Goal: Task Accomplishment & Management: Use online tool/utility

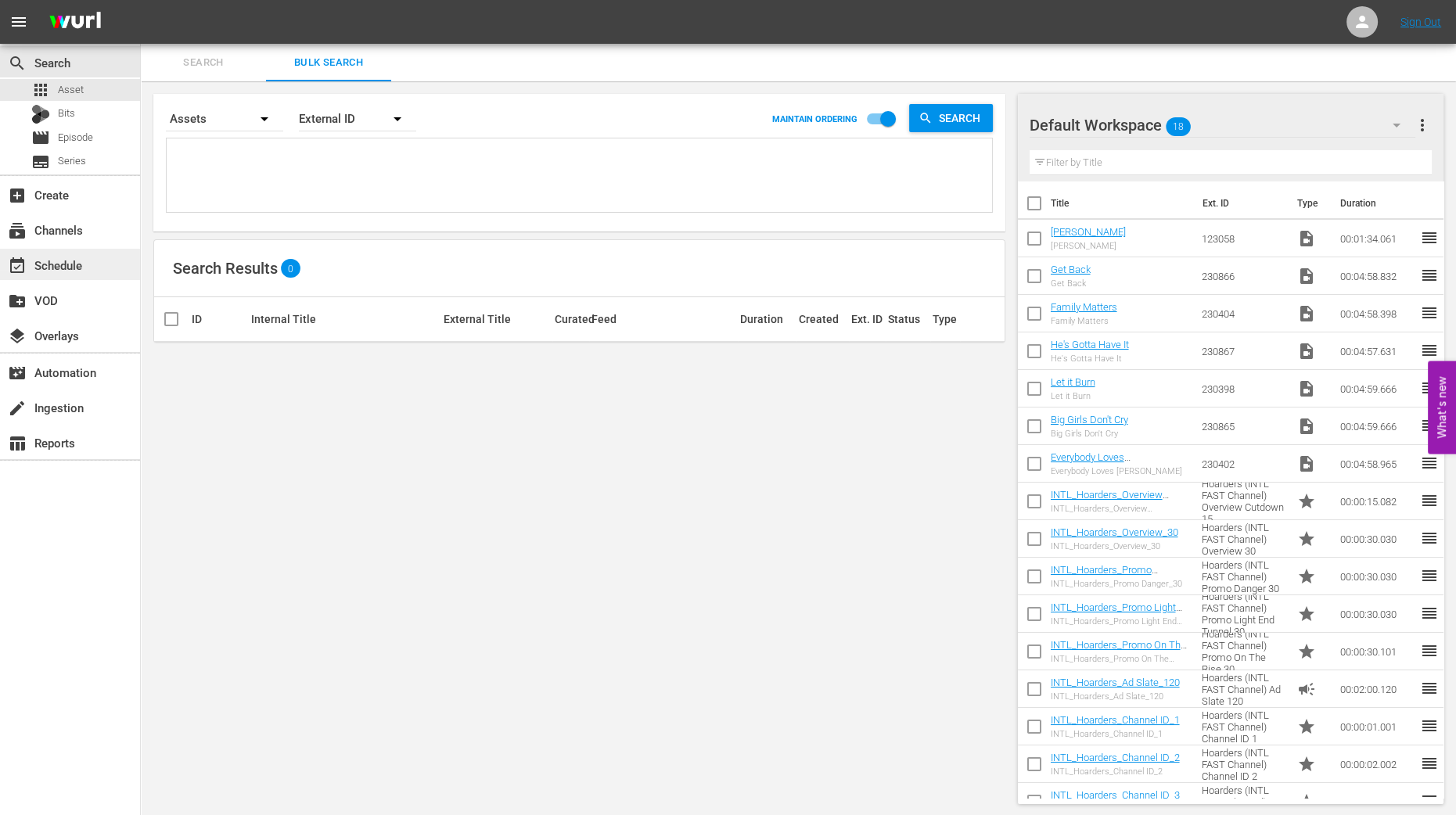
click at [46, 262] on div "event_available Schedule" at bounding box center [44, 262] width 87 height 14
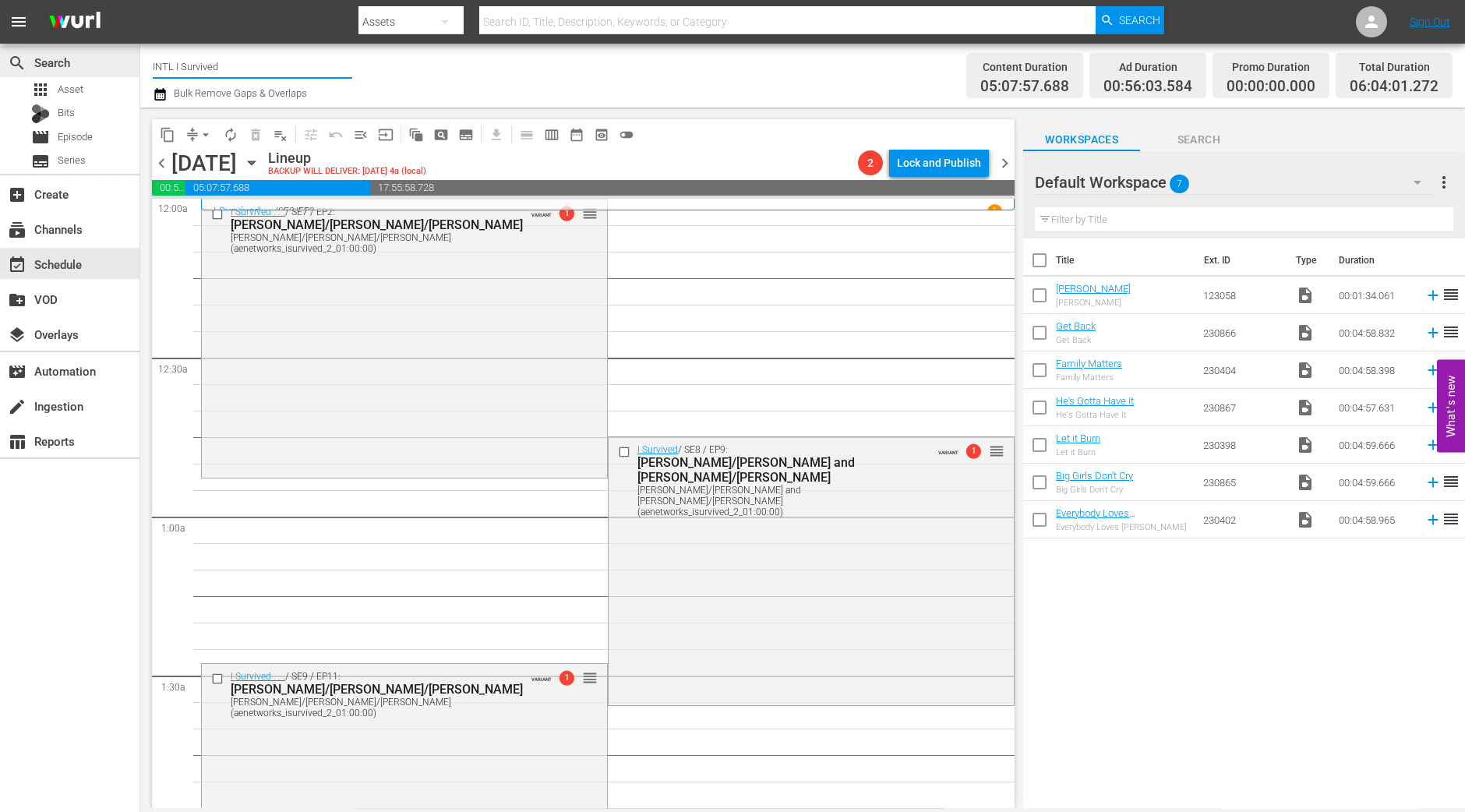
drag, startPoint x: 252, startPoint y: 56, endPoint x: 77, endPoint y: 62, distance: 175.1
click at [140, 0] on div "search Search apps Asset Bits movie Episode subtitles Series add_box Create sub…" at bounding box center [803, 0] width 1325 height 0
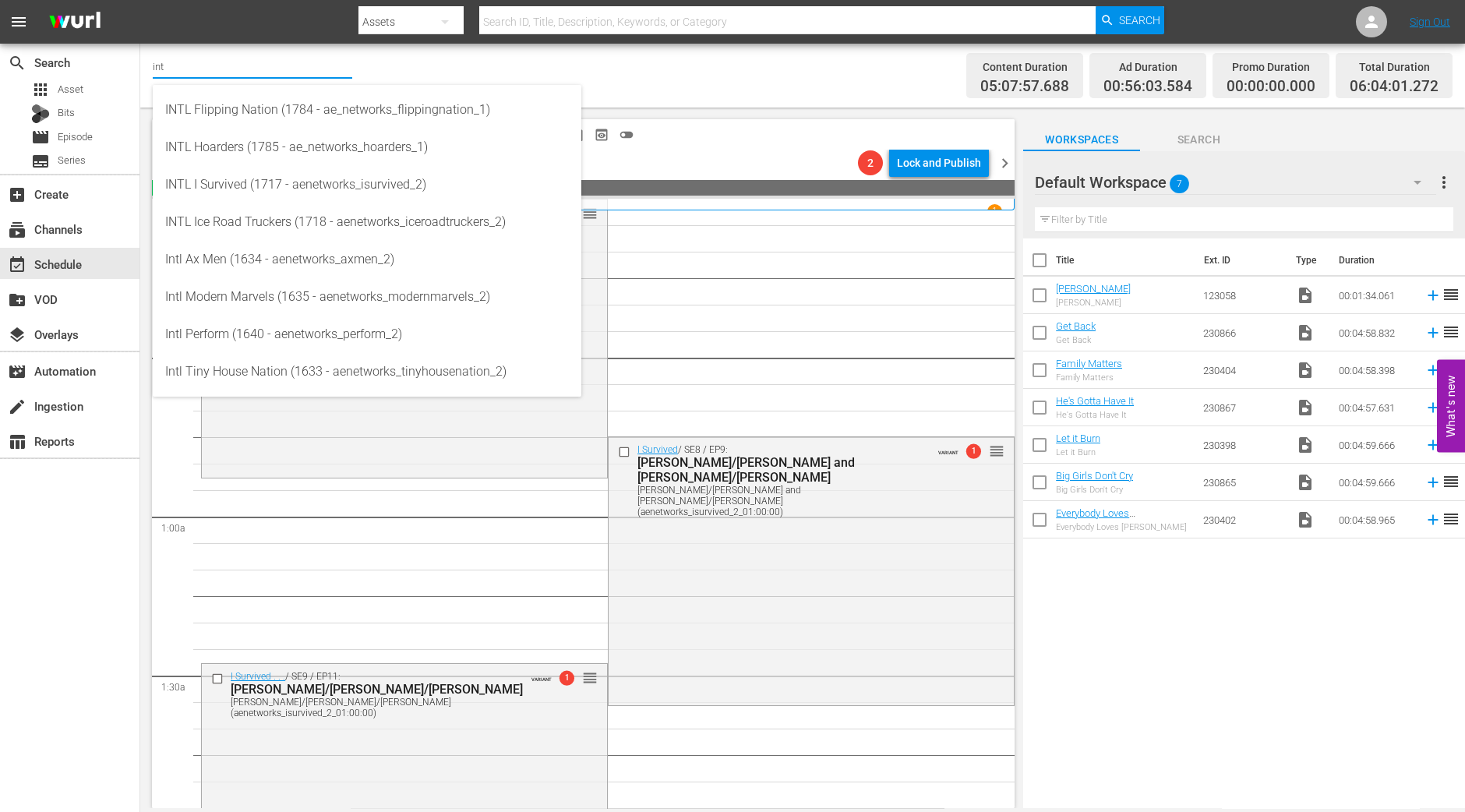
type input "int"
click at [1038, 258] on input "checkbox" at bounding box center [1039, 263] width 33 height 33
checkbox input "true"
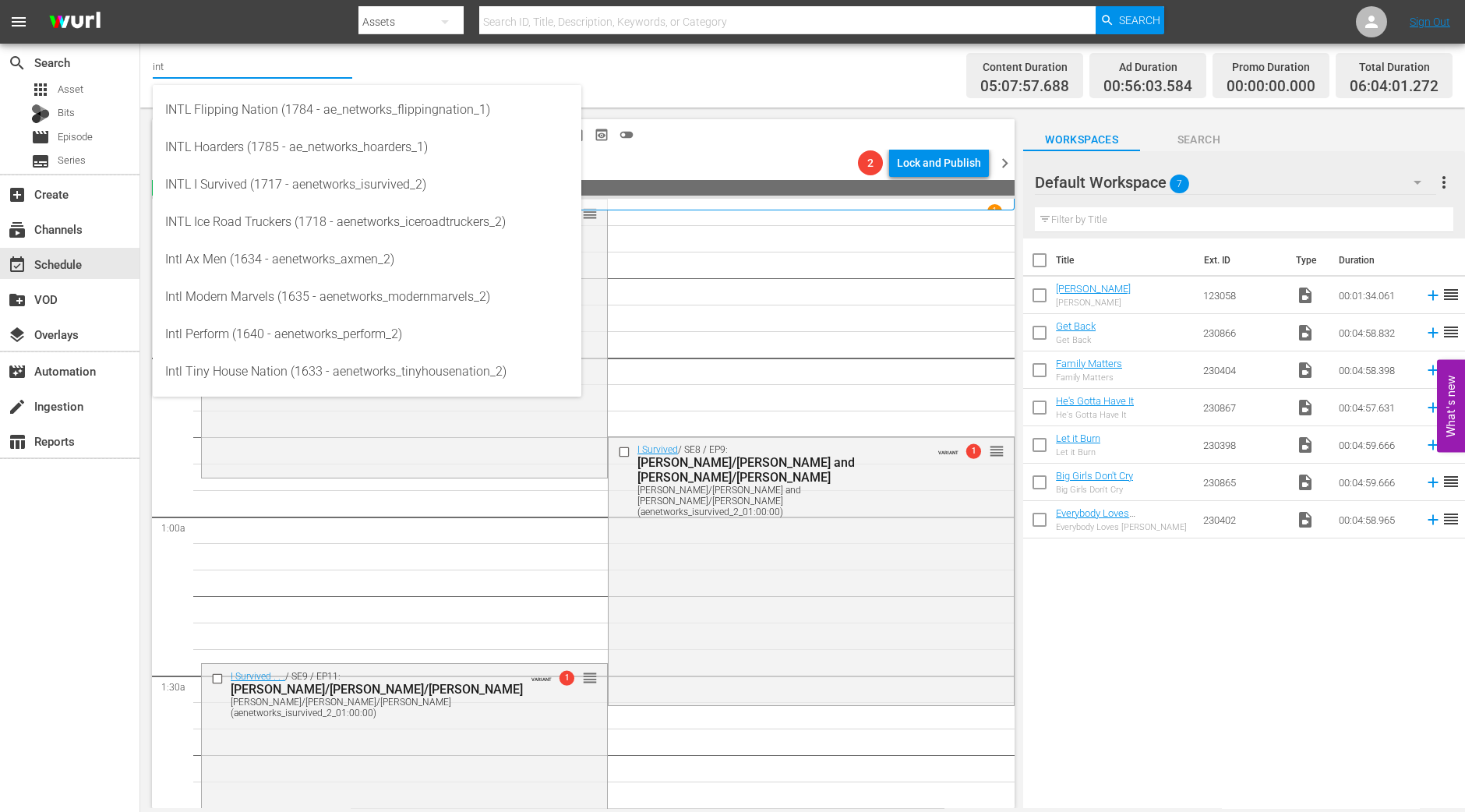
checkbox input "true"
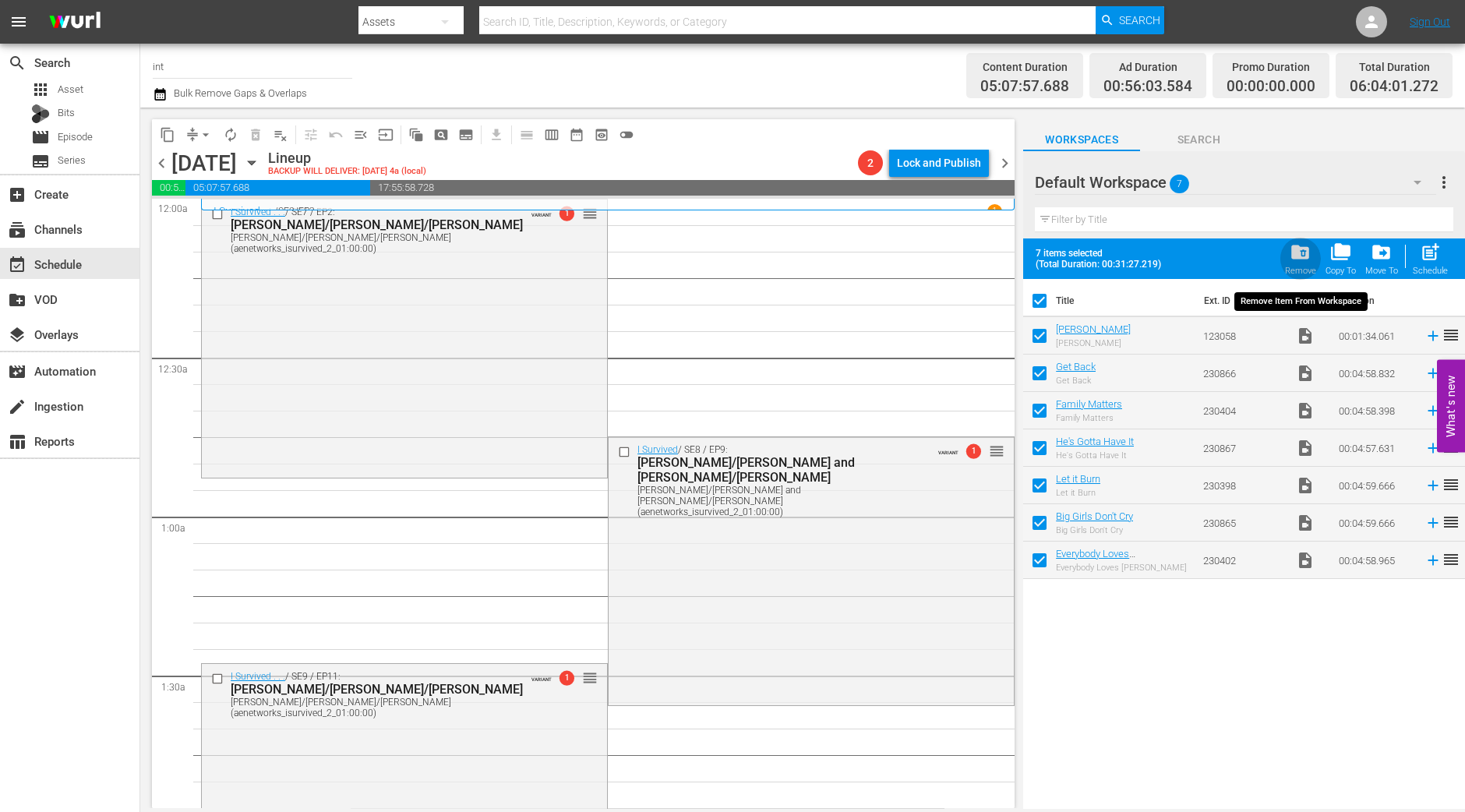
click at [1308, 260] on span "folder_delete" at bounding box center [1300, 252] width 21 height 21
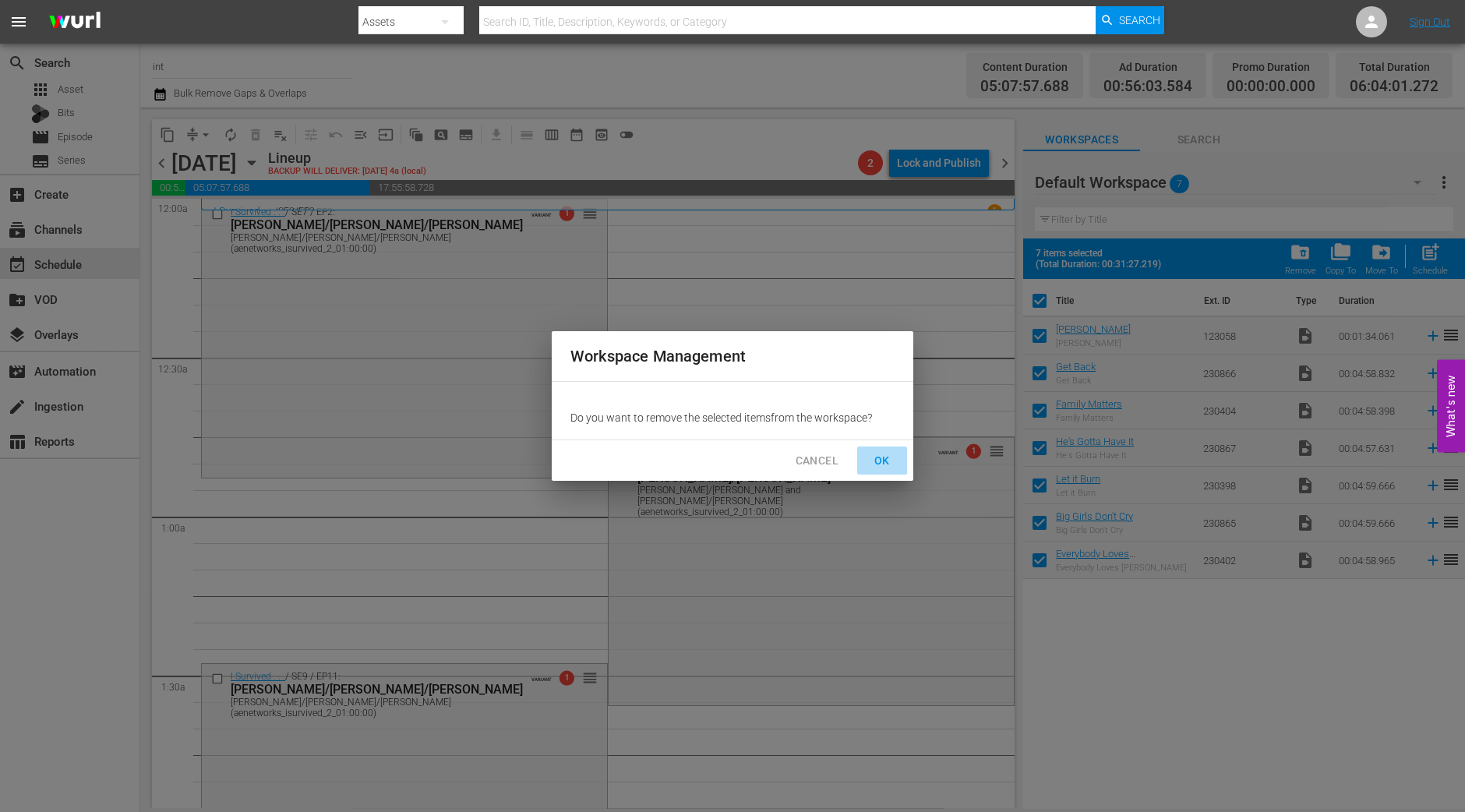
click at [883, 456] on span "OK" at bounding box center [882, 461] width 25 height 20
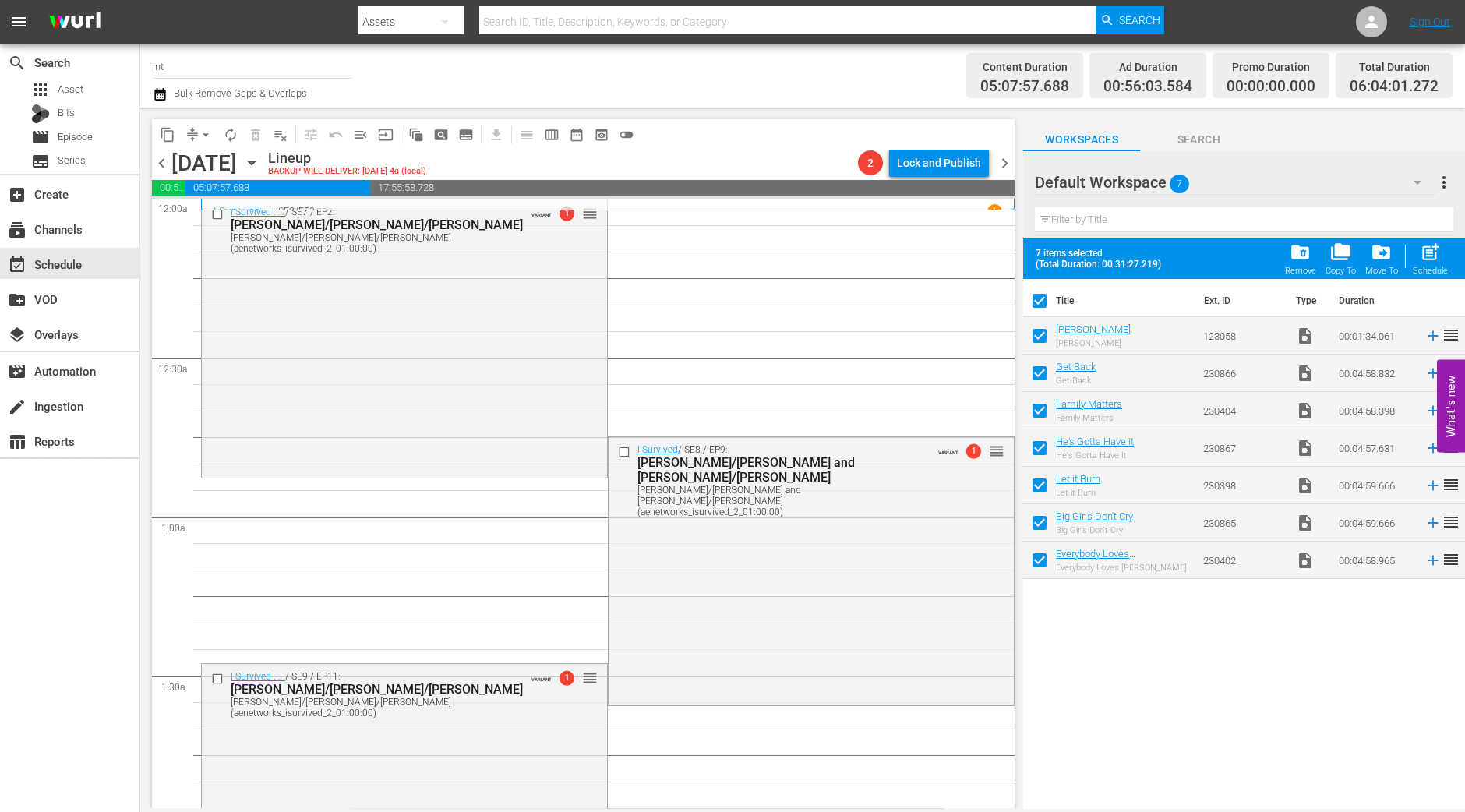
checkbox input "false"
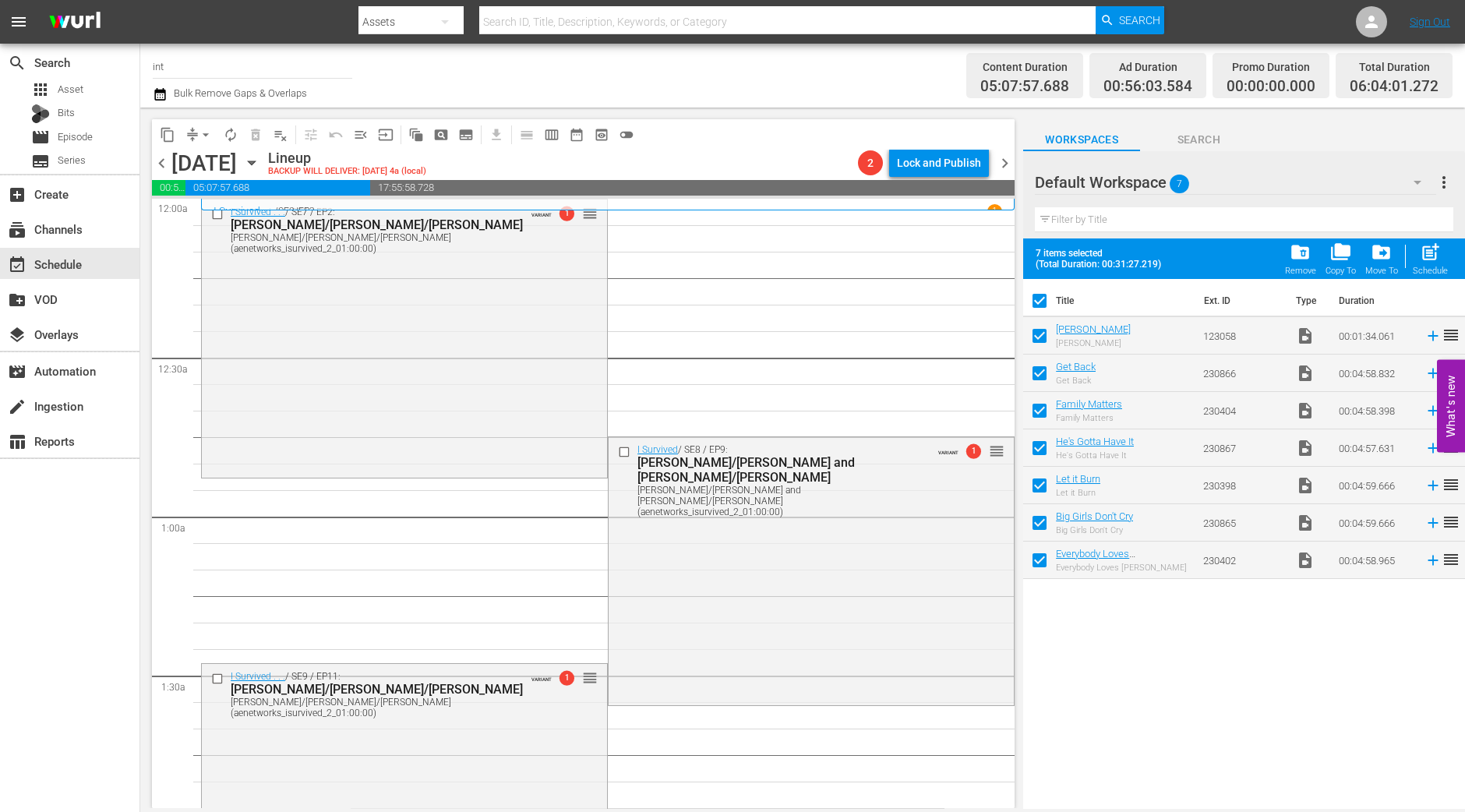
checkbox input "false"
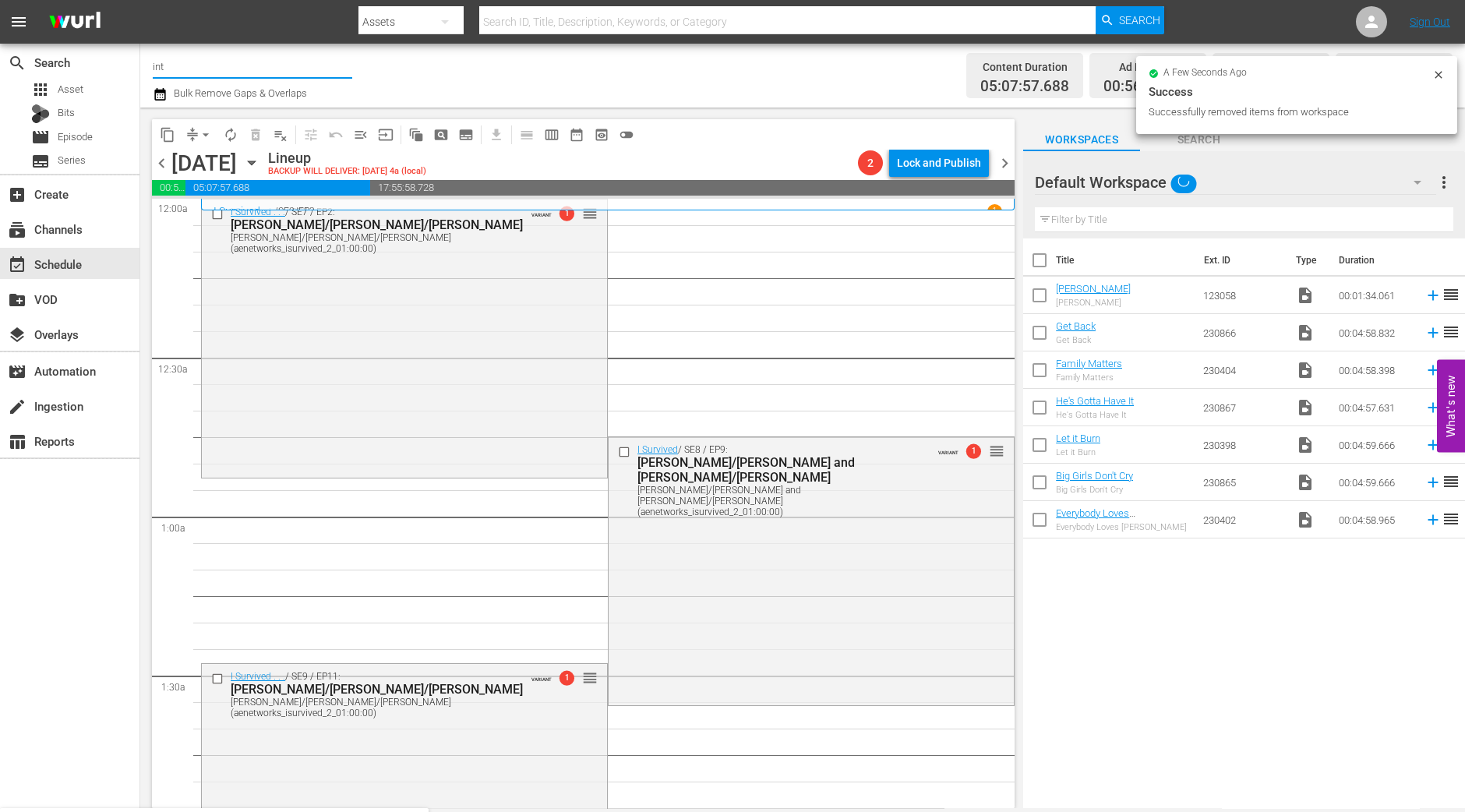
click at [241, 56] on input "int" at bounding box center [252, 66] width 200 height 38
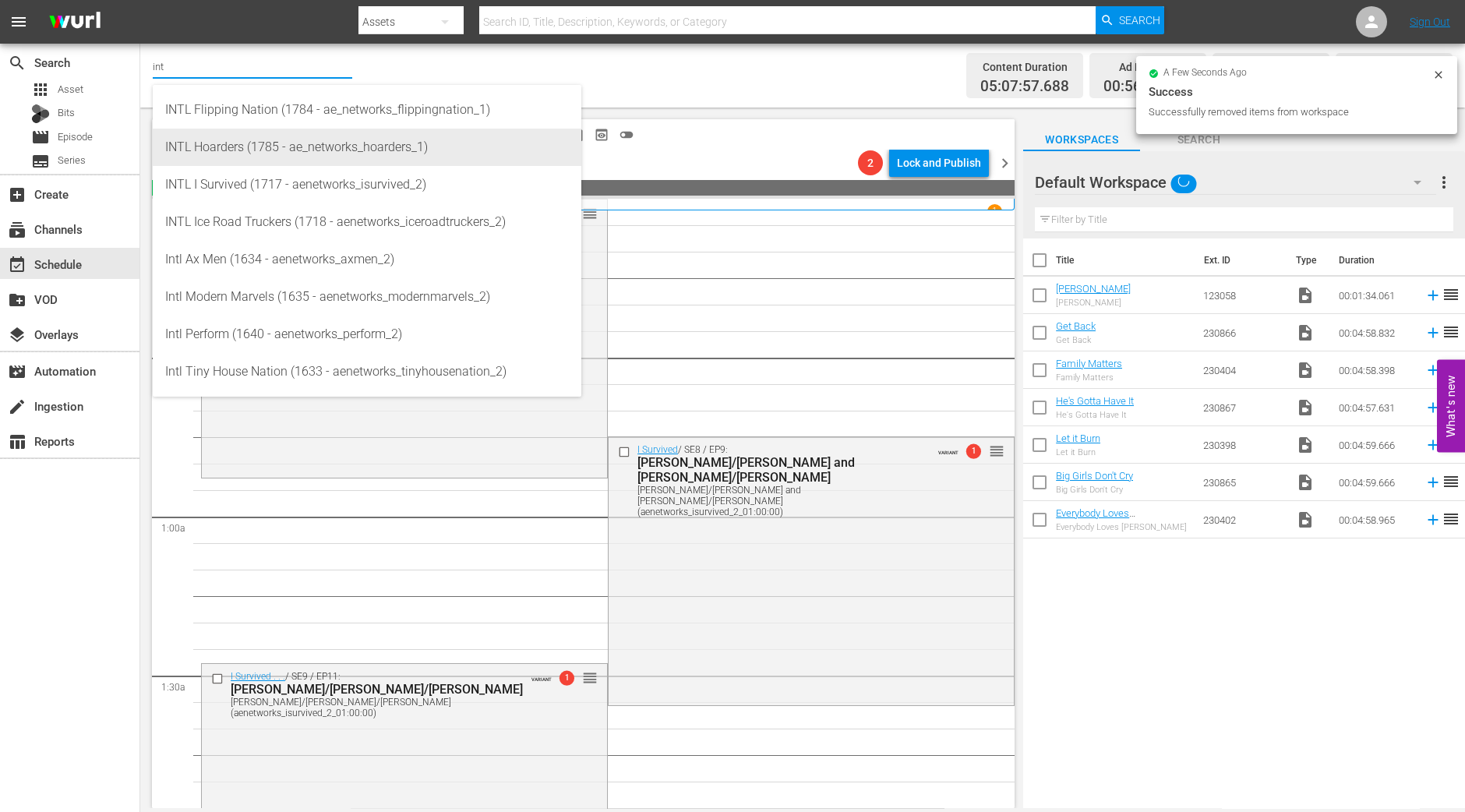
click at [226, 153] on div "INTL Hoarders (1785 - ae_networks_hoarders_1)" at bounding box center [367, 148] width 404 height 38
type input "INTL Hoarders (1785 - ae_networks_hoarders_1)"
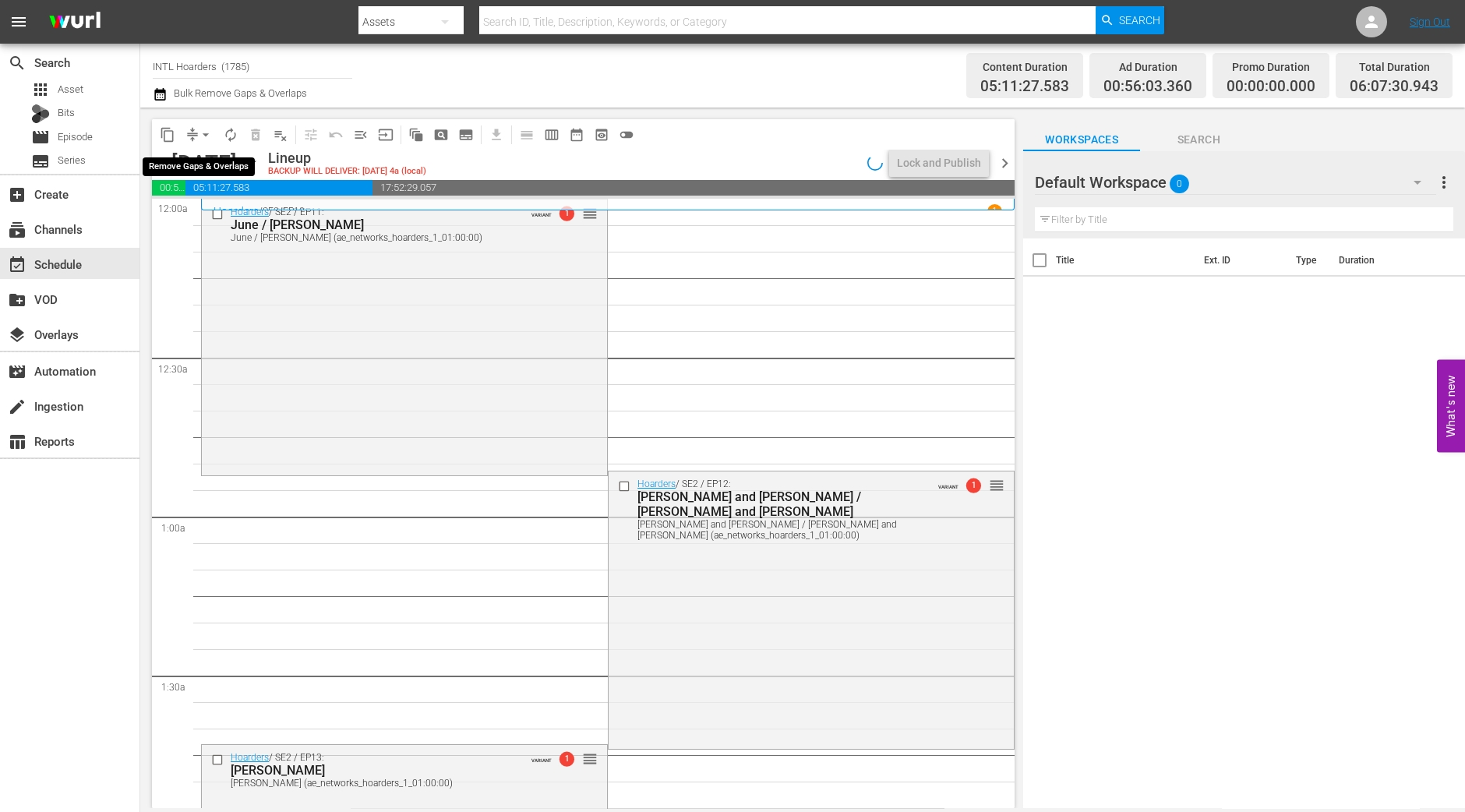
click at [210, 129] on span "arrow_drop_down" at bounding box center [205, 134] width 15 height 15
click at [203, 168] on li "Align to Midnight" at bounding box center [206, 165] width 164 height 26
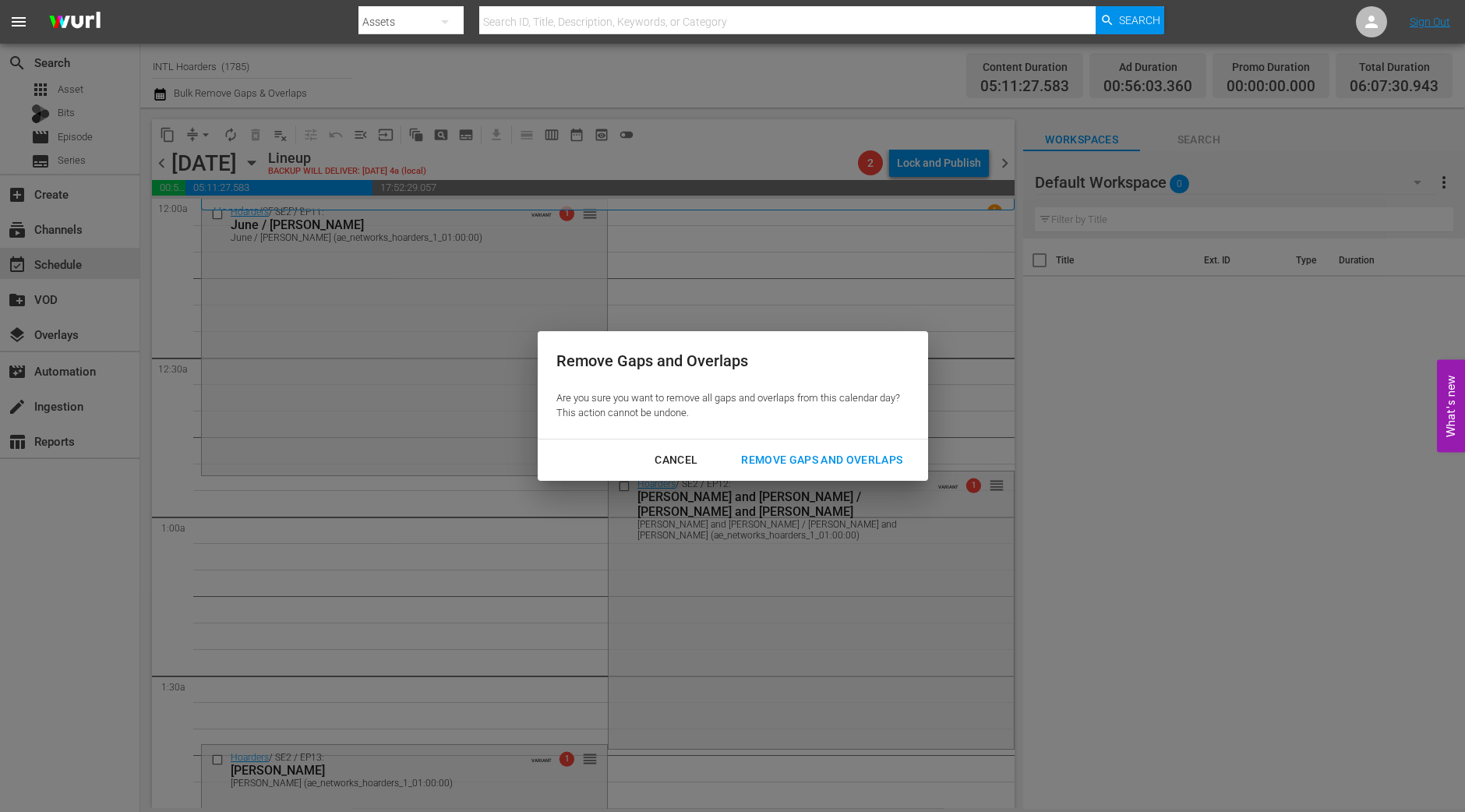
click at [803, 462] on div "Remove Gaps and Overlaps" at bounding box center [821, 460] width 186 height 20
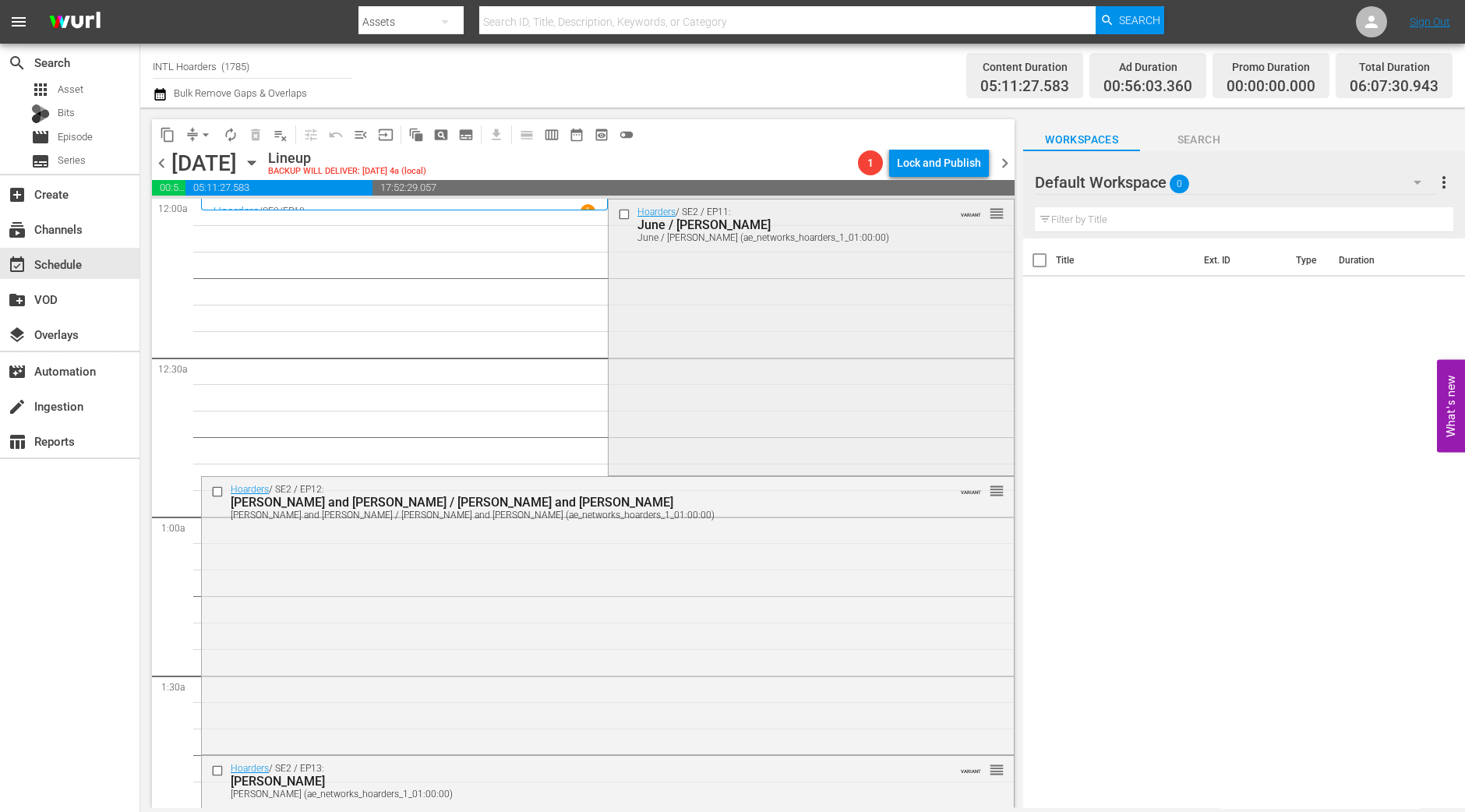
click at [859, 383] on div "Hoarders / SE2 / EP11: June / Doug June / Doug (ae_networks_hoarders_1_01:00:00…" at bounding box center [811, 336] width 405 height 274
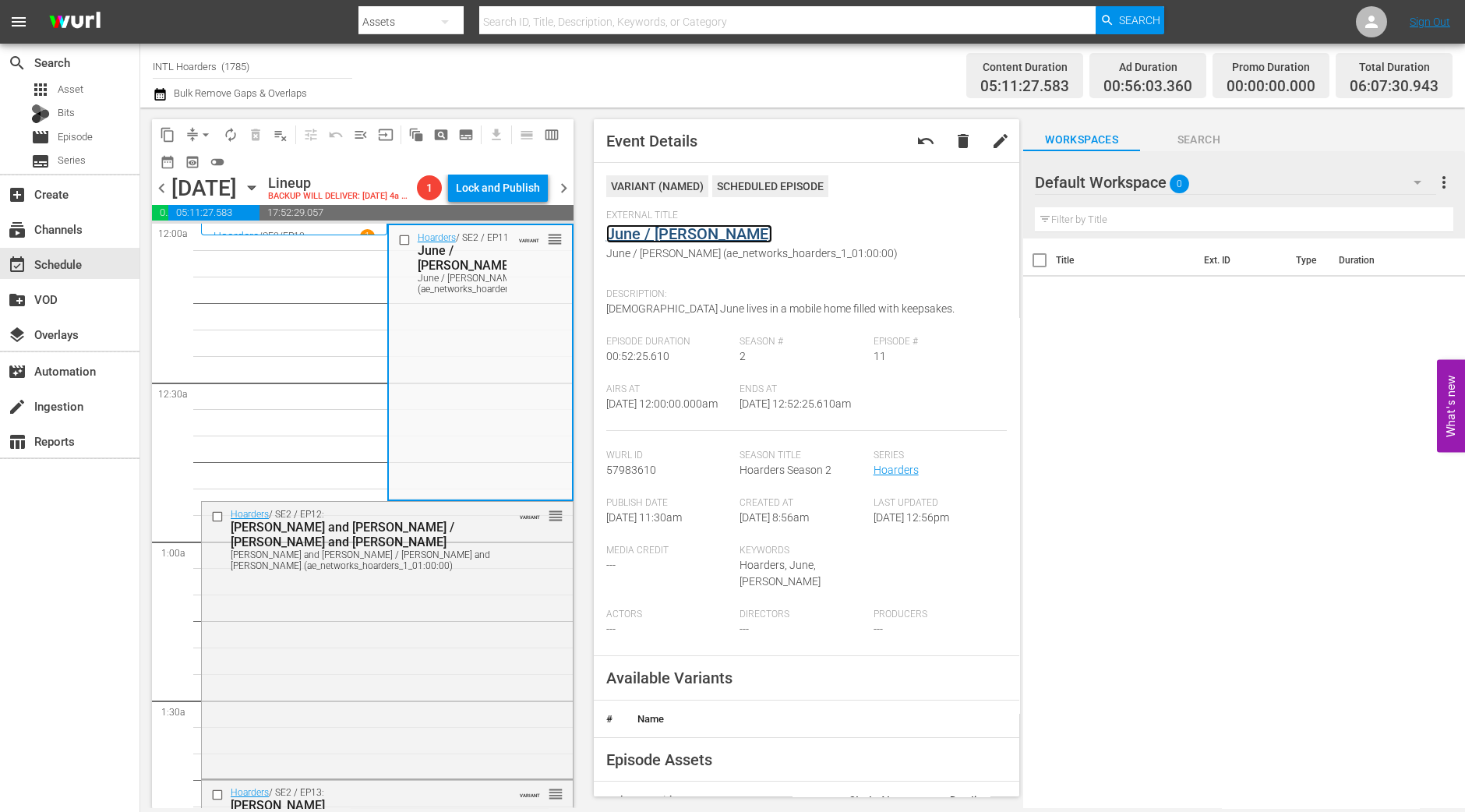
drag, startPoint x: 654, startPoint y: 222, endPoint x: 644, endPoint y: 238, distance: 18.9
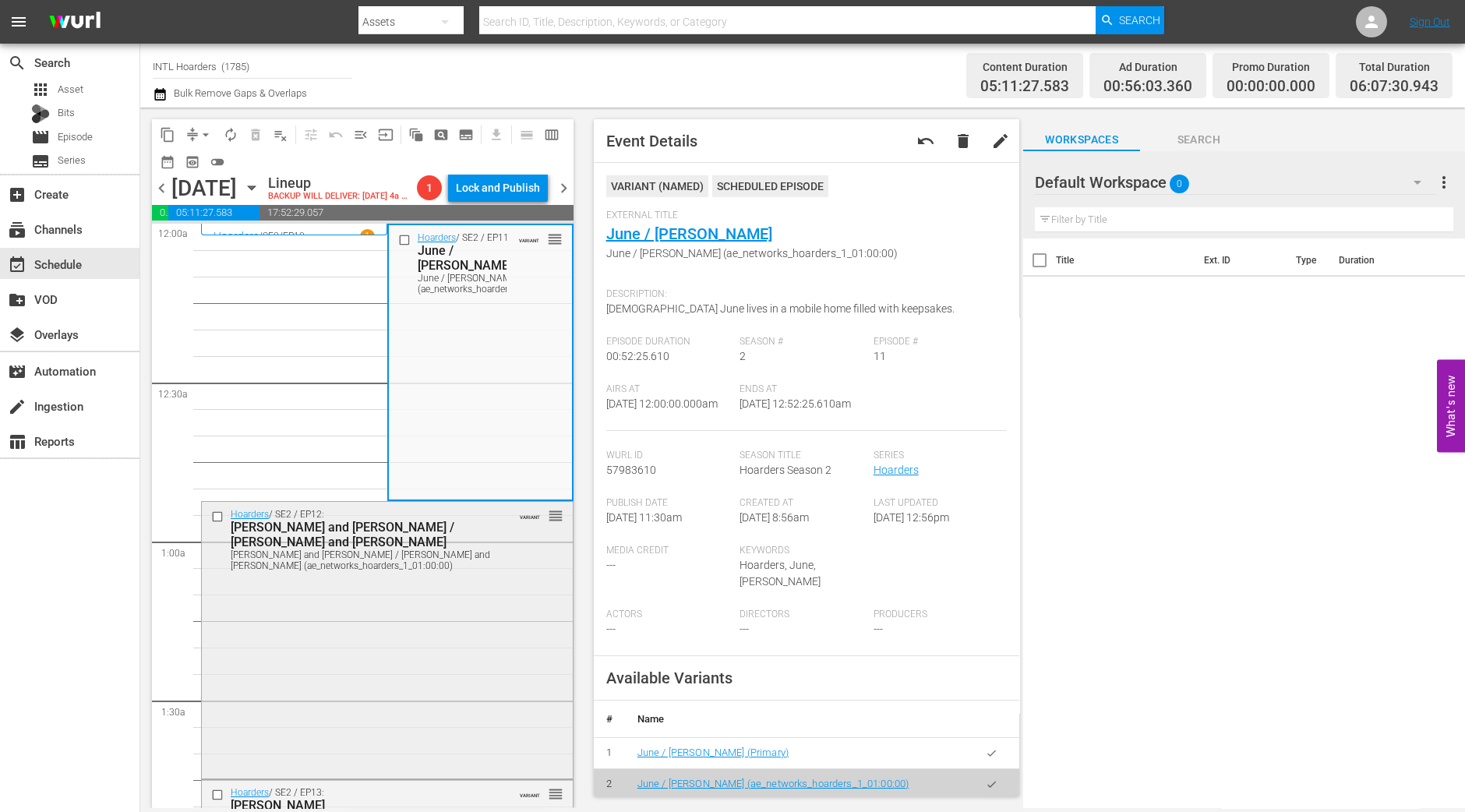
click at [413, 669] on div "Hoarders / SE2 / EP12: Dennis and Nadene / Erin and Malinda Dennis and Nadene /…" at bounding box center [387, 638] width 371 height 274
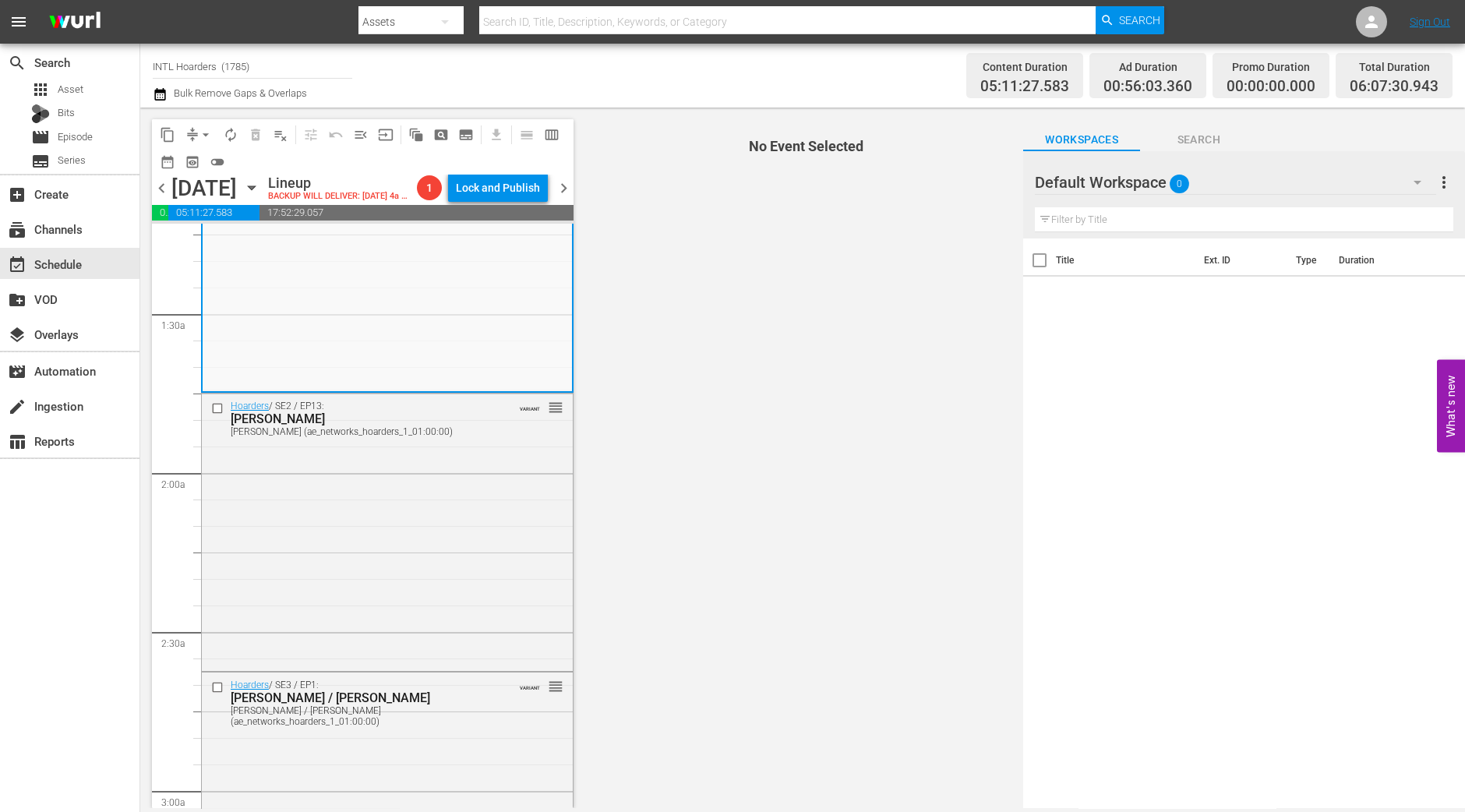
scroll to position [389, 0]
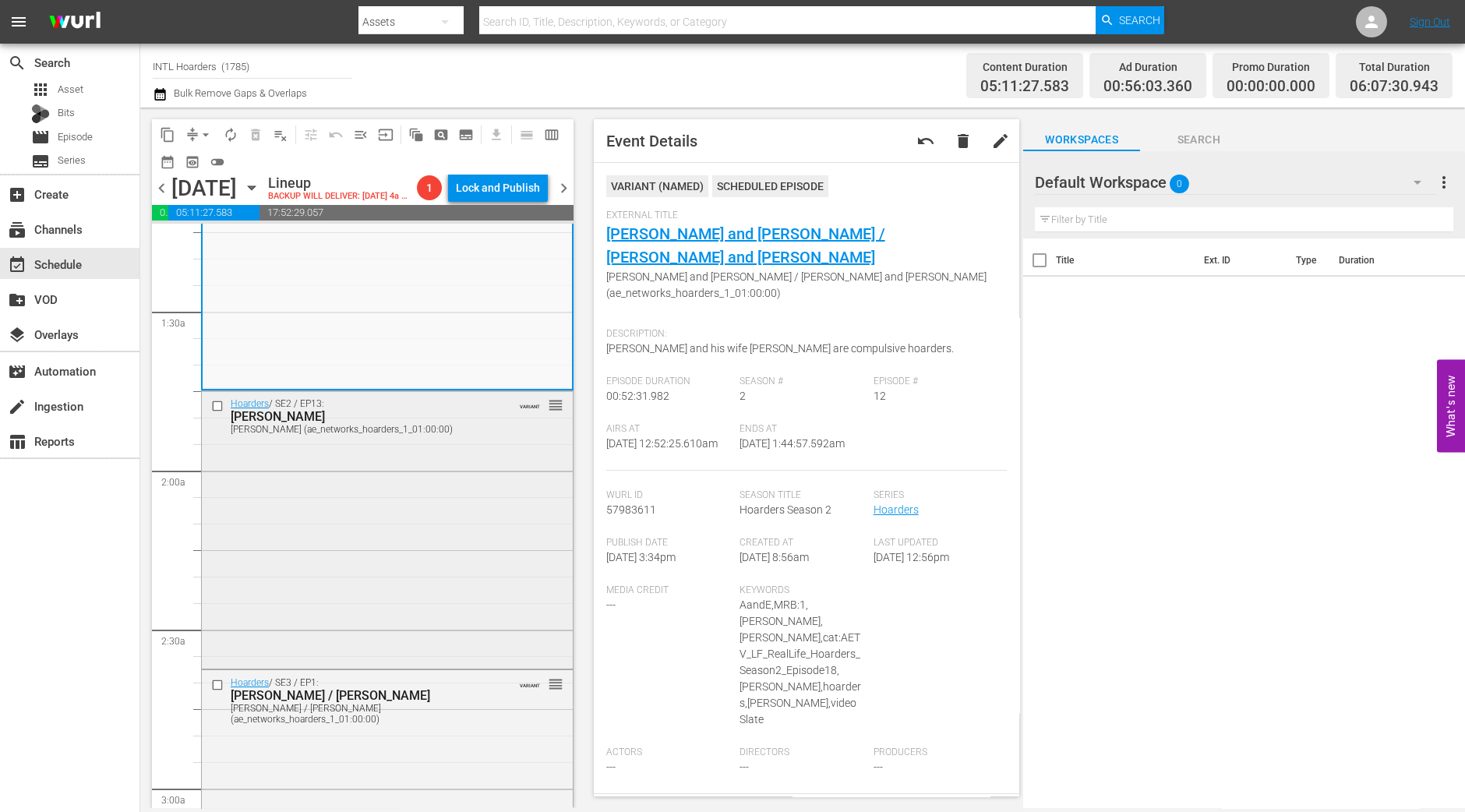
click at [319, 665] on div "Hoarders / SE2 / EP13: Claudie Claudie (ae_networks_hoarders_1_01:00:00) VARIAN…" at bounding box center [387, 527] width 371 height 274
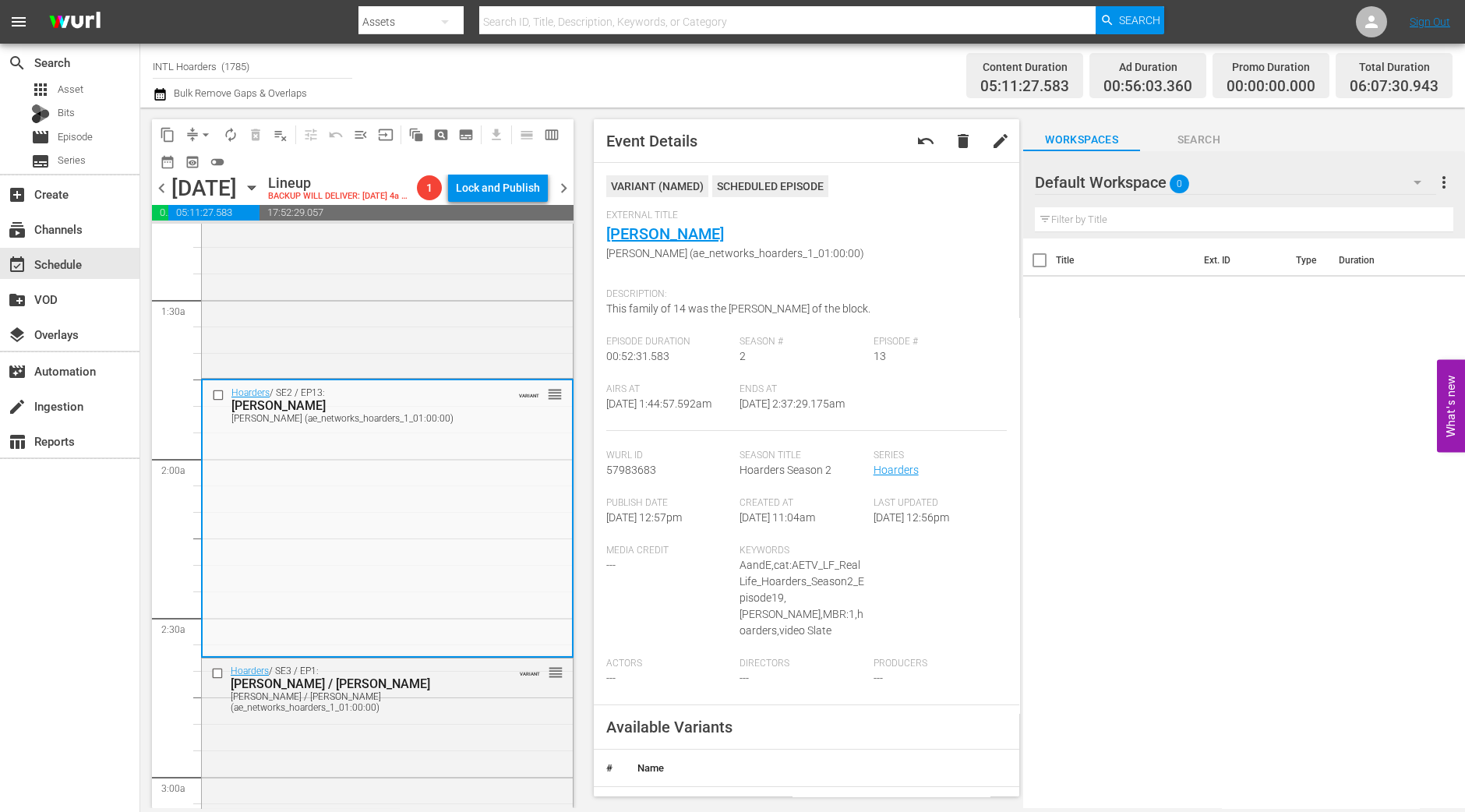
scroll to position [487, 0]
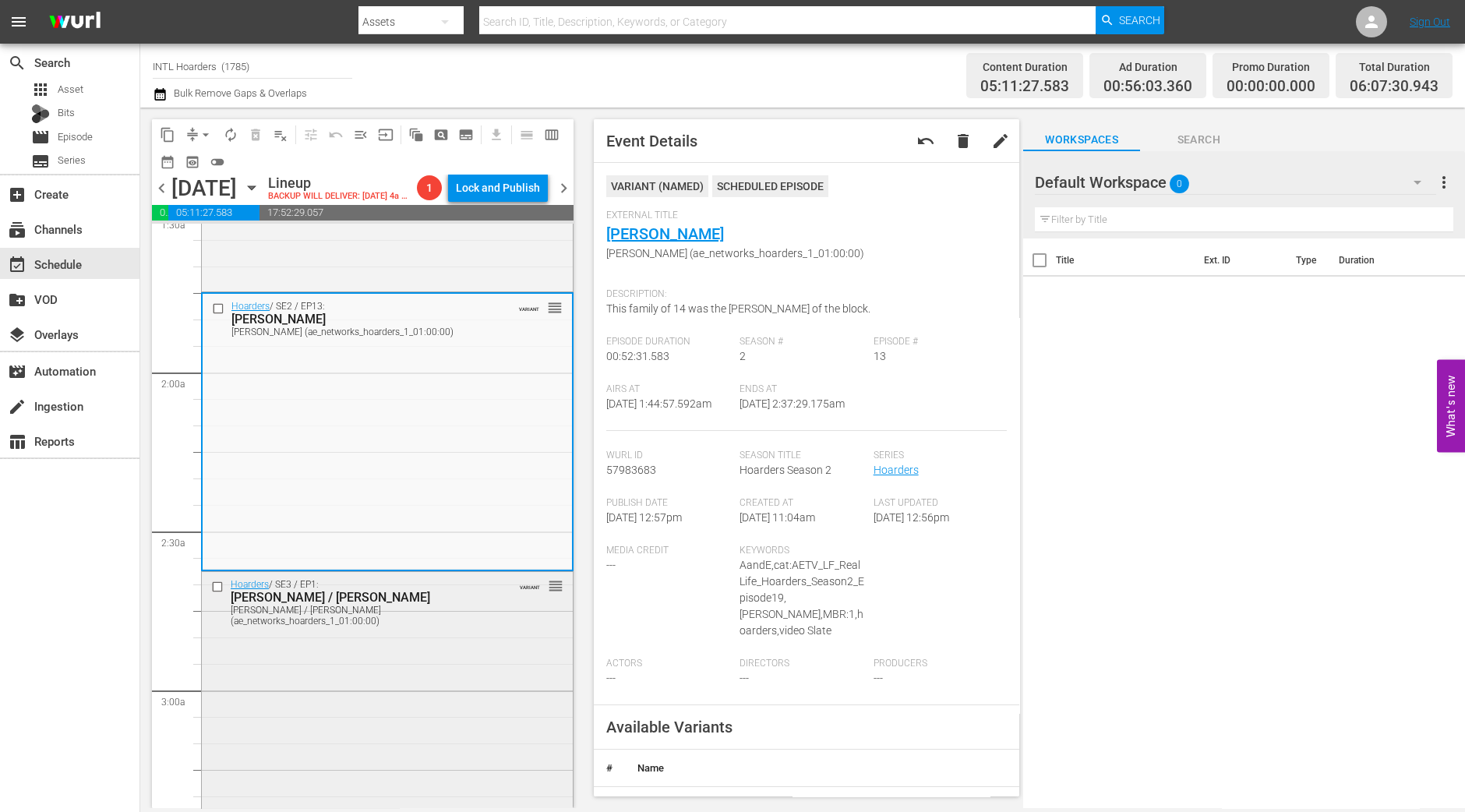
click at [356, 705] on div "Hoarders / SE3 / EP1: Michelle / Kim Michelle / Kim (ae_networks_hoarders_1_01:…" at bounding box center [387, 709] width 371 height 274
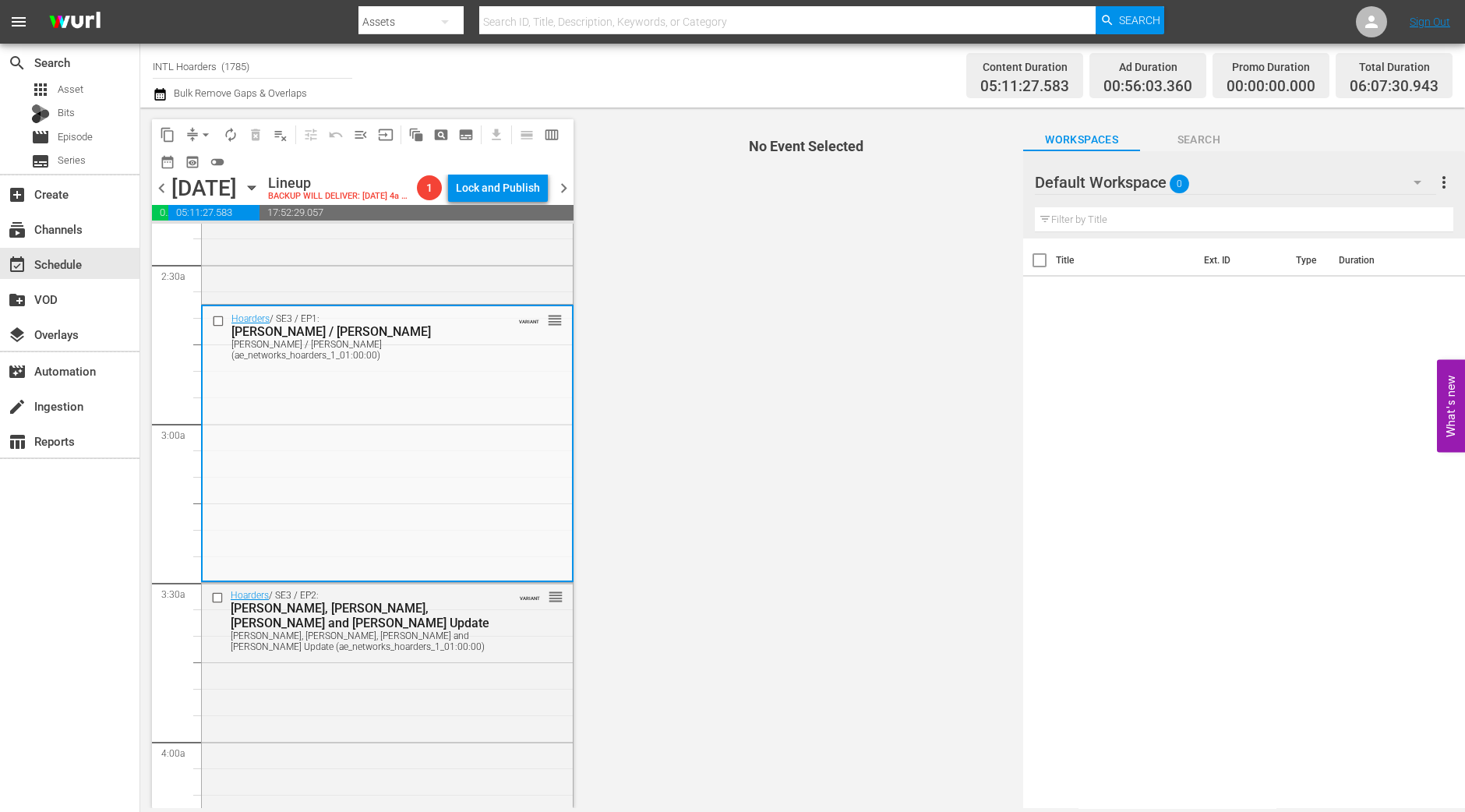
scroll to position [779, 0]
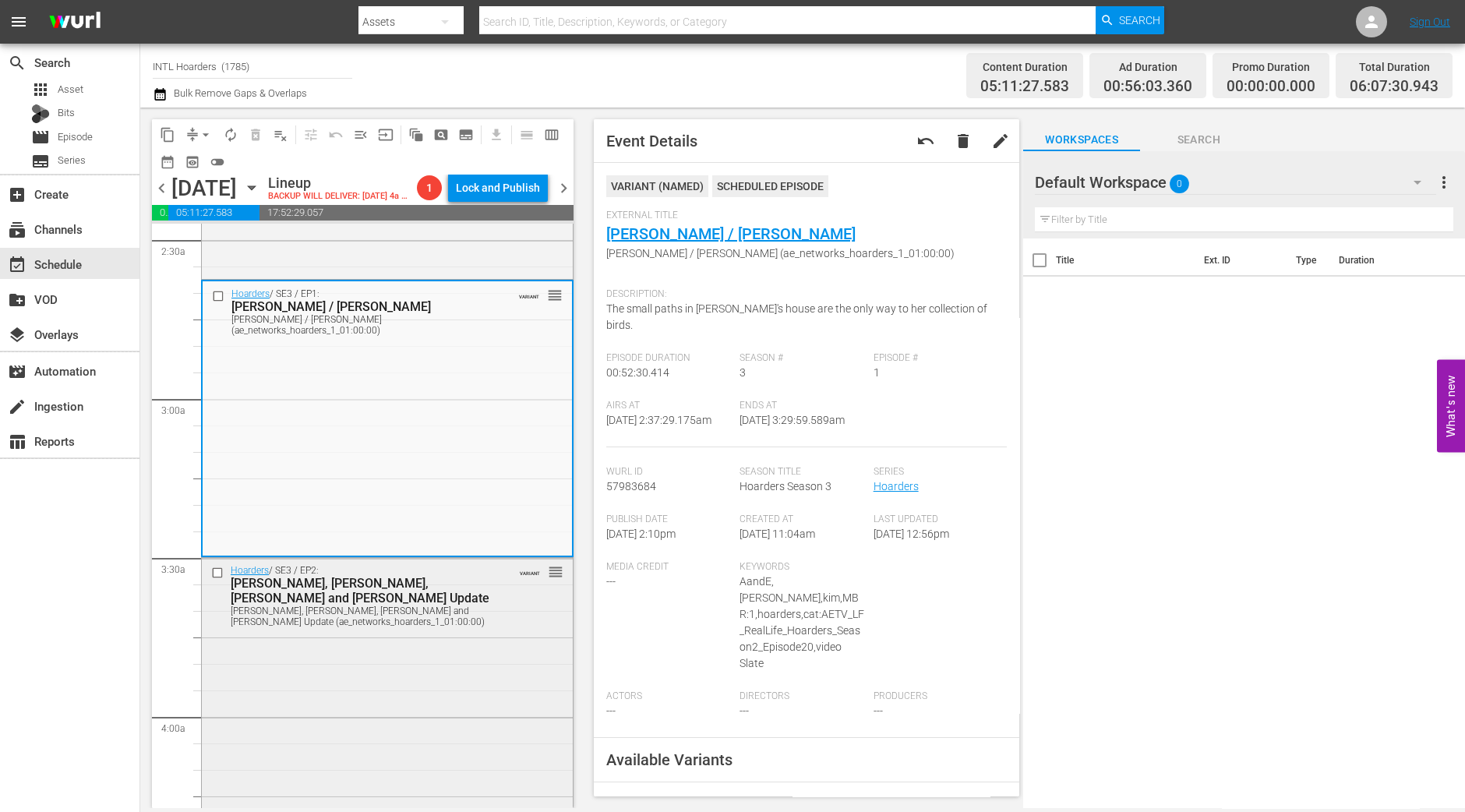
click at [361, 742] on div "Hoarders / SE3 / EP2: Betty, Jill, Jake and Bill Update Betty, Jill, Jake and B…" at bounding box center [387, 695] width 371 height 274
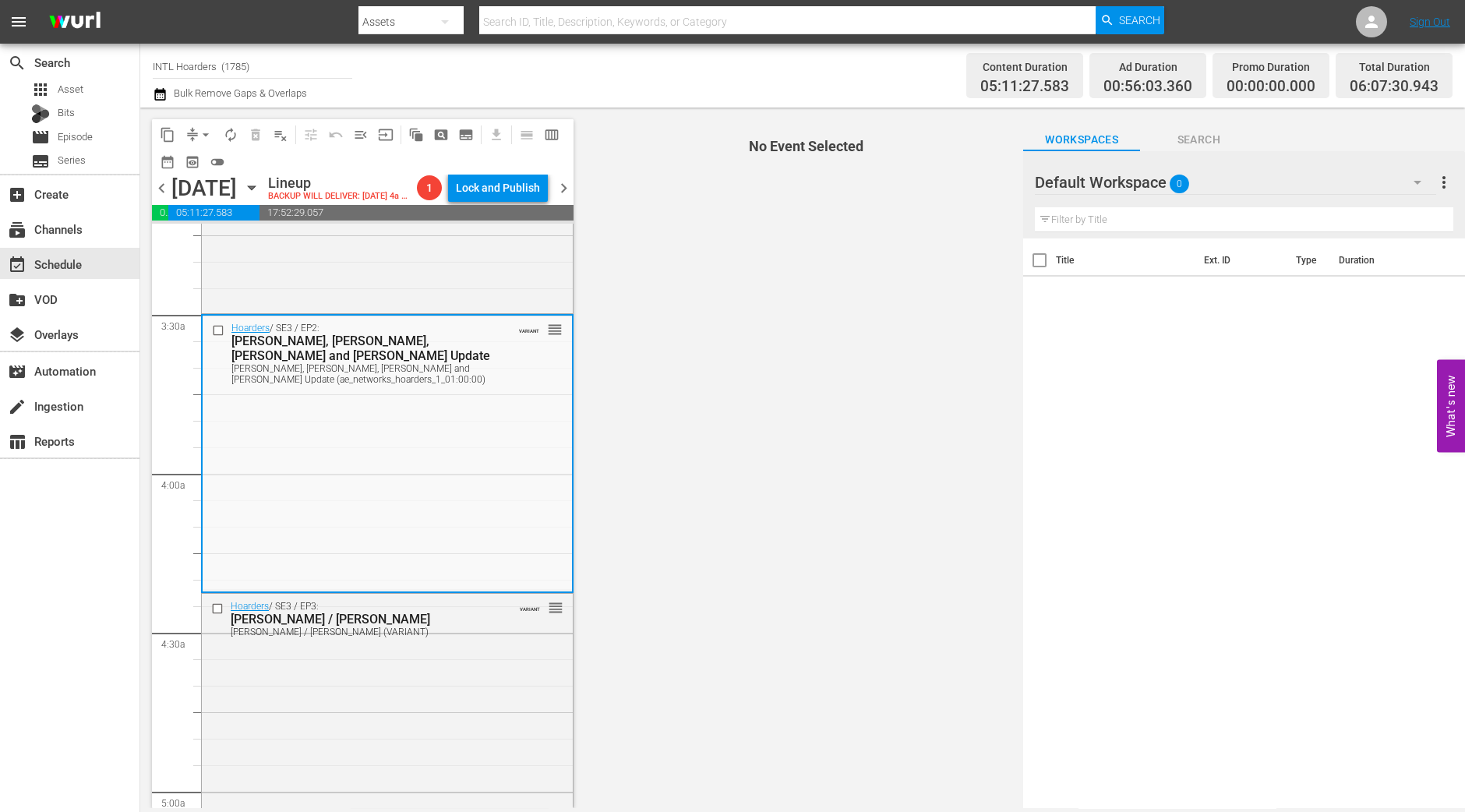
scroll to position [1072, 0]
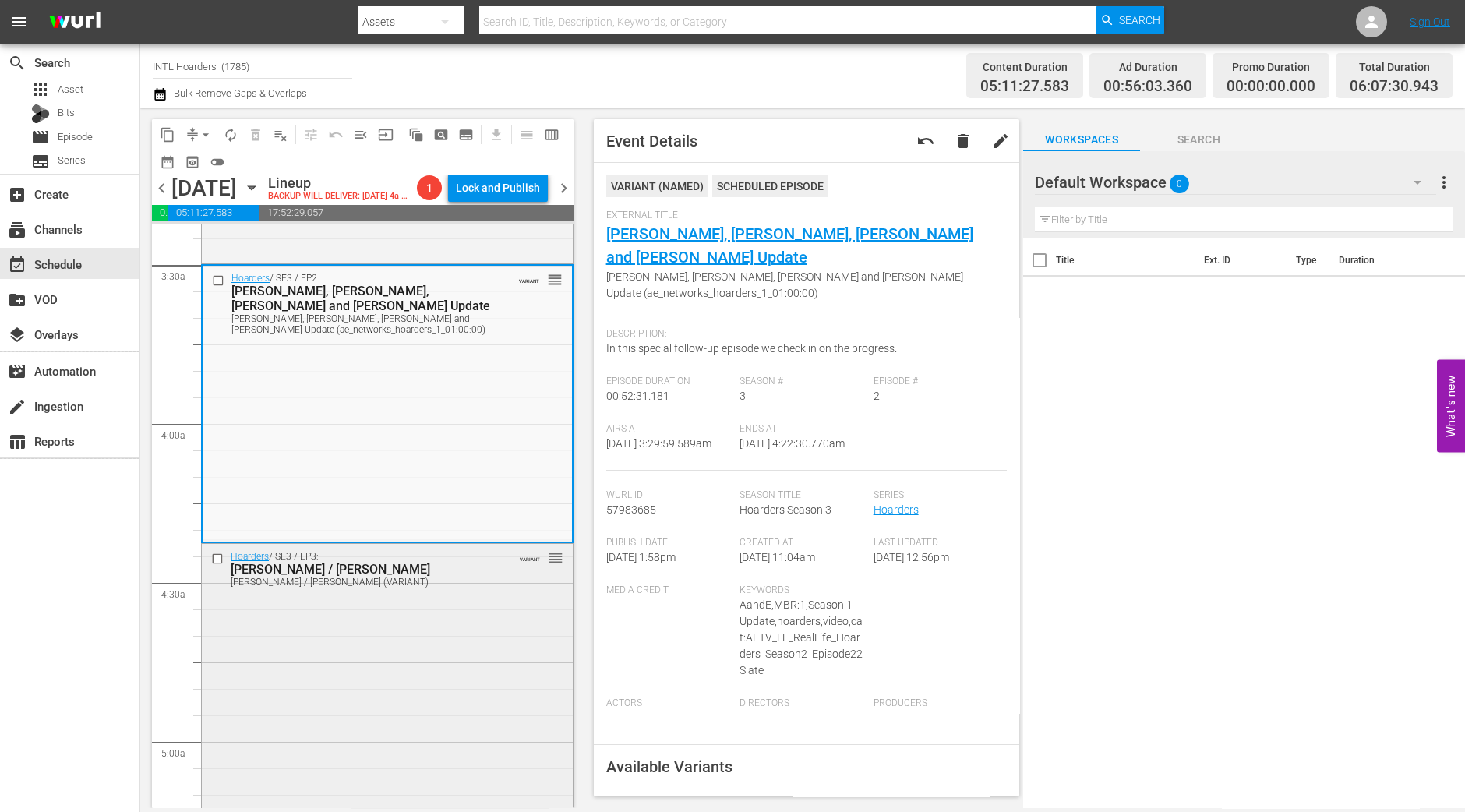
click at [400, 647] on div "Hoarders / SE3 / EP3: Adella / Teri Adella / Teri (VARIANT) VARIANT reorder" at bounding box center [387, 680] width 371 height 274
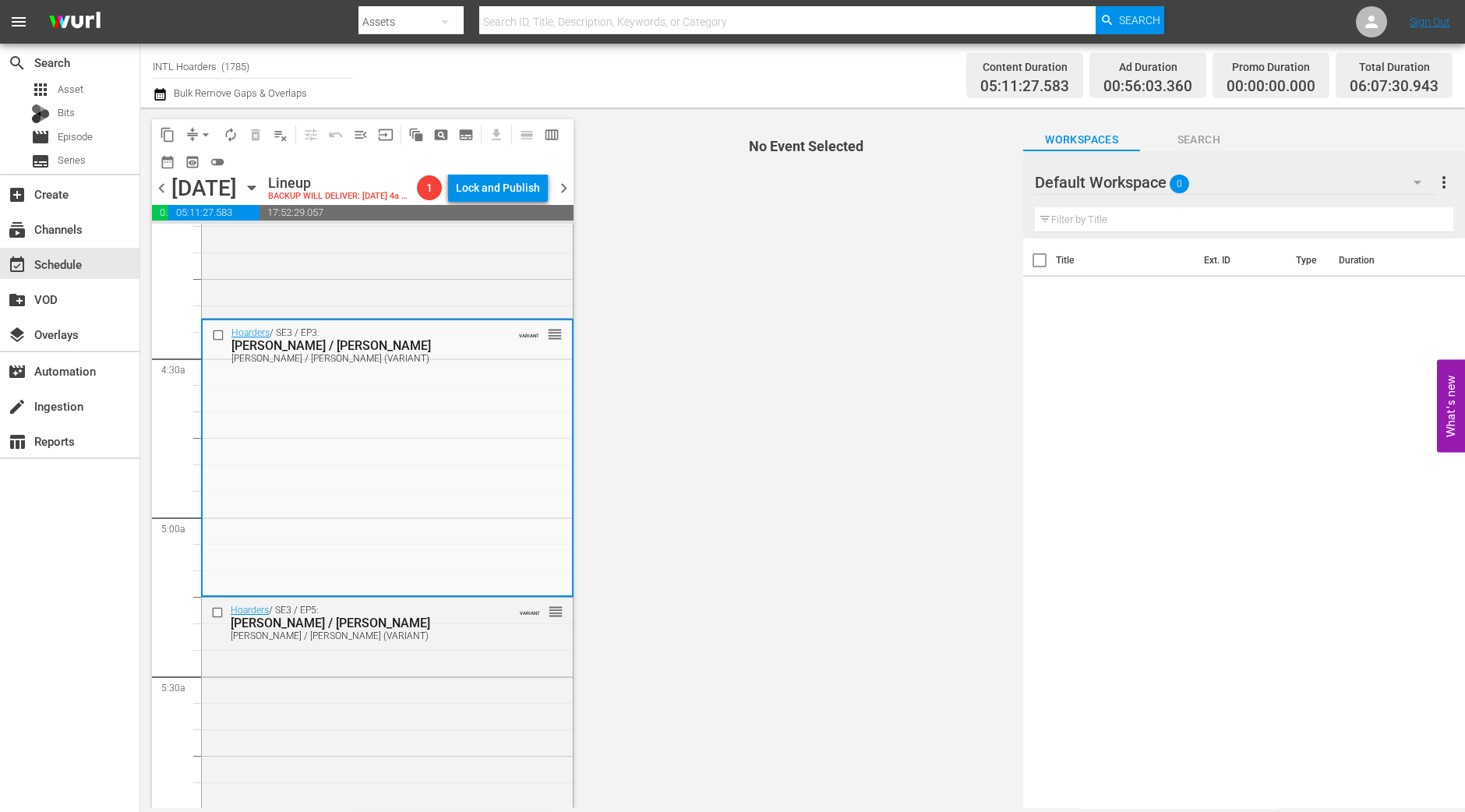
scroll to position [1364, 0]
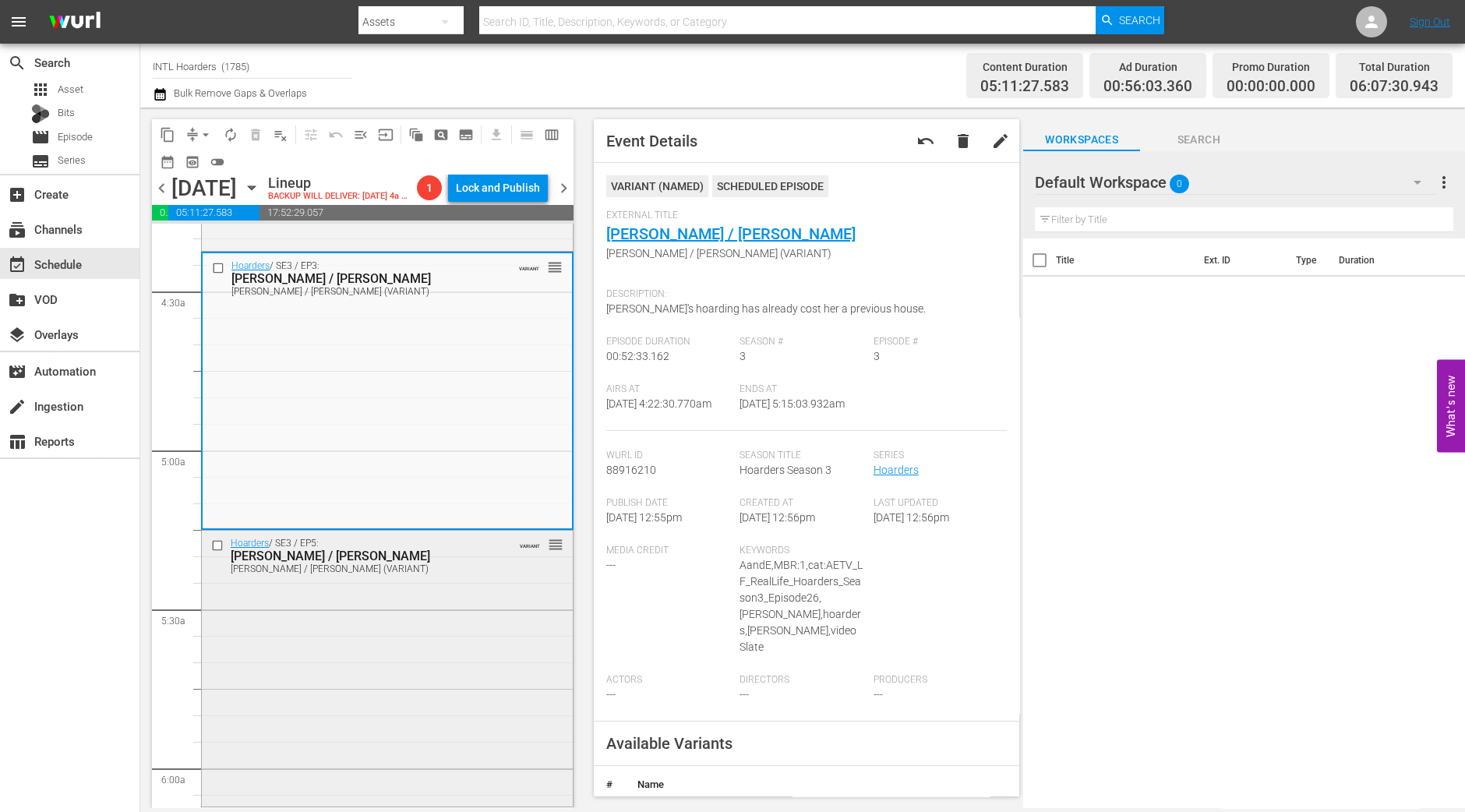
click at [409, 635] on div "Hoarders / SE3 / EP5: Robin / Ken Robin / Ken (VARIANT) VARIANT reorder" at bounding box center [387, 667] width 371 height 274
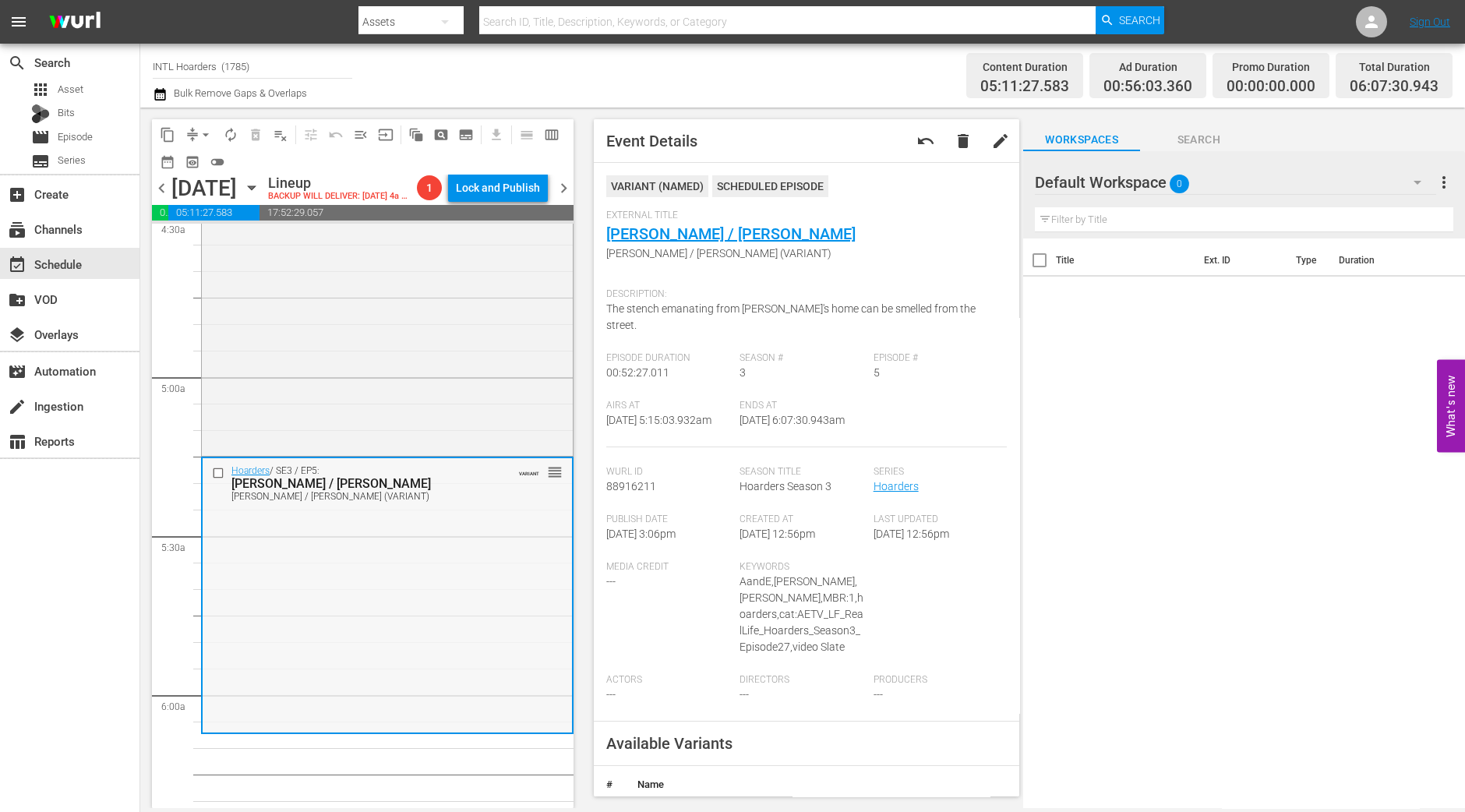
scroll to position [1559, 0]
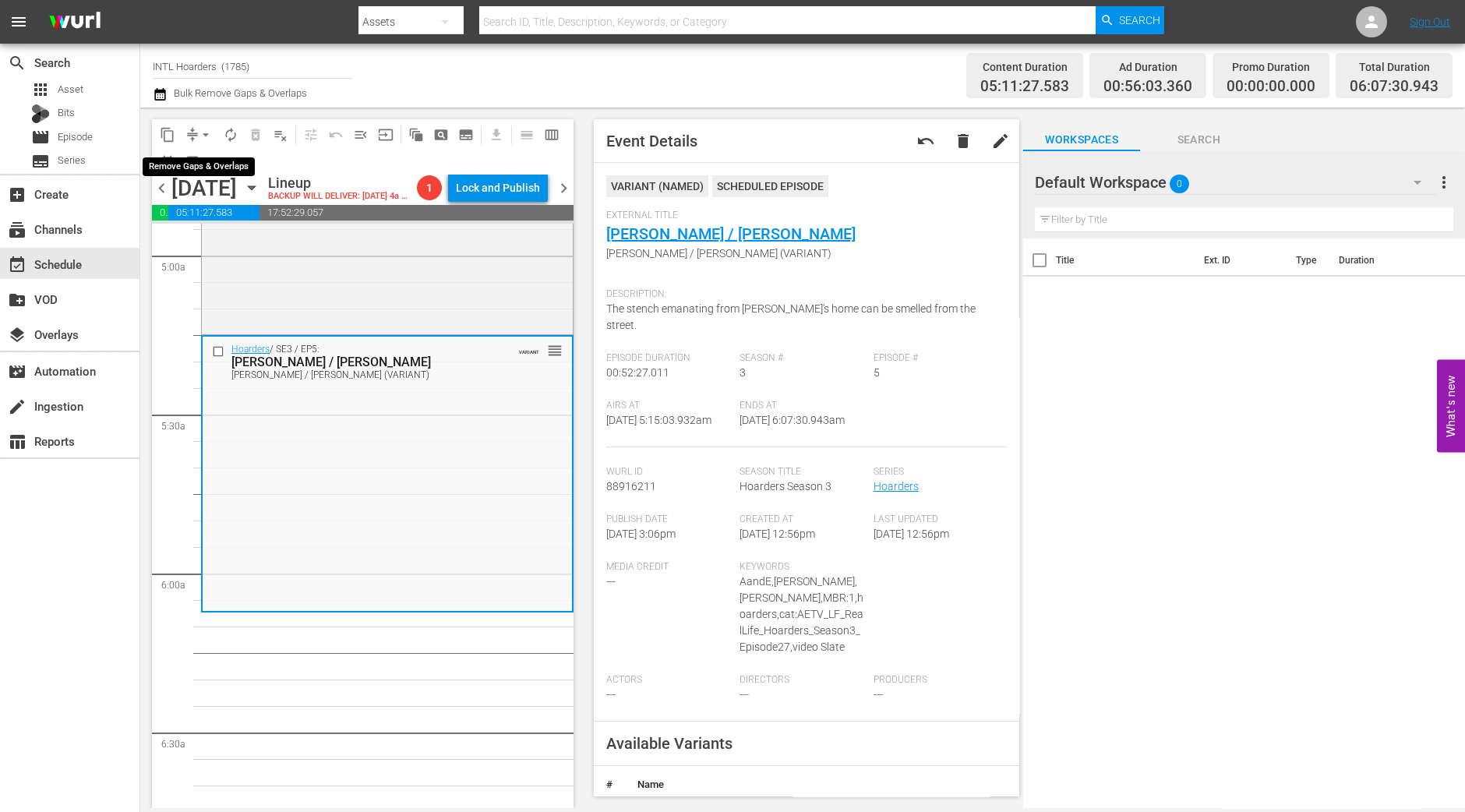
click at [205, 132] on span "arrow_drop_down" at bounding box center [205, 134] width 15 height 15
click at [199, 173] on li "Align to Midnight" at bounding box center [206, 165] width 164 height 26
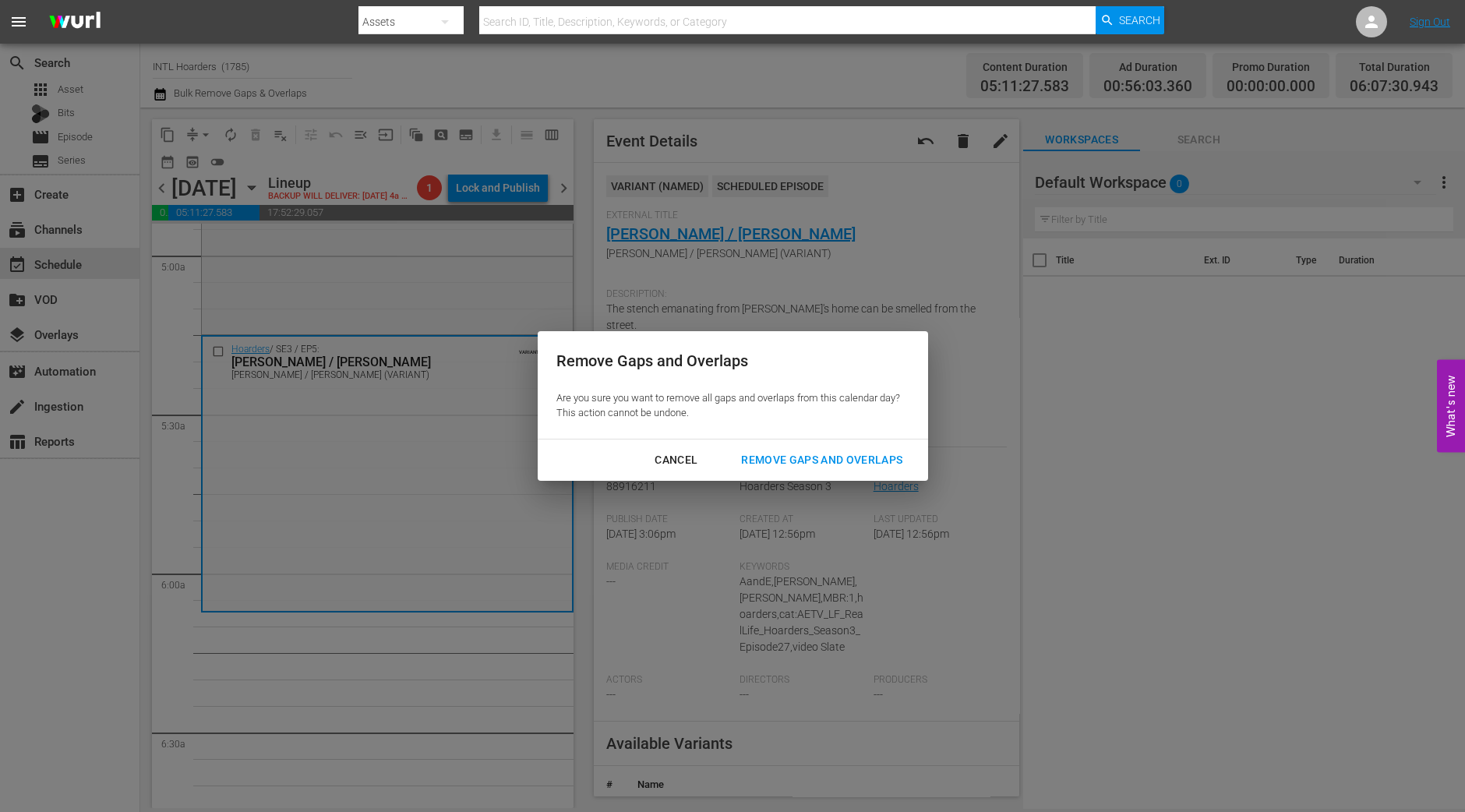
click at [818, 462] on div "Remove Gaps and Overlaps" at bounding box center [821, 460] width 186 height 20
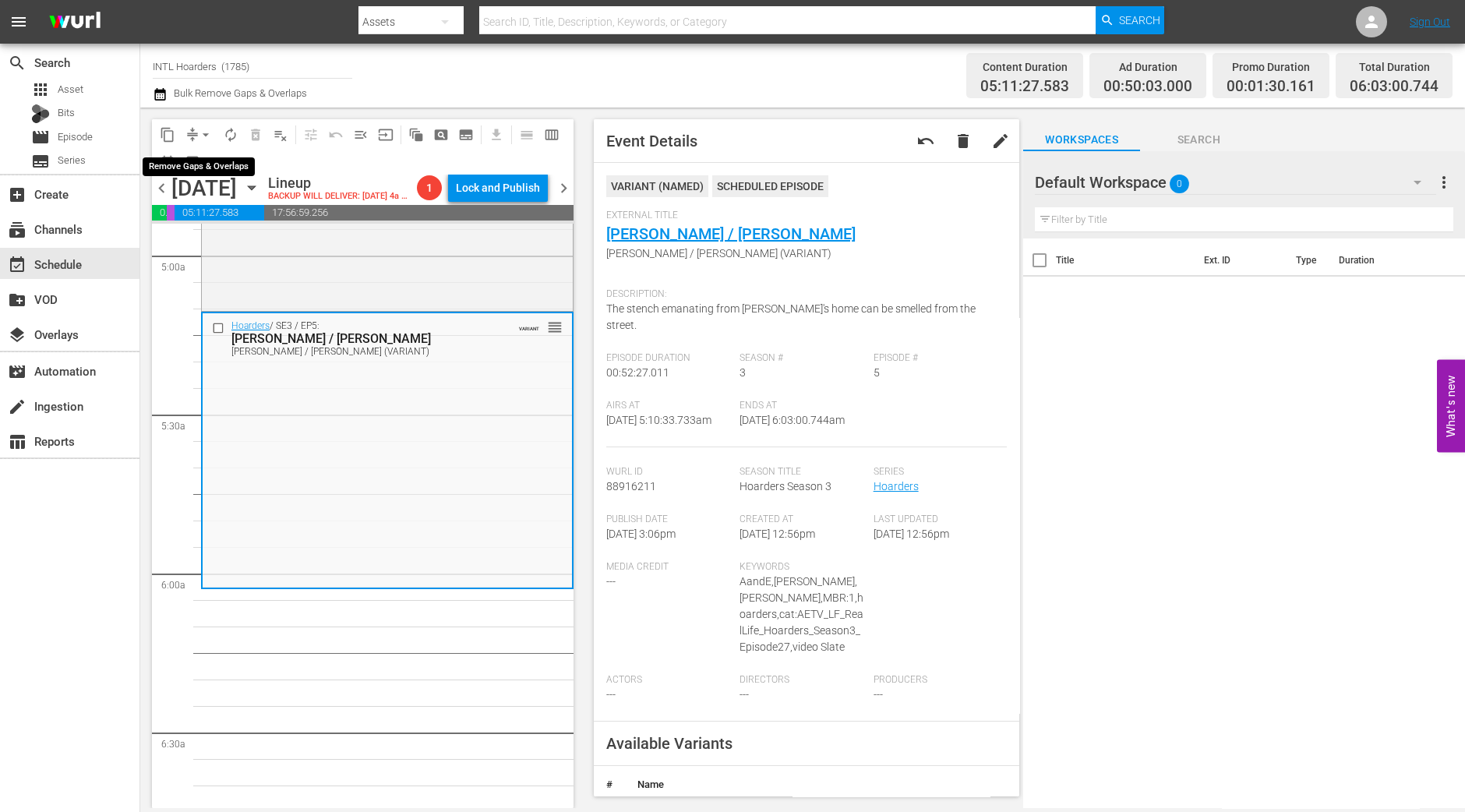
click at [205, 130] on span "arrow_drop_down" at bounding box center [205, 134] width 15 height 15
click at [205, 165] on li "Align to Midnight" at bounding box center [206, 165] width 164 height 26
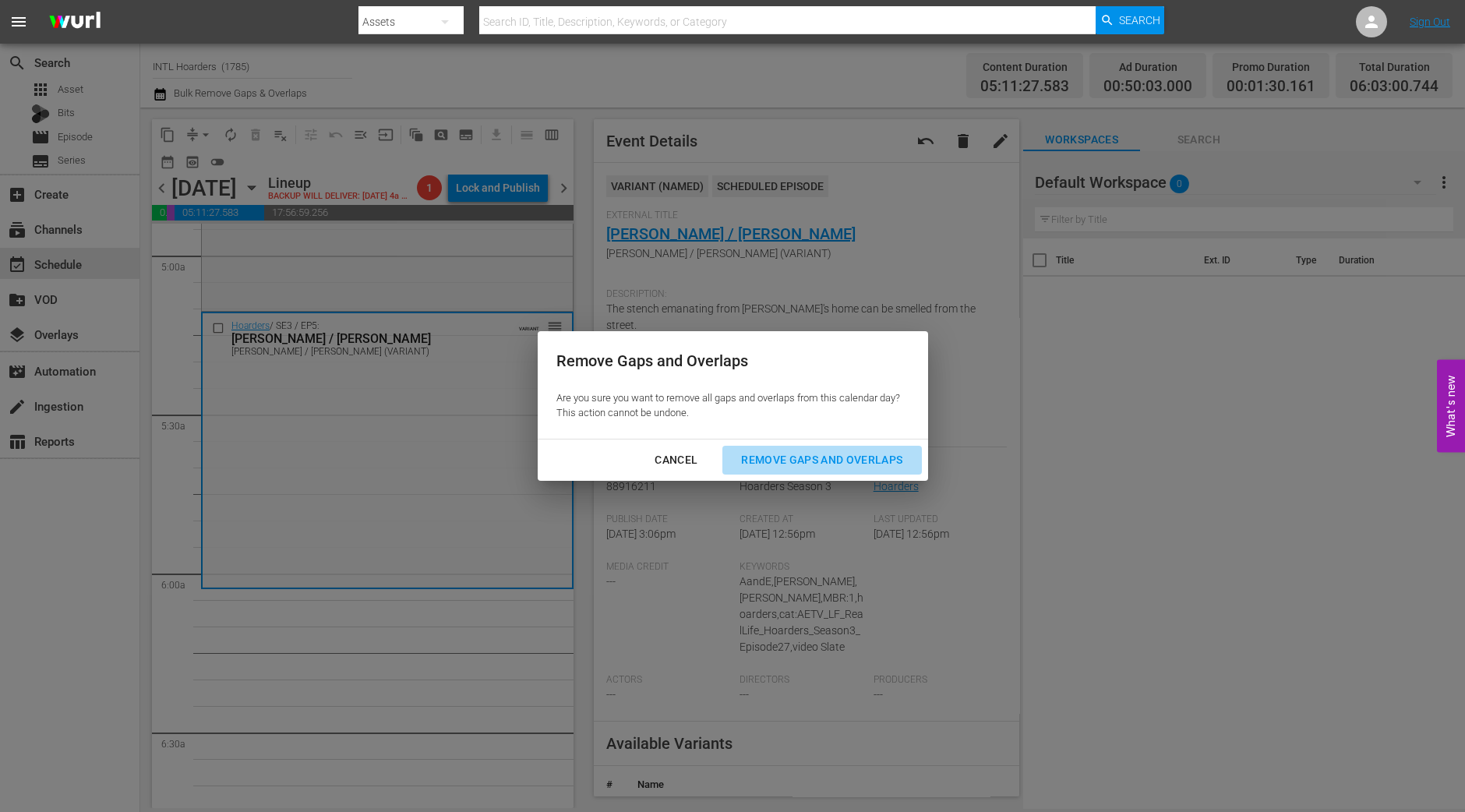
click at [891, 465] on div "Remove Gaps and Overlaps" at bounding box center [821, 460] width 186 height 20
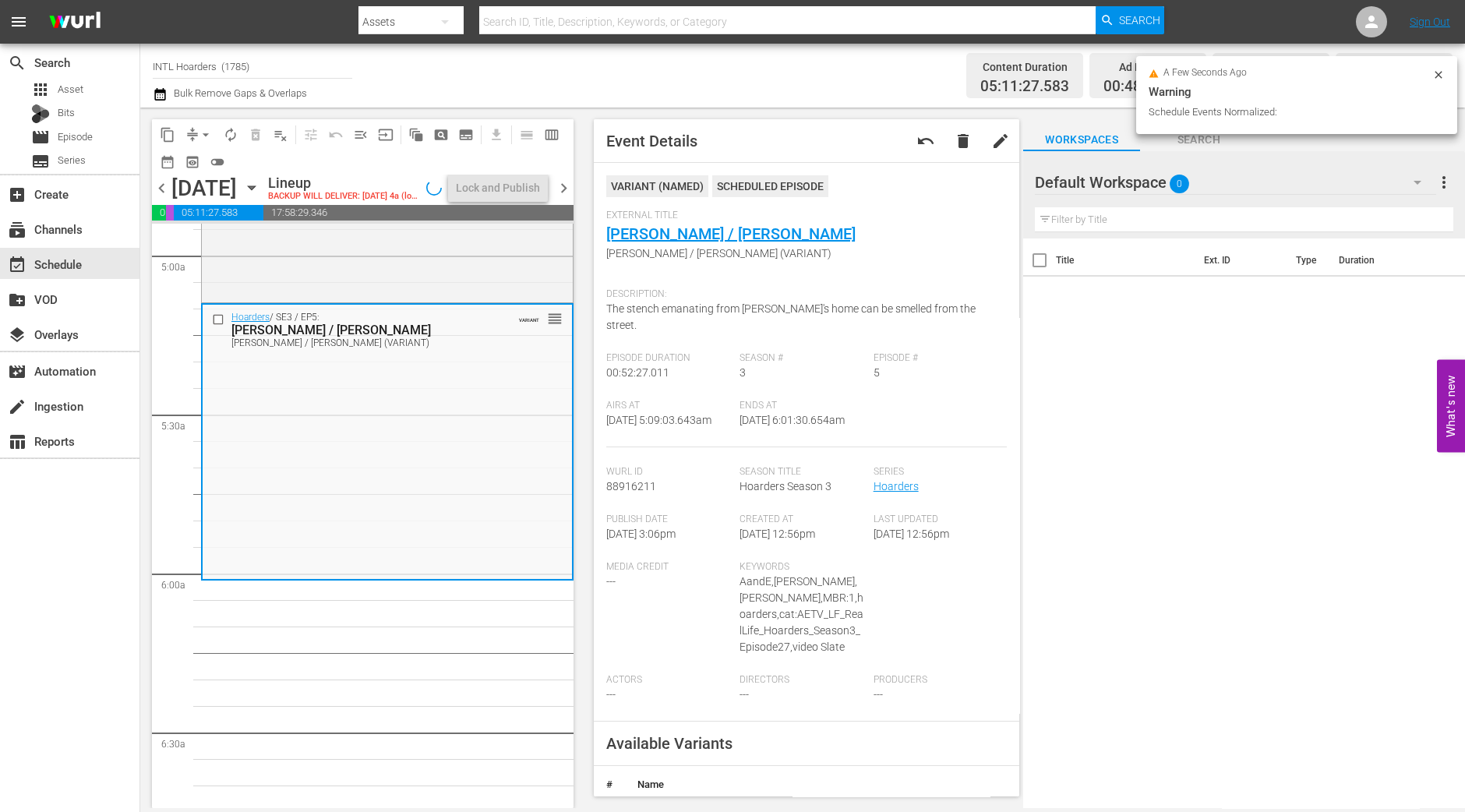
scroll to position [1532, 0]
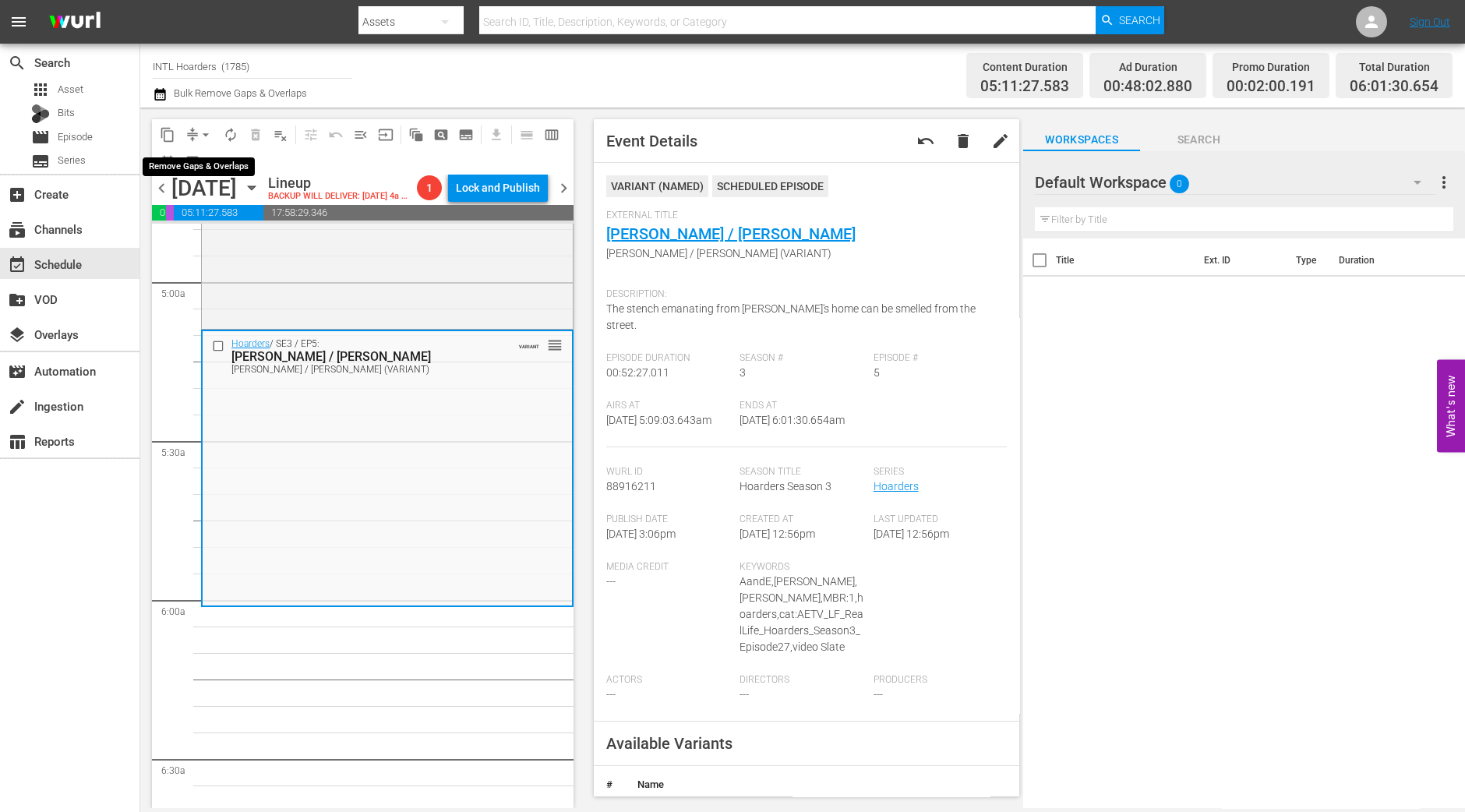
click at [195, 131] on button "arrow_drop_down" at bounding box center [205, 134] width 25 height 25
click at [210, 163] on li "Align to Midnight" at bounding box center [206, 165] width 164 height 26
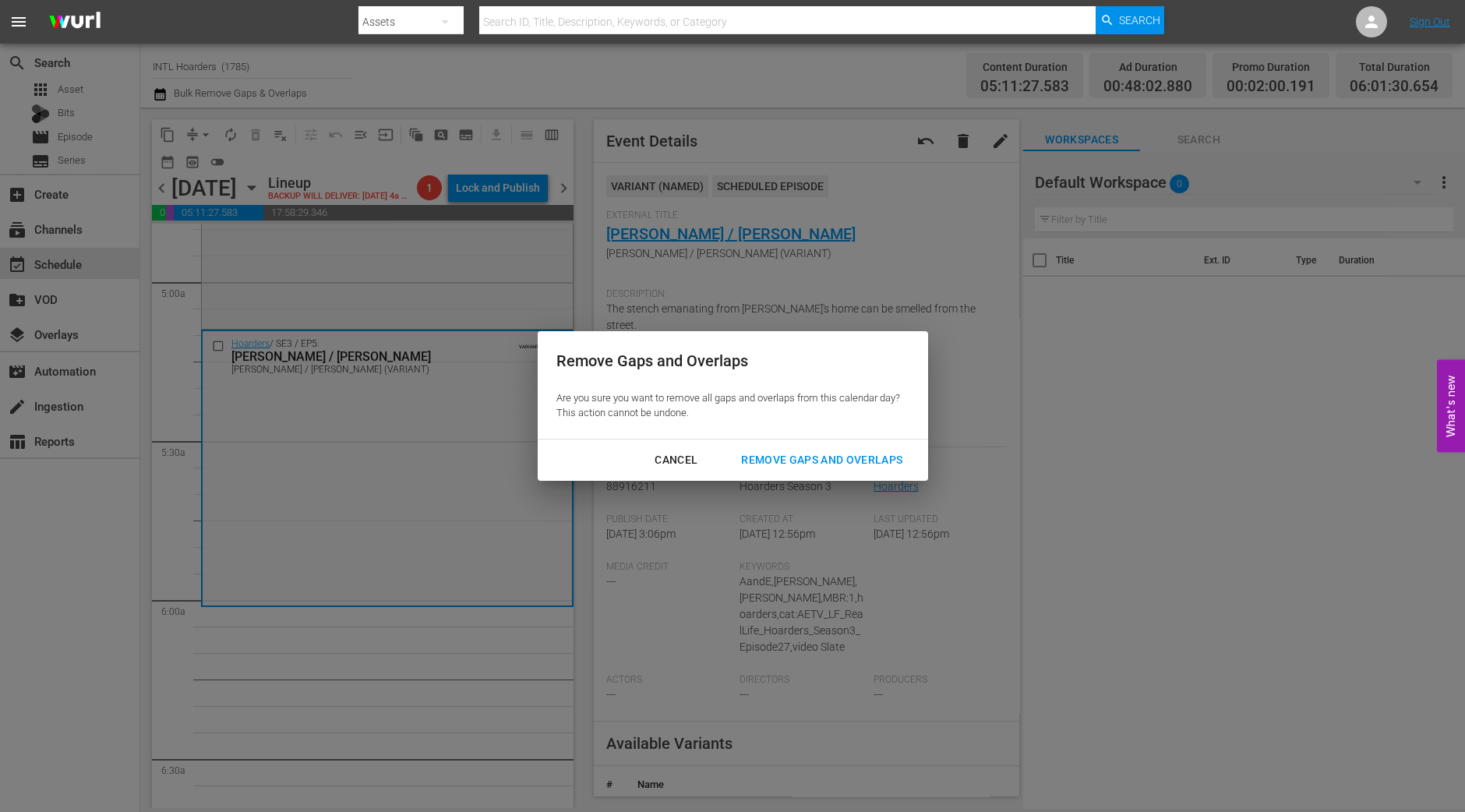
click at [877, 457] on div "Remove Gaps and Overlaps" at bounding box center [821, 460] width 186 height 20
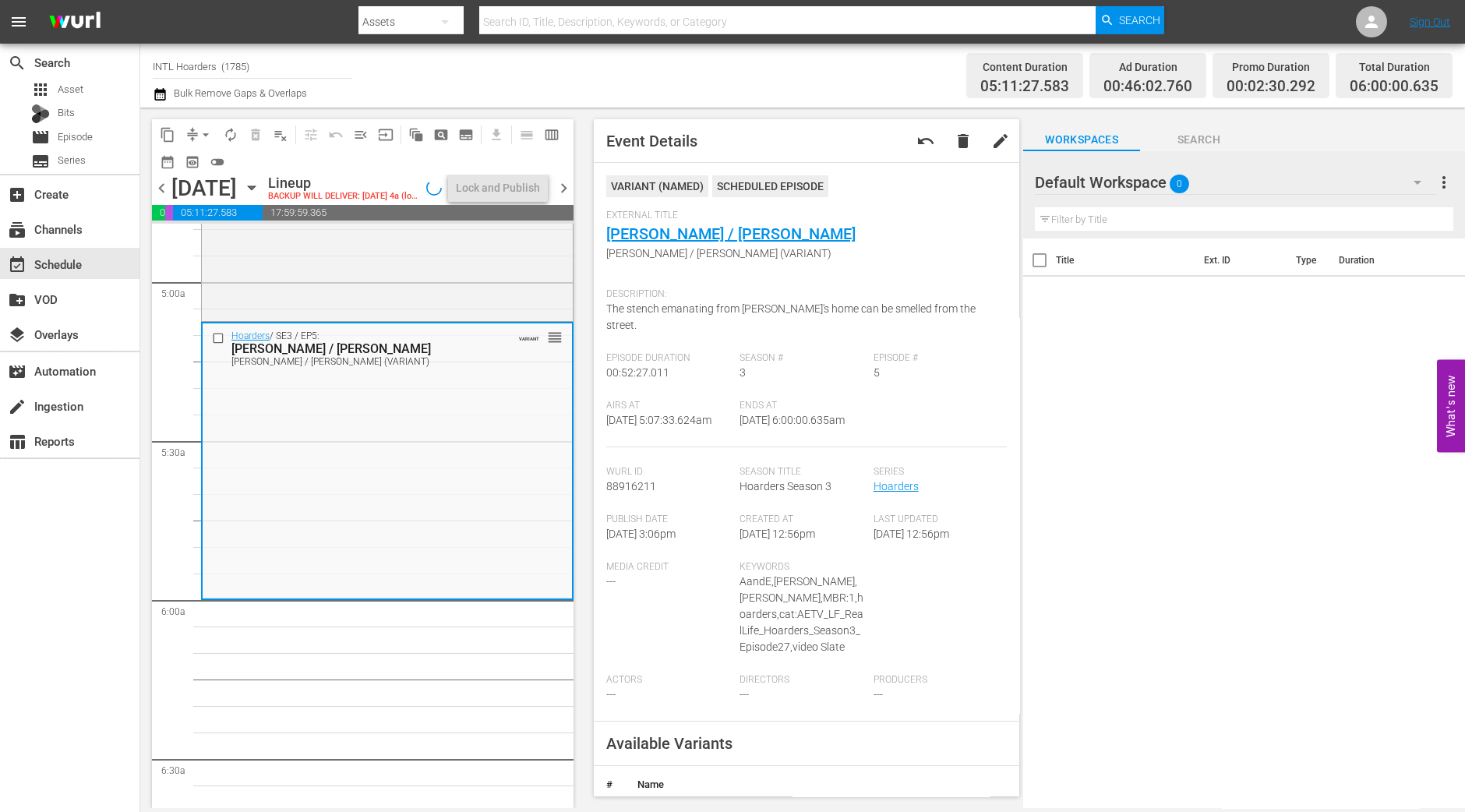
scroll to position [1559, 0]
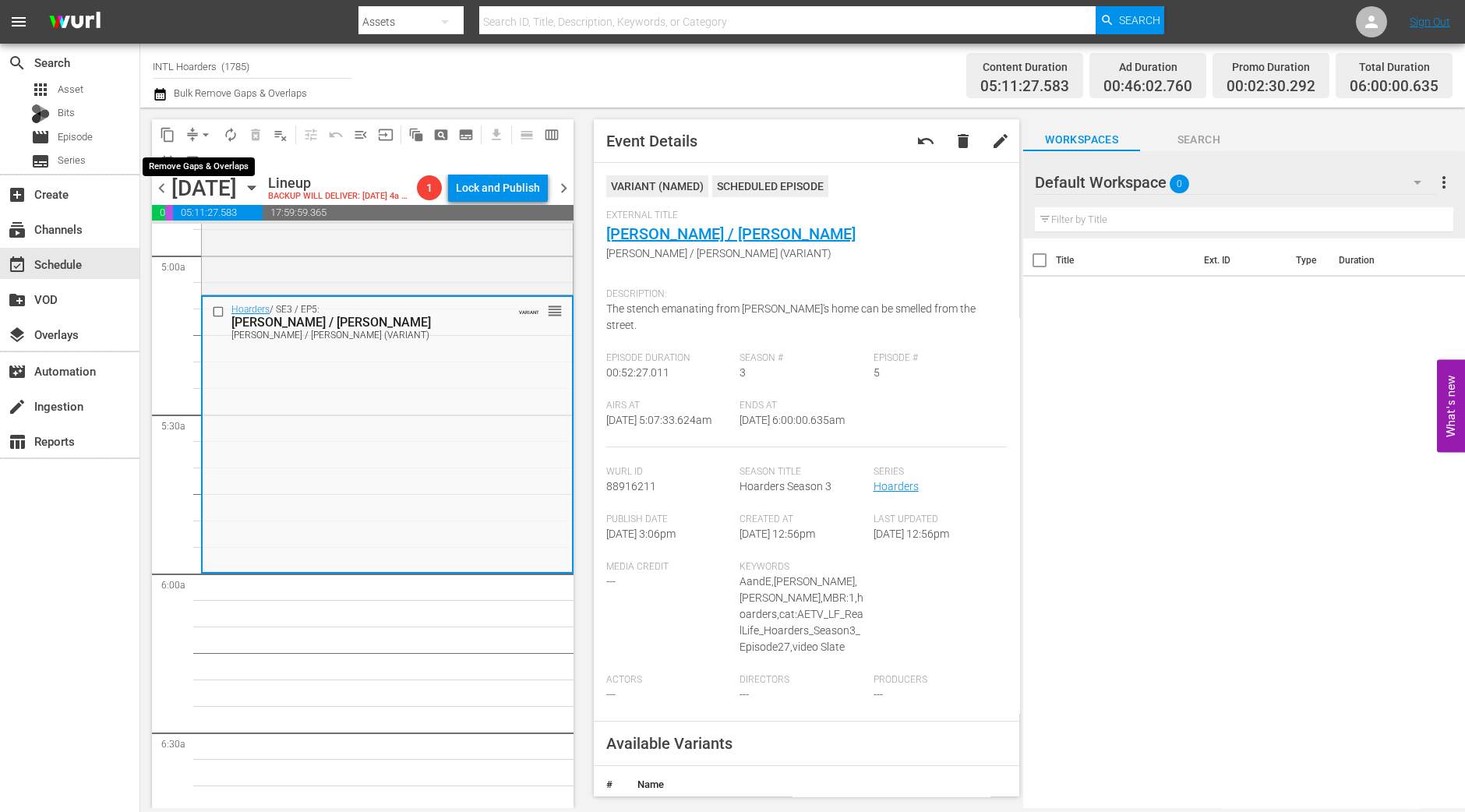
click at [204, 131] on span "arrow_drop_down" at bounding box center [205, 134] width 15 height 15
click at [202, 158] on li "Align to Midnight" at bounding box center [206, 165] width 164 height 26
click at [202, 128] on span "arrow_drop_down" at bounding box center [205, 134] width 15 height 15
click at [205, 170] on li "Align to Midnight" at bounding box center [206, 165] width 164 height 26
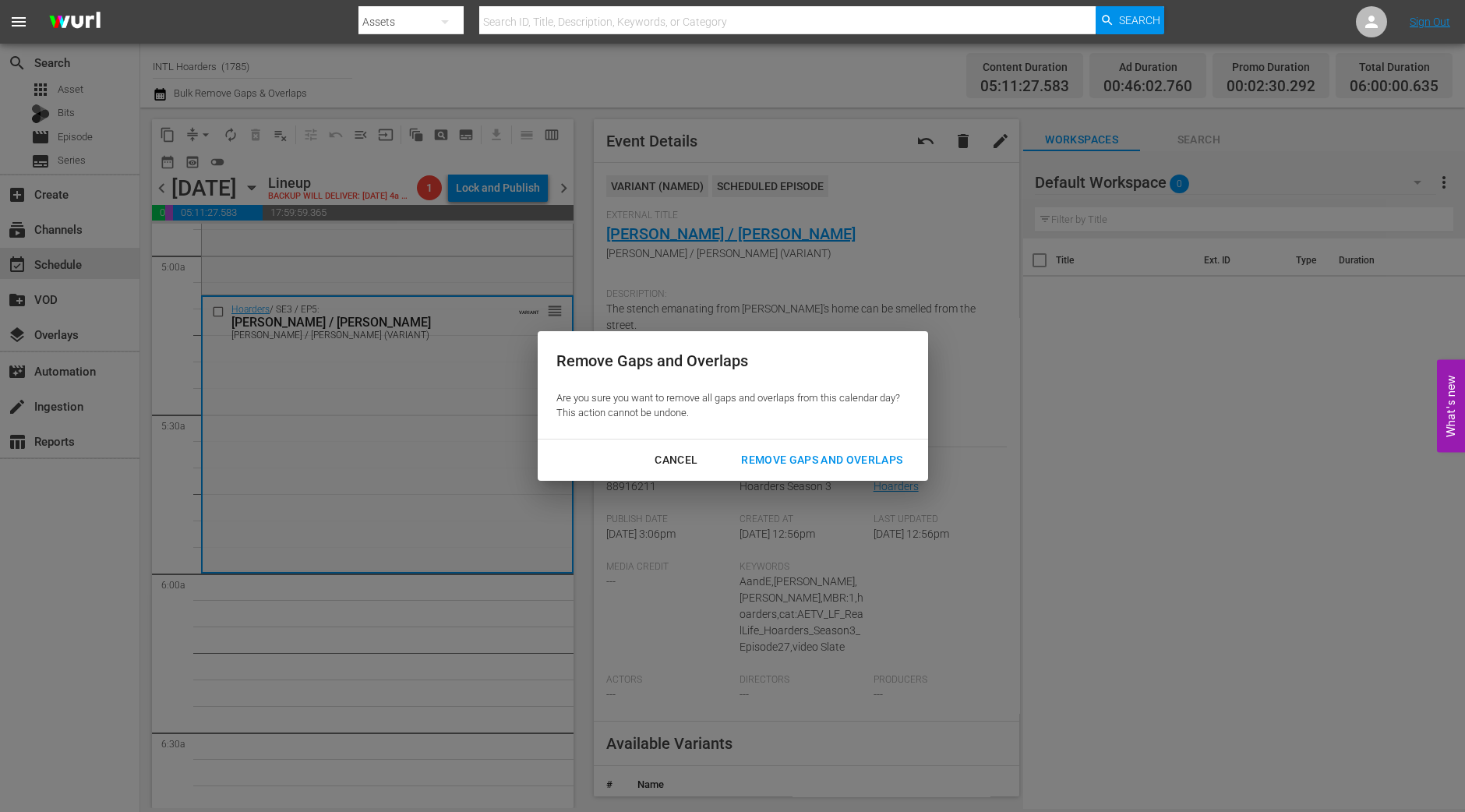
click at [814, 458] on div "Remove Gaps and Overlaps" at bounding box center [821, 460] width 186 height 20
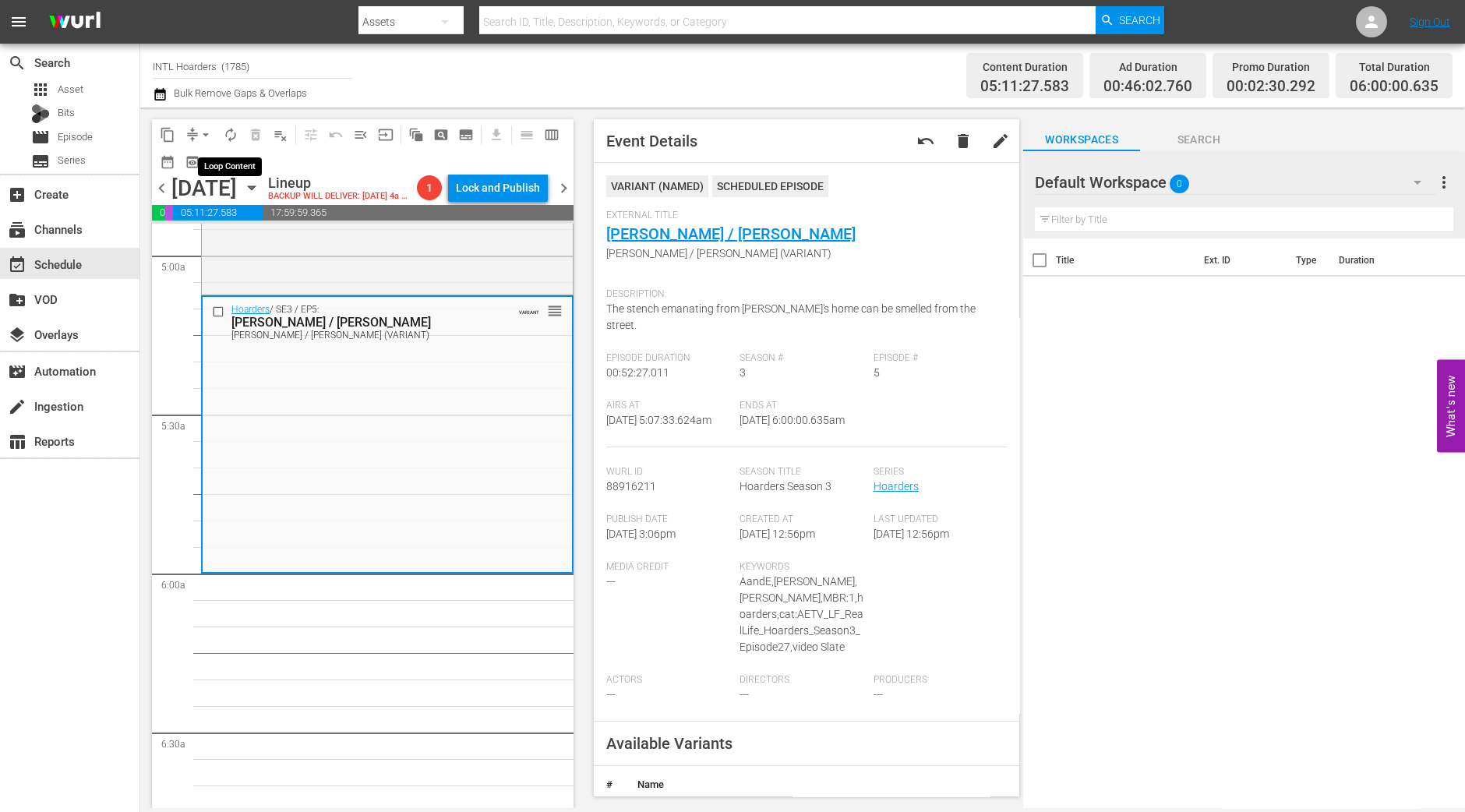
click at [226, 134] on span "autorenew_outlined" at bounding box center [231, 134] width 15 height 15
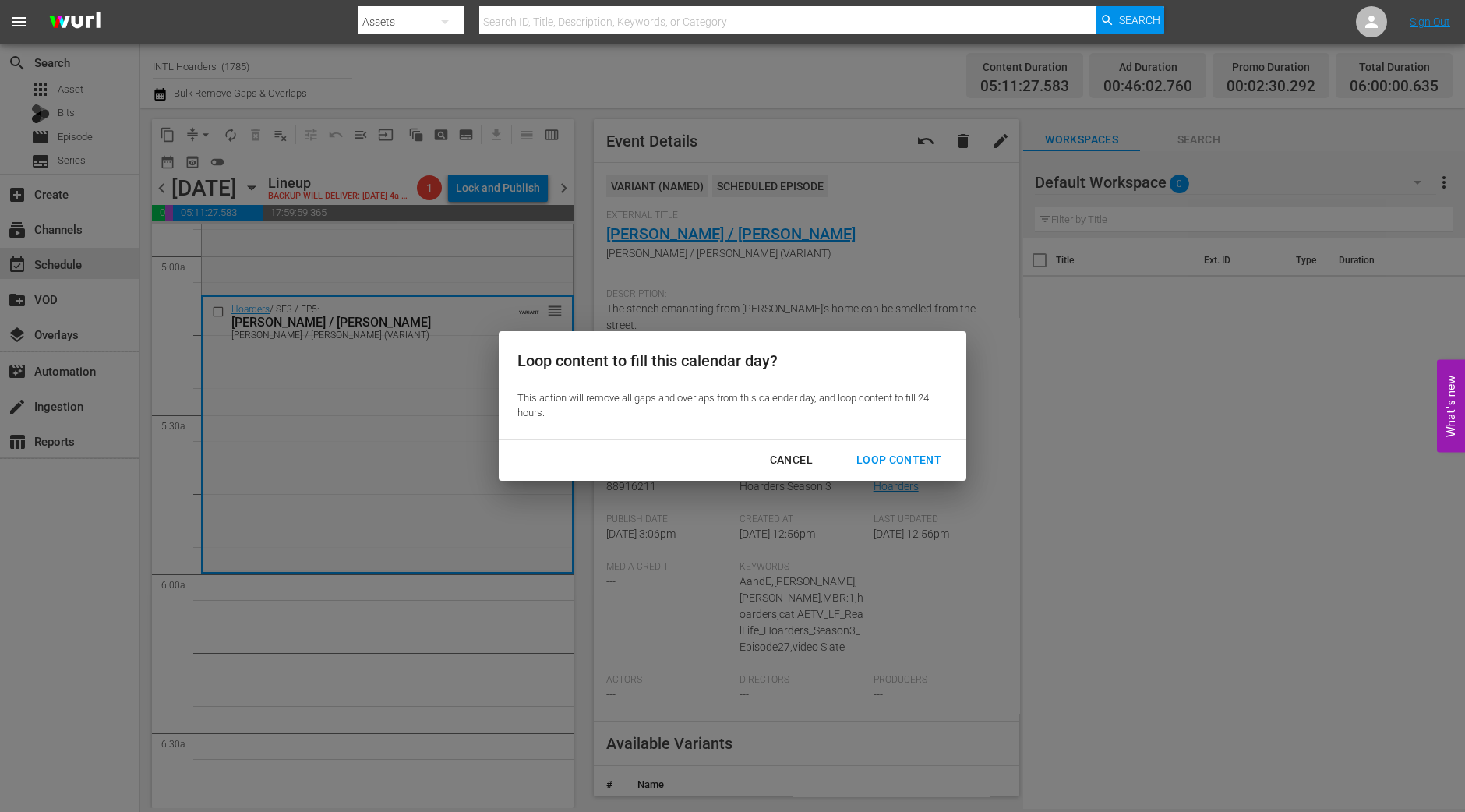
click at [912, 453] on div "Loop Content" at bounding box center [899, 460] width 110 height 20
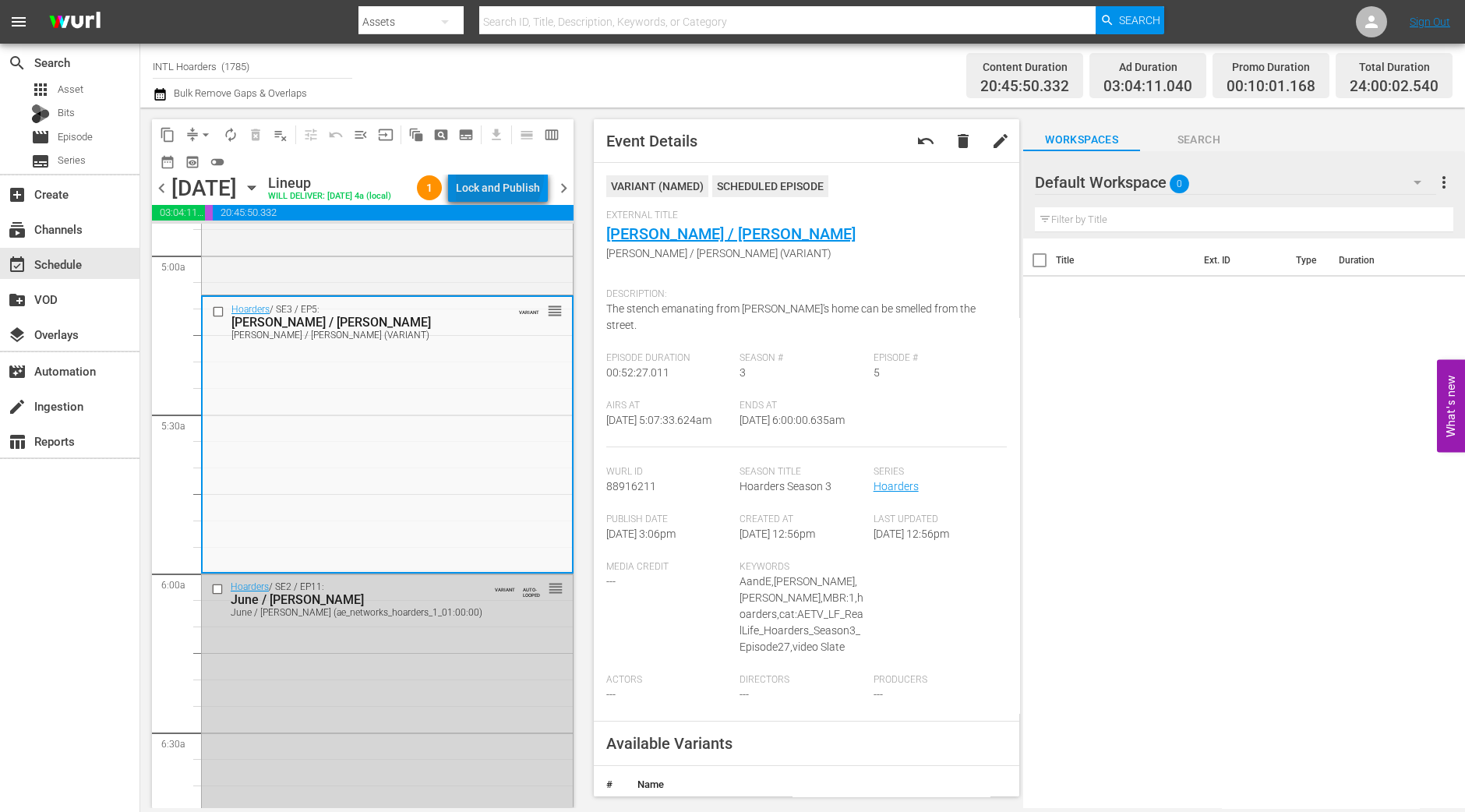
click at [509, 179] on div "Lock and Publish" at bounding box center [498, 188] width 84 height 28
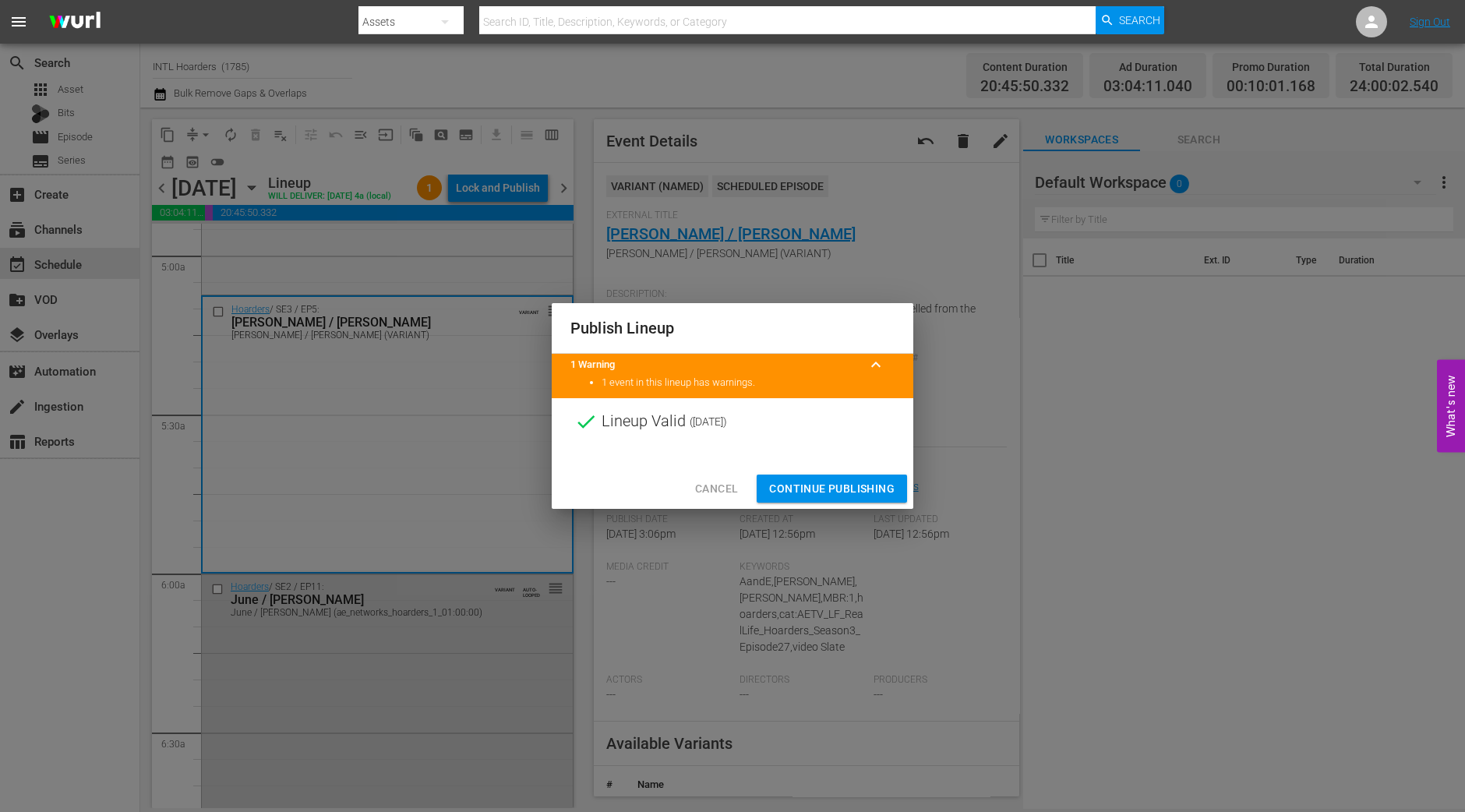
click at [802, 489] on span "Continue Publishing" at bounding box center [832, 489] width 126 height 20
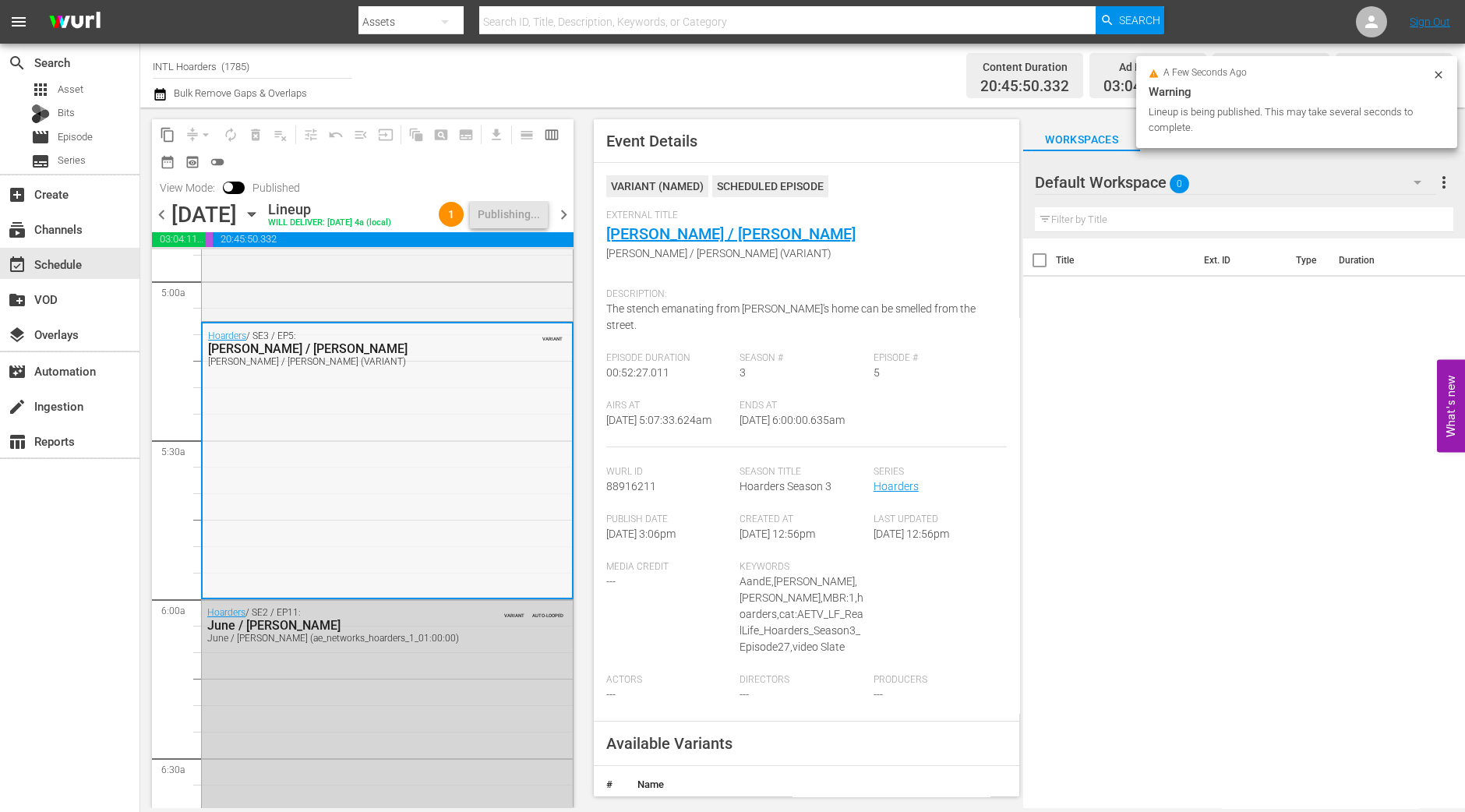
click at [438, 387] on div "Hoarders / SE3 / EP5: Robin / Ken Robin / Ken (VARIANT) VARIANT" at bounding box center [387, 460] width 369 height 274
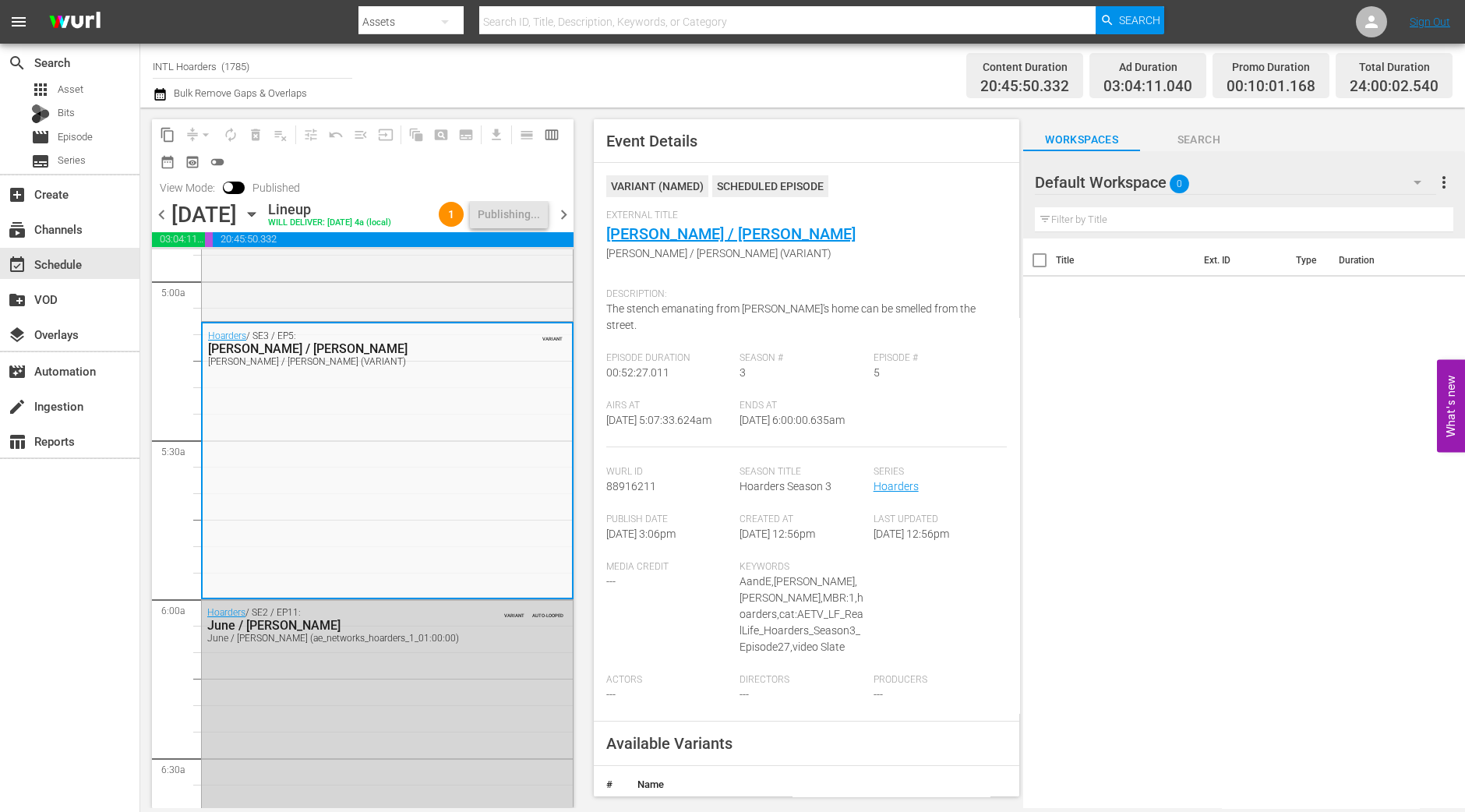
click at [569, 211] on span "chevron_right" at bounding box center [564, 215] width 20 height 20
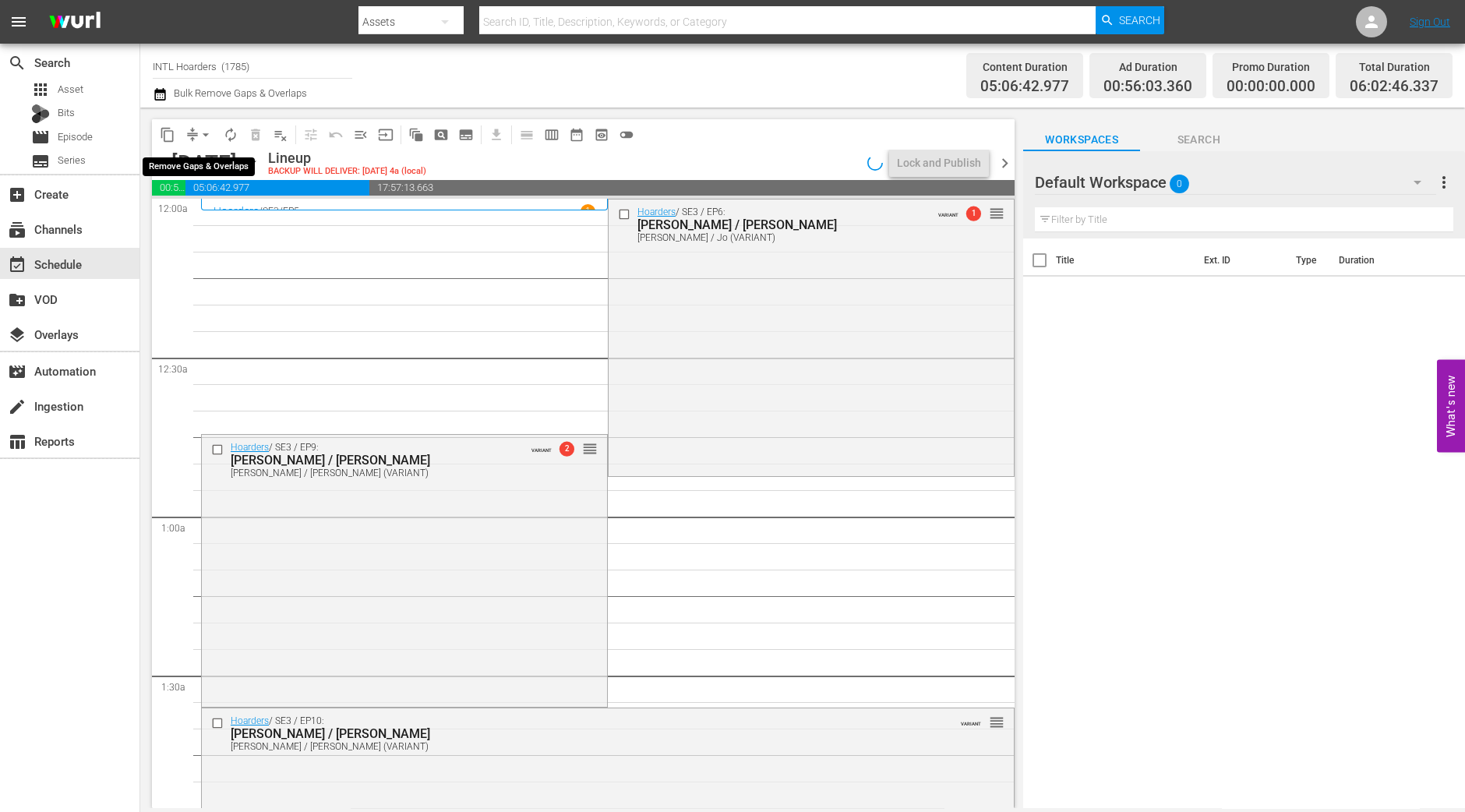
click at [206, 138] on span "arrow_drop_down" at bounding box center [205, 134] width 15 height 15
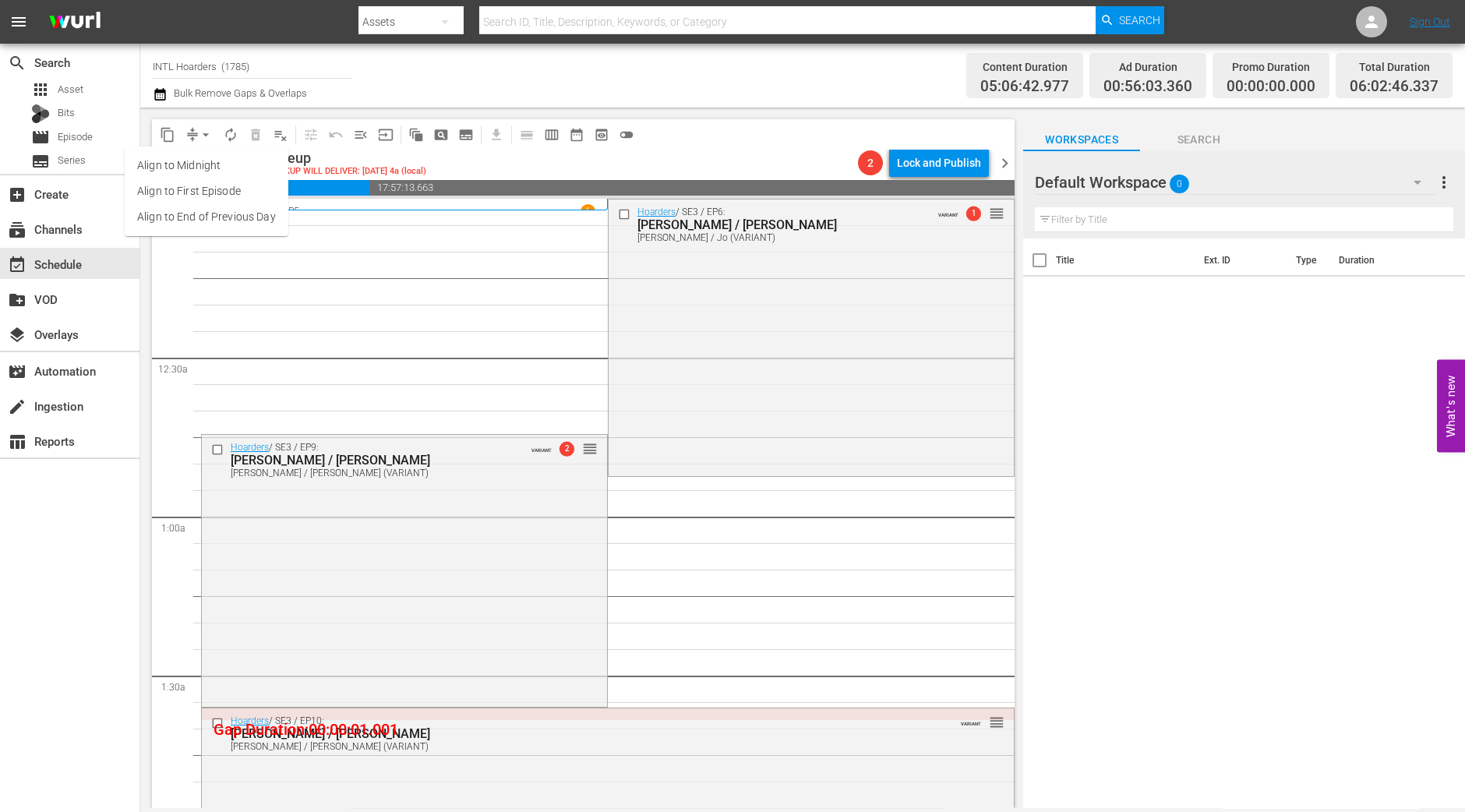
click at [206, 154] on li "Align to Midnight" at bounding box center [206, 165] width 164 height 26
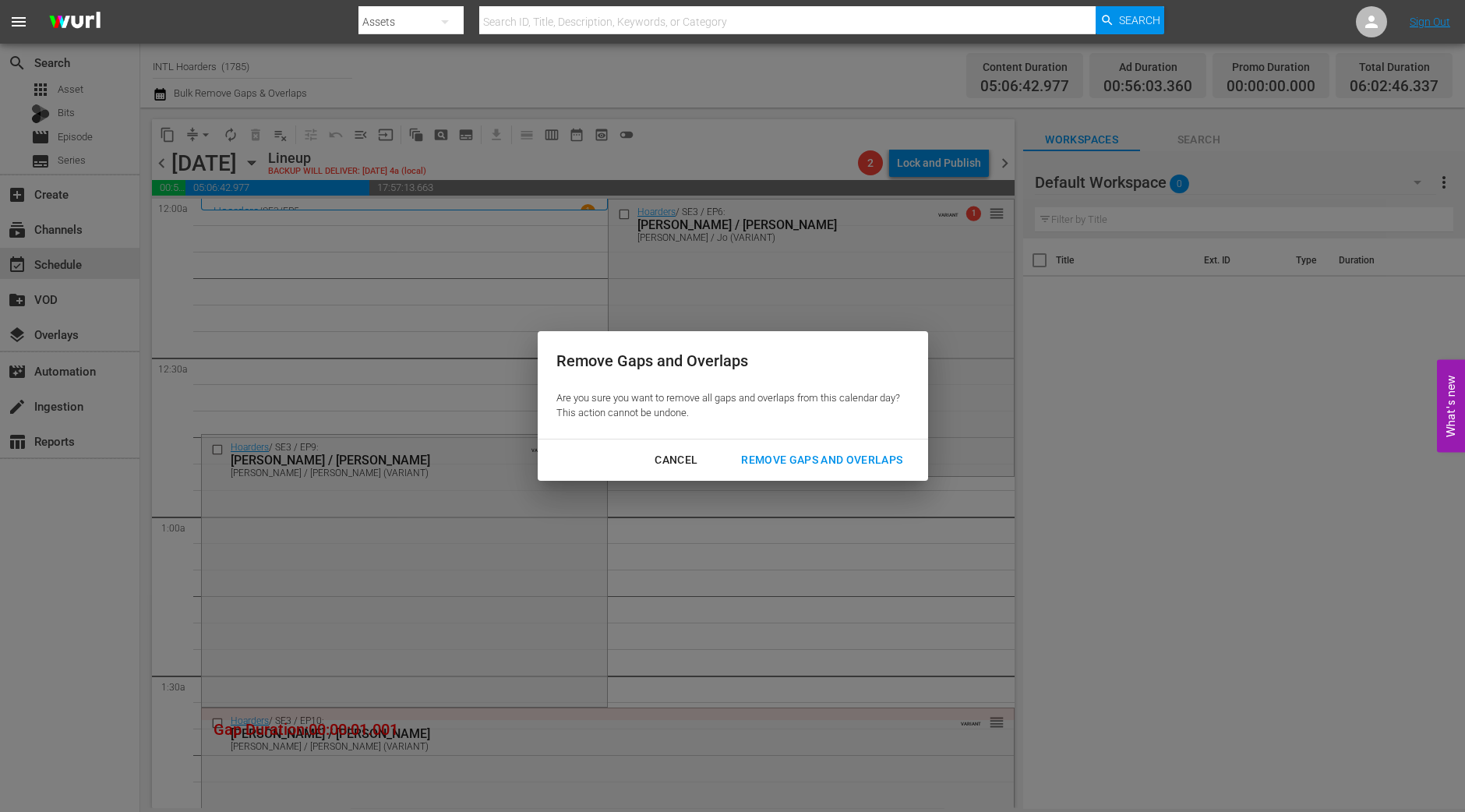
click at [869, 456] on div "Remove Gaps and Overlaps" at bounding box center [821, 460] width 186 height 20
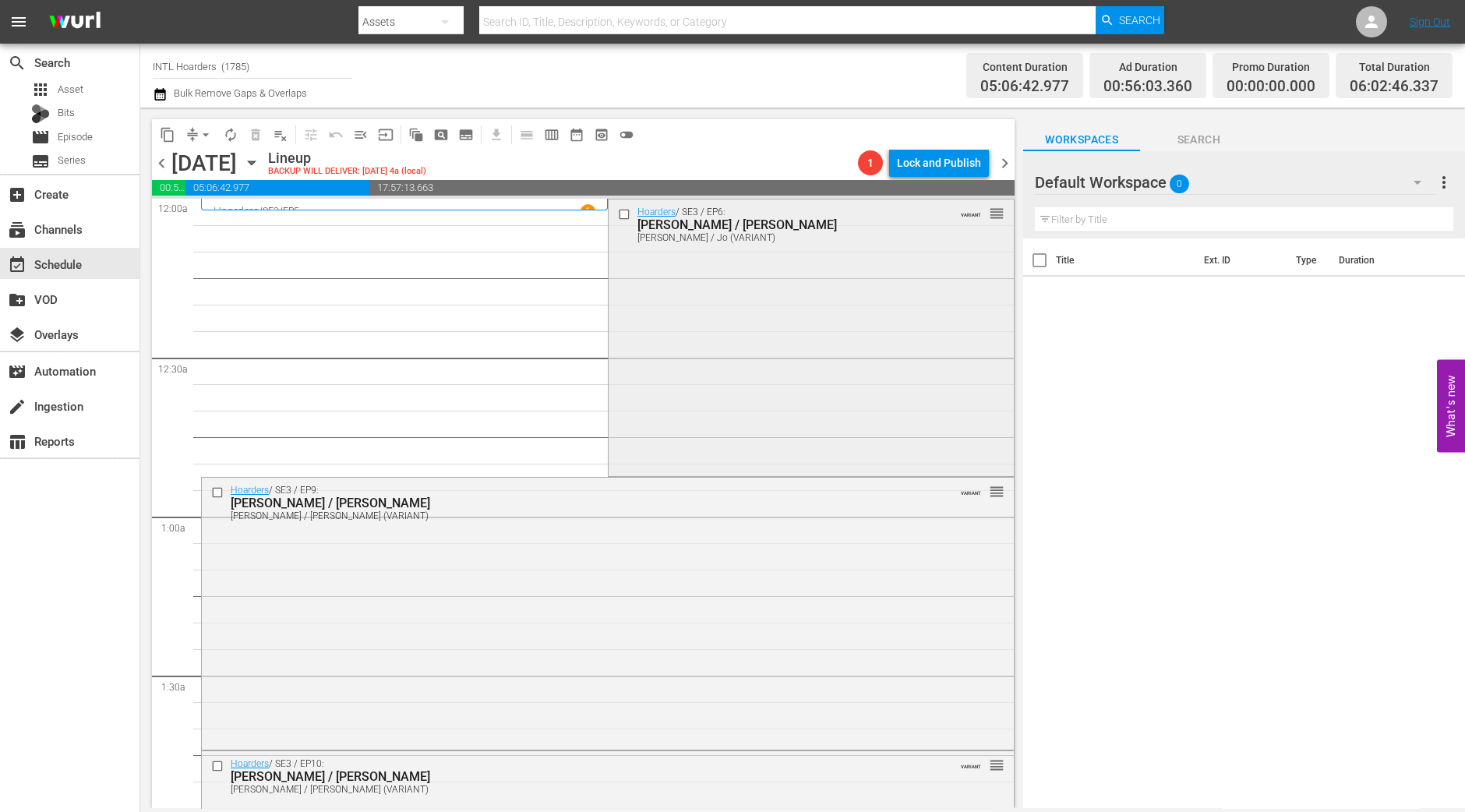
click at [838, 404] on div "Hoarders / SE3 / EP6: Carolyn / Jo Carolyn / Jo (VARIANT) VARIANT reorder" at bounding box center [811, 336] width 405 height 274
click at [1023, 229] on span "No Event Selected" at bounding box center [1029, 162] width 11 height 133
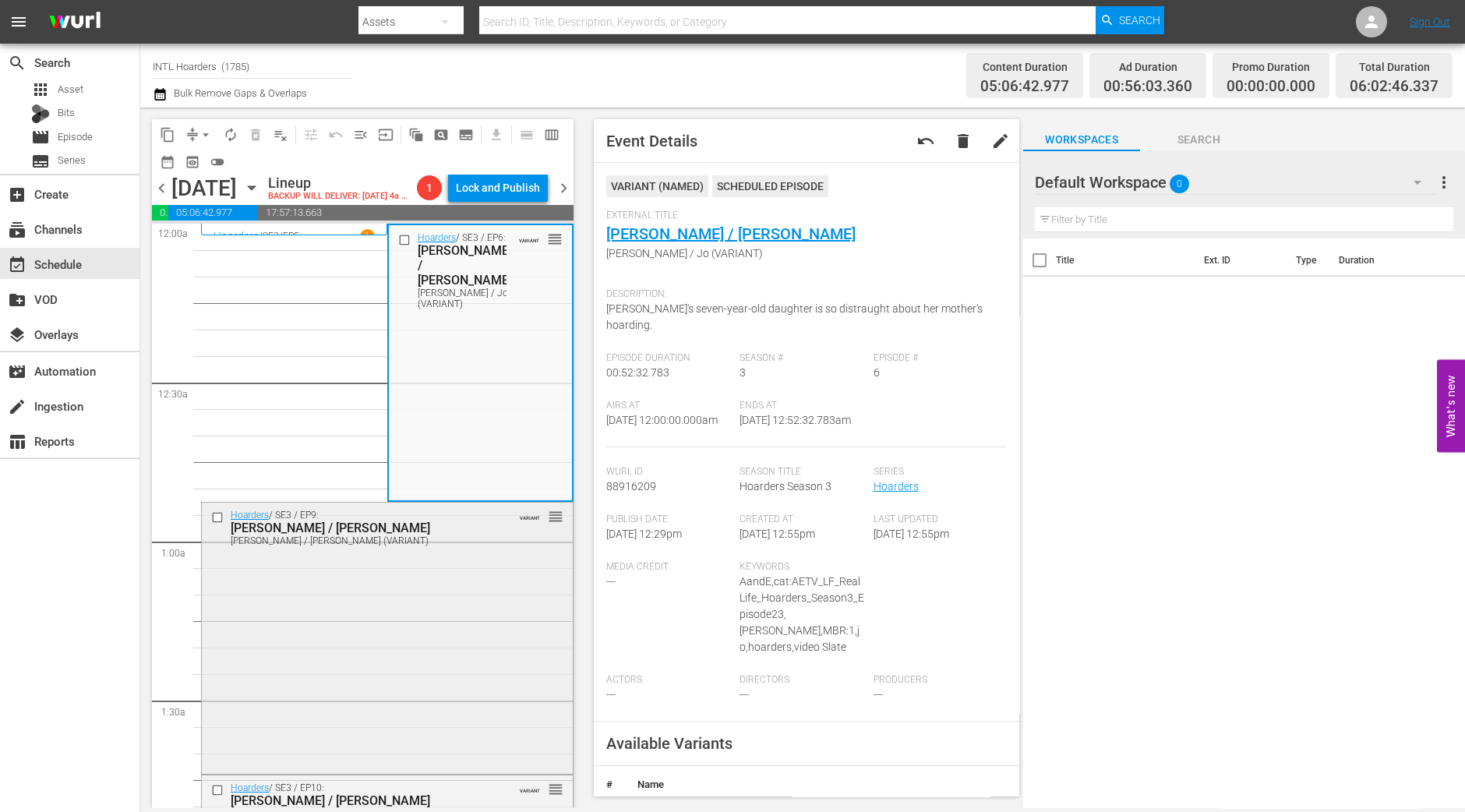
click at [392, 687] on div "Hoarders / SE3 / EP9: Kathleen / Margree Kathleen / Margree (VARIANT) VARIANT r…" at bounding box center [387, 637] width 371 height 269
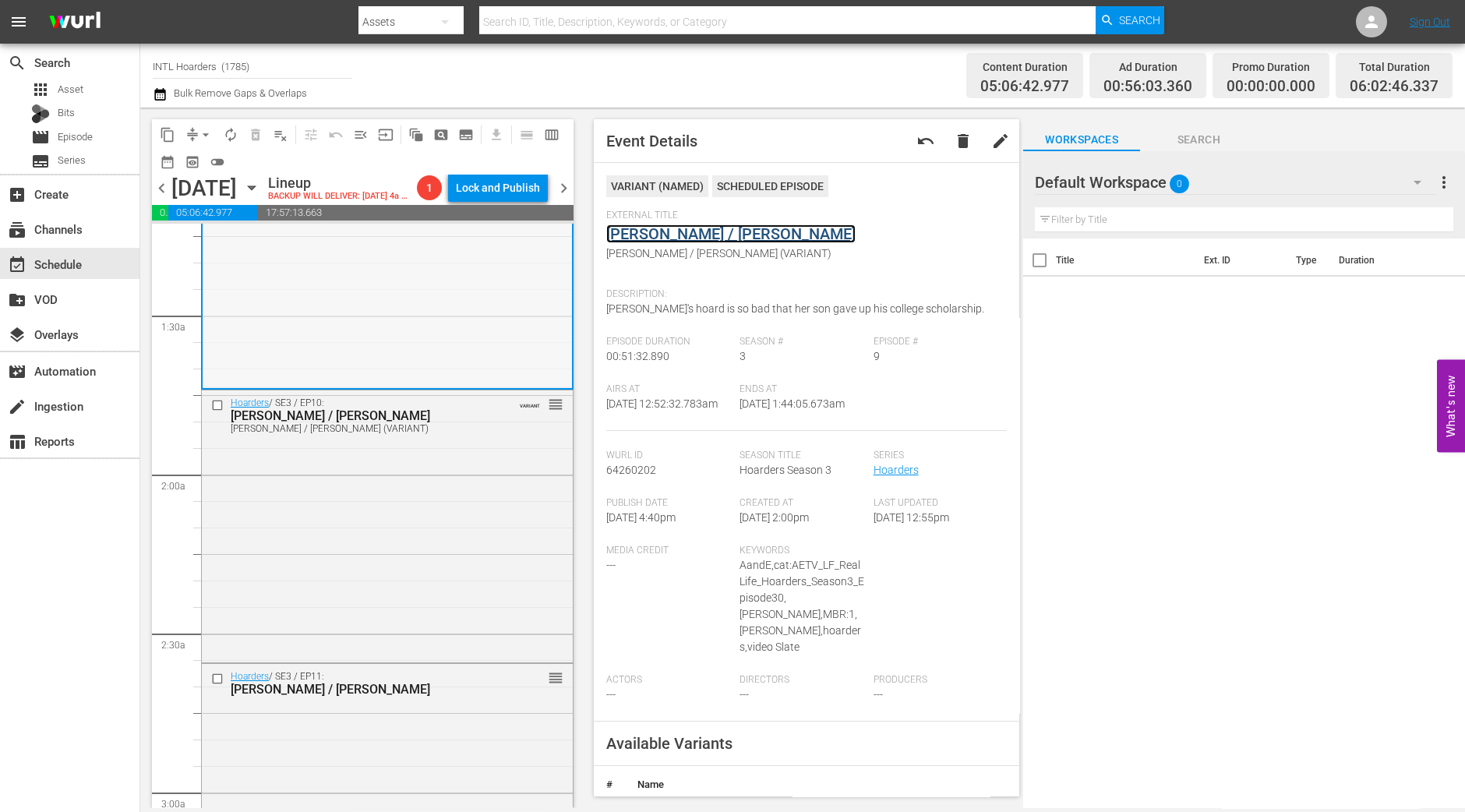
scroll to position [389, 0]
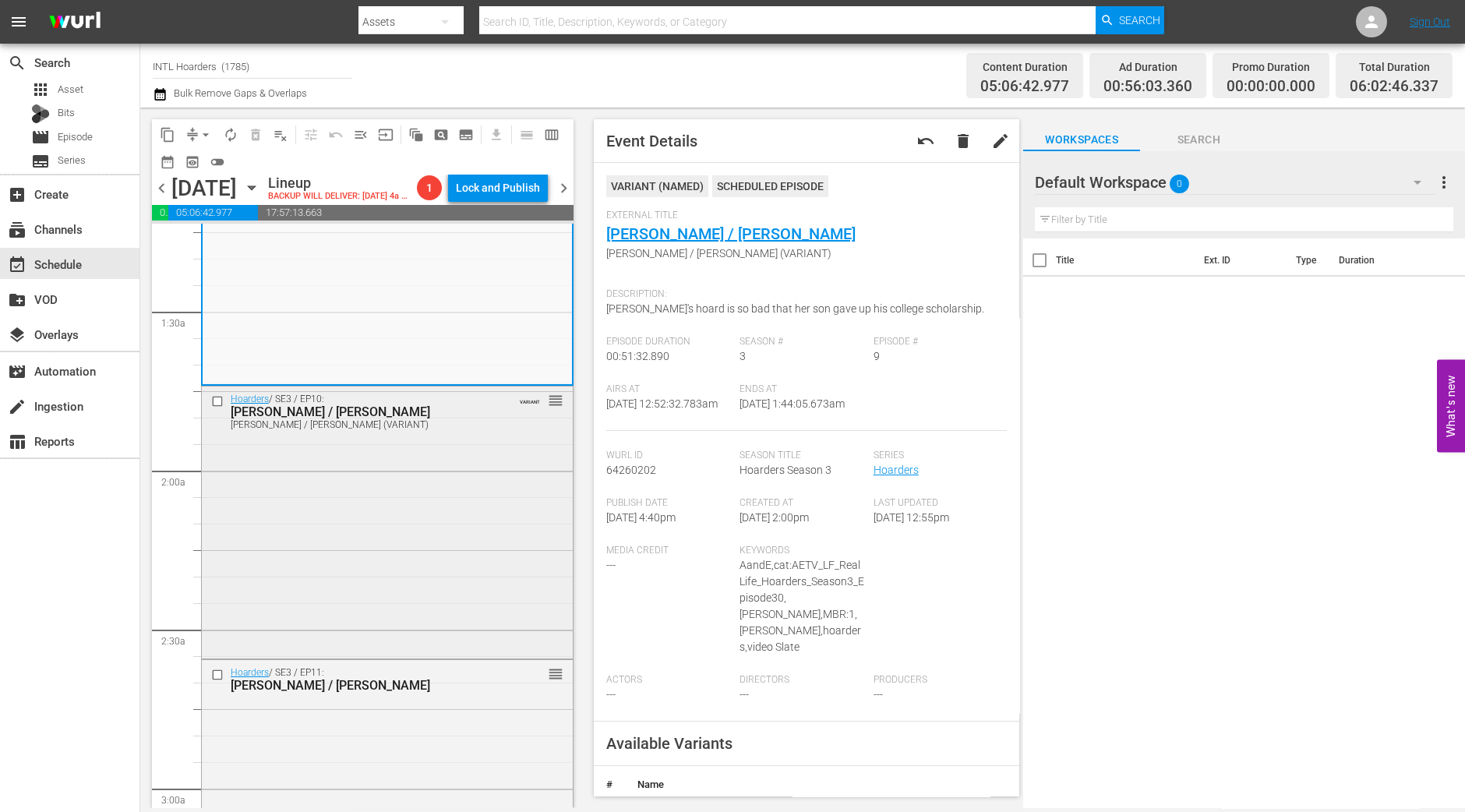
click at [514, 475] on div "Hoarders / SE3 / EP10: Dawn / Linda Dawn / Linda (VARIANT) VARIANT reorder" at bounding box center [387, 521] width 371 height 268
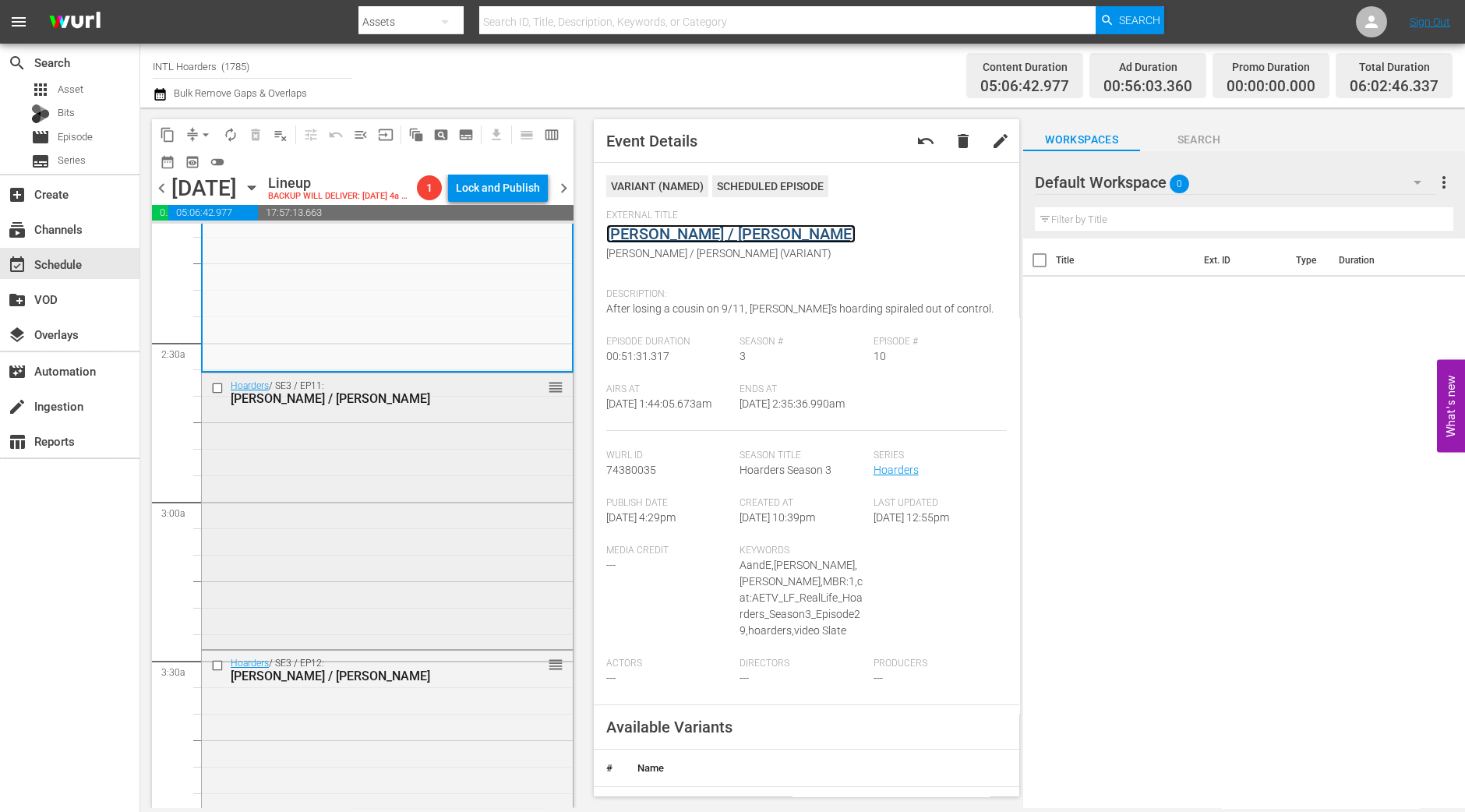
scroll to position [681, 0]
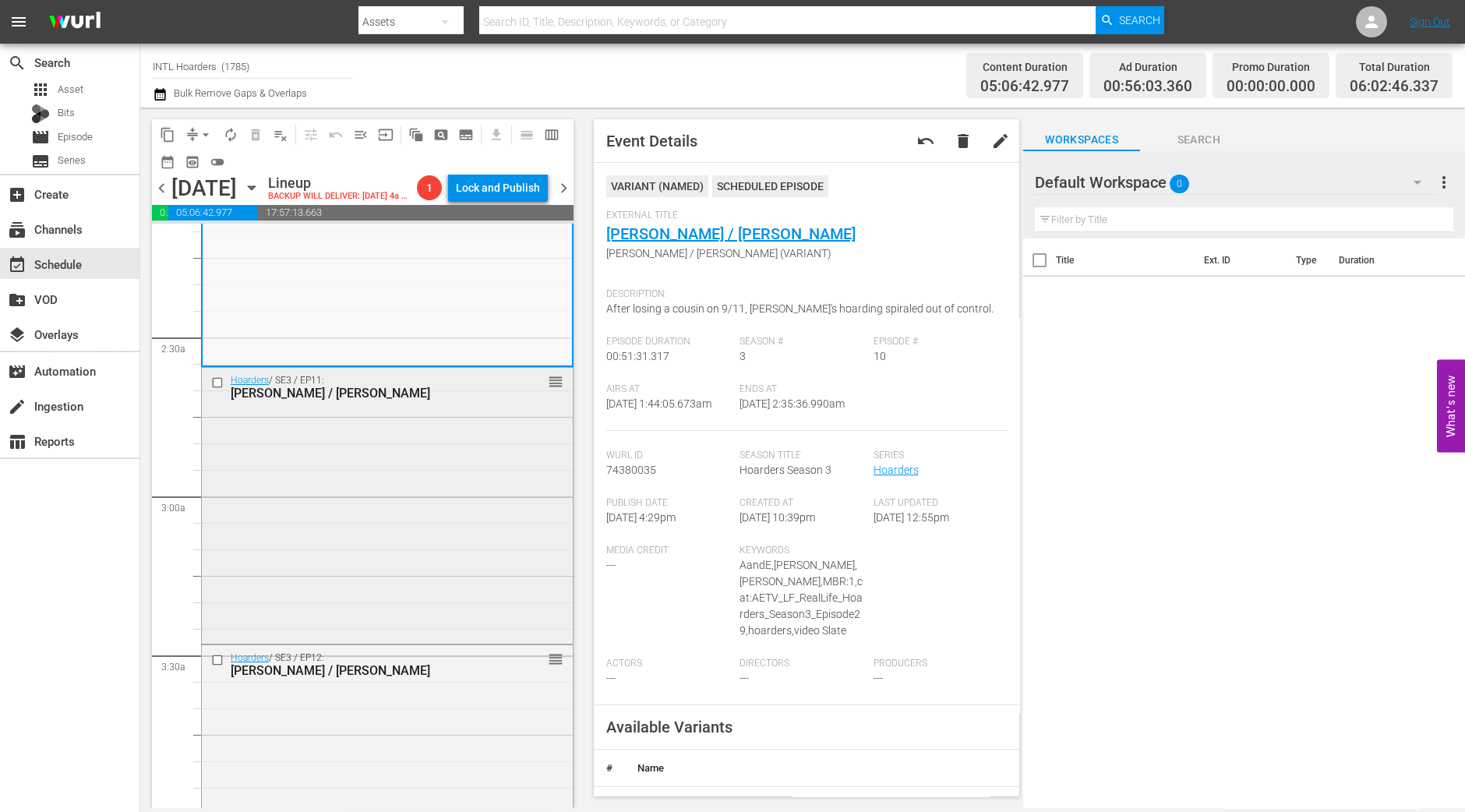
click at [361, 480] on div "Hoarders / SE3 / EP11: Tami / George reorder" at bounding box center [387, 504] width 371 height 274
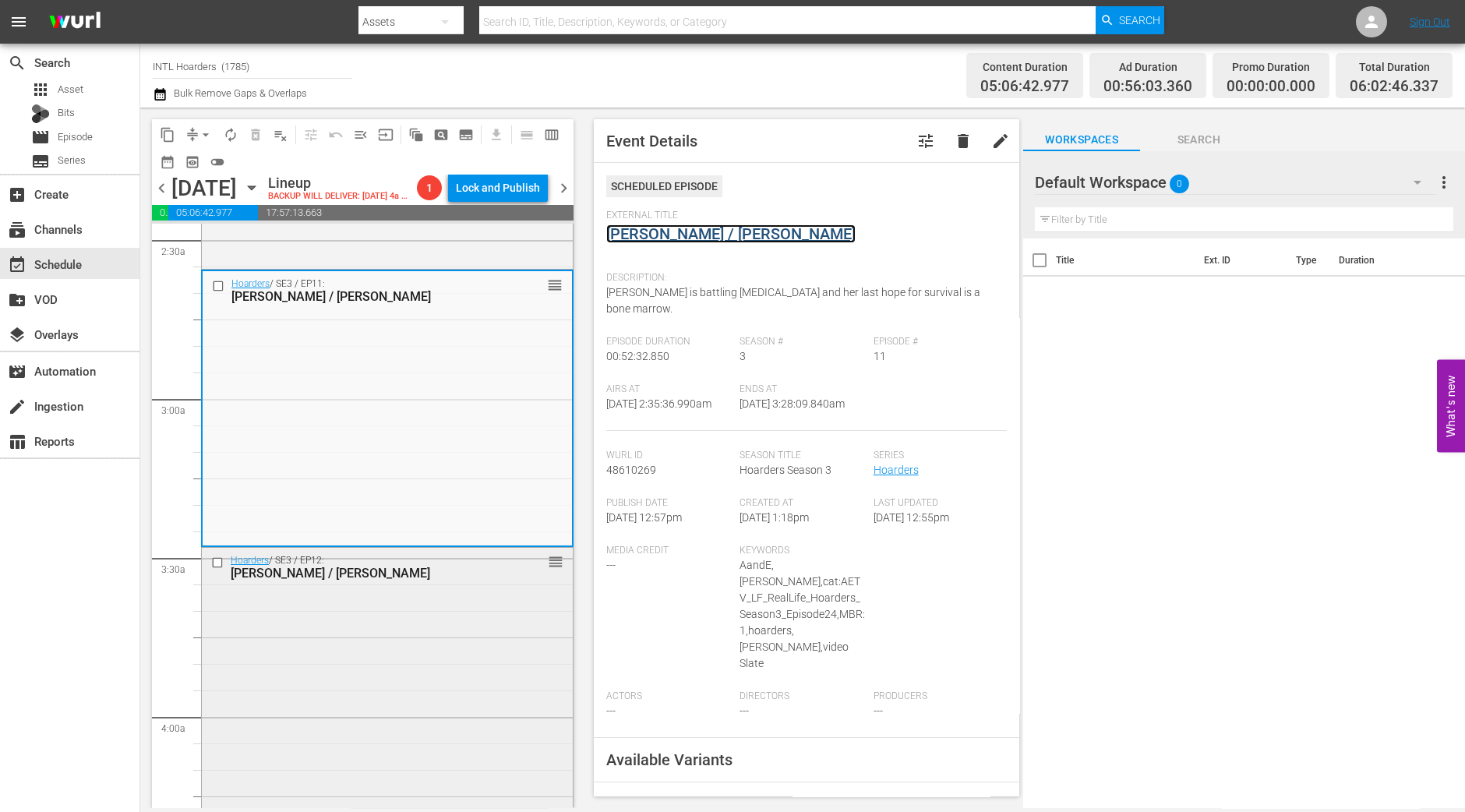
scroll to position [975, 0]
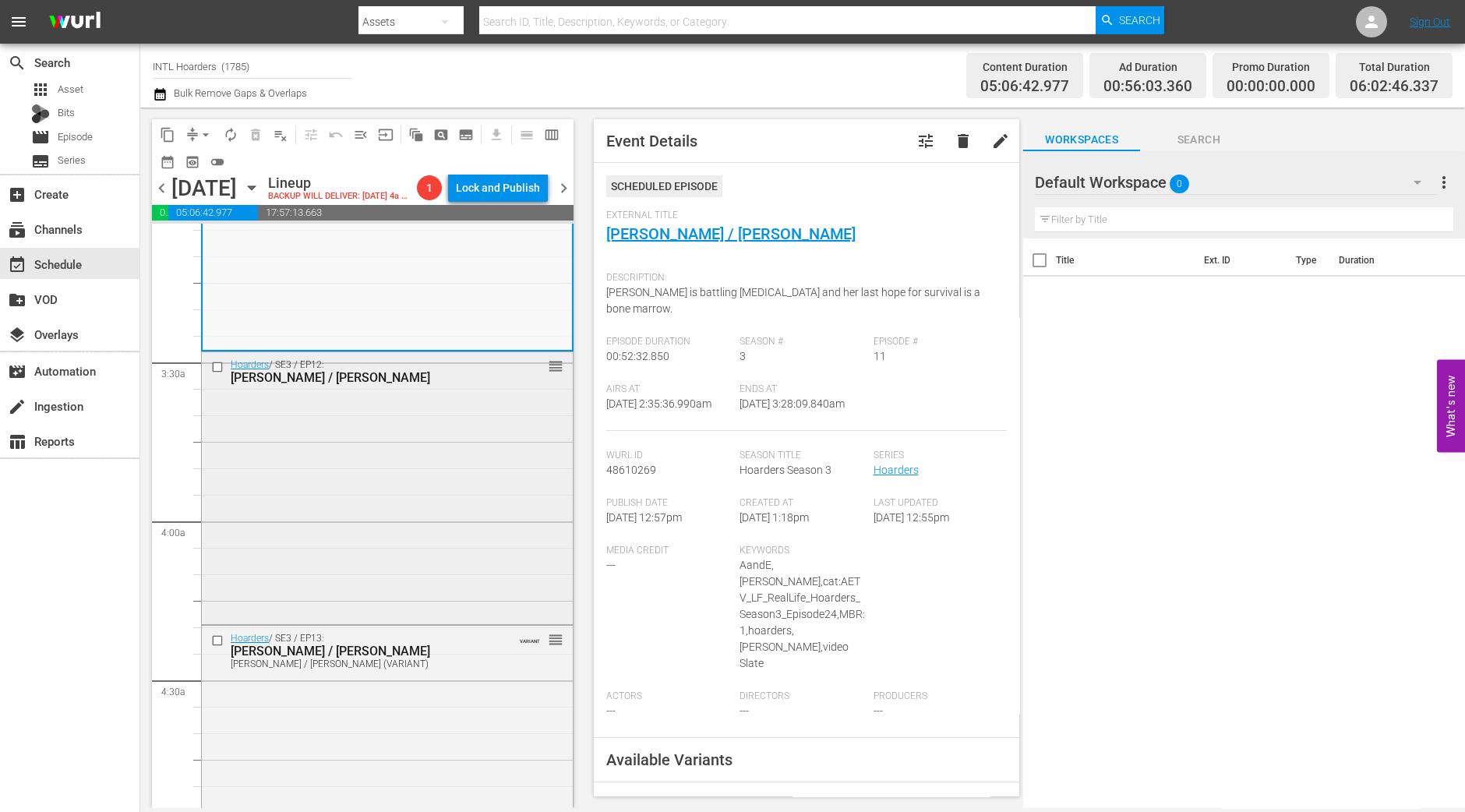
click at [343, 508] on div "Hoarders / SE3 / EP12: Mary Lynn / Ingrid reorder" at bounding box center [387, 485] width 371 height 268
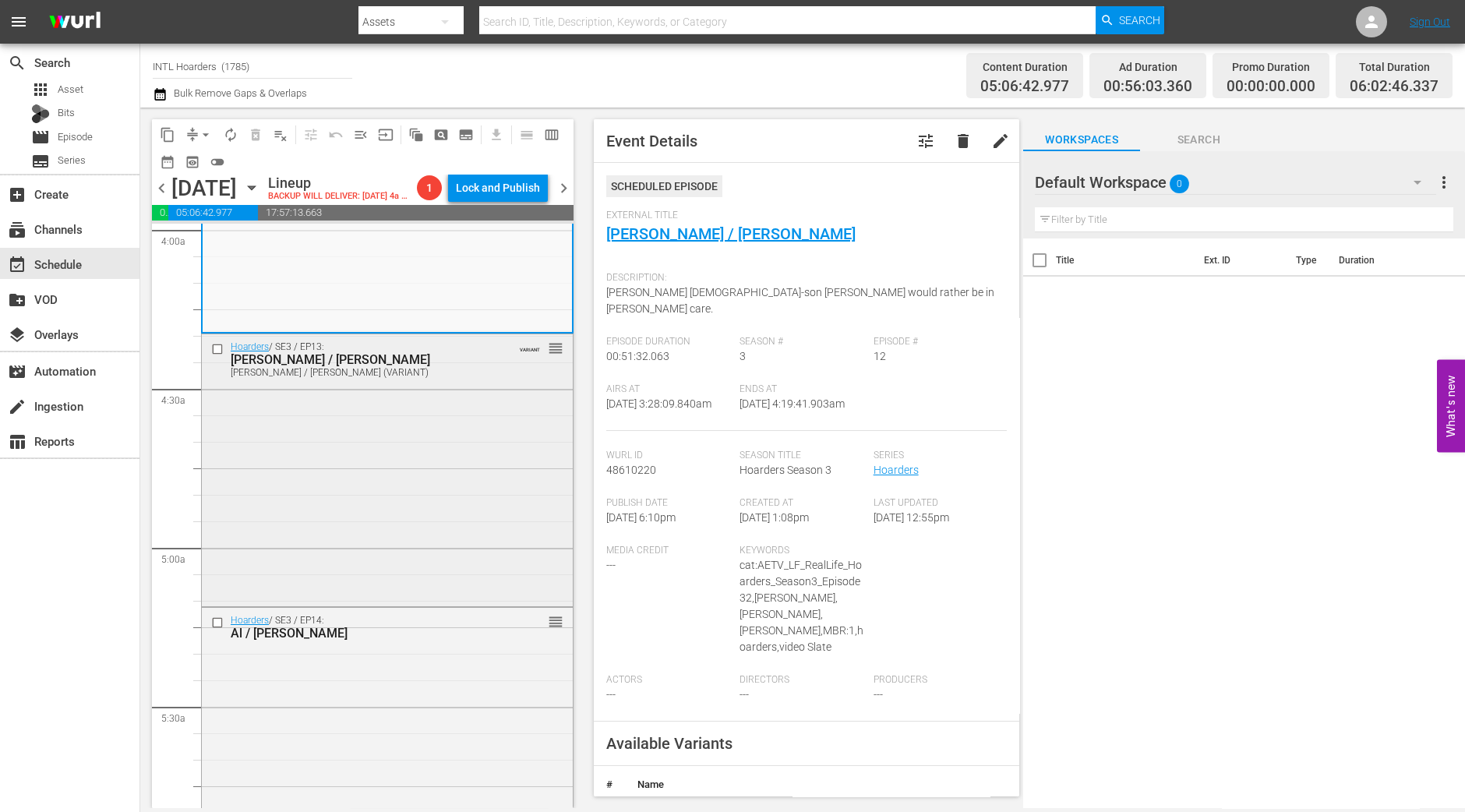
click at [425, 556] on div "Hoarders / SE3 / EP13: Theresa / Karen Theresa / Karen (VARIANT) VARIANT reorder" at bounding box center [387, 468] width 371 height 268
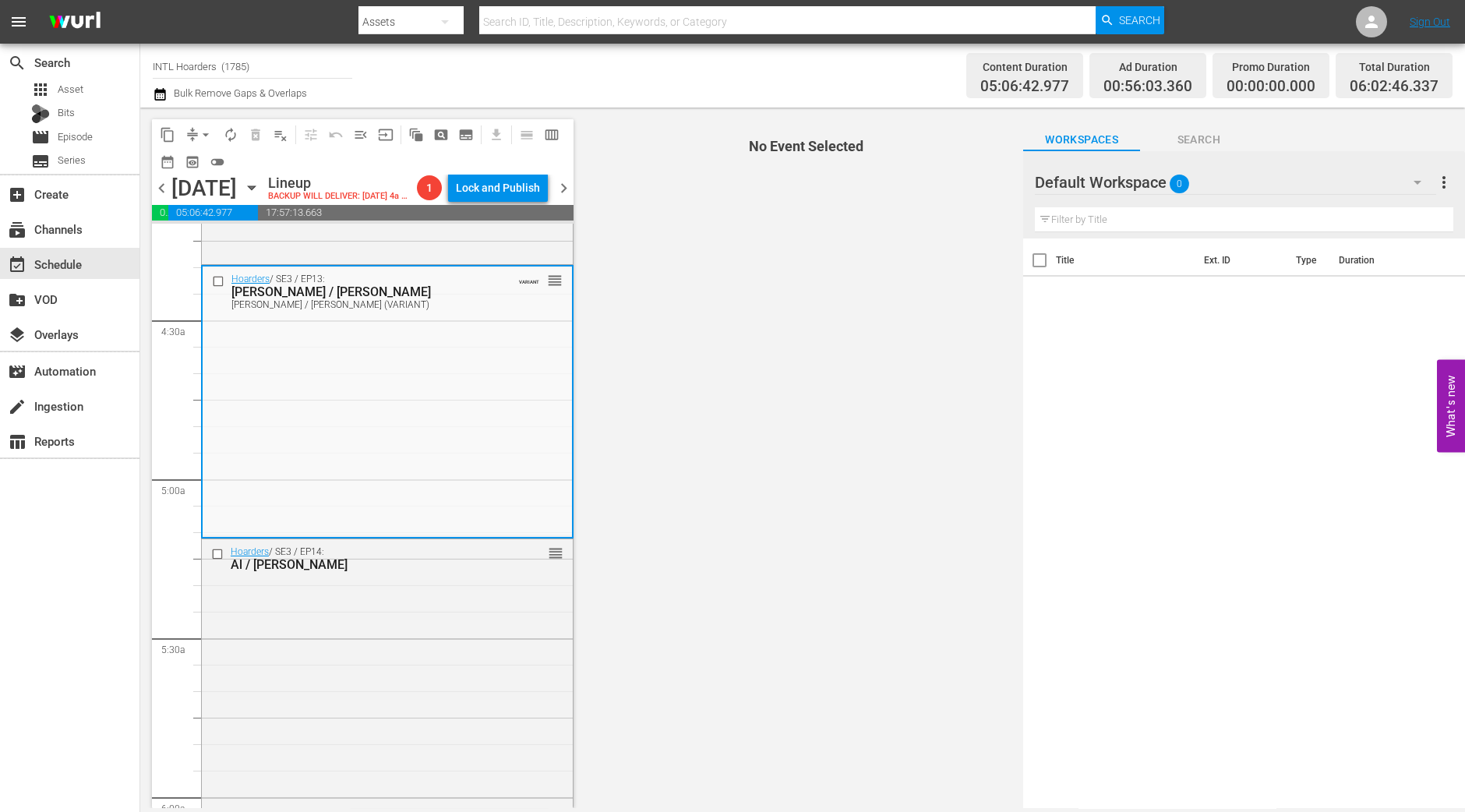
scroll to position [1364, 0]
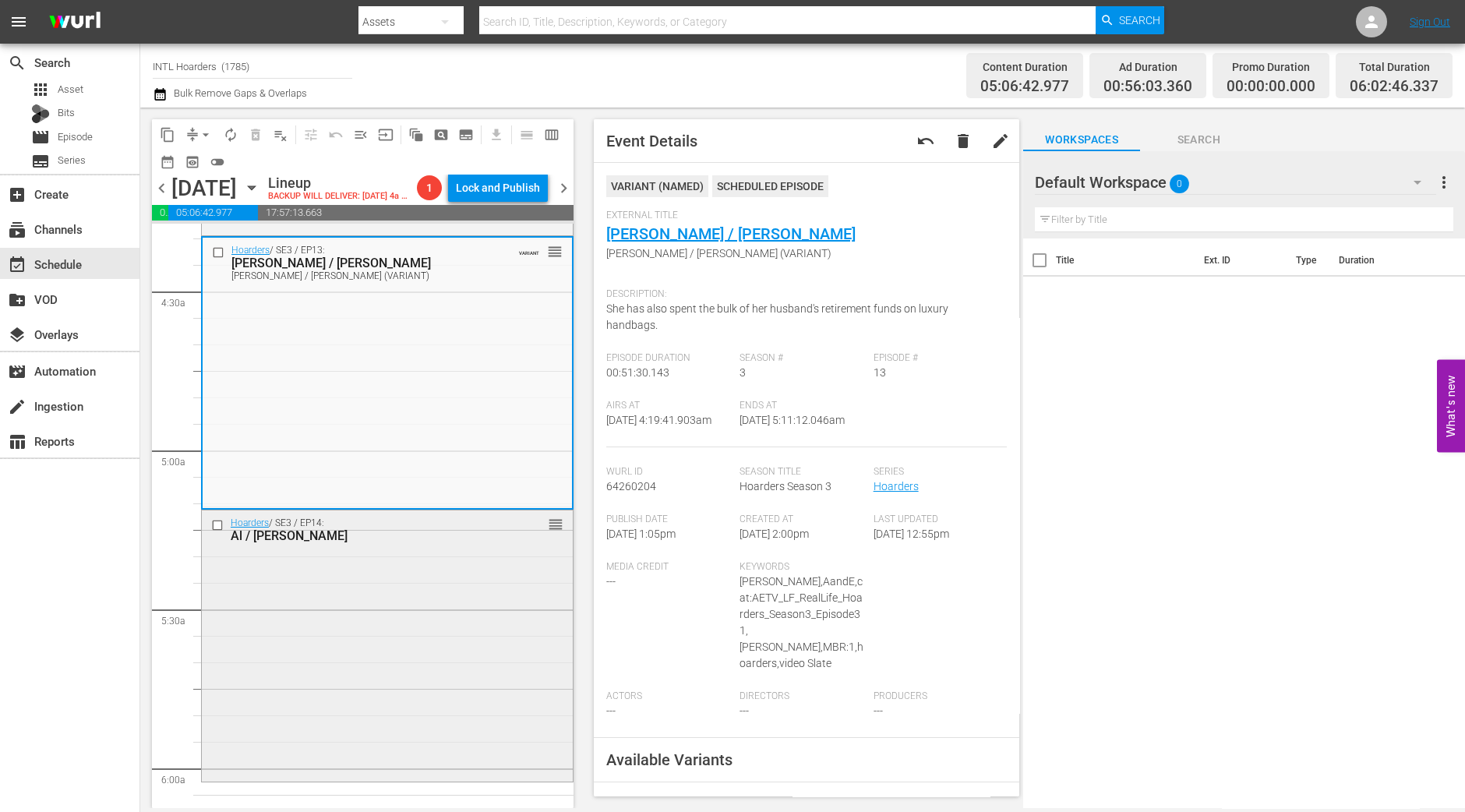
click at [254, 605] on div "Hoarders / SE3 / EP14: Al / Julie reorder" at bounding box center [387, 645] width 371 height 269
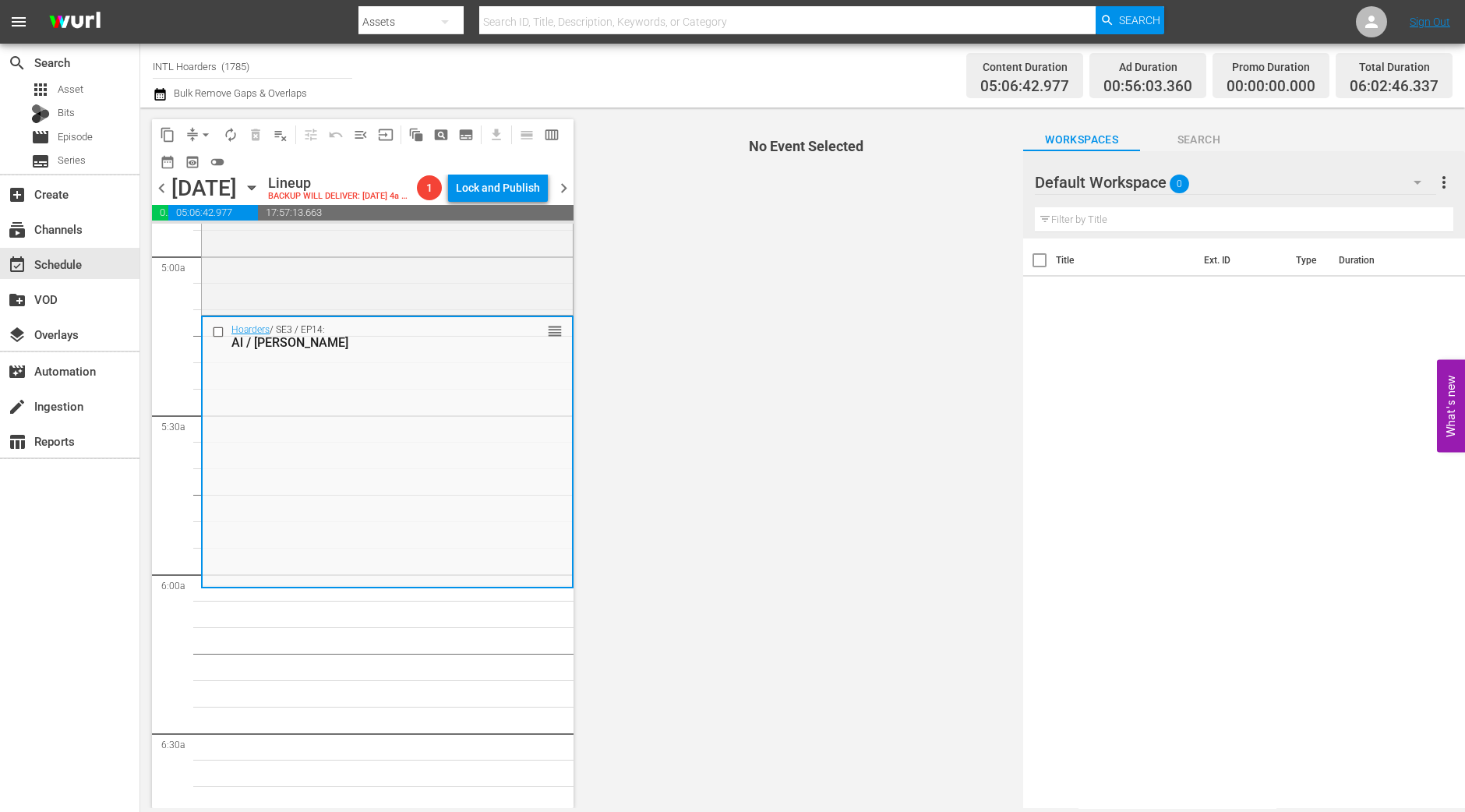
scroll to position [1559, 0]
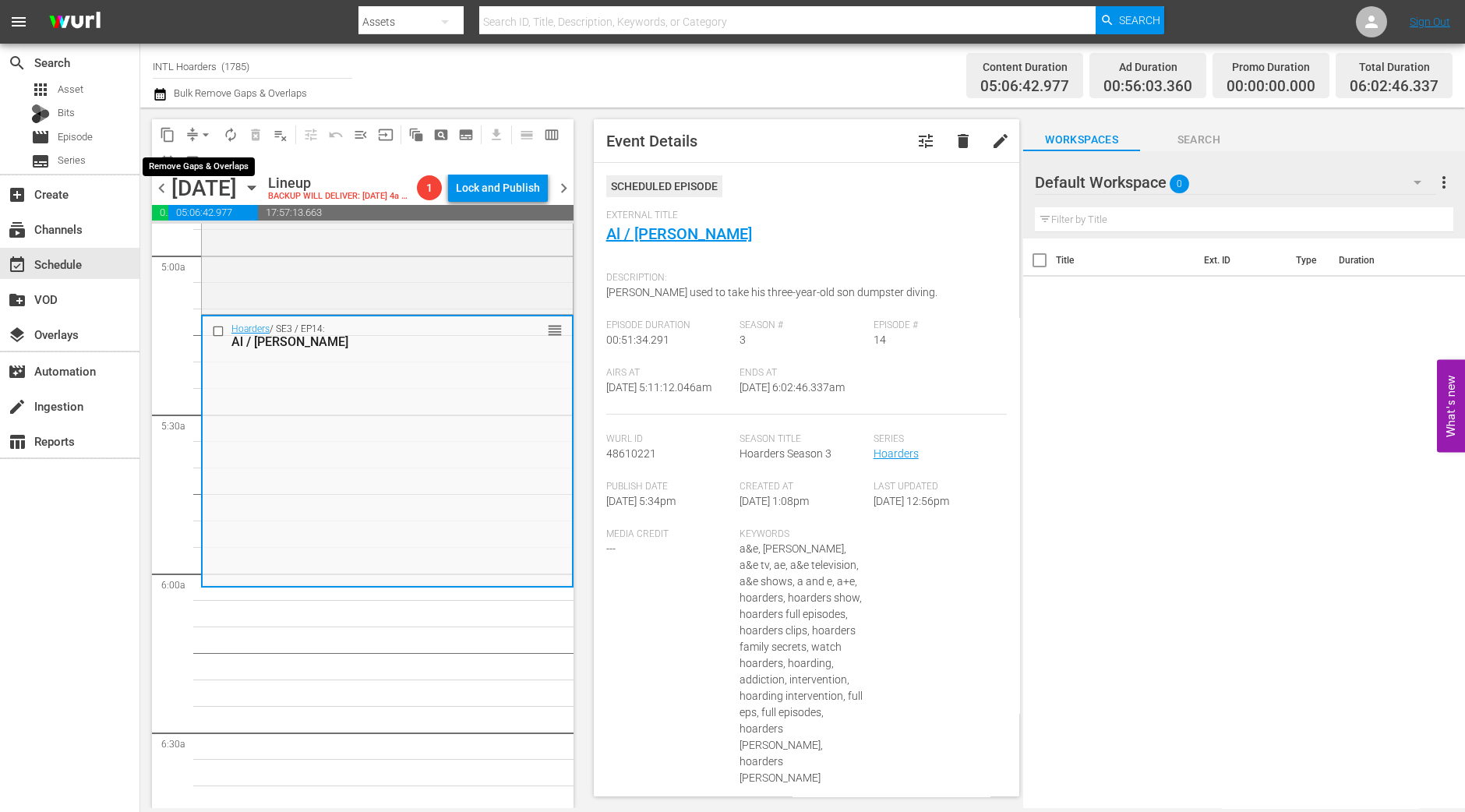
click at [198, 131] on span "arrow_drop_down" at bounding box center [205, 134] width 15 height 15
click at [195, 163] on li "Align to Midnight" at bounding box center [206, 165] width 164 height 26
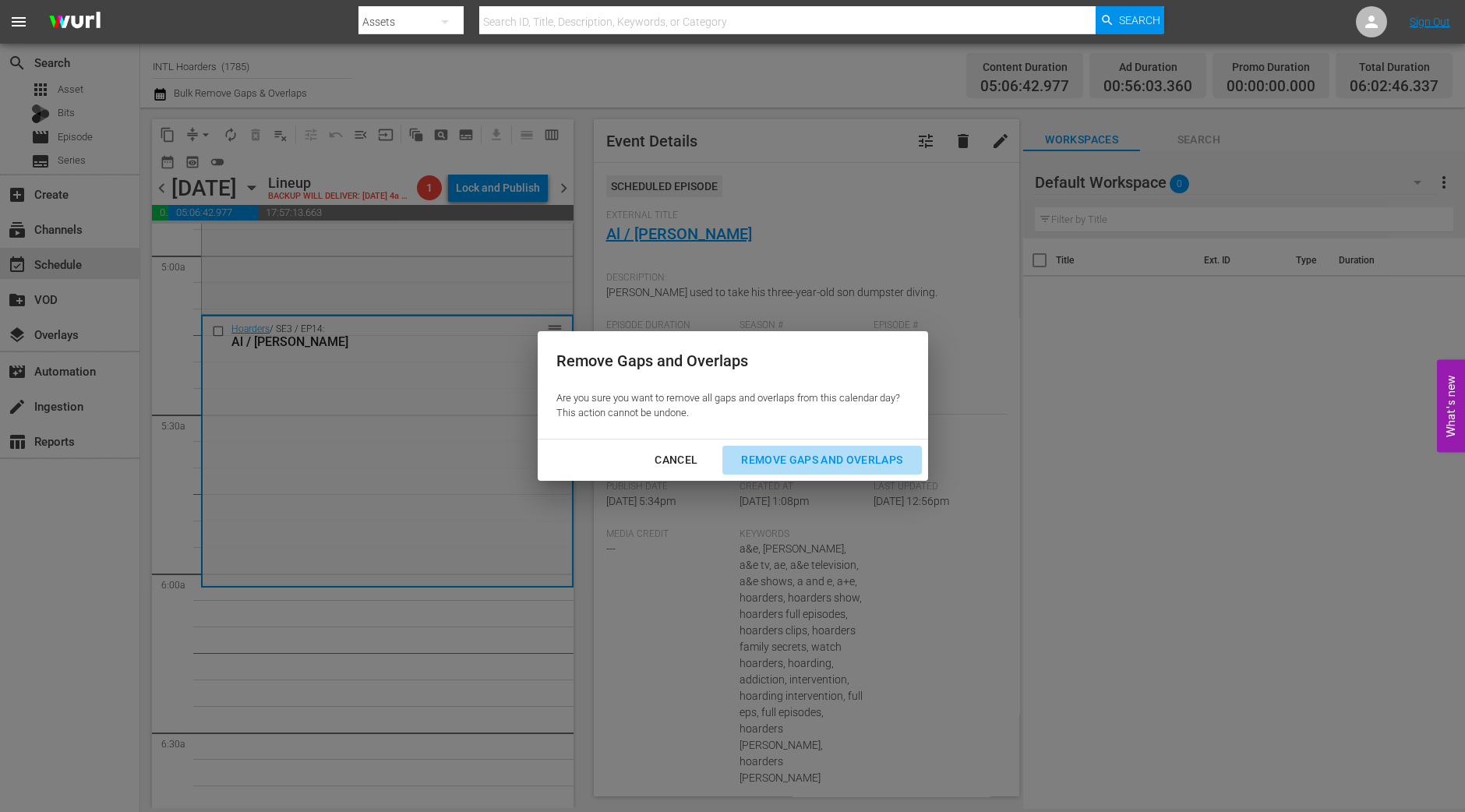
click at [844, 459] on div "Remove Gaps and Overlaps" at bounding box center [821, 460] width 186 height 20
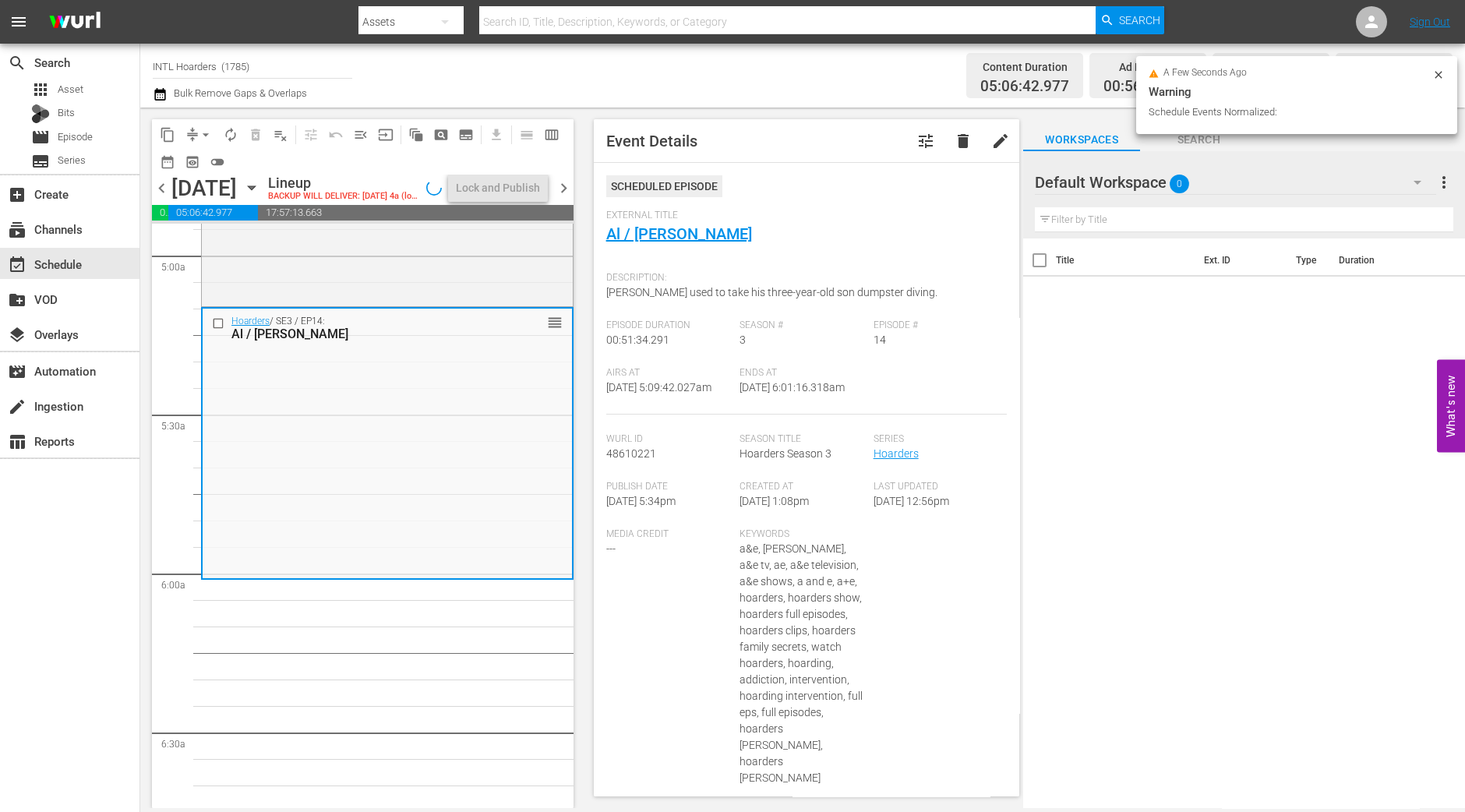
scroll to position [1506, 0]
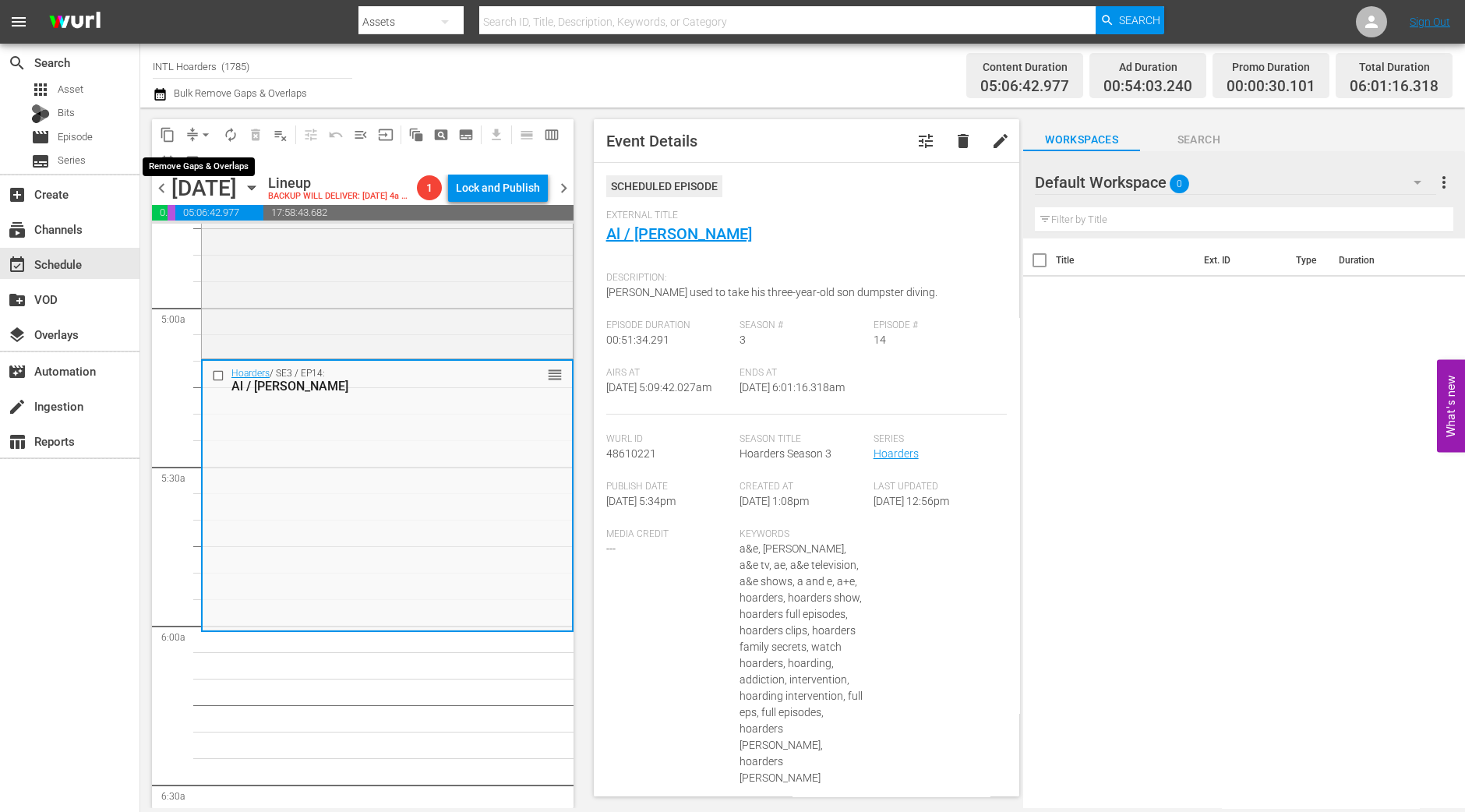
click at [200, 137] on span "arrow_drop_down" at bounding box center [205, 134] width 15 height 15
click at [204, 160] on li "Align to Midnight" at bounding box center [206, 165] width 164 height 26
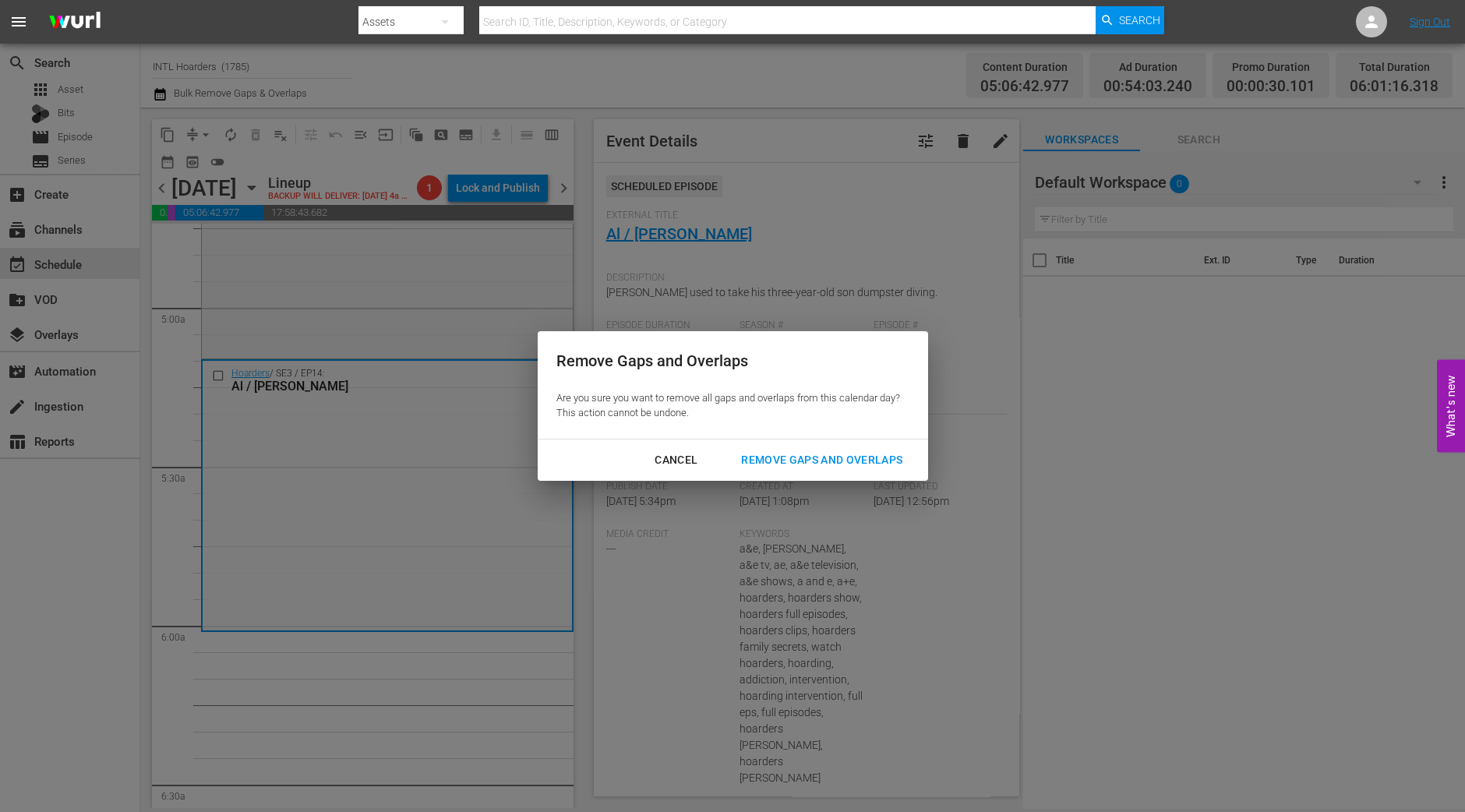
click at [887, 455] on div "Remove Gaps and Overlaps" at bounding box center [821, 460] width 186 height 20
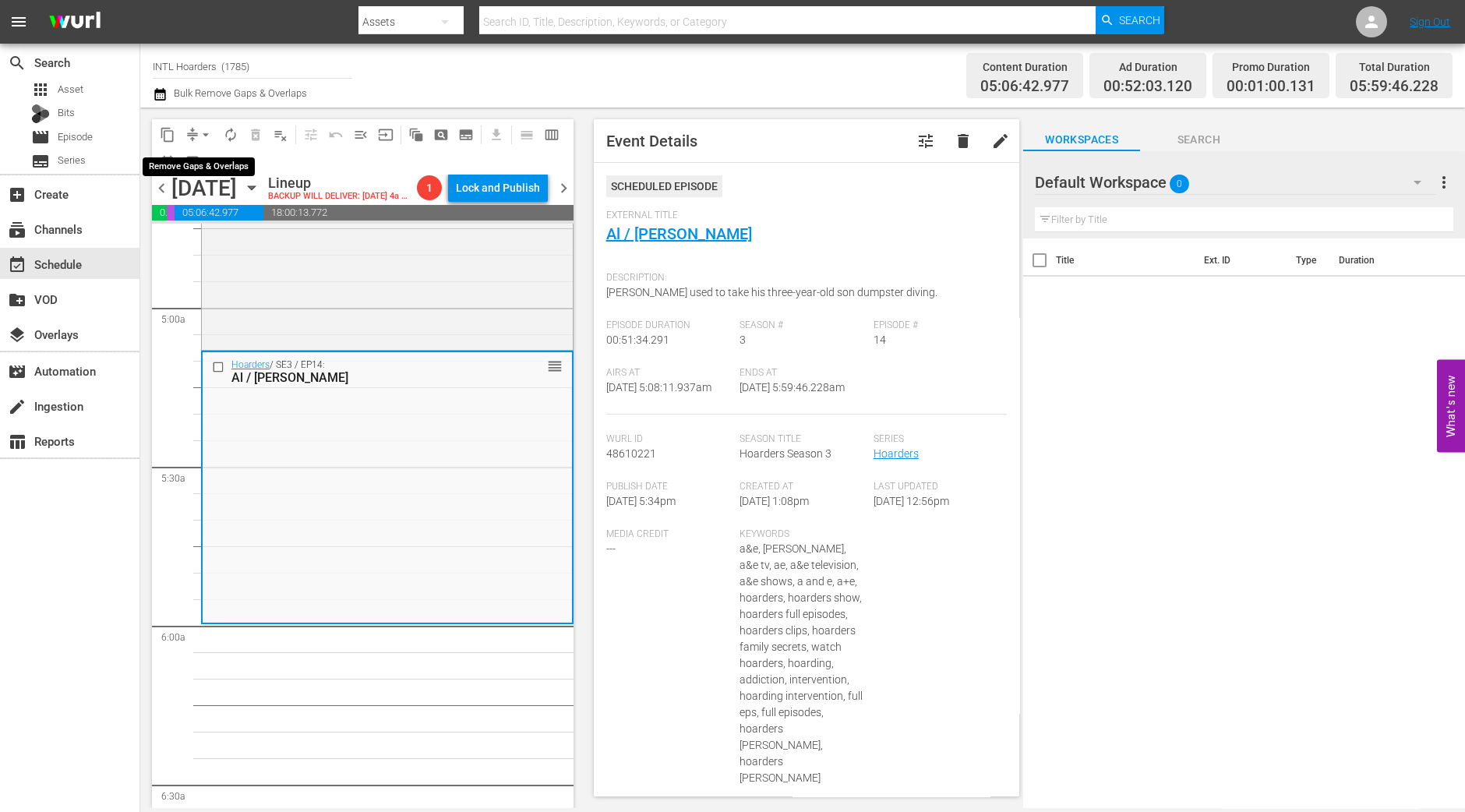
click at [203, 132] on span "arrow_drop_down" at bounding box center [205, 134] width 15 height 15
click at [203, 166] on li "Align to Midnight" at bounding box center [206, 165] width 164 height 26
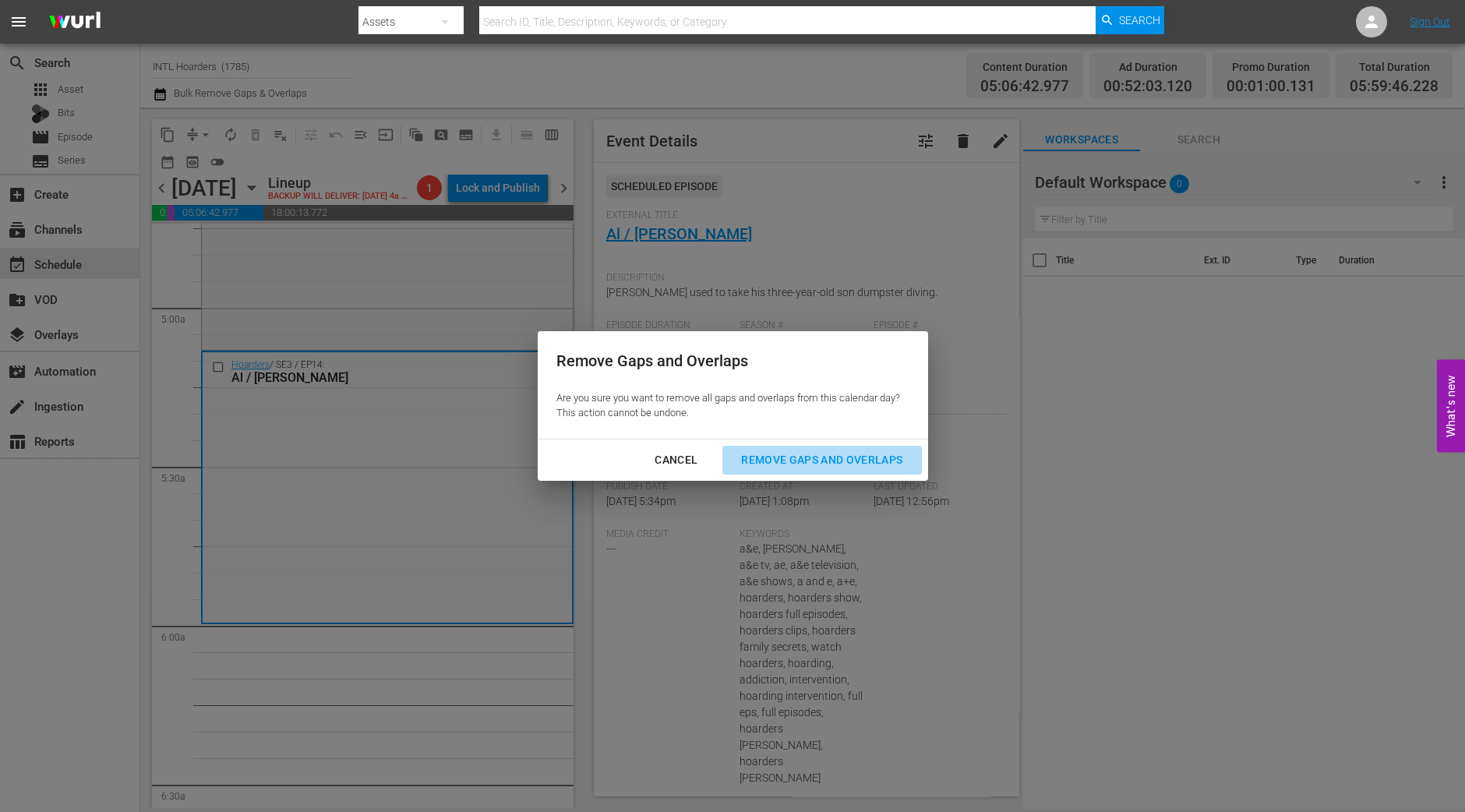
click at [856, 470] on button "Remove Gaps and Overlaps" at bounding box center [822, 460] width 199 height 28
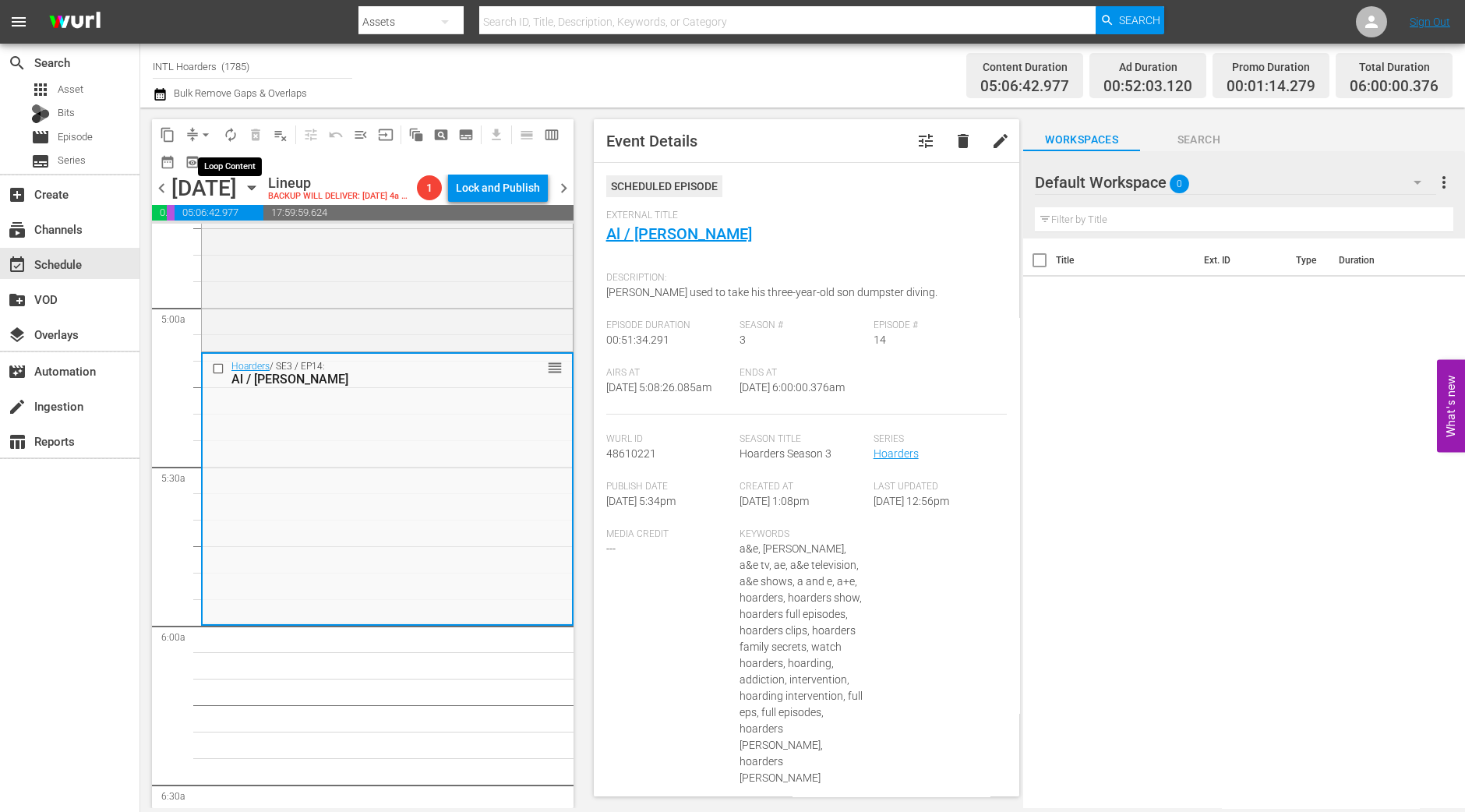
click at [221, 130] on button "autorenew_outlined" at bounding box center [231, 134] width 25 height 25
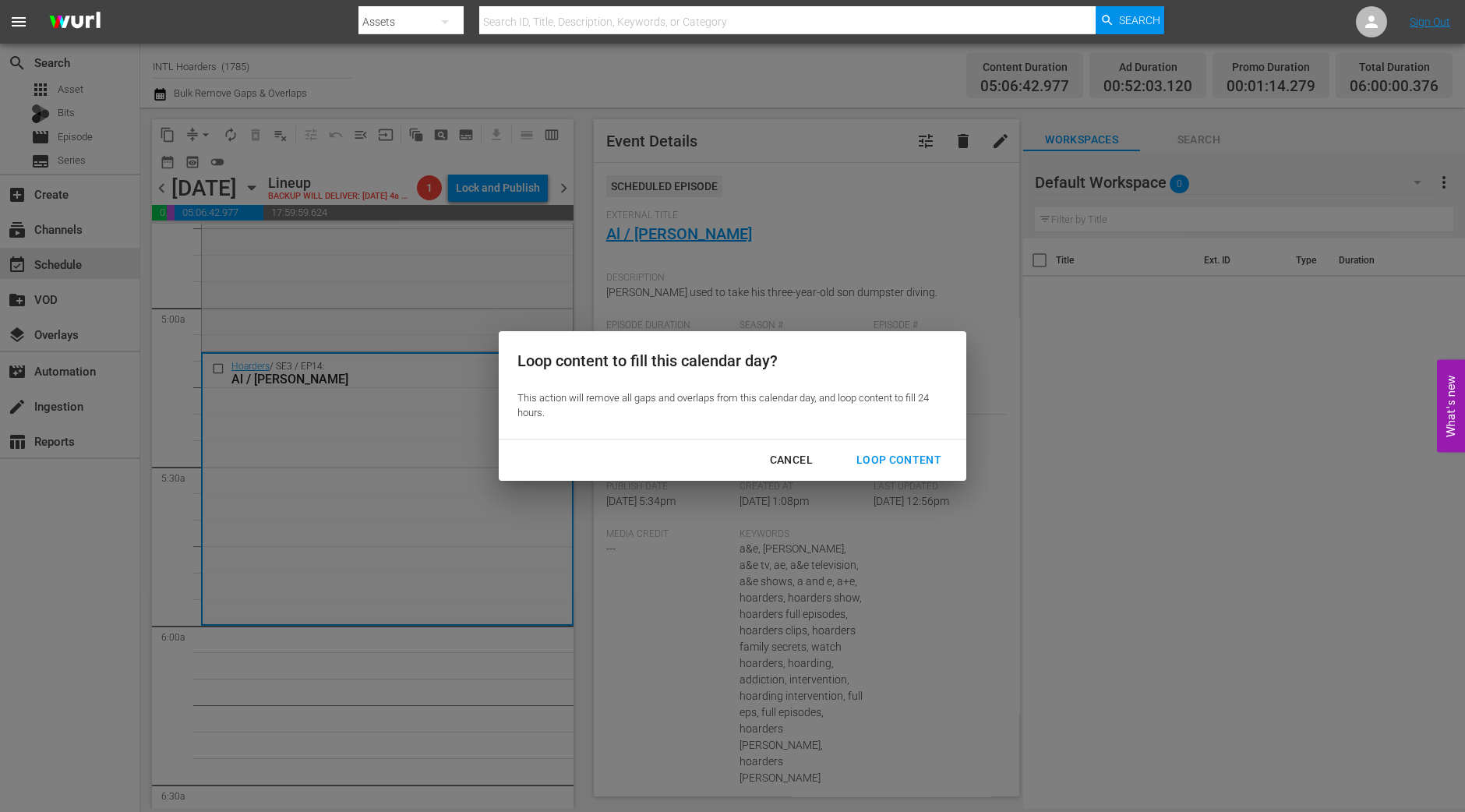
click at [917, 464] on div "Loop Content" at bounding box center [899, 460] width 110 height 20
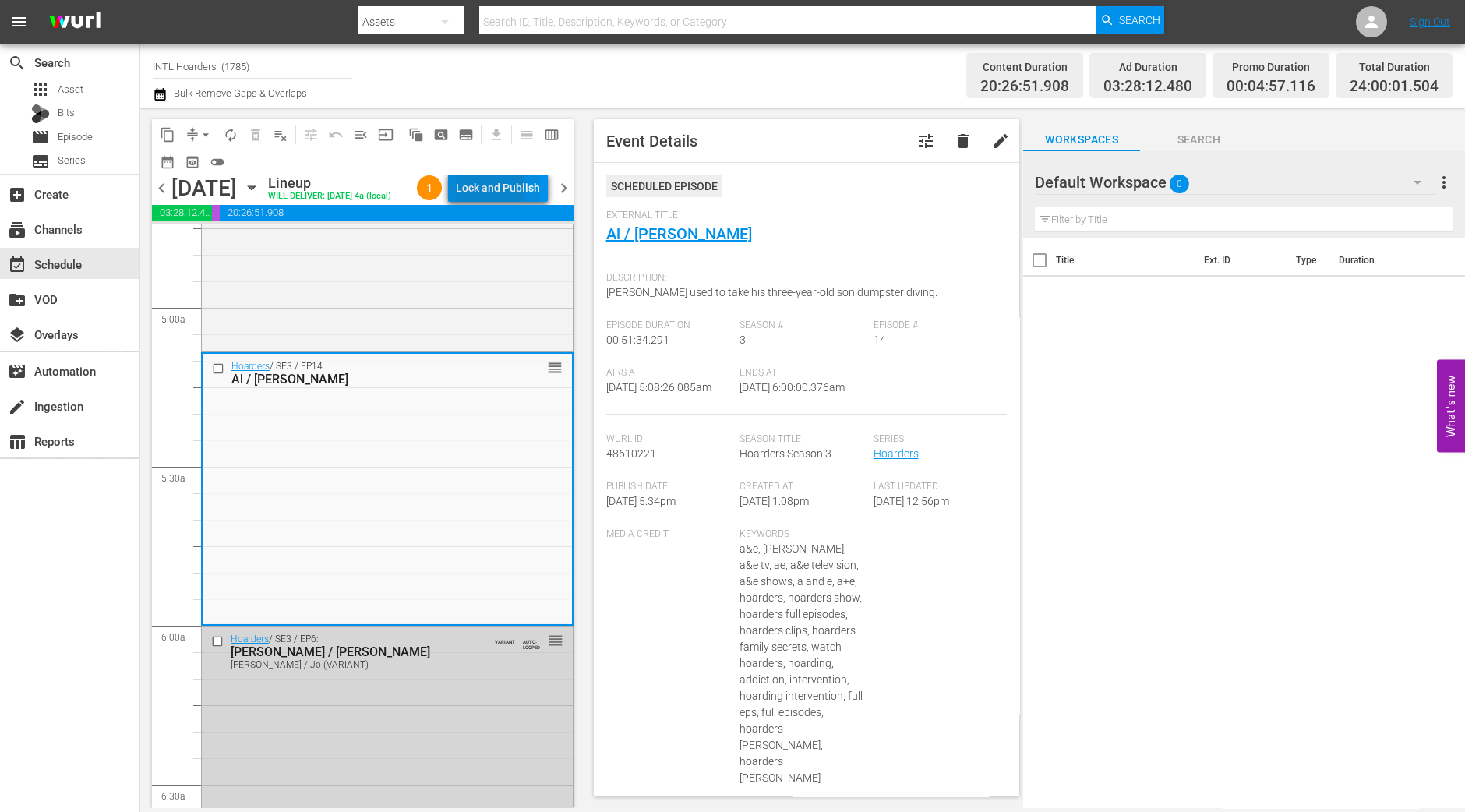
click at [485, 187] on div "Lock and Publish" at bounding box center [498, 188] width 84 height 28
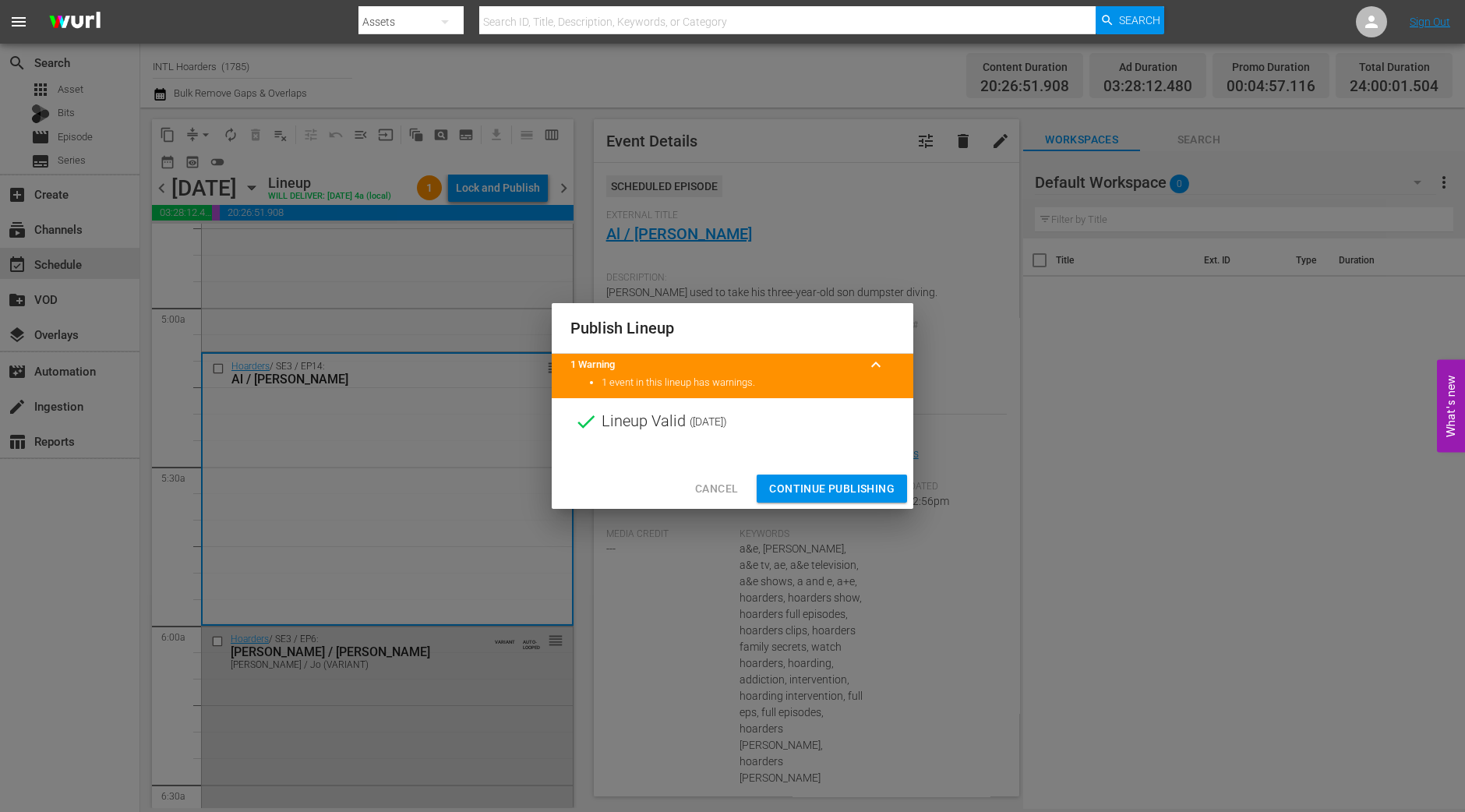
click at [867, 476] on button "Continue Publishing" at bounding box center [832, 489] width 150 height 28
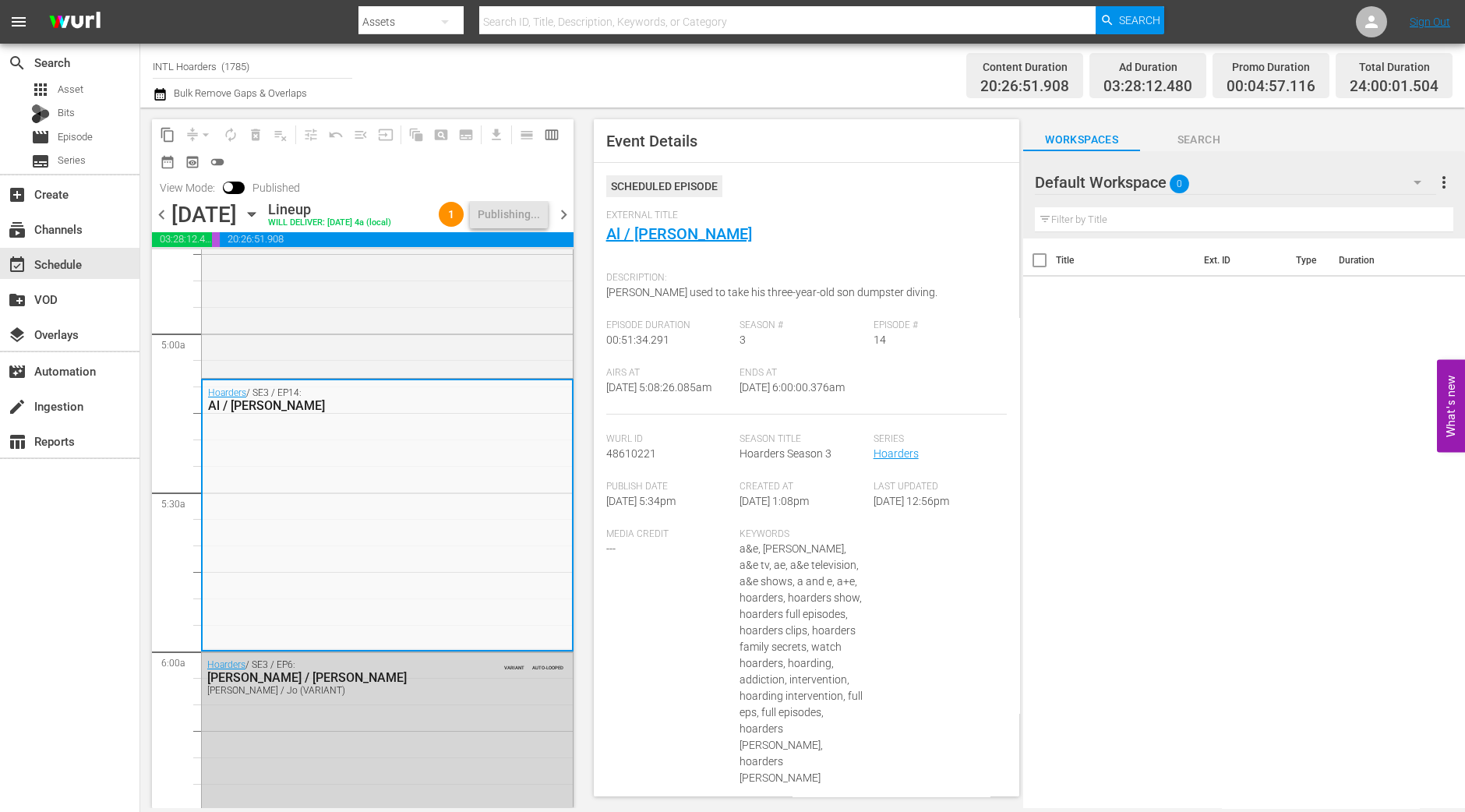
click at [561, 221] on span "chevron_right" at bounding box center [564, 215] width 20 height 20
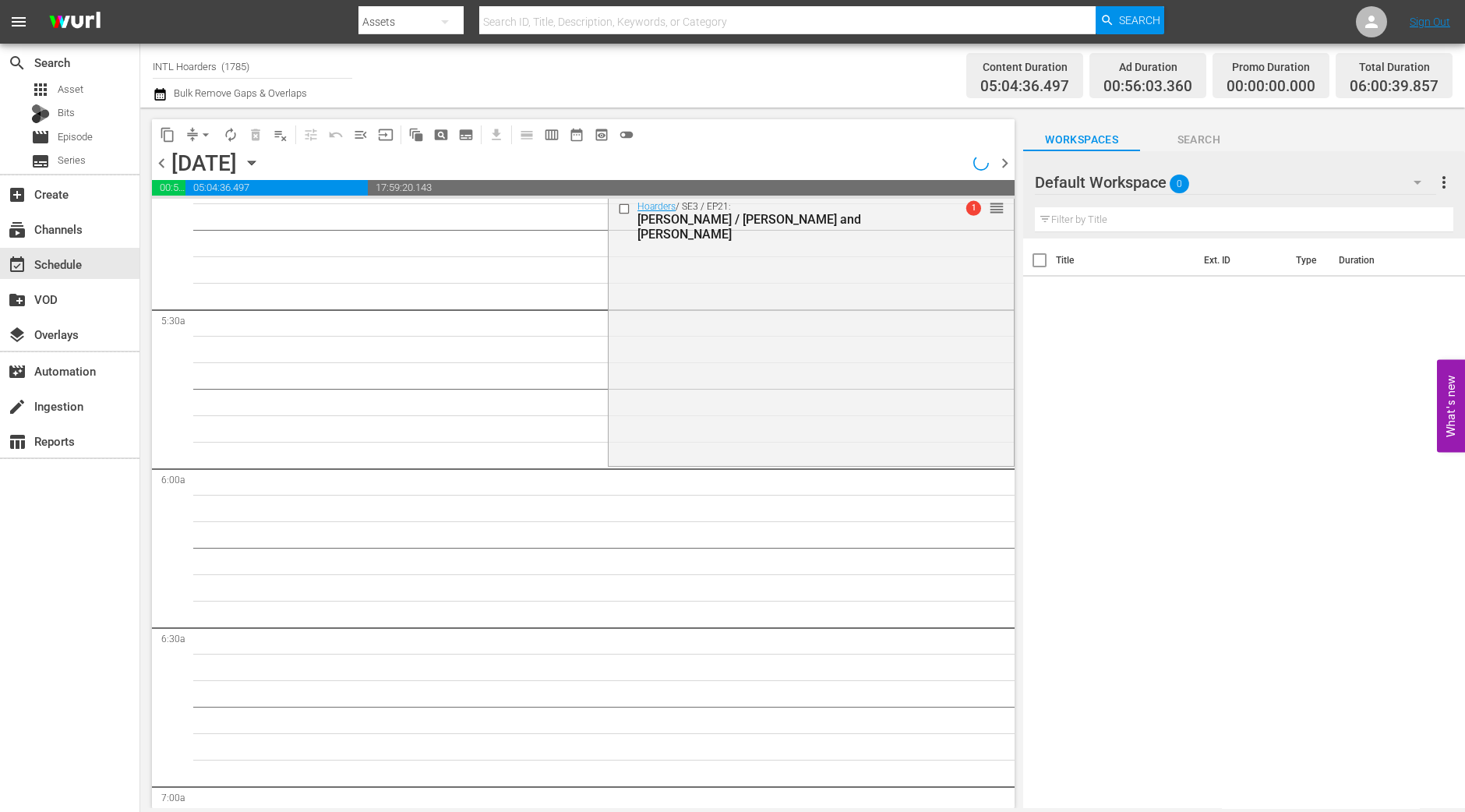
scroll to position [1506, 0]
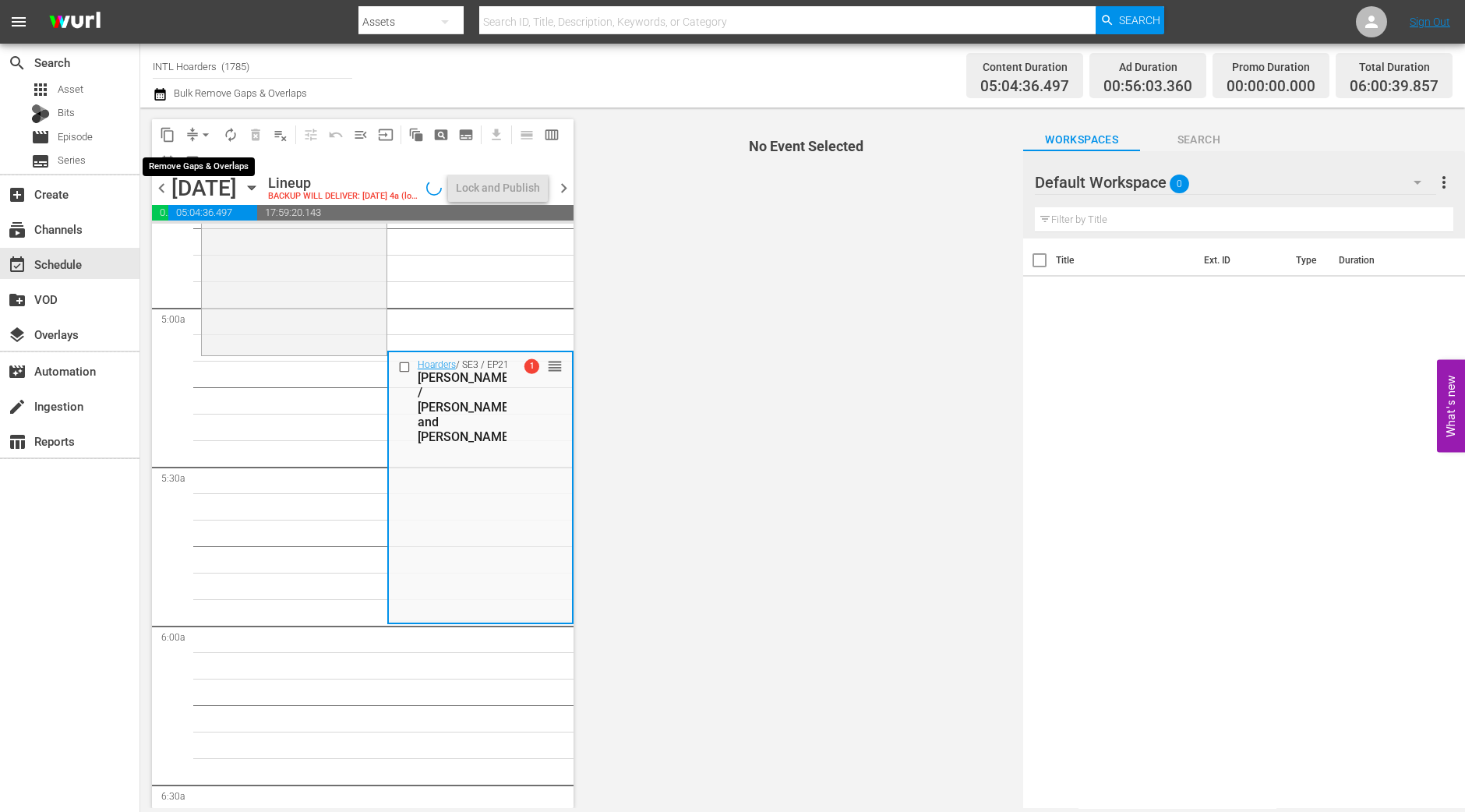
click at [206, 136] on span "arrow_drop_down" at bounding box center [205, 134] width 15 height 15
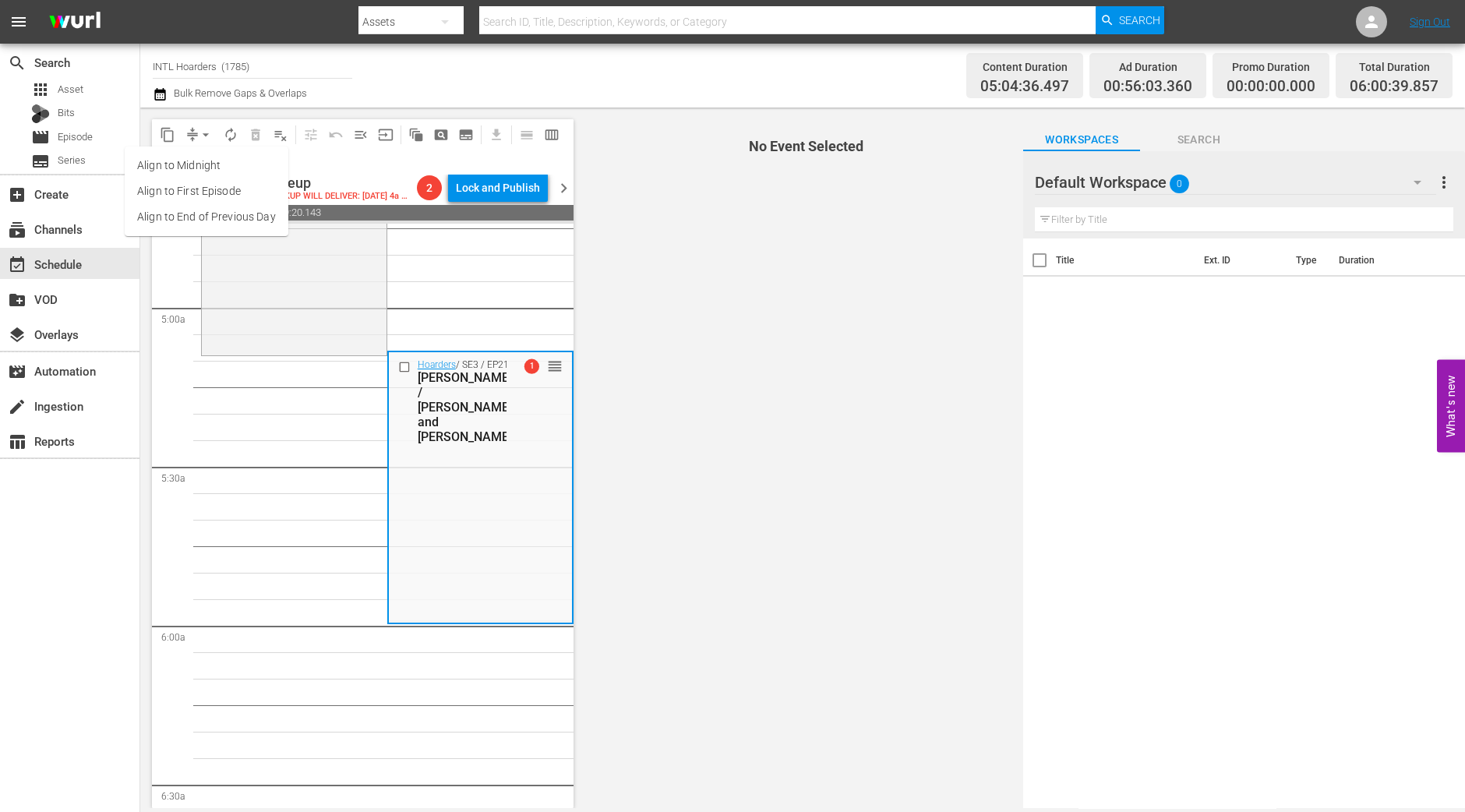
click at [197, 168] on li "Align to Midnight" at bounding box center [206, 165] width 164 height 26
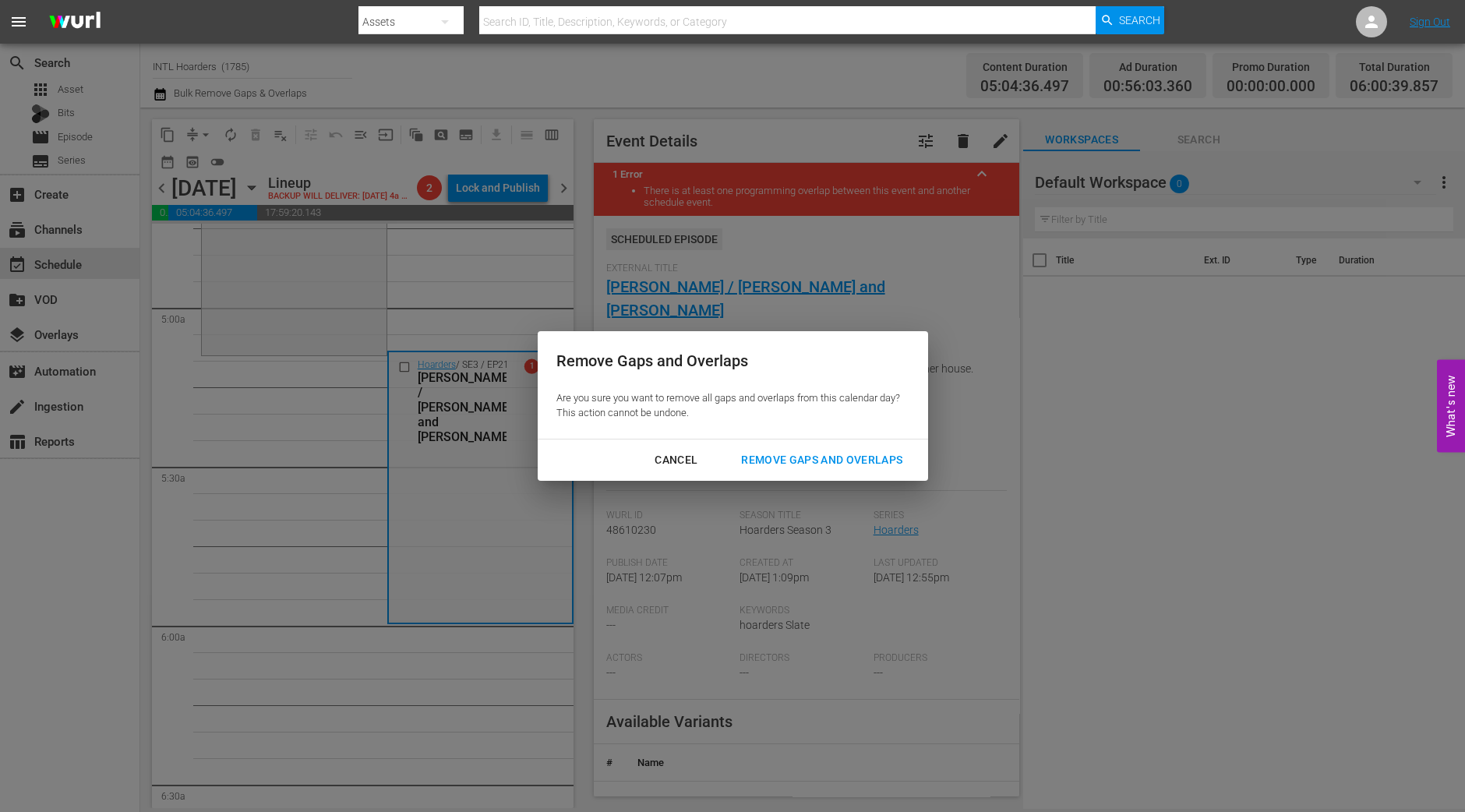
click at [822, 455] on div "Remove Gaps and Overlaps" at bounding box center [821, 460] width 186 height 20
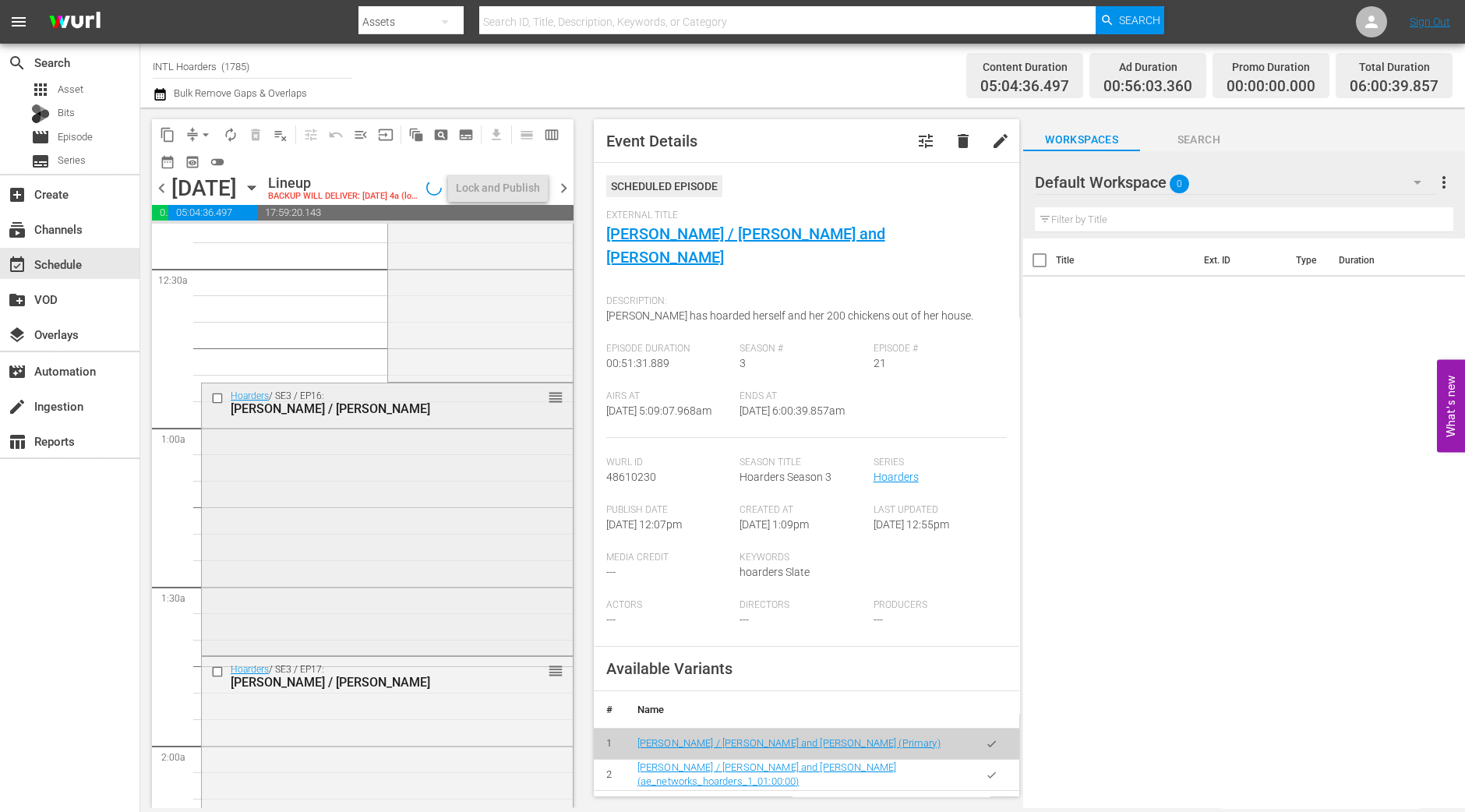
scroll to position [0, 0]
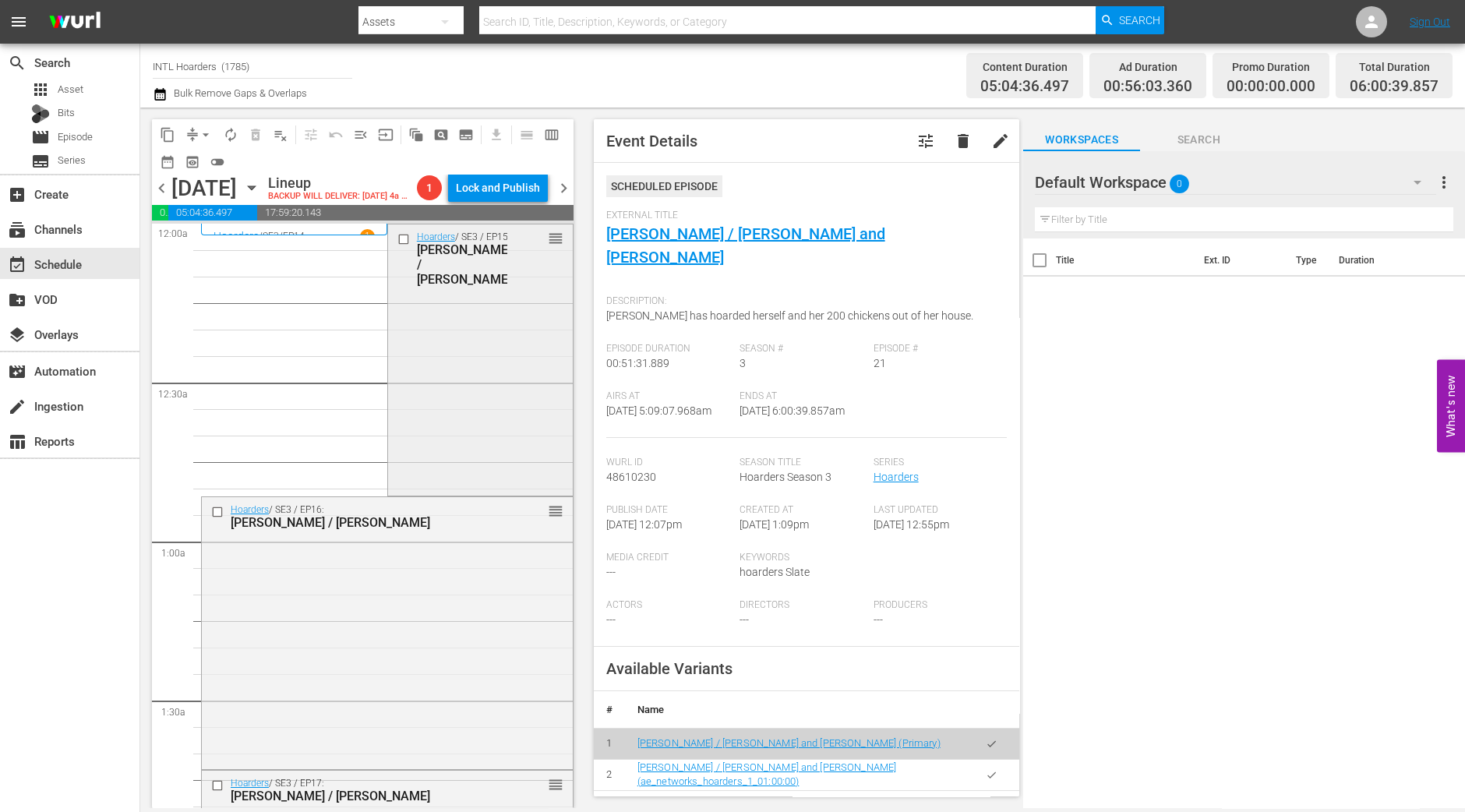
click at [453, 435] on div "Hoarders / SE3 / EP15: Lloyd / Carol reorder" at bounding box center [480, 358] width 185 height 268
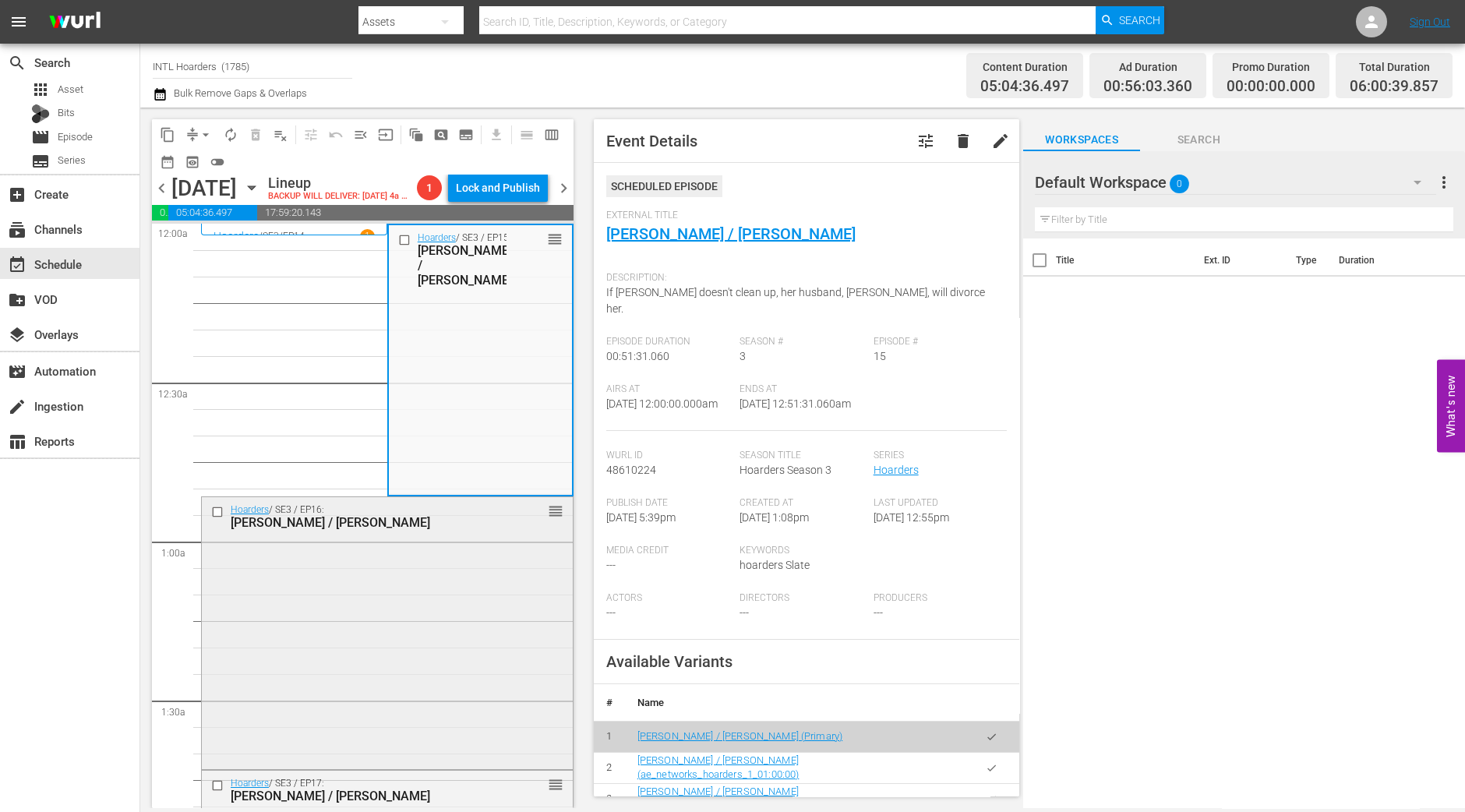
click at [385, 652] on div "Hoarders / SE3 / EP16: Arline / Carolyn reorder" at bounding box center [387, 631] width 371 height 269
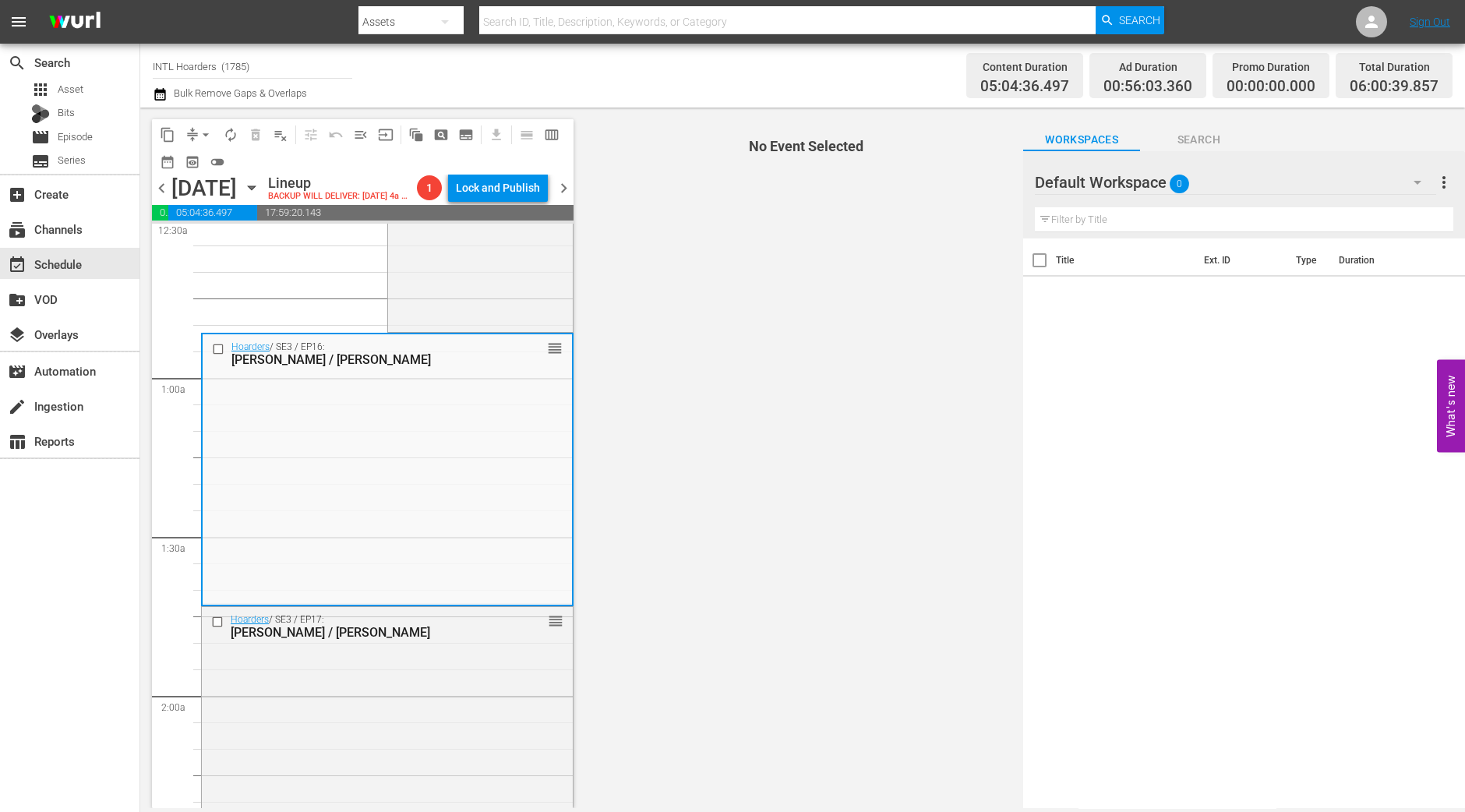
scroll to position [194, 0]
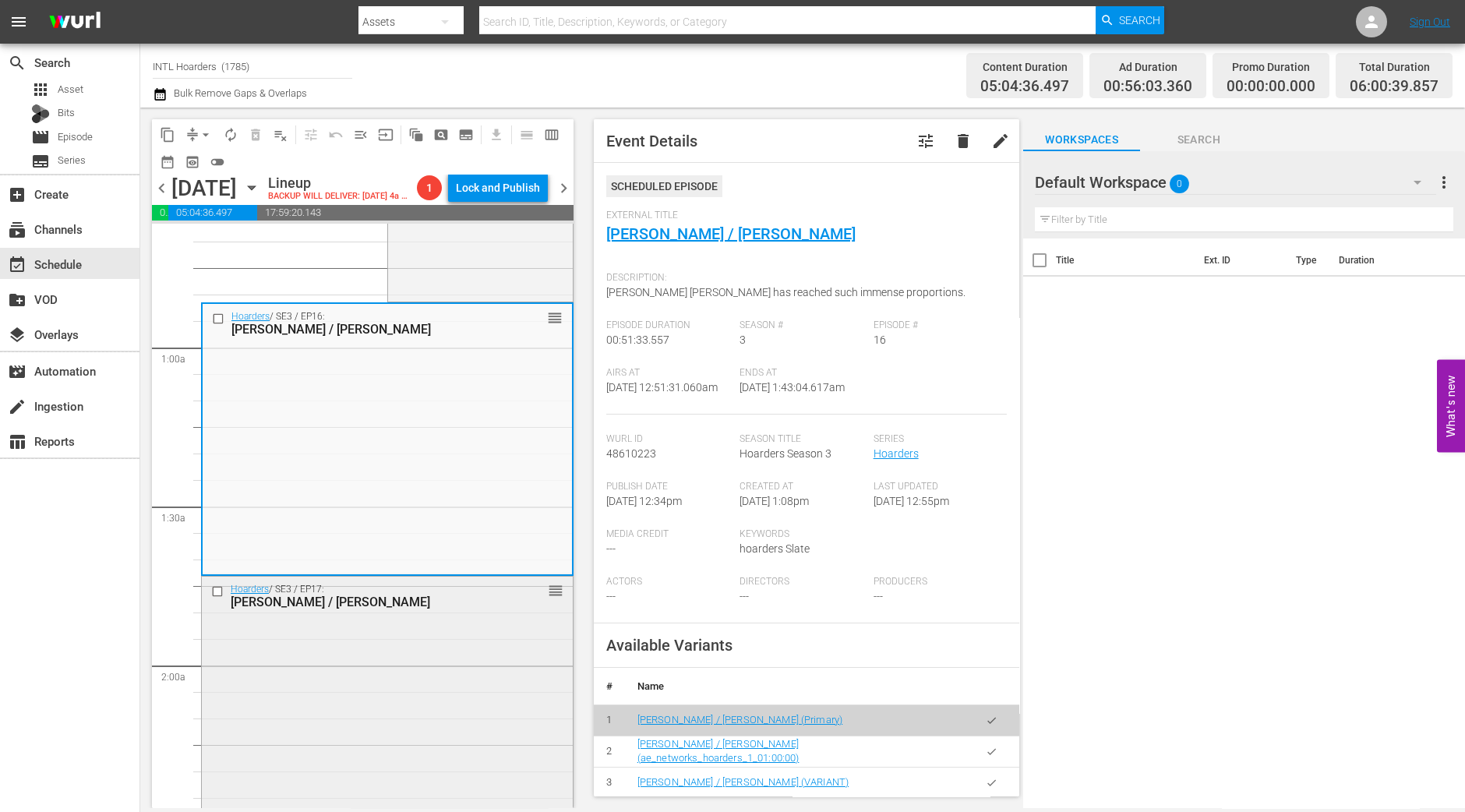
click at [372, 686] on div "Hoarders / SE3 / EP17: Jim / Susan reorder" at bounding box center [387, 711] width 371 height 268
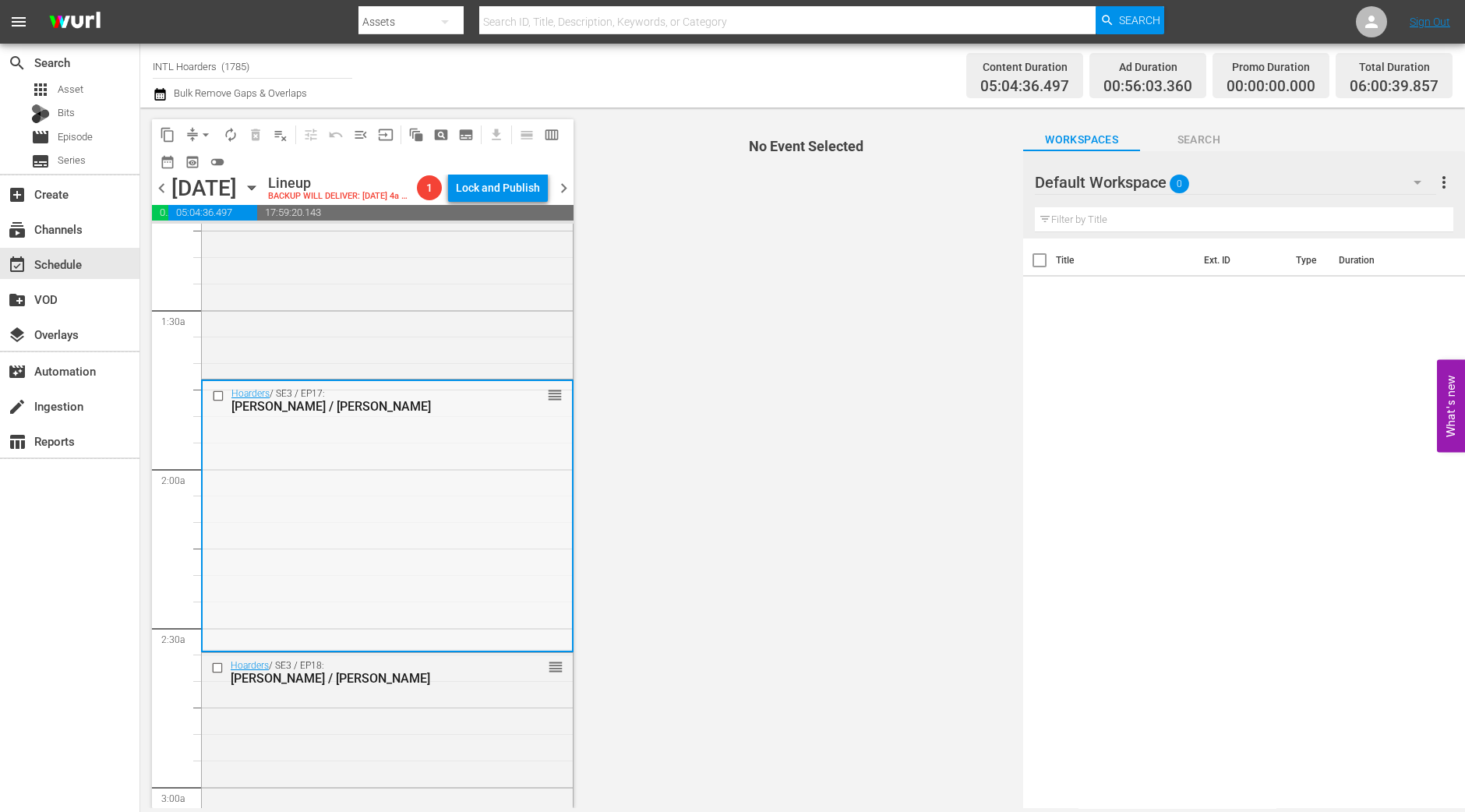
scroll to position [487, 0]
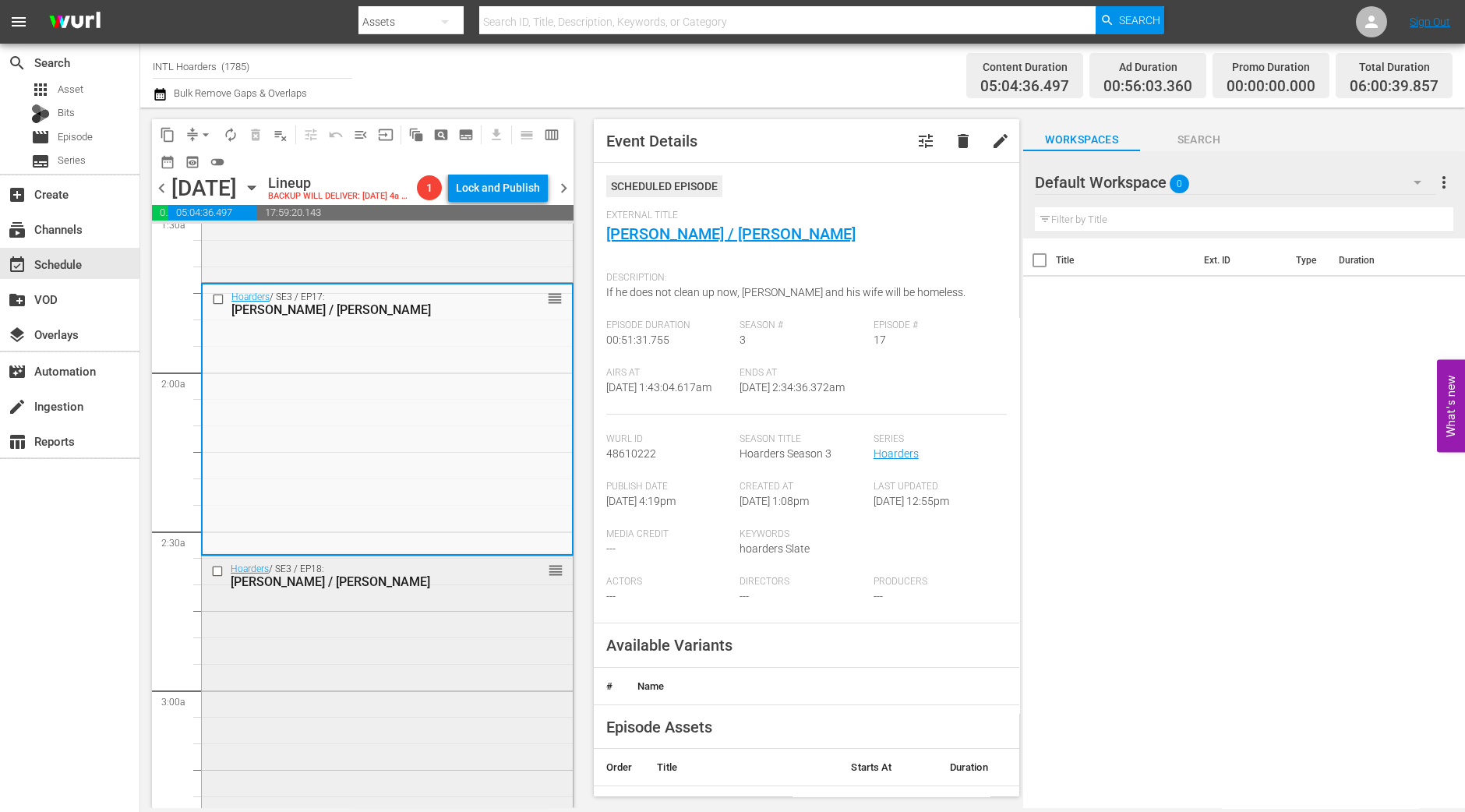
click at [481, 668] on div "Hoarders / SE3 / EP18: Andrew / Shania reorder" at bounding box center [387, 690] width 371 height 268
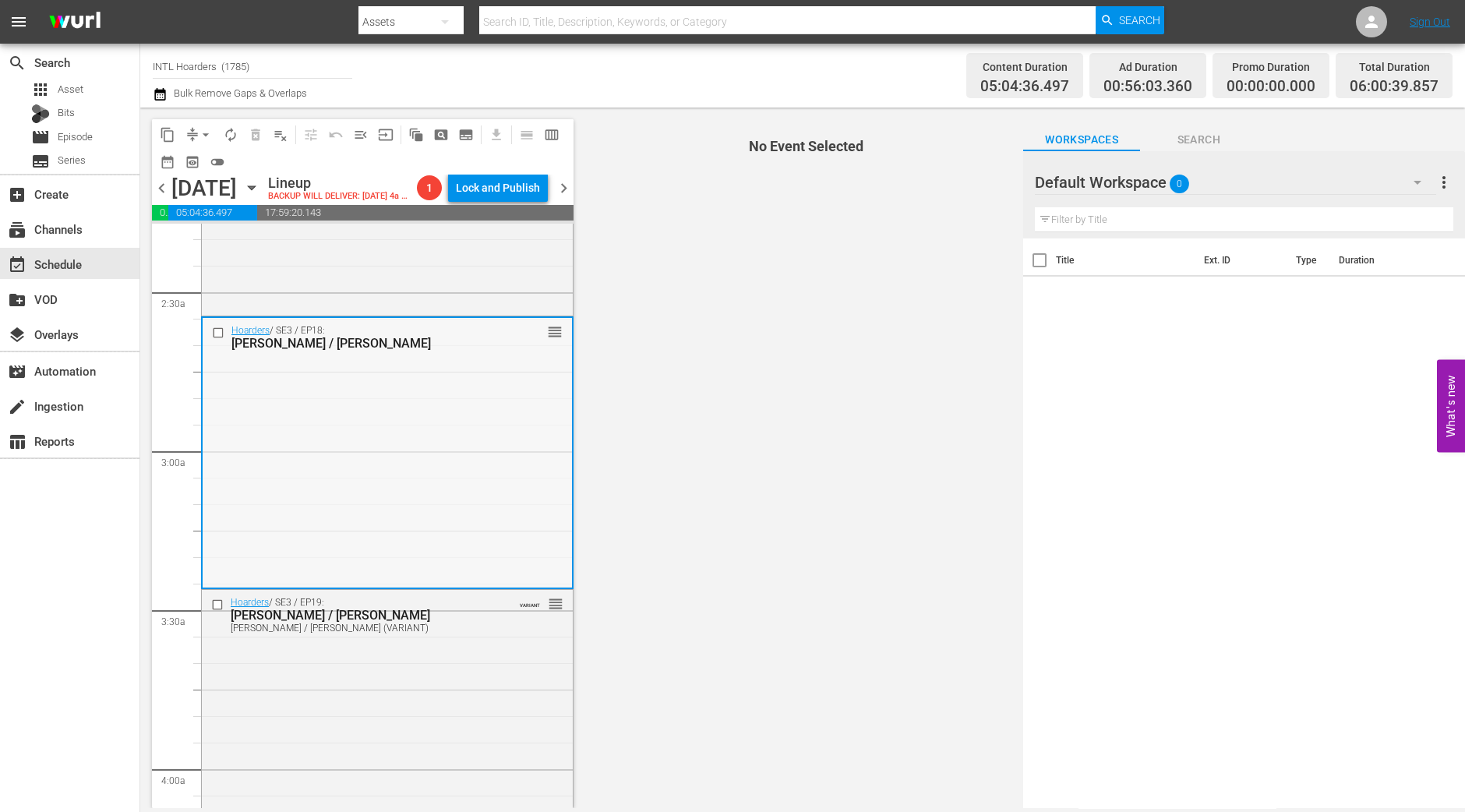
scroll to position [779, 0]
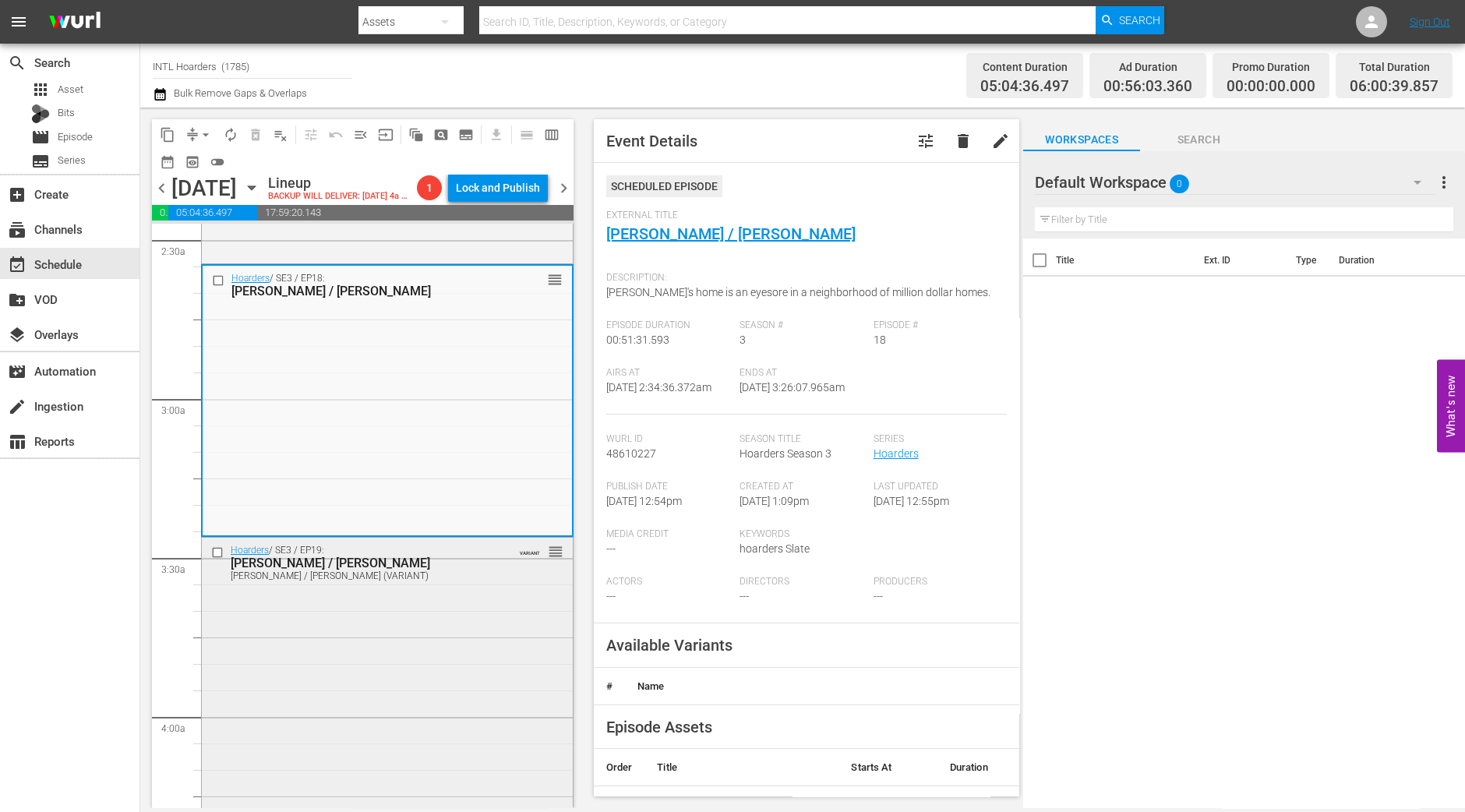
click at [446, 571] on div "Andrew / Lydia" at bounding box center [362, 563] width 264 height 15
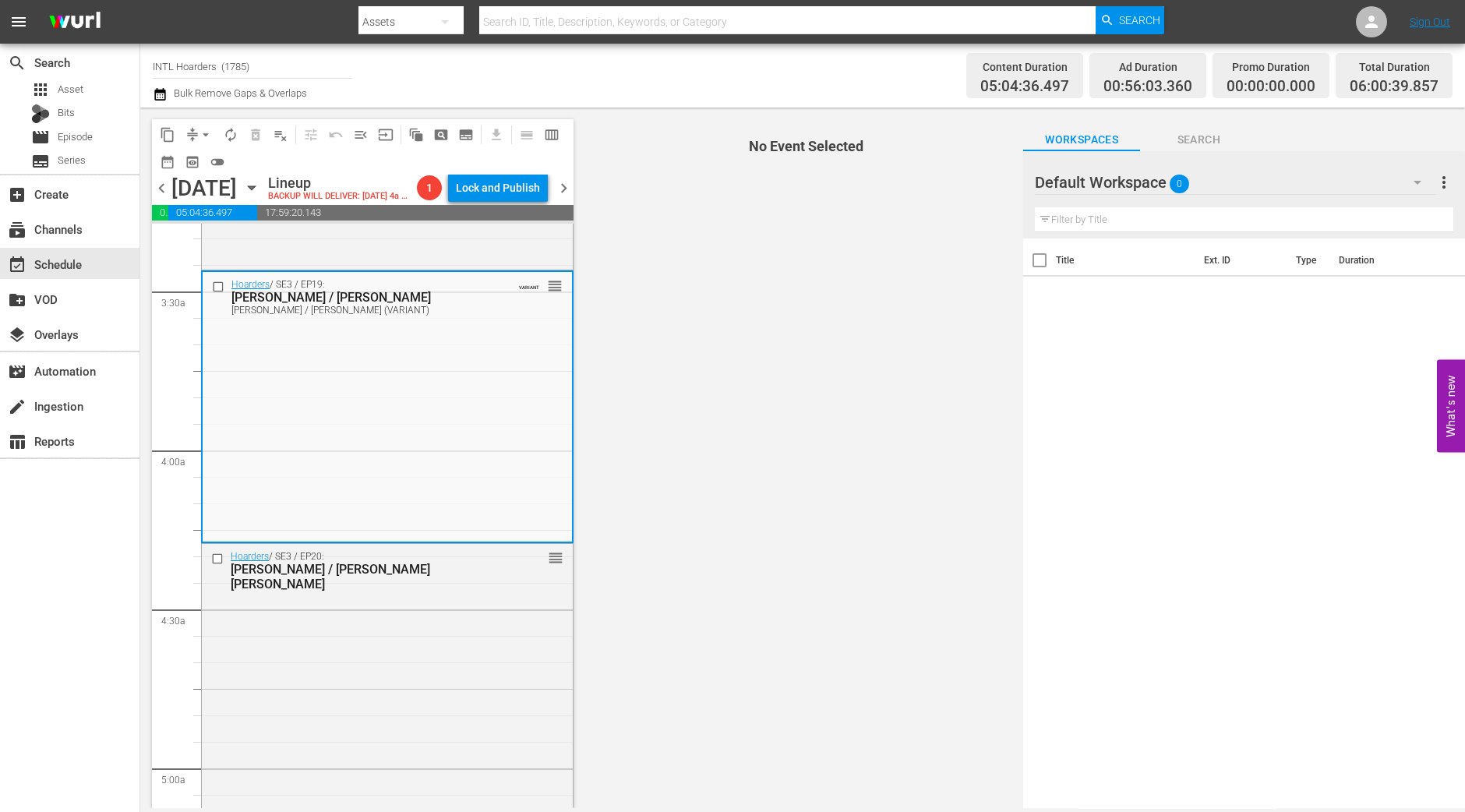
scroll to position [1072, 0]
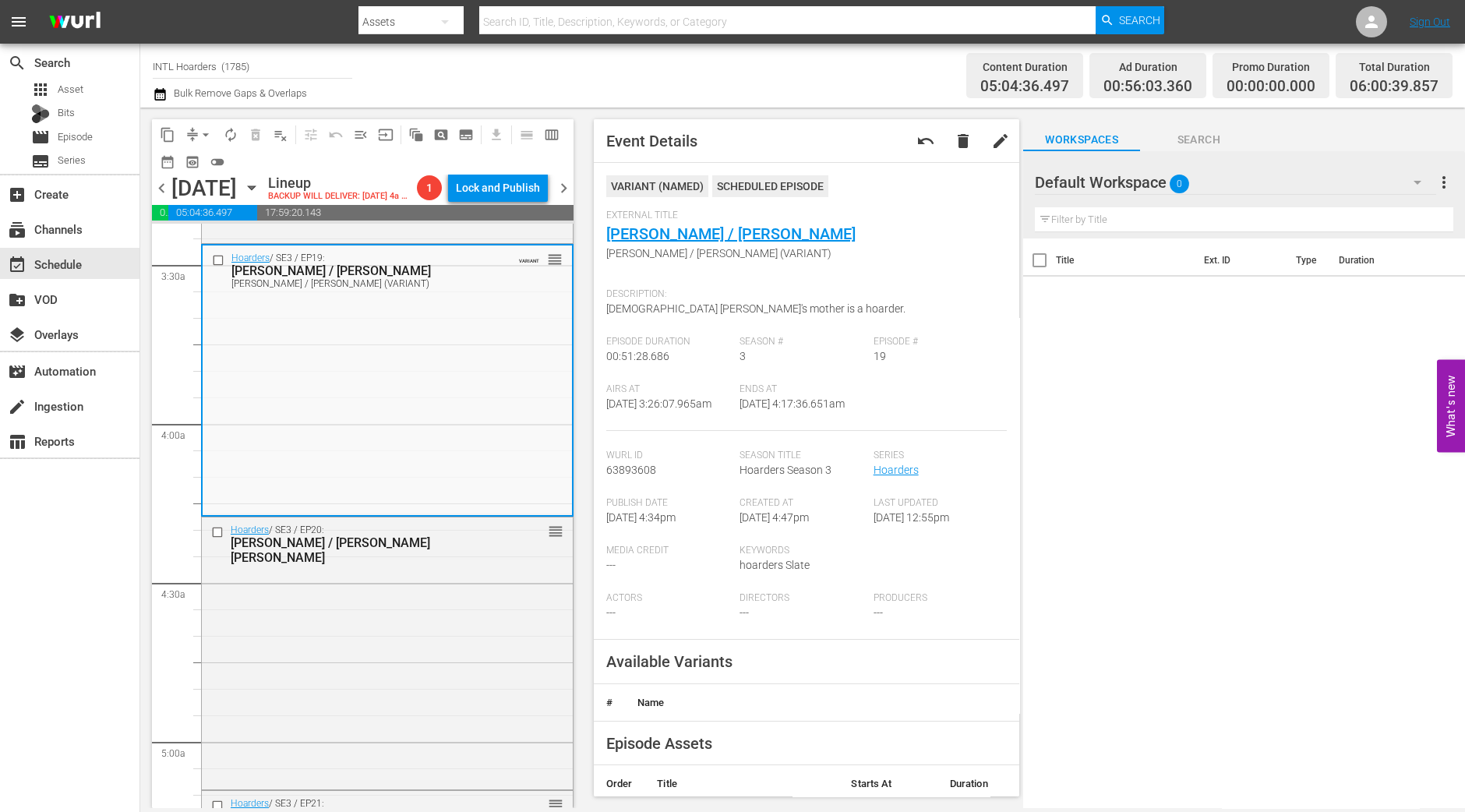
click at [415, 605] on div "Hoarders / SE3 / EP20: Mary / Mary Ann reorder" at bounding box center [387, 651] width 371 height 268
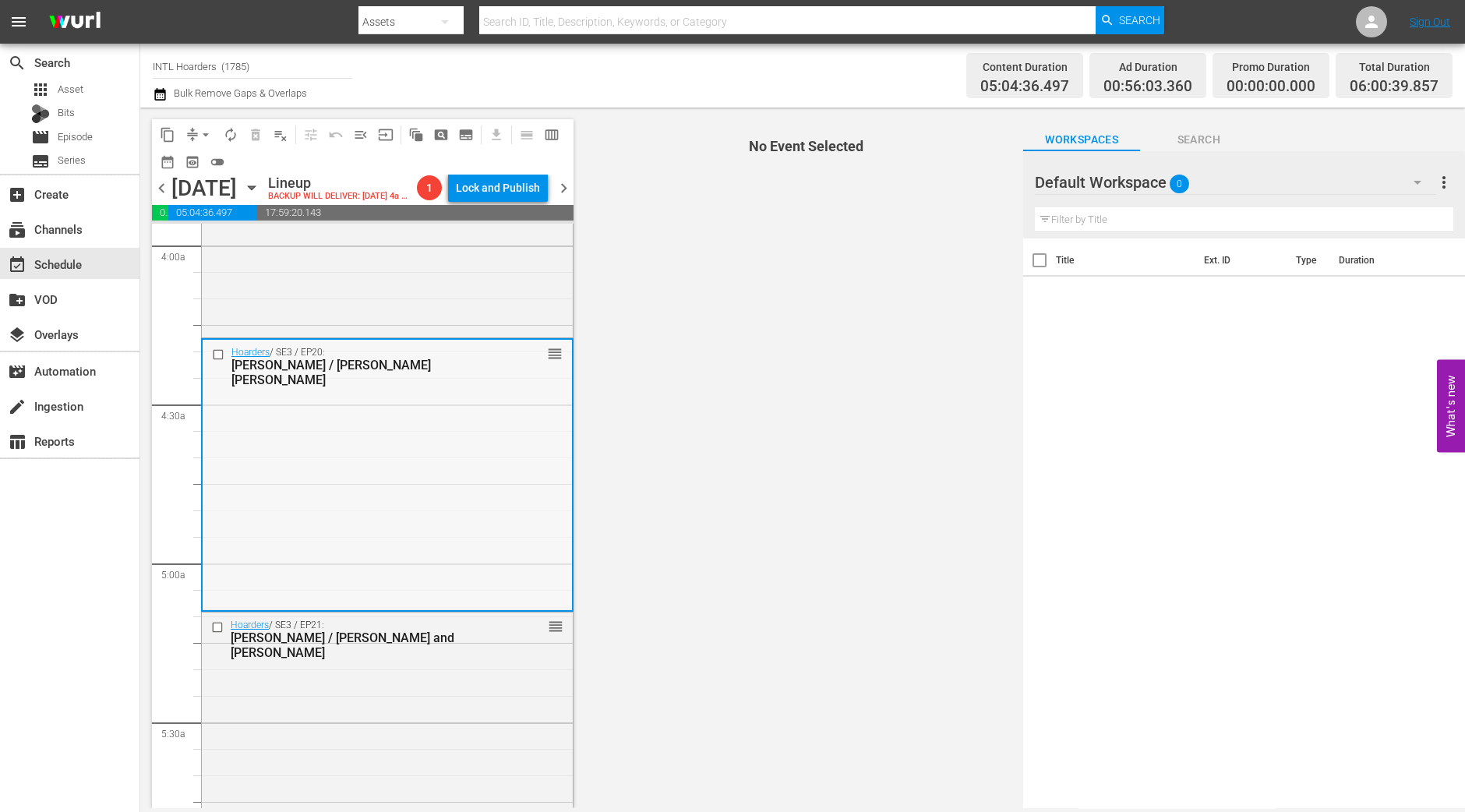
scroll to position [1266, 0]
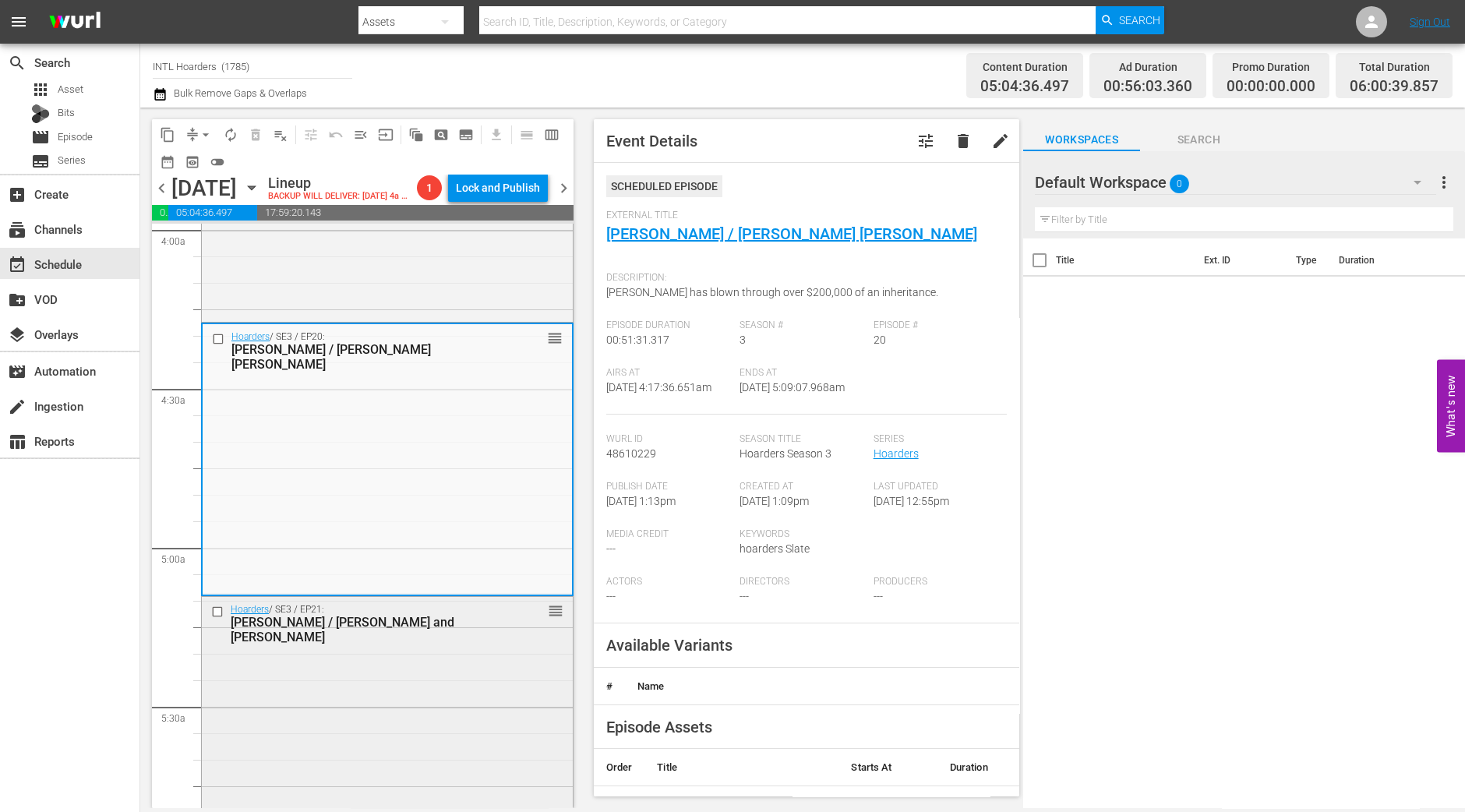
click at [468, 692] on div "Hoarders / SE3 / EP21: Hanna / Kathy and Gary reorder" at bounding box center [387, 731] width 371 height 268
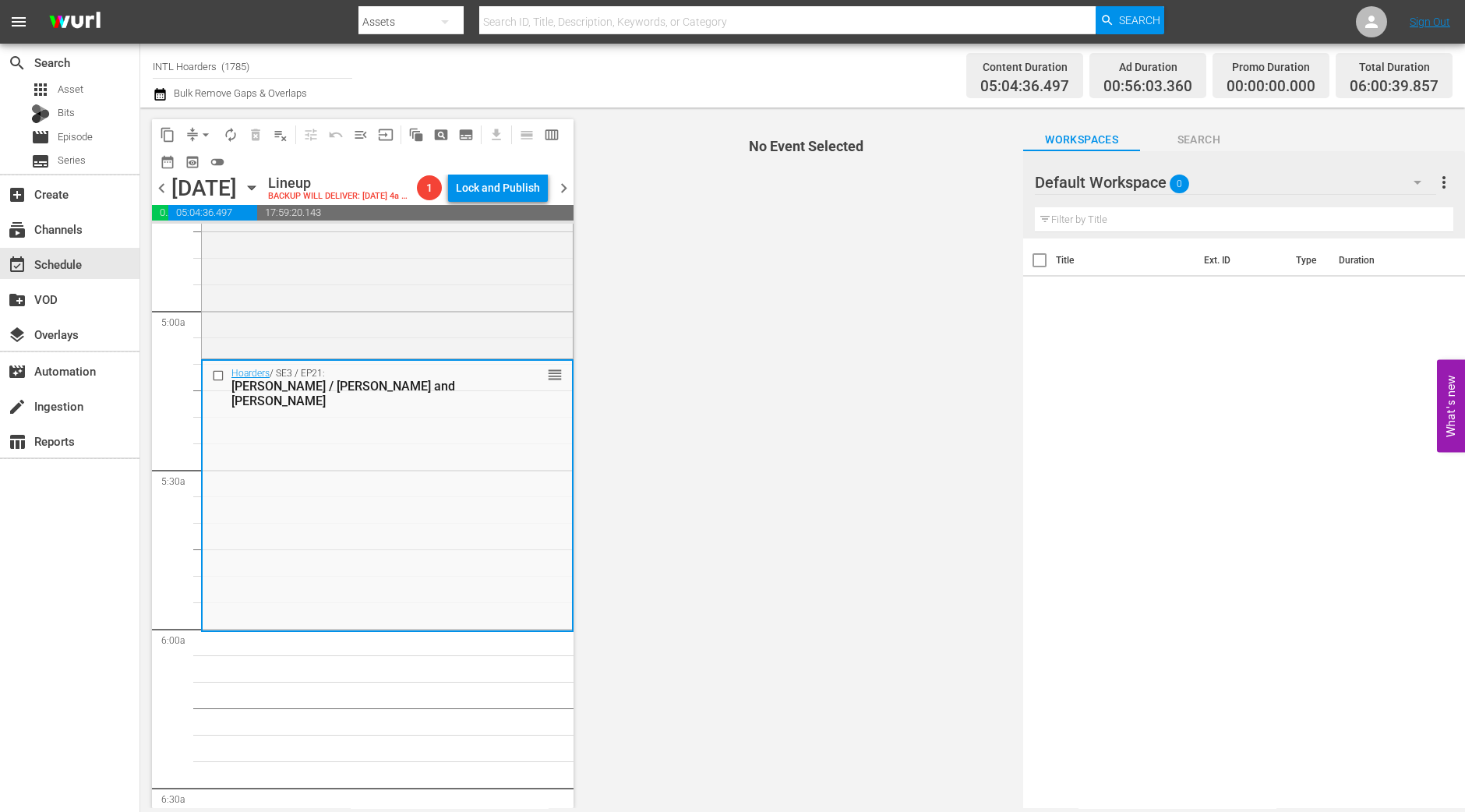
scroll to position [1559, 0]
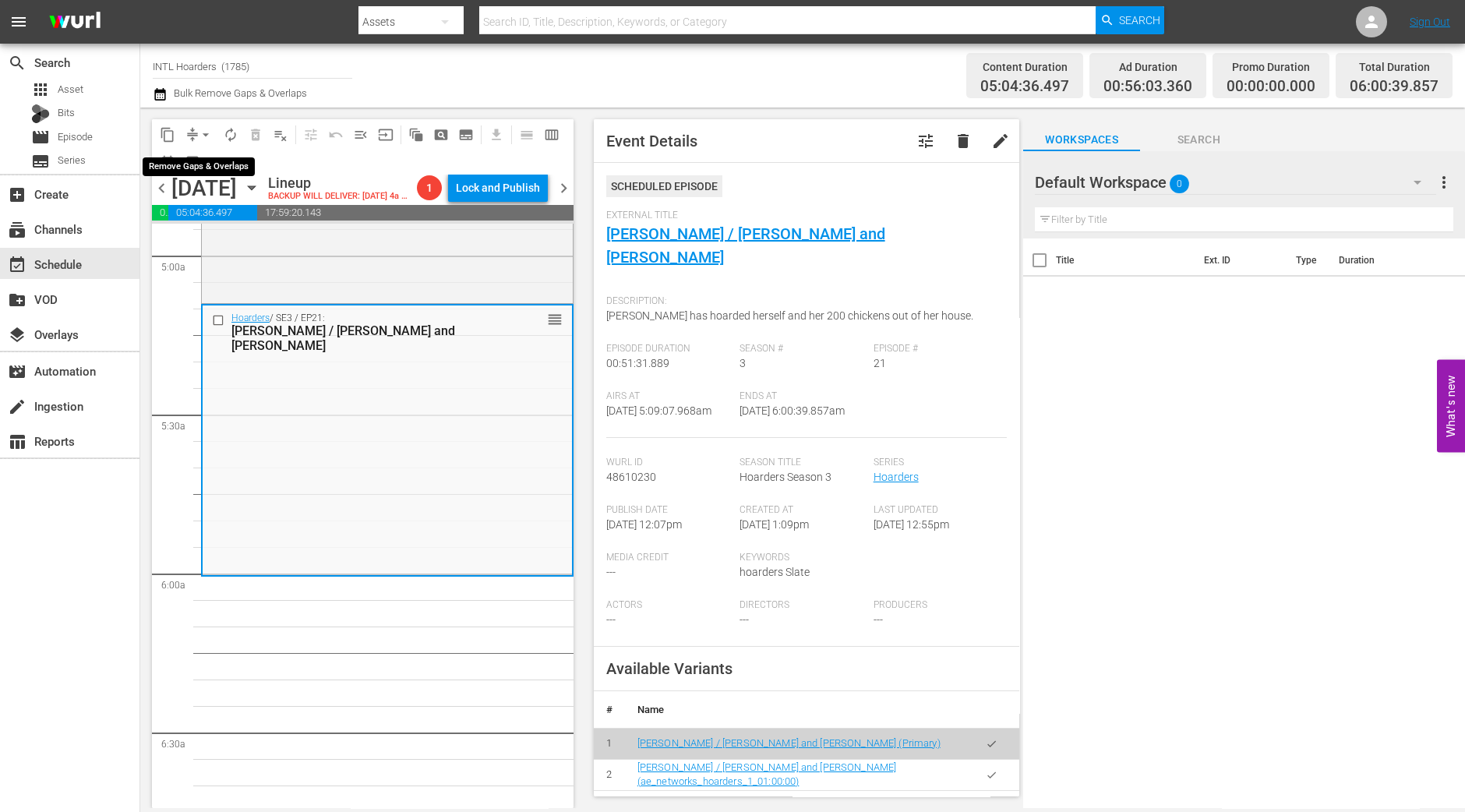
click at [202, 143] on button "arrow_drop_down" at bounding box center [205, 134] width 25 height 25
click at [202, 170] on li "Align to Midnight" at bounding box center [206, 165] width 164 height 26
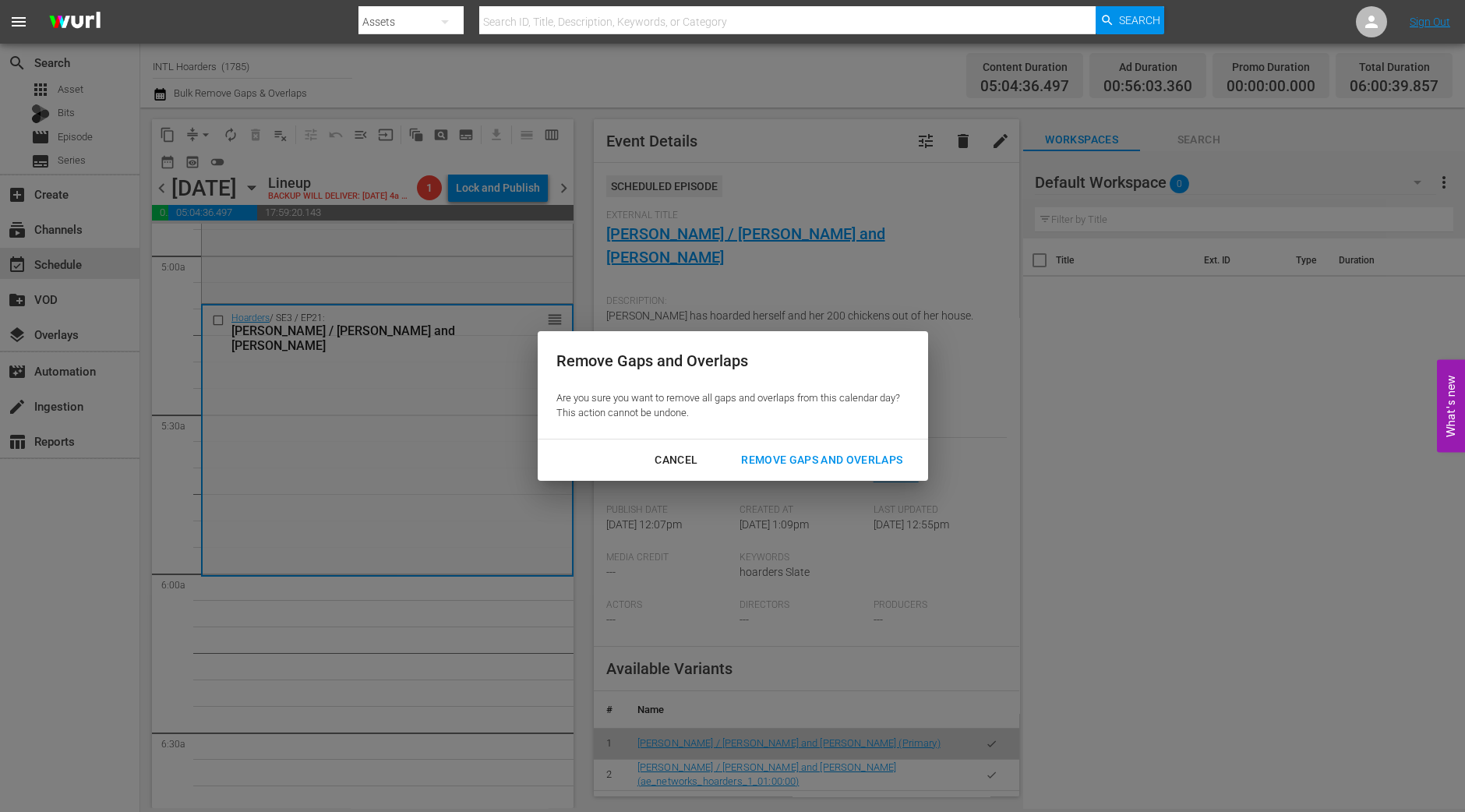
click at [917, 473] on button "Remove Gaps and Overlaps" at bounding box center [822, 460] width 199 height 28
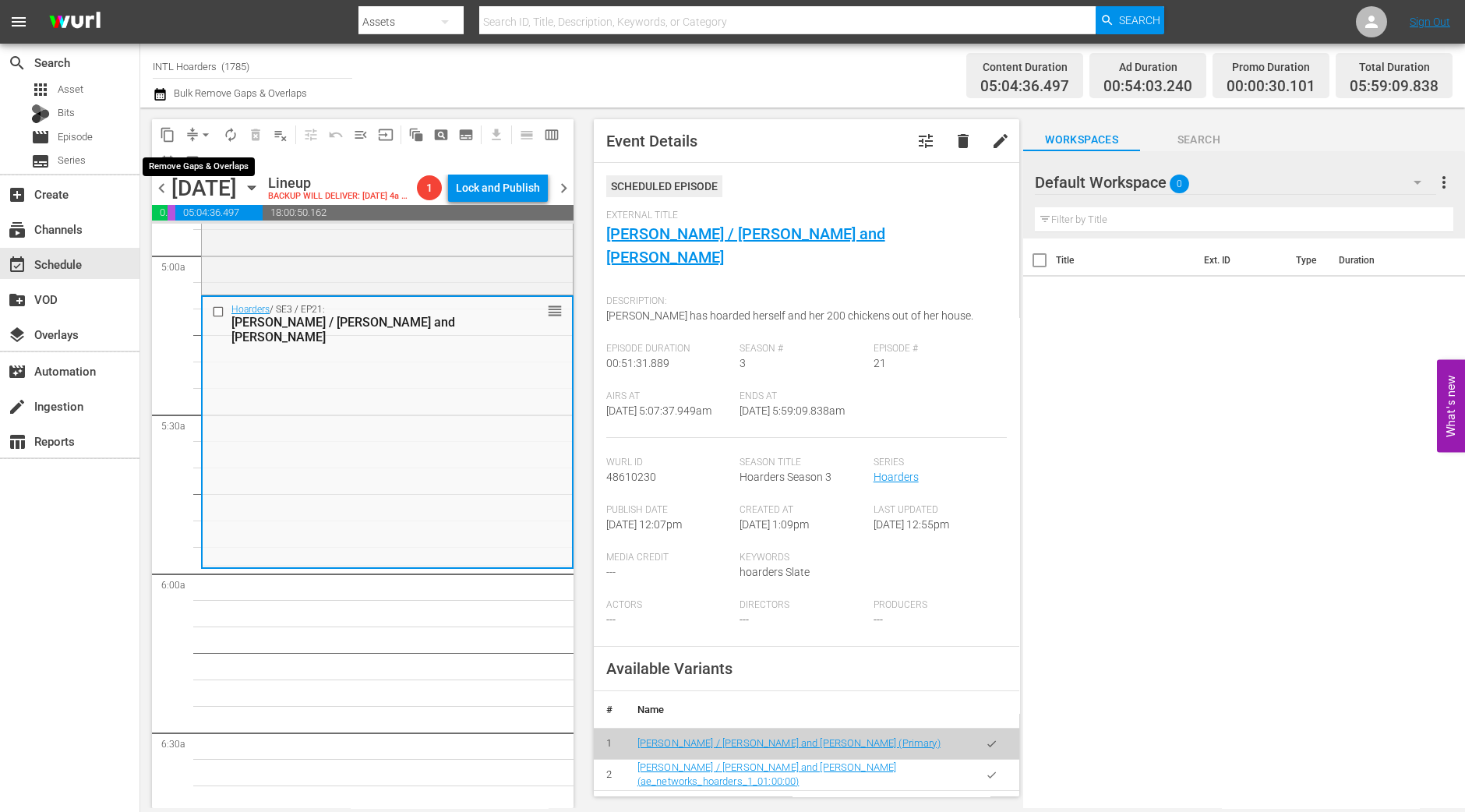
click at [203, 134] on span "arrow_drop_down" at bounding box center [205, 134] width 15 height 15
click at [203, 161] on li "Align to Midnight" at bounding box center [206, 165] width 164 height 26
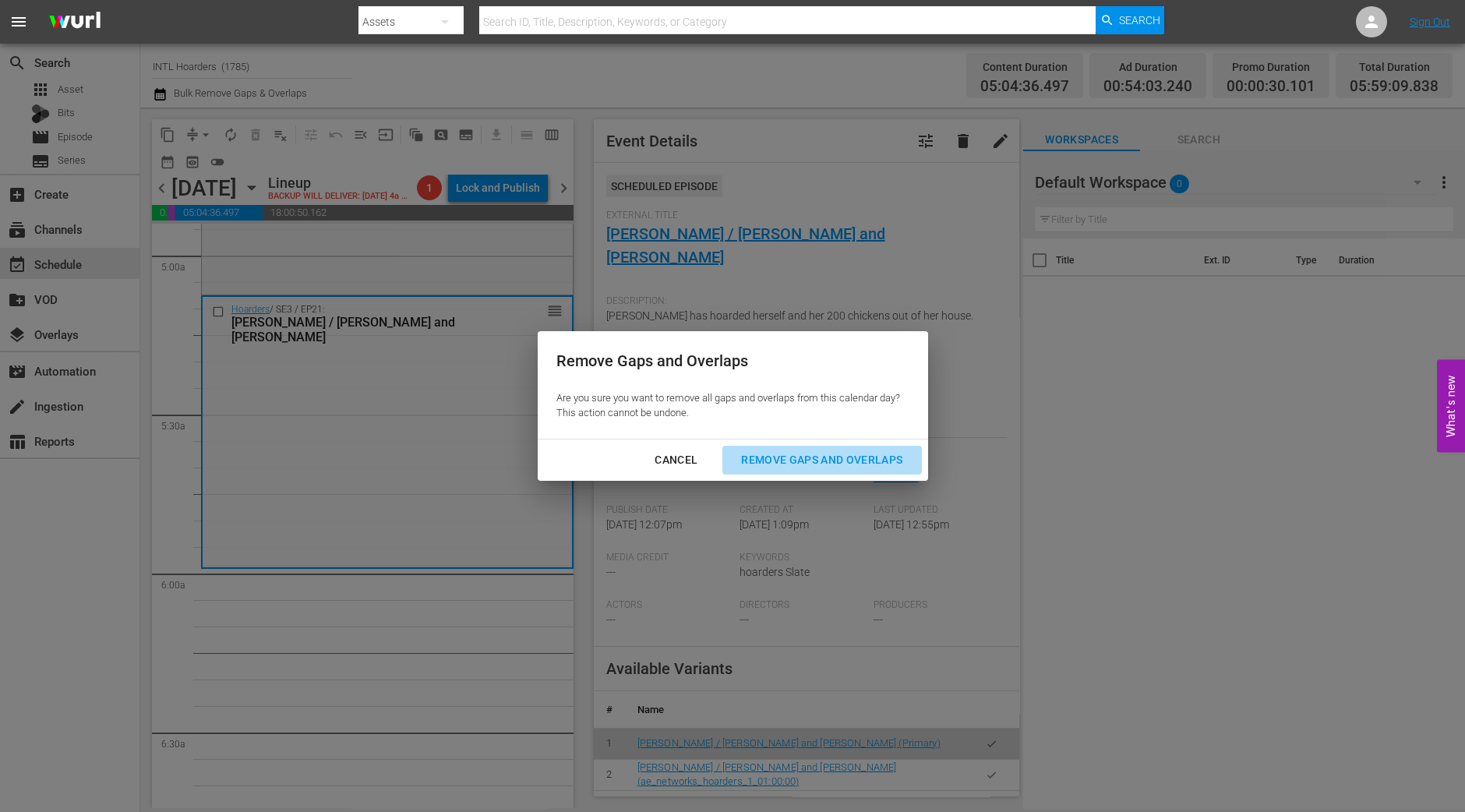
click at [866, 453] on div "Remove Gaps and Overlaps" at bounding box center [821, 460] width 186 height 20
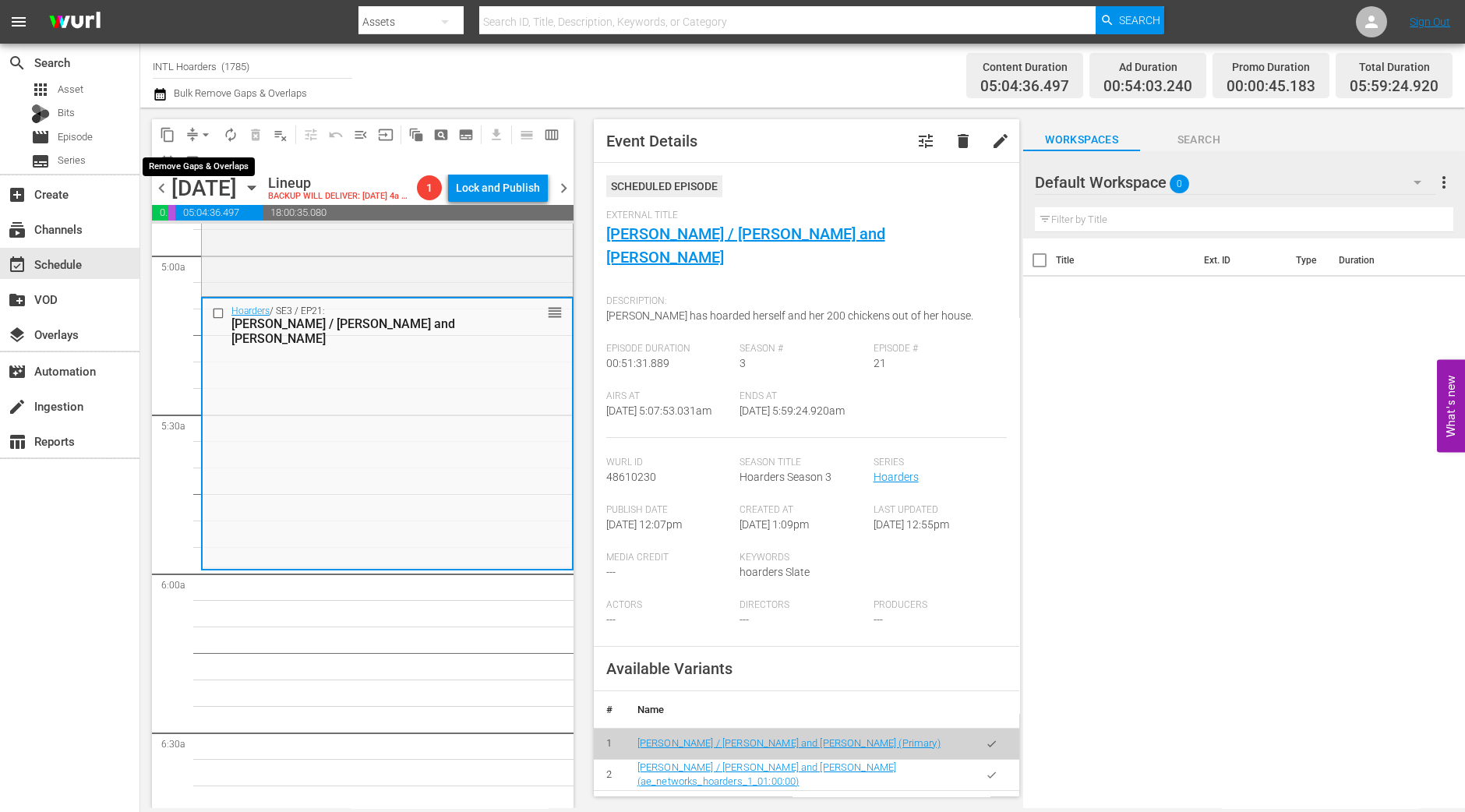
click at [206, 132] on span "arrow_drop_down" at bounding box center [205, 134] width 15 height 15
click at [204, 161] on li "Align to Midnight" at bounding box center [206, 165] width 164 height 26
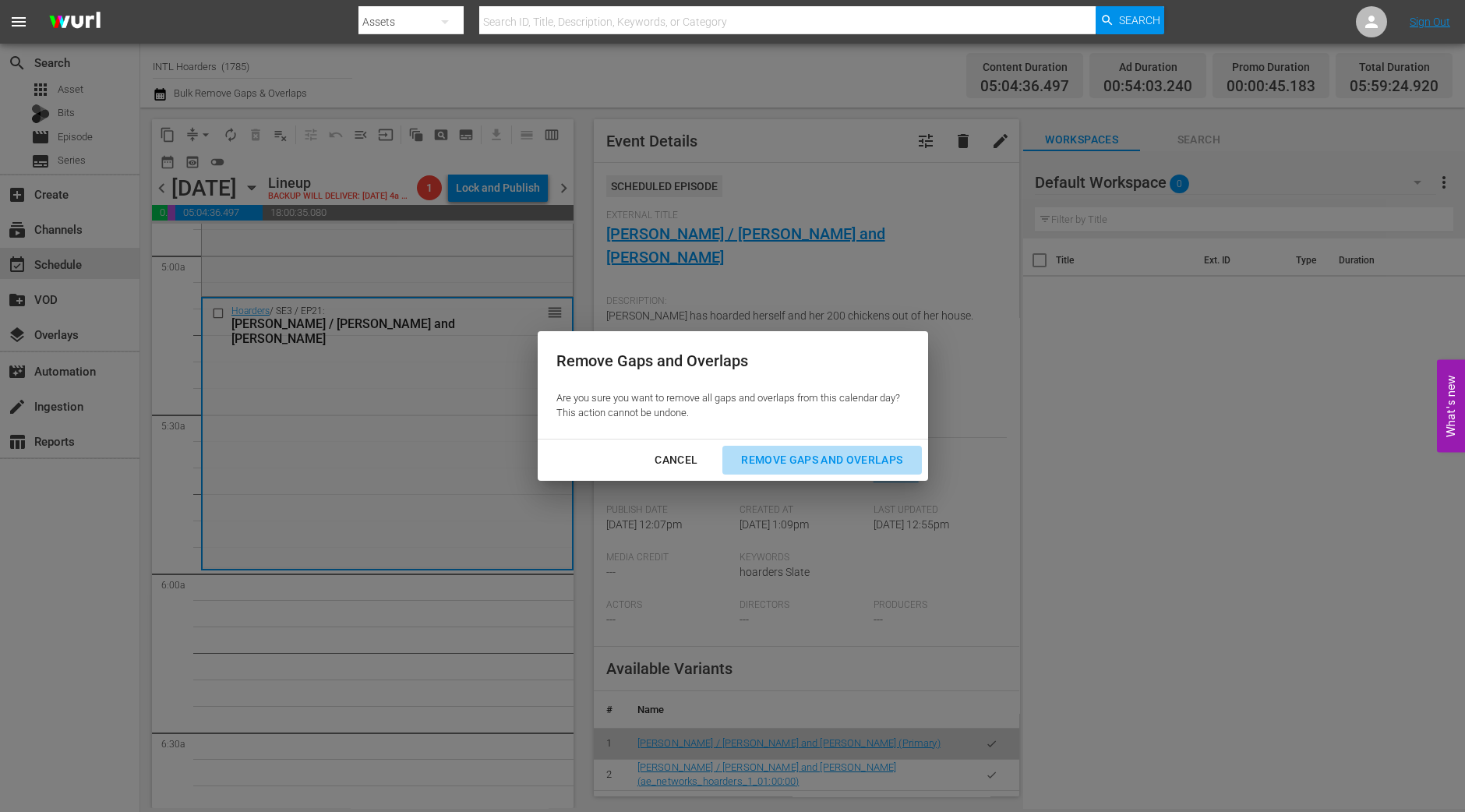
click at [878, 460] on div "Remove Gaps and Overlaps" at bounding box center [821, 460] width 186 height 20
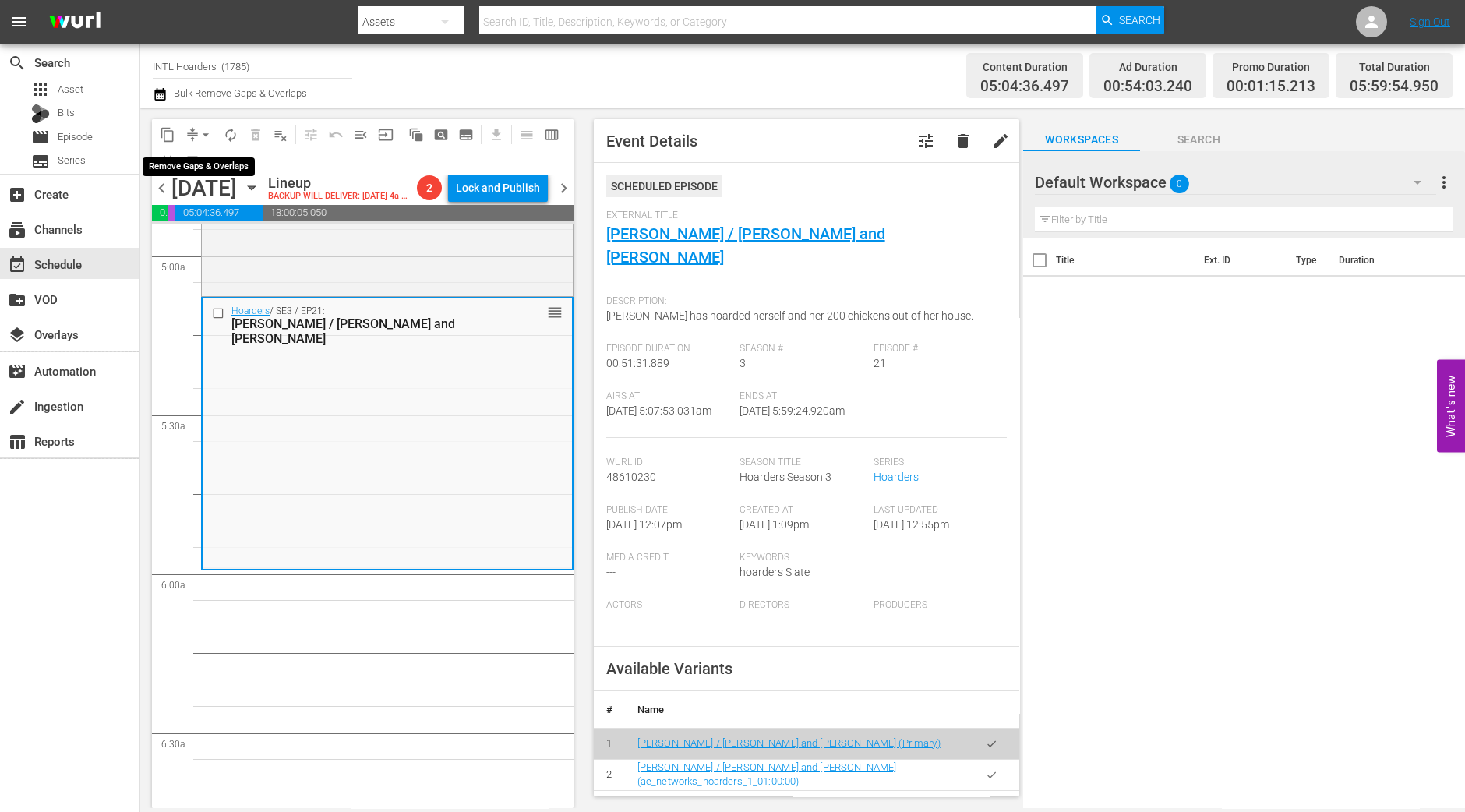
click at [192, 127] on span "compress" at bounding box center [192, 134] width 15 height 15
click at [204, 133] on span "arrow_drop_down" at bounding box center [205, 134] width 15 height 15
click at [226, 161] on li "Align to Midnight" at bounding box center [206, 165] width 164 height 26
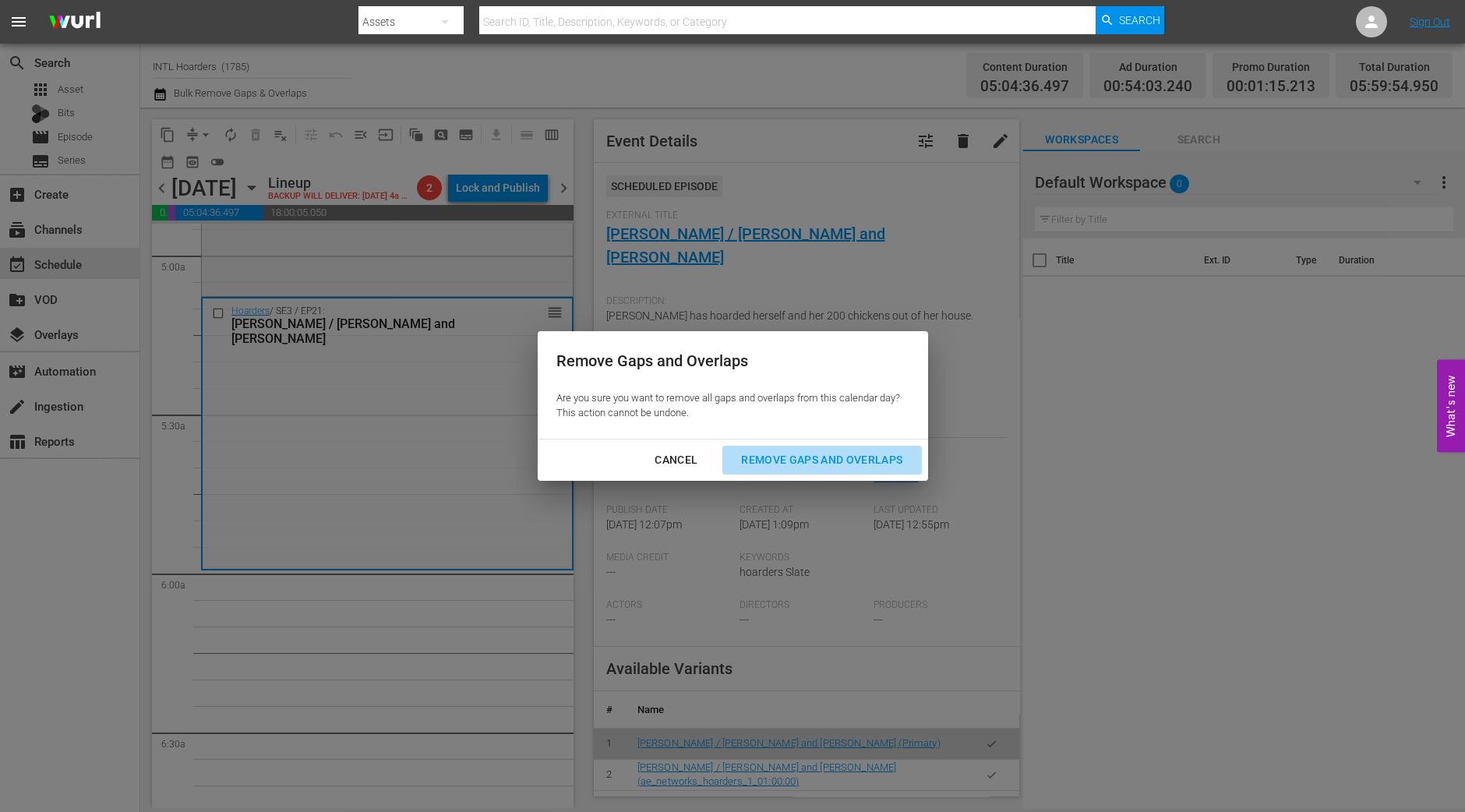
click at [884, 461] on div "Remove Gaps and Overlaps" at bounding box center [821, 460] width 186 height 20
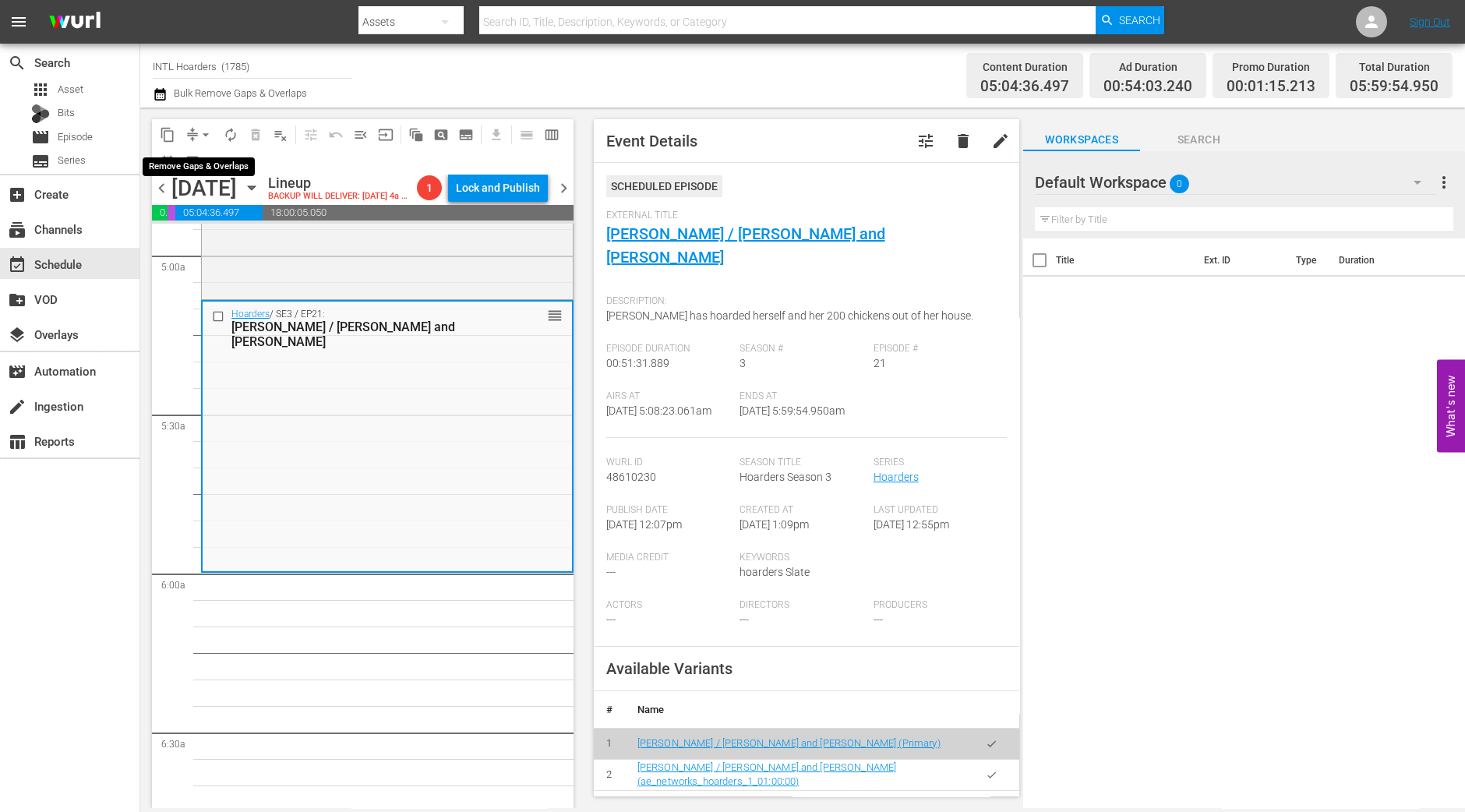
click at [202, 134] on span "arrow_drop_down" at bounding box center [205, 134] width 15 height 15
click at [203, 161] on li "Align to Midnight" at bounding box center [206, 165] width 164 height 26
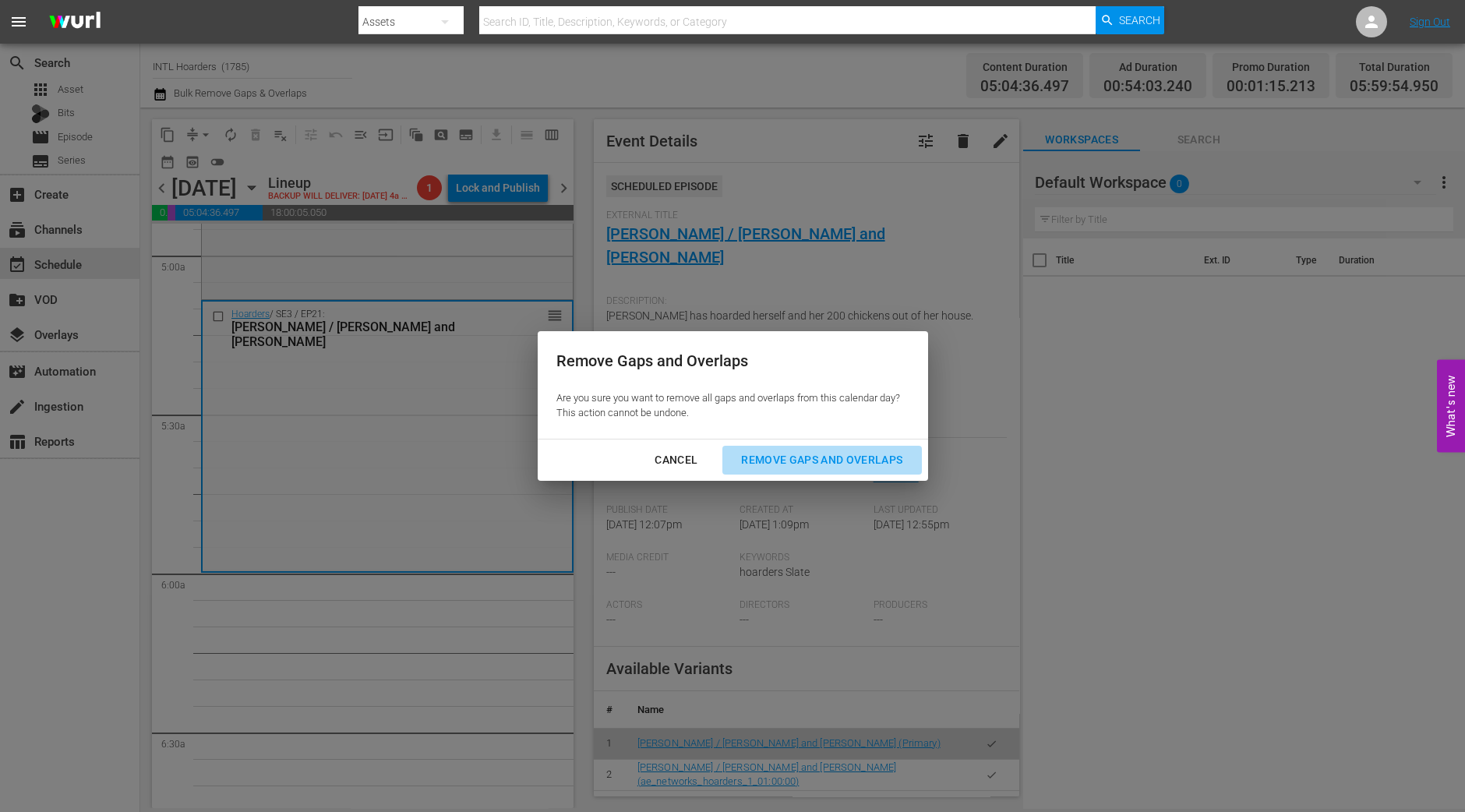
click at [852, 457] on div "Remove Gaps and Overlaps" at bounding box center [821, 460] width 186 height 20
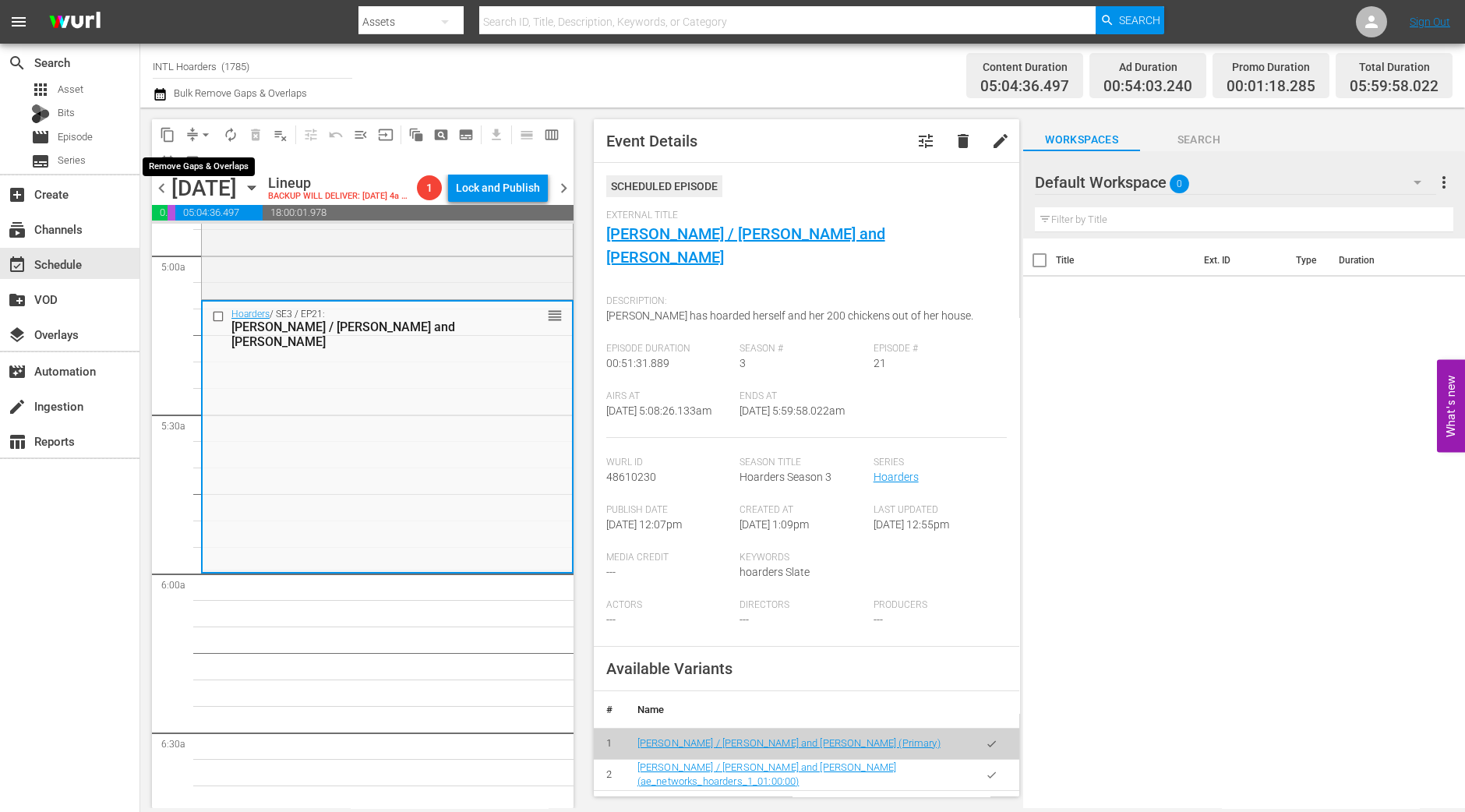
click at [204, 143] on button "arrow_drop_down" at bounding box center [205, 134] width 25 height 25
click at [205, 156] on li "Align to Midnight" at bounding box center [206, 165] width 164 height 26
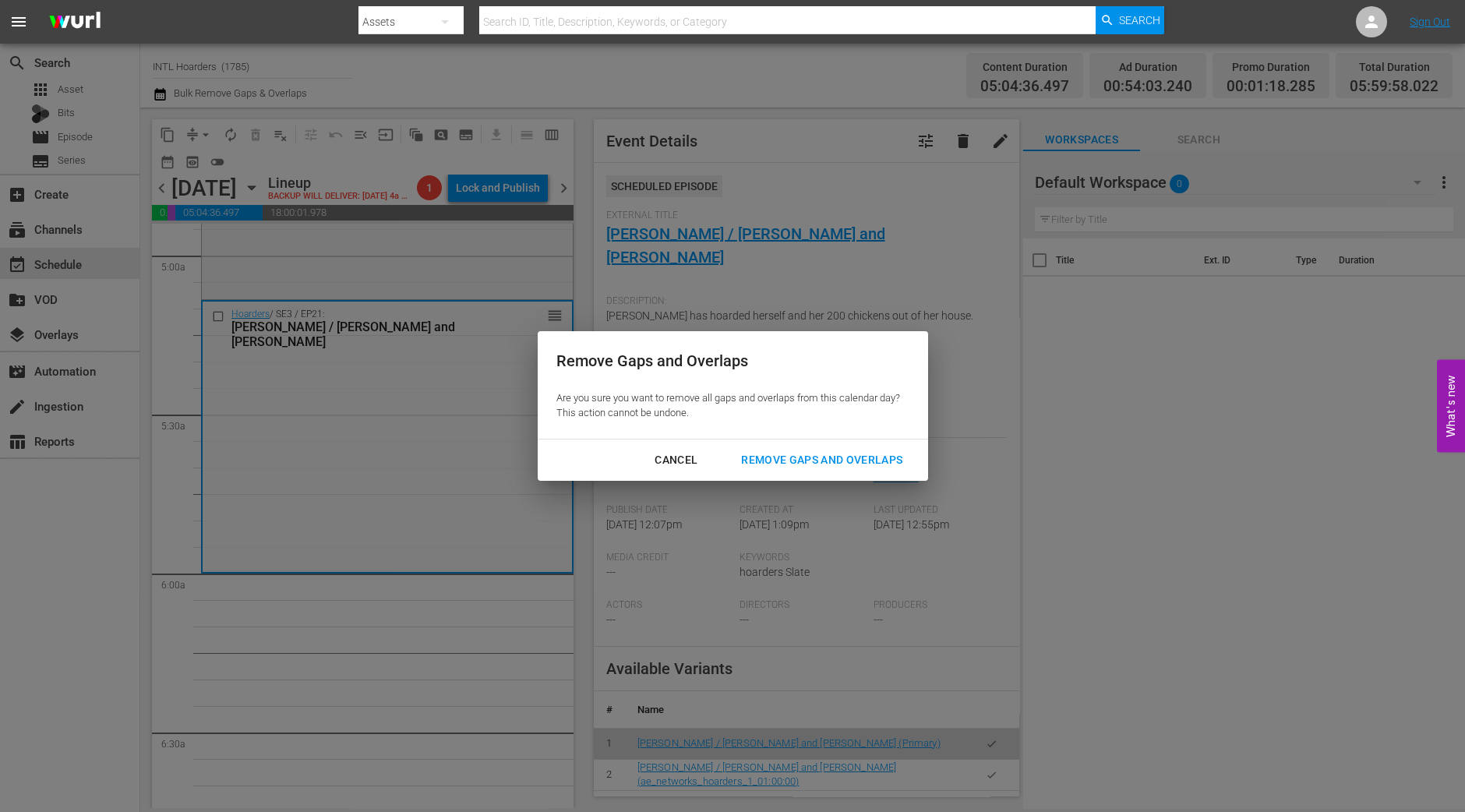
click at [858, 462] on div "Remove Gaps and Overlaps" at bounding box center [821, 460] width 186 height 20
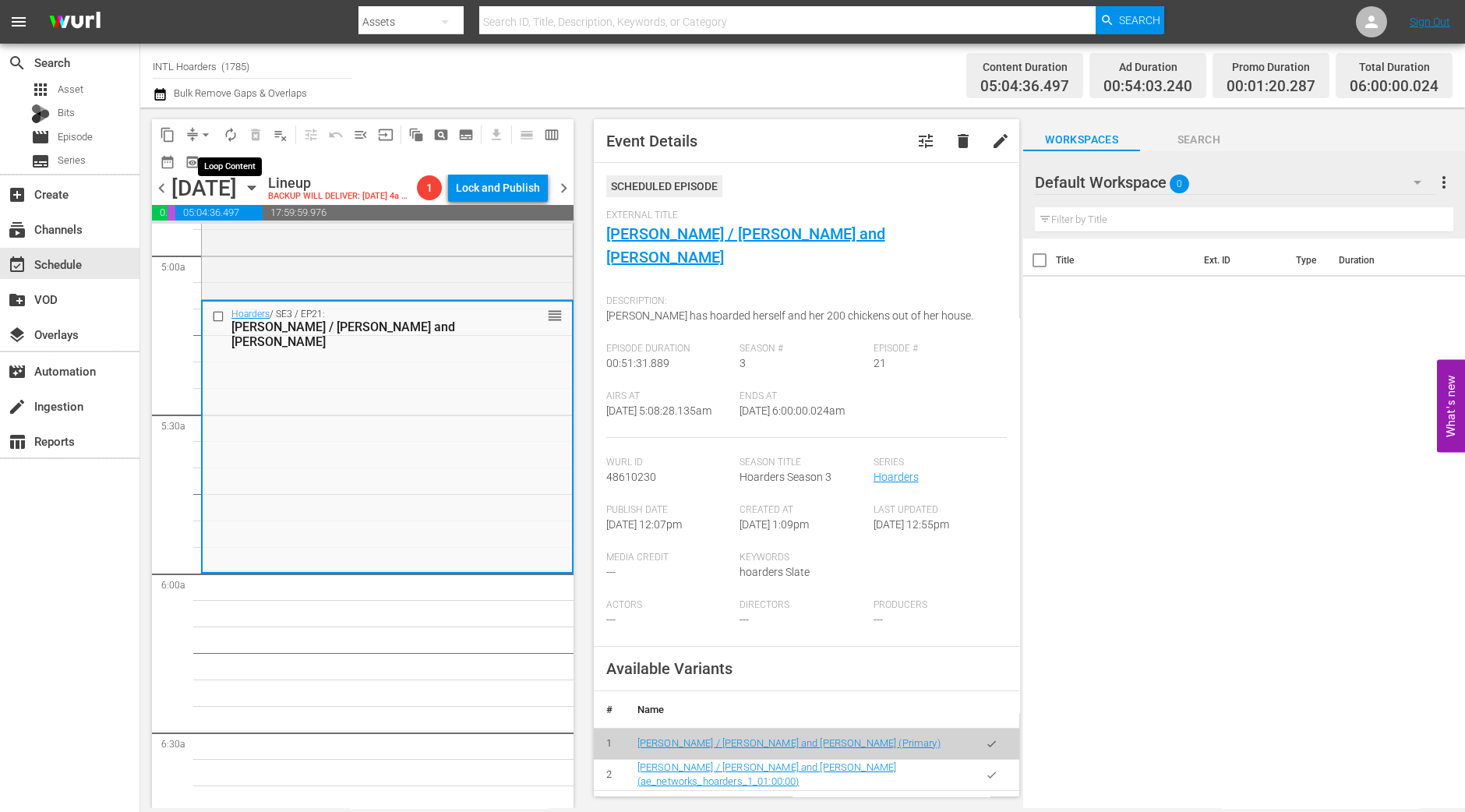
click at [232, 138] on span "autorenew_outlined" at bounding box center [231, 134] width 15 height 15
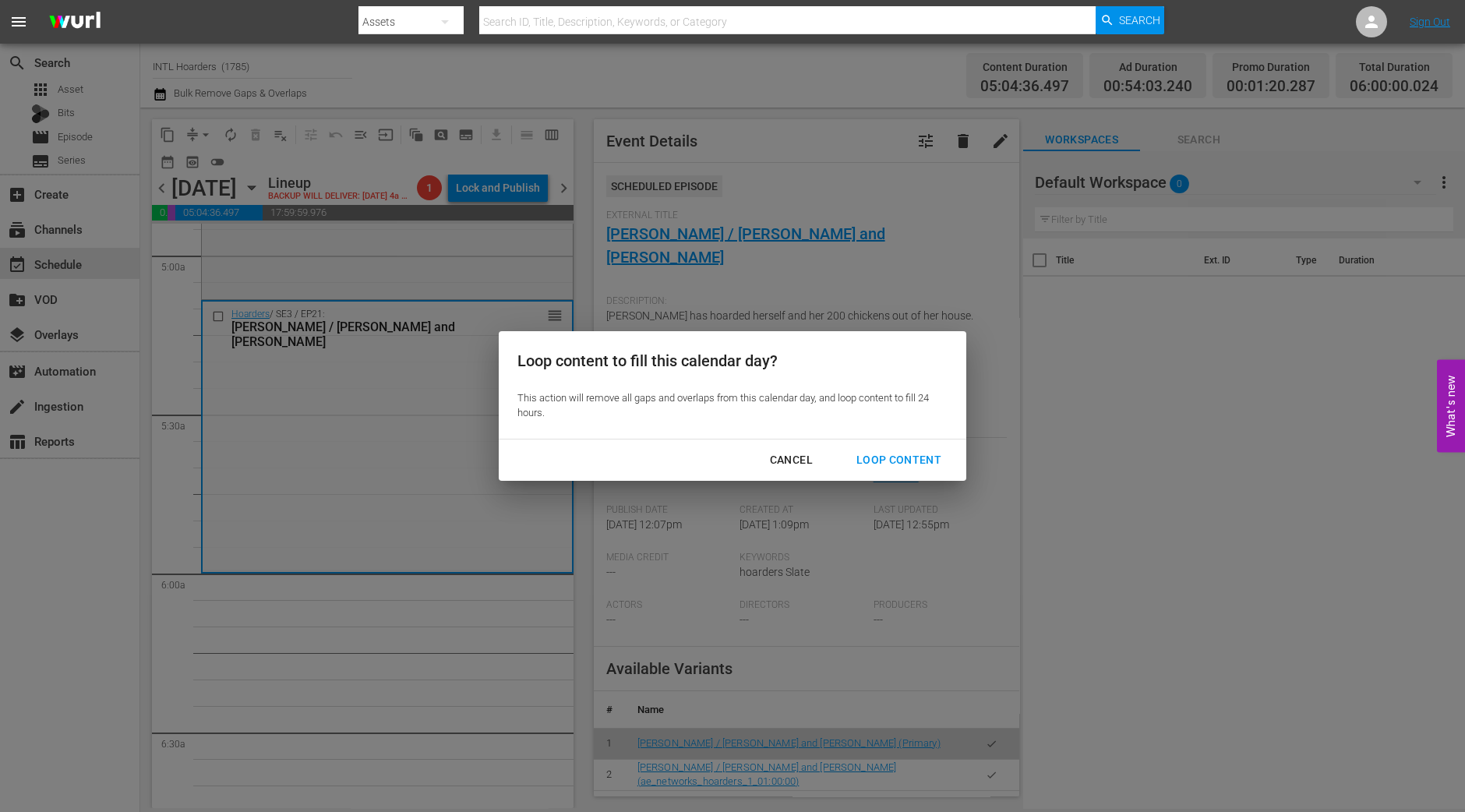
click at [895, 462] on div "Loop Content" at bounding box center [899, 460] width 110 height 20
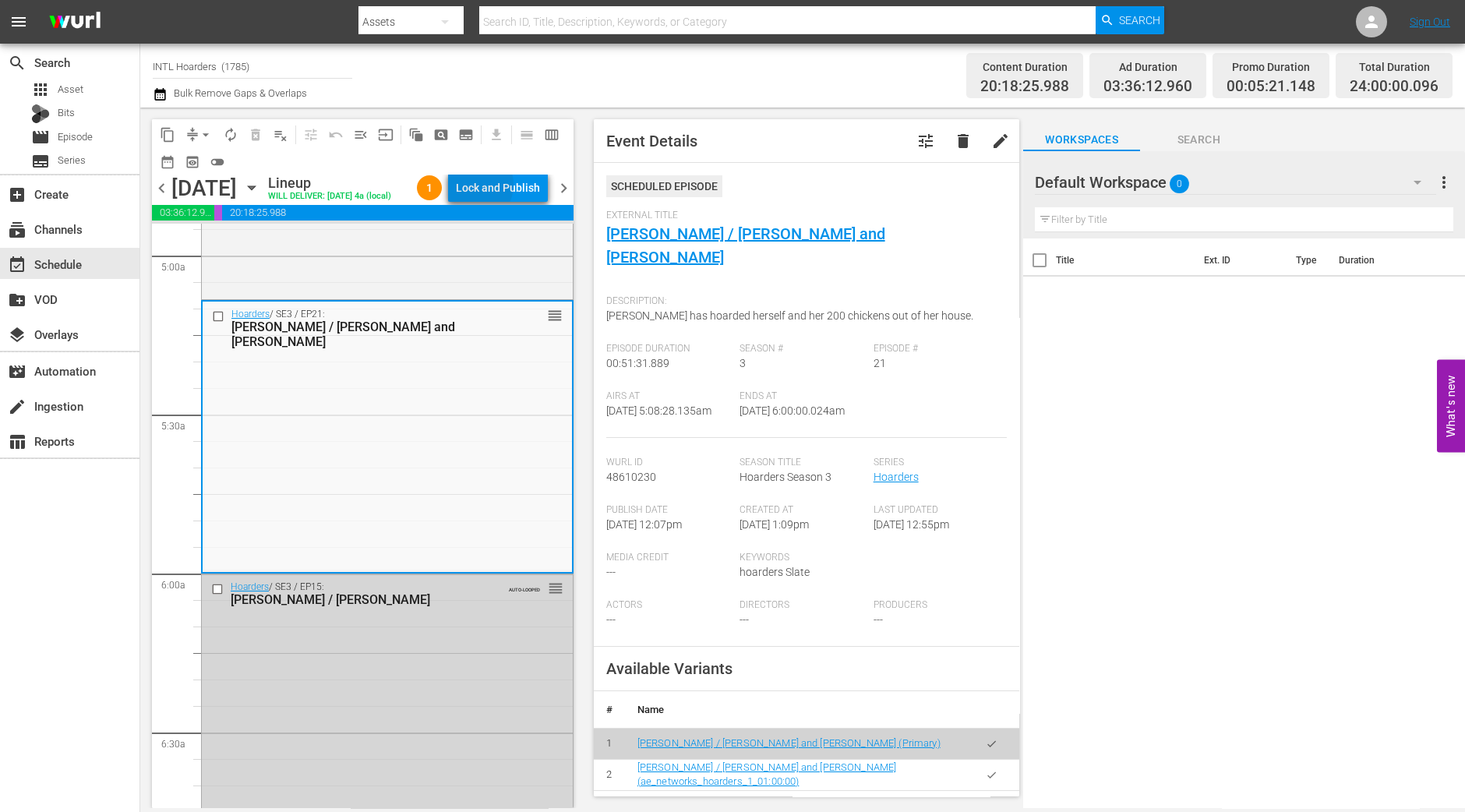
click at [503, 187] on div "Lock and Publish" at bounding box center [498, 188] width 84 height 28
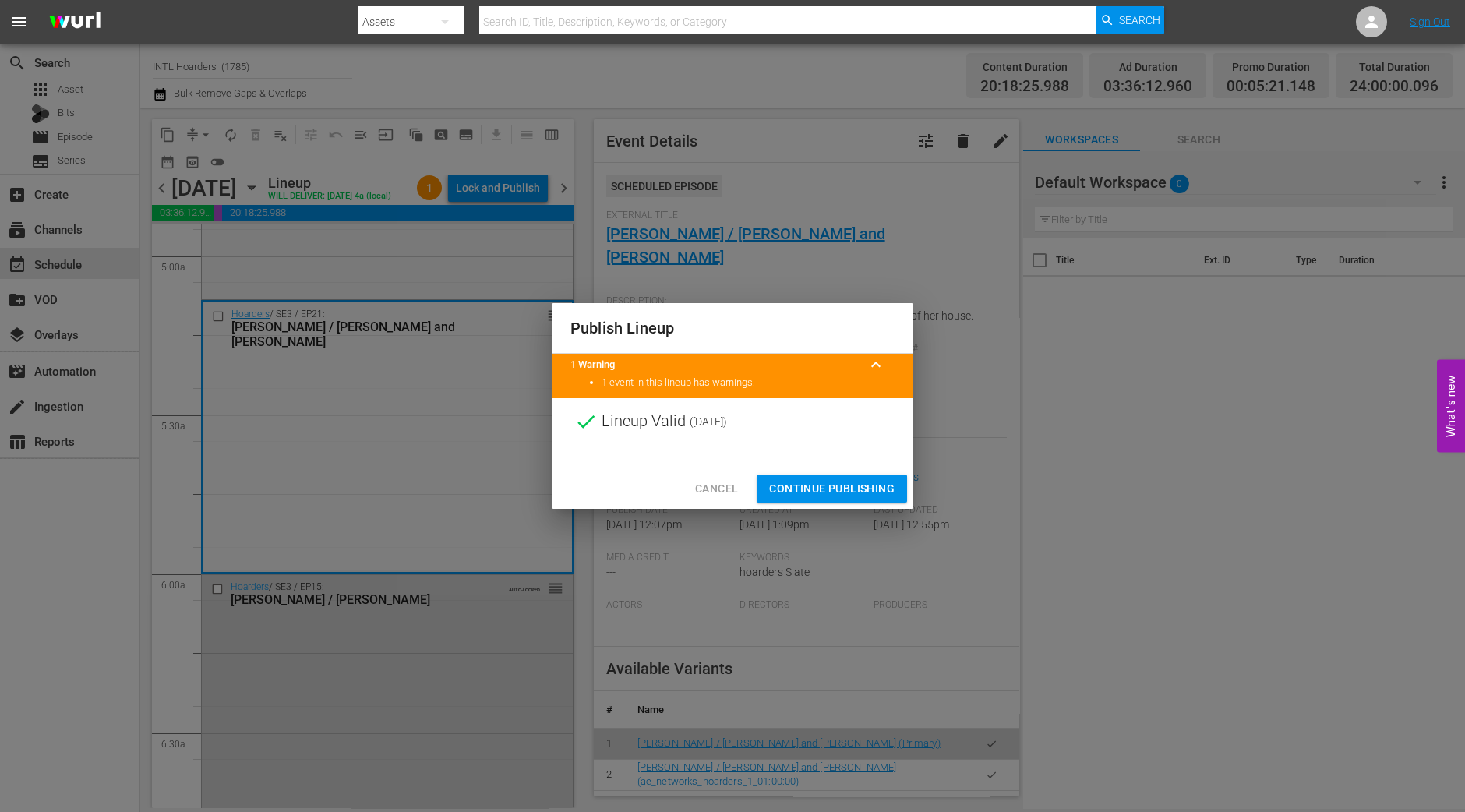
click at [829, 485] on span "Continue Publishing" at bounding box center [832, 489] width 126 height 20
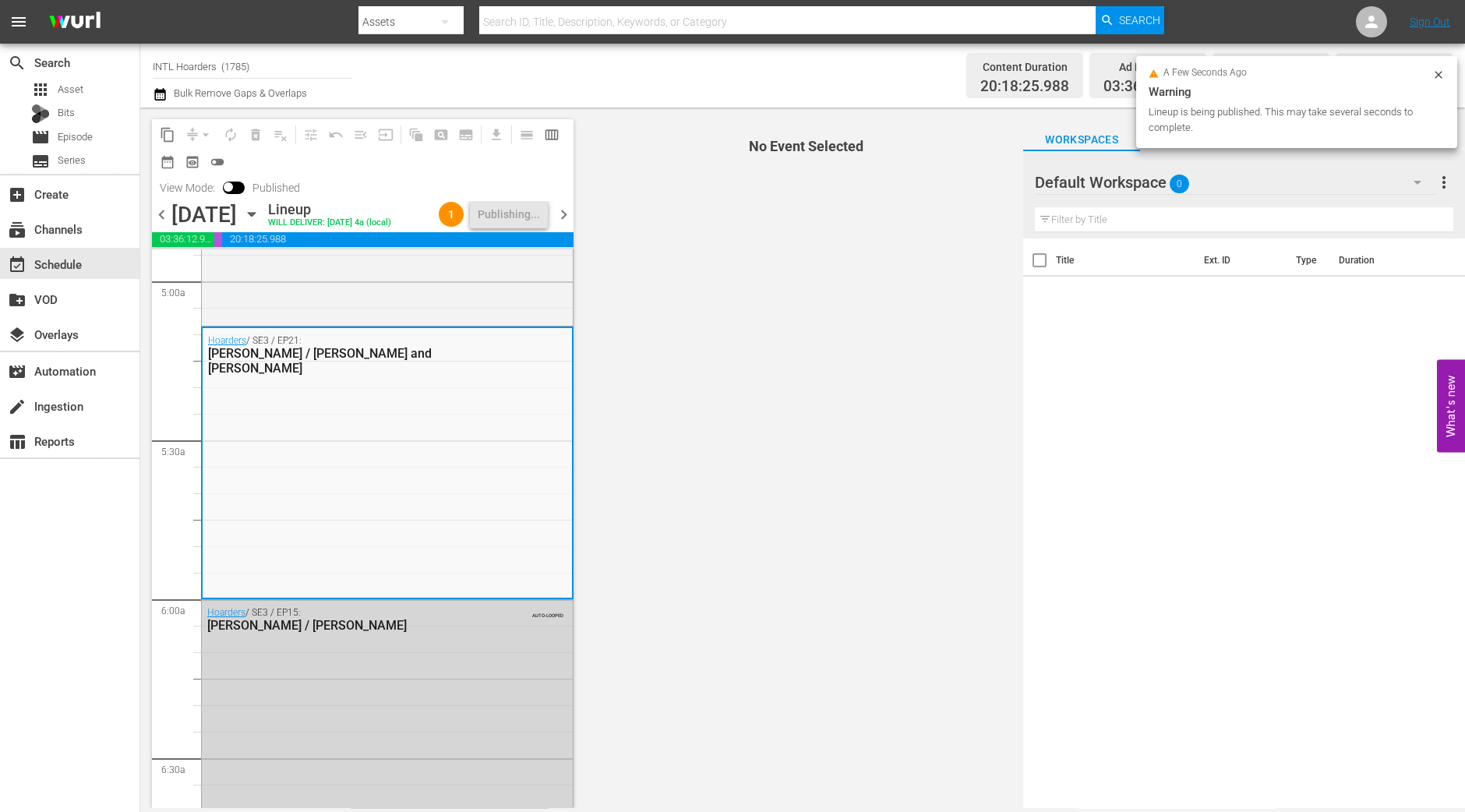
click at [567, 224] on span "chevron_right" at bounding box center [564, 215] width 20 height 20
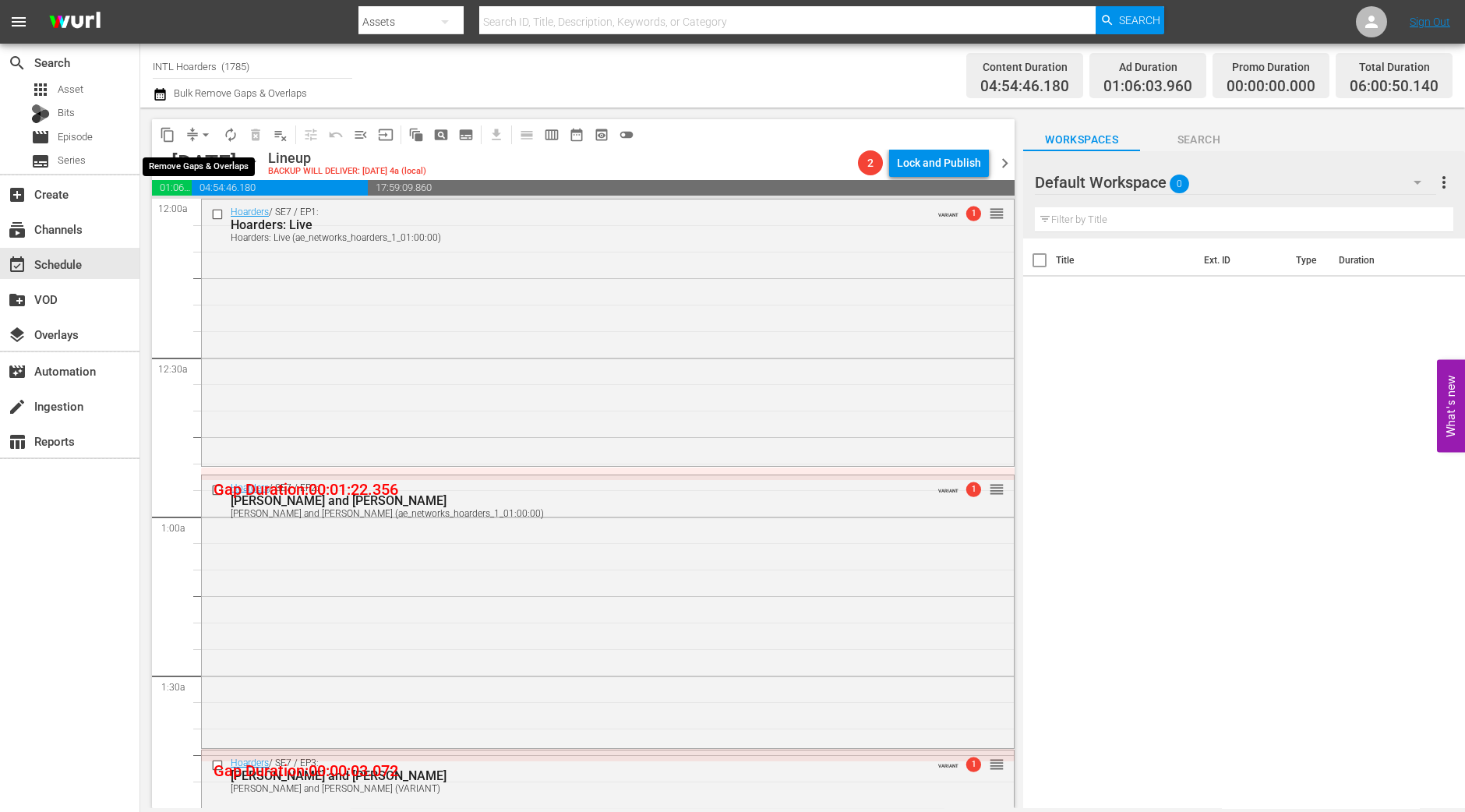
click at [205, 134] on span "arrow_drop_down" at bounding box center [205, 134] width 15 height 15
click at [199, 156] on li "Align to Midnight" at bounding box center [206, 165] width 129 height 26
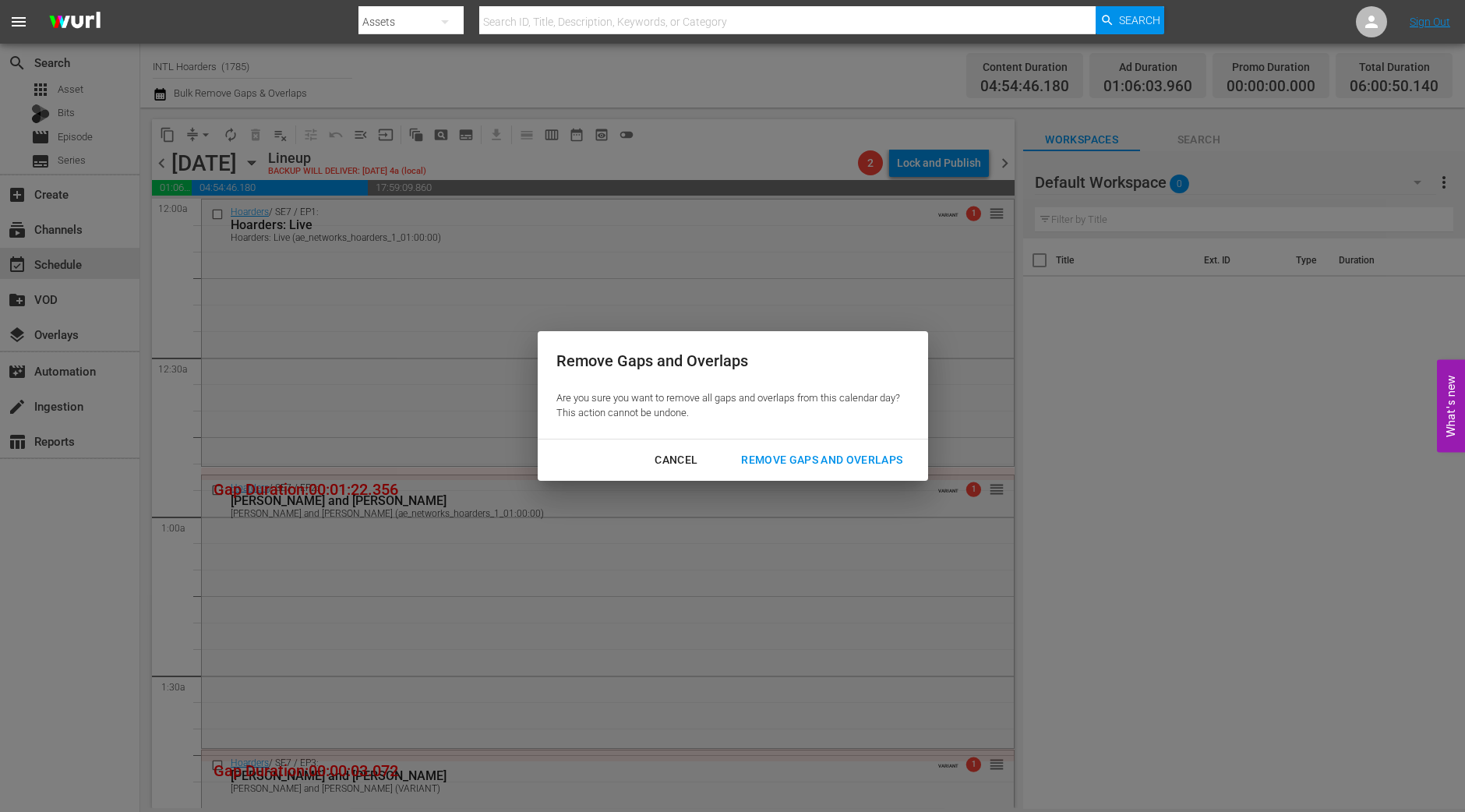
click at [834, 449] on button "Remove Gaps and Overlaps" at bounding box center [822, 460] width 199 height 28
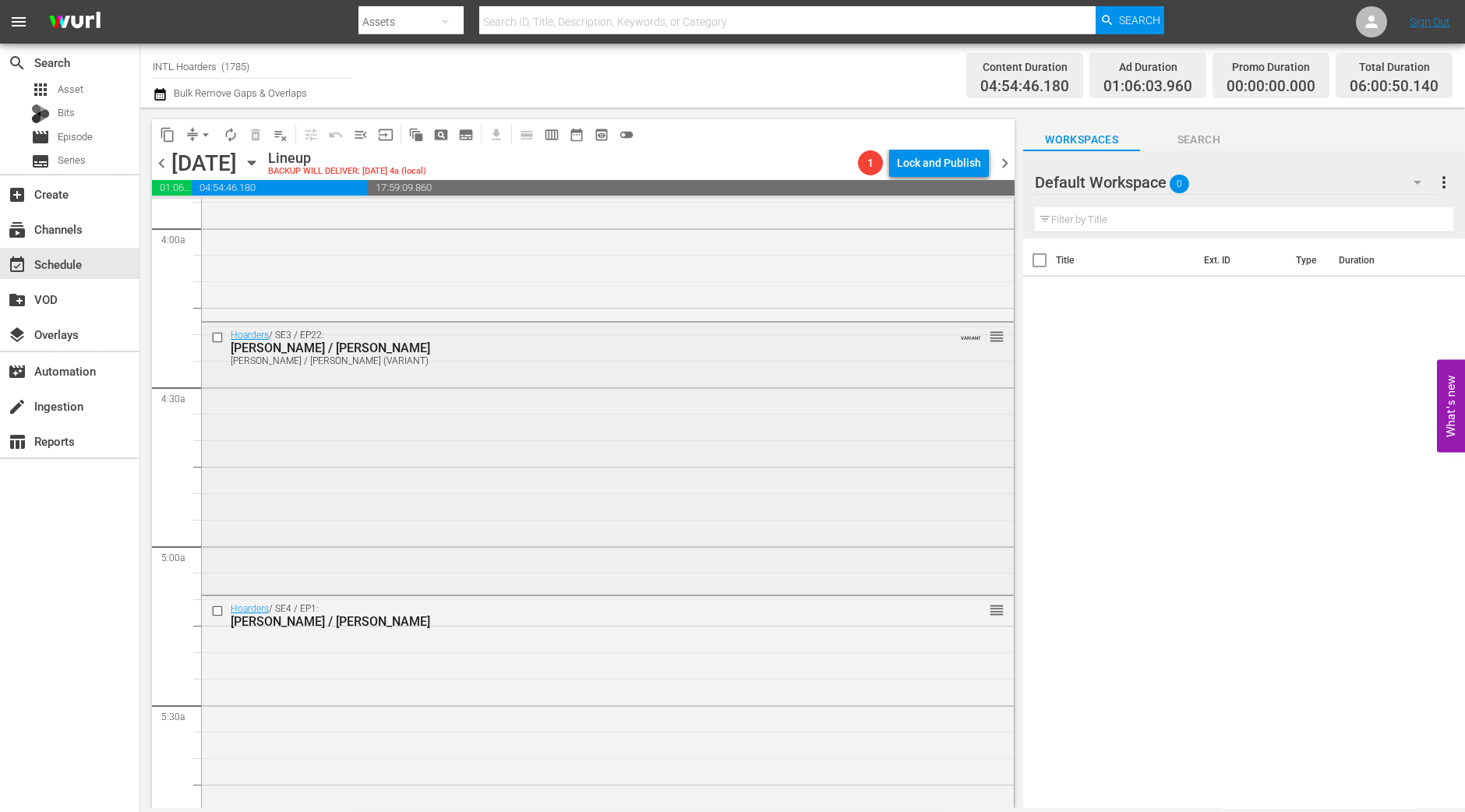
scroll to position [1461, 0]
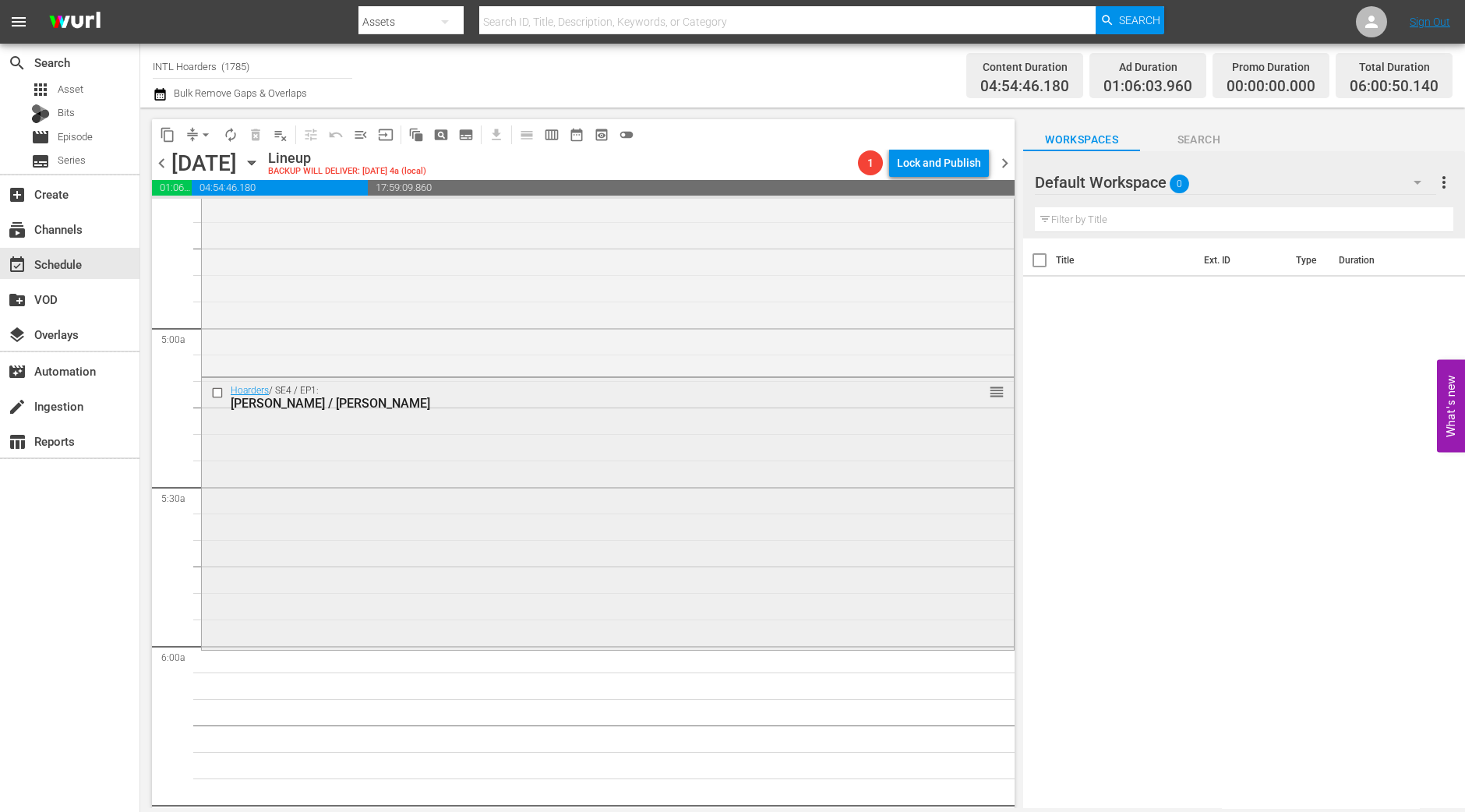
click at [517, 524] on div "Hoarders / SE4 / EP1: Phyllis / Janet reorder" at bounding box center [608, 511] width 812 height 268
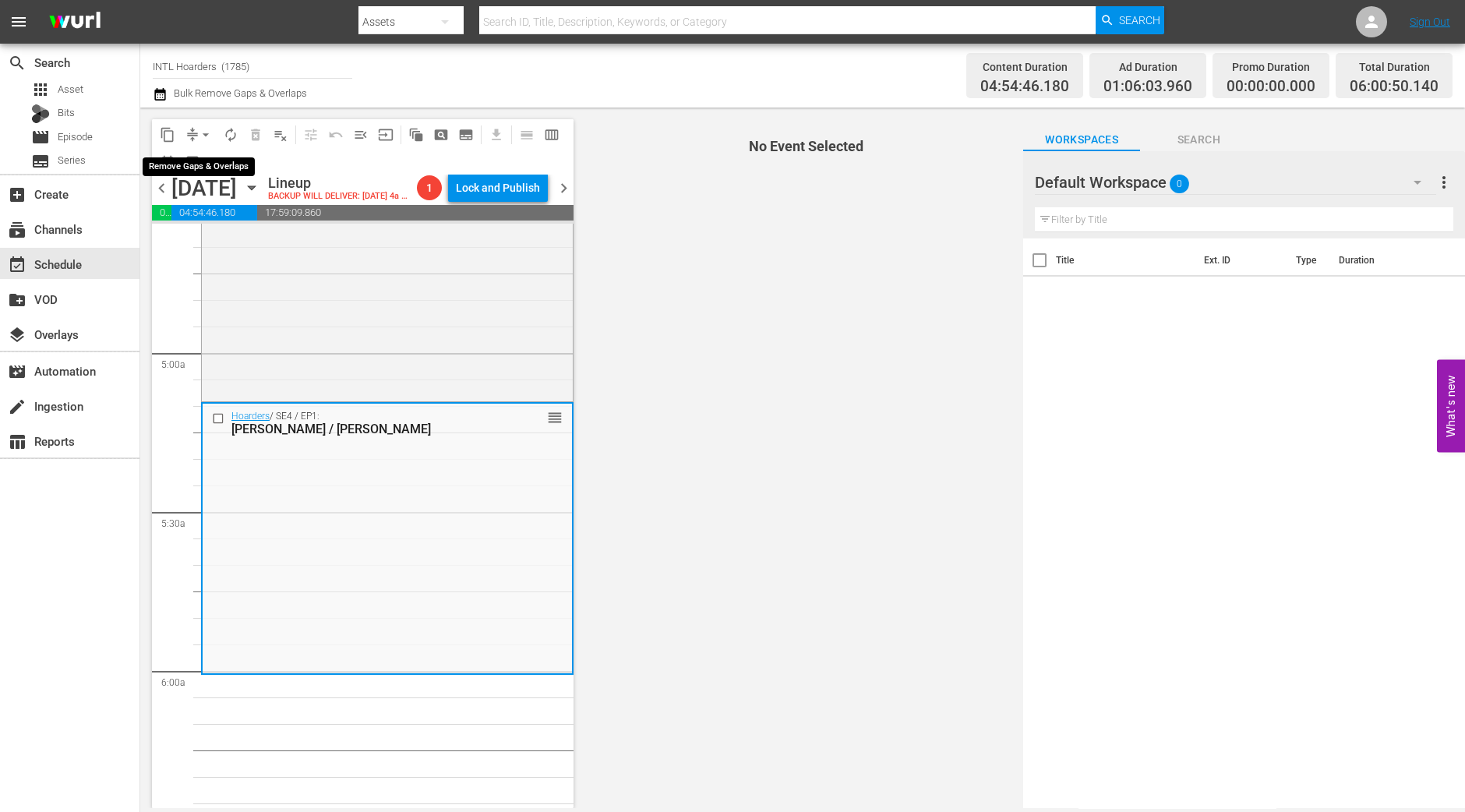
click at [203, 132] on span "arrow_drop_down" at bounding box center [205, 134] width 15 height 15
click at [204, 163] on li "Align to Midnight" at bounding box center [206, 165] width 164 height 26
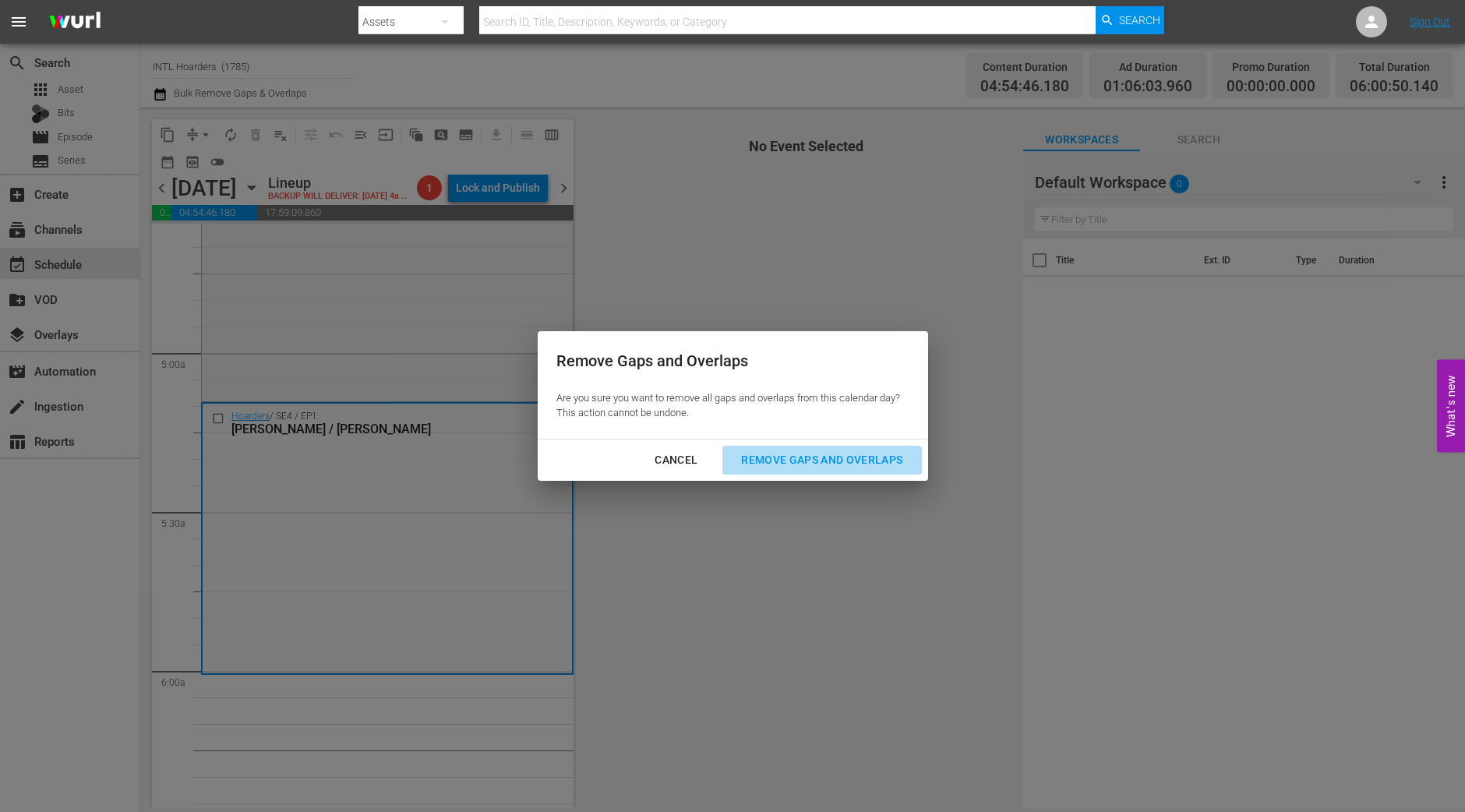
click at [881, 466] on div "Remove Gaps and Overlaps" at bounding box center [821, 460] width 186 height 20
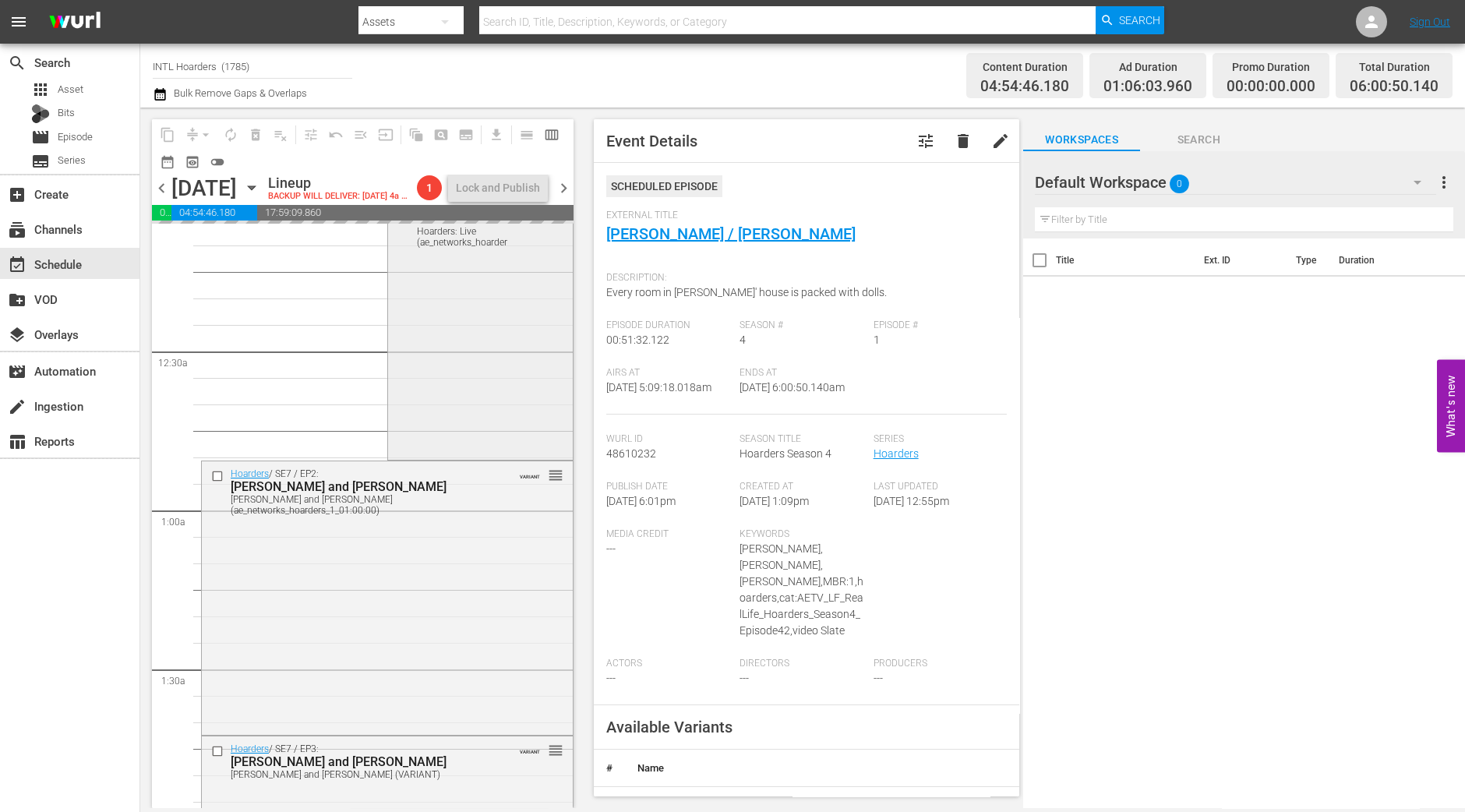
scroll to position [0, 0]
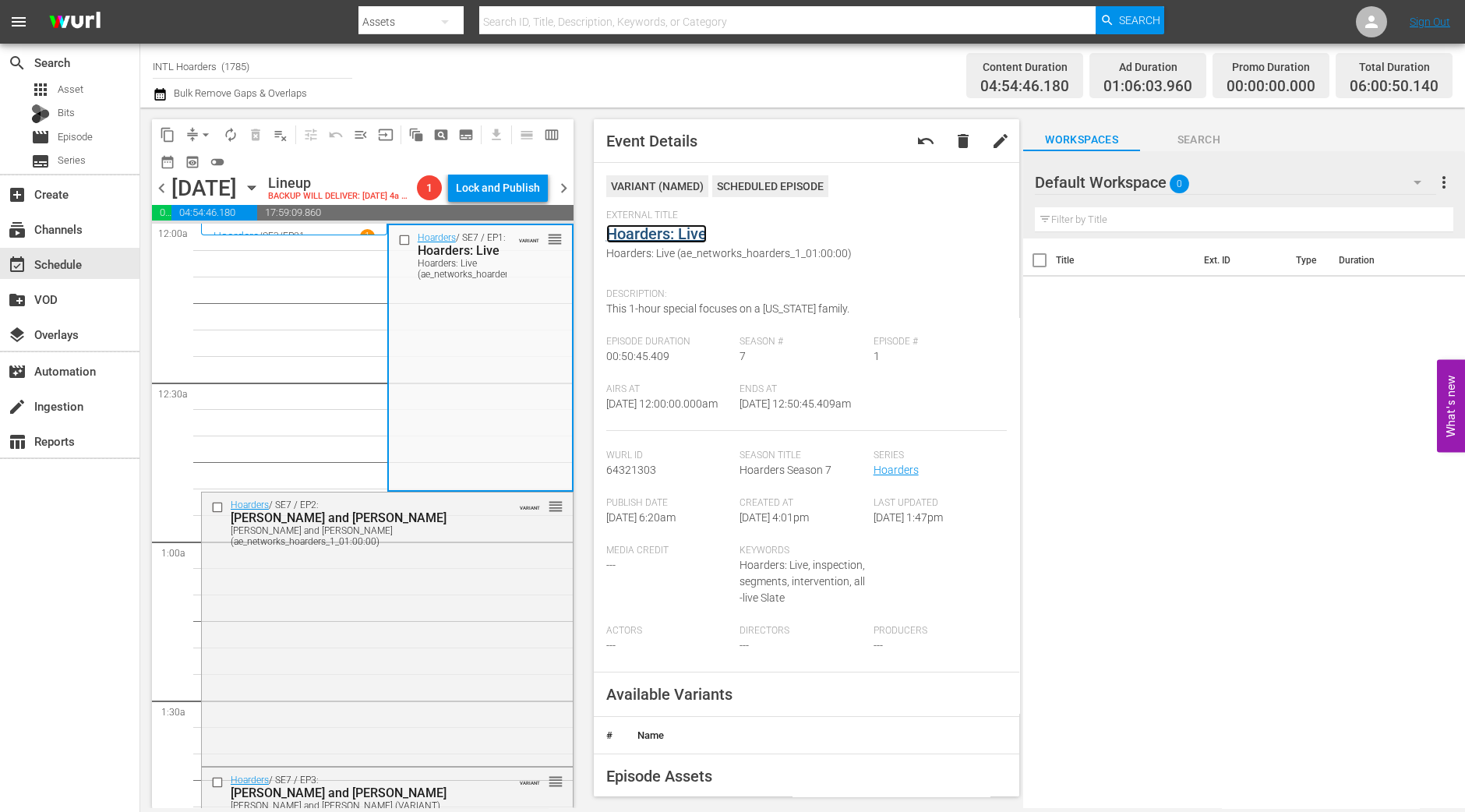
drag, startPoint x: 673, startPoint y: 246, endPoint x: 673, endPoint y: 237, distance: 9.0
click at [496, 612] on div "Hoarders / SE7 / EP2: Joyce and Kimberly Joyce and Kimberly (ae_networks_hoarde…" at bounding box center [387, 627] width 371 height 270
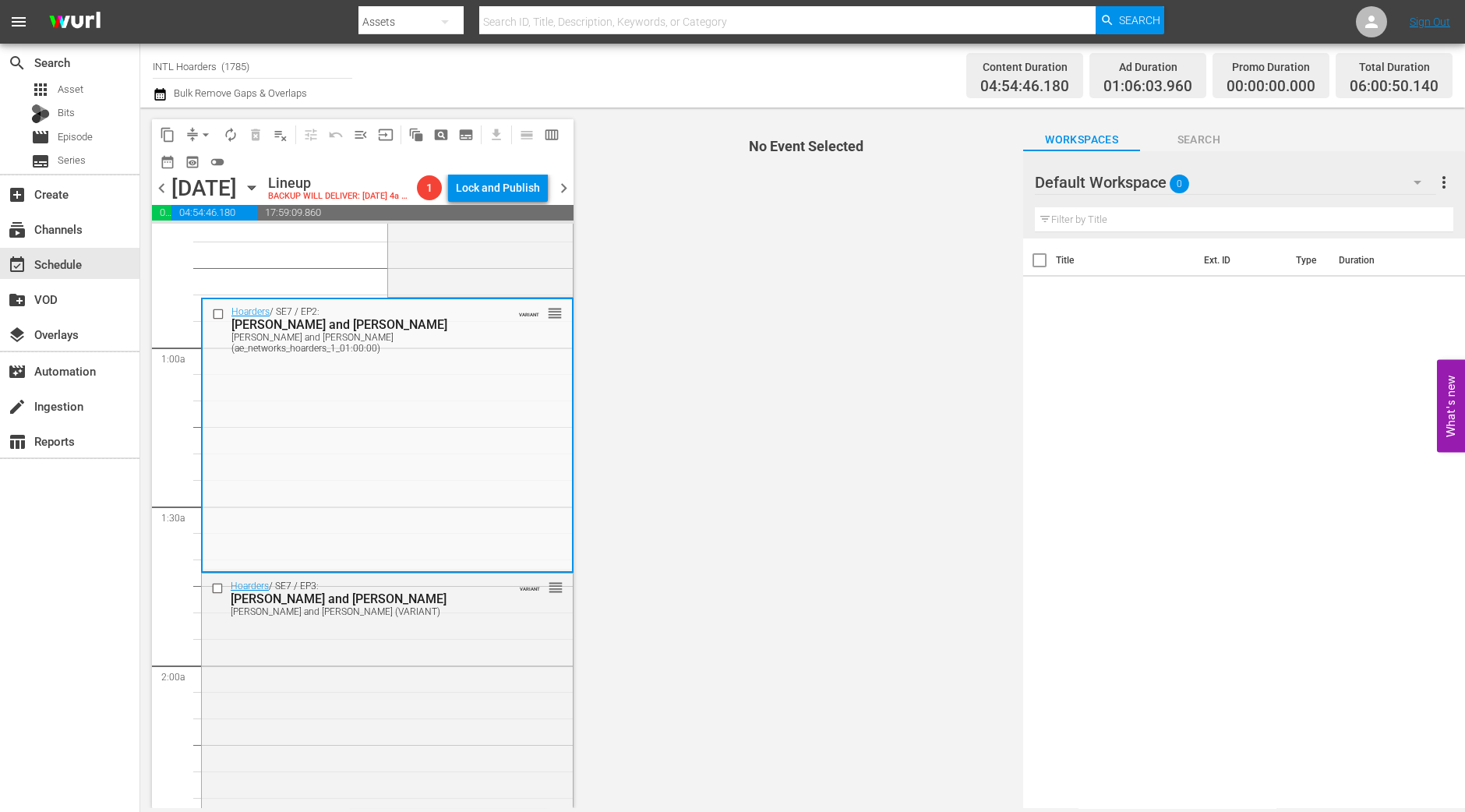
scroll to position [194, 0]
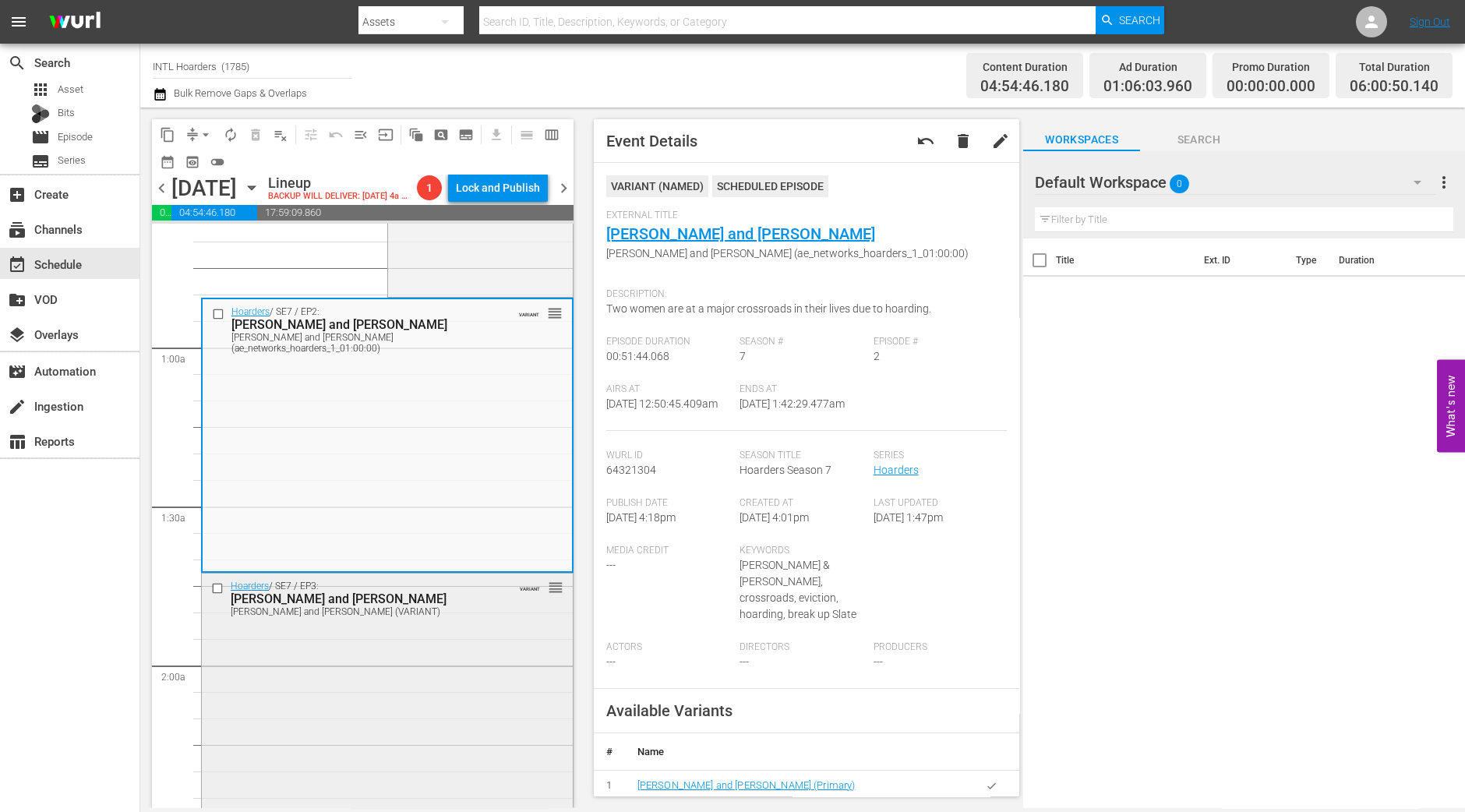
click at [457, 753] on div "Hoarders / SE7 / EP3: Michelle and Yama Michelle and Yama (VARIANT) VARIANT reo…" at bounding box center [387, 708] width 371 height 270
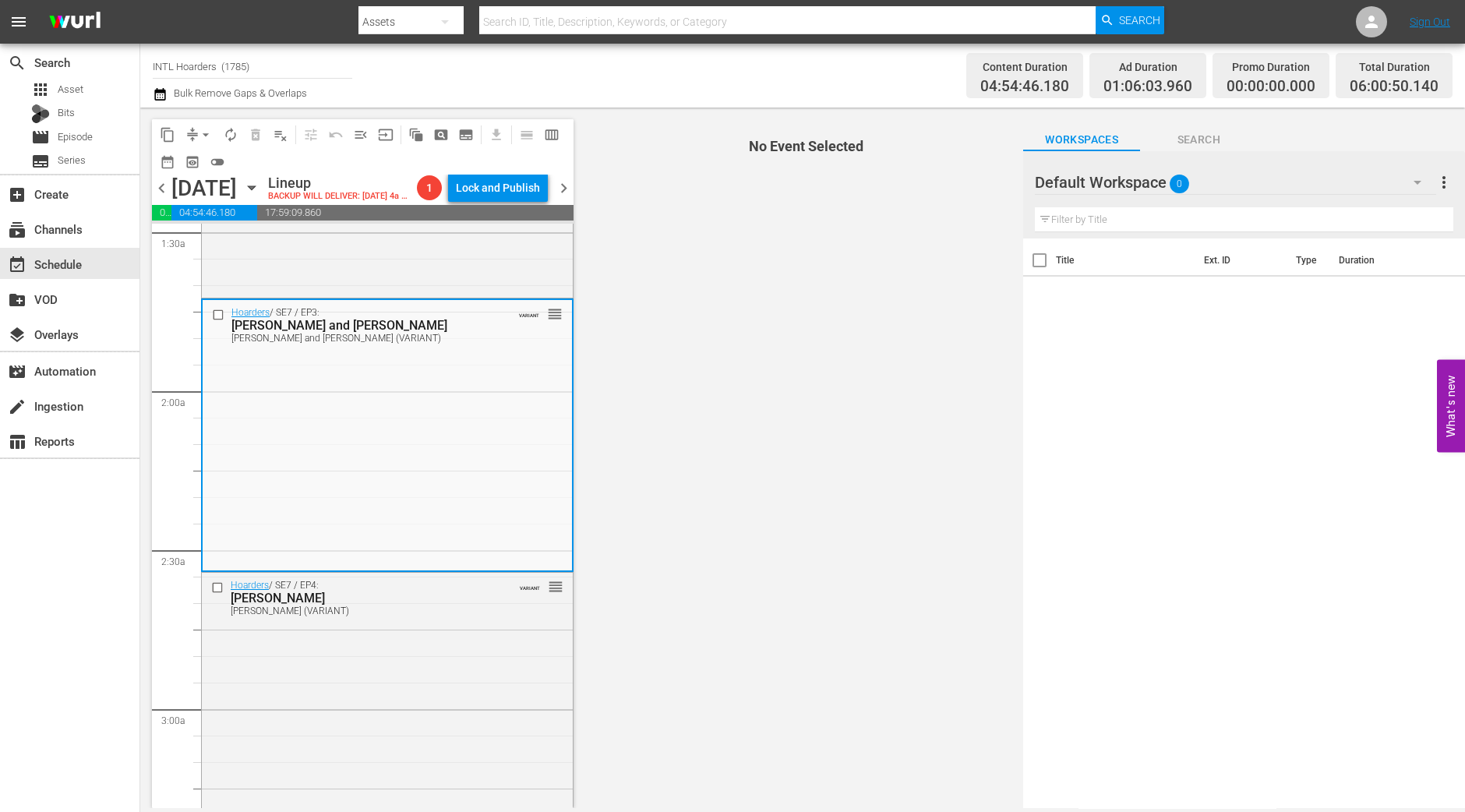
scroll to position [487, 0]
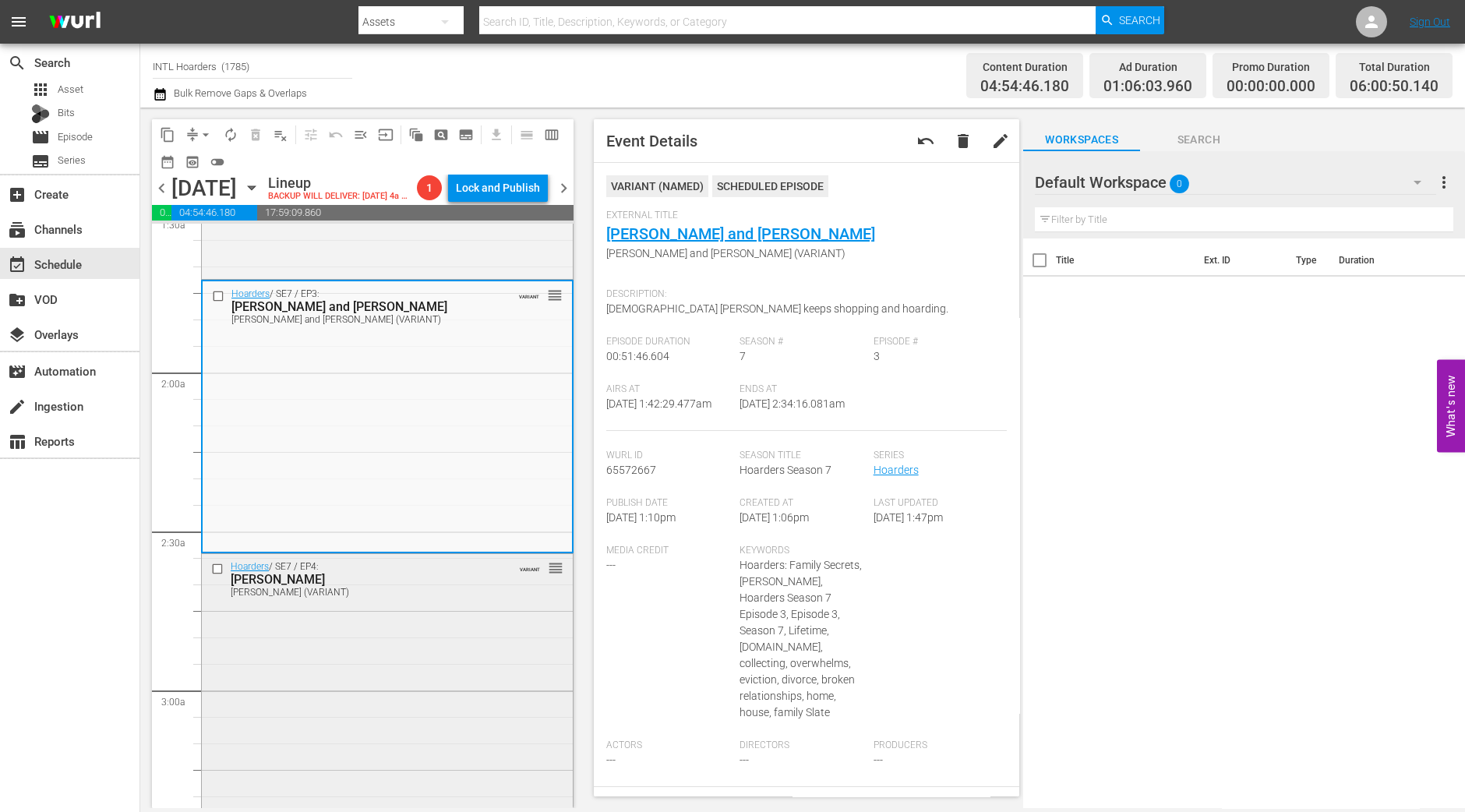
click at [469, 657] on div "Hoarders / SE7 / EP4: Ruthann Ruthann (VARIANT) VARIANT reorder" at bounding box center [387, 689] width 371 height 270
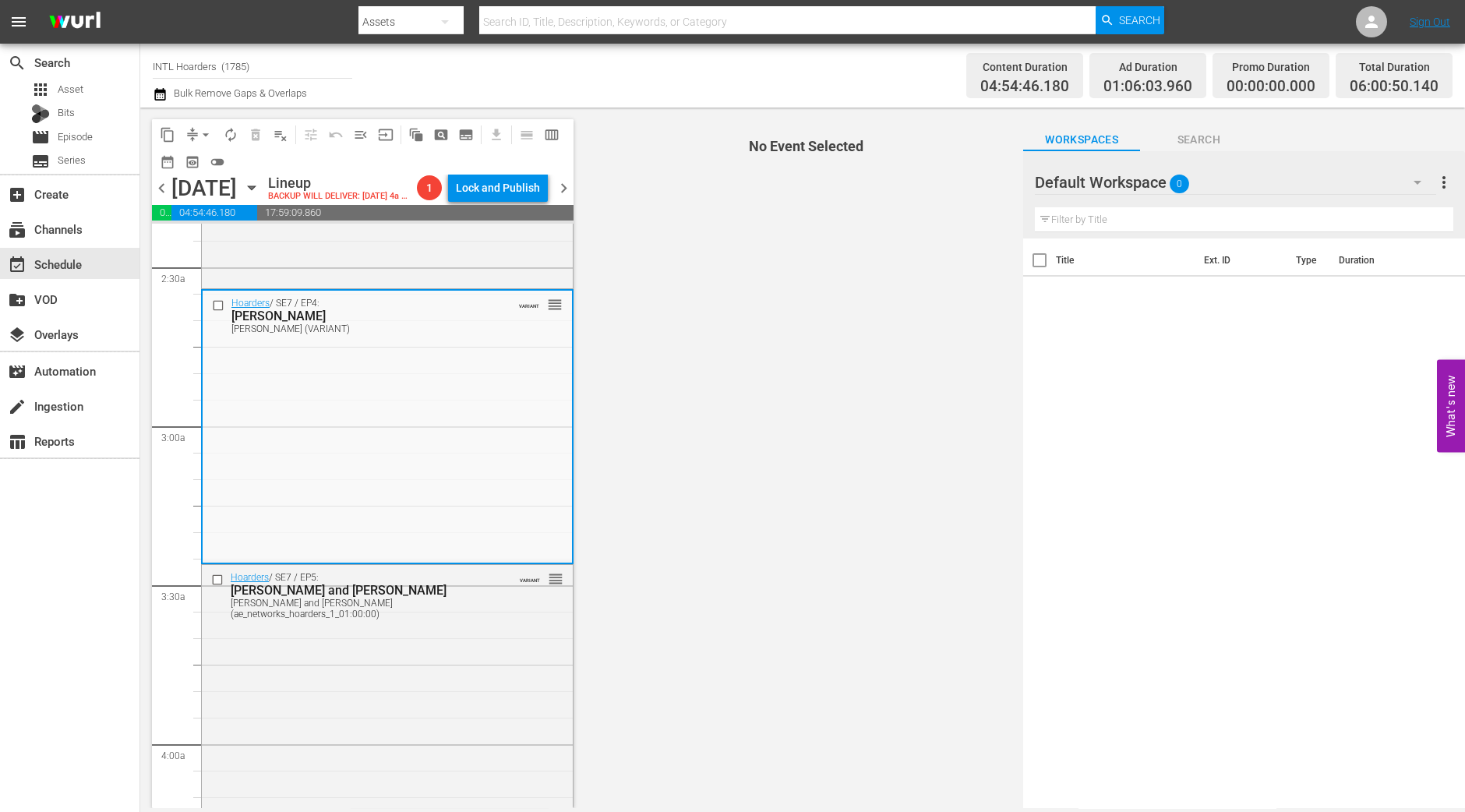
scroll to position [779, 0]
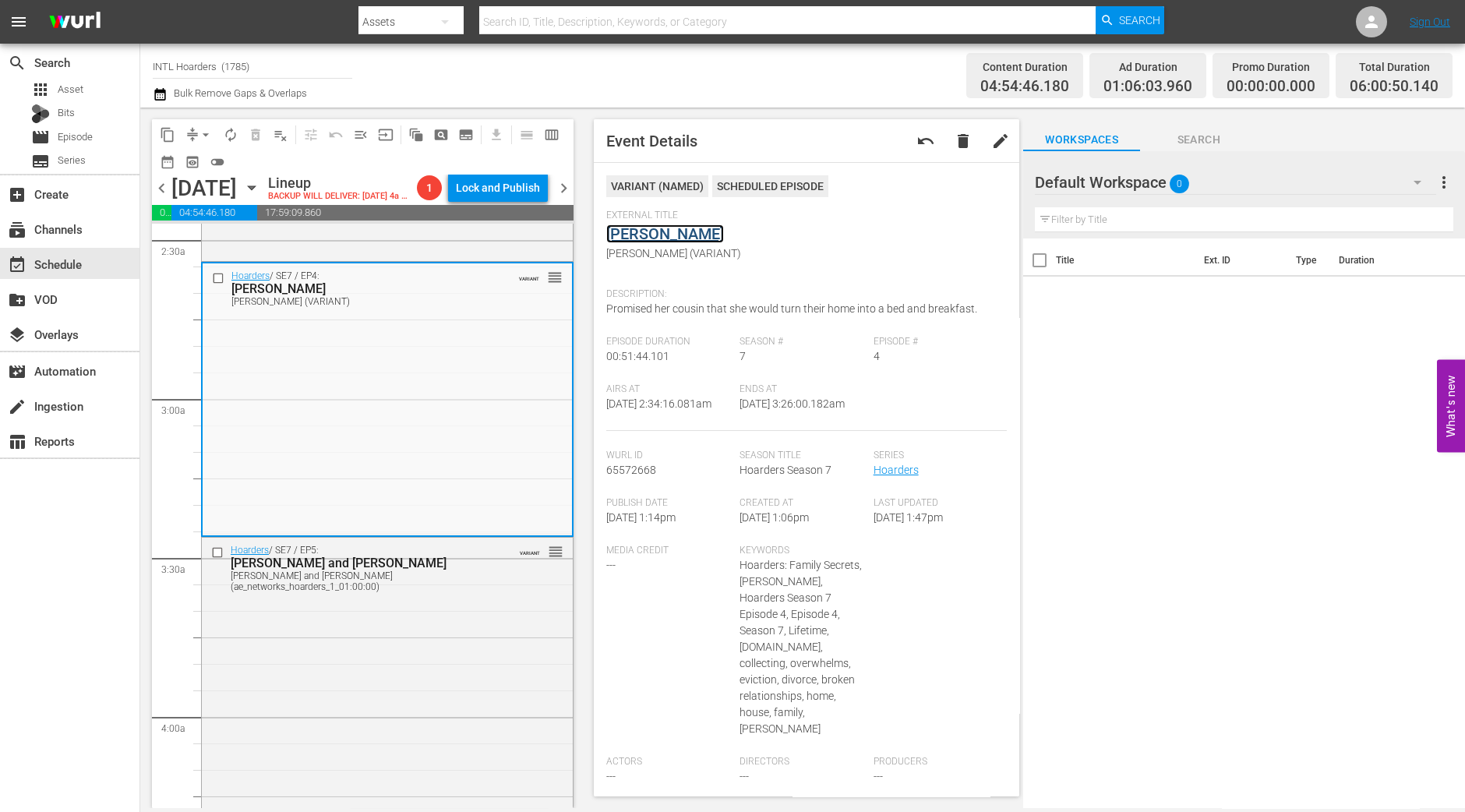
drag, startPoint x: 661, startPoint y: 245, endPoint x: 636, endPoint y: 239, distance: 25.7
click at [557, 653] on div "Hoarders / SE7 / EP5: Cynthia and Ricky Cynthia and Ricky (ae_networks_hoarders…" at bounding box center [387, 672] width 371 height 270
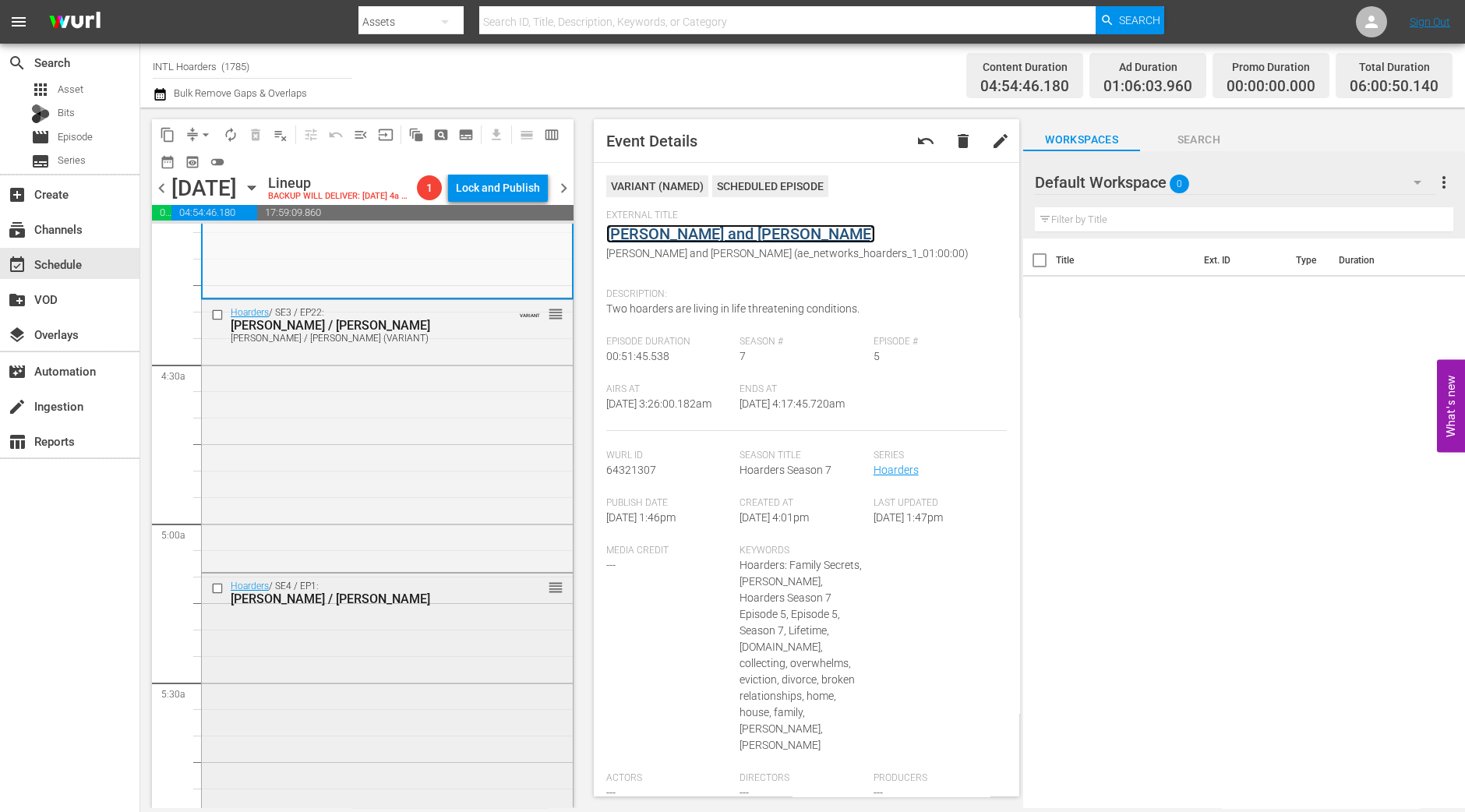
scroll to position [1266, 0]
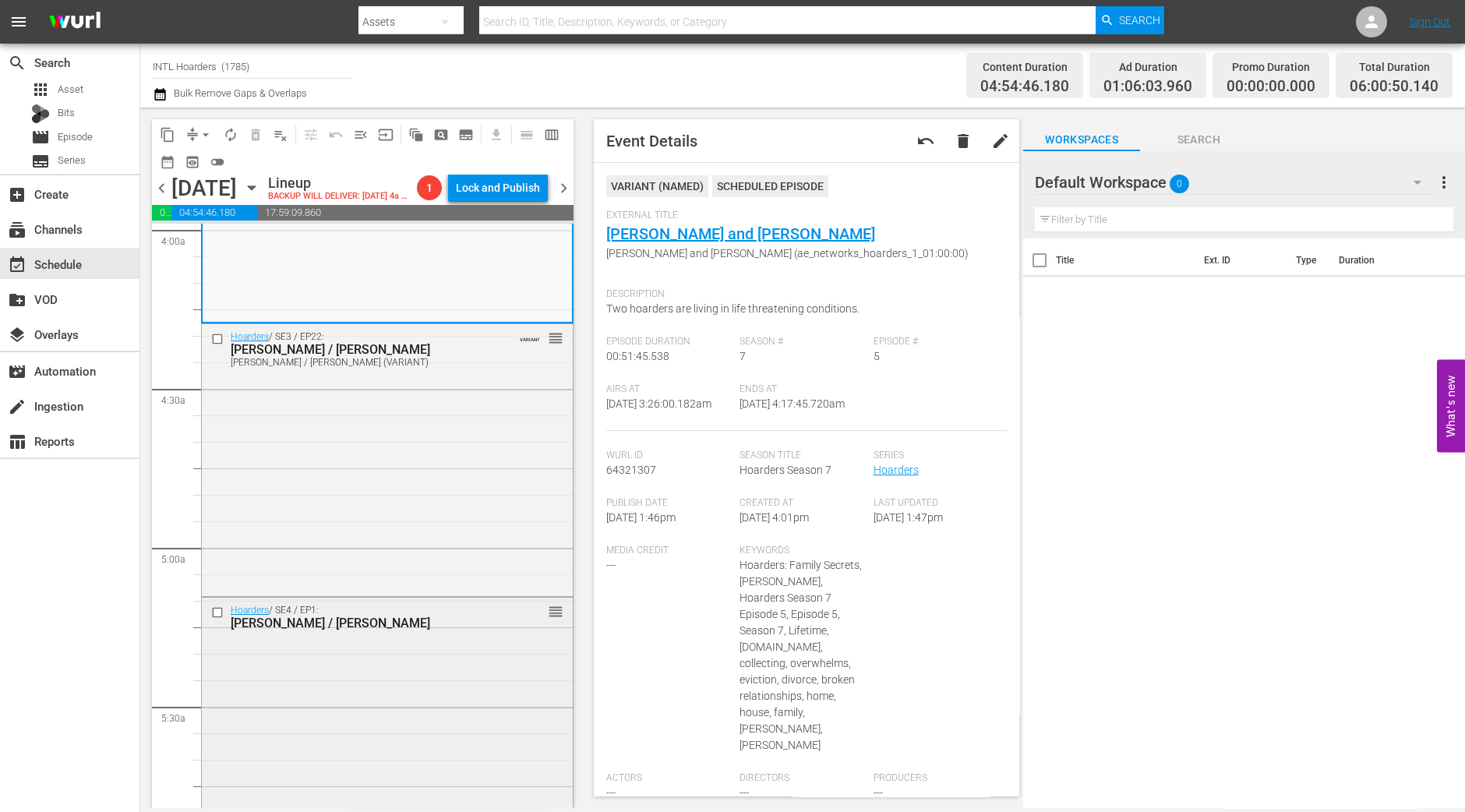
click at [436, 574] on div "Hoarders / SE3 / EP22: Glen / Lisa Glen / Lisa (VARIANT) VARIANT reorder" at bounding box center [387, 458] width 371 height 268
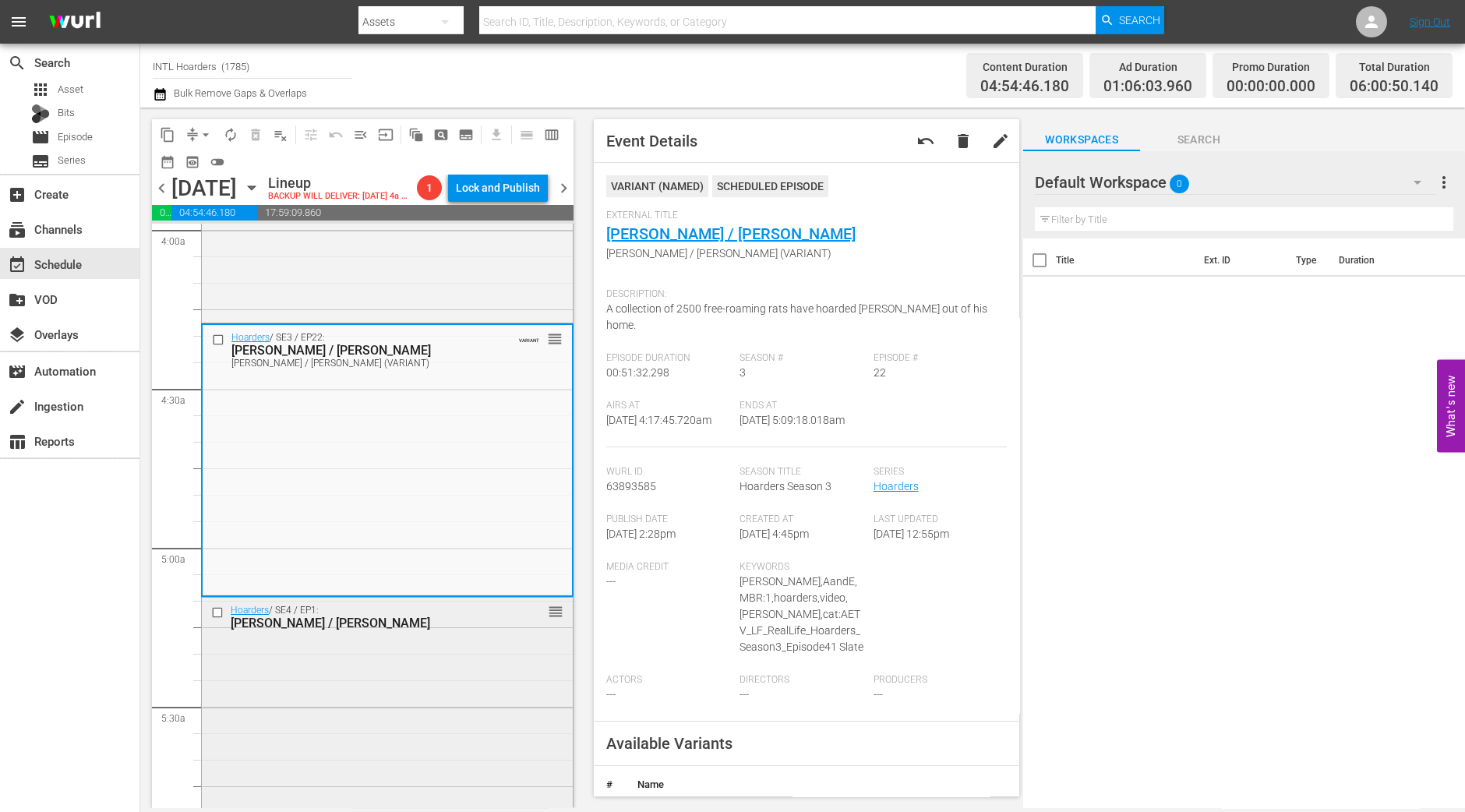
click at [388, 671] on div "Hoarders / SE4 / EP1: Phyllis / Janet reorder" at bounding box center [387, 732] width 371 height 268
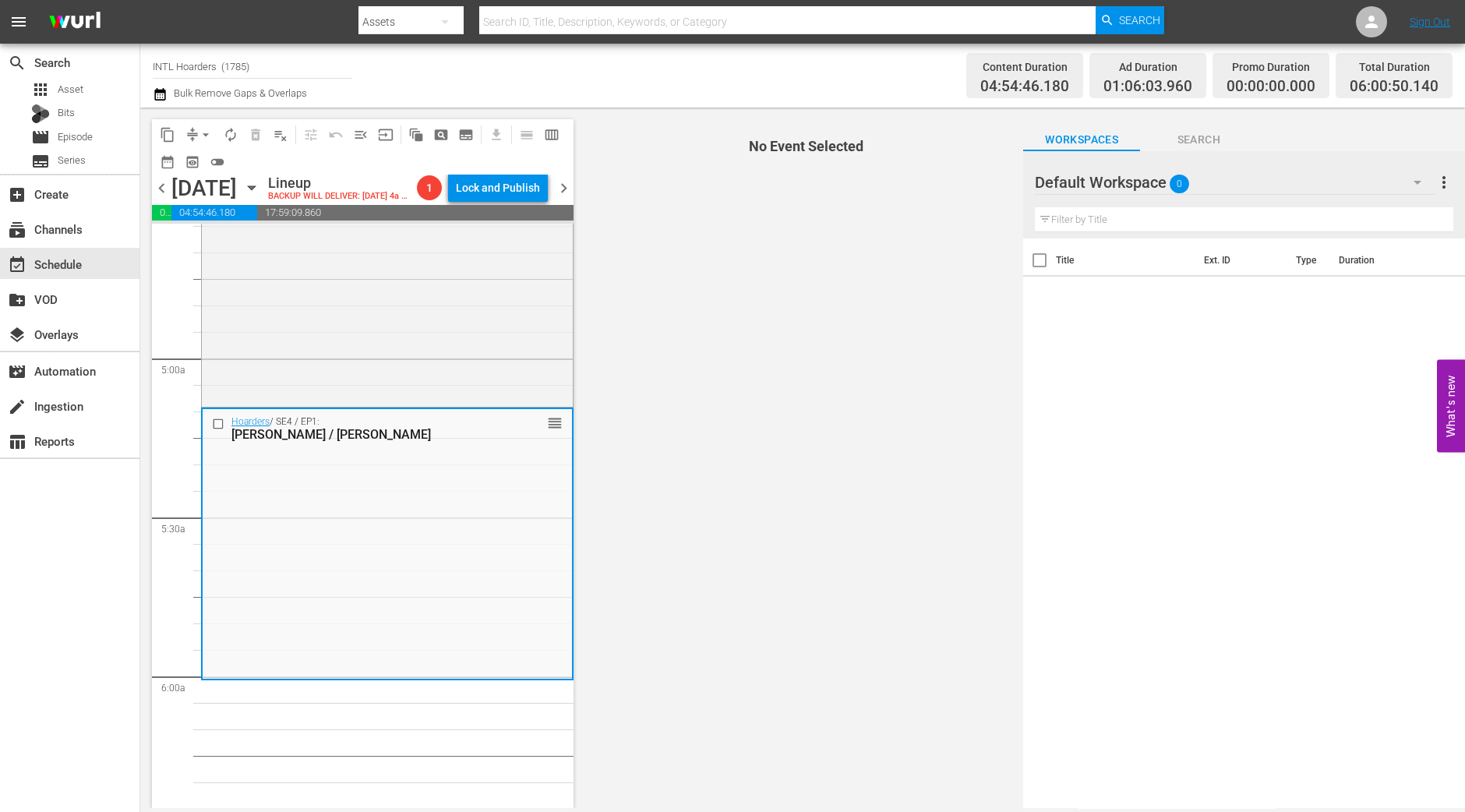
scroll to position [1559, 0]
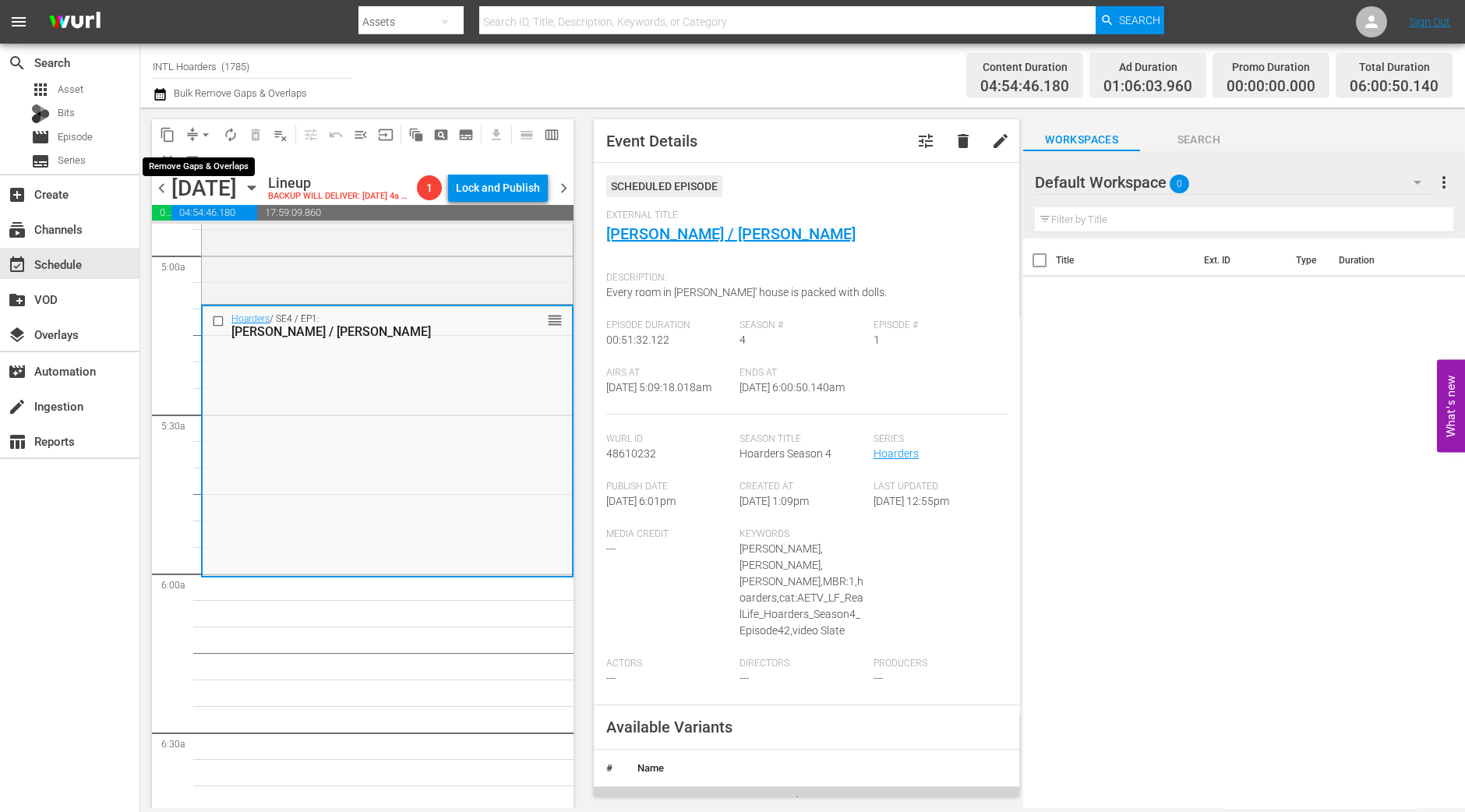
click at [206, 134] on span "arrow_drop_down" at bounding box center [205, 134] width 15 height 15
click at [210, 167] on li "Align to Midnight" at bounding box center [206, 165] width 164 height 26
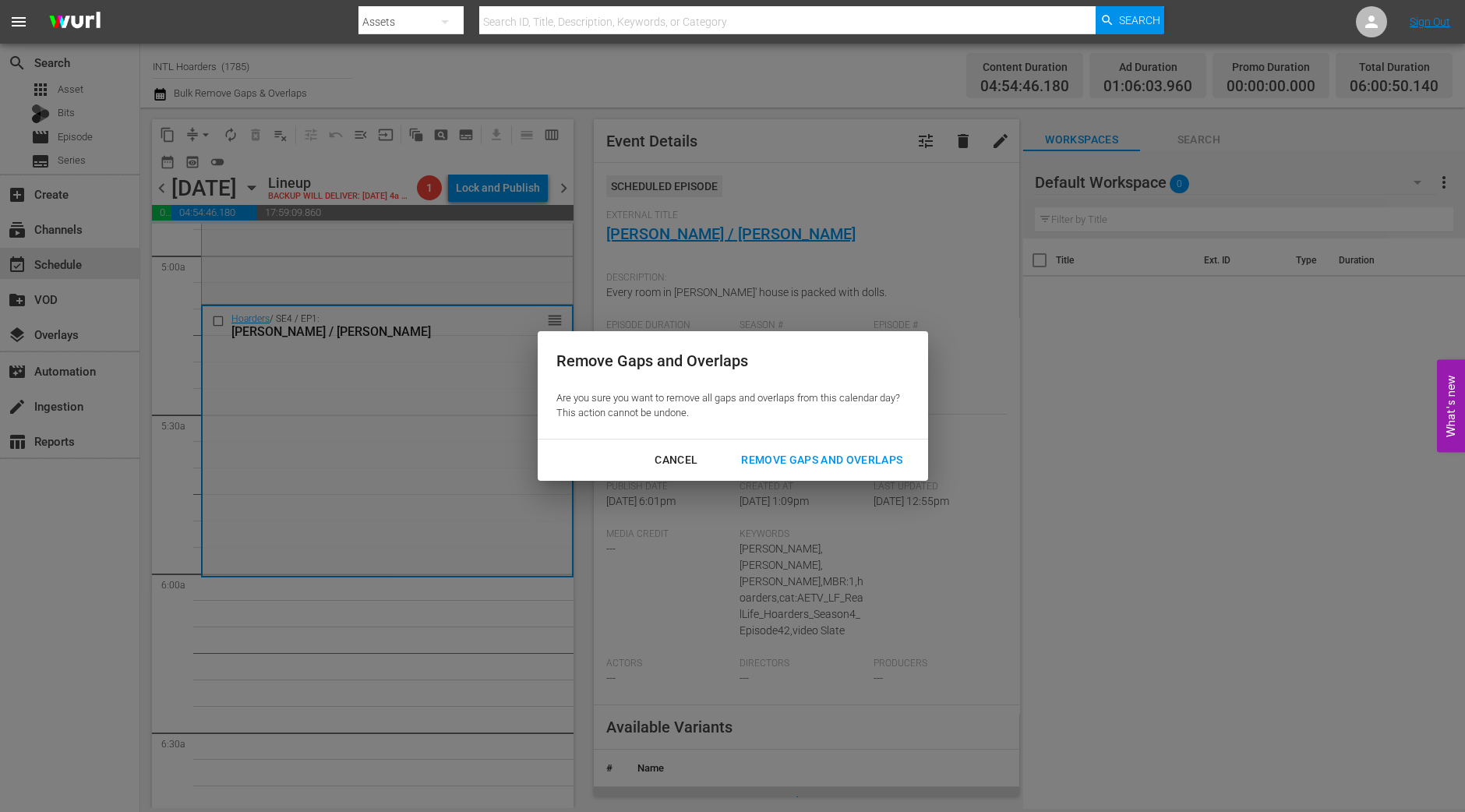
click at [913, 462] on div "Remove Gaps and Overlaps" at bounding box center [821, 460] width 186 height 20
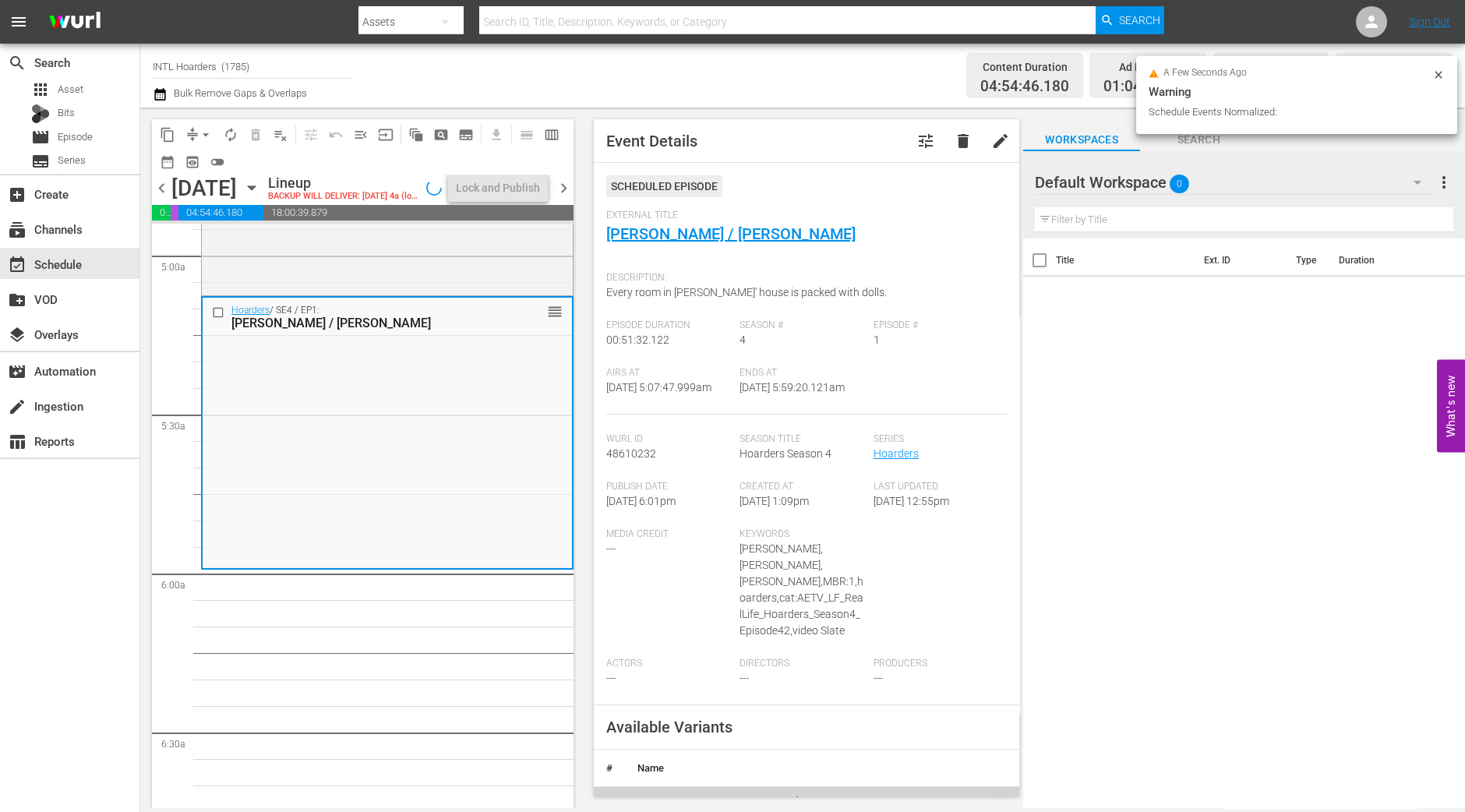
scroll to position [1585, 0]
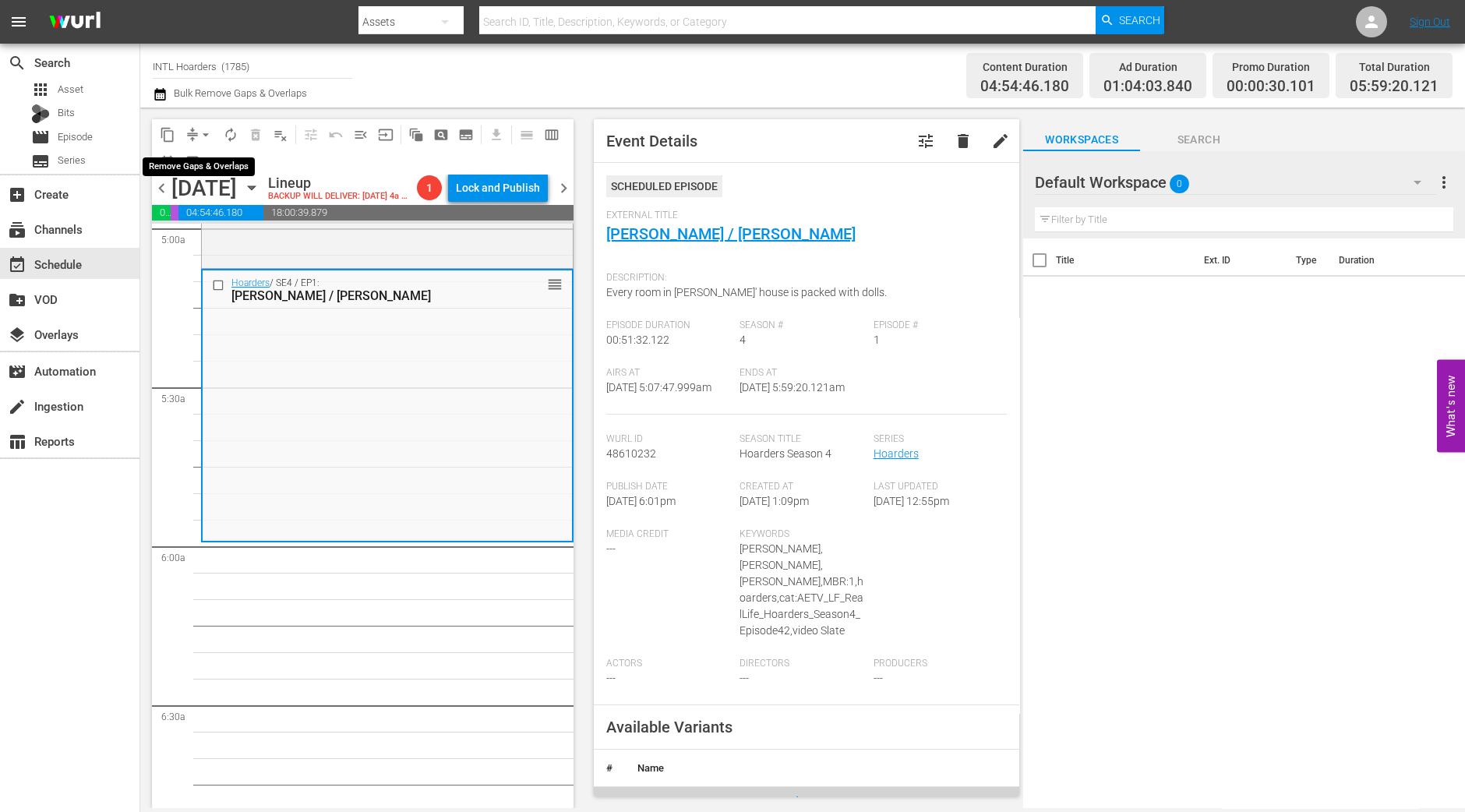
click at [202, 135] on span "arrow_drop_down" at bounding box center [205, 134] width 15 height 15
click at [223, 167] on li "Align to Midnight" at bounding box center [206, 165] width 164 height 26
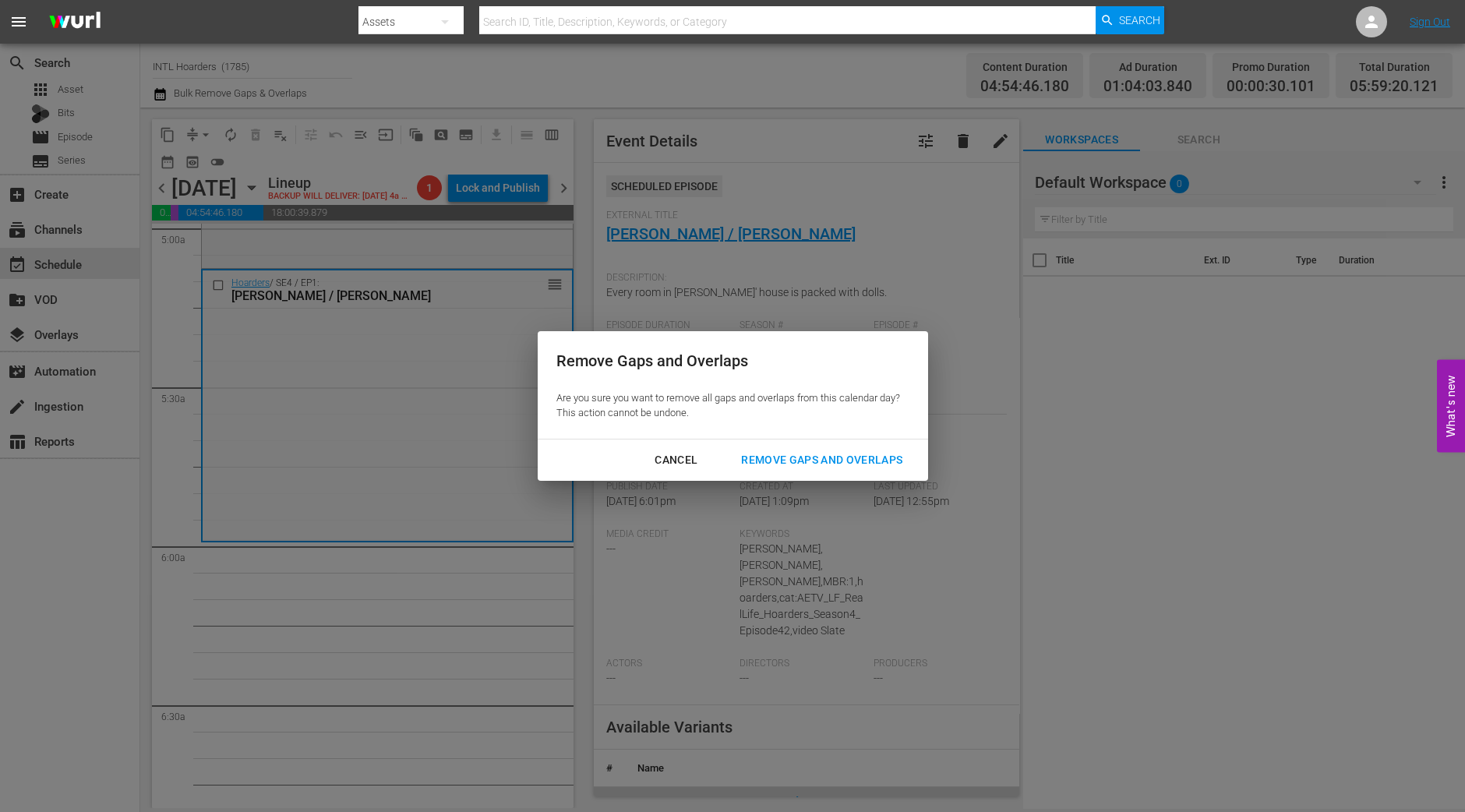
click at [925, 464] on div "Cancel Remove Gaps and Overlaps" at bounding box center [732, 461] width 391 height 42
click at [882, 468] on div "Remove Gaps and Overlaps" at bounding box center [821, 460] width 186 height 20
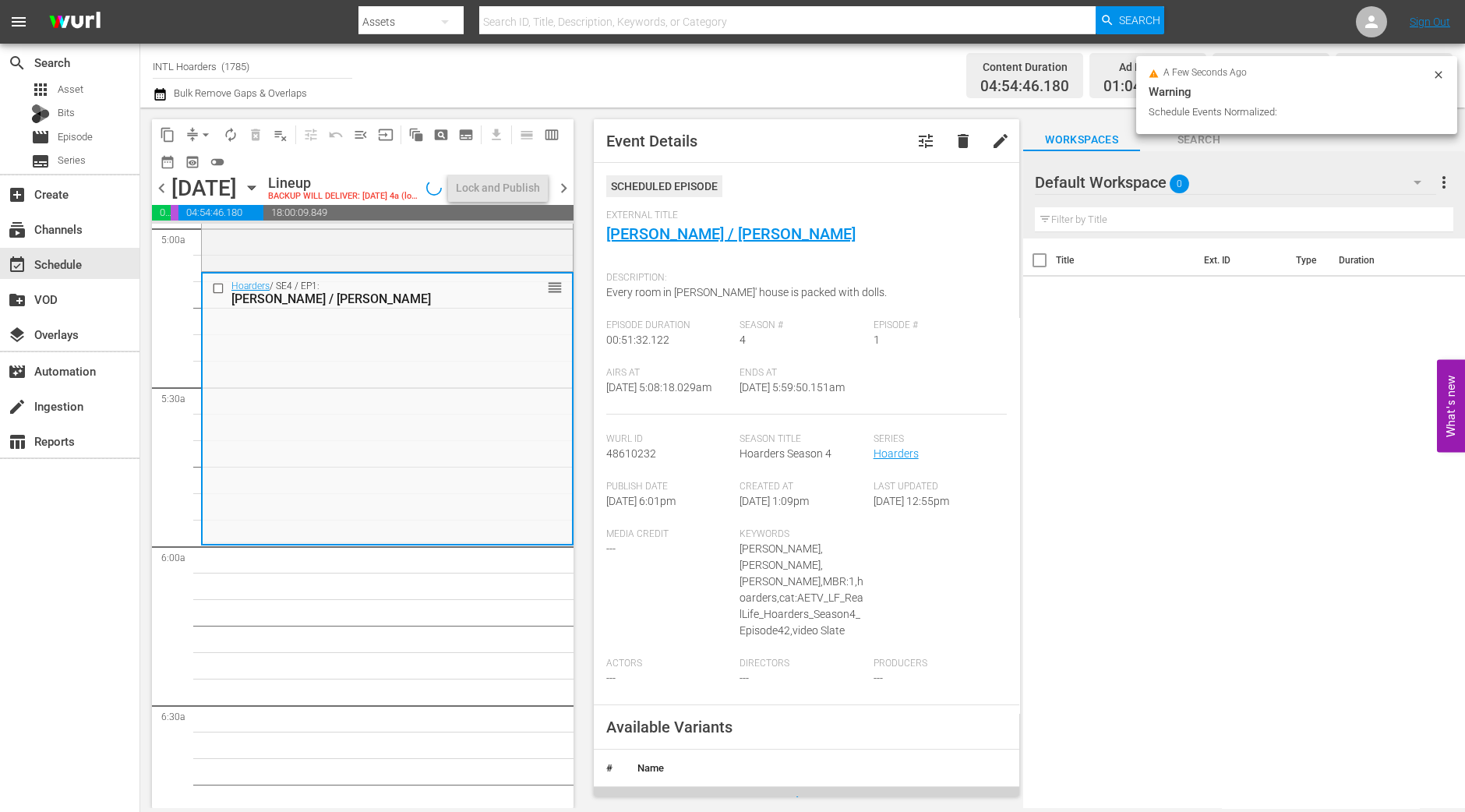
scroll to position [1559, 0]
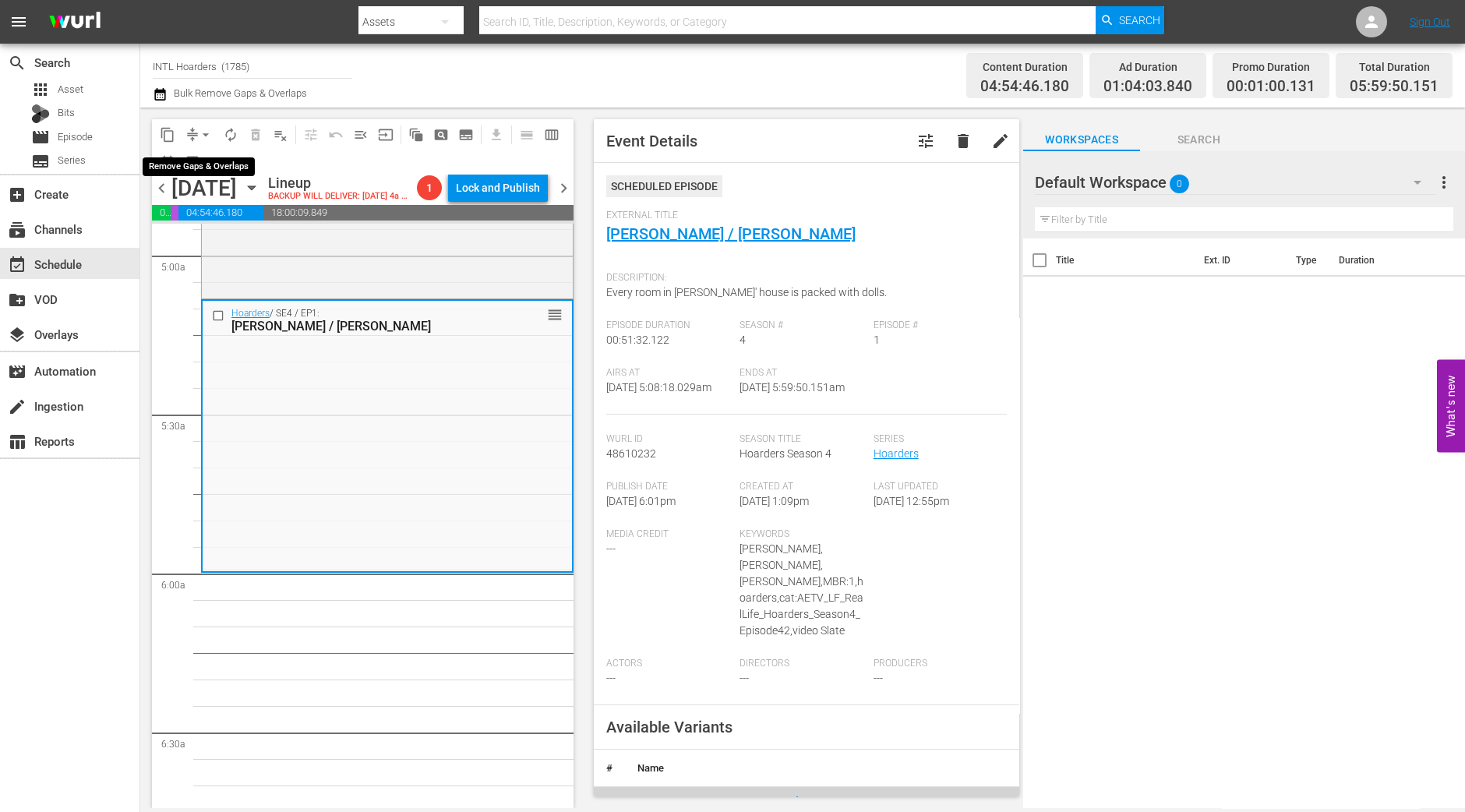
click at [199, 129] on span "arrow_drop_down" at bounding box center [205, 134] width 15 height 15
click at [206, 166] on li "Align to Midnight" at bounding box center [206, 165] width 164 height 26
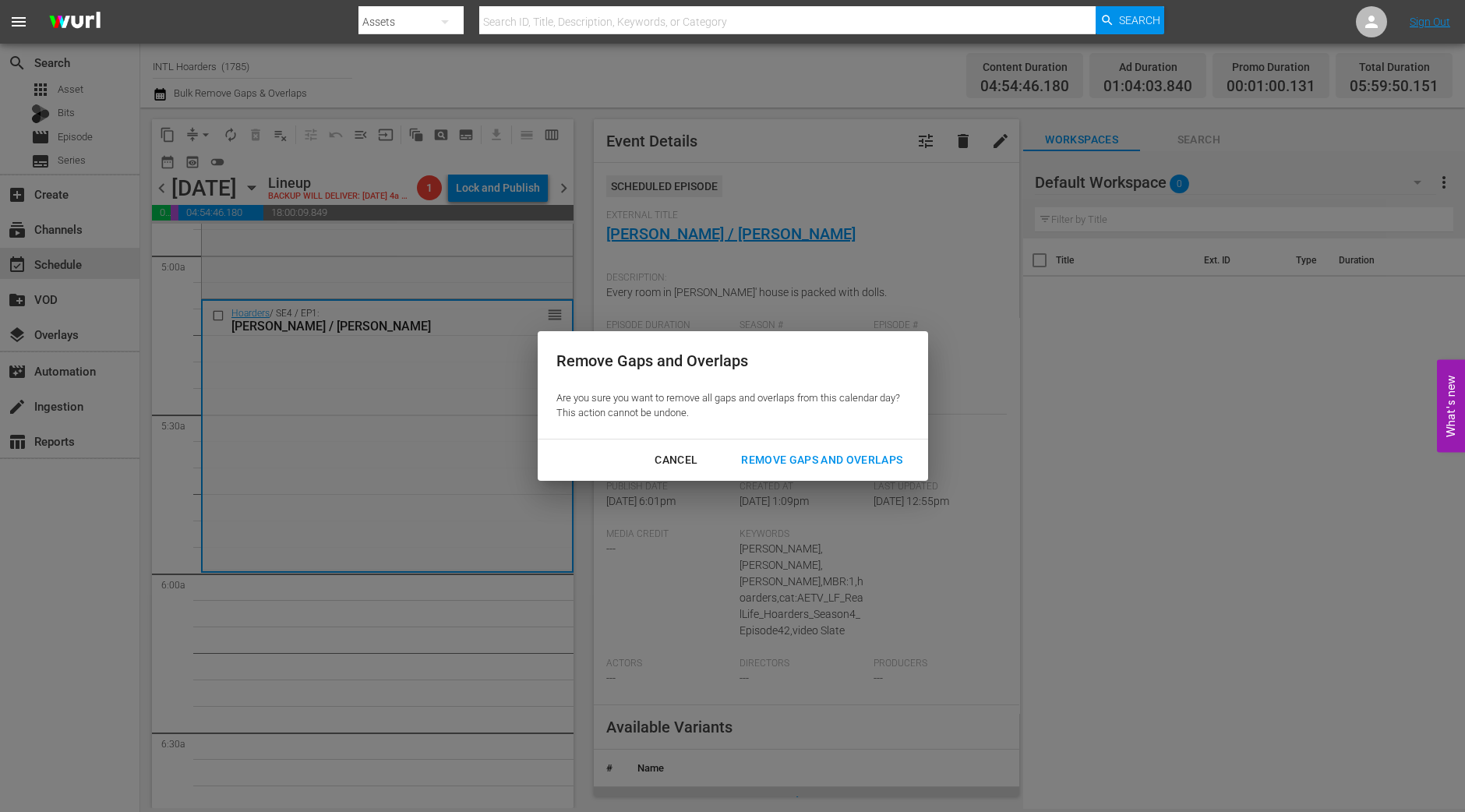
click at [772, 457] on div "Remove Gaps and Overlaps" at bounding box center [821, 460] width 186 height 20
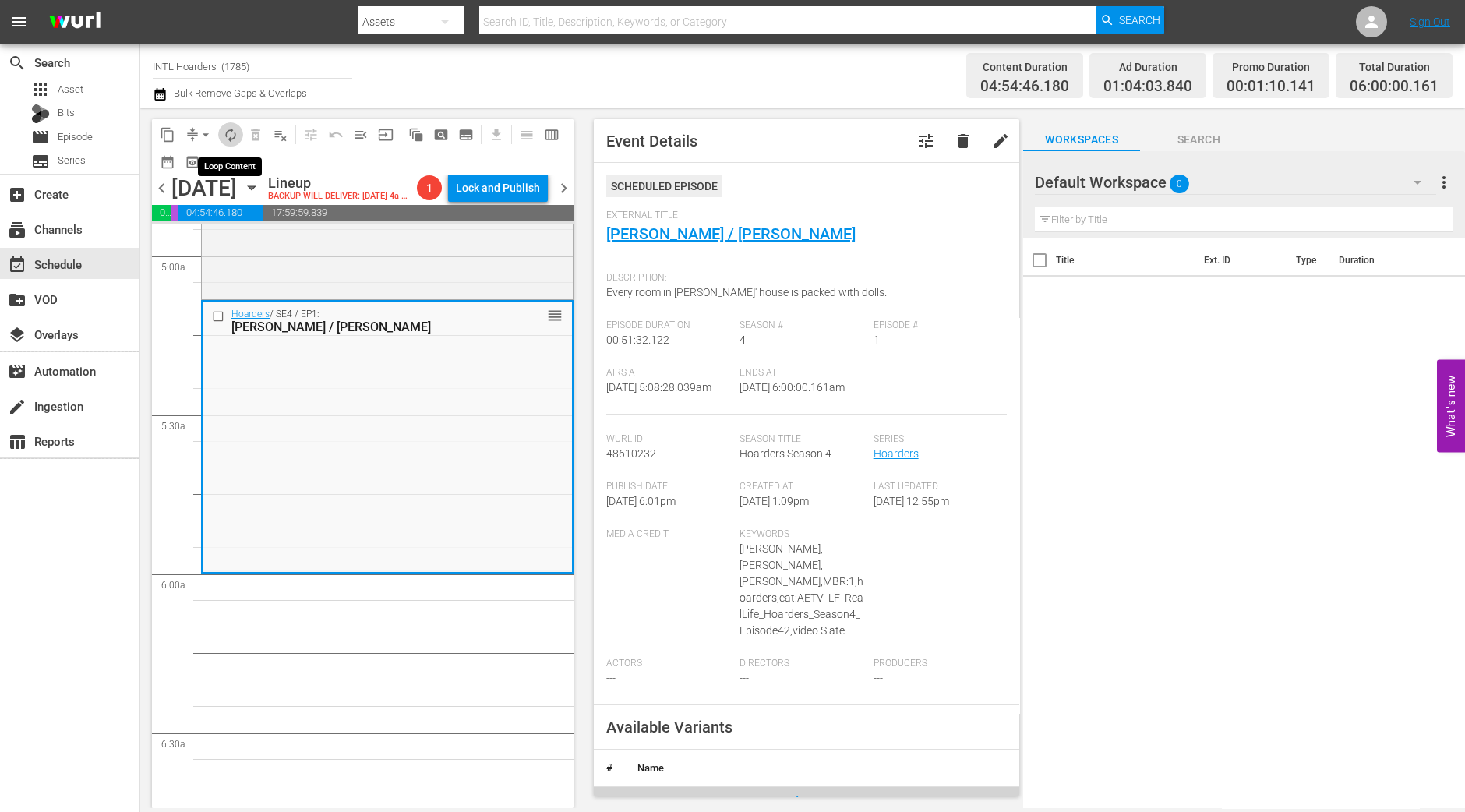
click at [237, 131] on span "autorenew_outlined" at bounding box center [231, 134] width 15 height 15
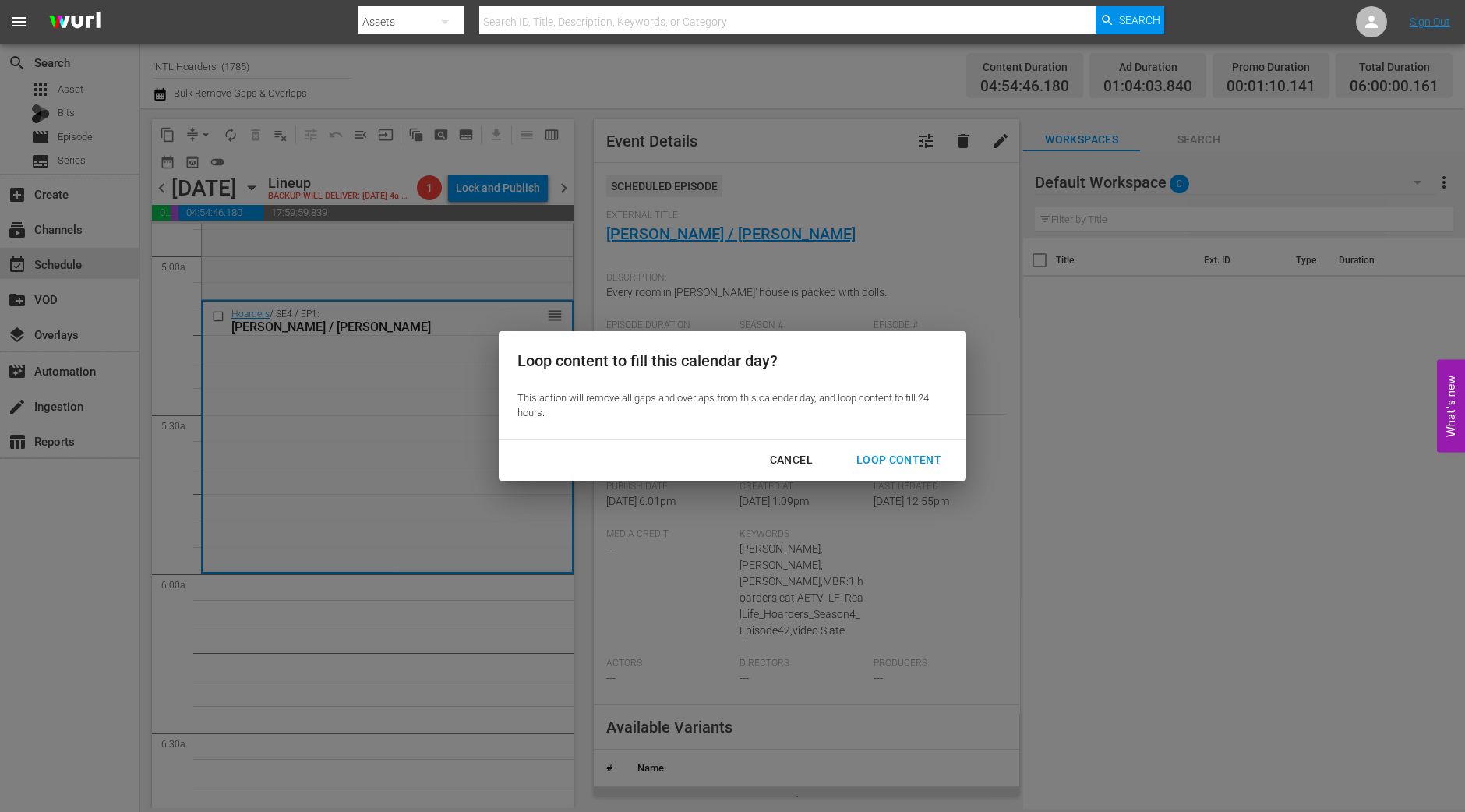
click at [952, 455] on div "Loop Content" at bounding box center [899, 460] width 110 height 20
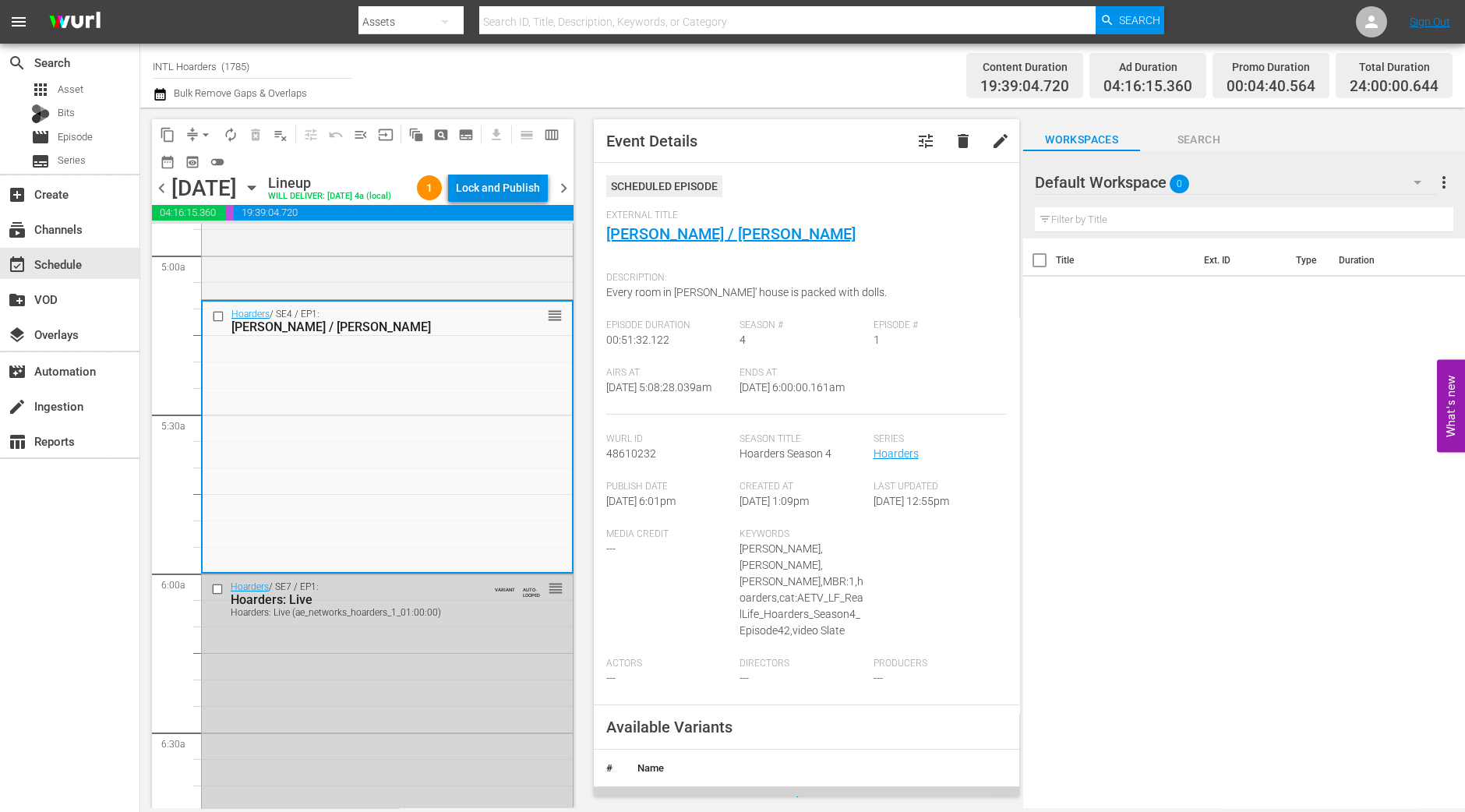
click at [532, 197] on div "Lock and Publish" at bounding box center [498, 188] width 84 height 28
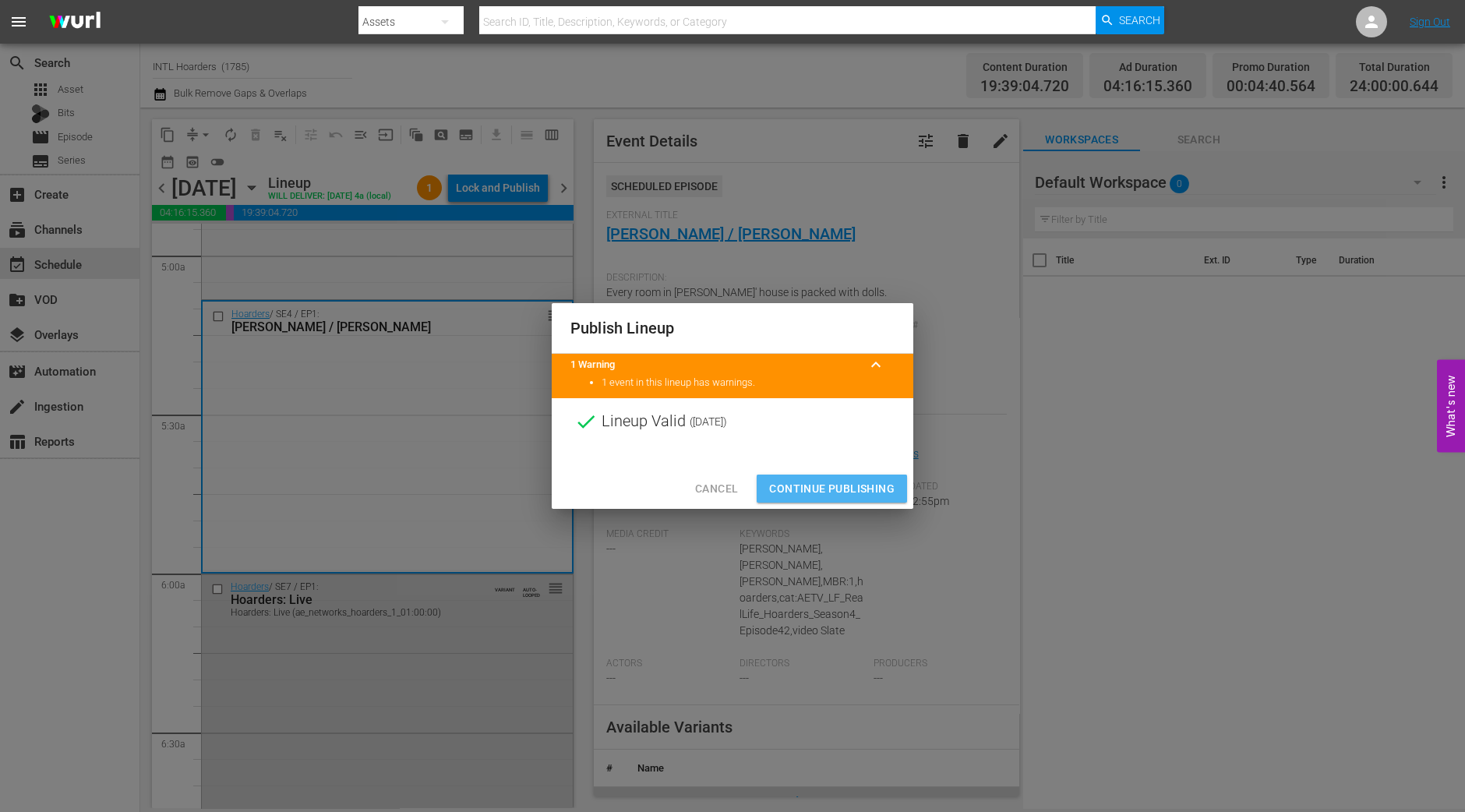
click at [806, 485] on span "Continue Publishing" at bounding box center [832, 489] width 126 height 20
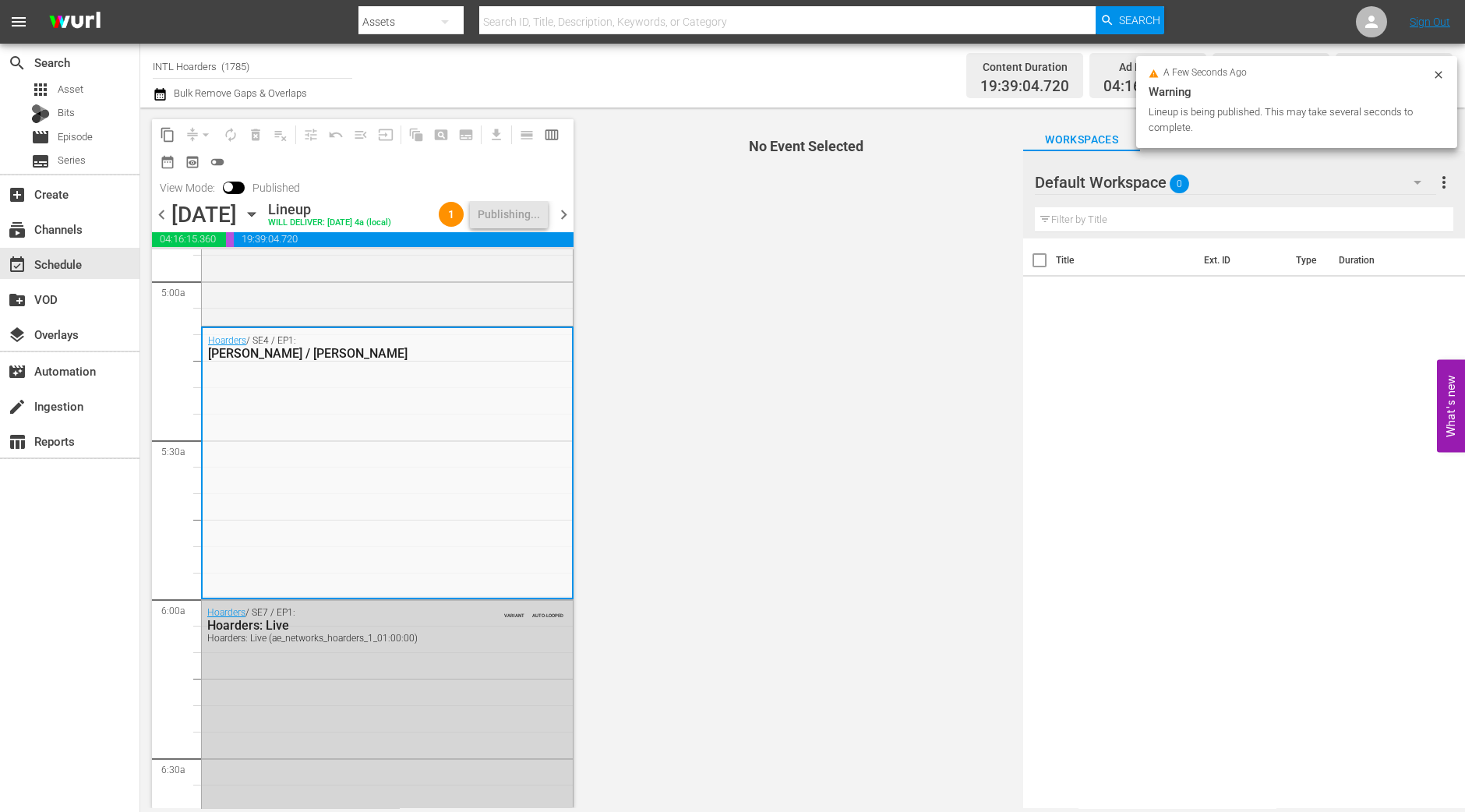
click at [558, 218] on span "chevron_right" at bounding box center [564, 215] width 20 height 20
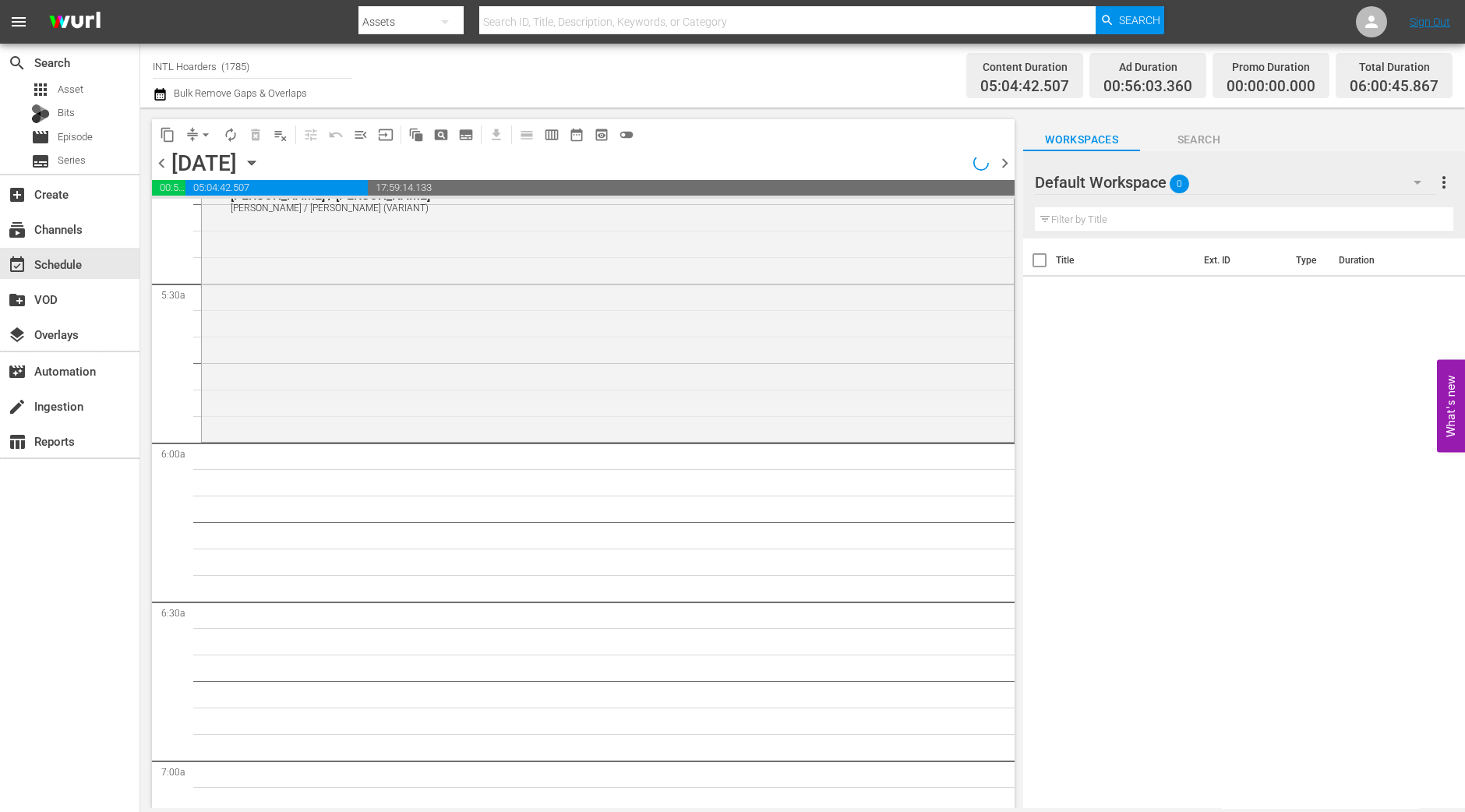
scroll to position [1559, 0]
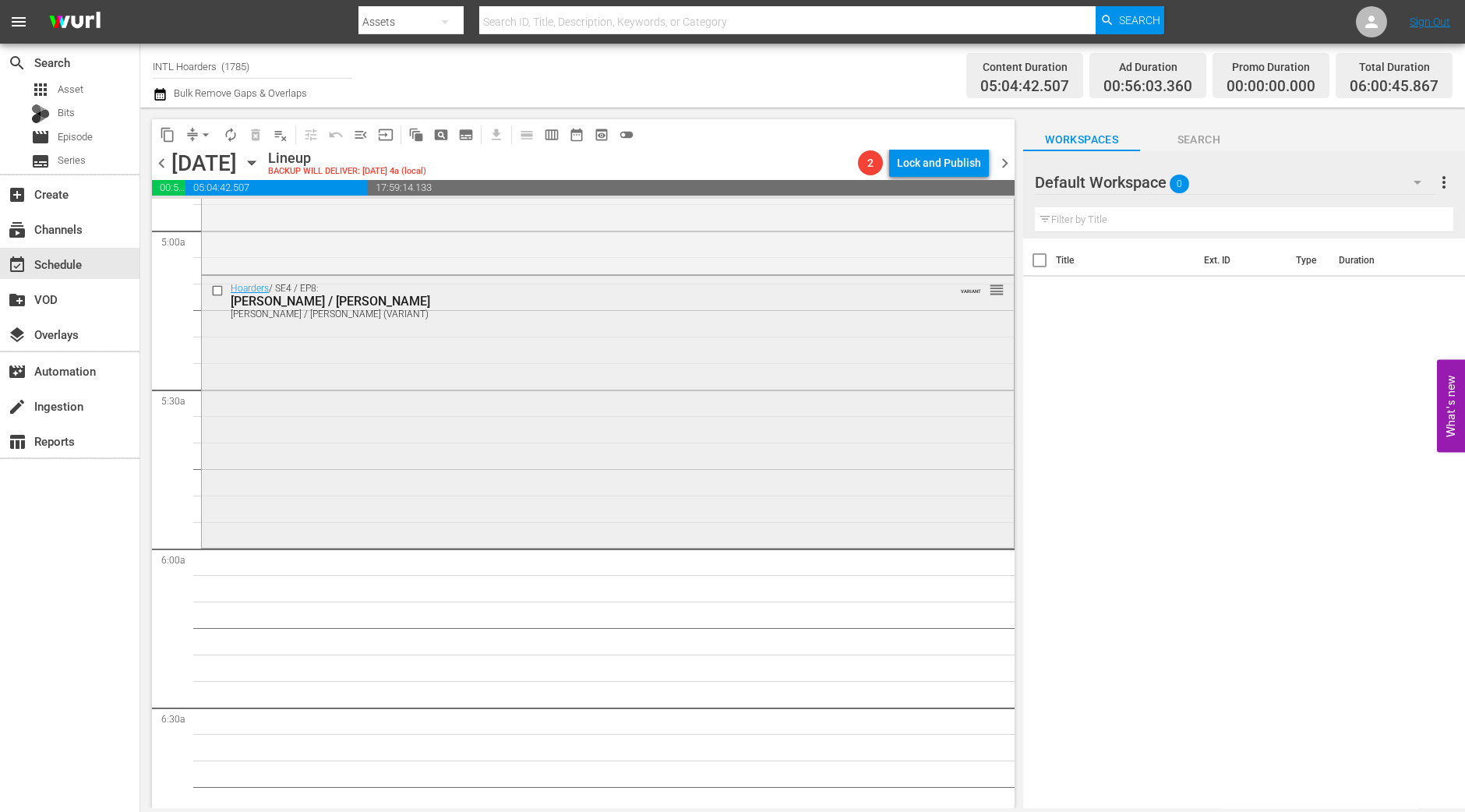
click at [445, 475] on div "Hoarders / SE4 / EP8: Becky / Clare Becky / Clare (VARIANT) VARIANT reorder" at bounding box center [608, 410] width 812 height 268
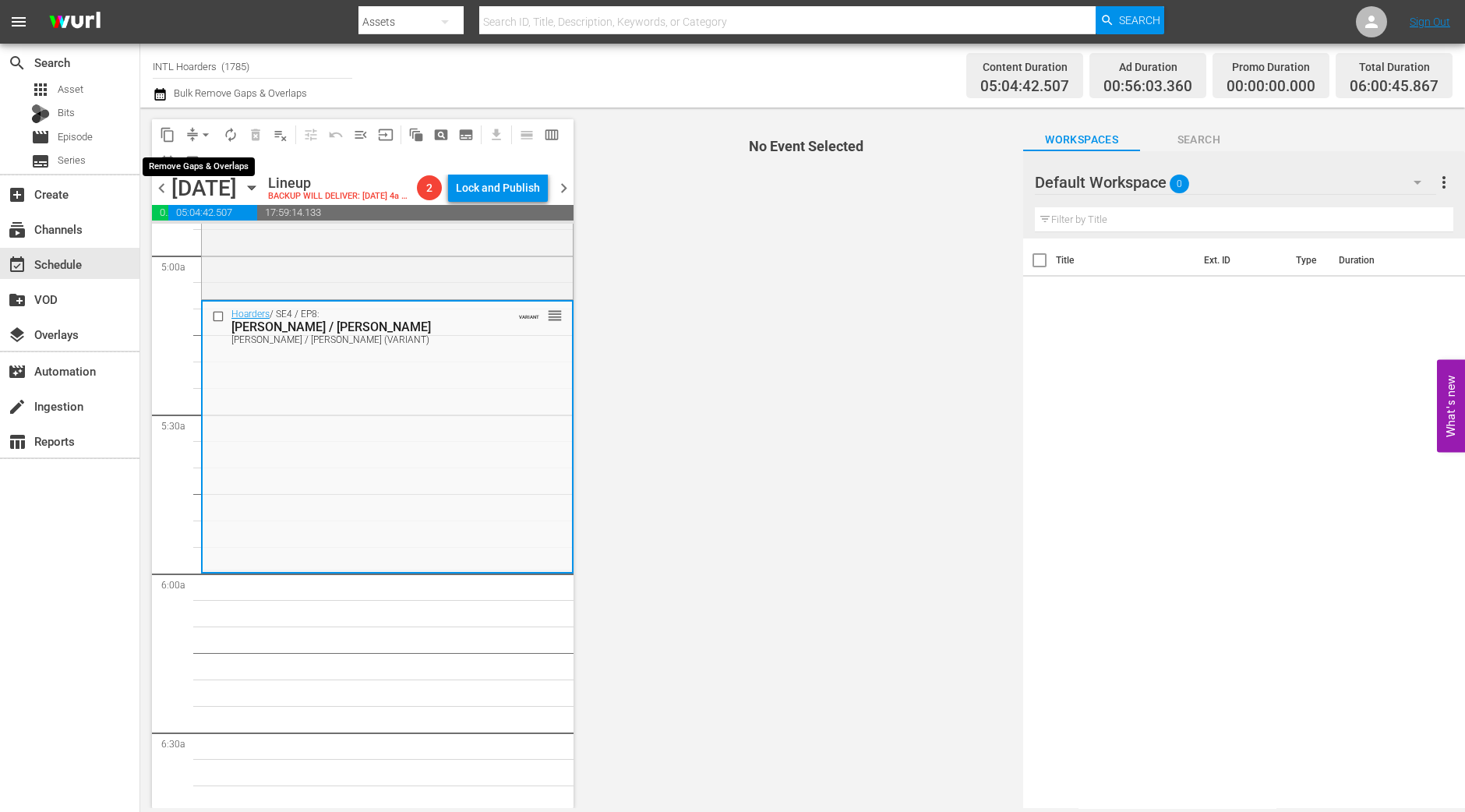
click at [207, 134] on span "arrow_drop_down" at bounding box center [205, 134] width 15 height 15
click at [218, 169] on li "Align to Midnight" at bounding box center [206, 165] width 129 height 26
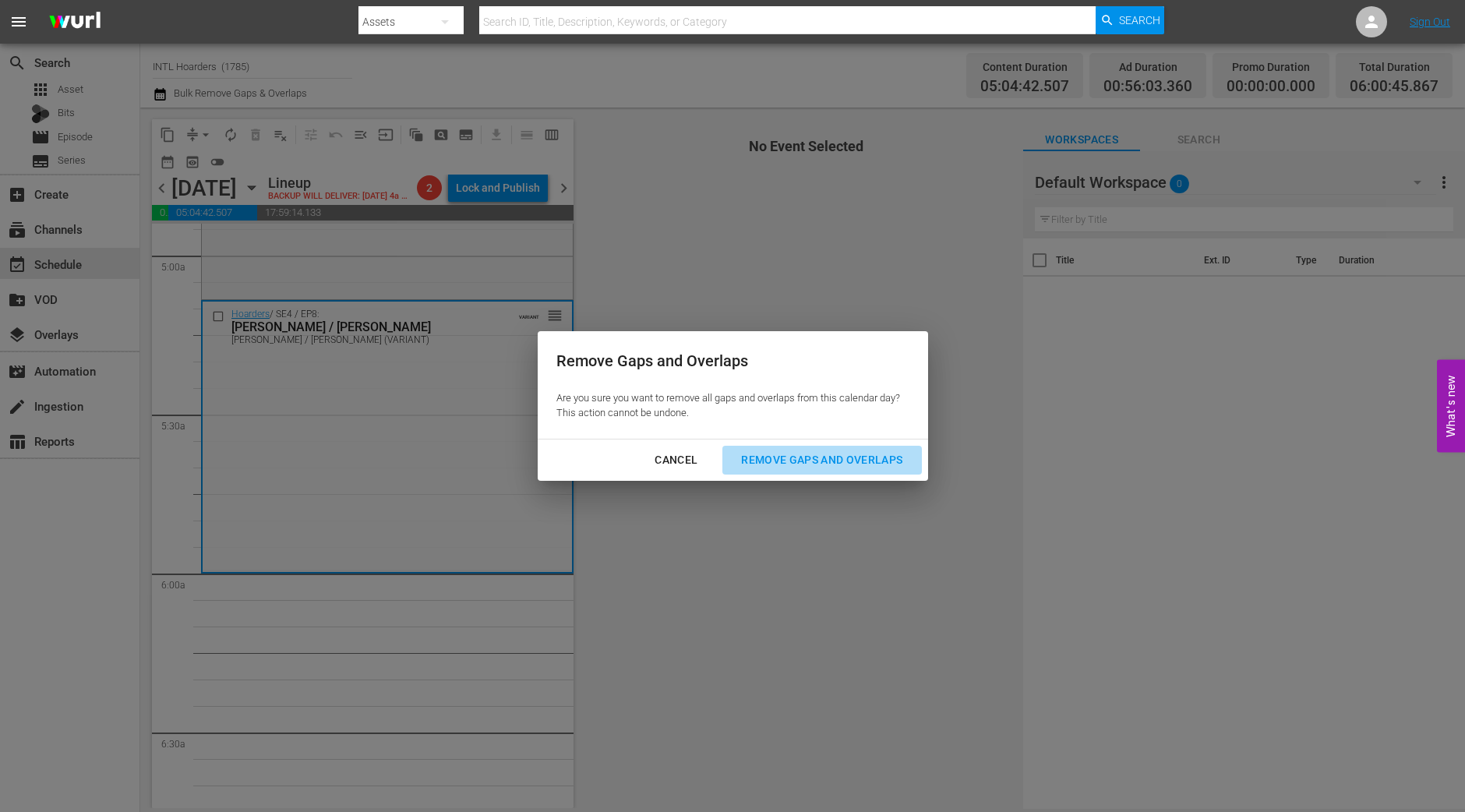
click at [854, 454] on div "Remove Gaps and Overlaps" at bounding box center [821, 460] width 186 height 20
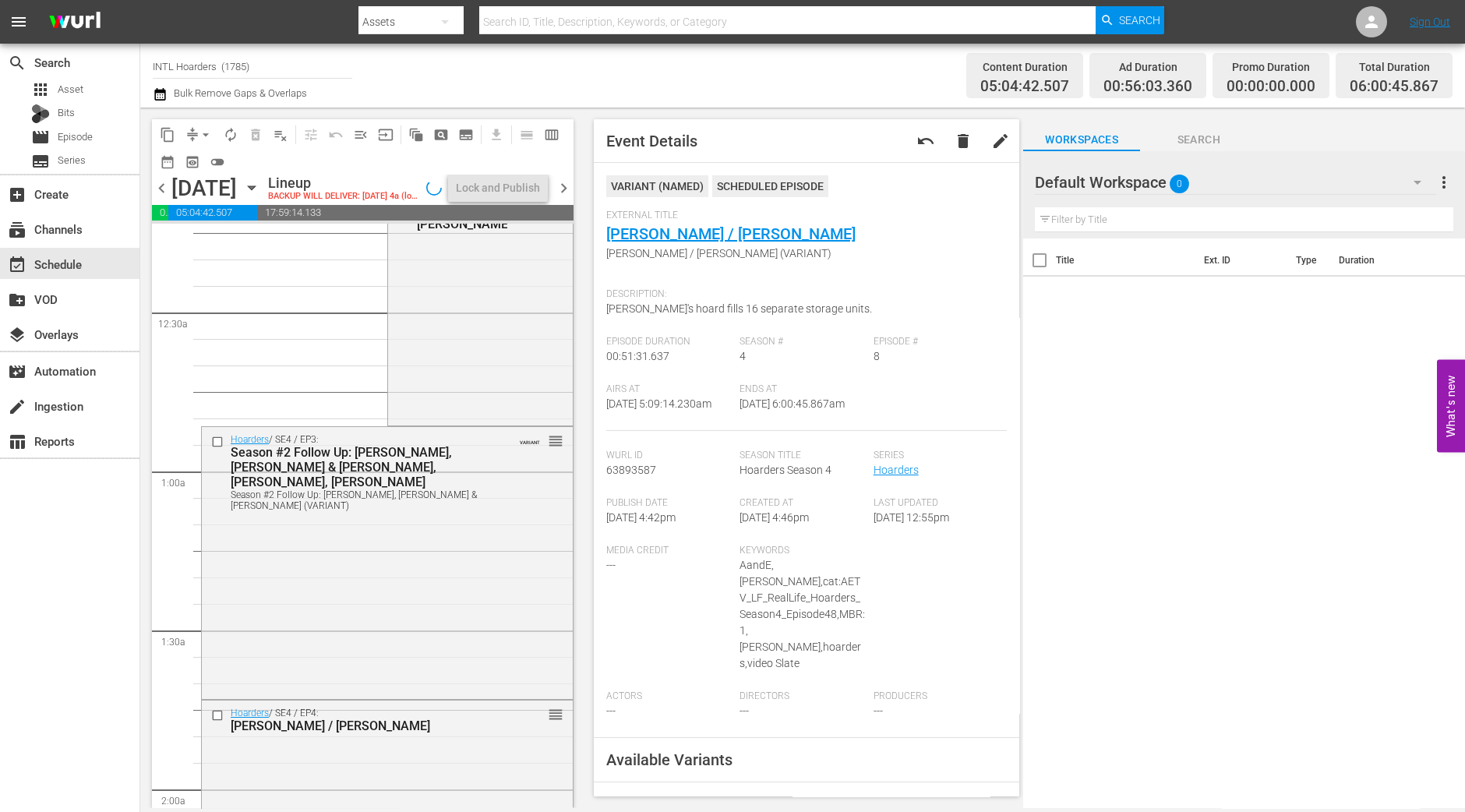
scroll to position [0, 0]
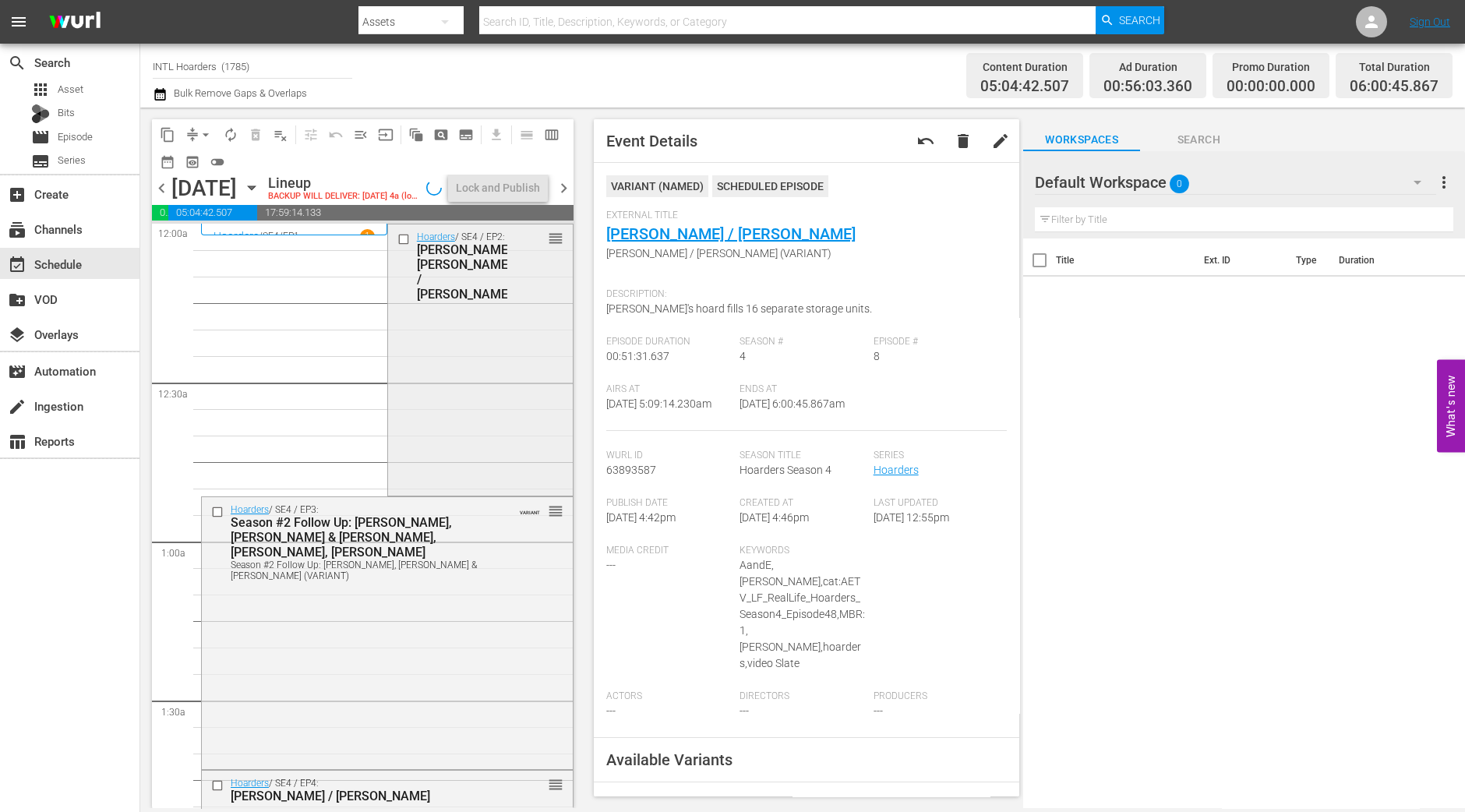
click at [502, 451] on div "Hoarders / SE4 / EP2: Billy Bob / Jean reorder" at bounding box center [480, 358] width 185 height 268
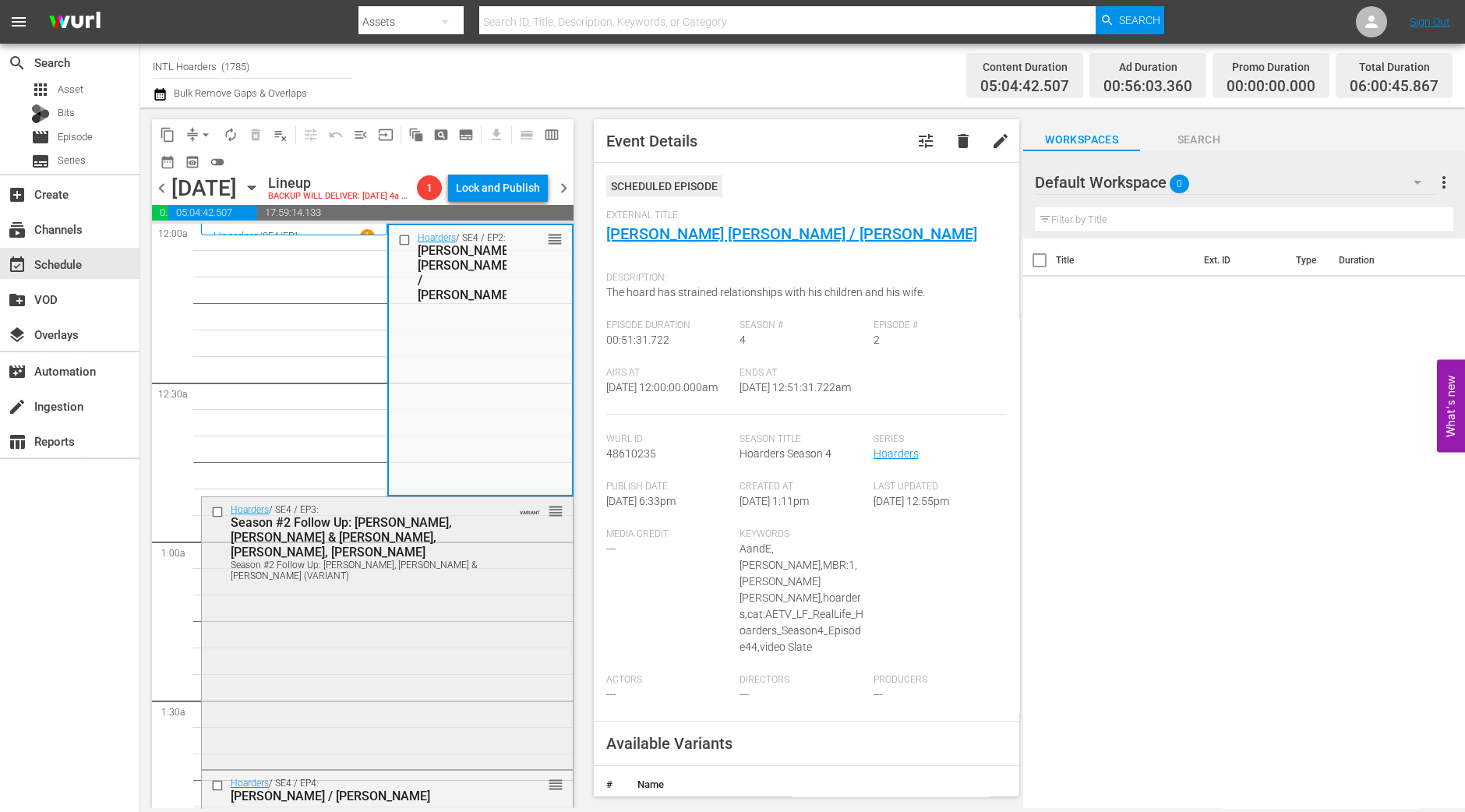
click at [362, 724] on div "Hoarders / SE4 / EP3: Season #2 Follow Up: Augustine, Judi, Dennis & Nadene, Bo…" at bounding box center [387, 630] width 371 height 268
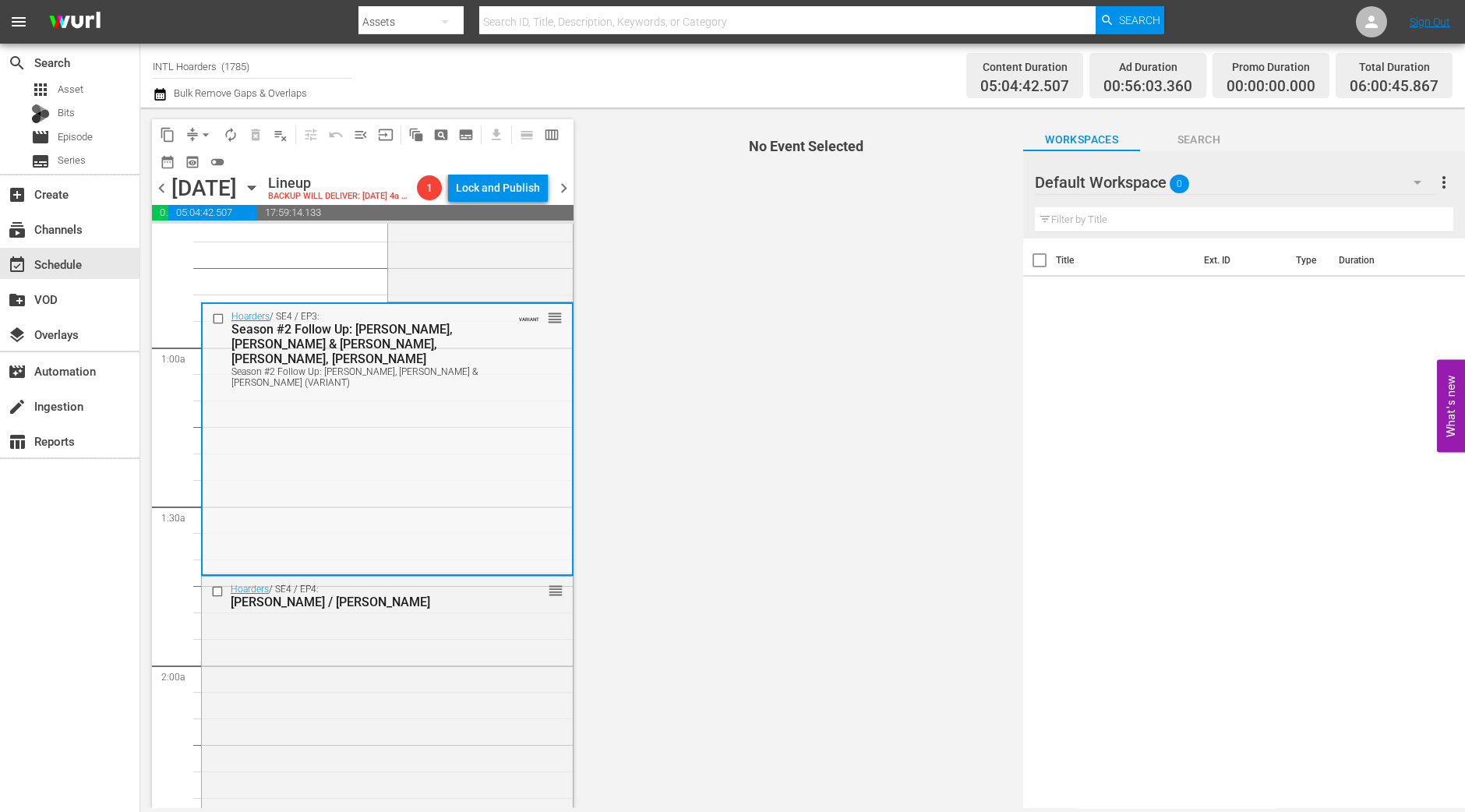
scroll to position [194, 0]
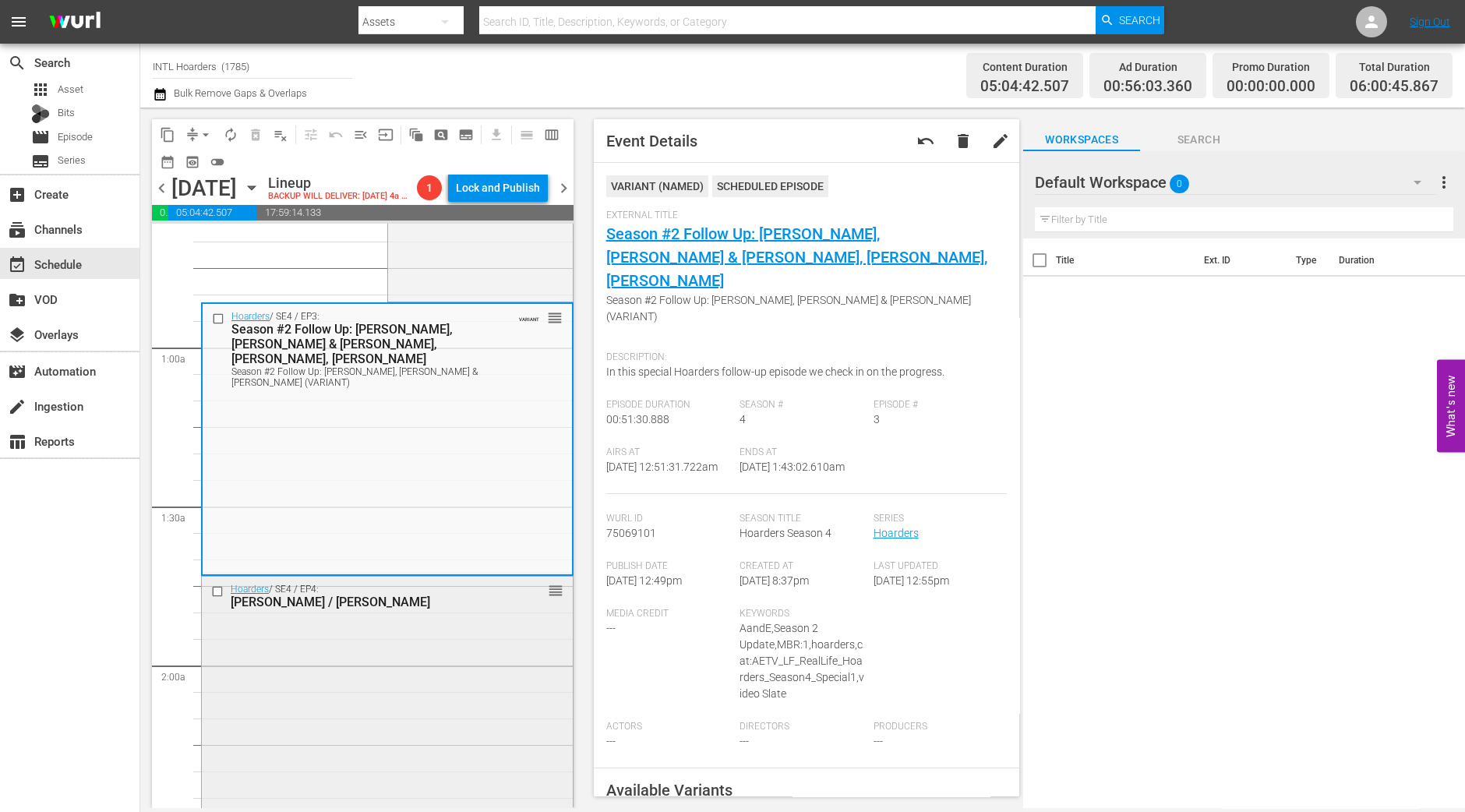
click at [513, 683] on div "Hoarders / SE4 / EP4: Roy / Loretta reorder" at bounding box center [387, 712] width 371 height 269
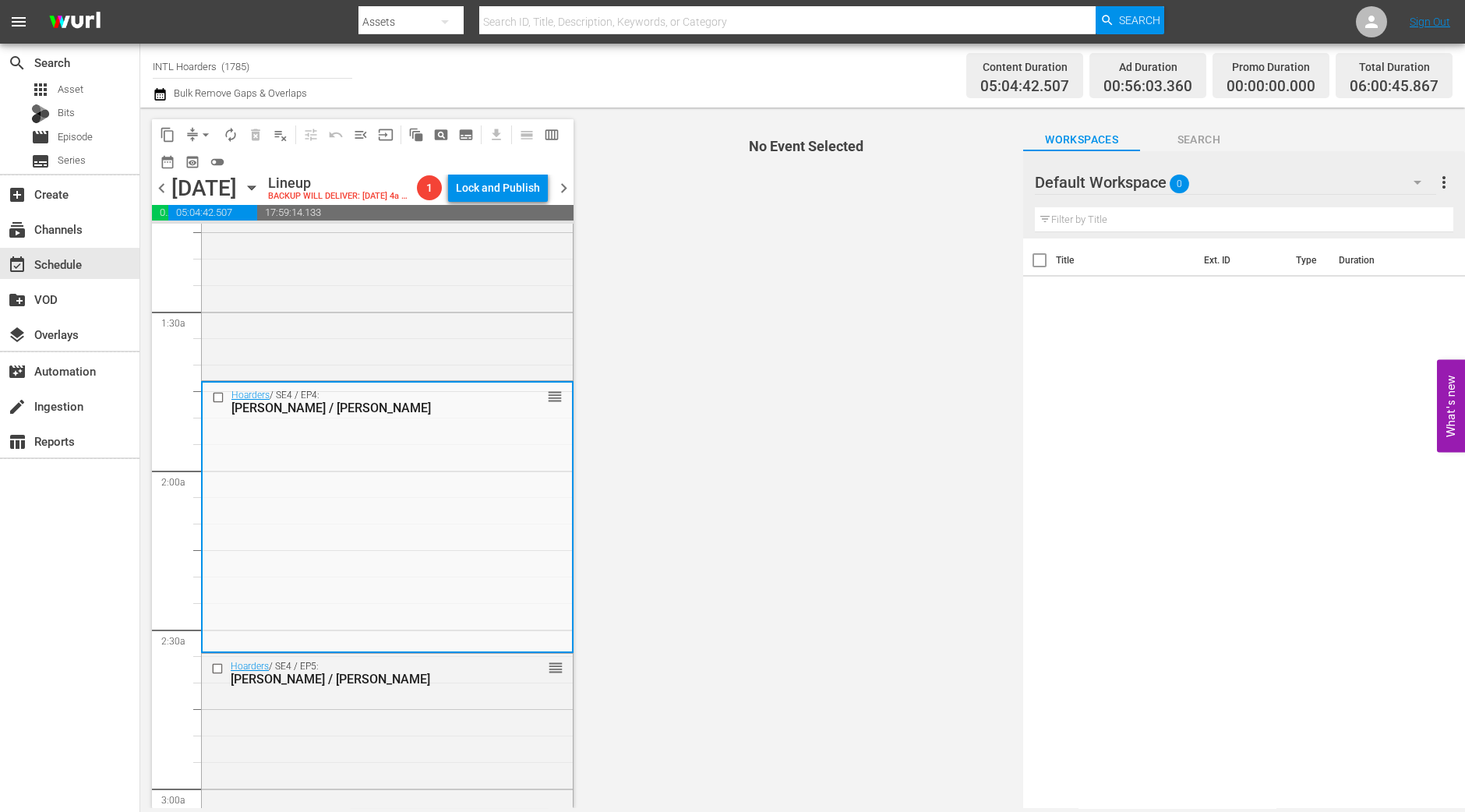
scroll to position [487, 0]
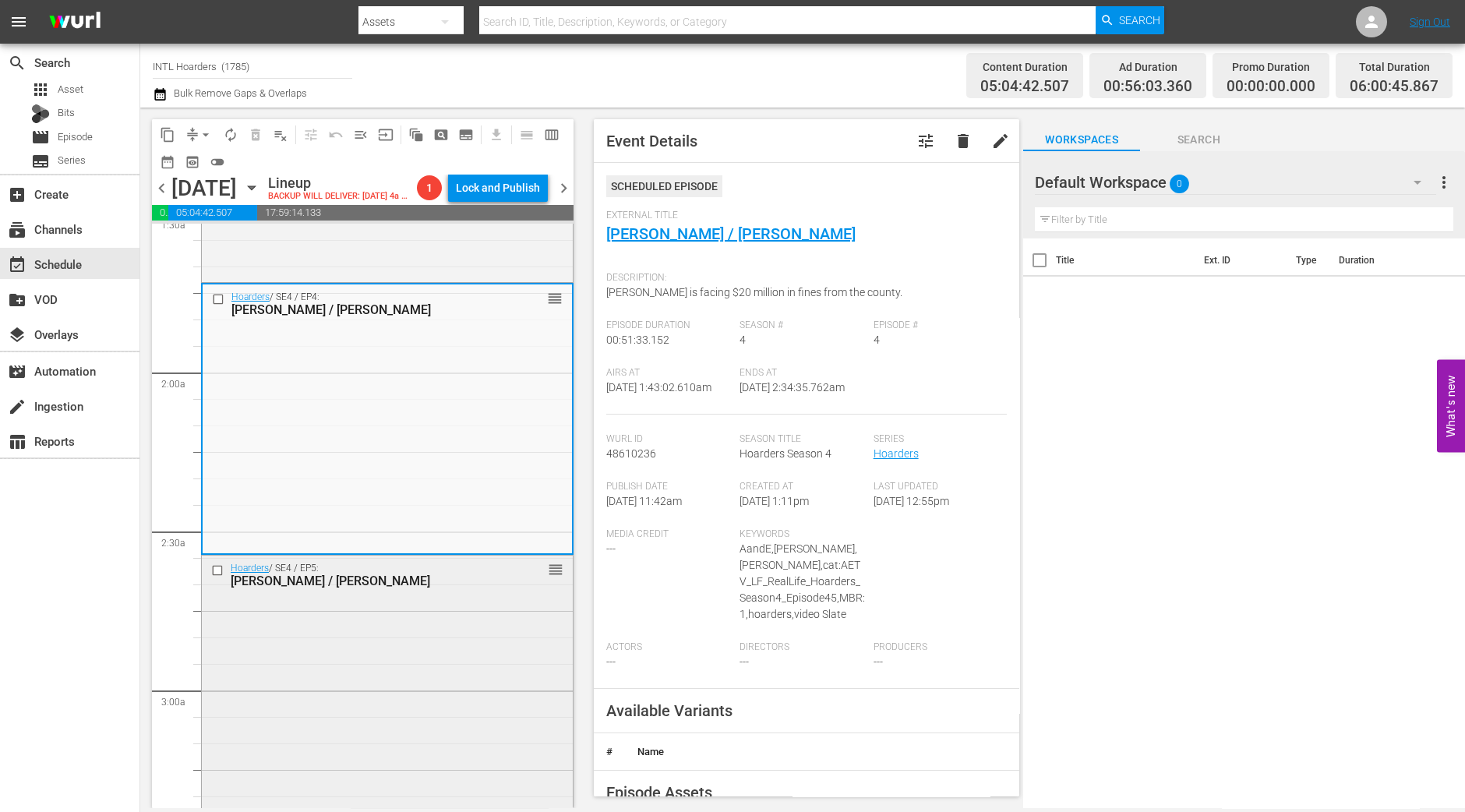
click at [256, 804] on div "Hoarders / SE4 / EP5: Randy / Vicki reorder" at bounding box center [387, 690] width 371 height 269
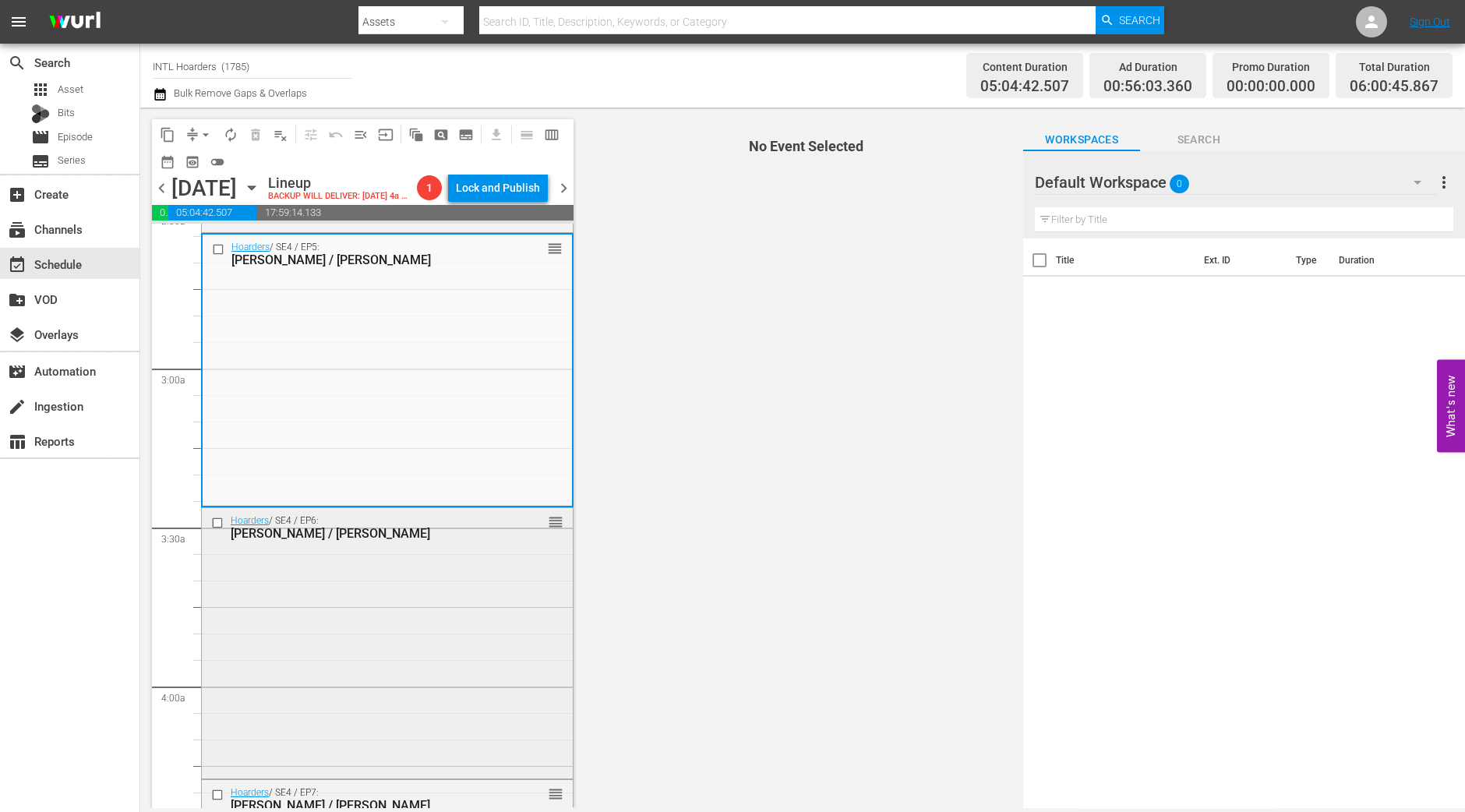
scroll to position [779, 0]
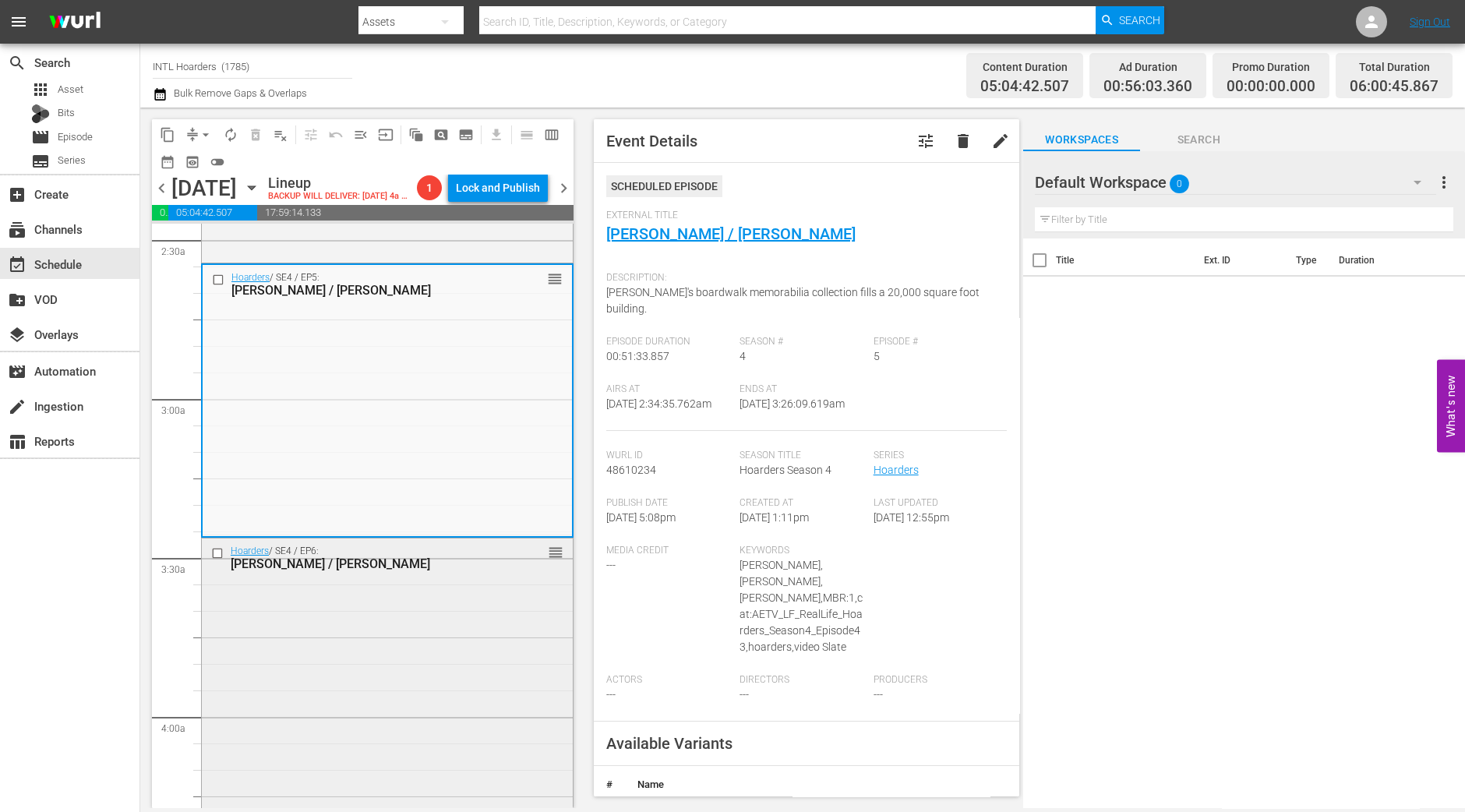
click at [263, 766] on div "Hoarders / SE4 / EP6: Ron / Carol reorder" at bounding box center [387, 672] width 371 height 268
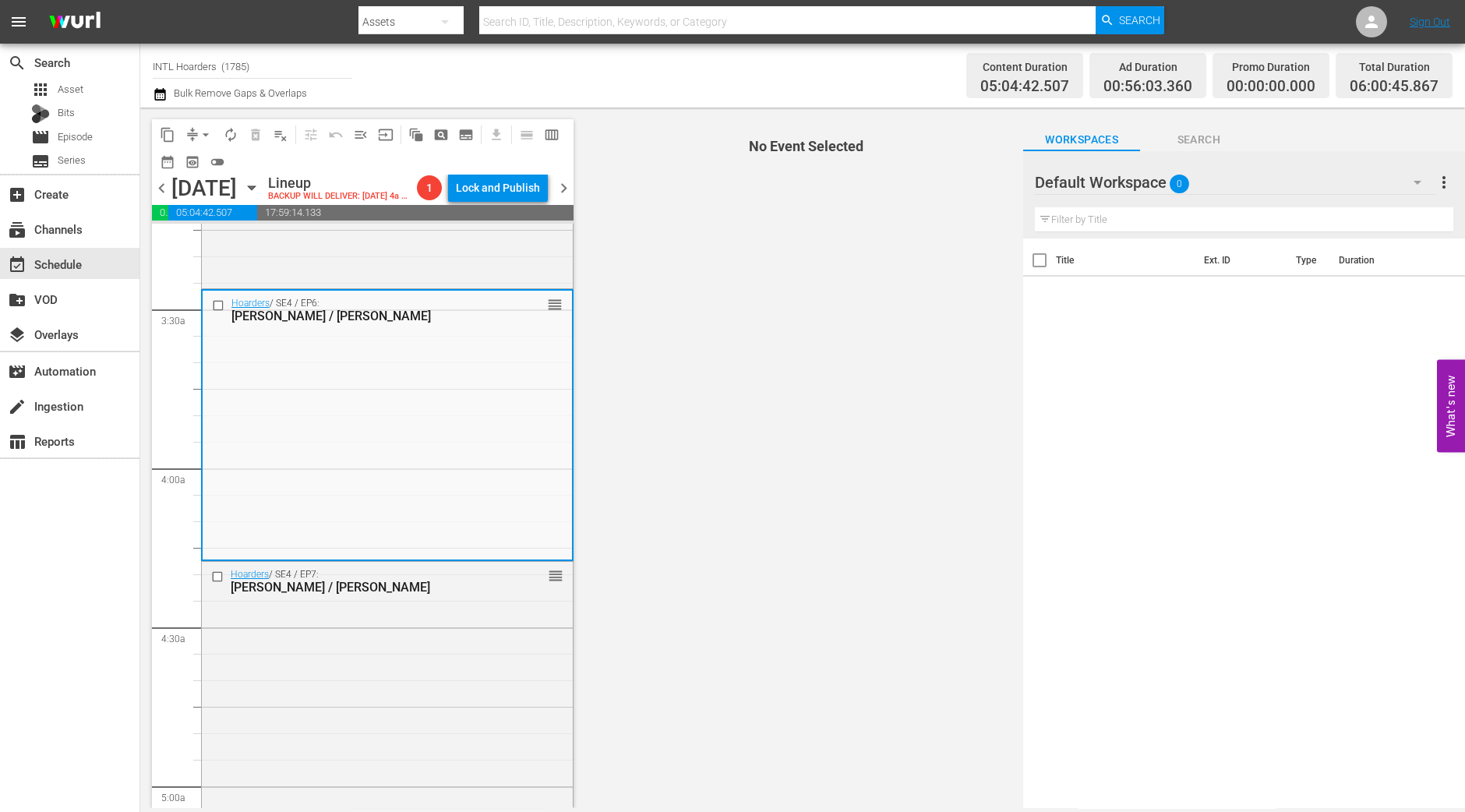
scroll to position [1072, 0]
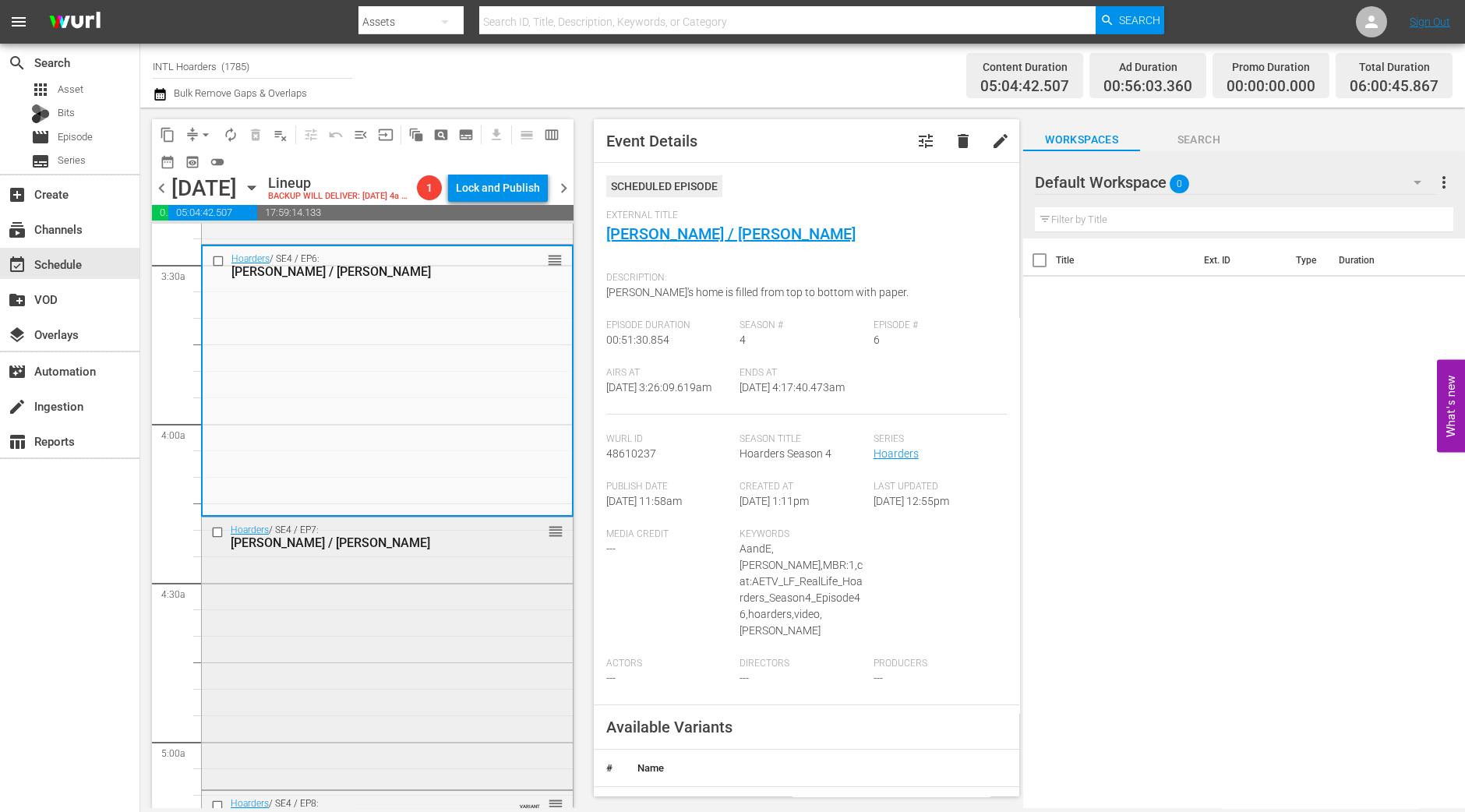
click at [410, 668] on div "Hoarders / SE4 / EP7: Beverly / Megan reorder" at bounding box center [387, 652] width 371 height 269
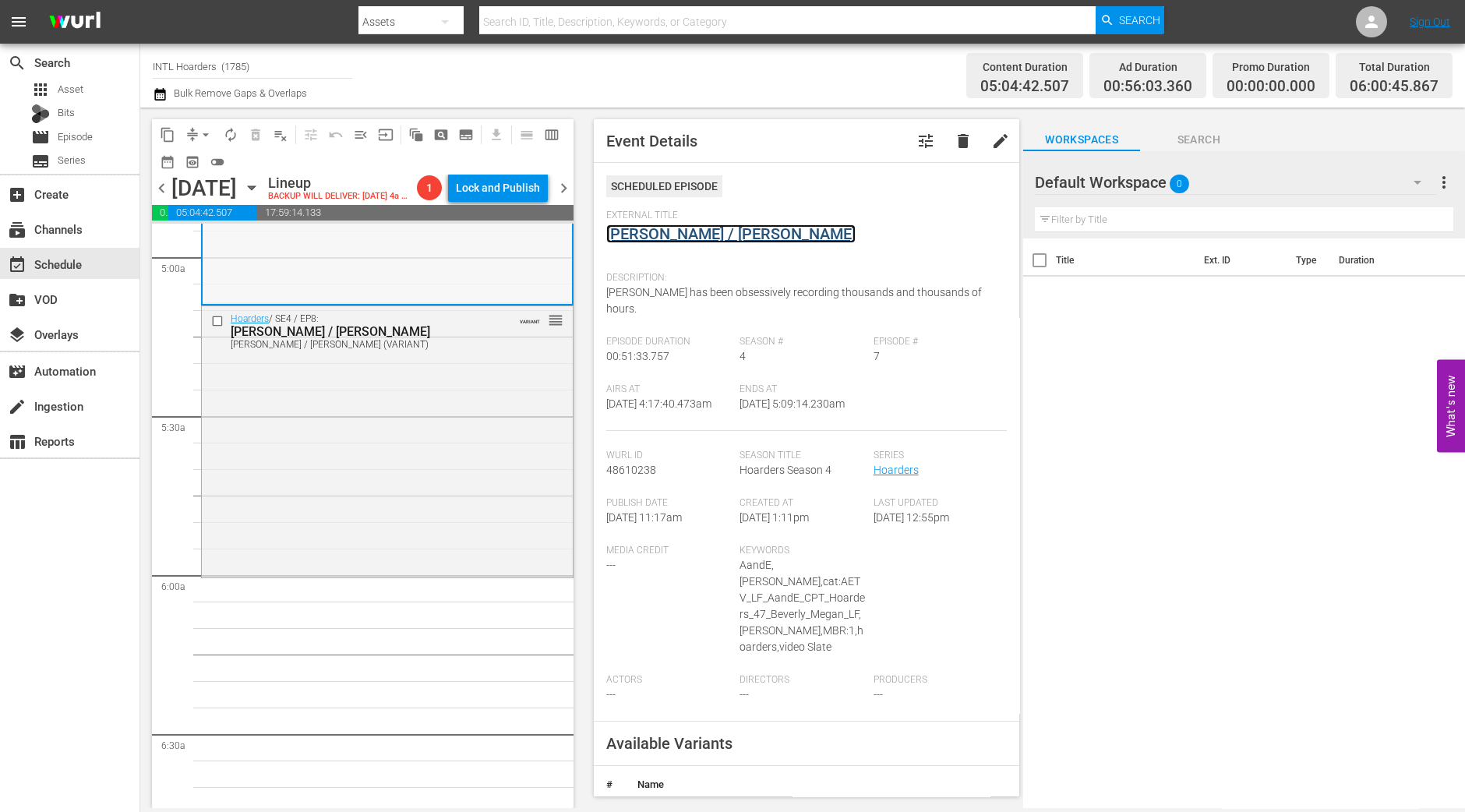
scroll to position [1559, 0]
click at [374, 538] on div "Hoarders / SE4 / EP8: Becky / Clare Becky / Clare (VARIANT) VARIANT reorder" at bounding box center [387, 438] width 371 height 268
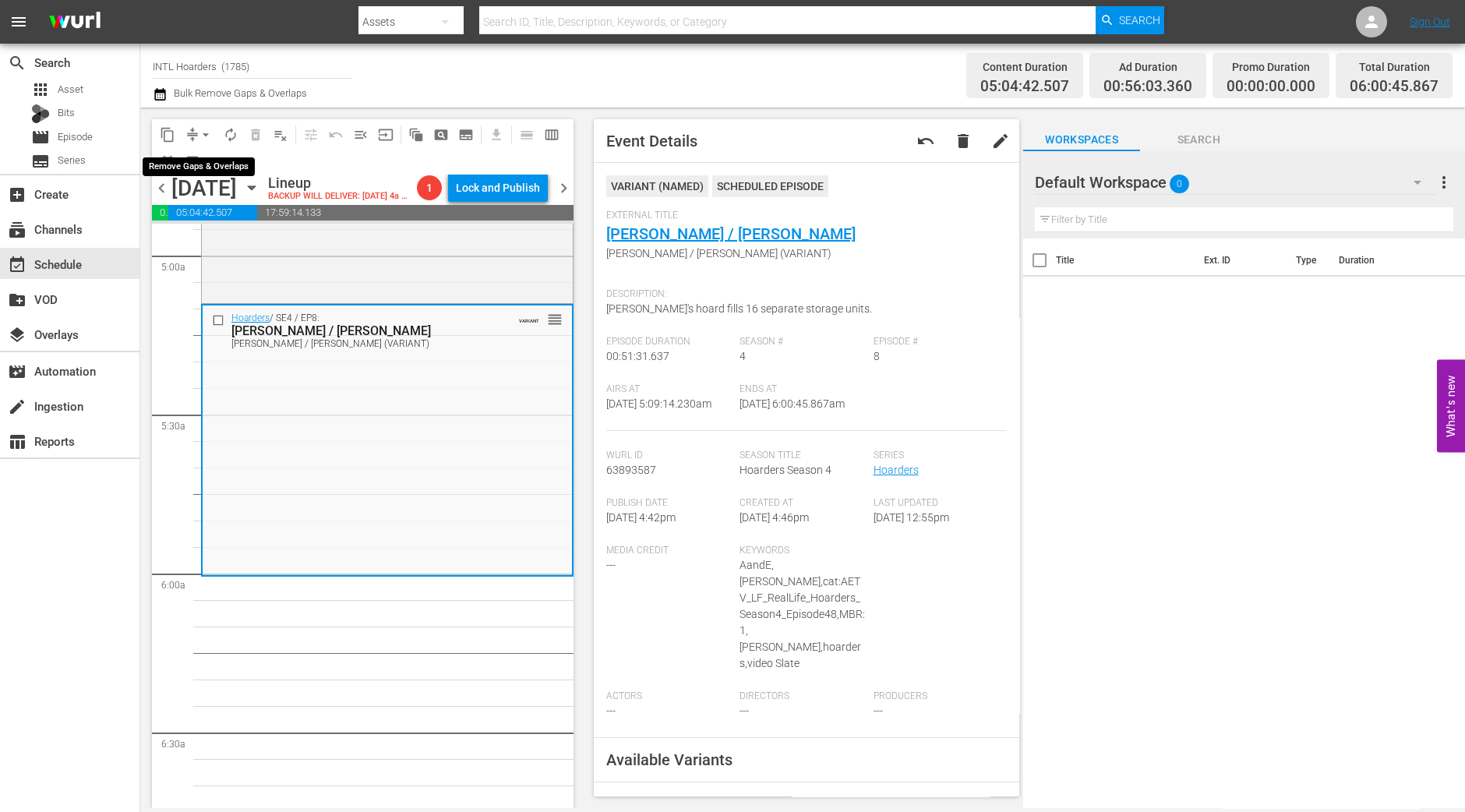
click at [204, 144] on button "arrow_drop_down" at bounding box center [205, 134] width 25 height 25
click at [210, 152] on li "Align to Midnight" at bounding box center [206, 165] width 164 height 26
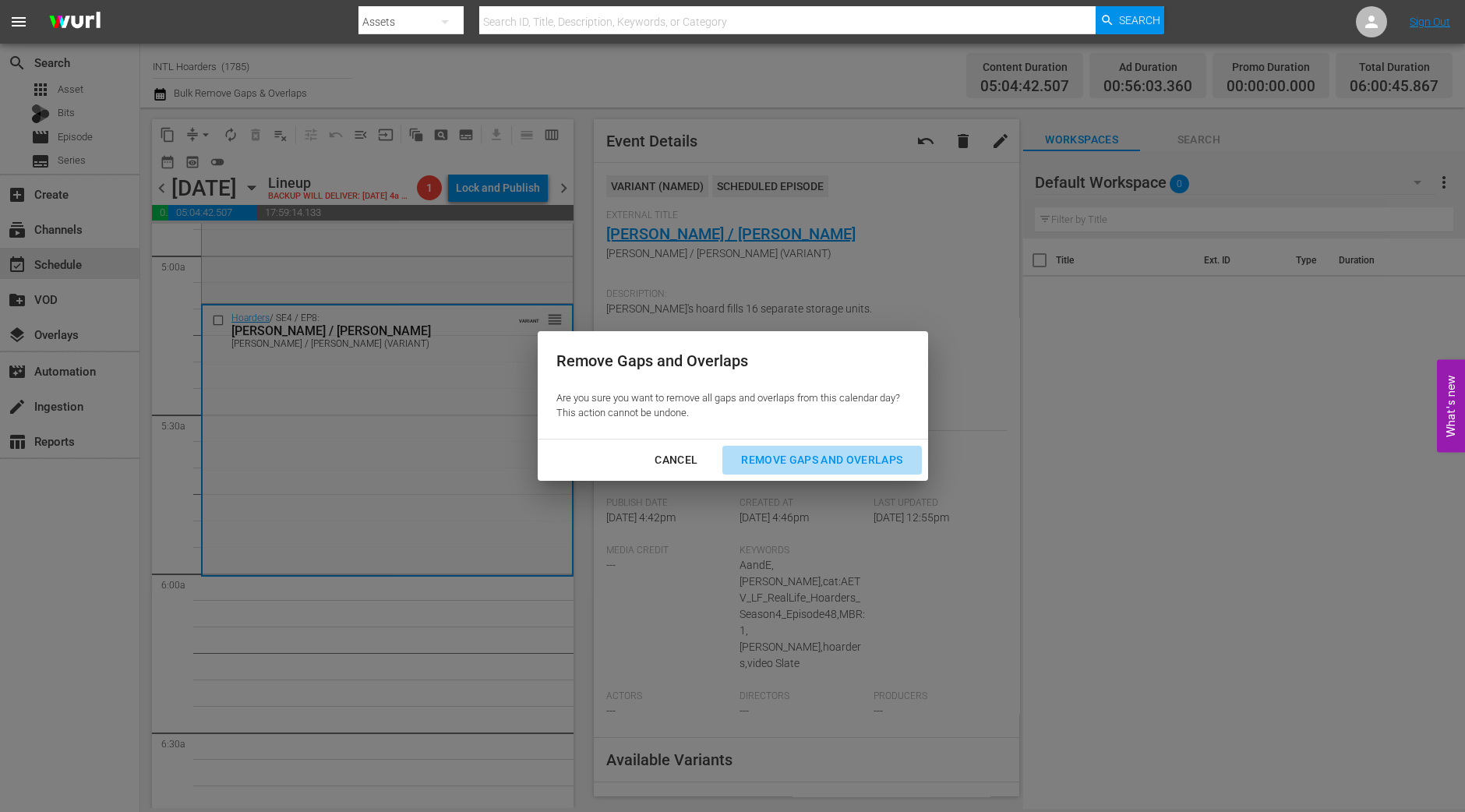
click at [785, 452] on div "Remove Gaps and Overlaps" at bounding box center [821, 460] width 186 height 20
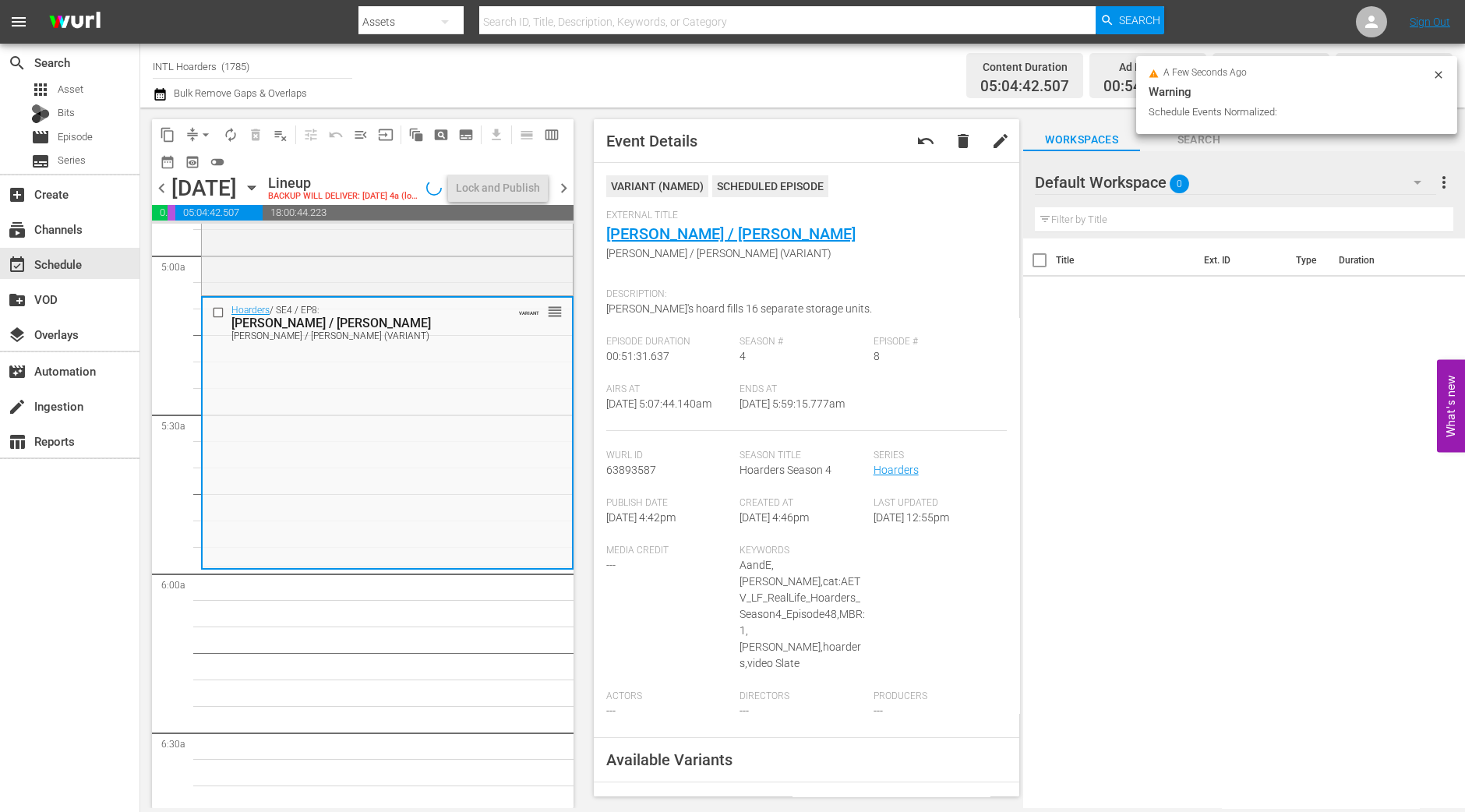
scroll to position [1585, 0]
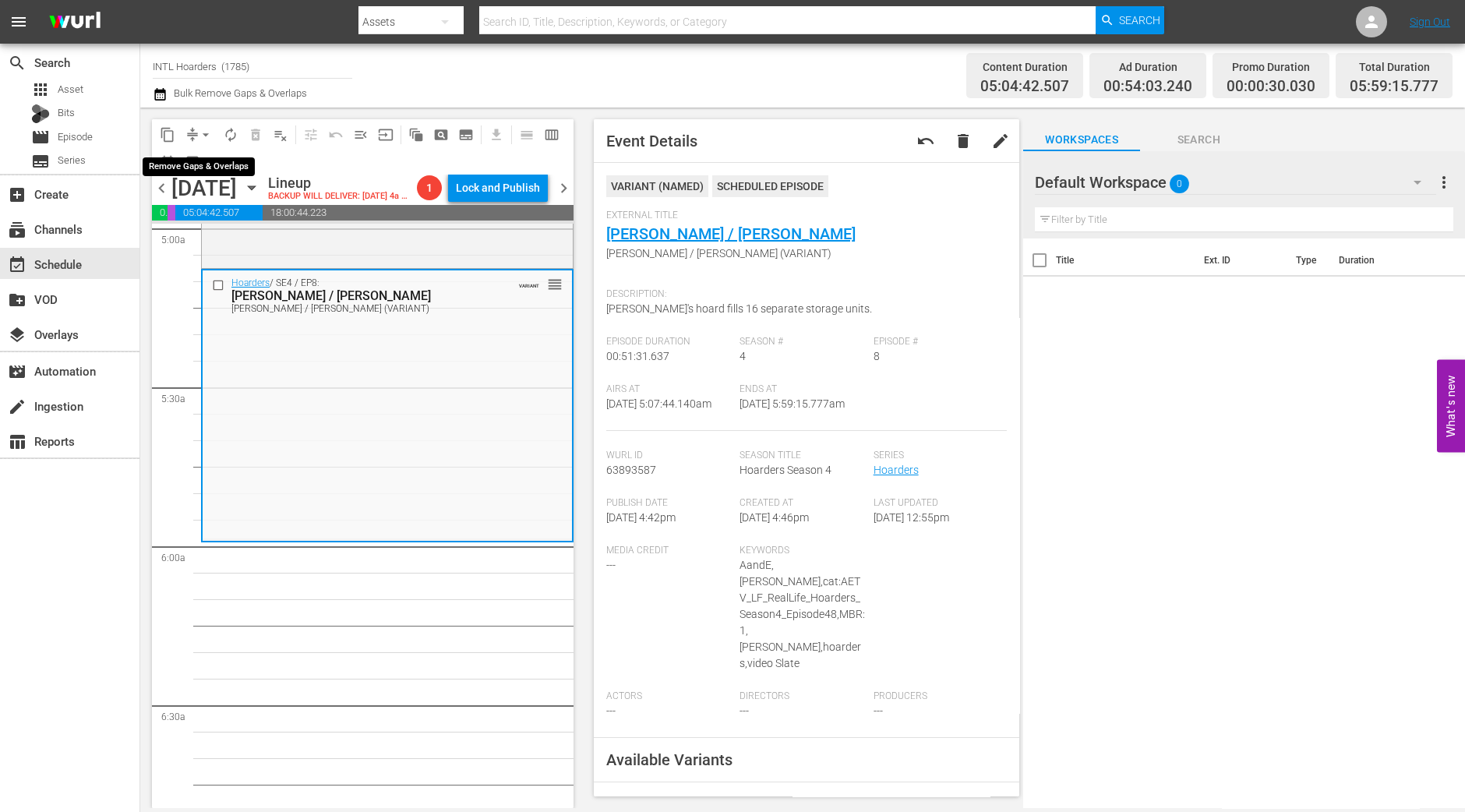
click at [207, 137] on span "arrow_drop_down" at bounding box center [205, 134] width 15 height 15
click at [205, 157] on li "Align to Midnight" at bounding box center [206, 165] width 164 height 26
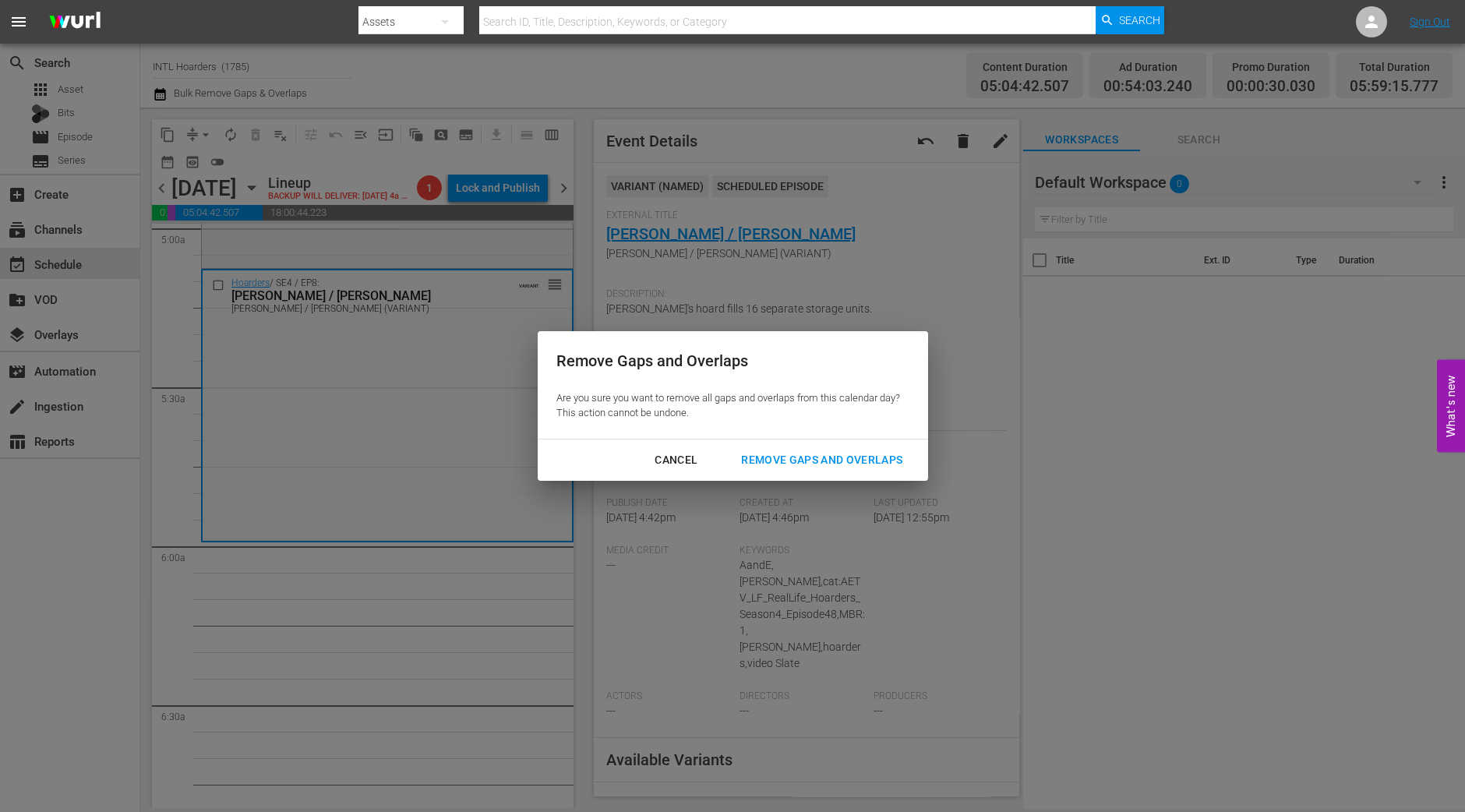
click at [785, 457] on div "Remove Gaps and Overlaps" at bounding box center [821, 460] width 186 height 20
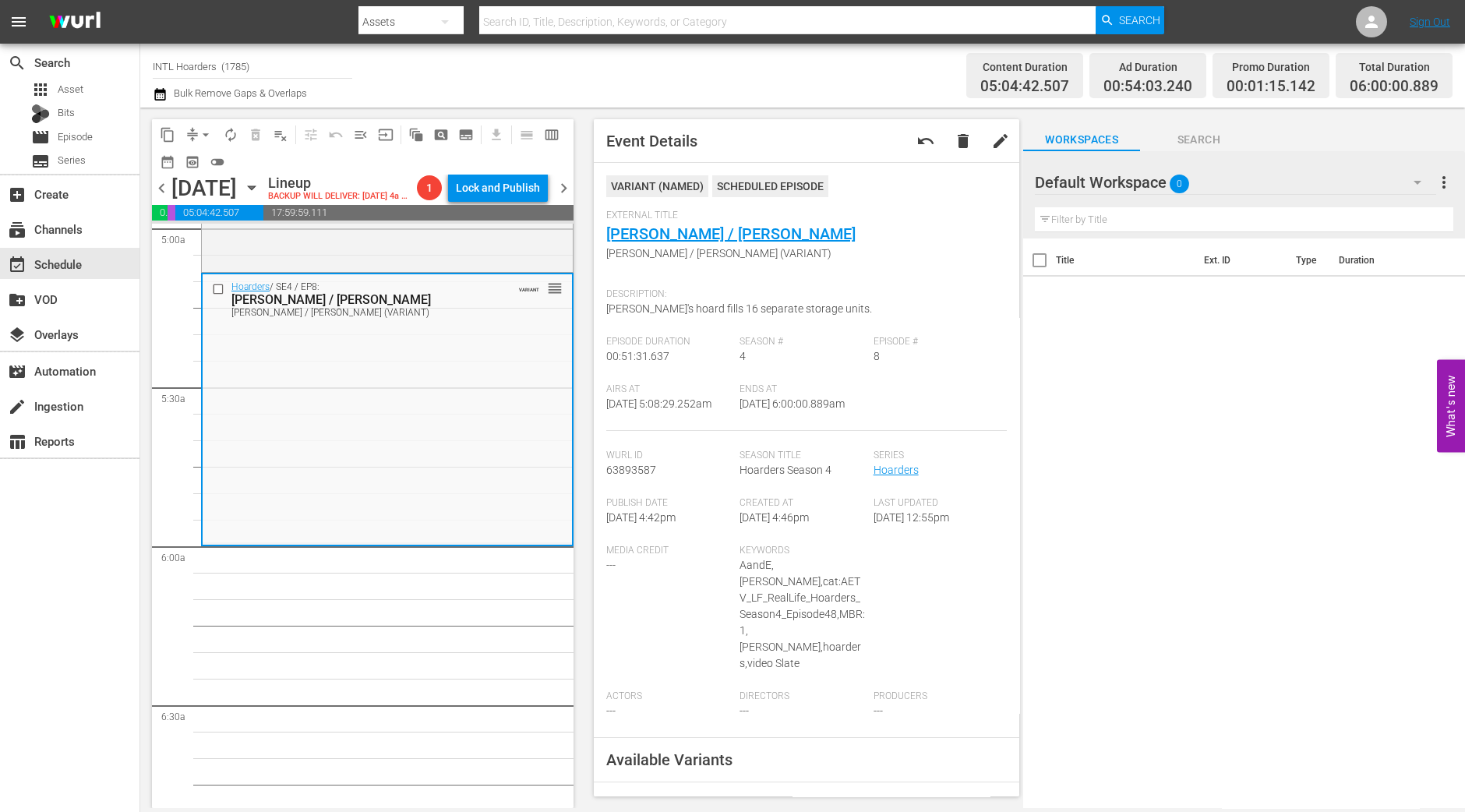
click at [237, 134] on span "autorenew_outlined" at bounding box center [231, 134] width 15 height 15
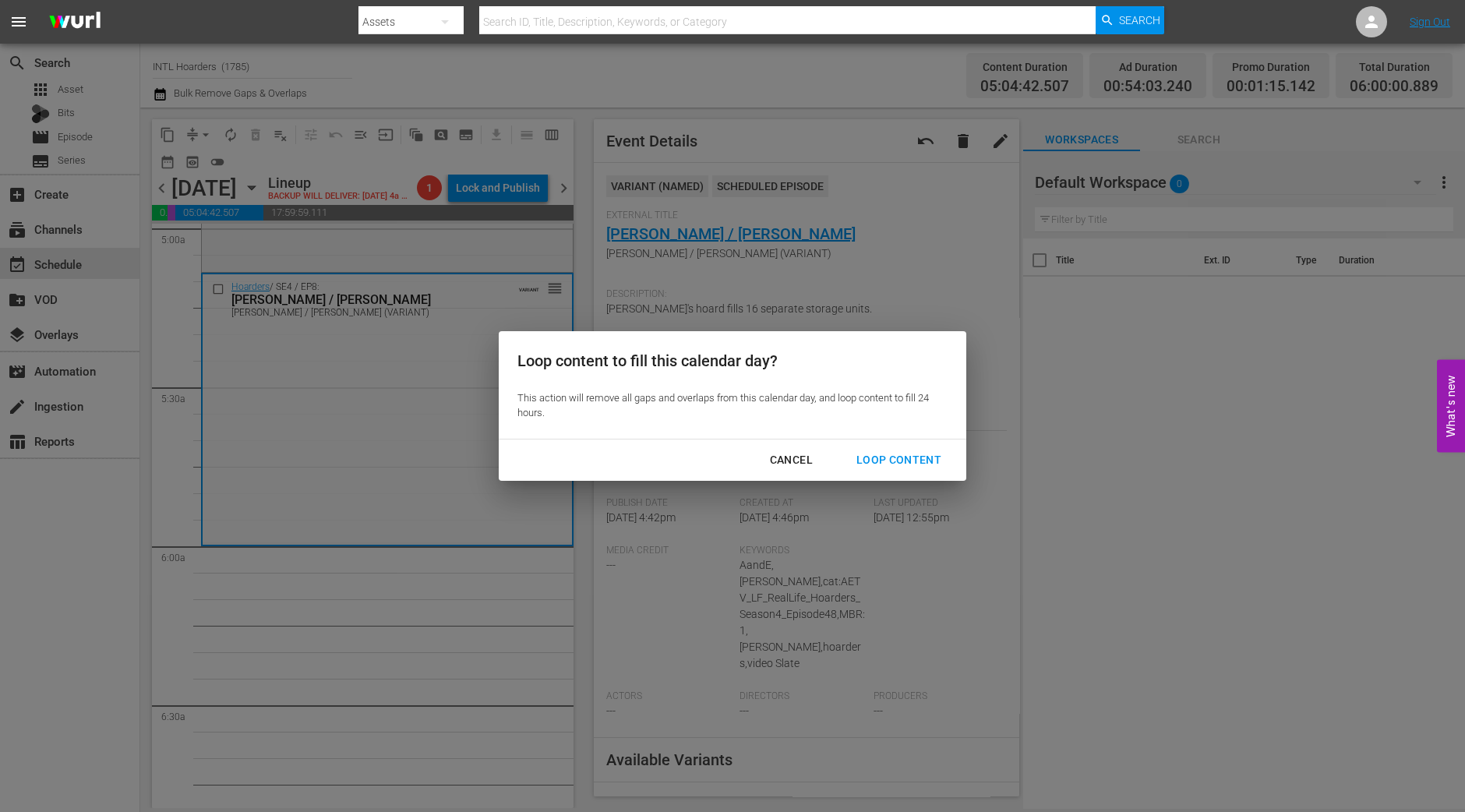
click at [939, 462] on div "Loop Content" at bounding box center [899, 460] width 110 height 20
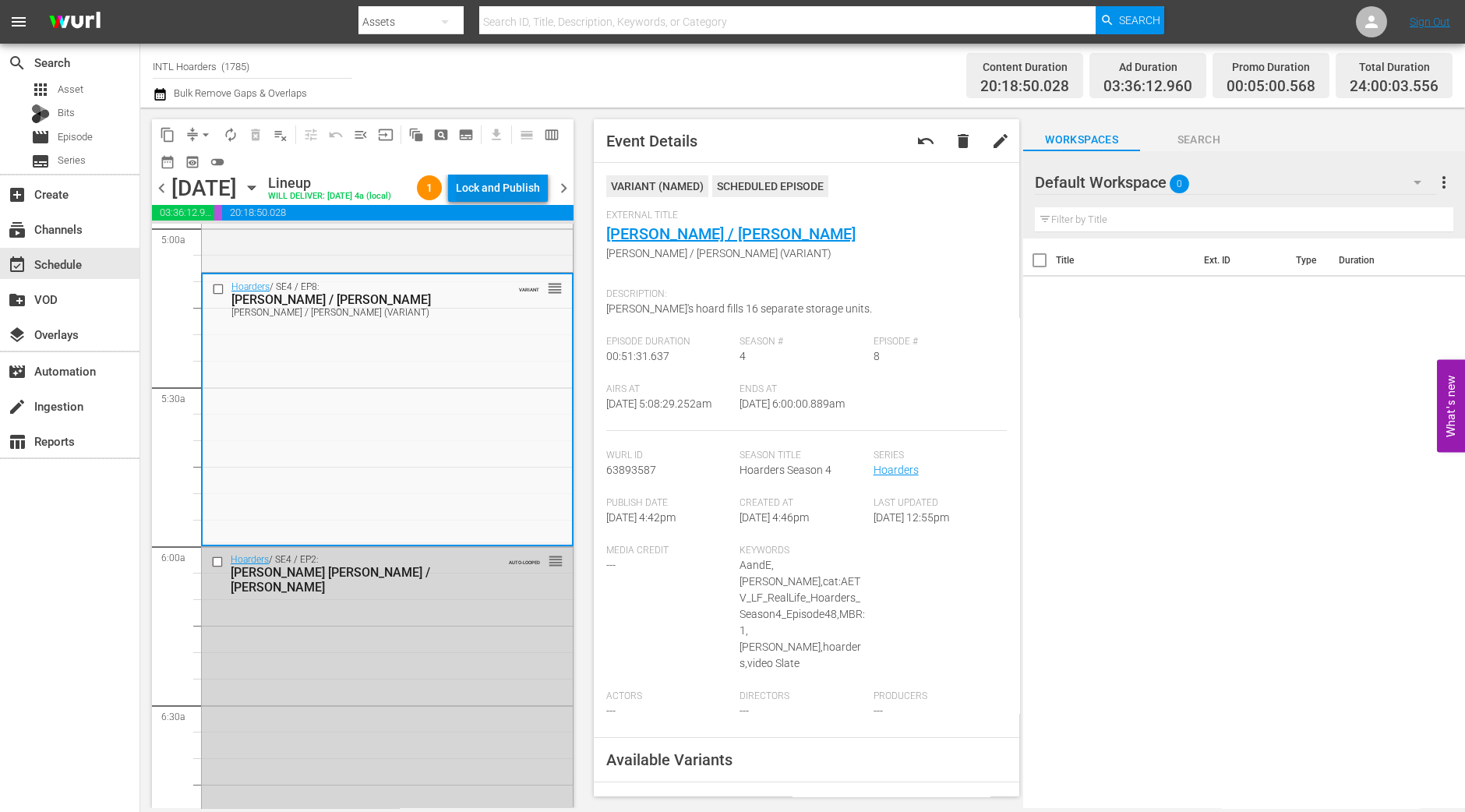
click at [509, 188] on div "Lock and Publish" at bounding box center [498, 188] width 84 height 28
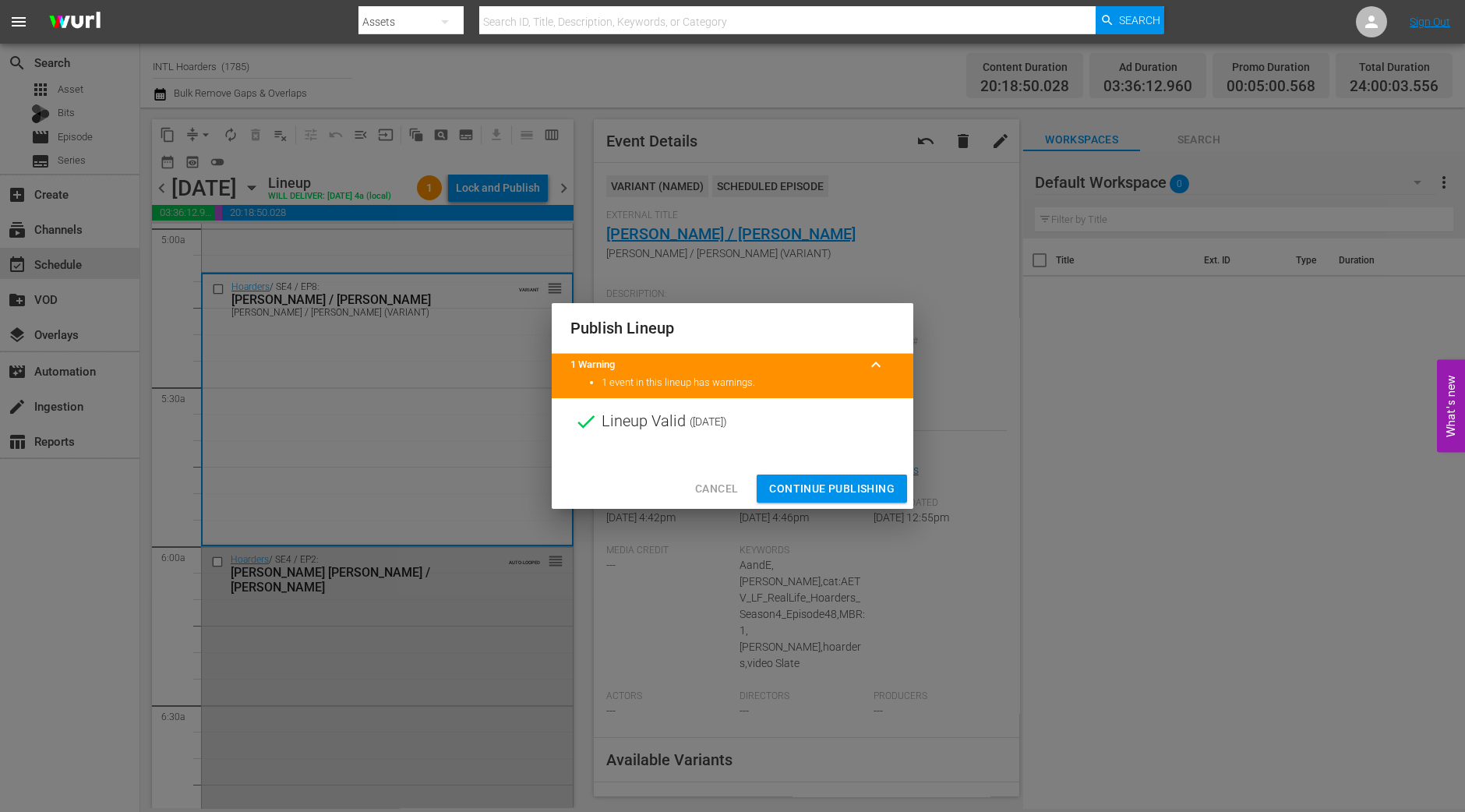
click at [839, 485] on span "Continue Publishing" at bounding box center [832, 489] width 126 height 20
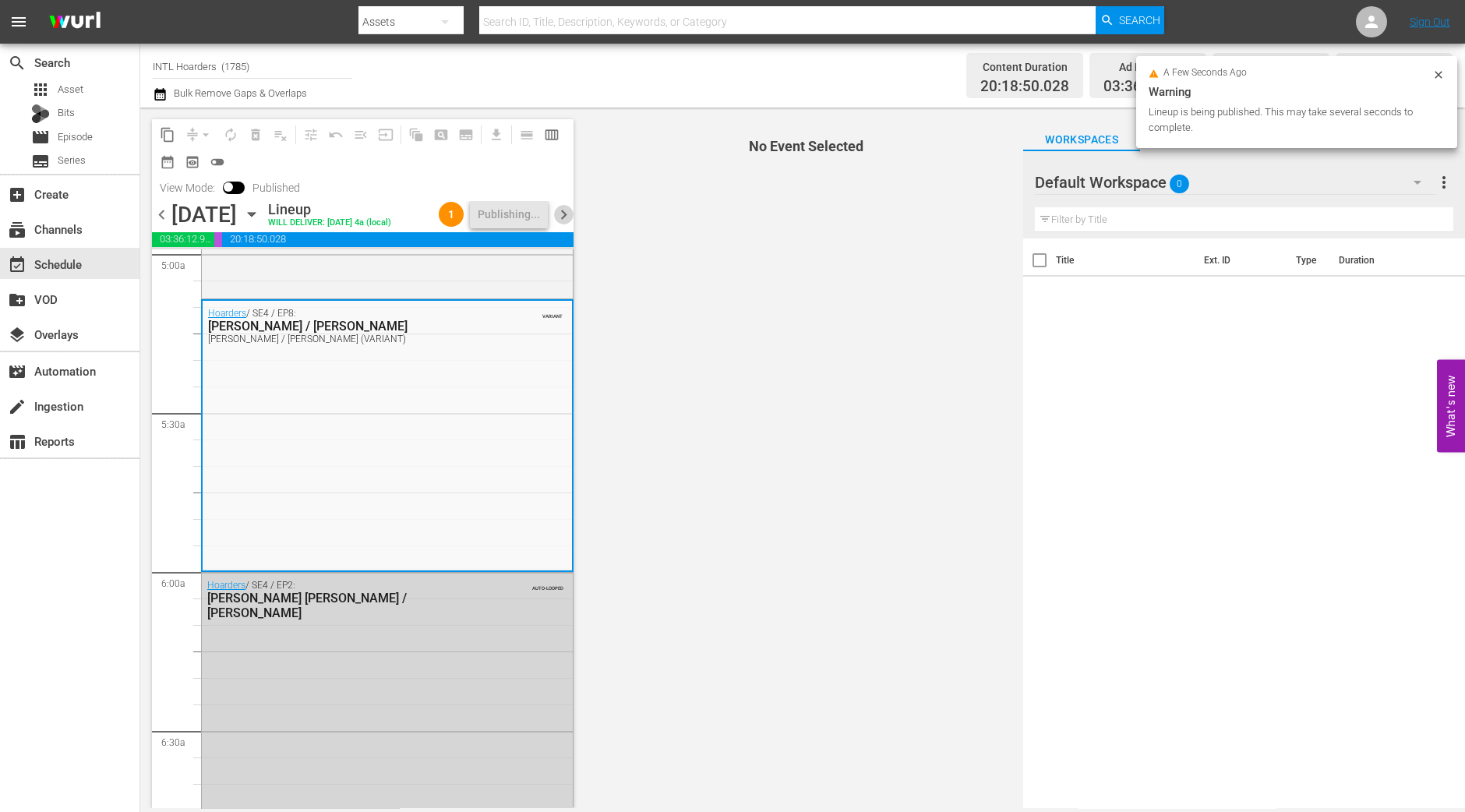
click at [563, 216] on span "chevron_right" at bounding box center [564, 215] width 20 height 20
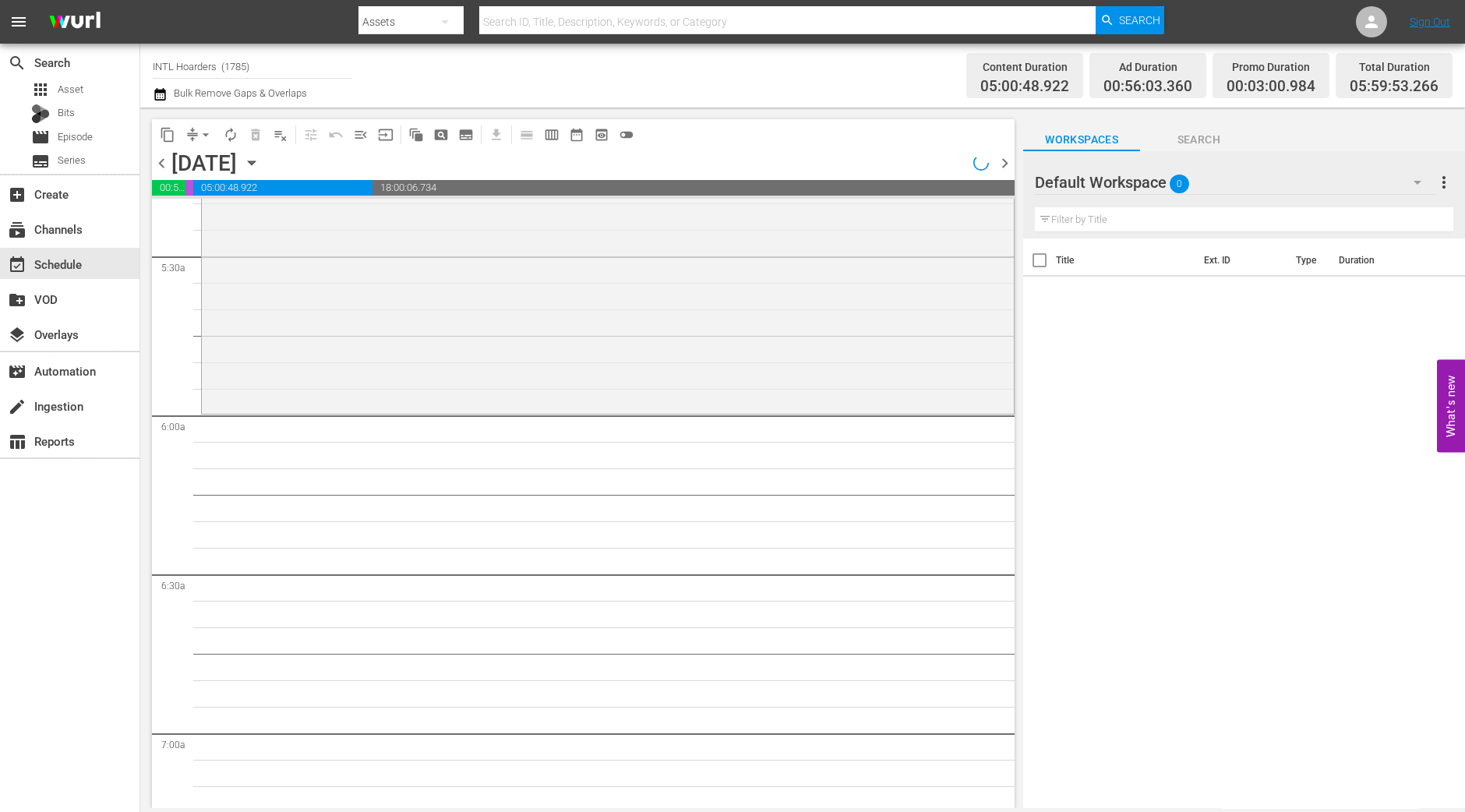
scroll to position [1585, 0]
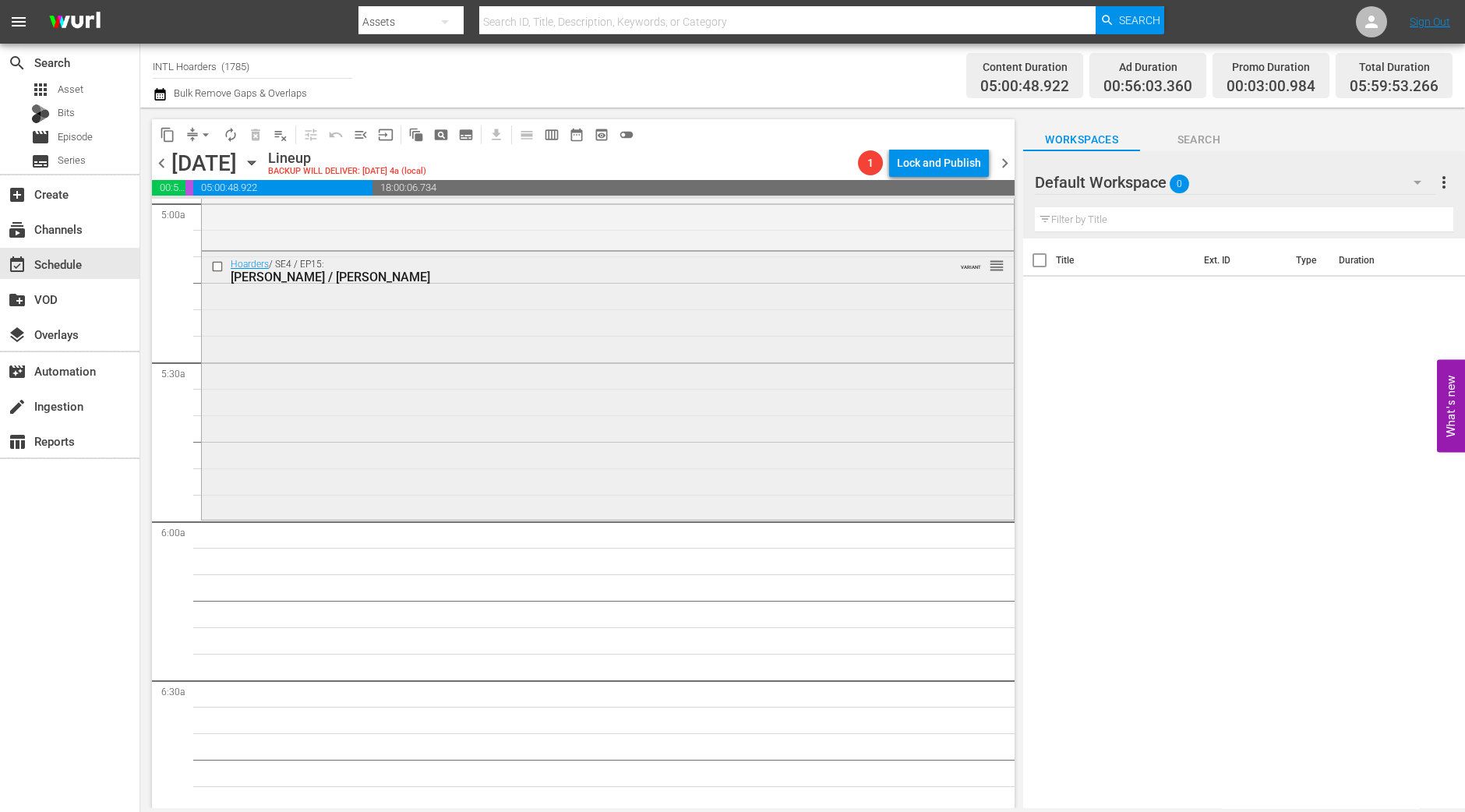
click at [596, 330] on div "Hoarders / SE4 / EP15: Eileen / Judy VARIANT reorder" at bounding box center [608, 384] width 812 height 265
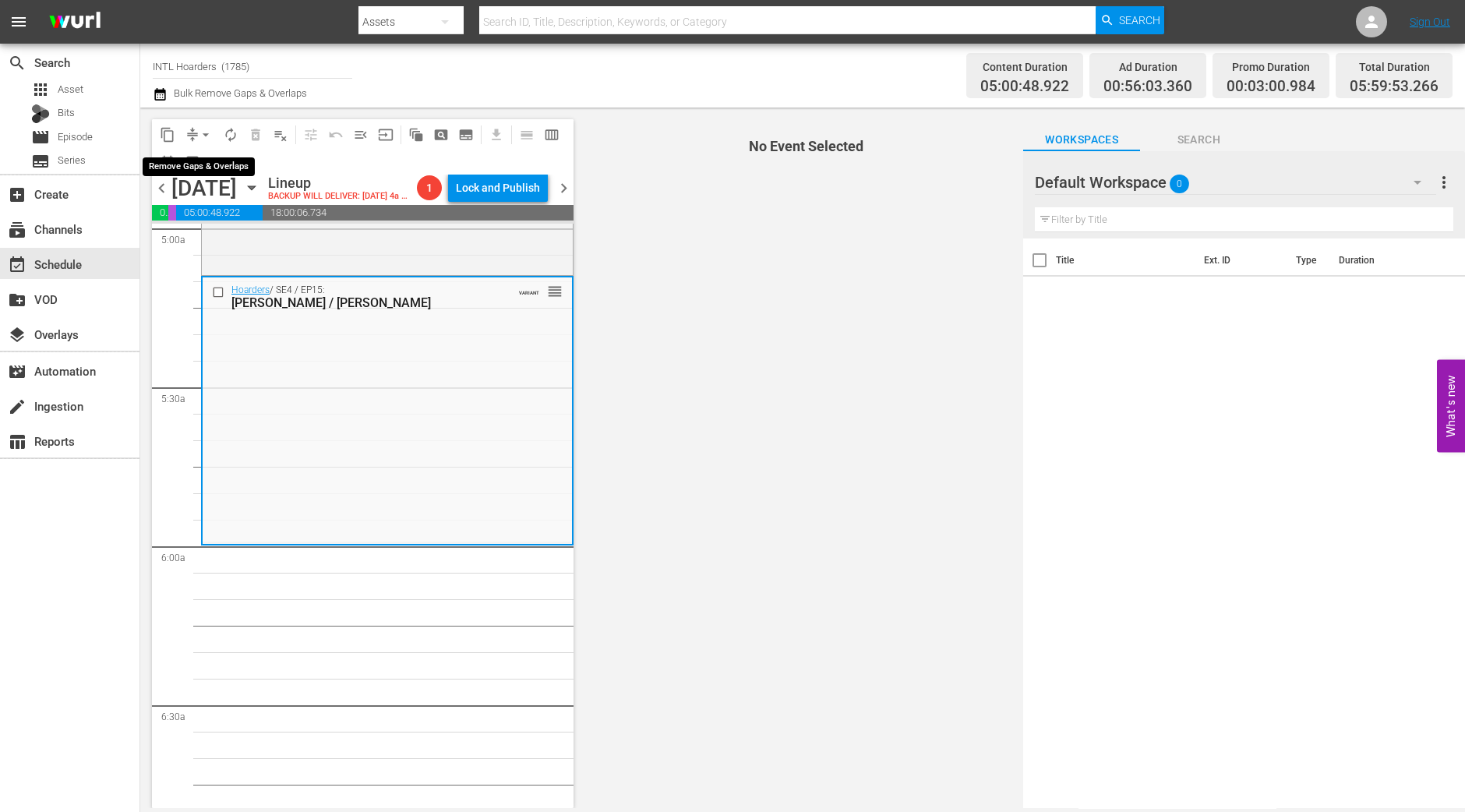
click at [205, 138] on span "arrow_drop_down" at bounding box center [205, 134] width 15 height 15
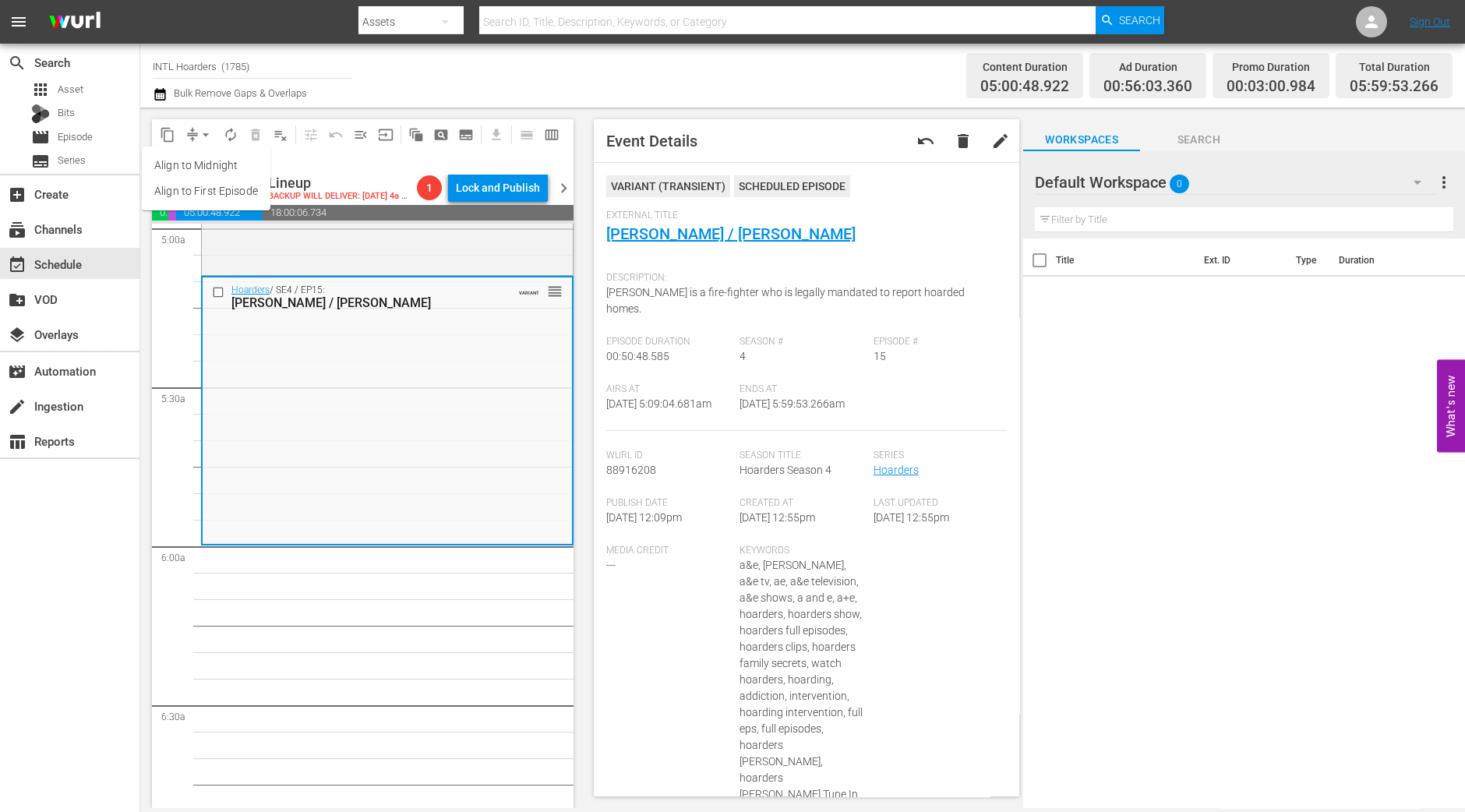
click at [195, 163] on li "Align to Midnight" at bounding box center [206, 165] width 129 height 26
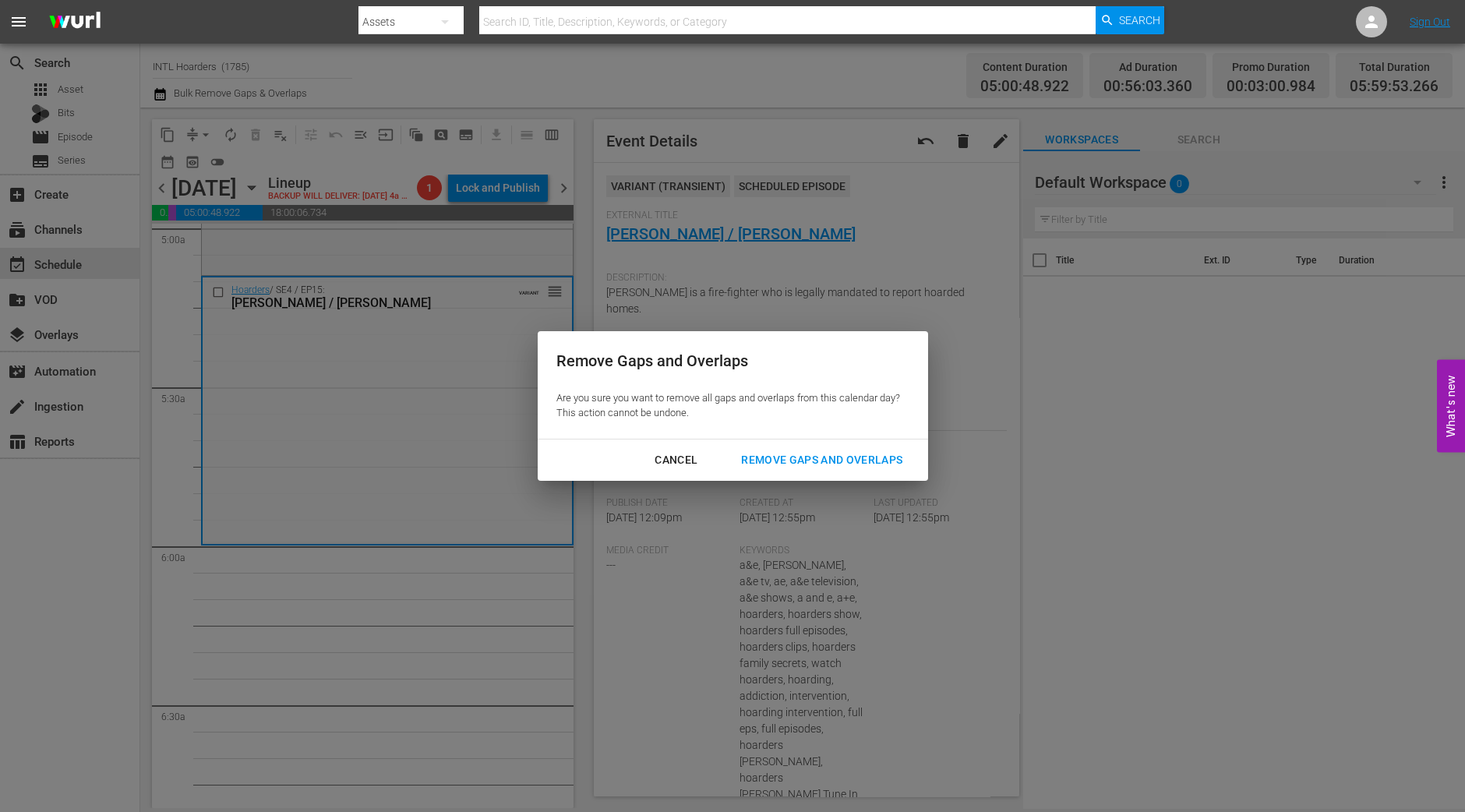
click at [839, 457] on div "Remove Gaps and Overlaps" at bounding box center [821, 460] width 186 height 20
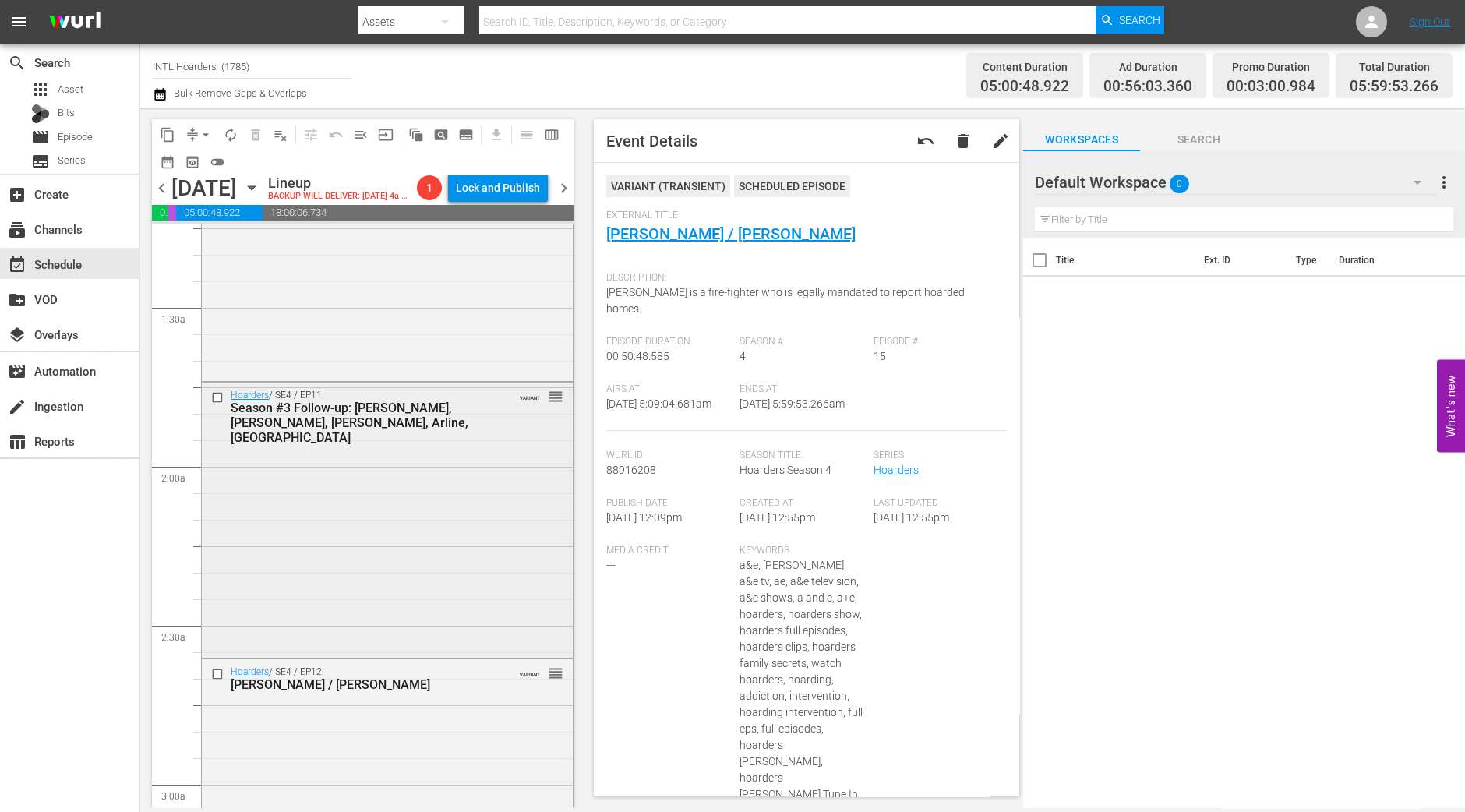
scroll to position [389, 0]
click at [347, 485] on div "Hoarders / SE4 / EP11: Season #3 Follow-up: Vula, Al, Jim, Arline, Glen VARIANT…" at bounding box center [387, 522] width 371 height 272
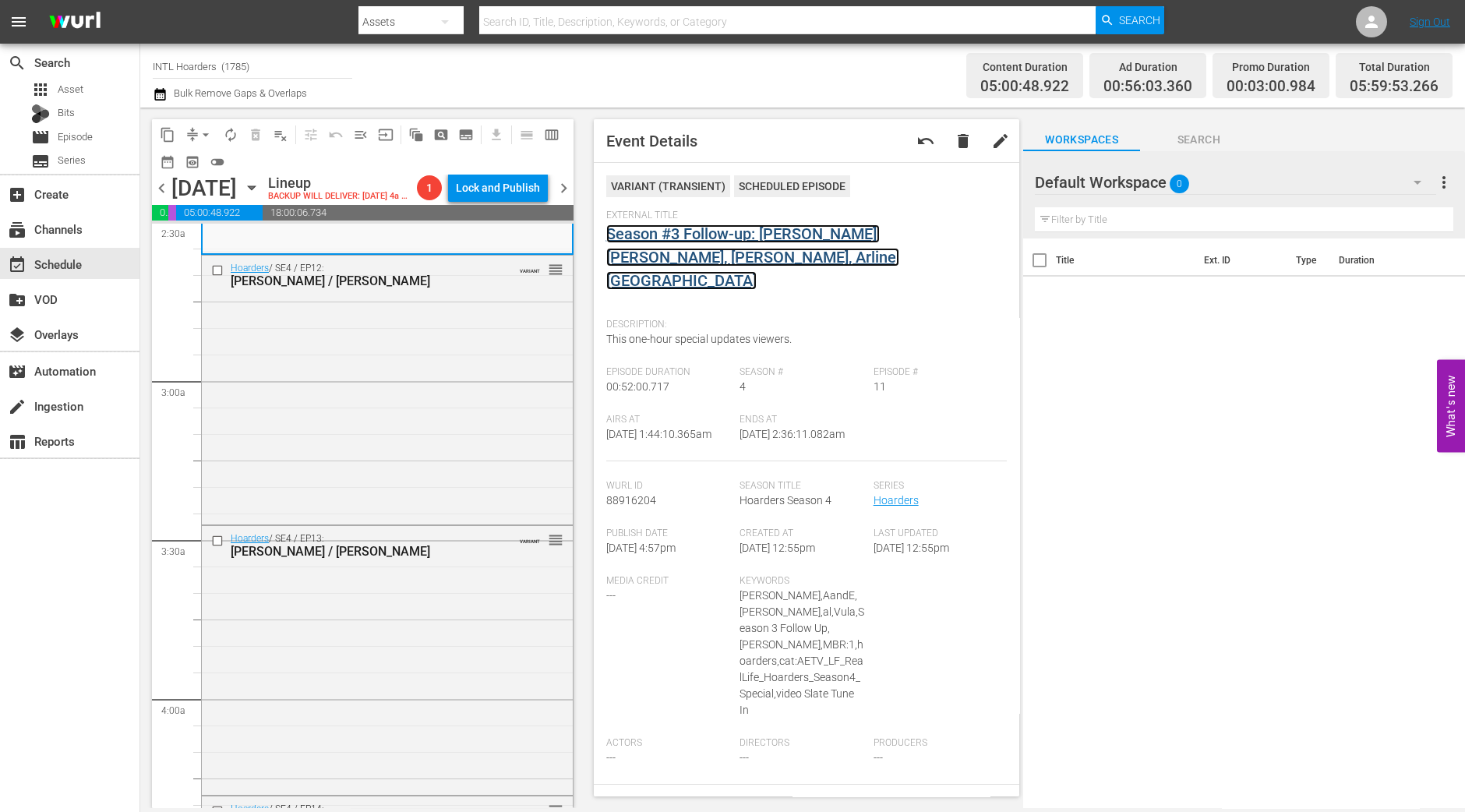
scroll to position [877, 0]
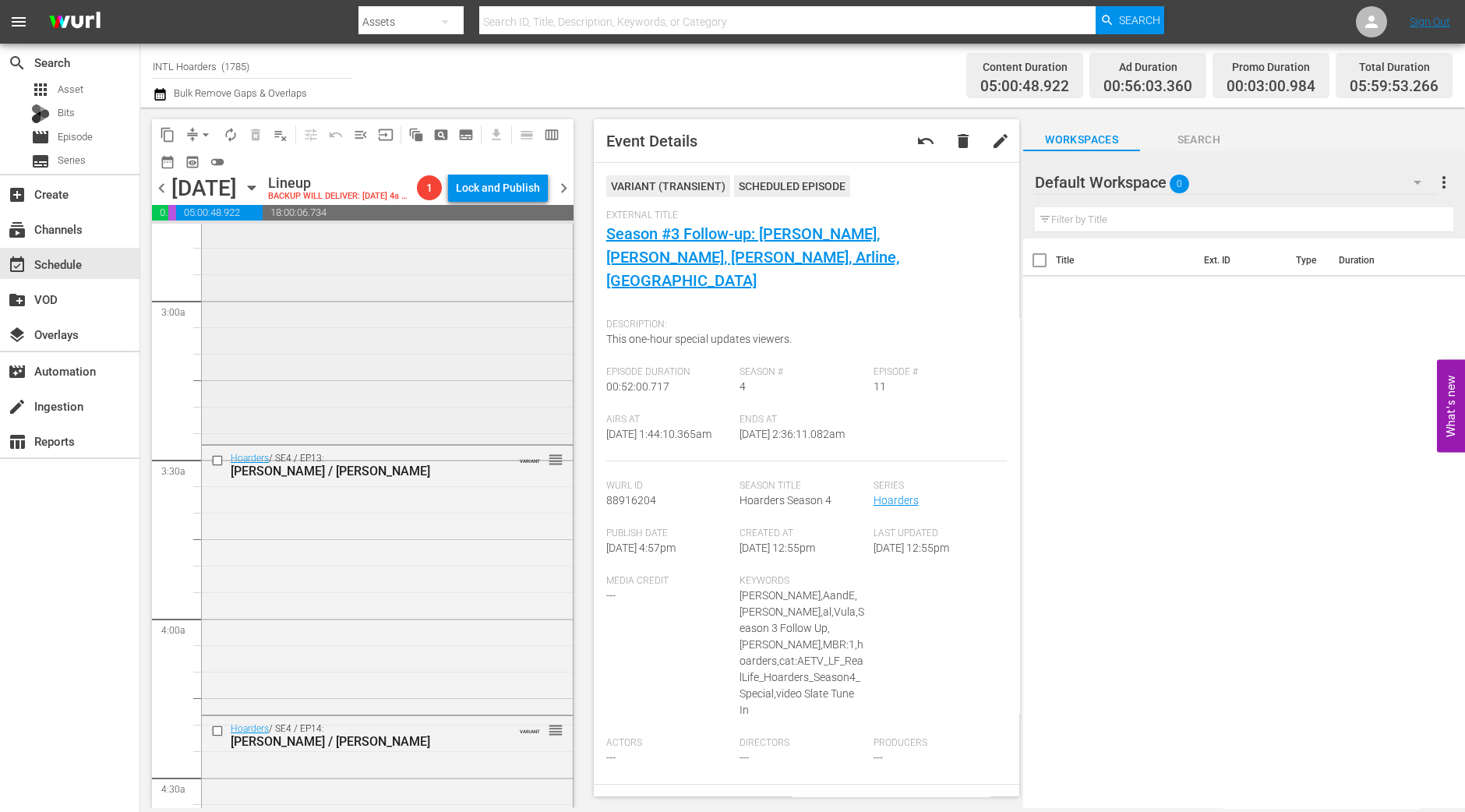
click at [397, 399] on div "Hoarders / SE4 / EP12: Kevin / Mary VARIANT reorder" at bounding box center [387, 308] width 371 height 266
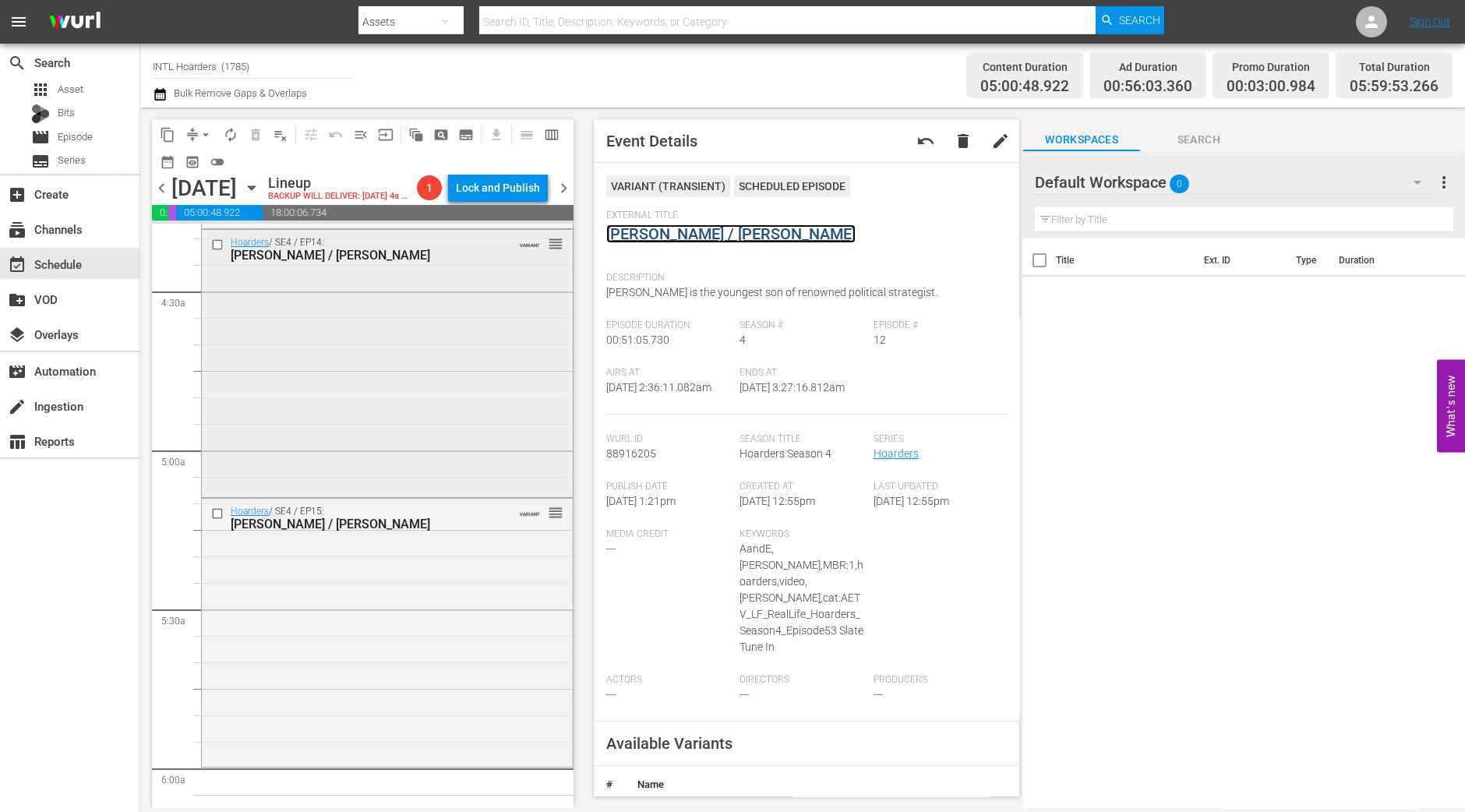
scroll to position [1851, 0]
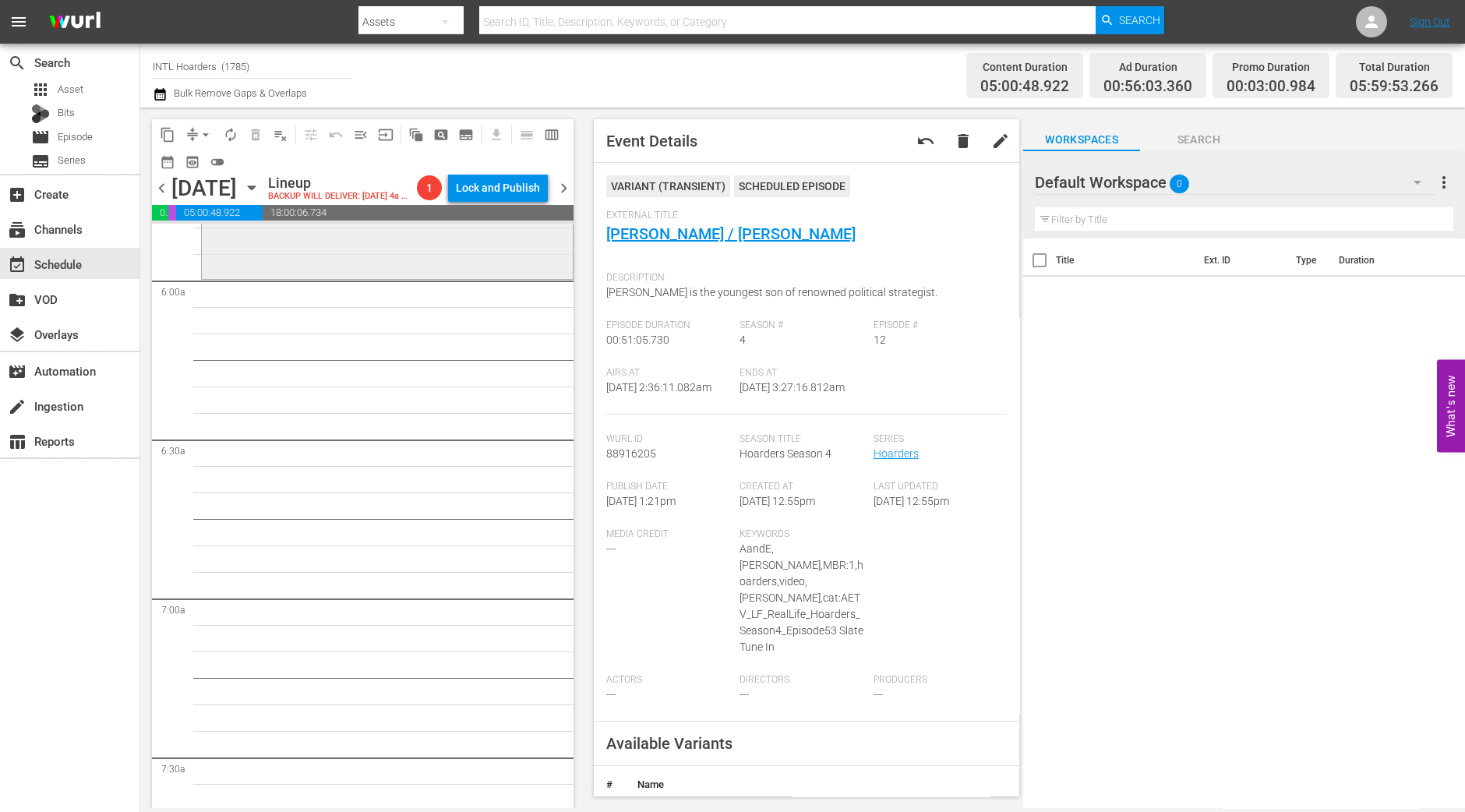
click at [433, 280] on div "Hoarders / SE4 / EP15: Eileen / Judy VARIANT reorder" at bounding box center [388, 145] width 373 height 270
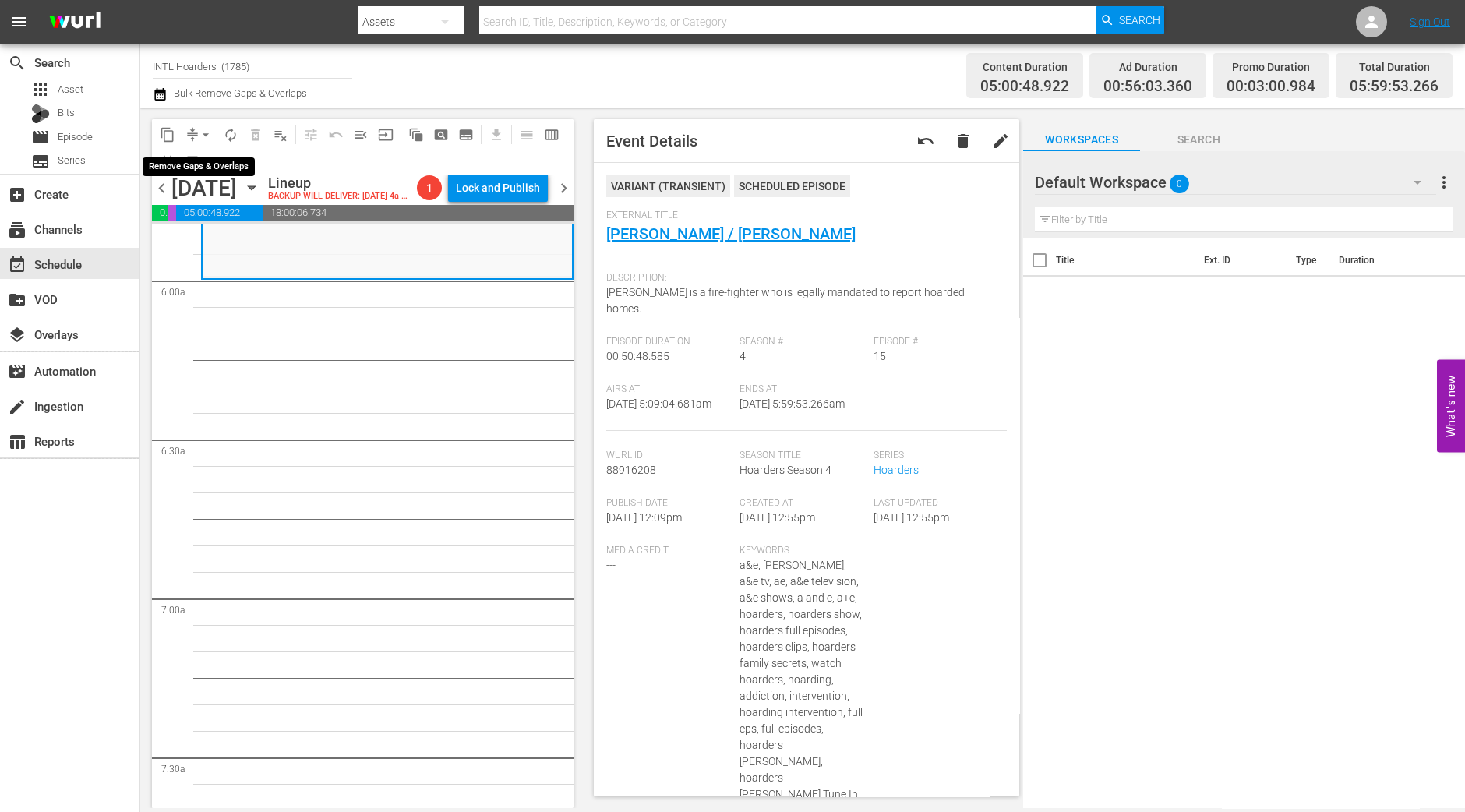
click at [206, 132] on span "arrow_drop_down" at bounding box center [205, 134] width 15 height 15
click at [210, 163] on li "Align to Midnight" at bounding box center [206, 165] width 164 height 26
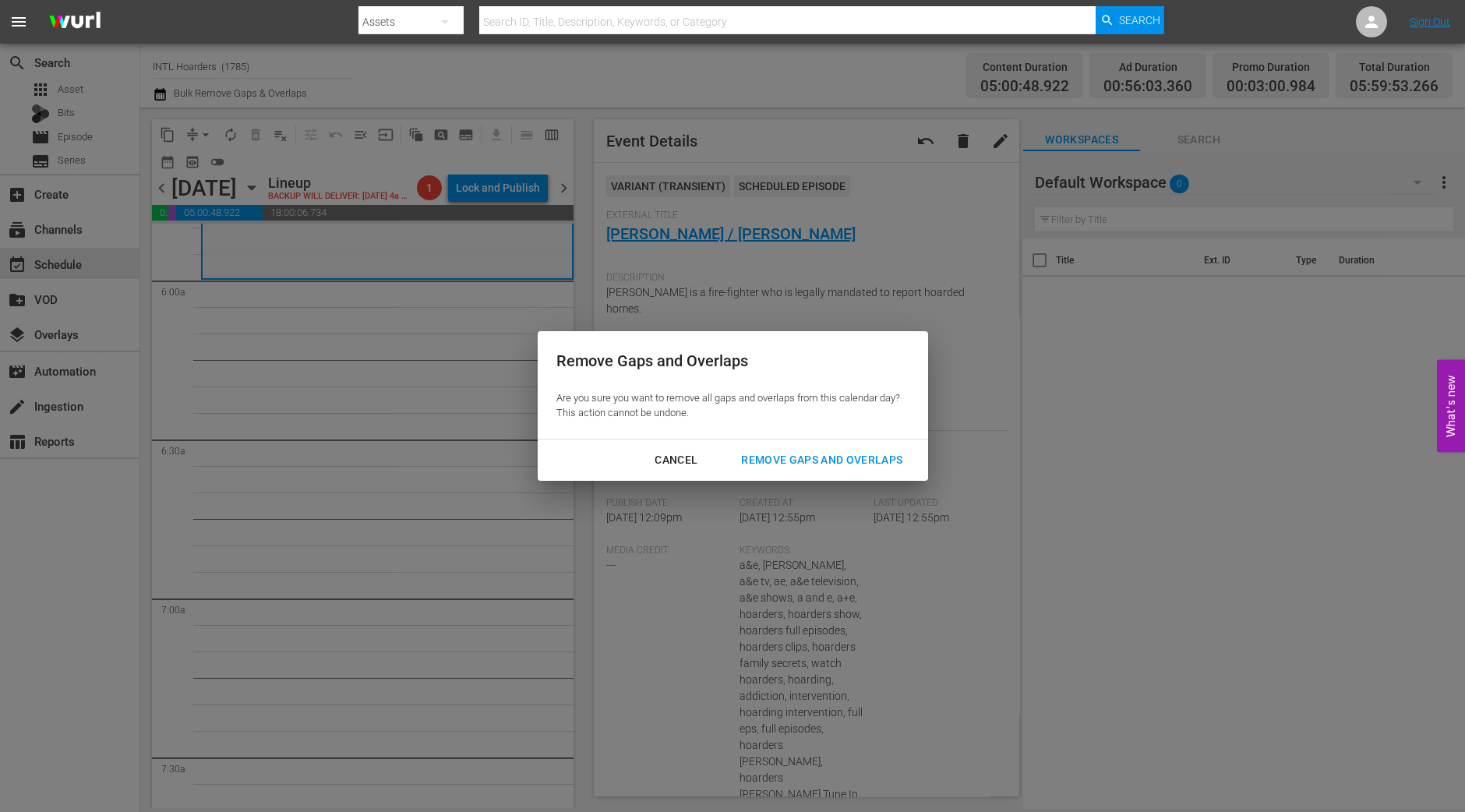
click at [803, 448] on button "Remove Gaps and Overlaps" at bounding box center [822, 460] width 199 height 28
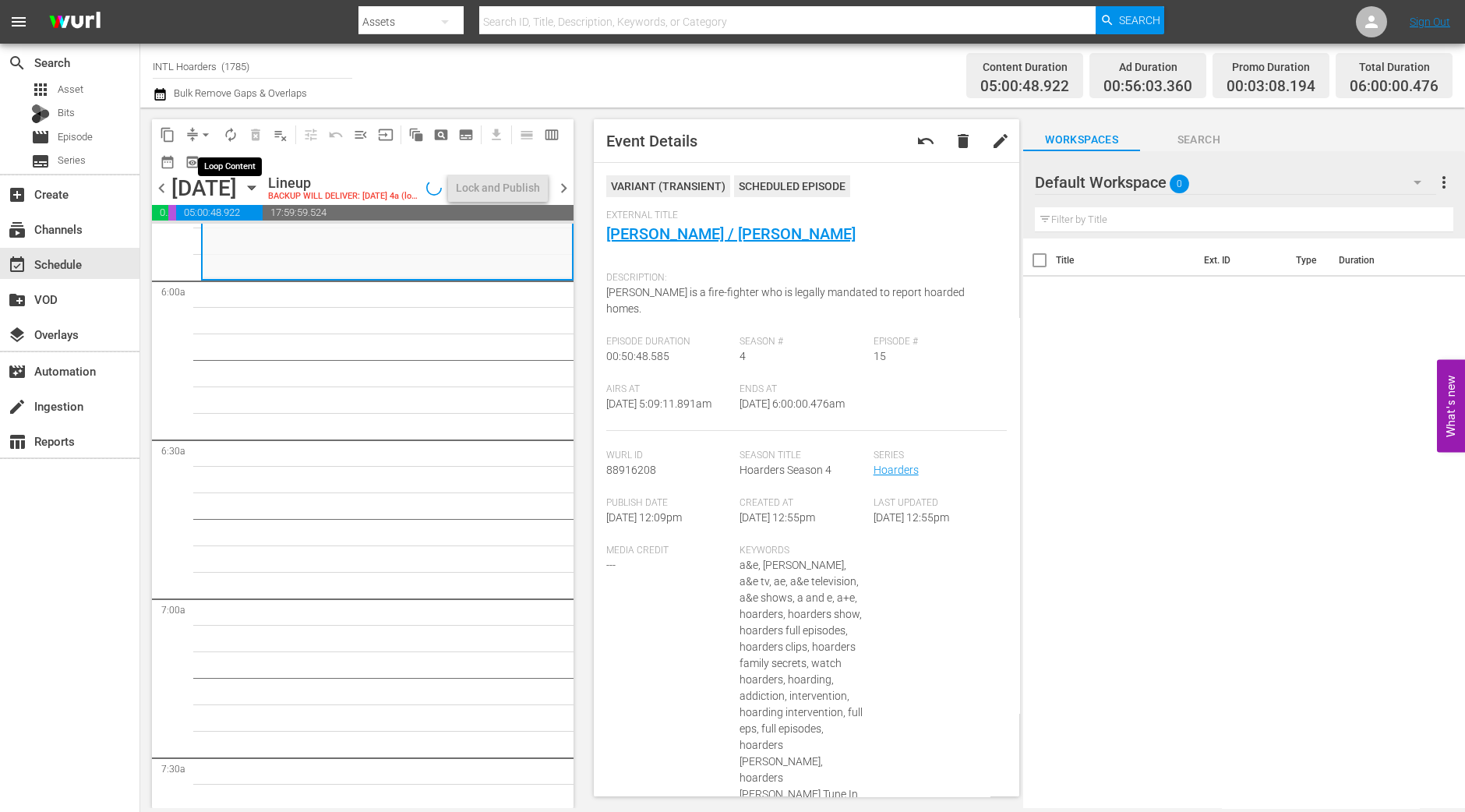
click at [238, 137] on span "autorenew_outlined" at bounding box center [231, 134] width 15 height 15
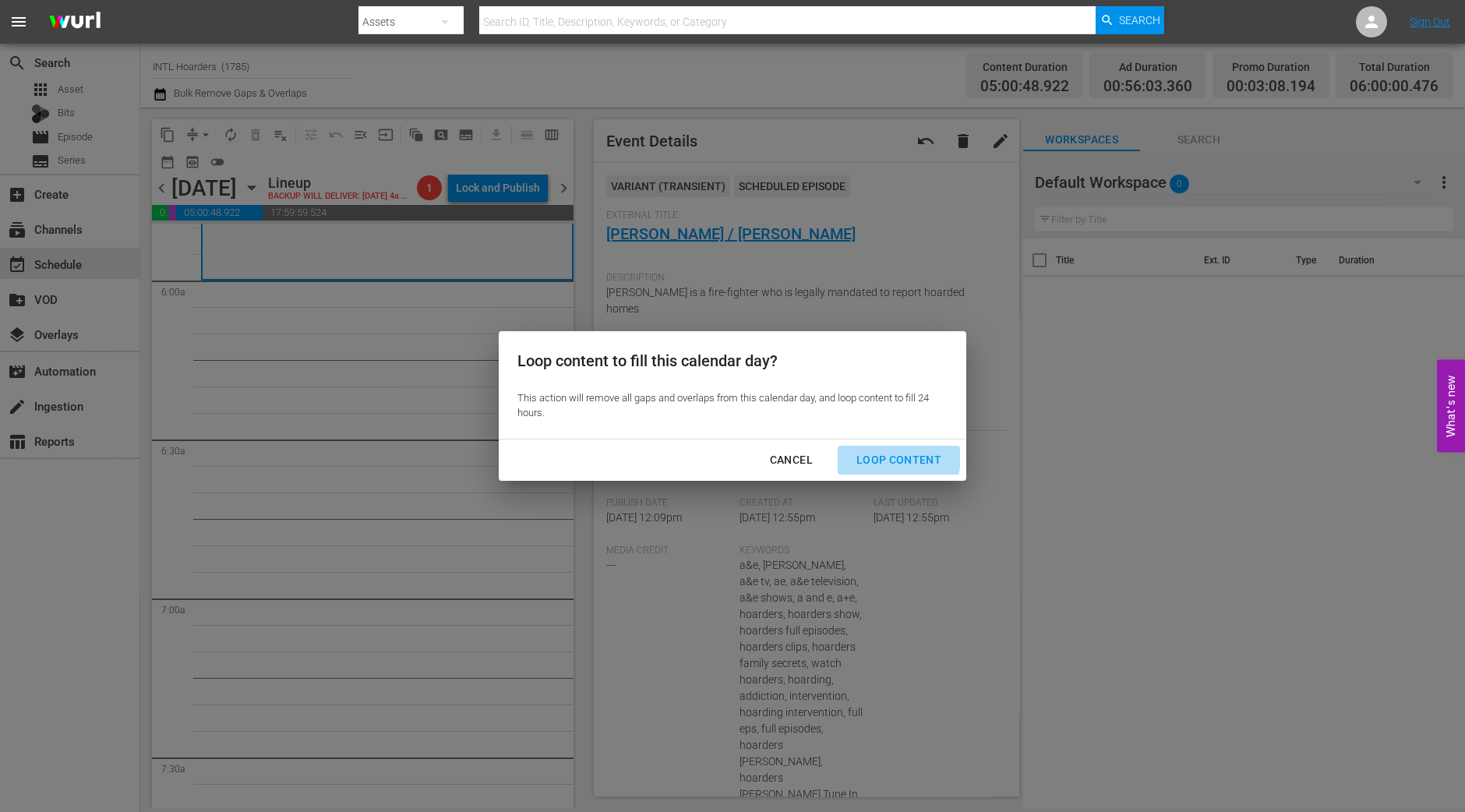
click at [882, 457] on div "Loop Content" at bounding box center [899, 460] width 110 height 20
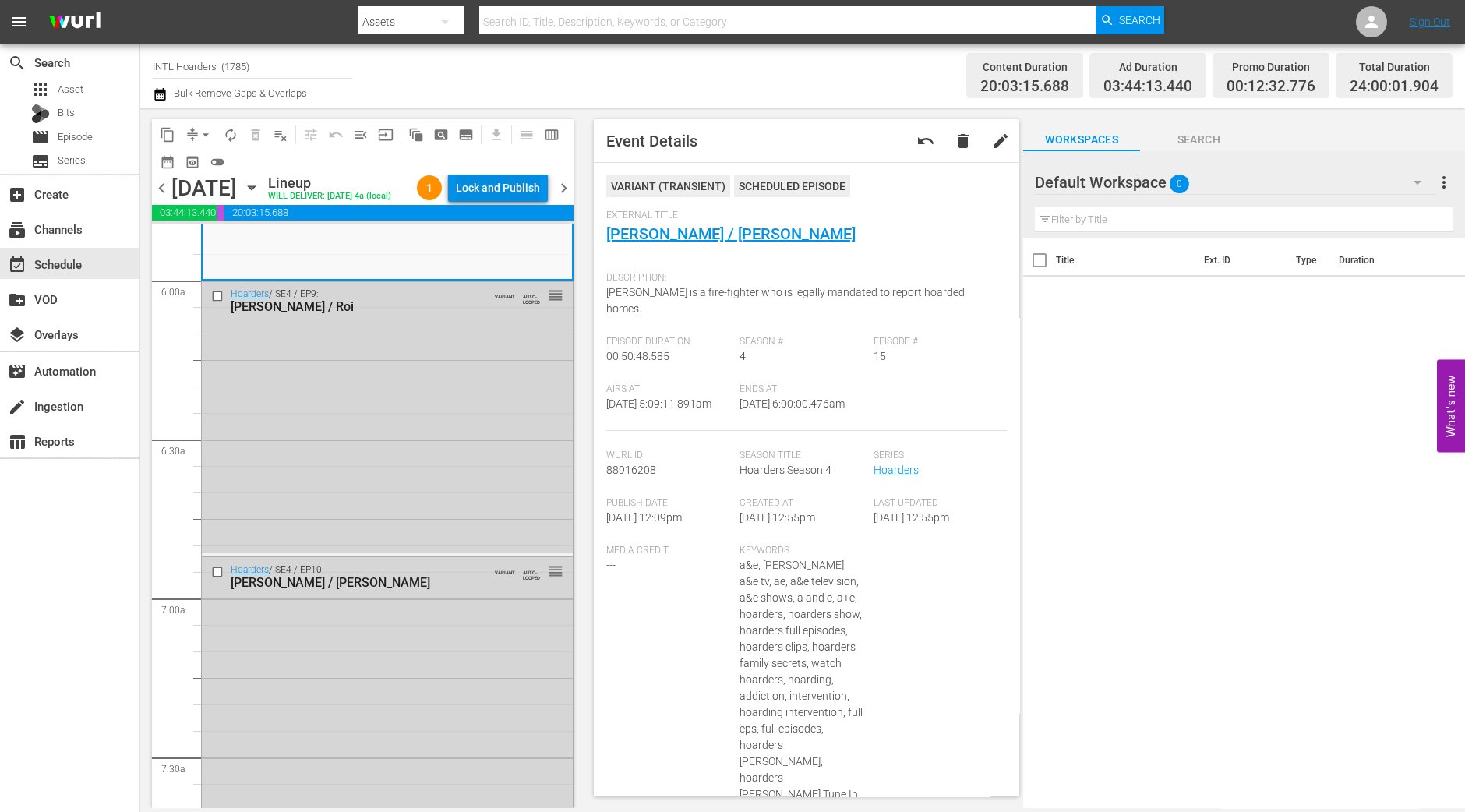
click at [477, 184] on div "Lock and Publish" at bounding box center [498, 188] width 84 height 28
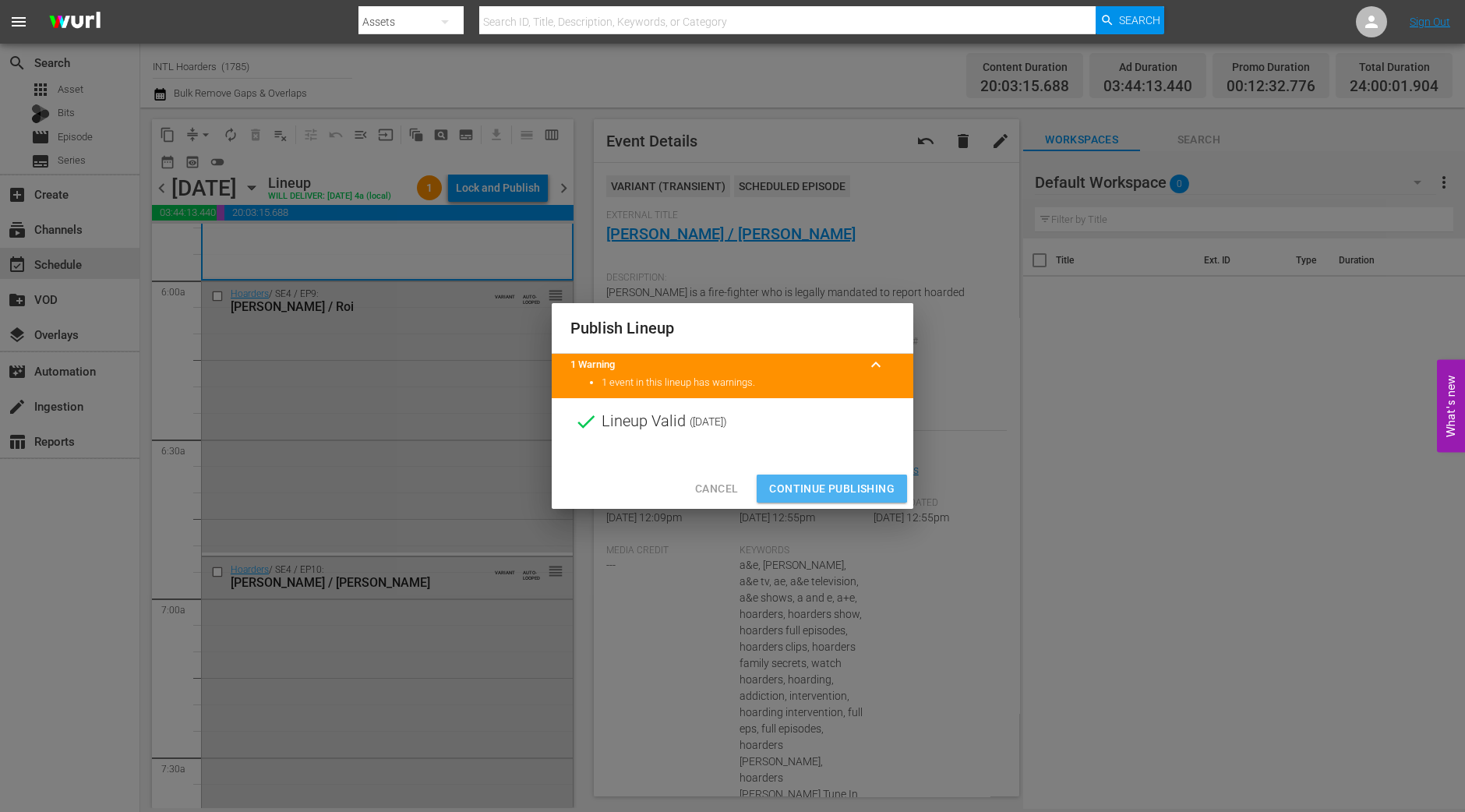
click at [822, 481] on span "Continue Publishing" at bounding box center [832, 489] width 126 height 20
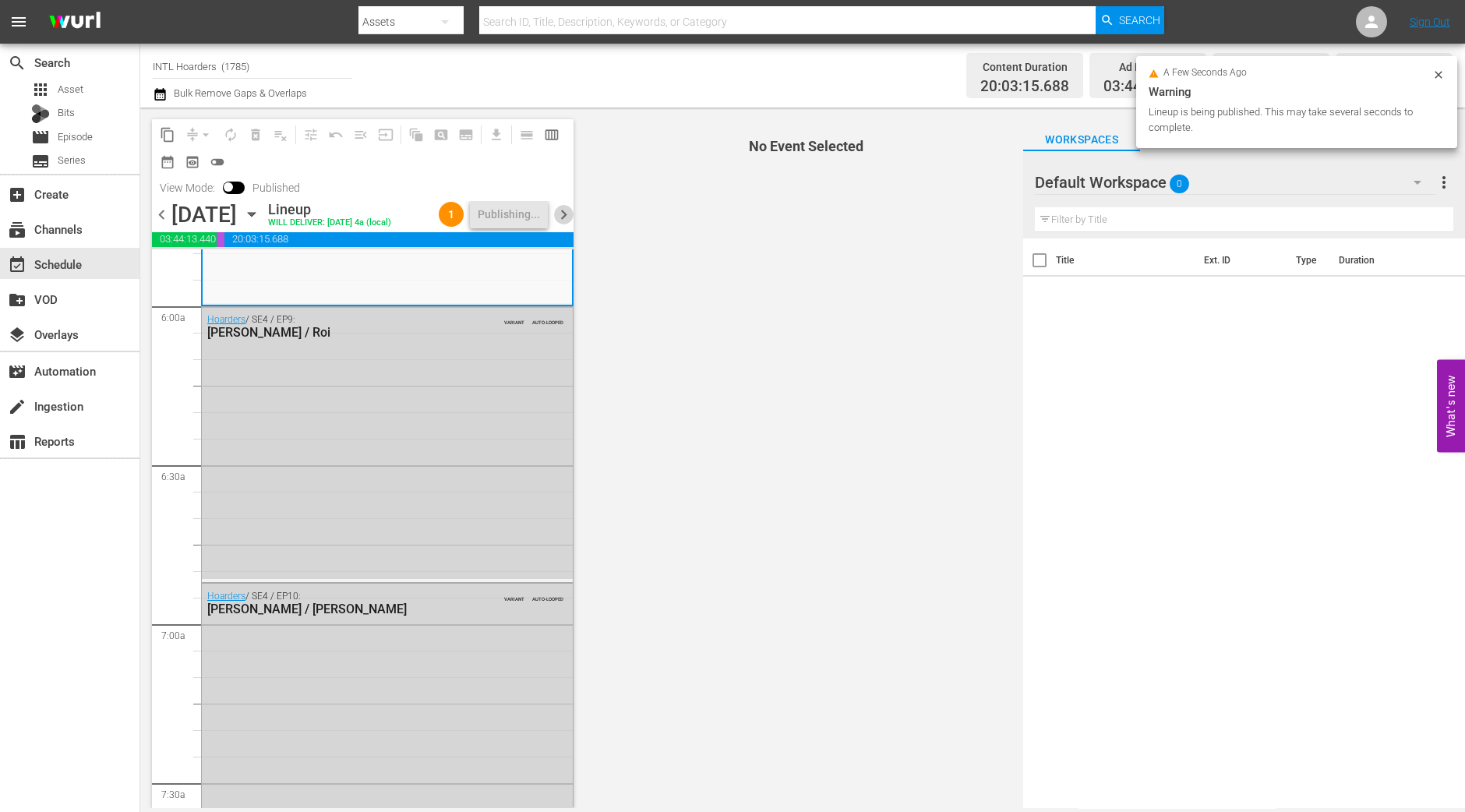
click at [565, 224] on span "chevron_right" at bounding box center [564, 215] width 20 height 20
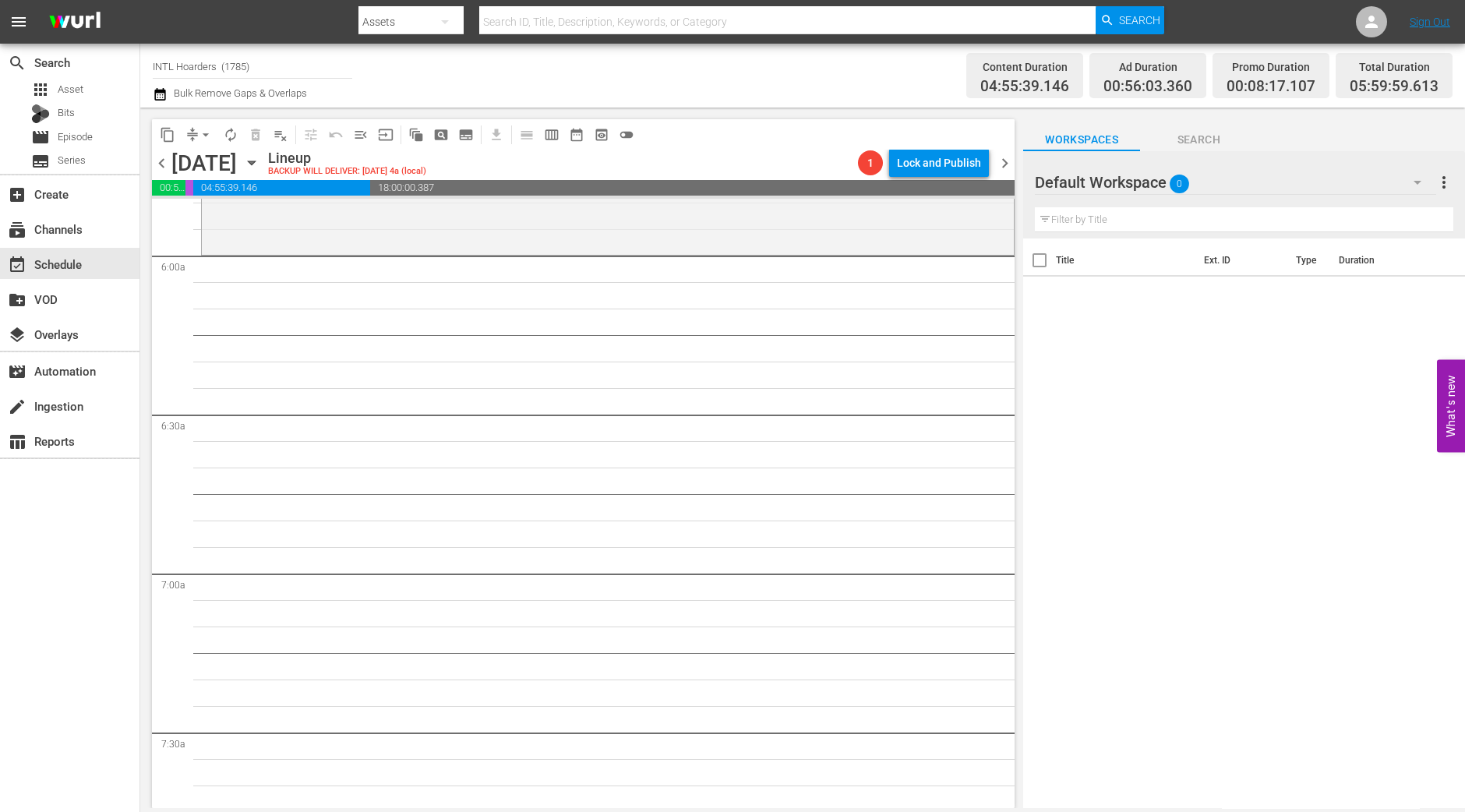
scroll to position [1461, 0]
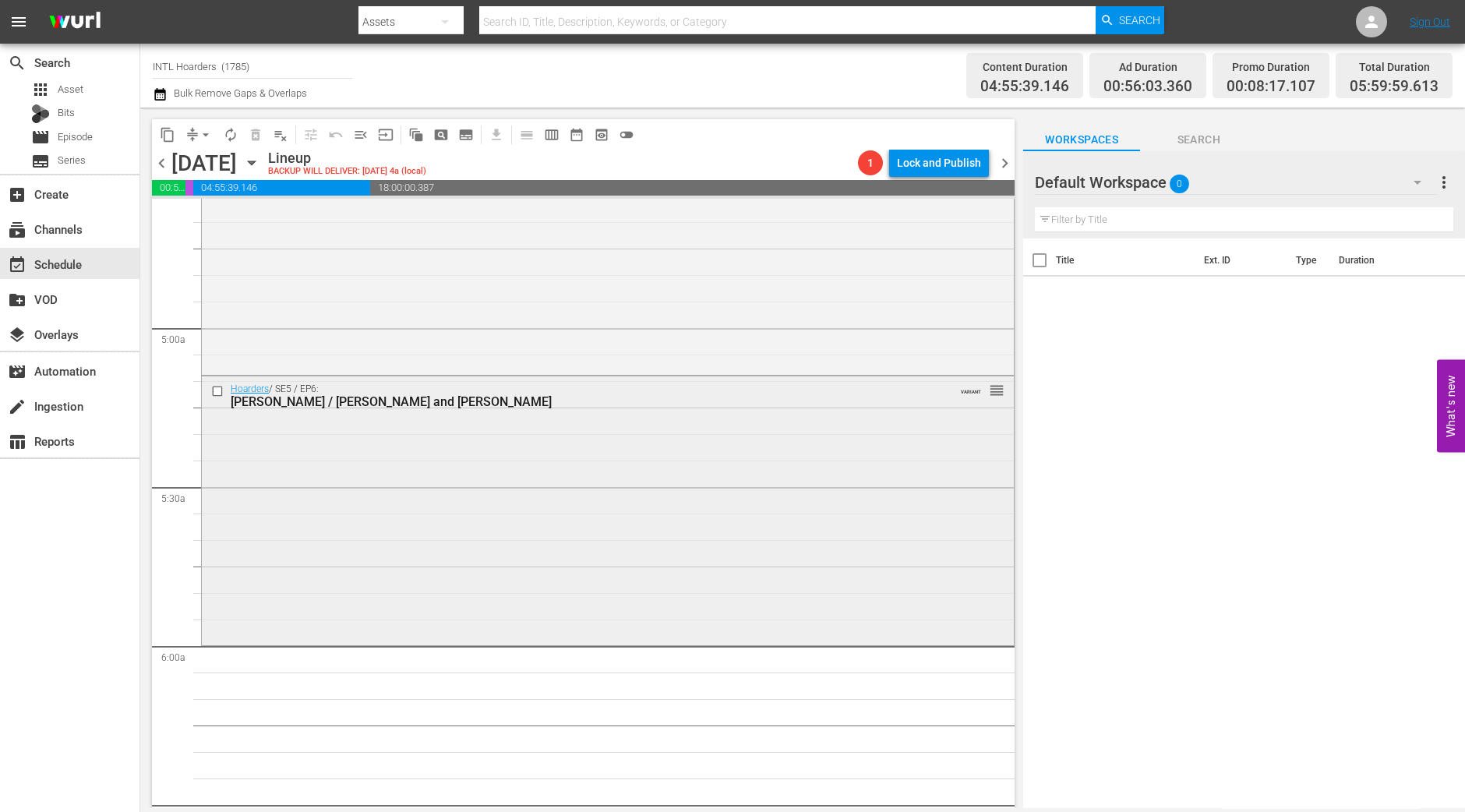
click at [608, 501] on div "Hoarders / SE5 / EP6: Barbara G. / Fred and Mary VARIANT reorder" at bounding box center [608, 509] width 812 height 266
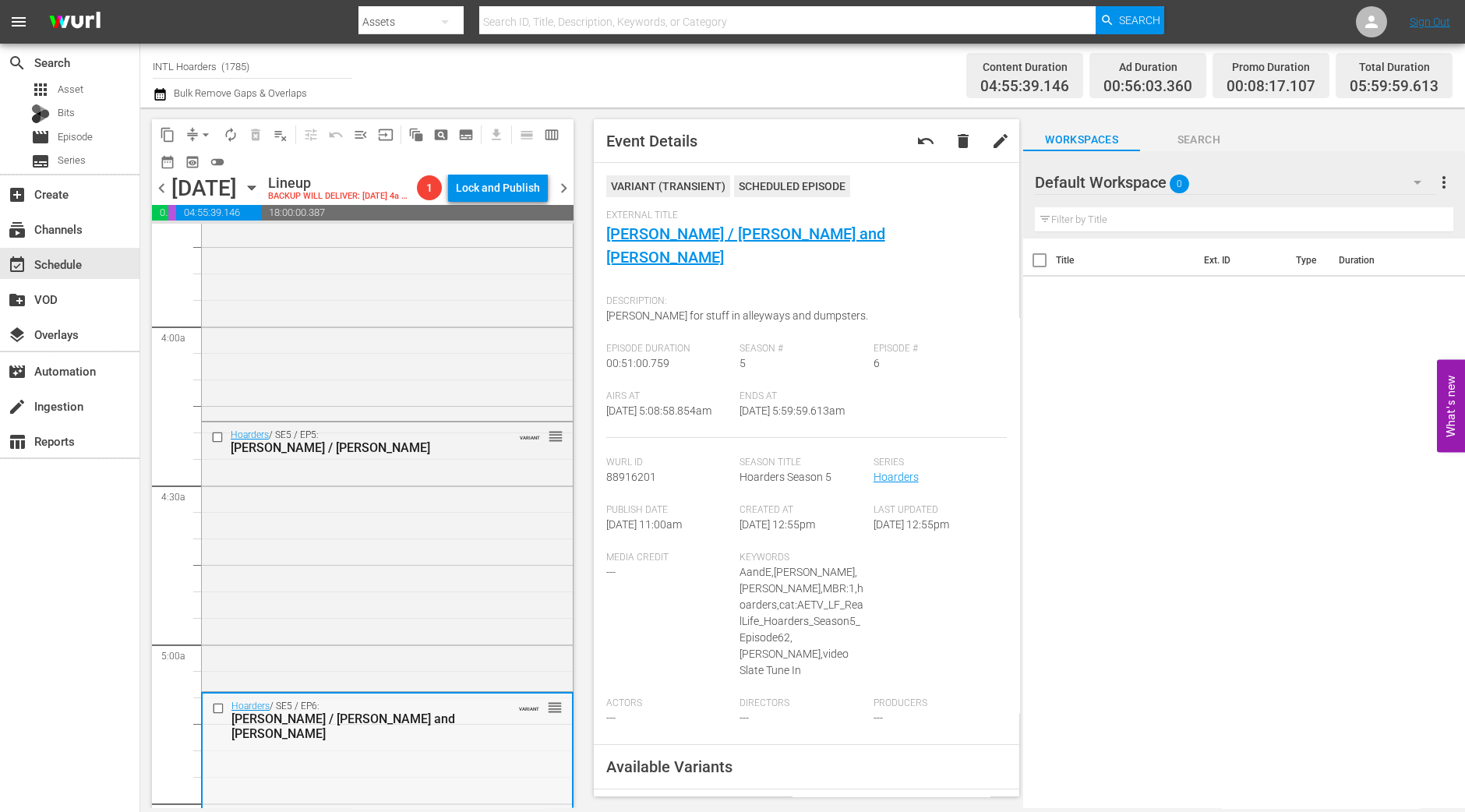
scroll to position [1170, 0]
click at [471, 486] on div "Hoarders / SE5 / EP5: Joanne / Kristy VARIANT reorder" at bounding box center [387, 555] width 371 height 266
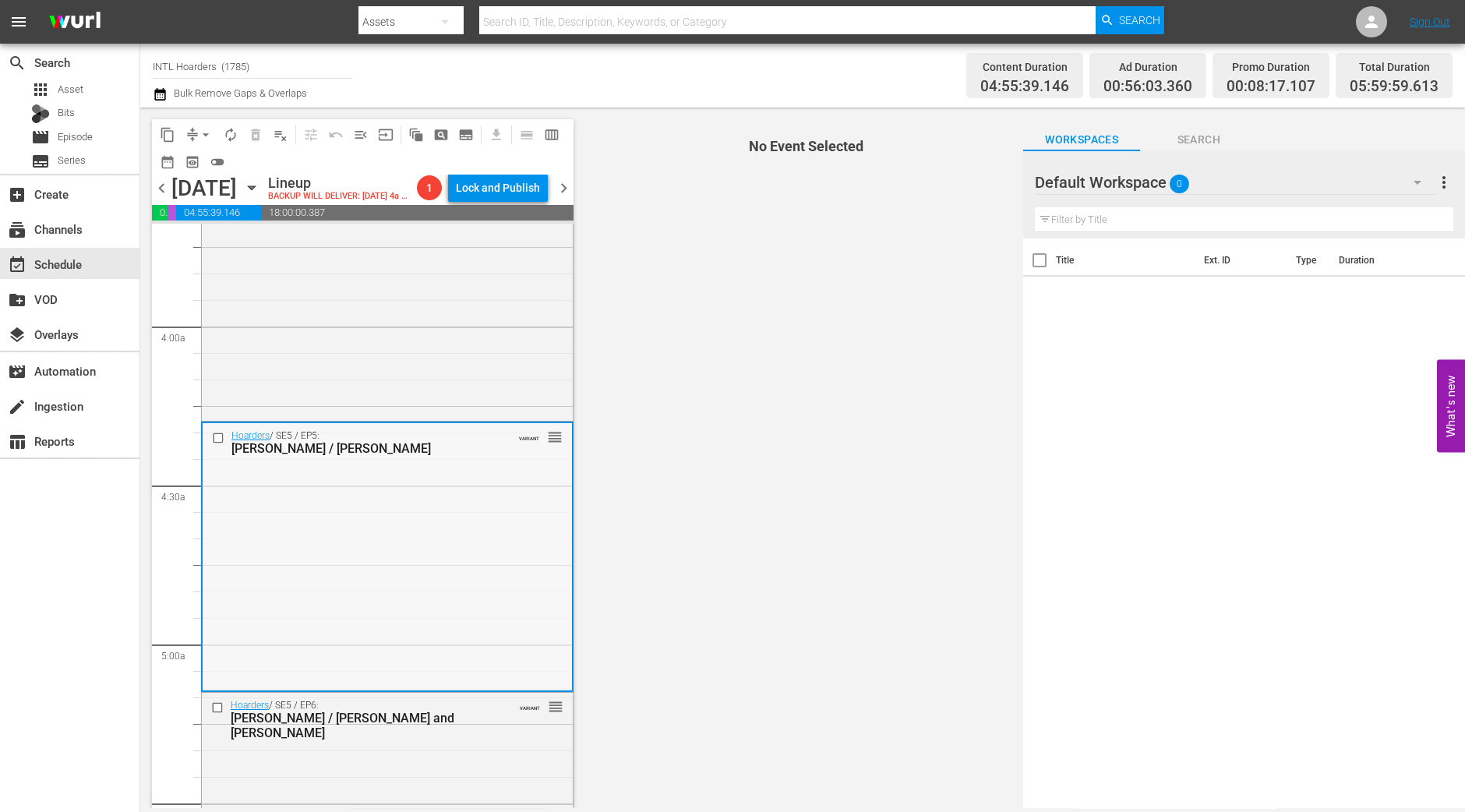
scroll to position [975, 0]
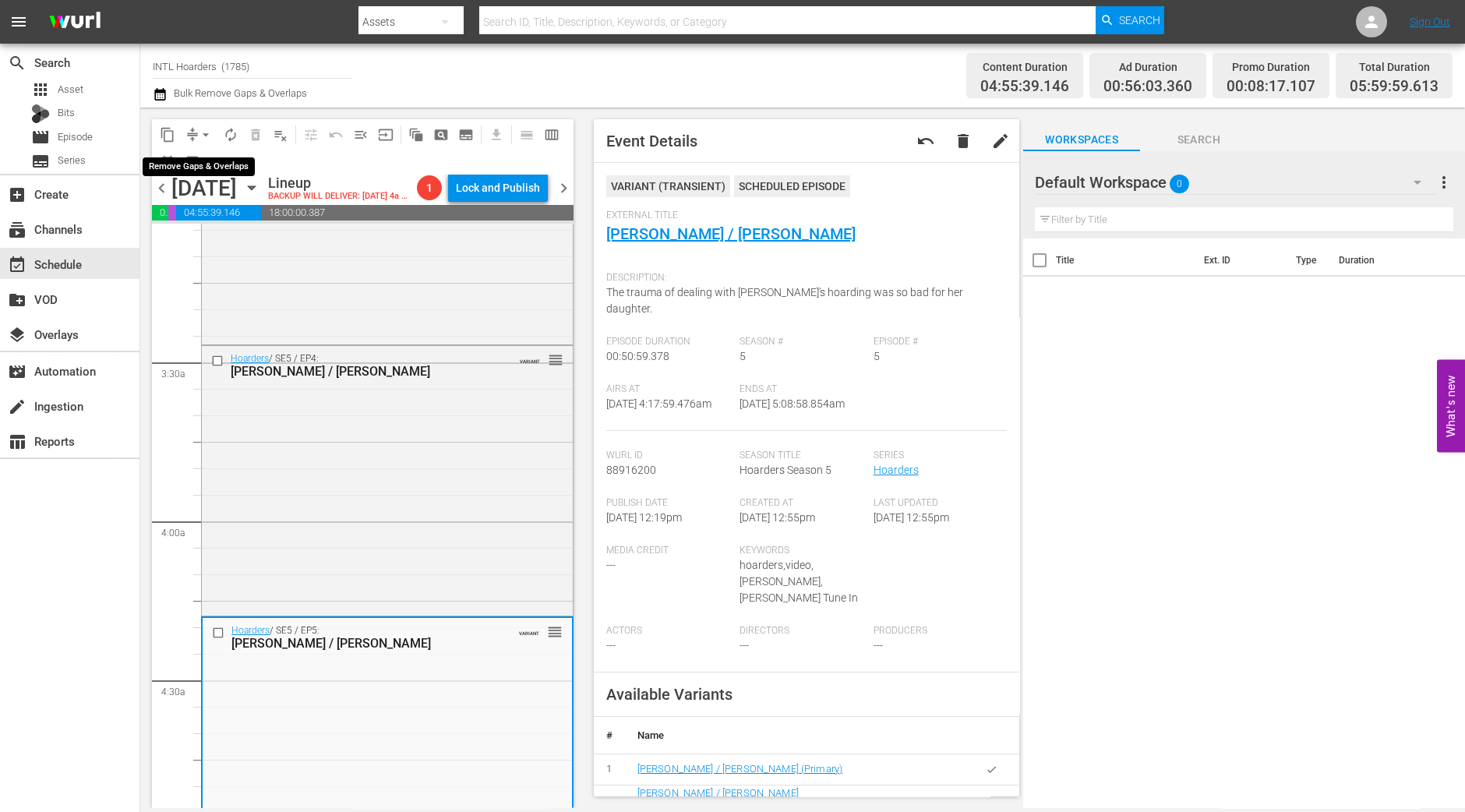
click at [202, 131] on span "arrow_drop_down" at bounding box center [205, 134] width 15 height 15
click at [213, 161] on li "Align to Midnight" at bounding box center [206, 165] width 129 height 26
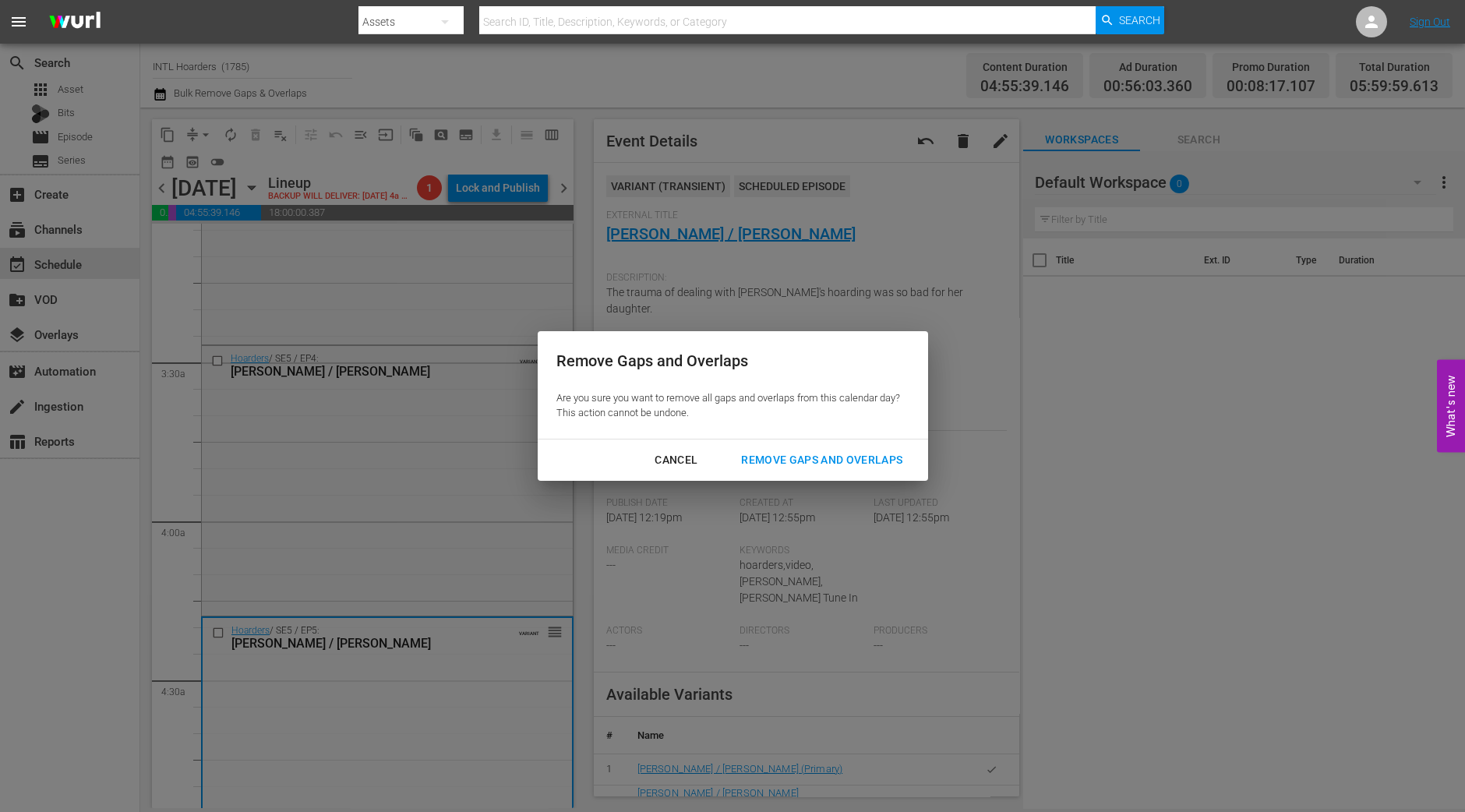
click at [834, 468] on div "Remove Gaps and Overlaps" at bounding box center [821, 460] width 186 height 20
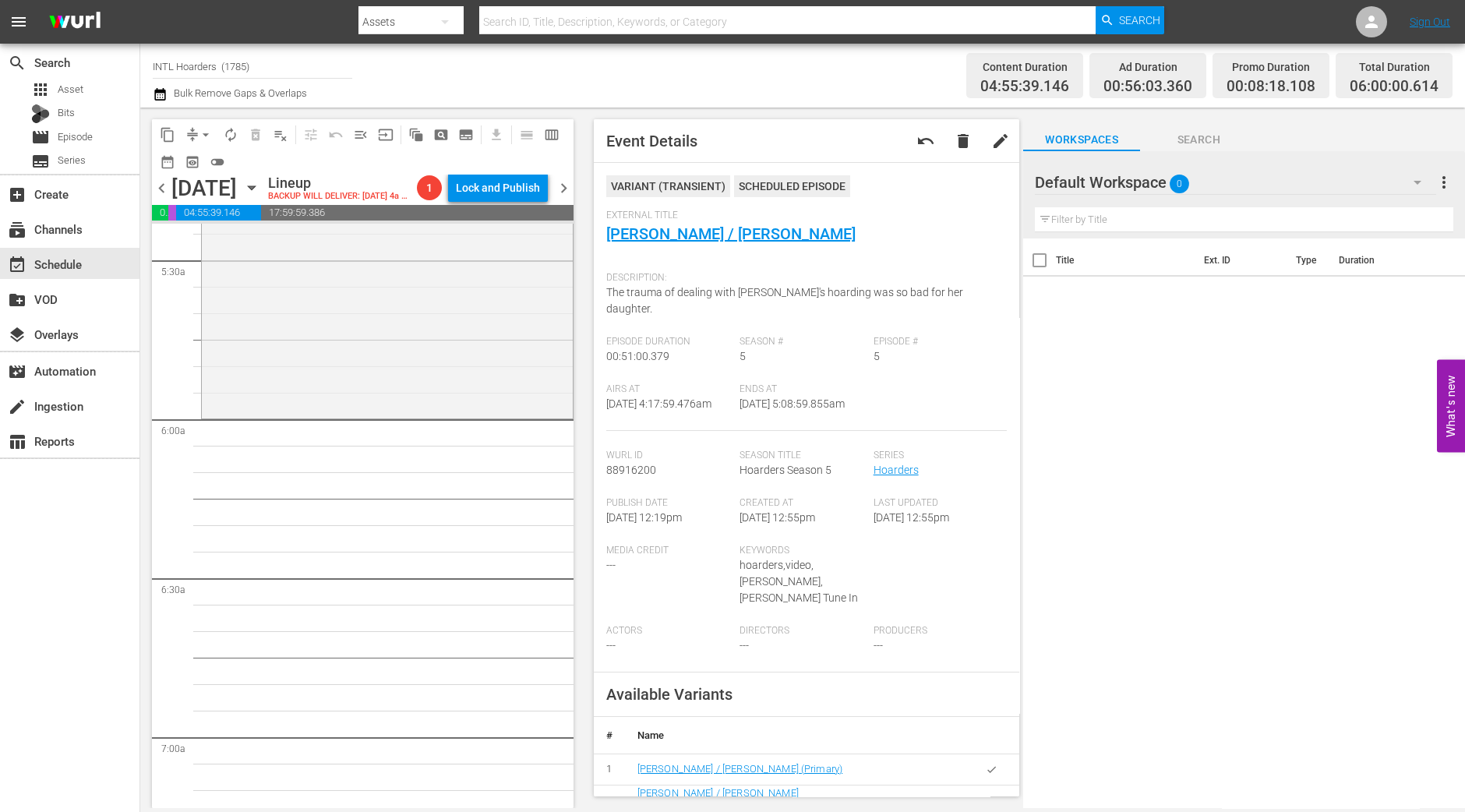
scroll to position [1559, 0]
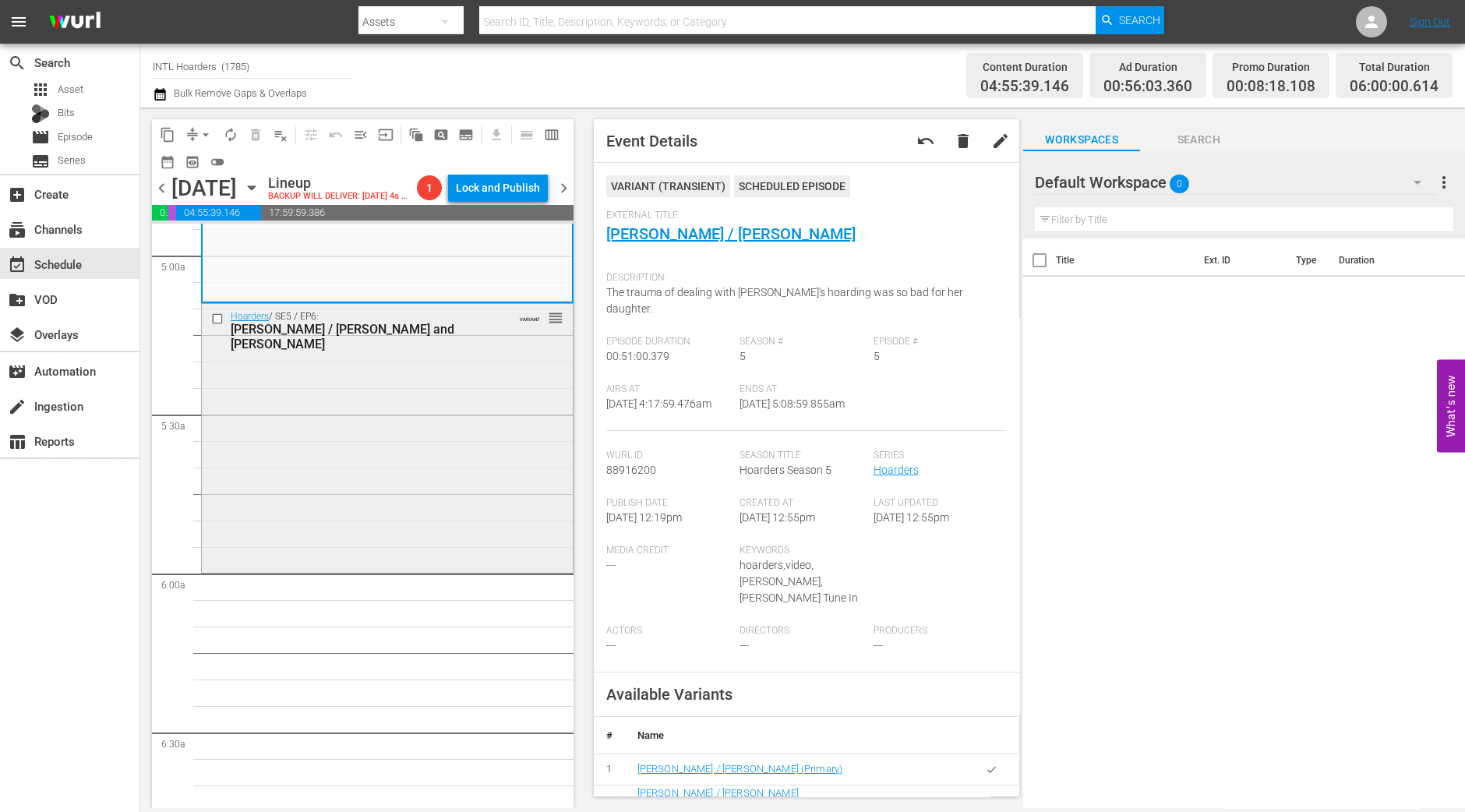
click at [412, 477] on div "Hoarders / SE5 / EP6: Barbara G. / Fred and Mary VARIANT reorder" at bounding box center [387, 436] width 371 height 266
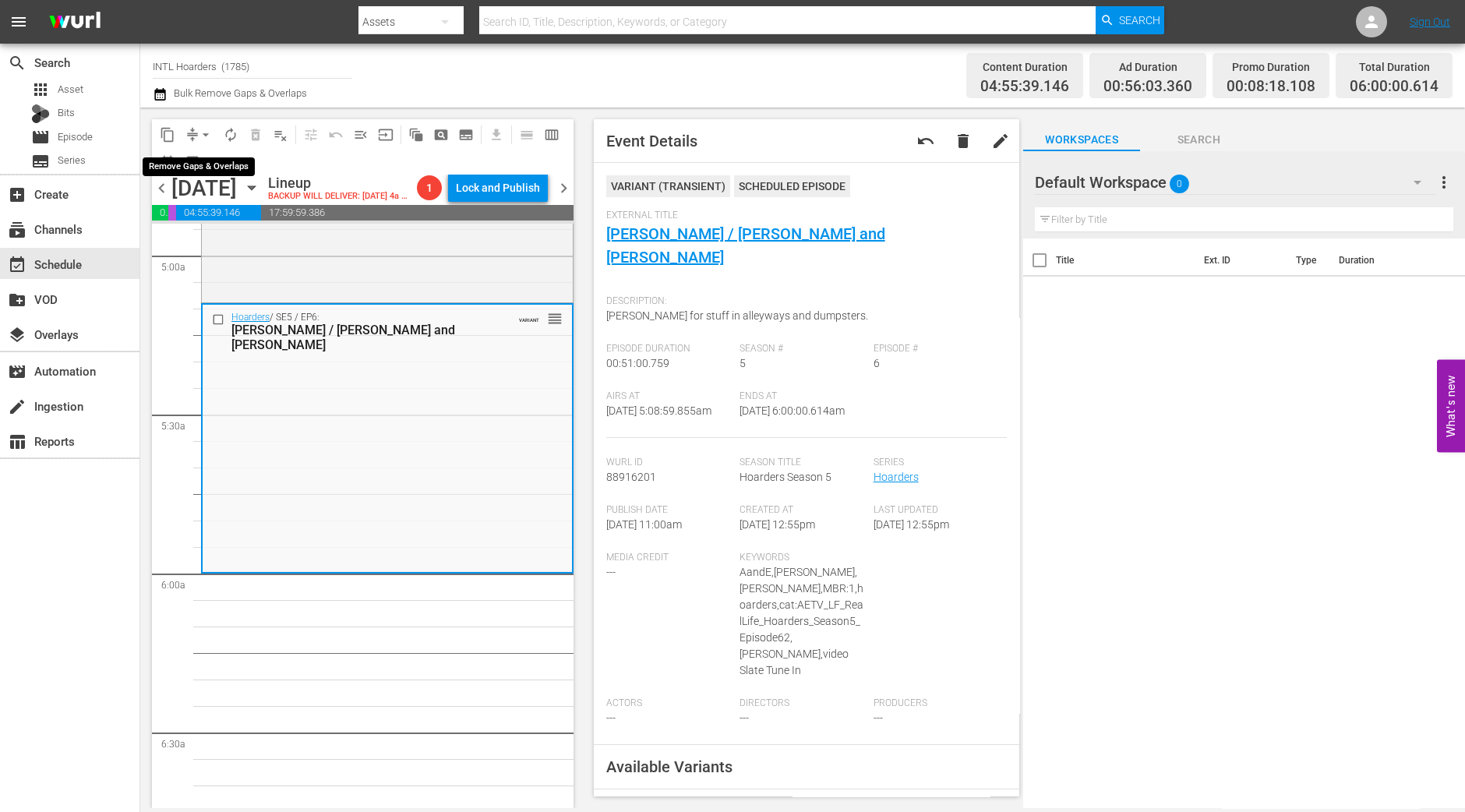
click at [199, 127] on span "arrow_drop_down" at bounding box center [205, 134] width 15 height 15
click at [207, 161] on li "Align to Midnight" at bounding box center [206, 165] width 164 height 26
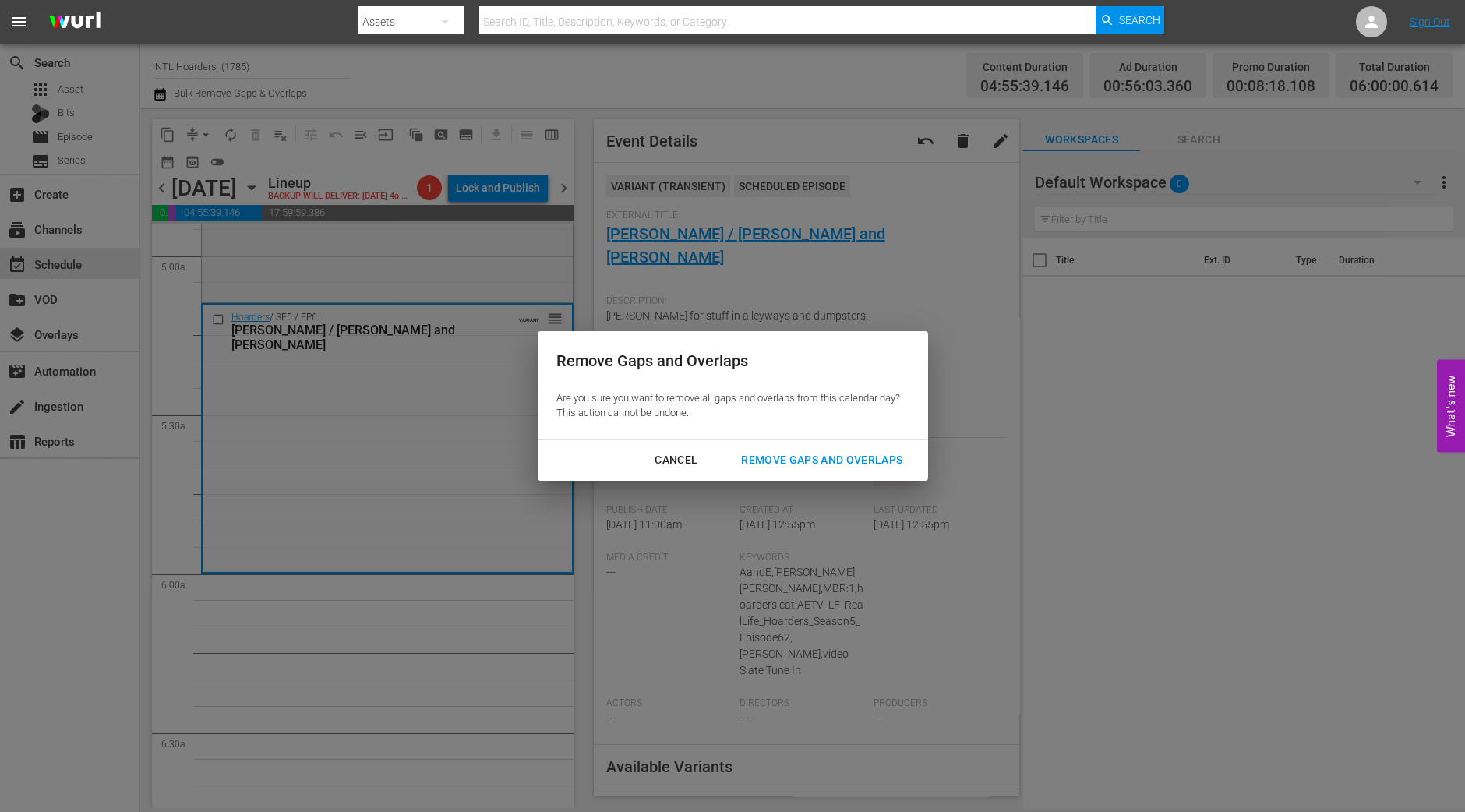
click at [832, 437] on div "Remove Gaps and Overlaps Are you sure you want to remove all gaps and overlaps …" at bounding box center [732, 385] width 391 height 108
click at [840, 465] on div "Remove Gaps and Overlaps" at bounding box center [821, 460] width 186 height 20
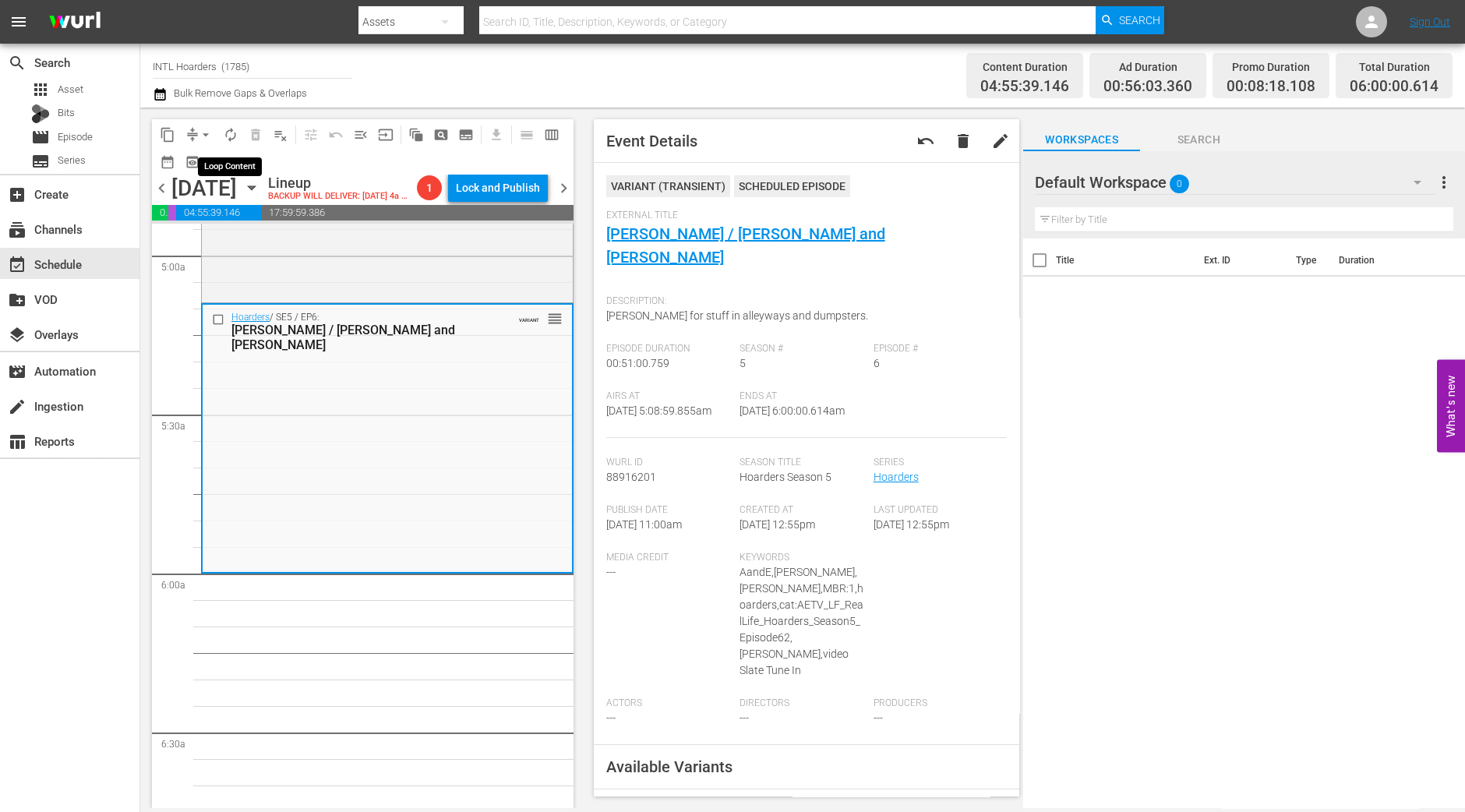
click at [228, 133] on span "autorenew_outlined" at bounding box center [231, 134] width 15 height 15
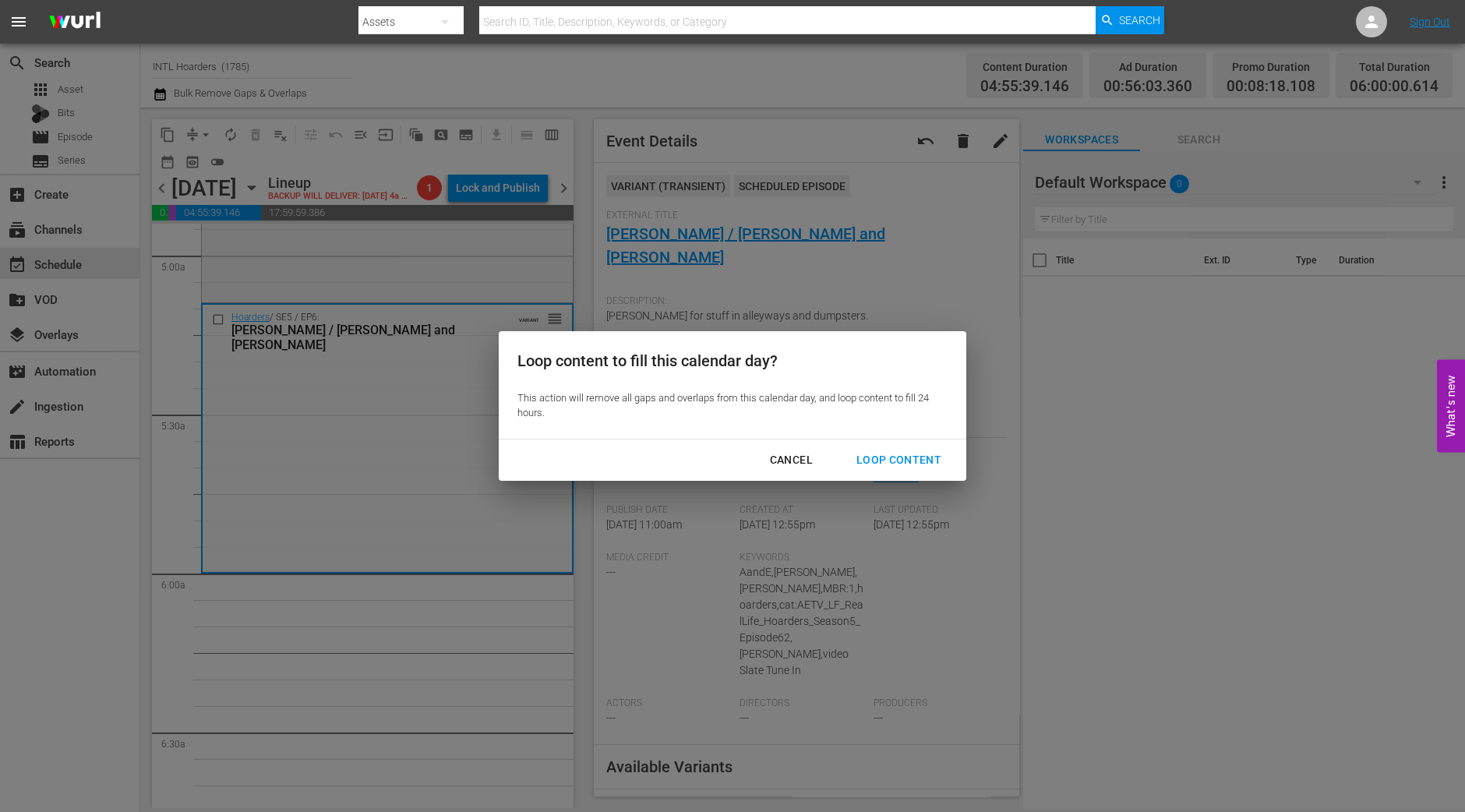
click at [917, 468] on div "Loop Content" at bounding box center [899, 460] width 110 height 20
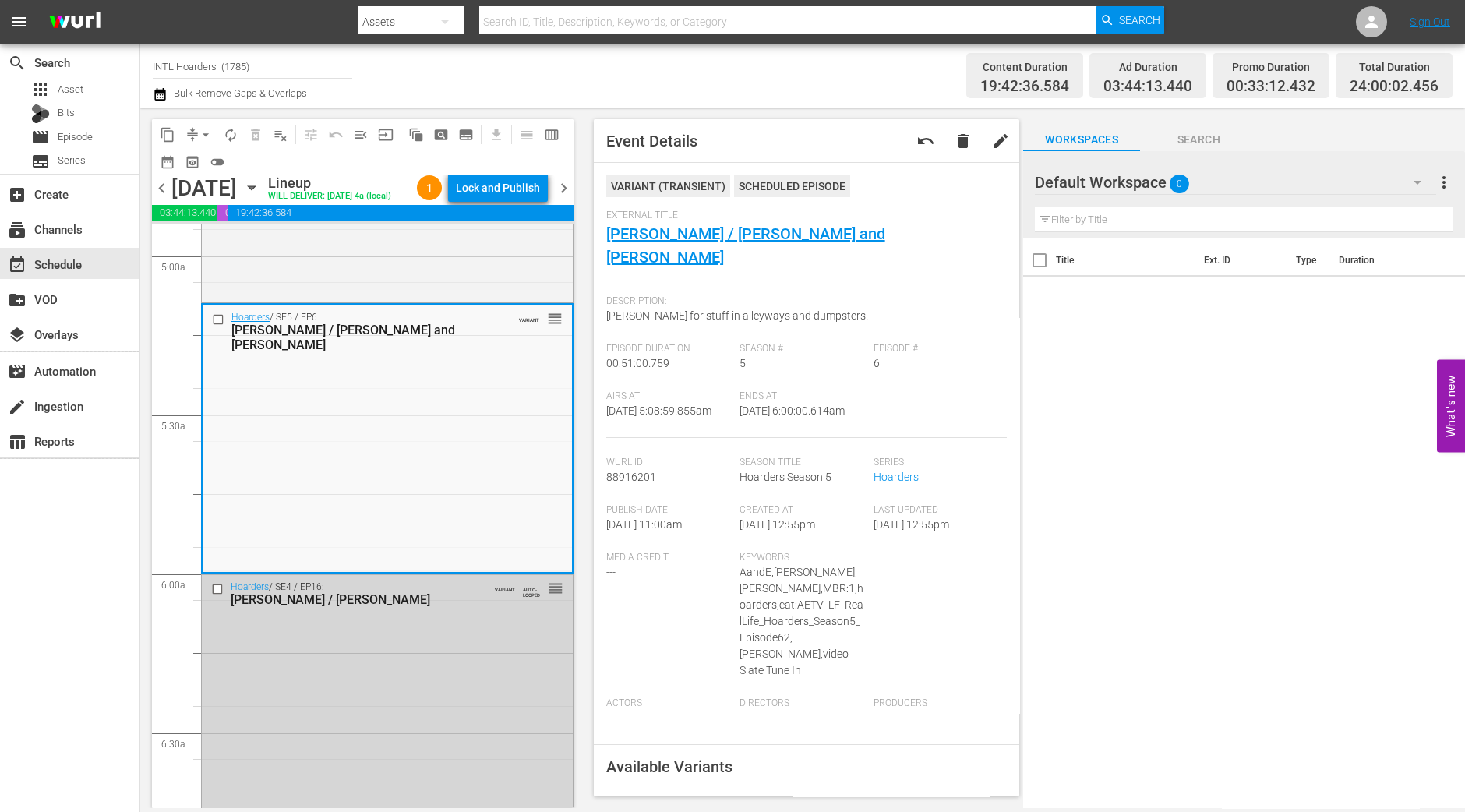
click at [509, 199] on div "Lock and Publish" at bounding box center [498, 188] width 84 height 28
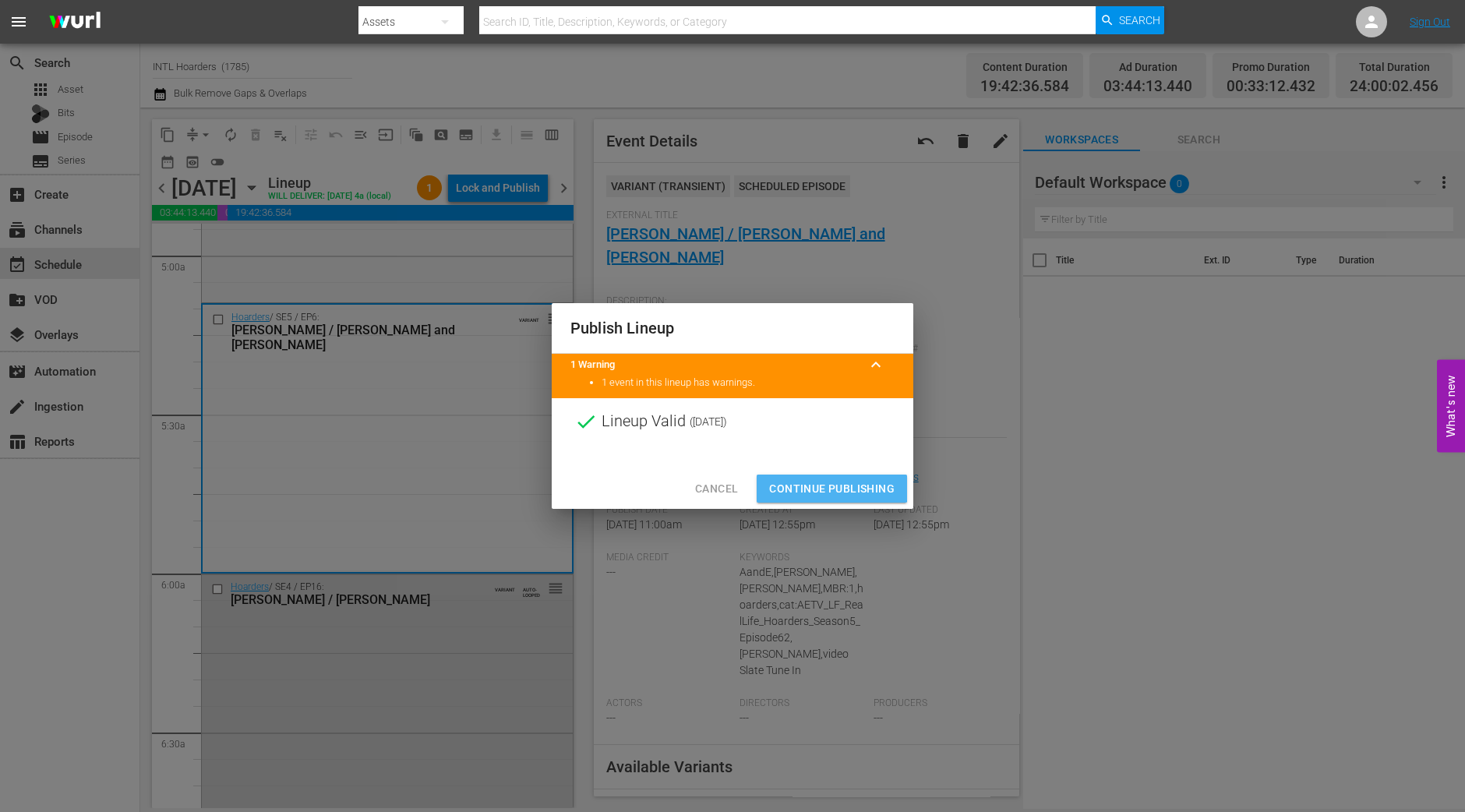
click at [824, 481] on span "Continue Publishing" at bounding box center [832, 489] width 126 height 20
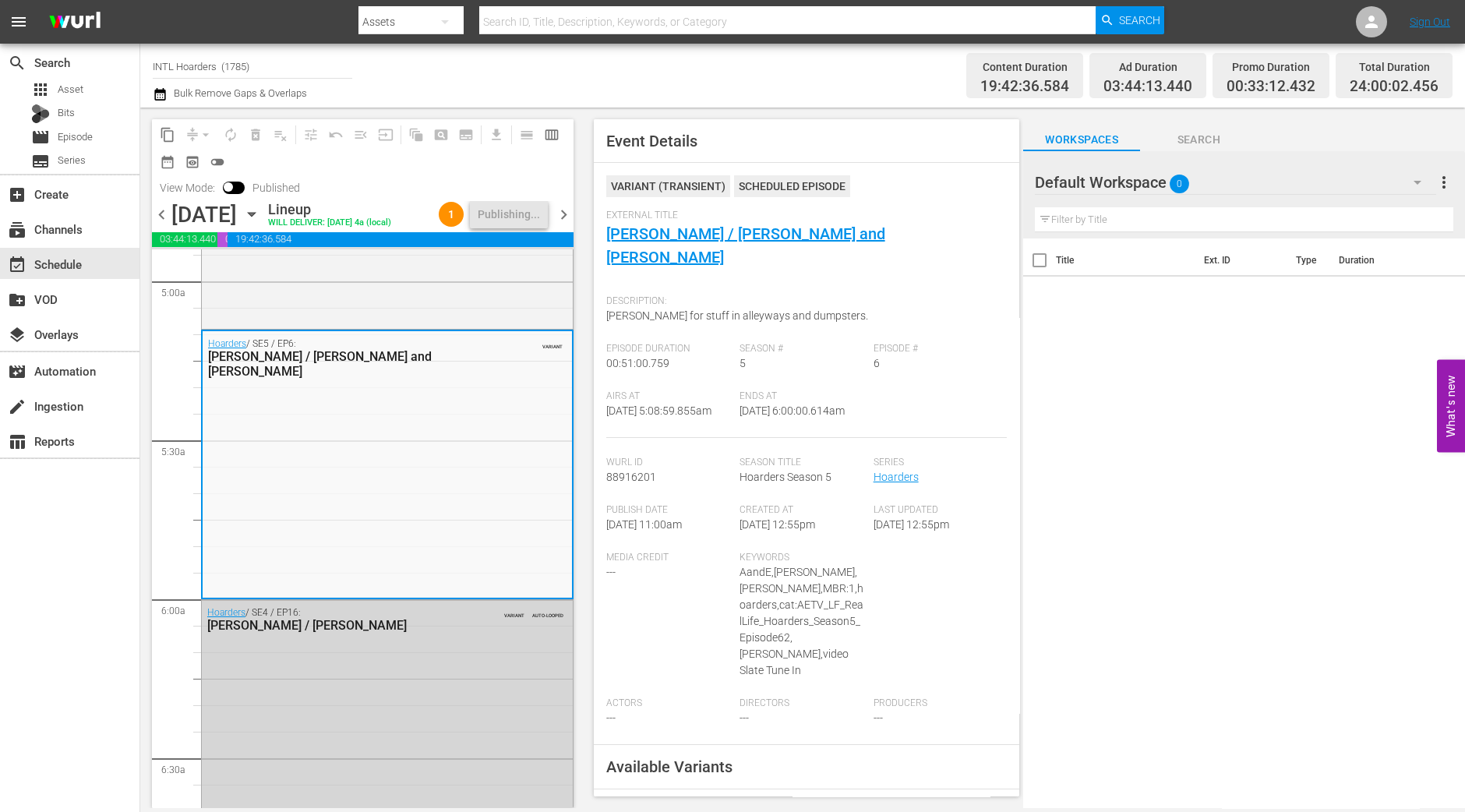
click at [171, 228] on div "Sunday, September 14th" at bounding box center [203, 214] width 65 height 26
click at [166, 224] on span "chevron_left" at bounding box center [162, 215] width 20 height 20
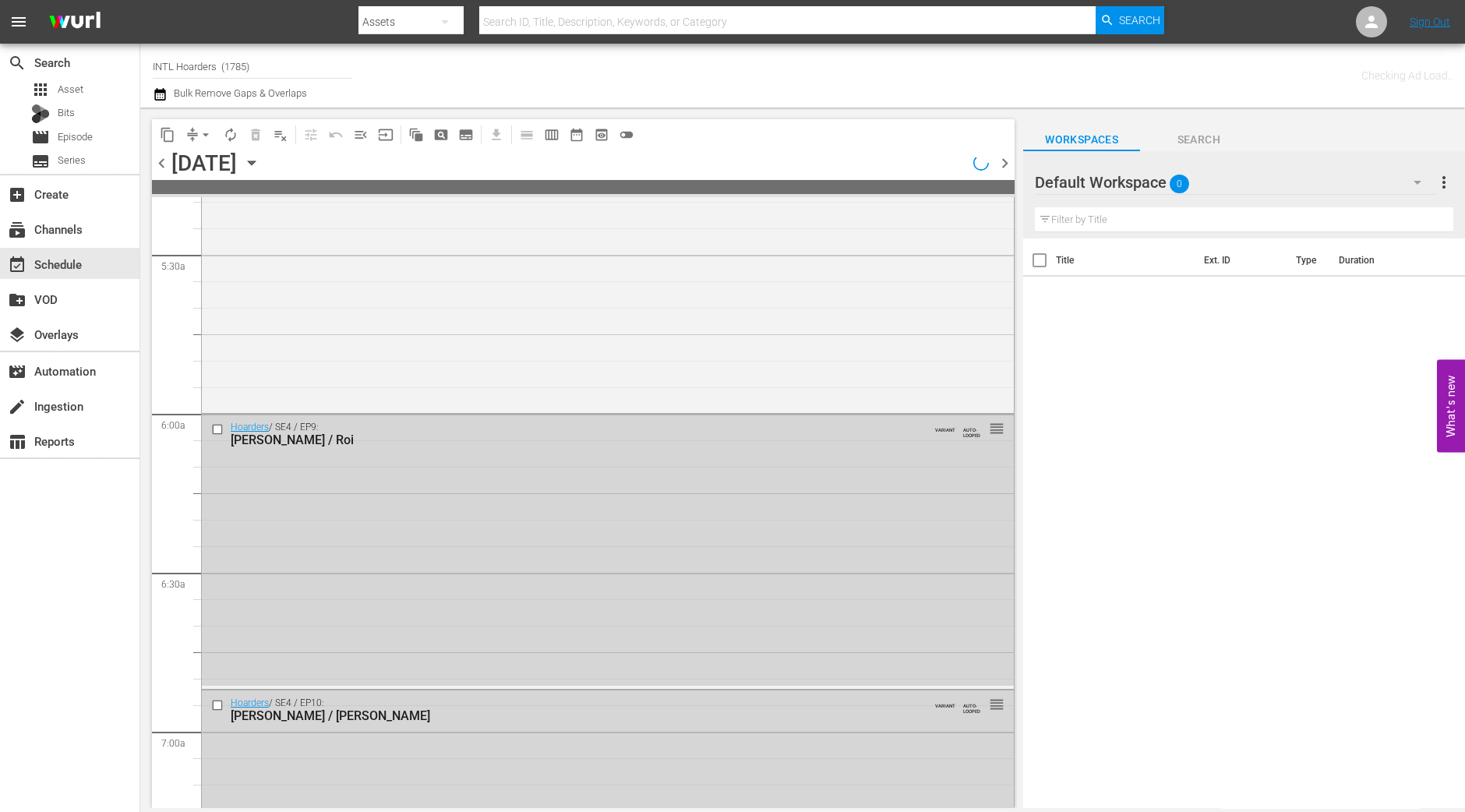
scroll to position [1559, 0]
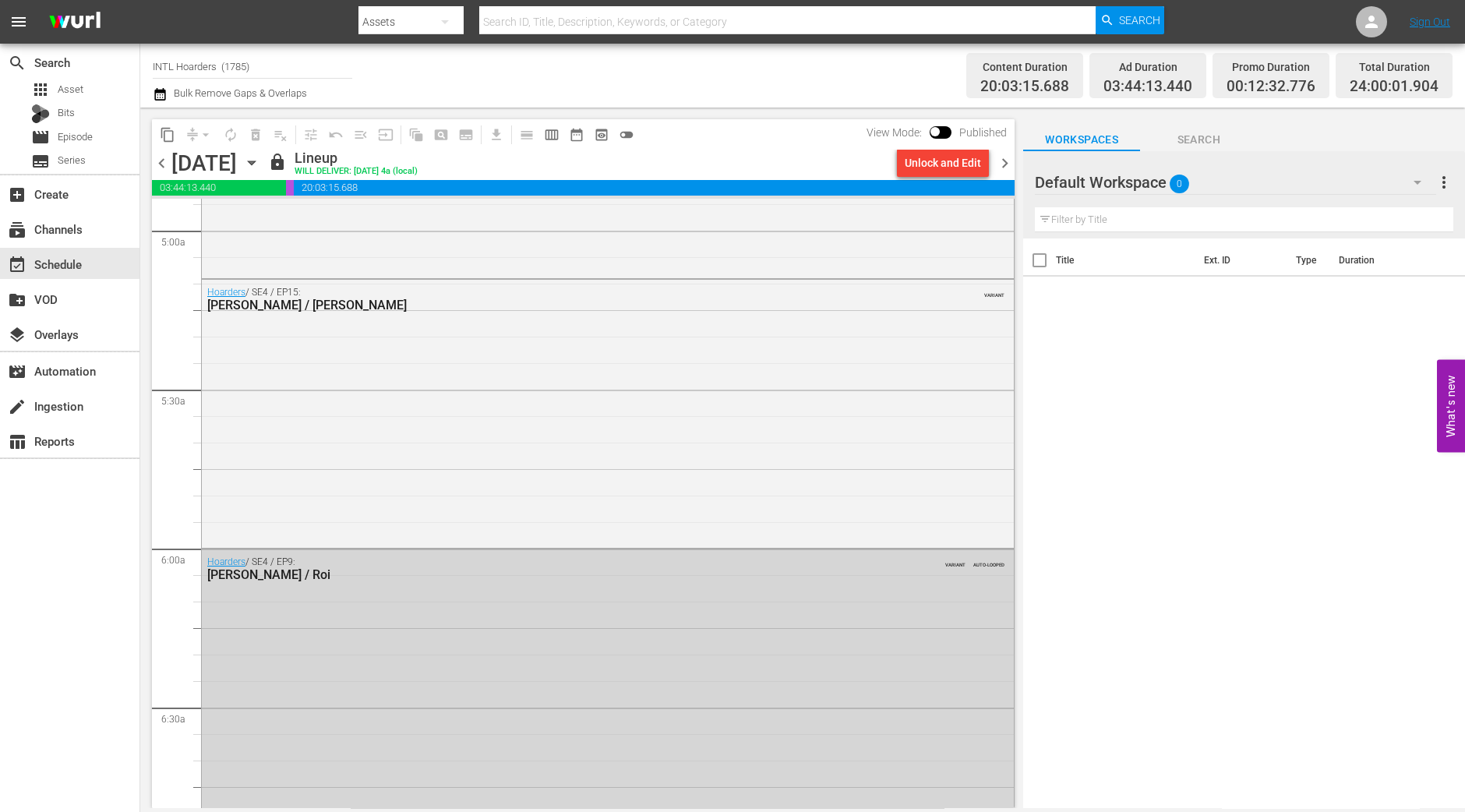
click at [1007, 159] on span "chevron_right" at bounding box center [1005, 163] width 20 height 20
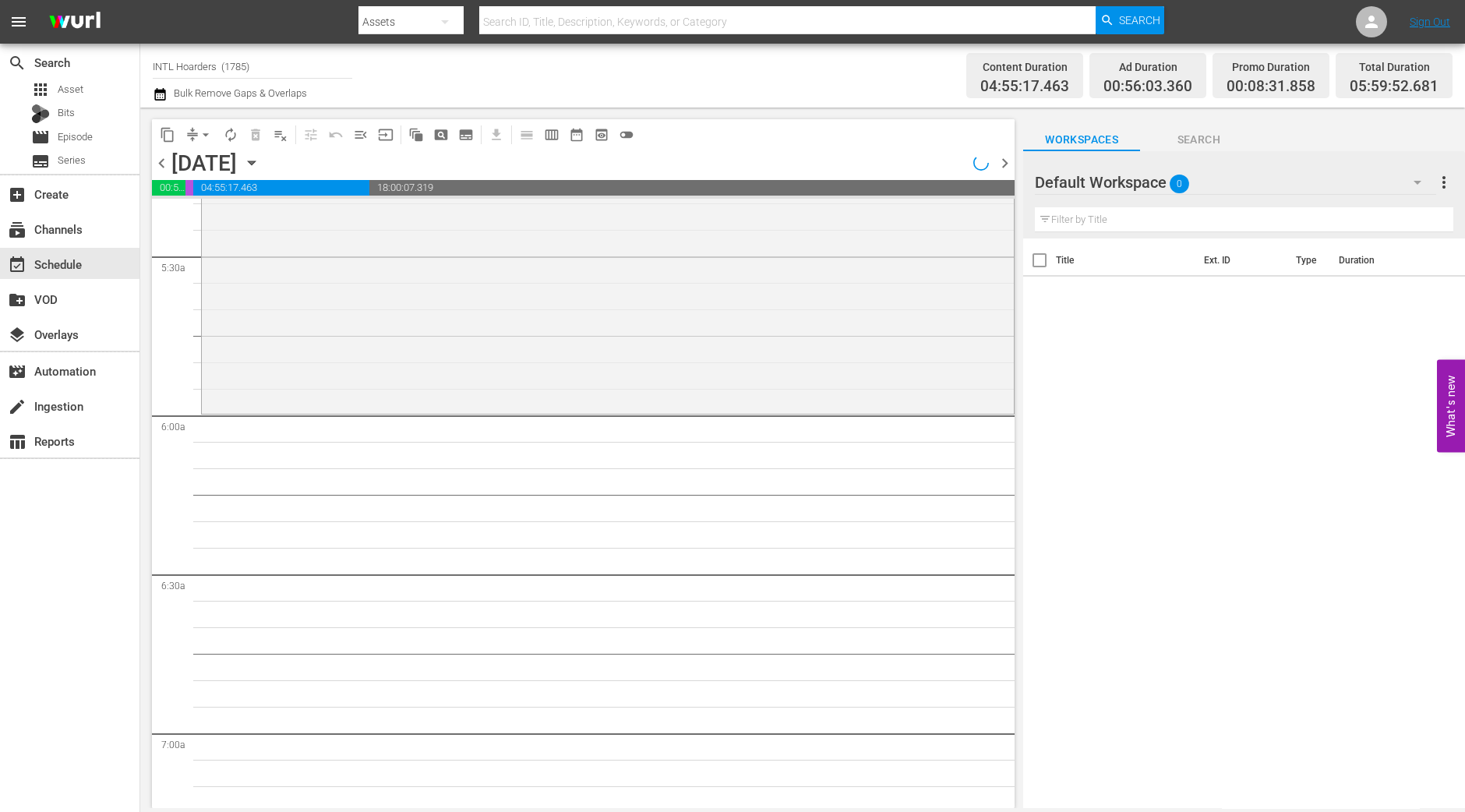
scroll to position [1585, 0]
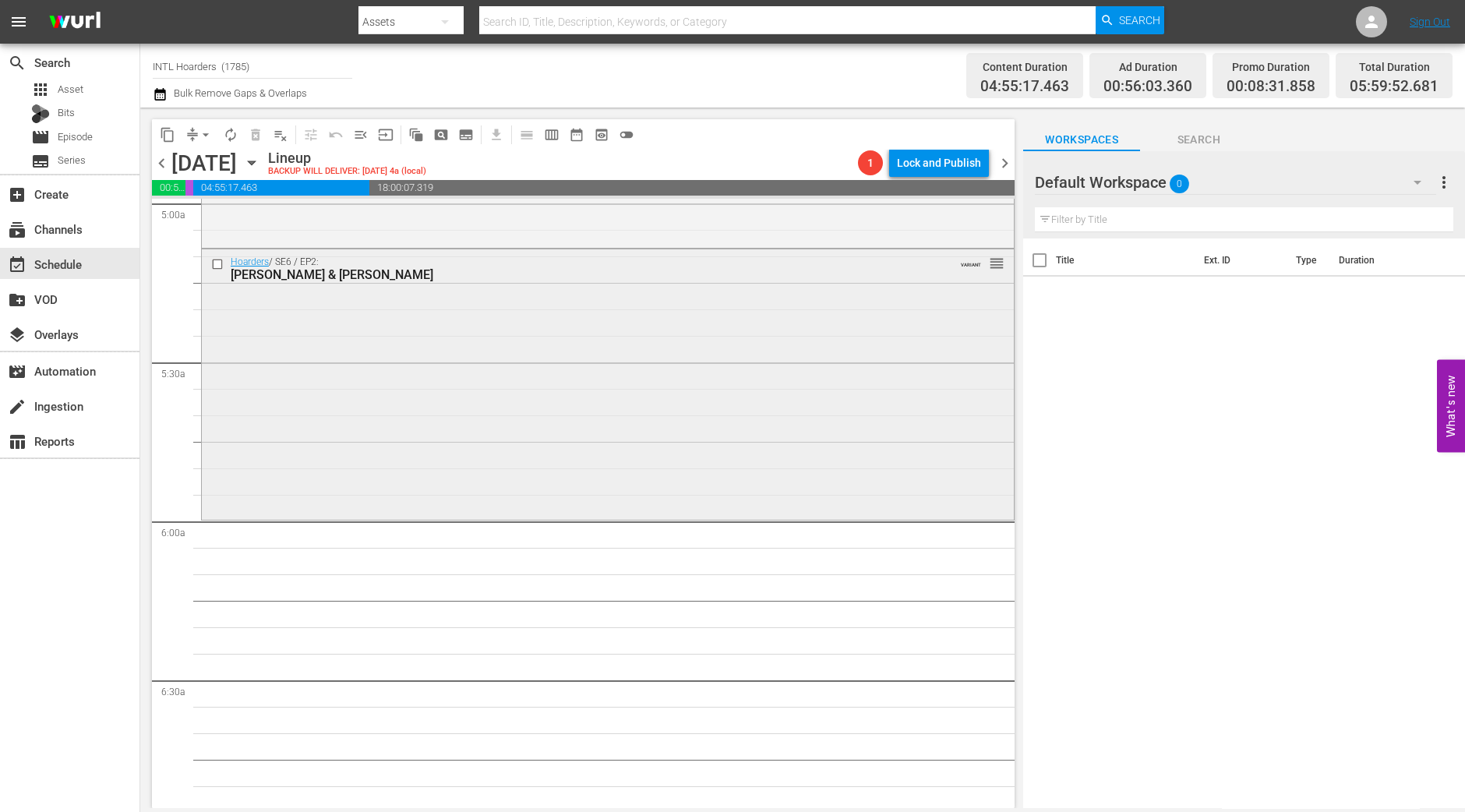
click at [643, 433] on div "Hoarders / SE6 / EP2: Doug & Ruth VARIANT reorder" at bounding box center [608, 383] width 812 height 268
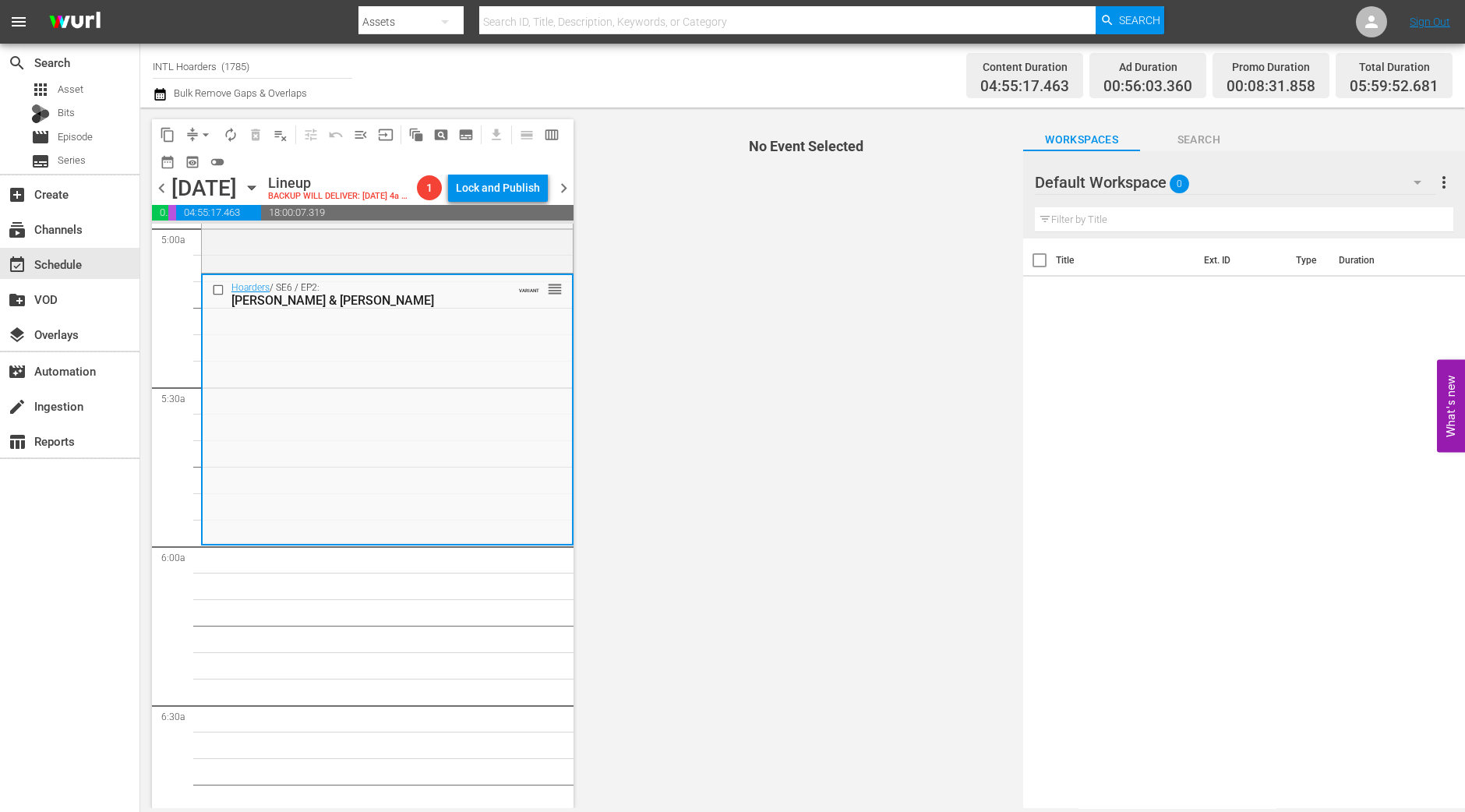
click at [203, 133] on span "arrow_drop_down" at bounding box center [205, 134] width 15 height 15
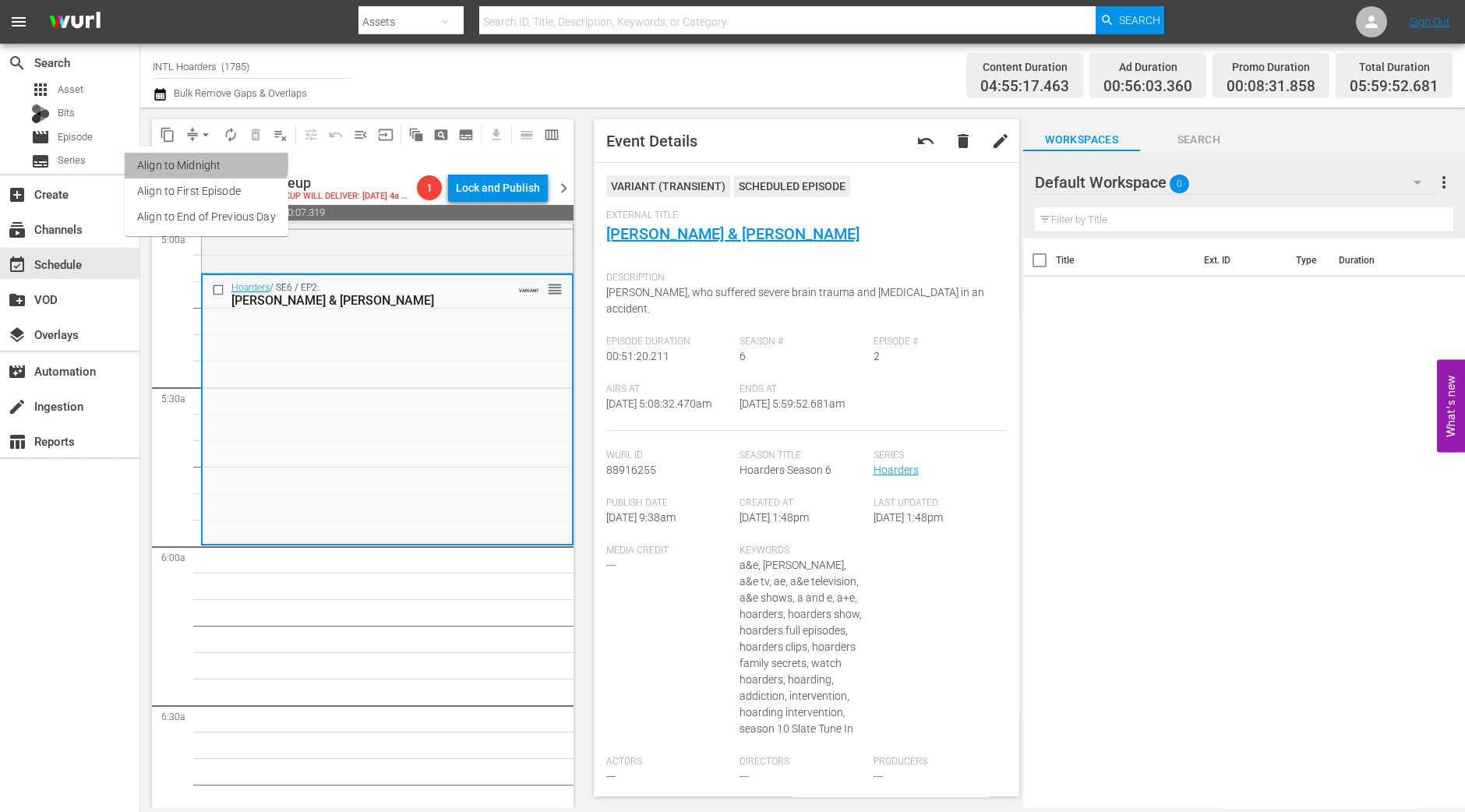
click at [203, 163] on li "Align to Midnight" at bounding box center [206, 165] width 164 height 26
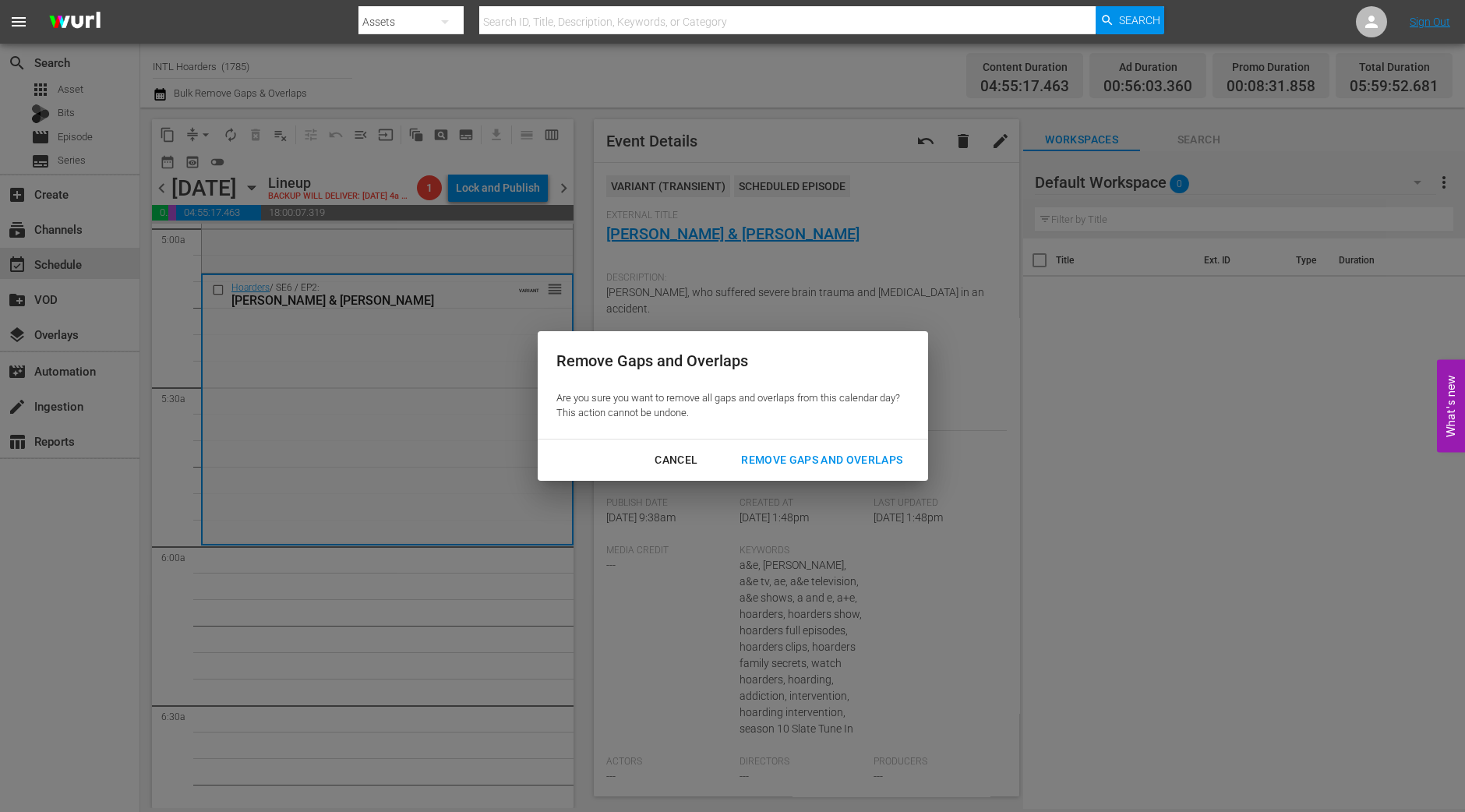
click at [835, 457] on div "Remove Gaps and Overlaps" at bounding box center [821, 460] width 186 height 20
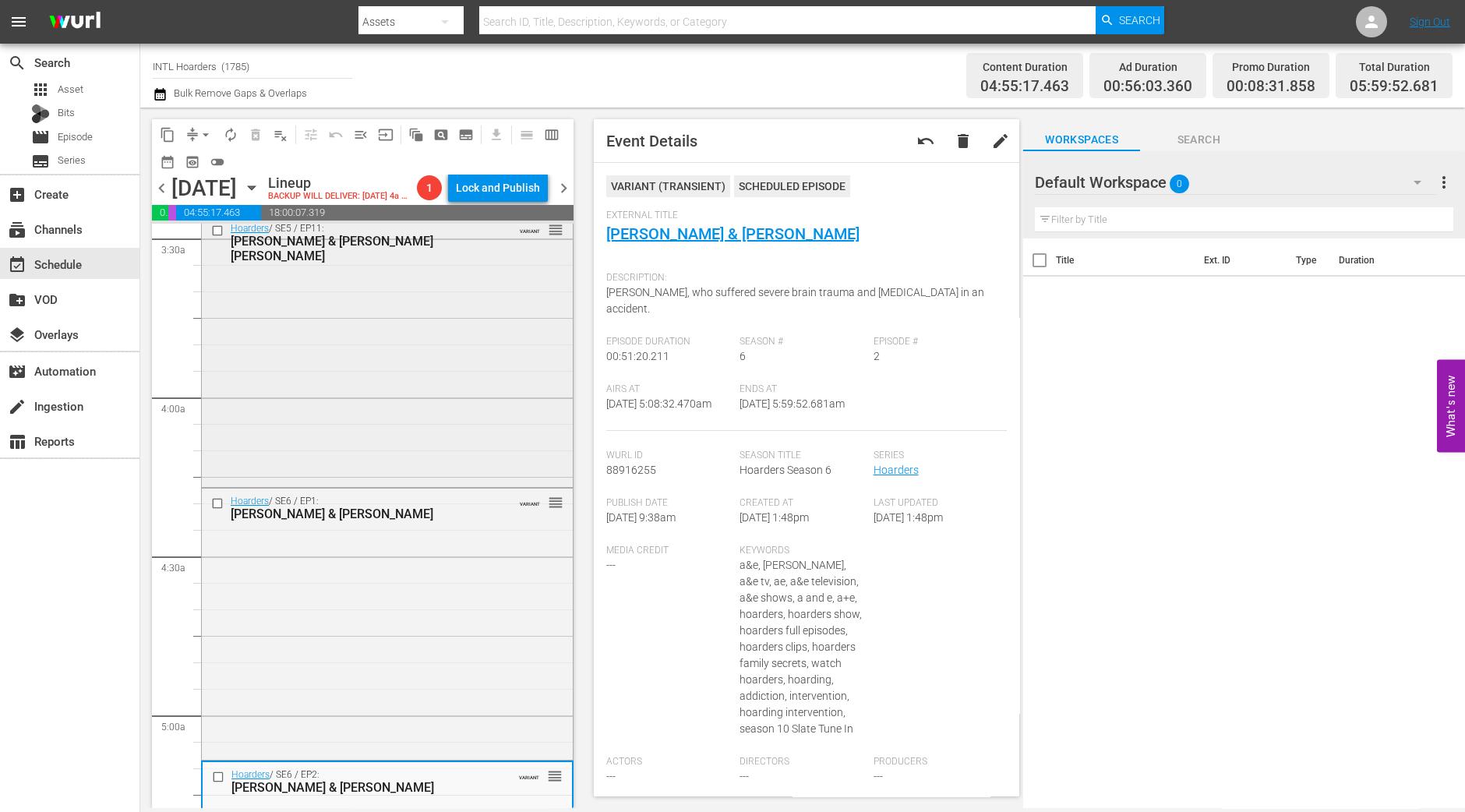
scroll to position [806, 0]
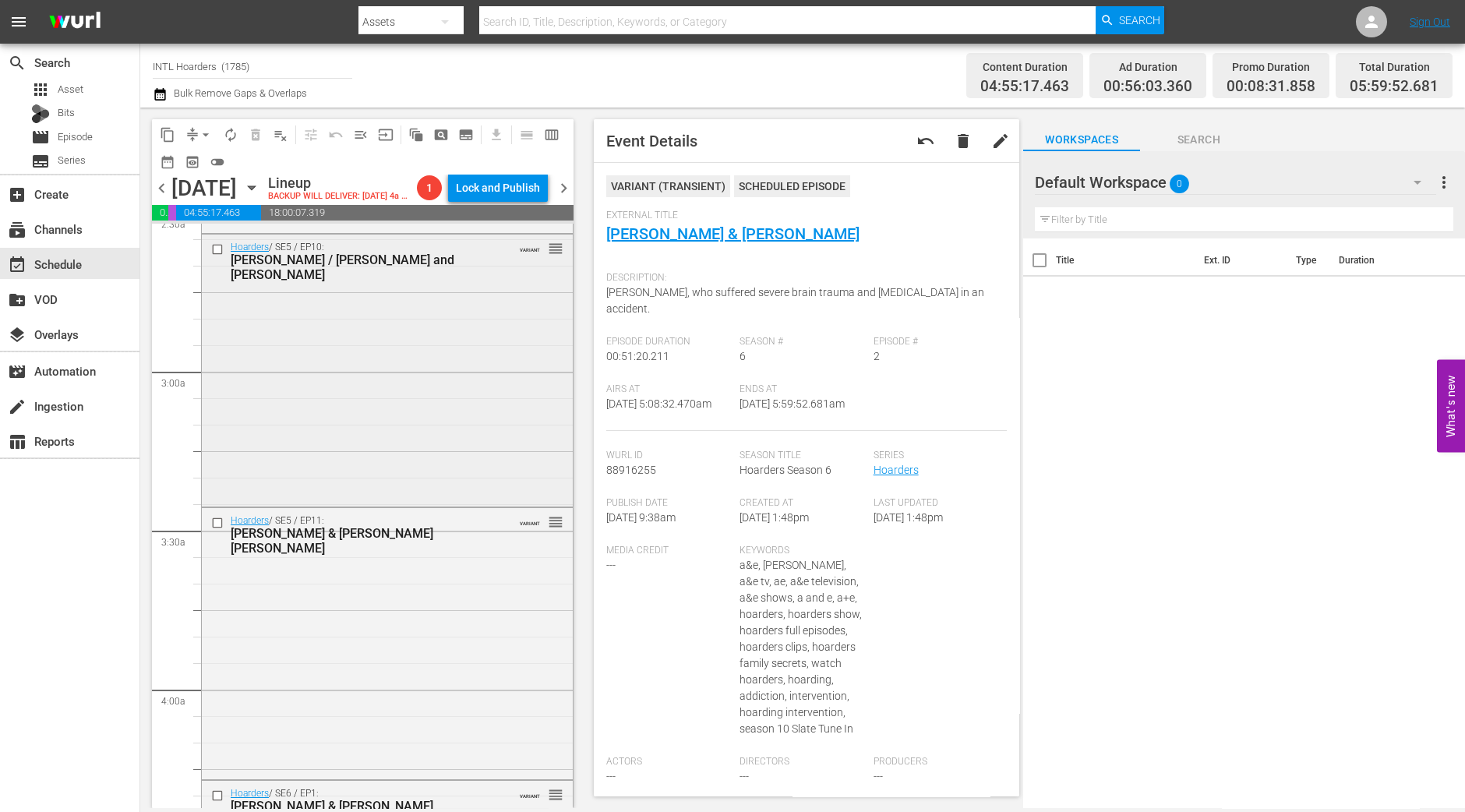
click at [511, 398] on div "Hoarders / SE5 / EP10: Anna / Claire and Vance VARIANT reorder" at bounding box center [387, 368] width 371 height 268
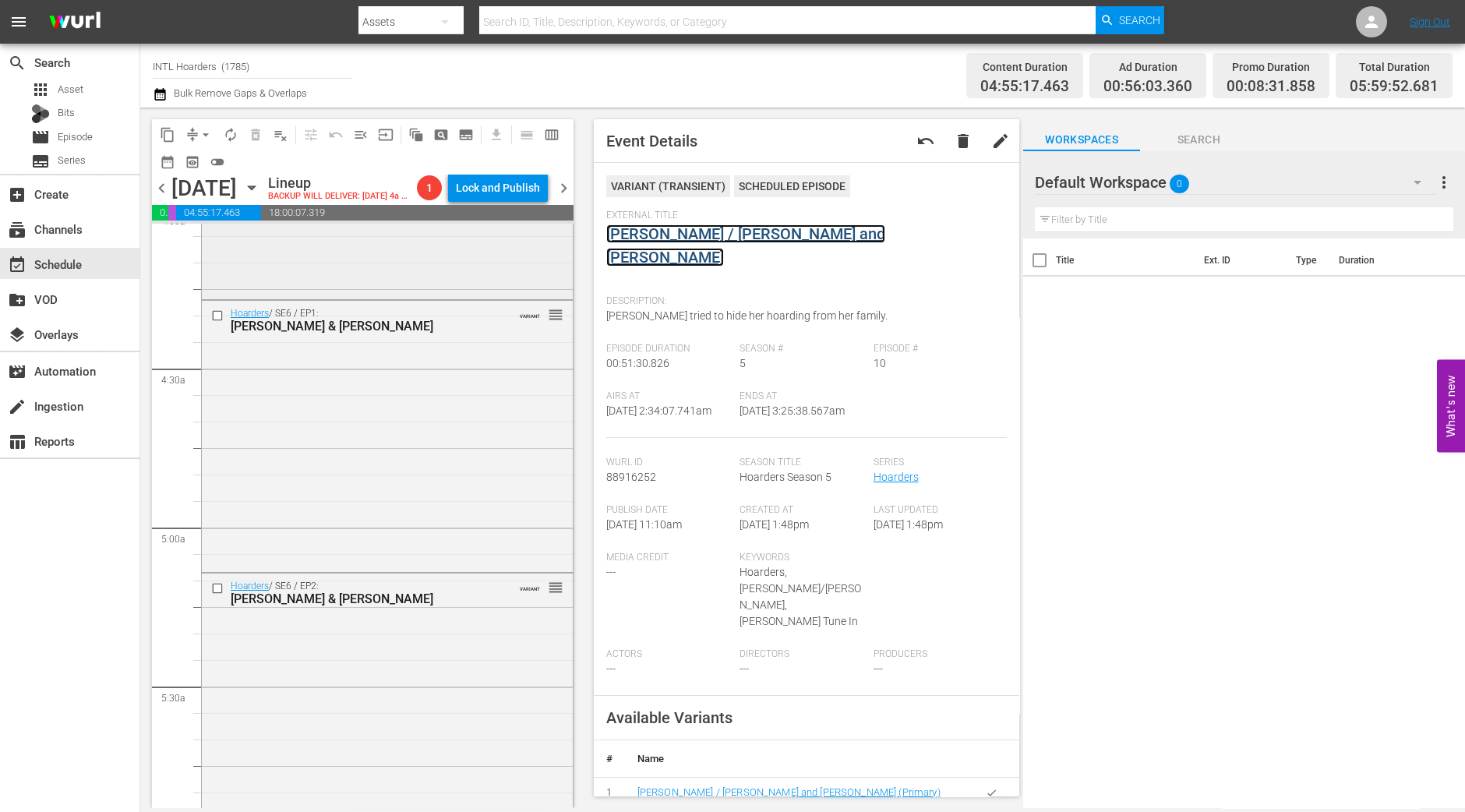
scroll to position [1293, 0]
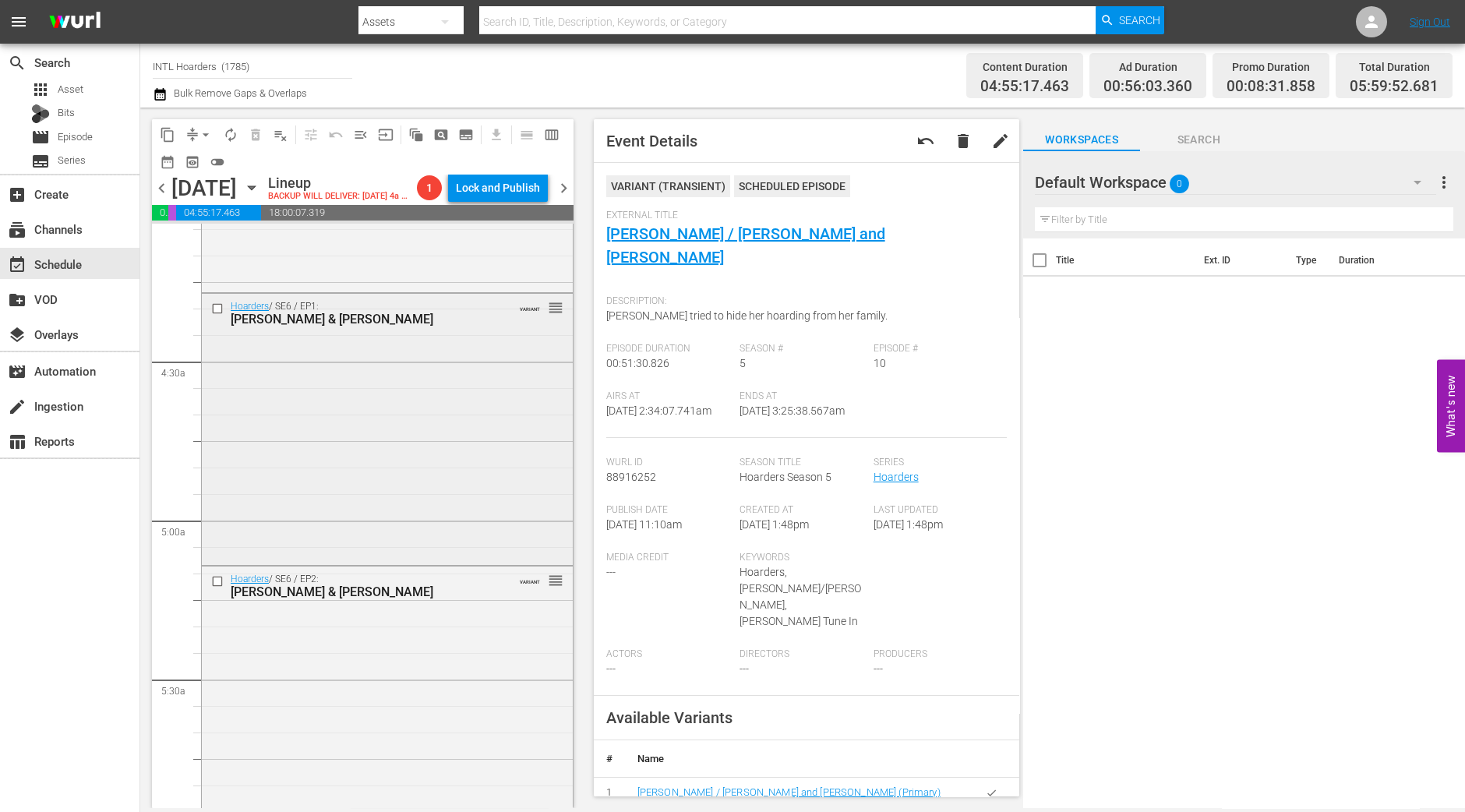
click at [456, 415] on div "Hoarders / SE6 / EP1: Debra & Patty VARIANT reorder" at bounding box center [387, 428] width 371 height 268
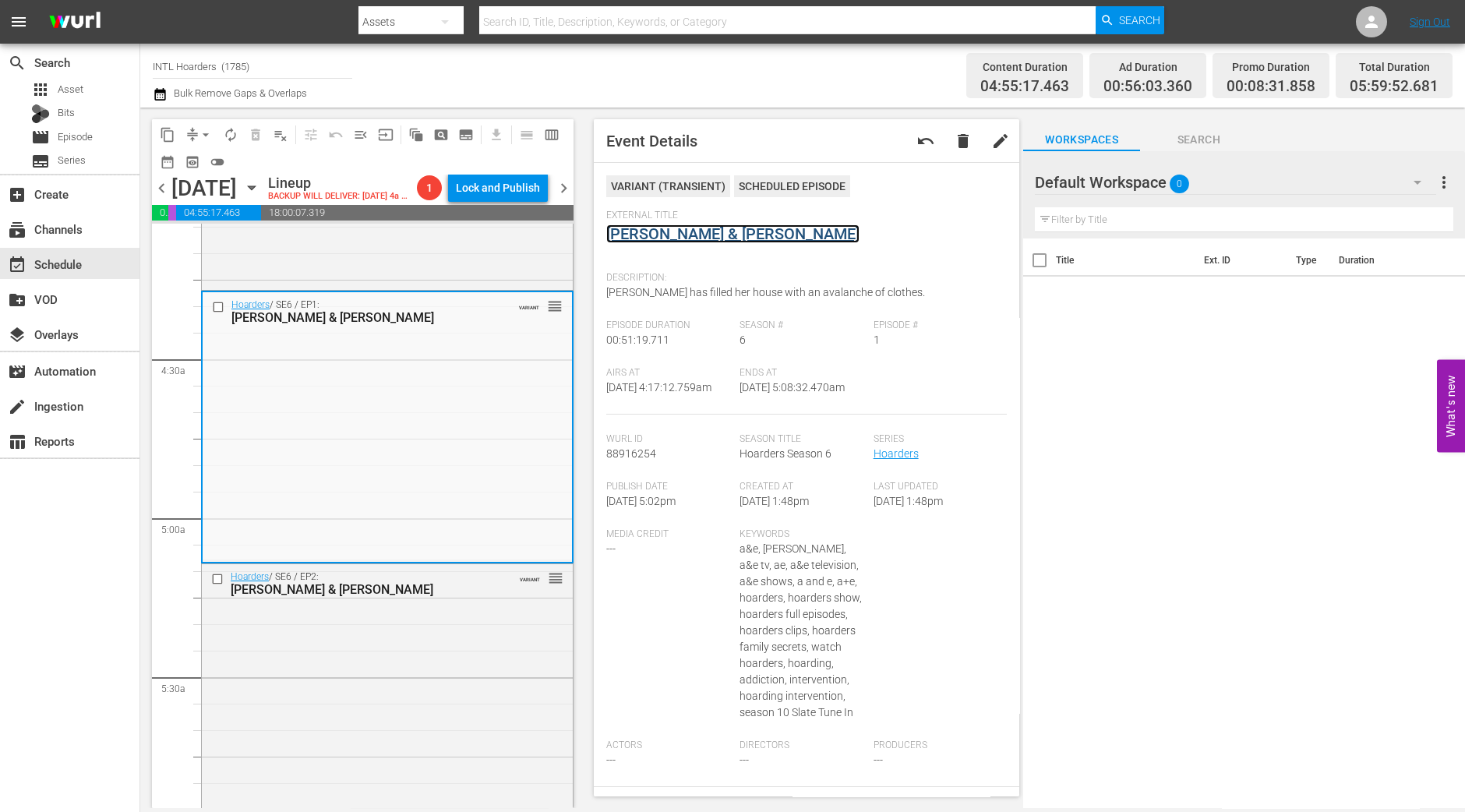
scroll to position [1585, 0]
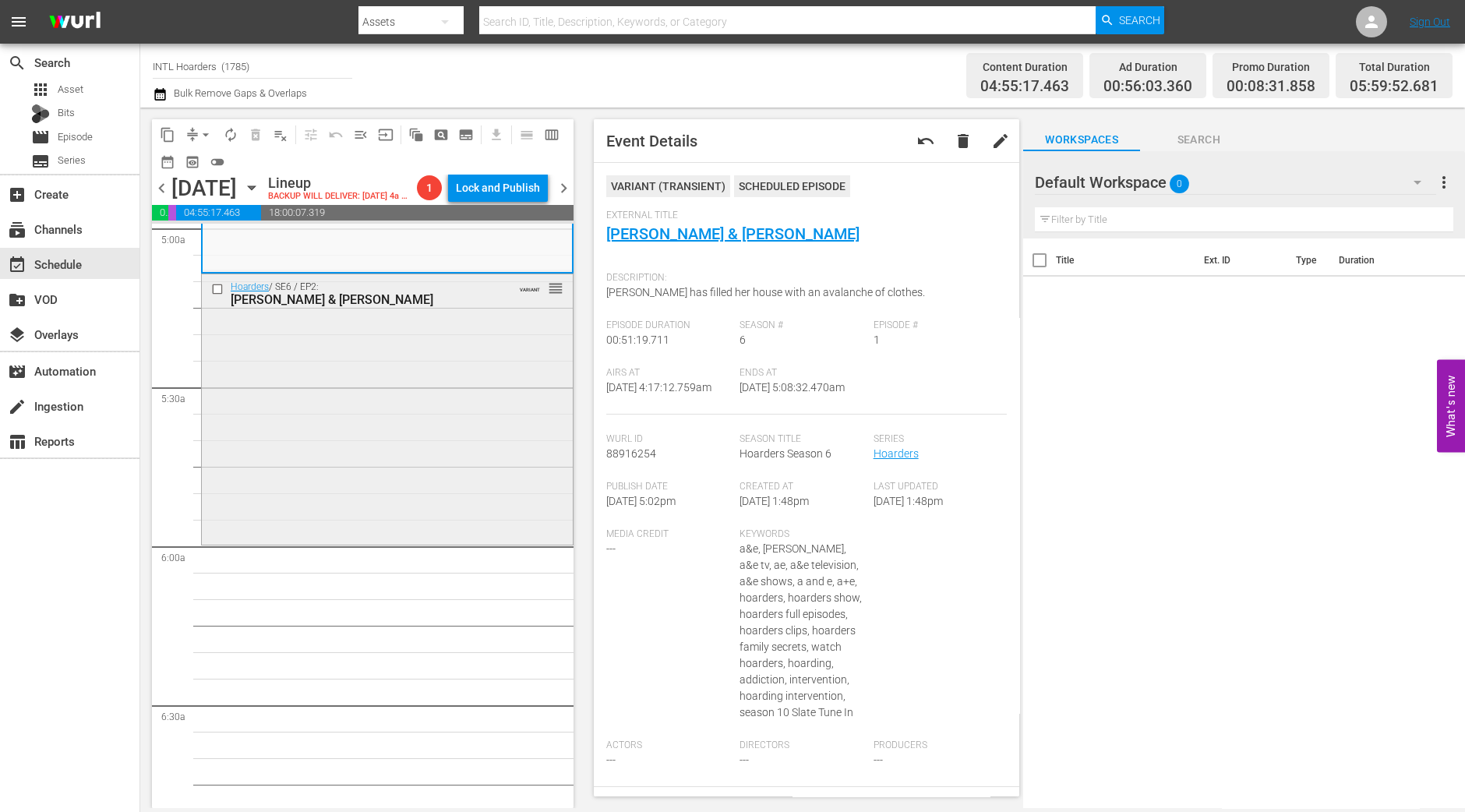
click at [481, 539] on div "Hoarders / SE6 / EP2: Doug & Ruth VARIANT reorder" at bounding box center [387, 408] width 371 height 268
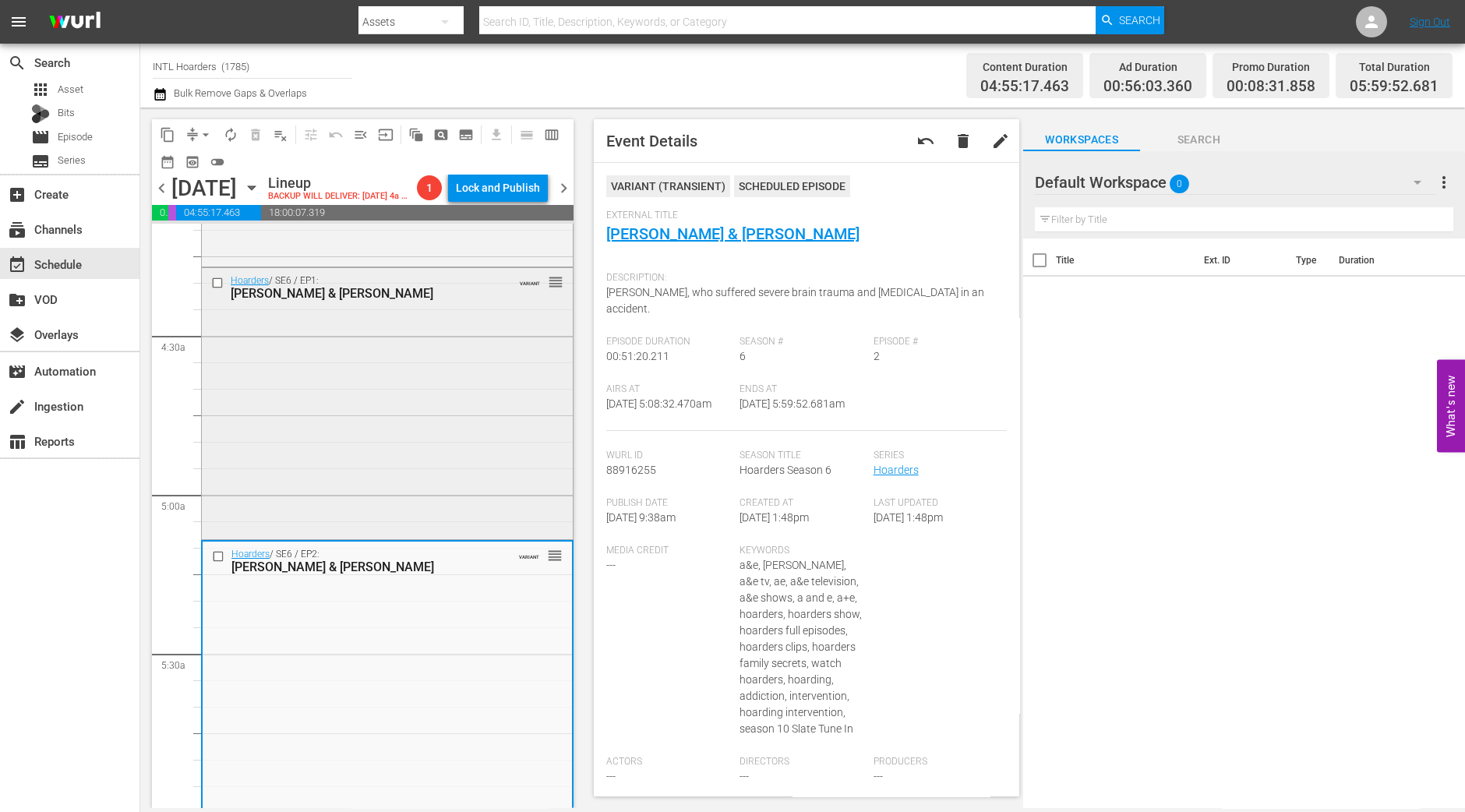
scroll to position [1390, 0]
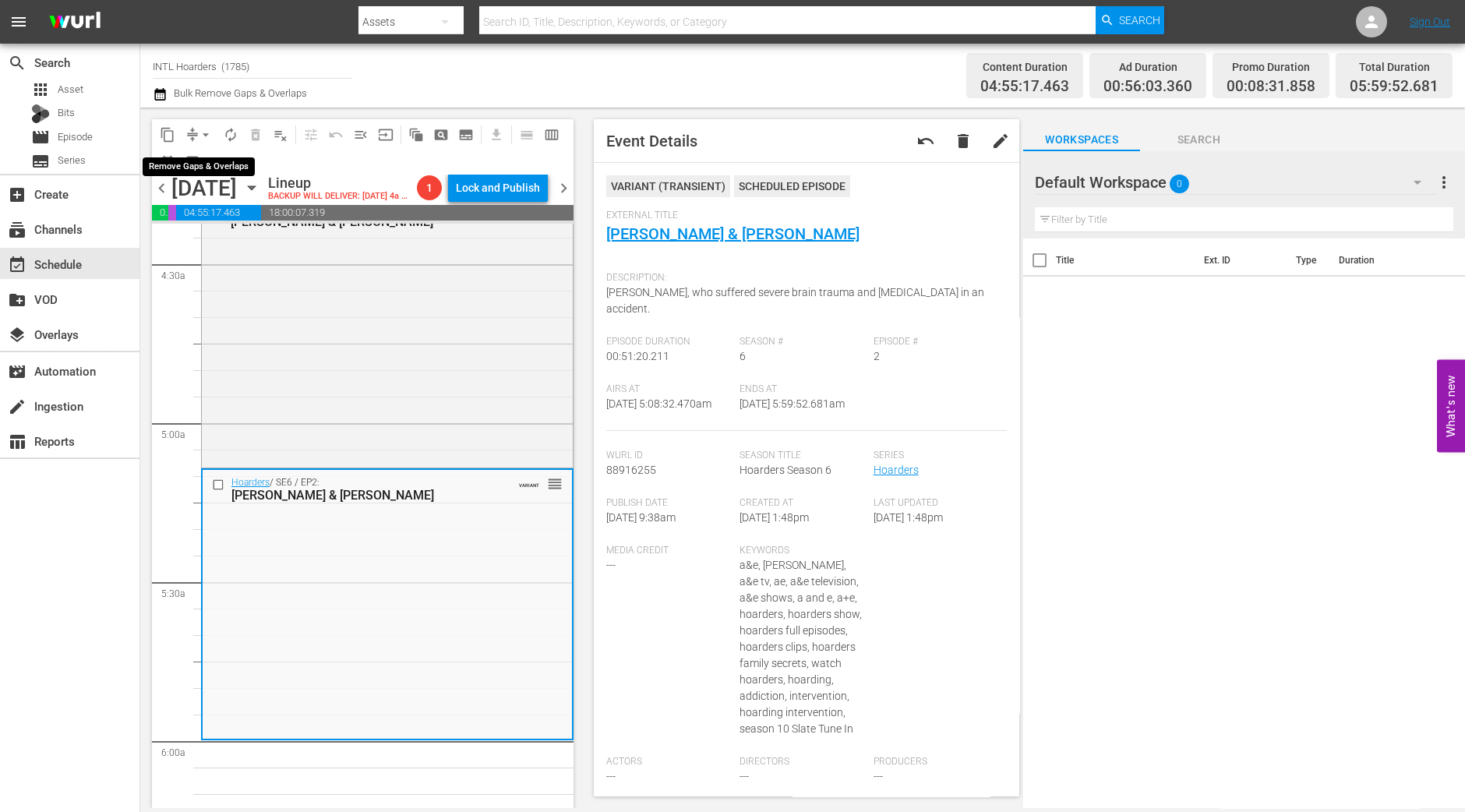
click at [197, 126] on button "arrow_drop_down" at bounding box center [205, 134] width 25 height 25
click at [197, 157] on li "Align to Midnight" at bounding box center [206, 165] width 164 height 26
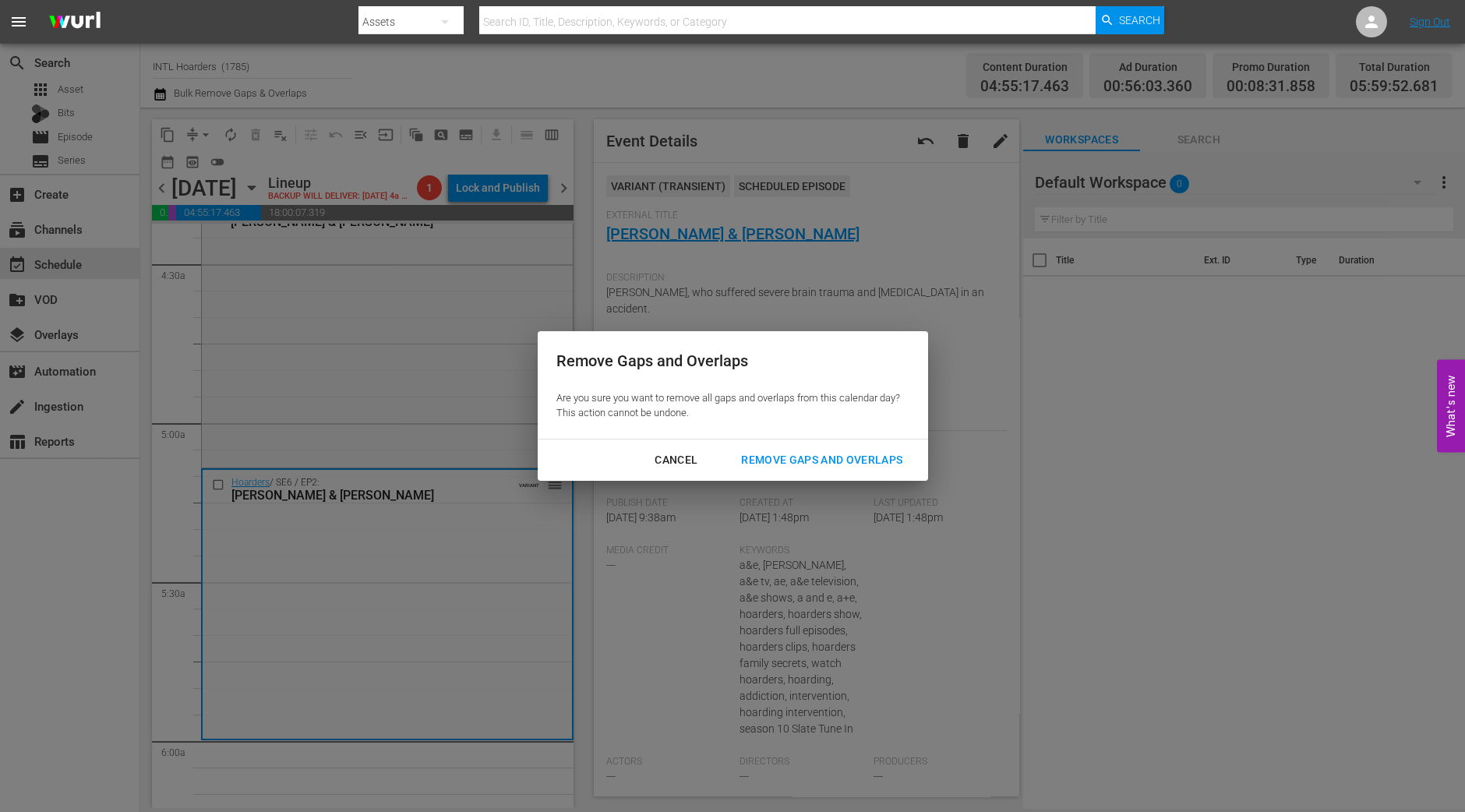
click at [898, 477] on div "Cancel Remove Gaps and Overlaps" at bounding box center [732, 461] width 391 height 42
click at [897, 473] on button "Remove Gaps and Overlaps" at bounding box center [822, 460] width 199 height 28
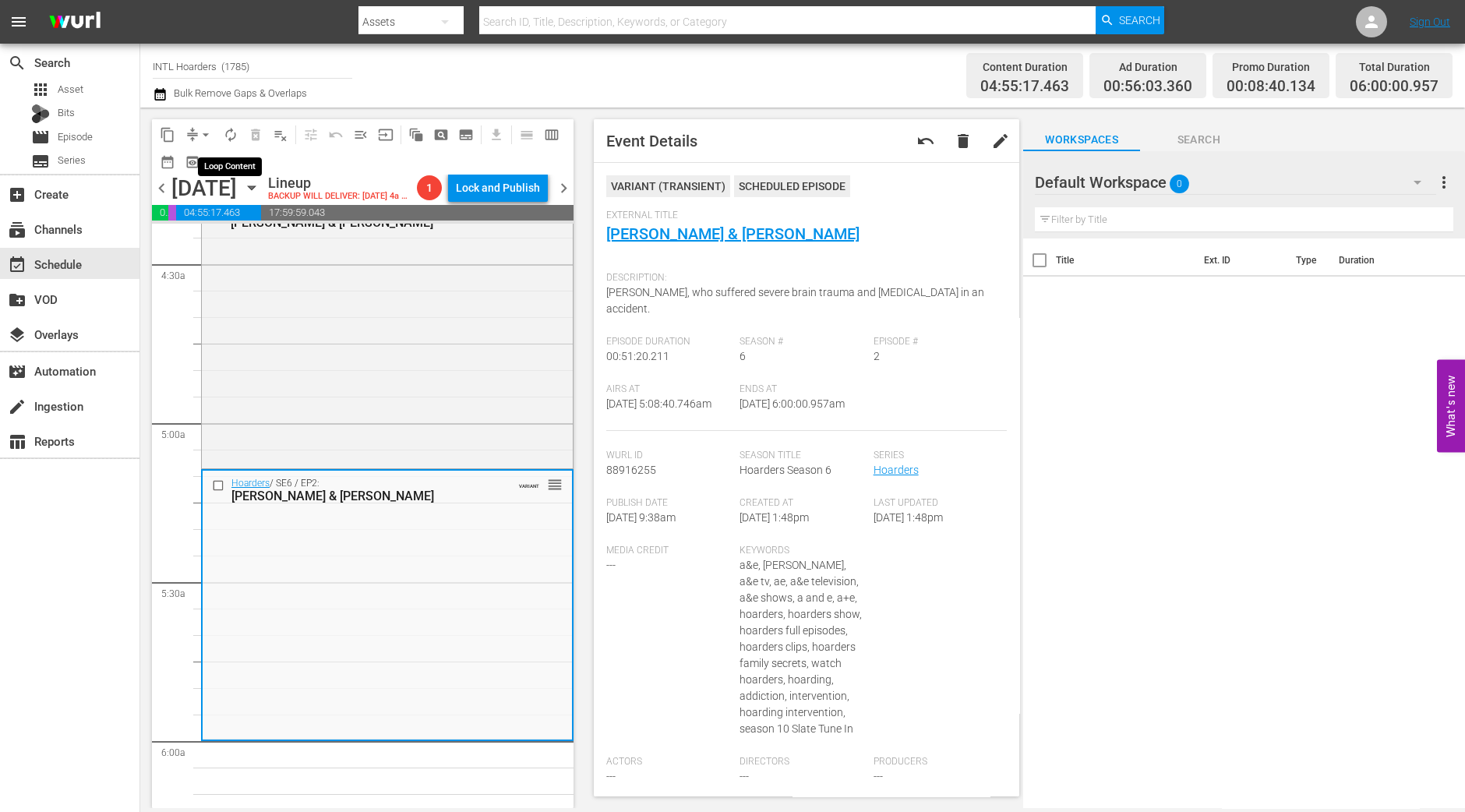
click at [231, 134] on span "autorenew_outlined" at bounding box center [231, 134] width 15 height 15
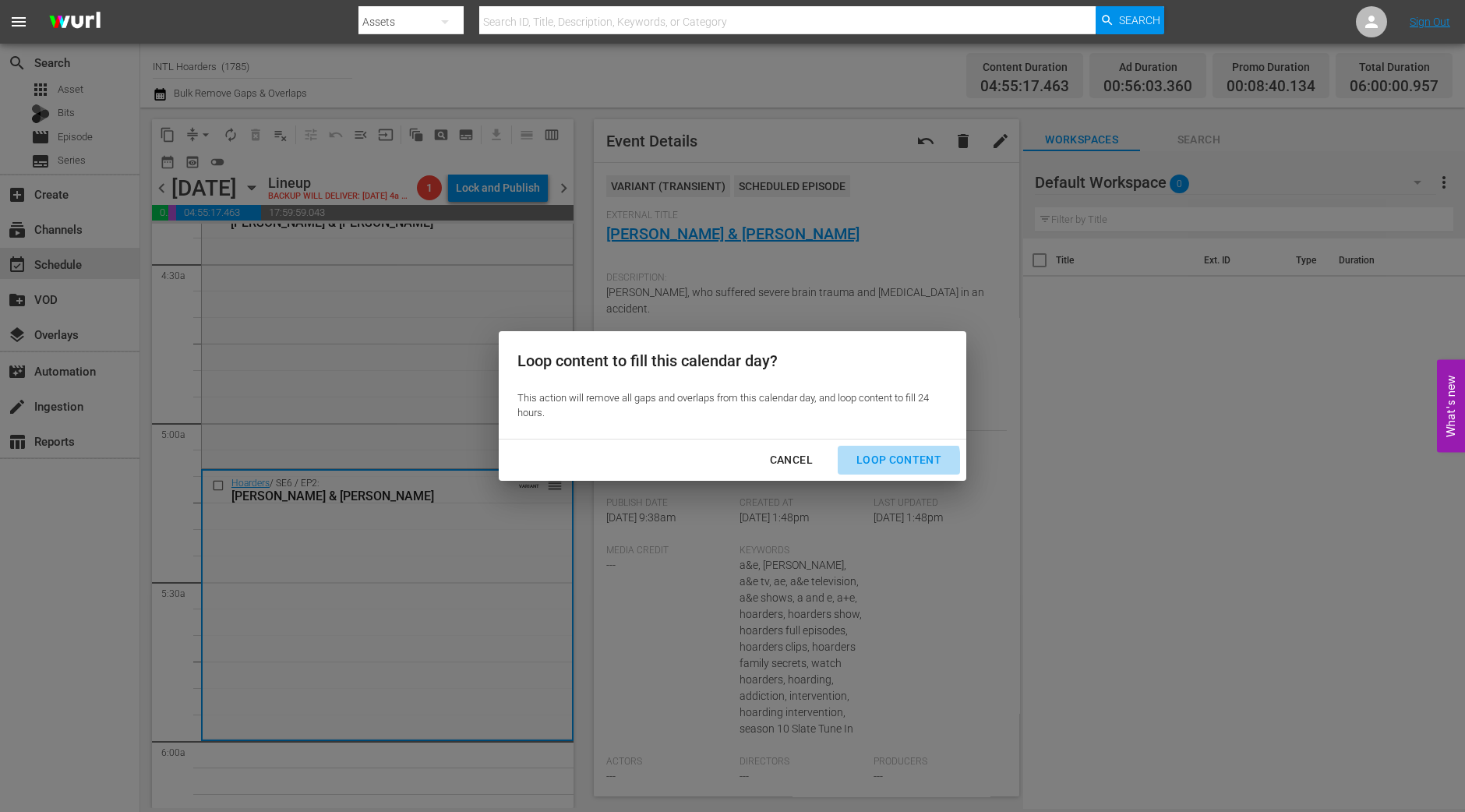
click at [881, 464] on div "Loop Content" at bounding box center [899, 460] width 110 height 20
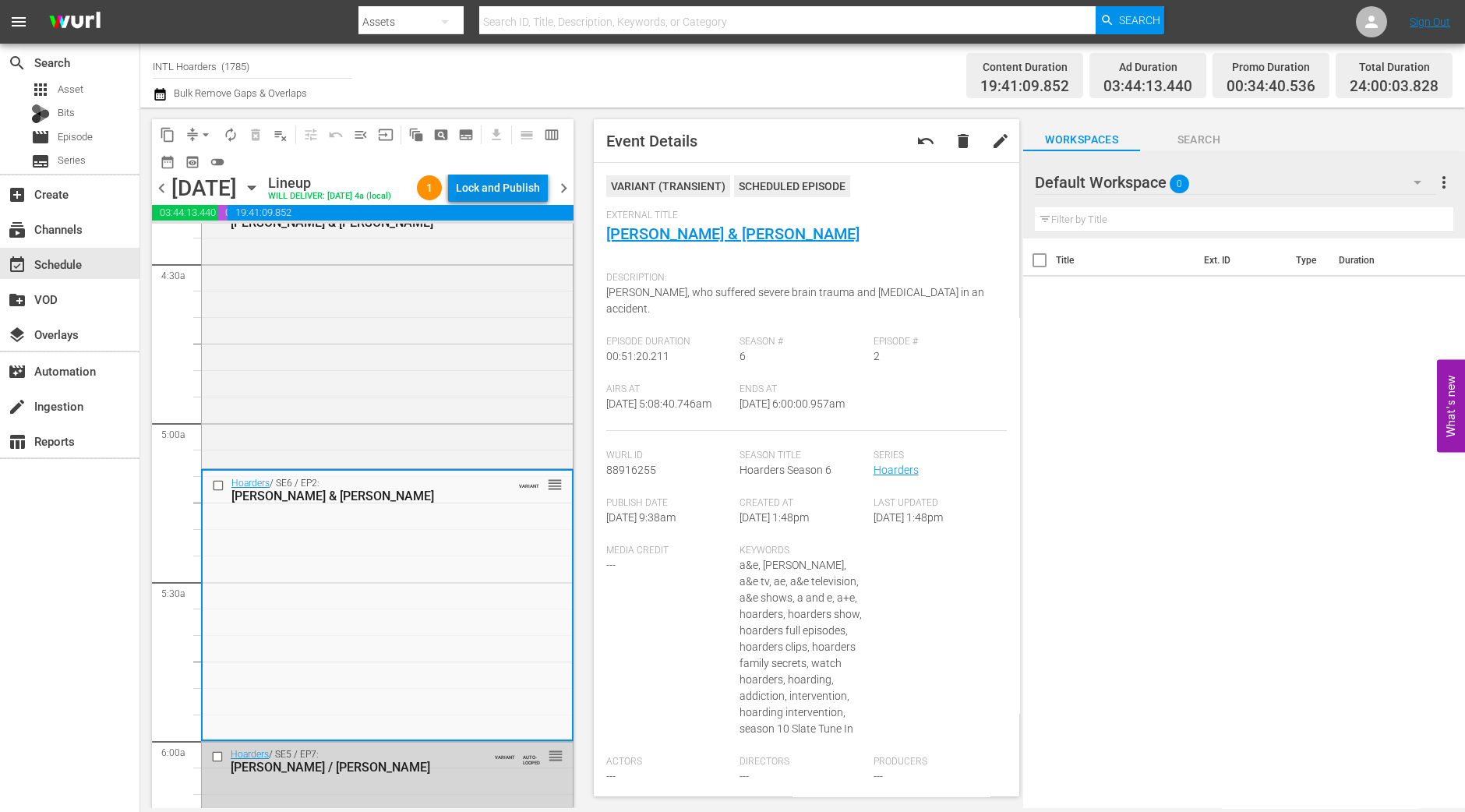
click at [506, 188] on div "Lock and Publish" at bounding box center [498, 188] width 84 height 28
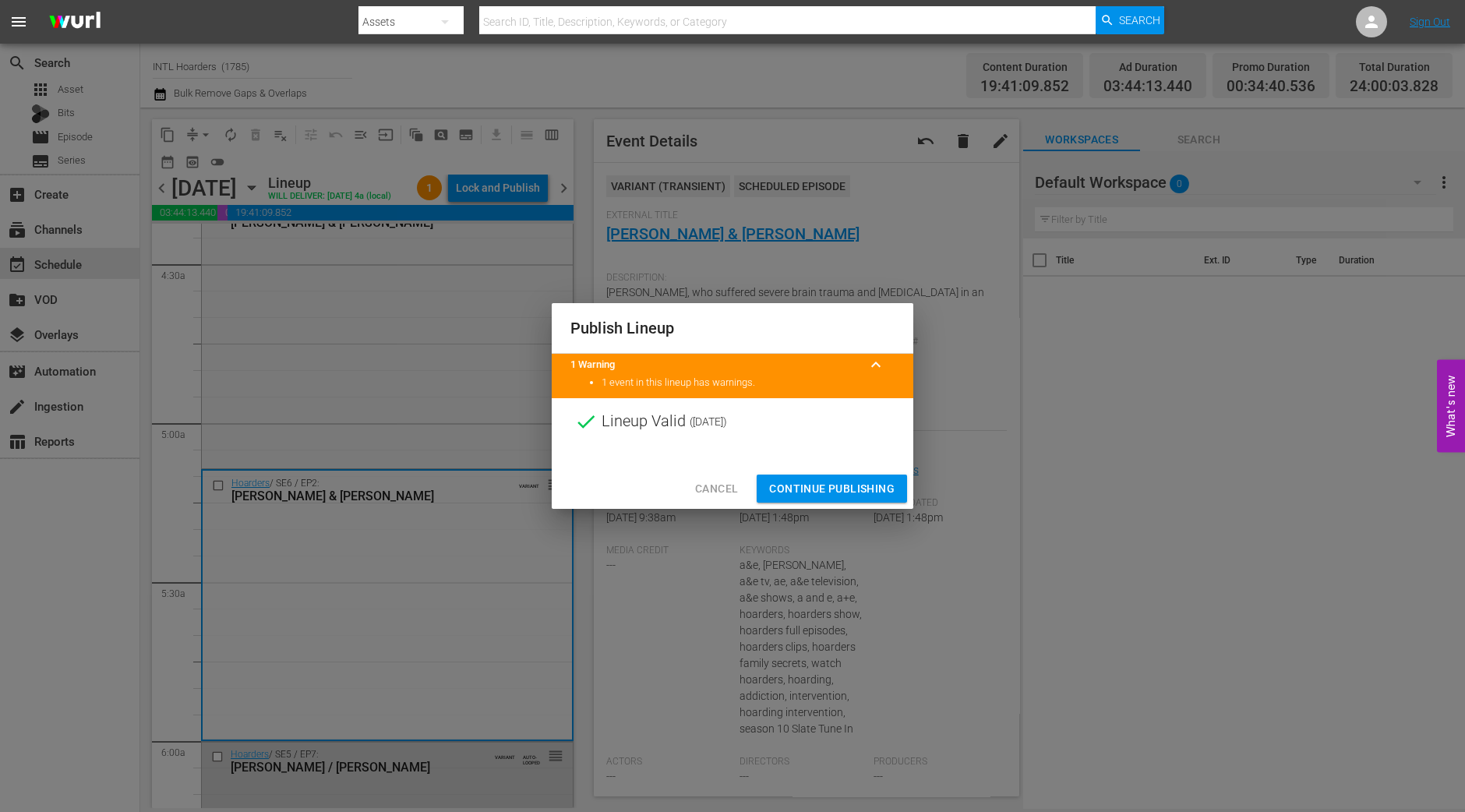
click at [823, 481] on span "Continue Publishing" at bounding box center [832, 489] width 126 height 20
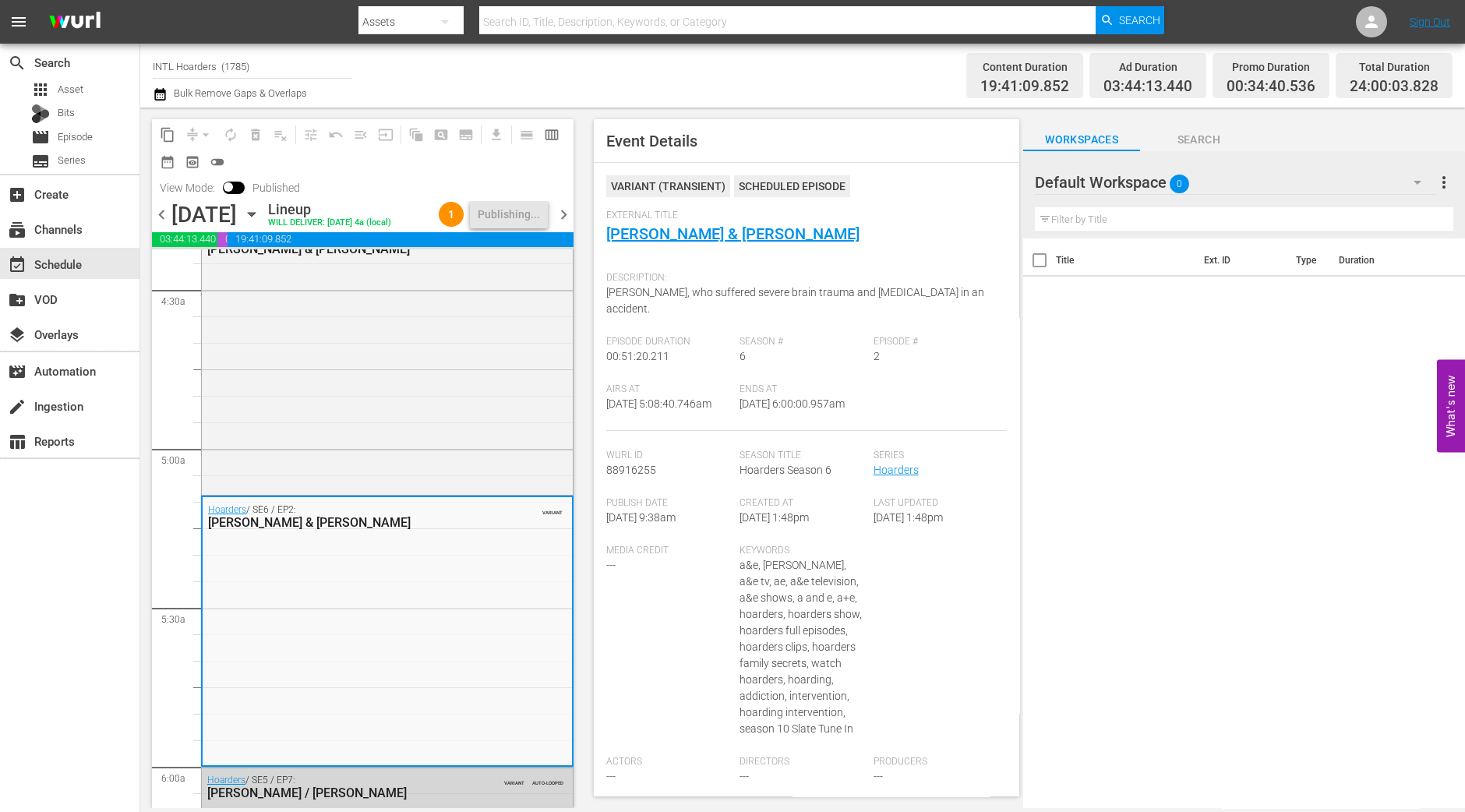
click at [568, 224] on span "chevron_right" at bounding box center [564, 215] width 20 height 20
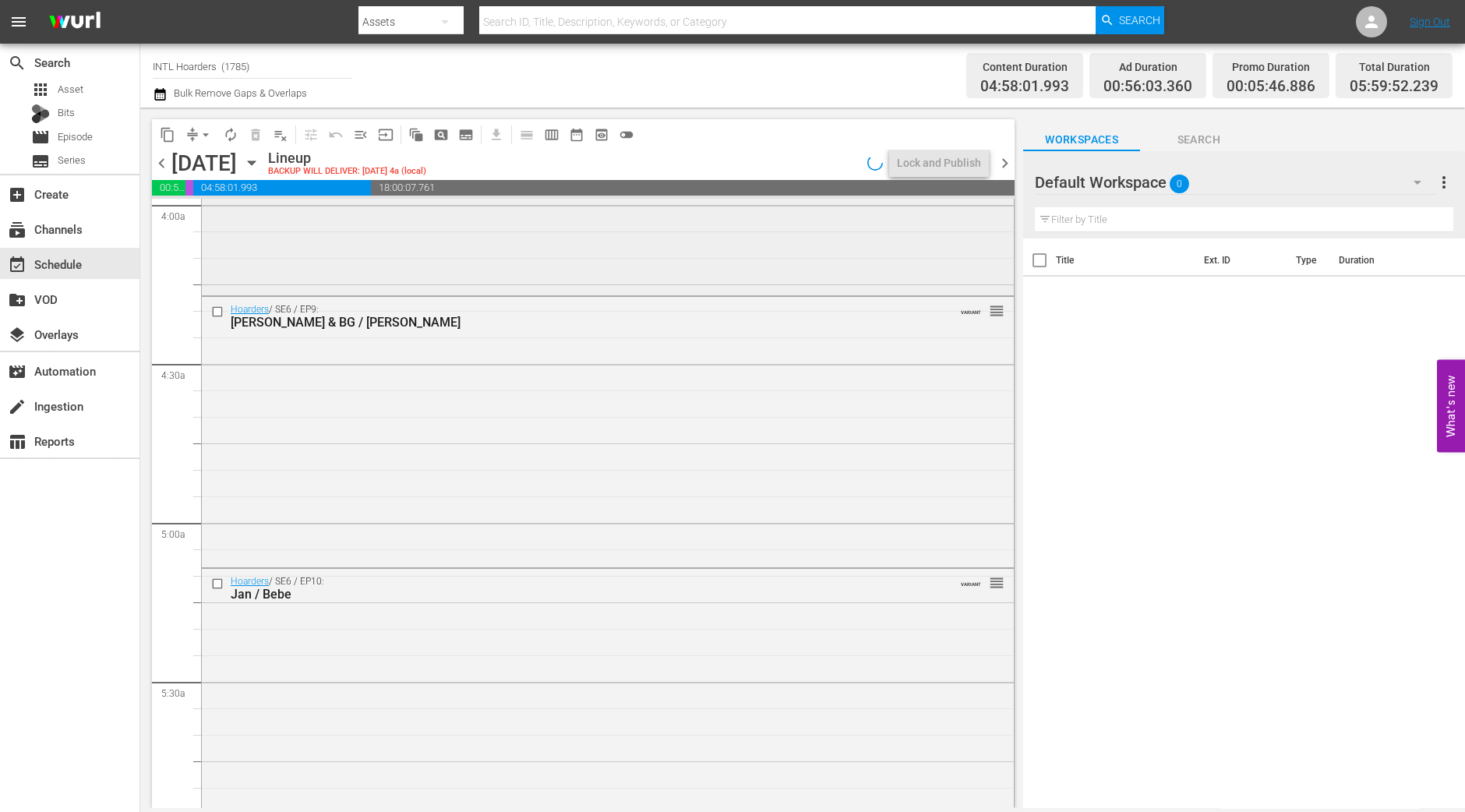
scroll to position [1754, 0]
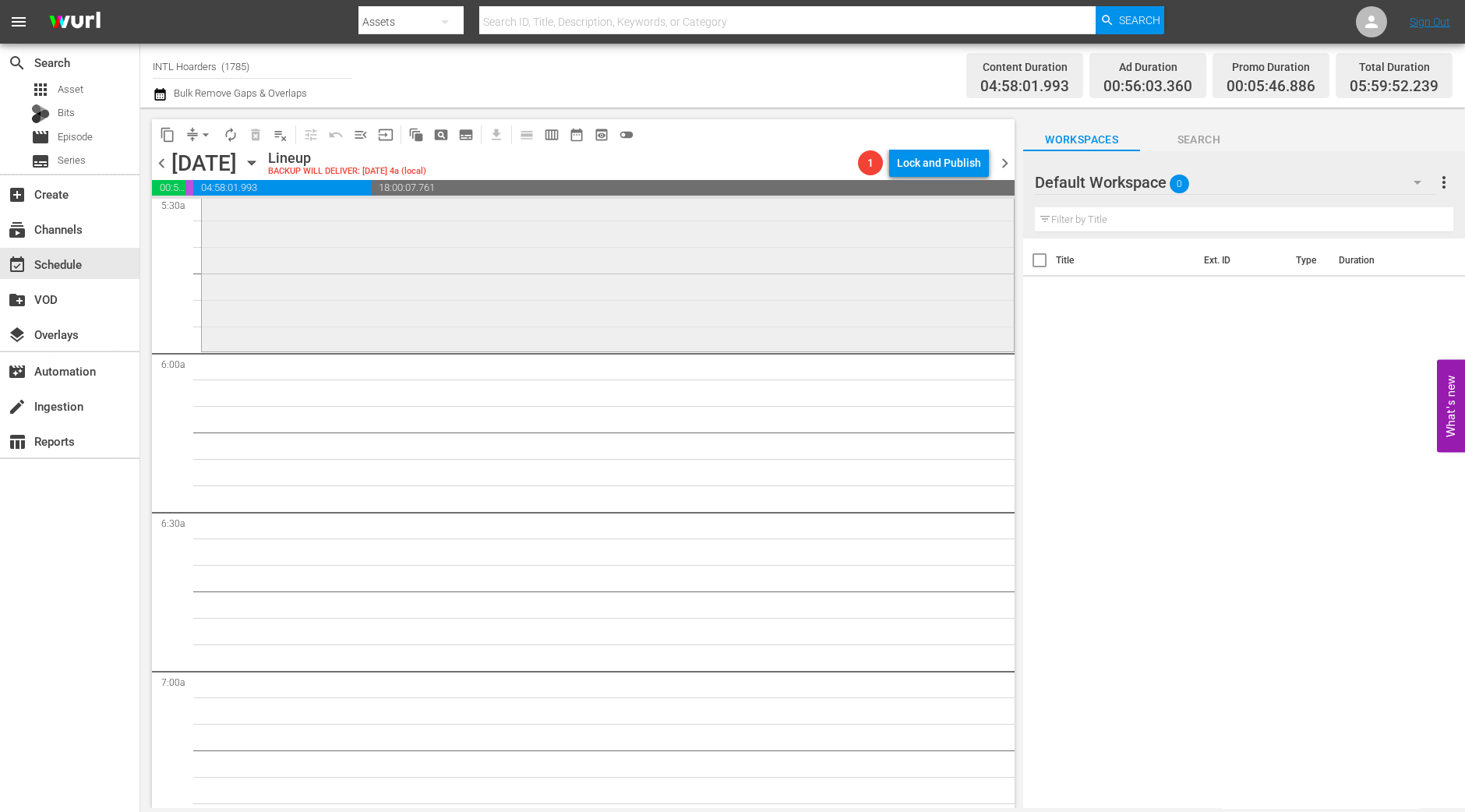
click at [291, 259] on div "Hoarders / SE6 / EP10: Jan / Bebe VARIANT reorder" at bounding box center [608, 215] width 812 height 268
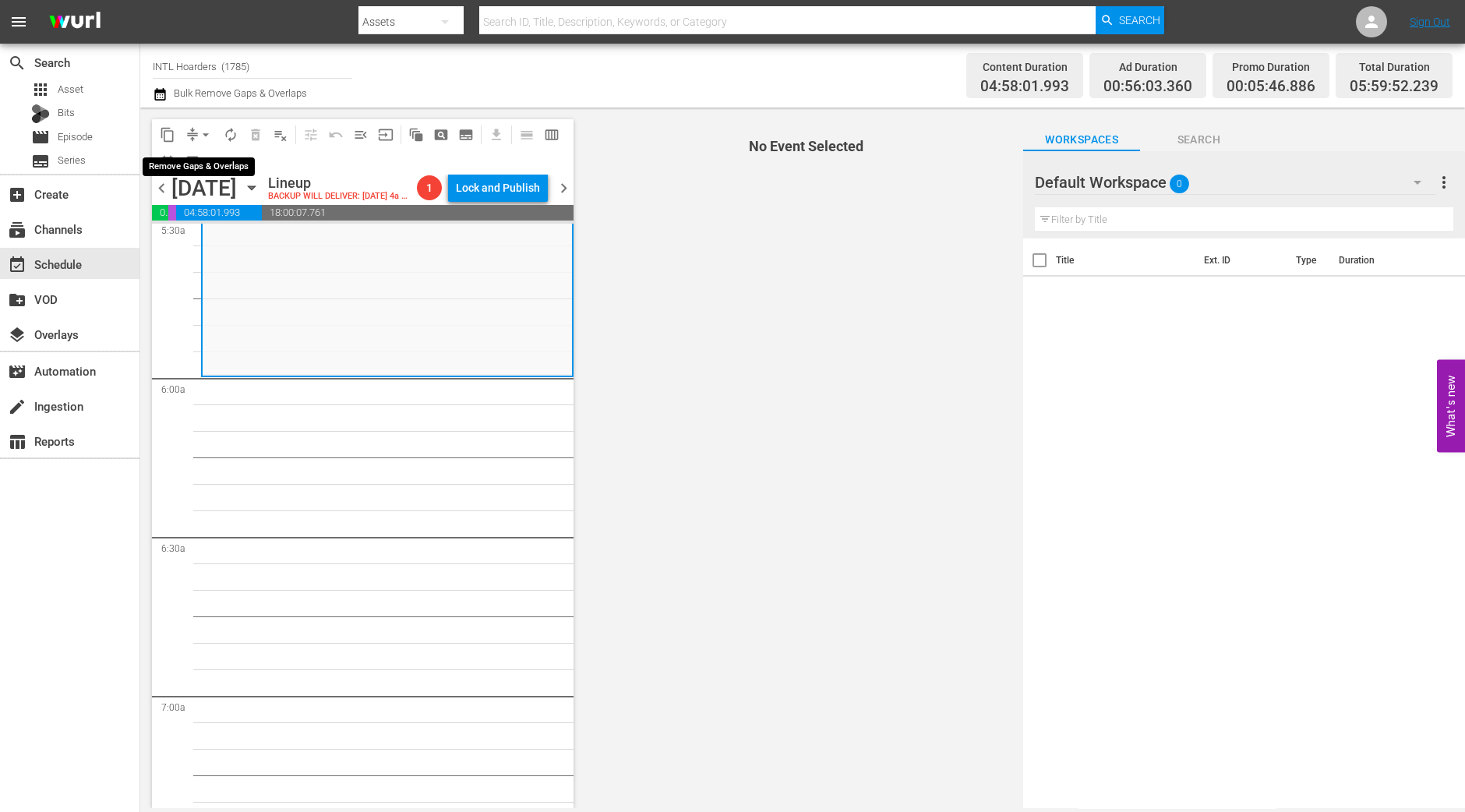
click at [200, 141] on span "arrow_drop_down" at bounding box center [205, 134] width 15 height 15
click at [205, 158] on li "Align to Midnight" at bounding box center [206, 165] width 129 height 26
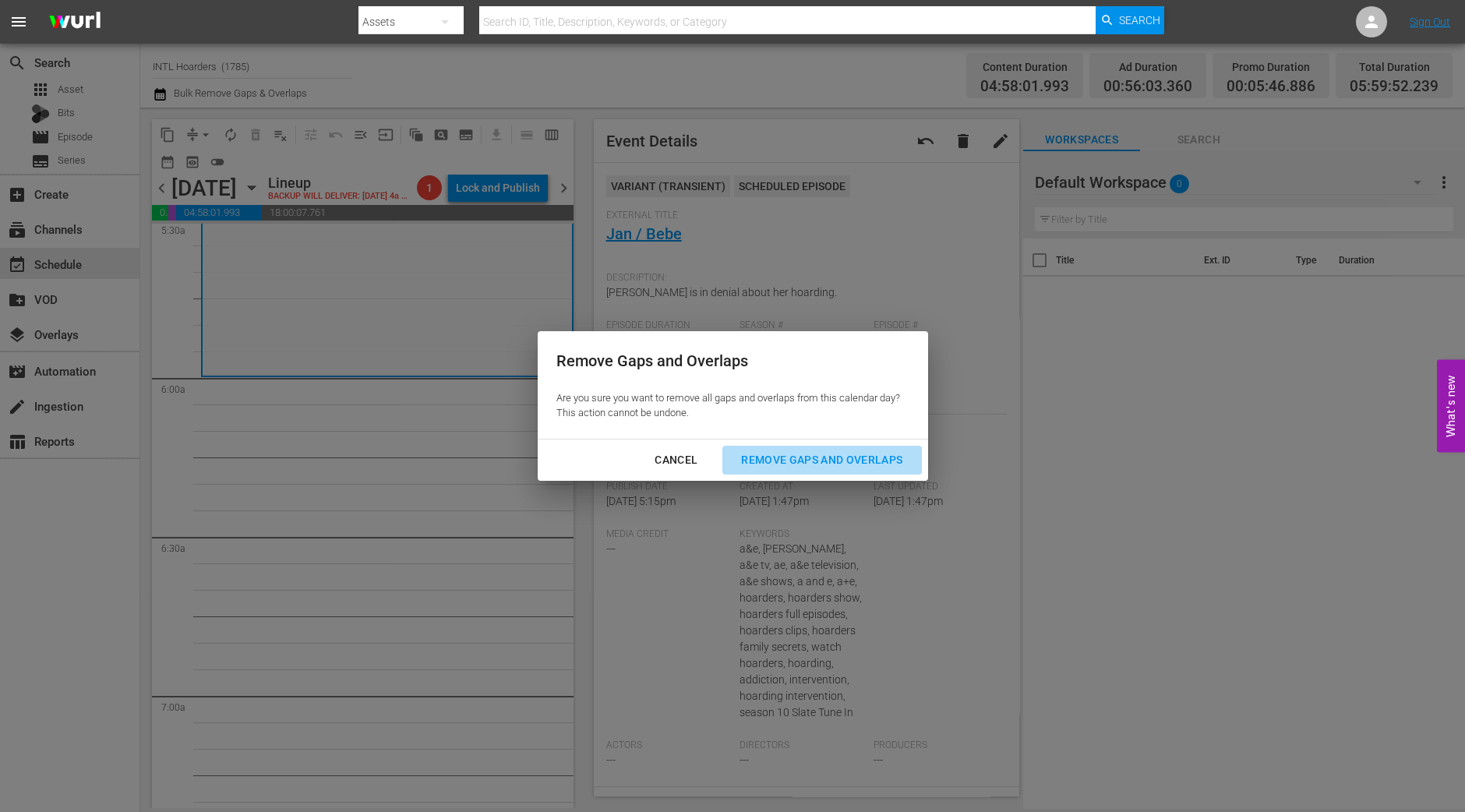
click at [847, 467] on div "Remove Gaps and Overlaps" at bounding box center [821, 460] width 186 height 20
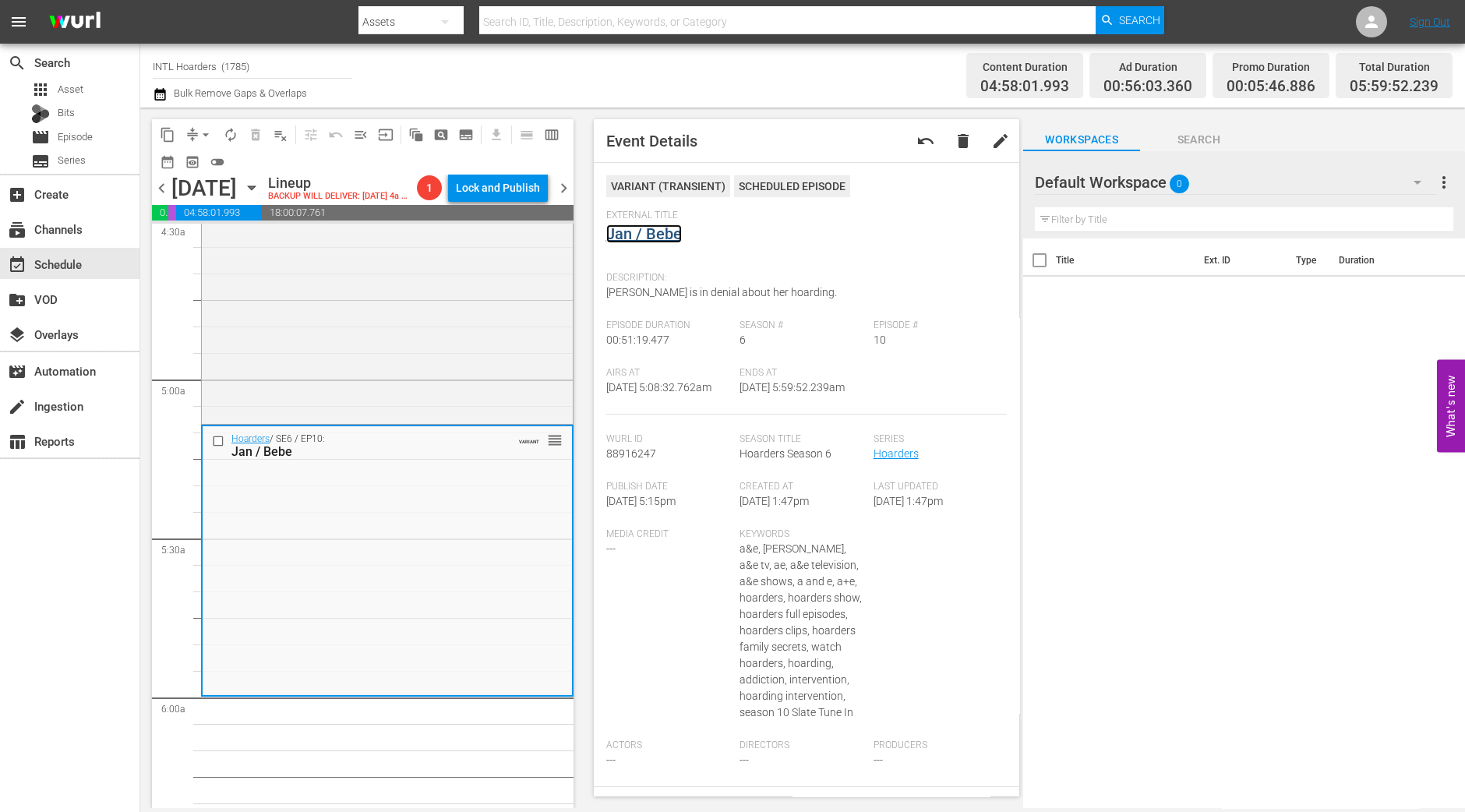
scroll to position [1045, 0]
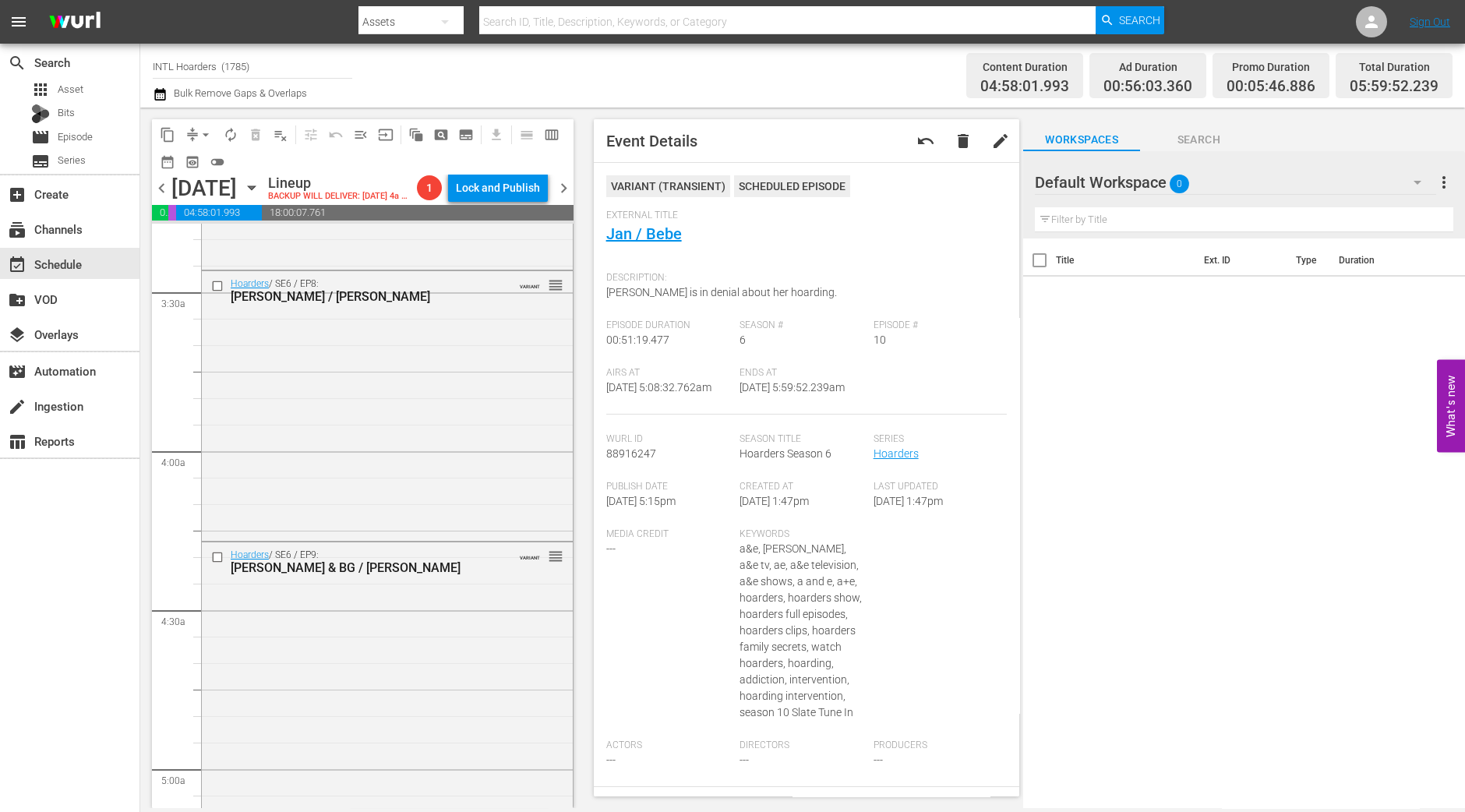
click at [397, 382] on div "Hoarders / SE6 / EP8: Terry / Adelle VARIANT reorder" at bounding box center [387, 405] width 371 height 268
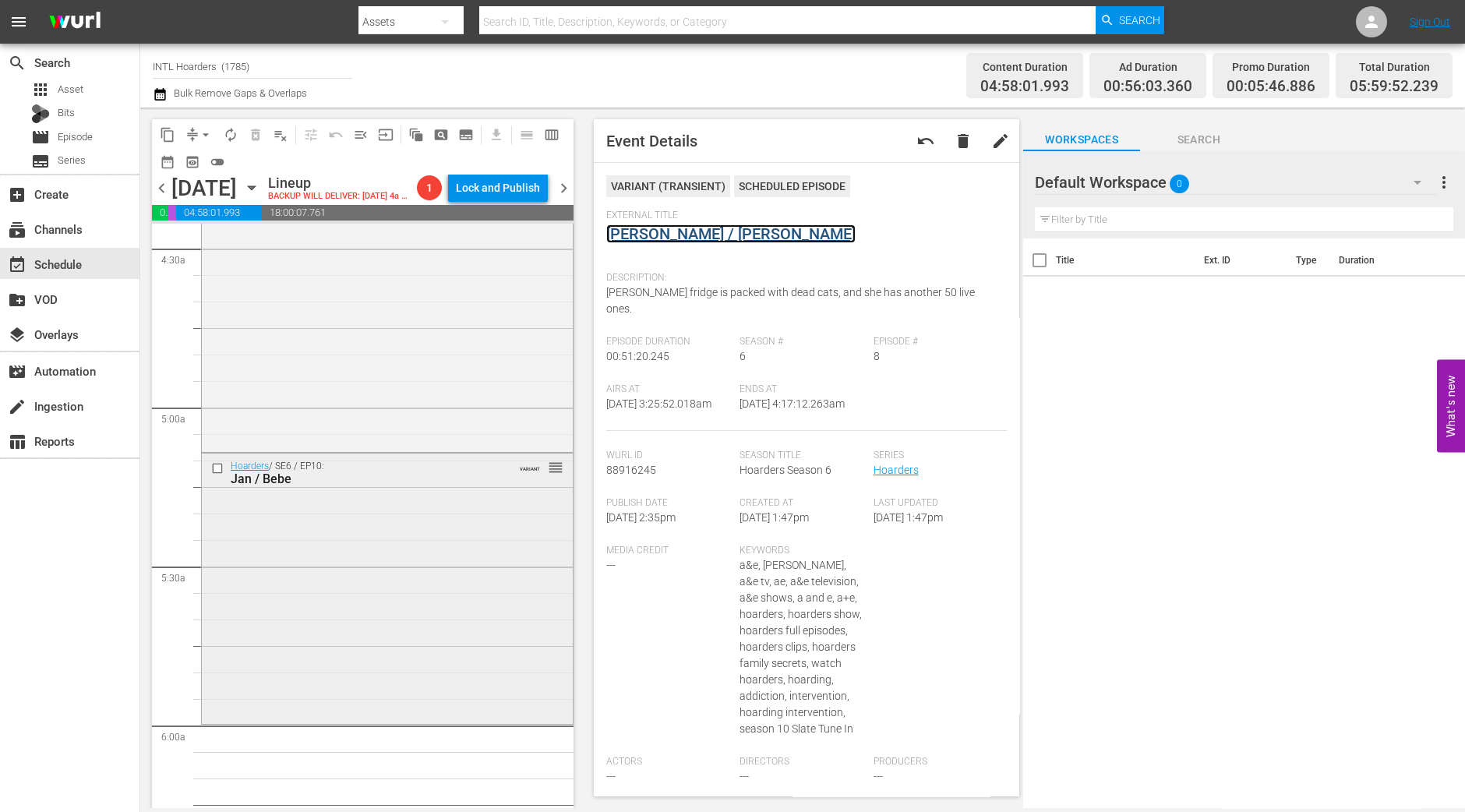
scroll to position [1435, 0]
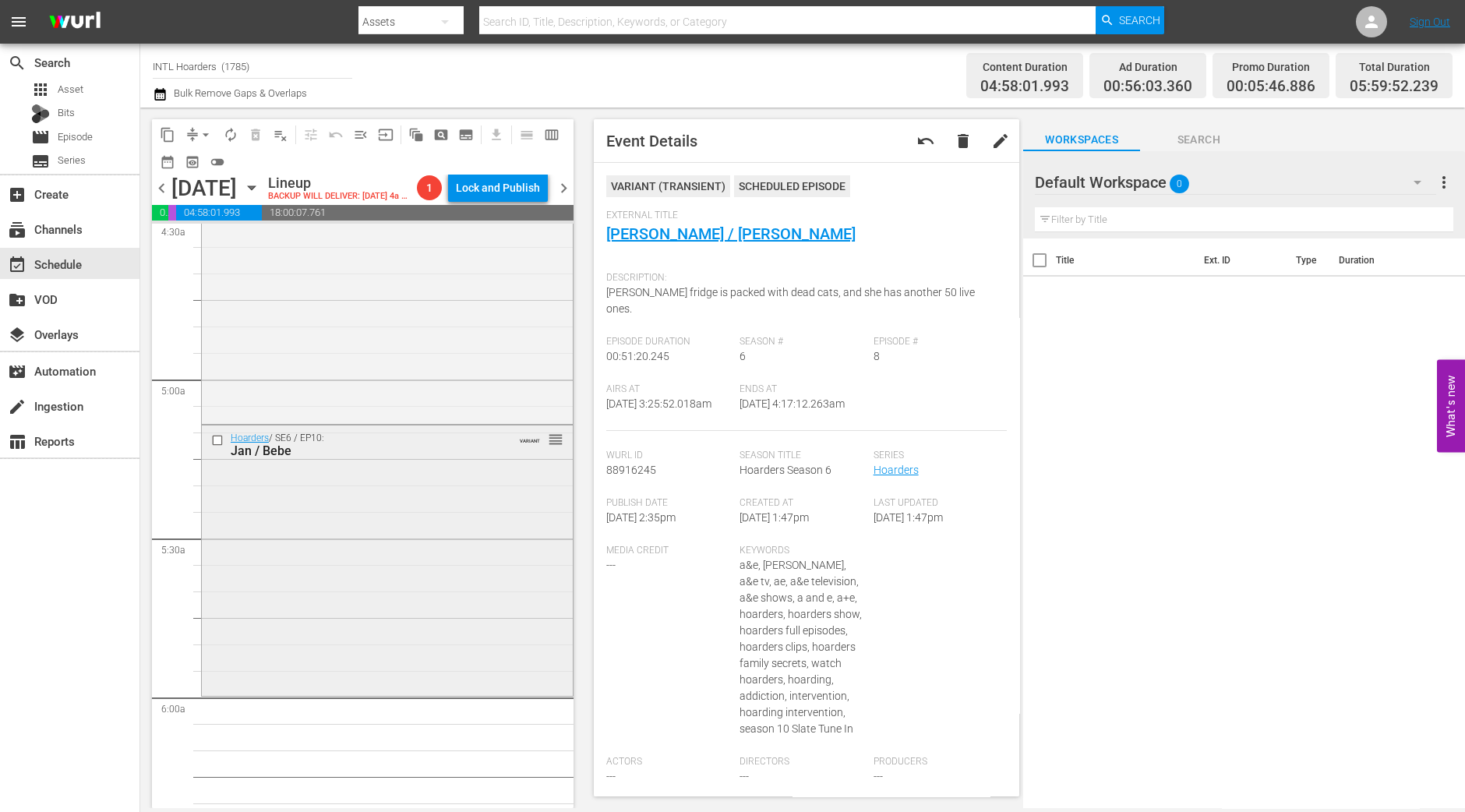
click at [444, 592] on div "Hoarders / SE6 / EP10: Jan / Bebe VARIANT reorder" at bounding box center [387, 559] width 371 height 268
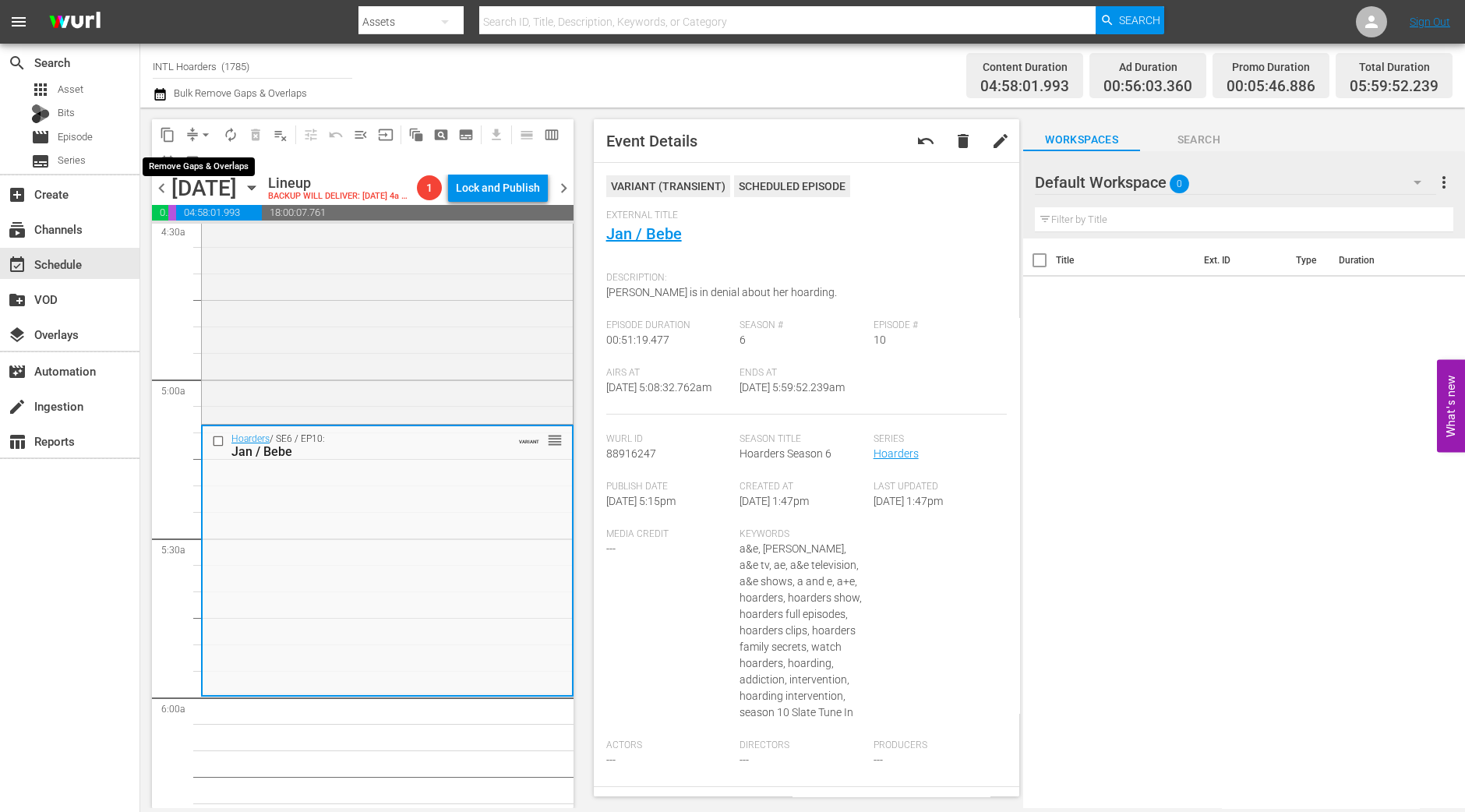
click at [202, 131] on span "arrow_drop_down" at bounding box center [205, 134] width 15 height 15
click at [210, 164] on li "Align to Midnight" at bounding box center [206, 165] width 164 height 26
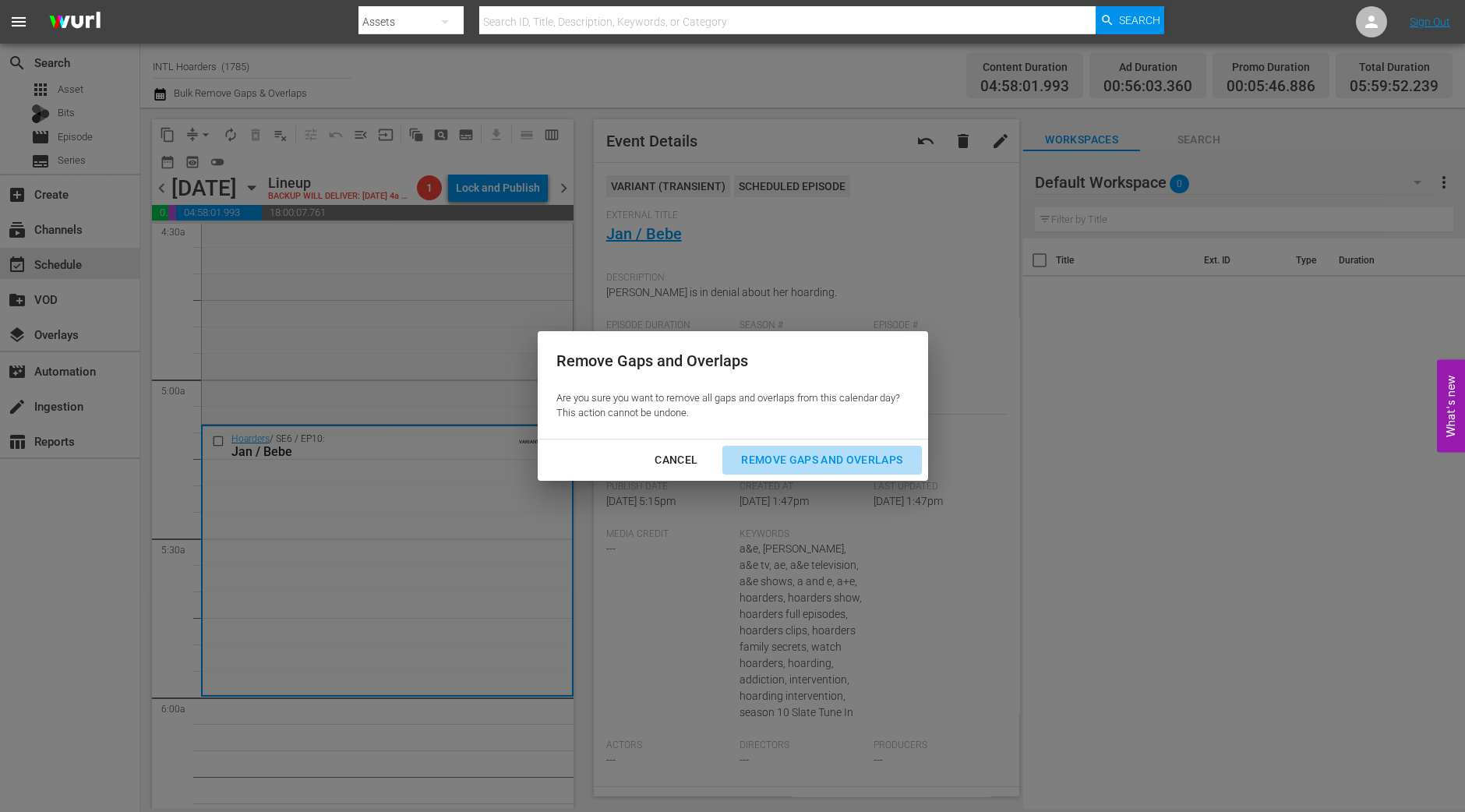
click at [850, 465] on div "Remove Gaps and Overlaps" at bounding box center [821, 460] width 186 height 20
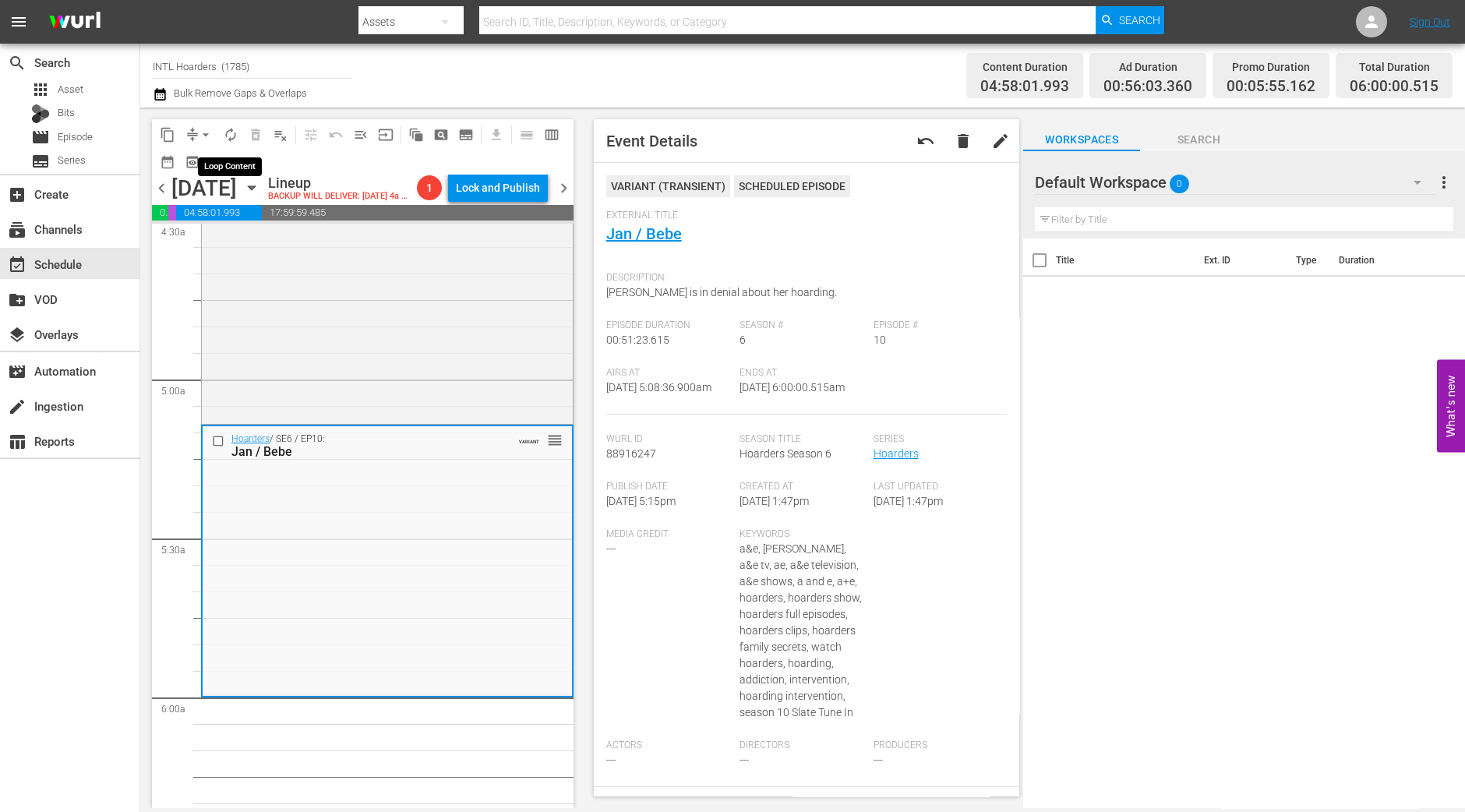
click at [235, 131] on span "autorenew_outlined" at bounding box center [231, 134] width 15 height 15
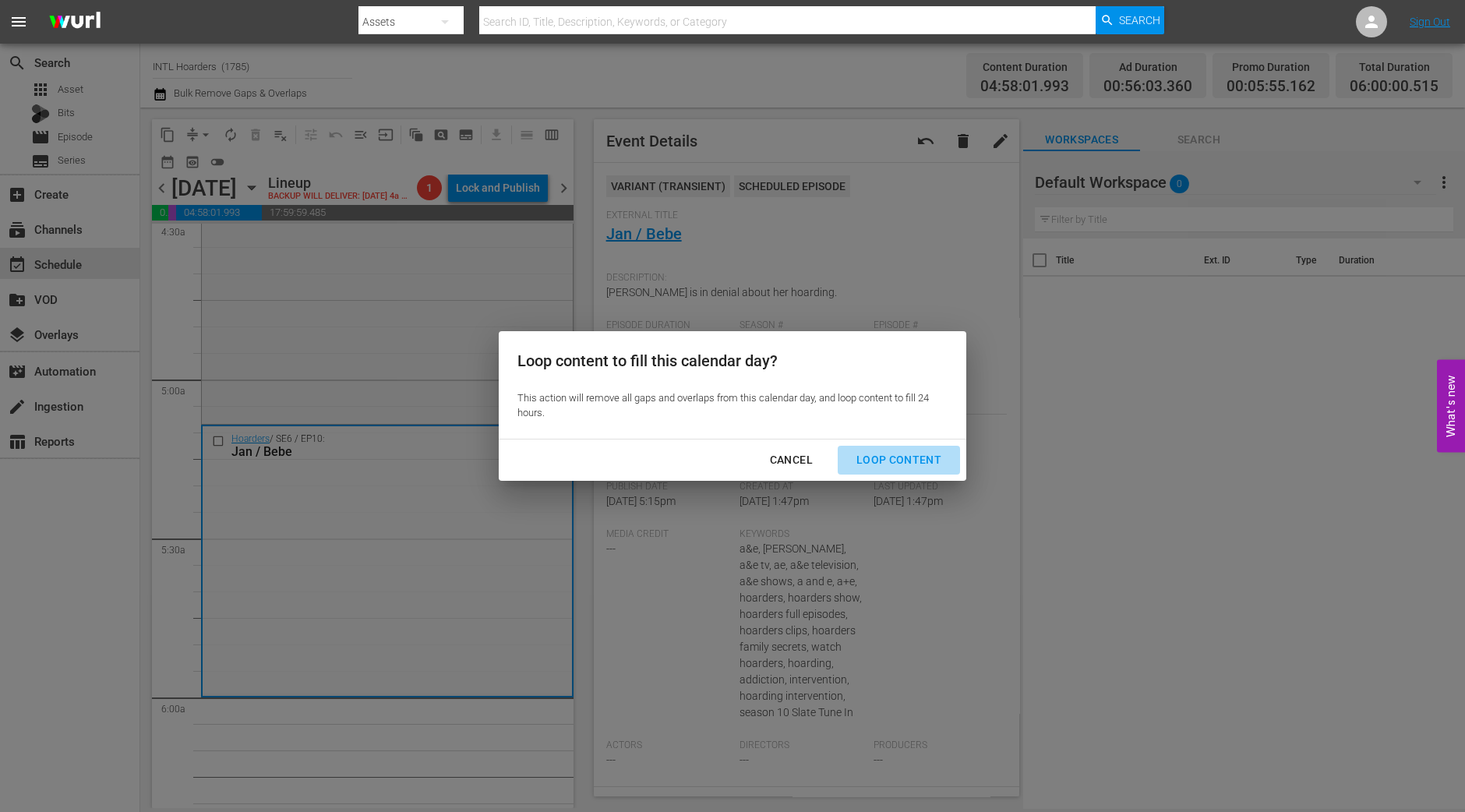
click at [915, 457] on div "Loop Content" at bounding box center [899, 460] width 110 height 20
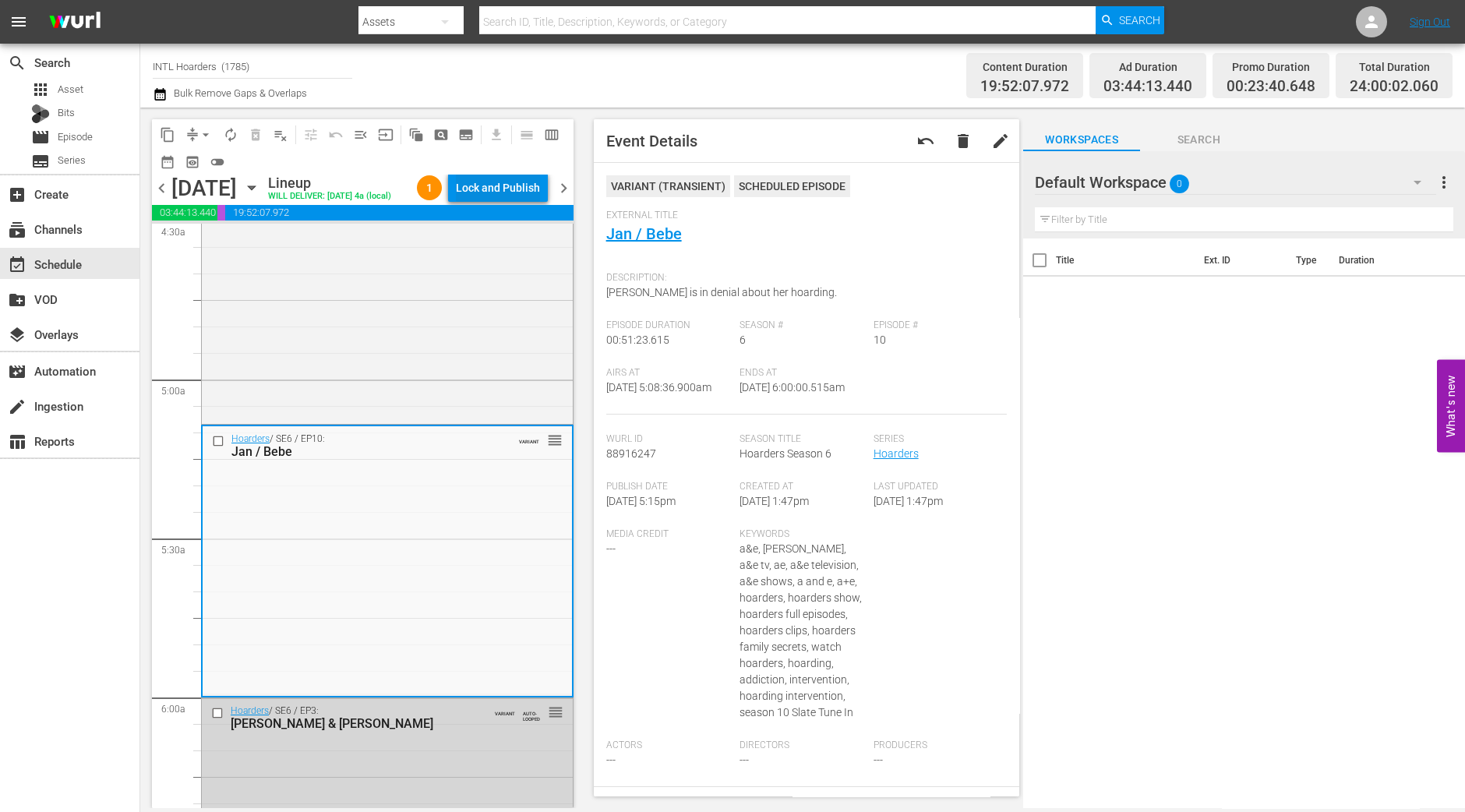
click at [511, 182] on div "Lock and Publish" at bounding box center [498, 188] width 84 height 28
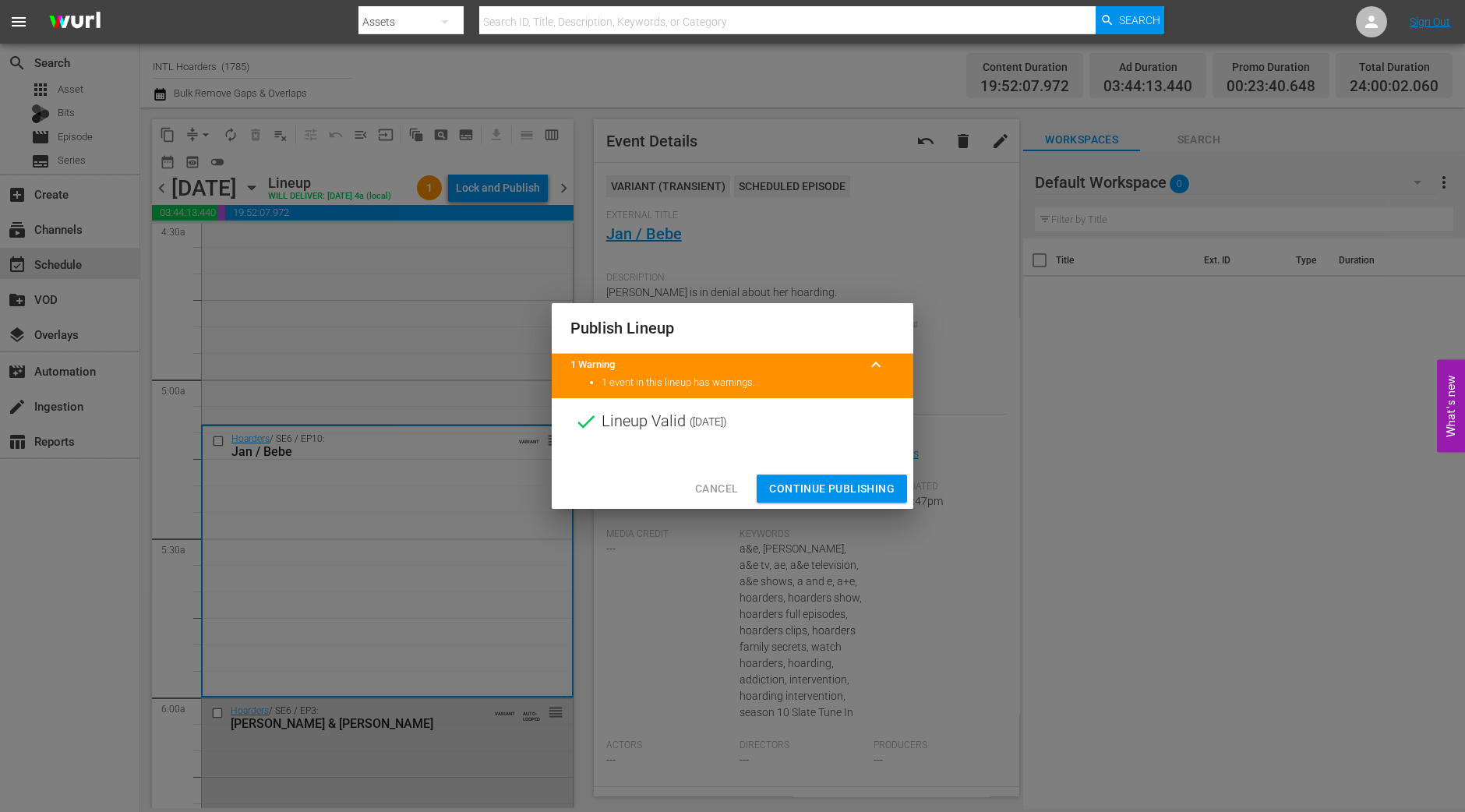
click at [843, 485] on span "Continue Publishing" at bounding box center [832, 489] width 126 height 20
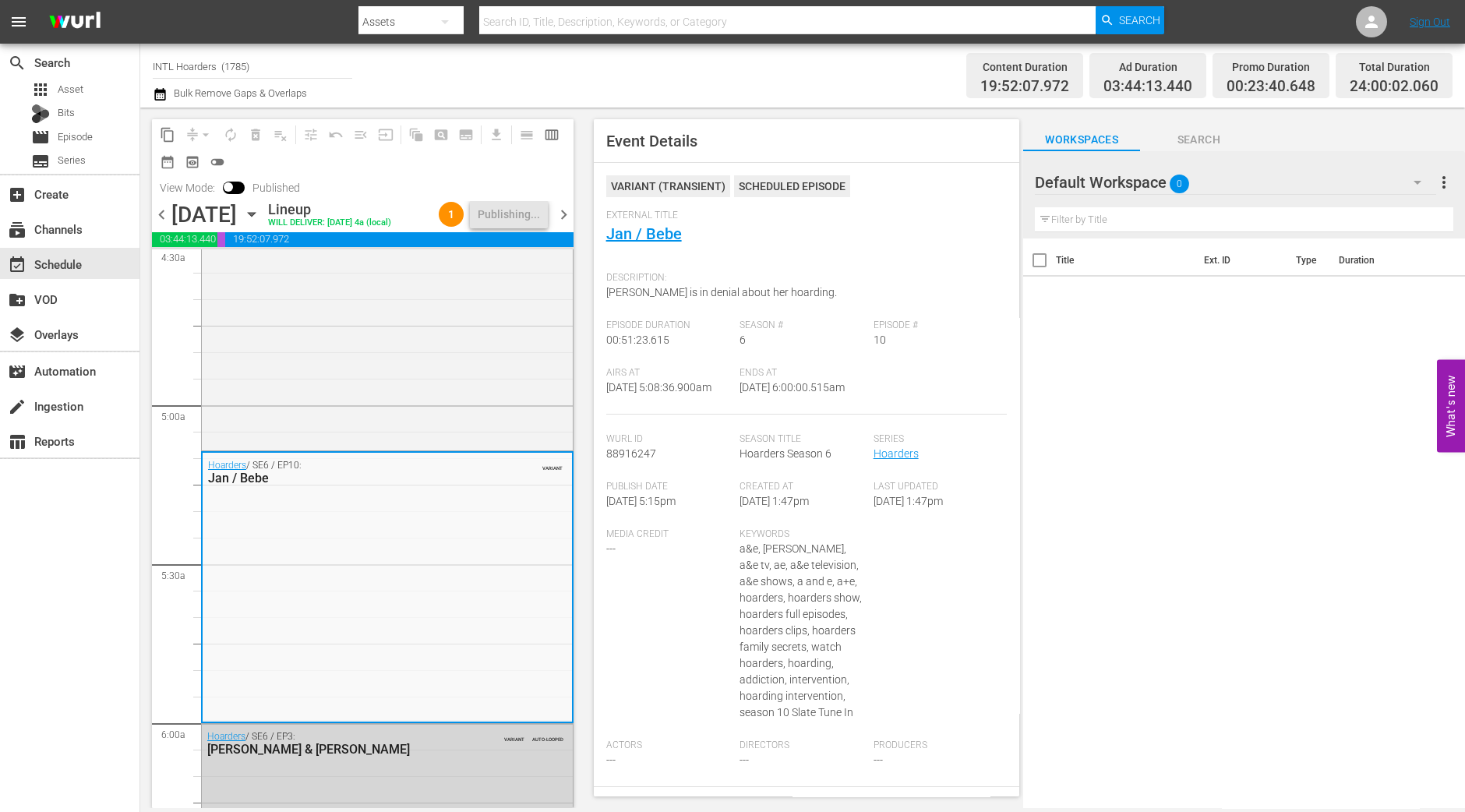
click at [559, 224] on span "chevron_right" at bounding box center [564, 215] width 20 height 20
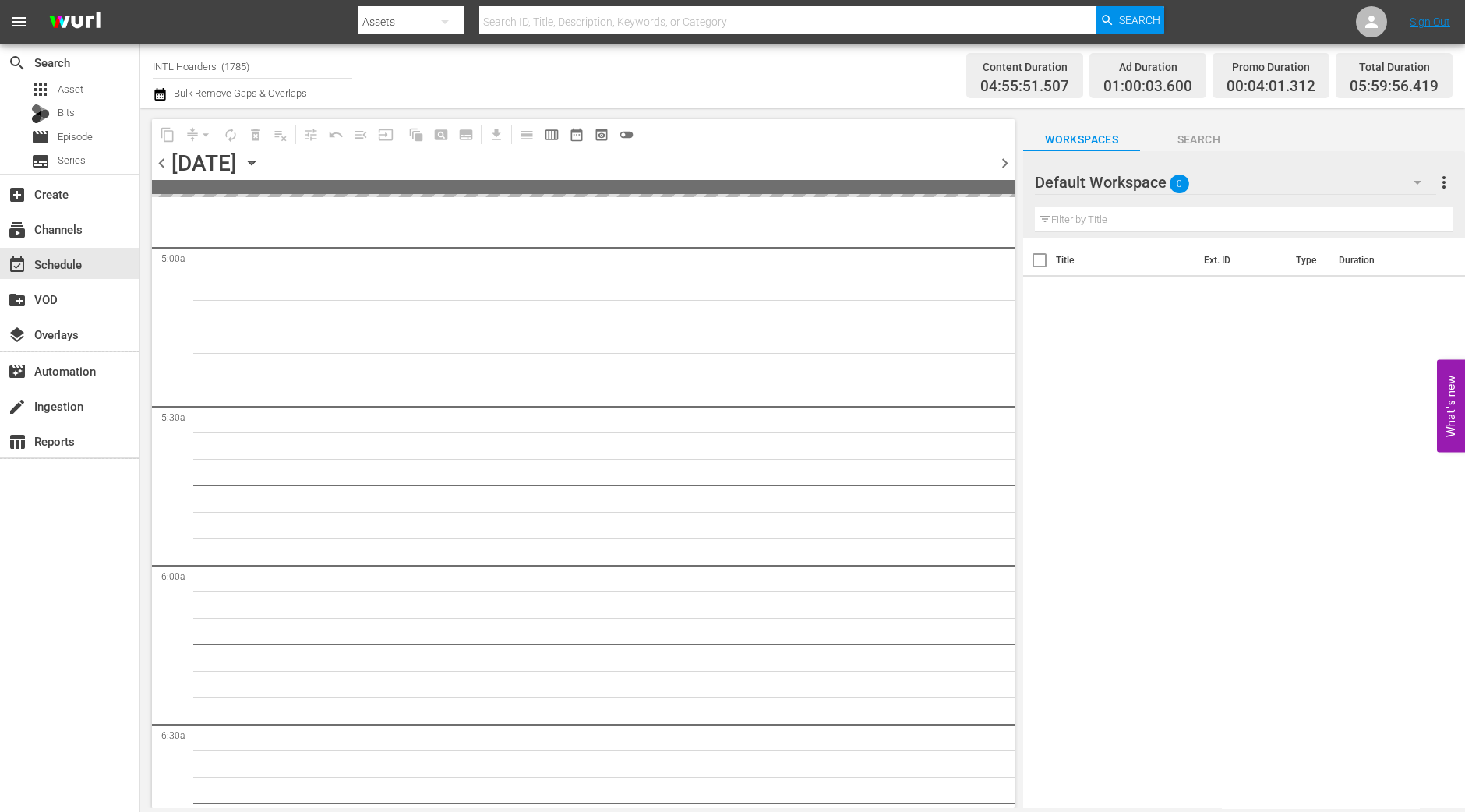
scroll to position [1461, 0]
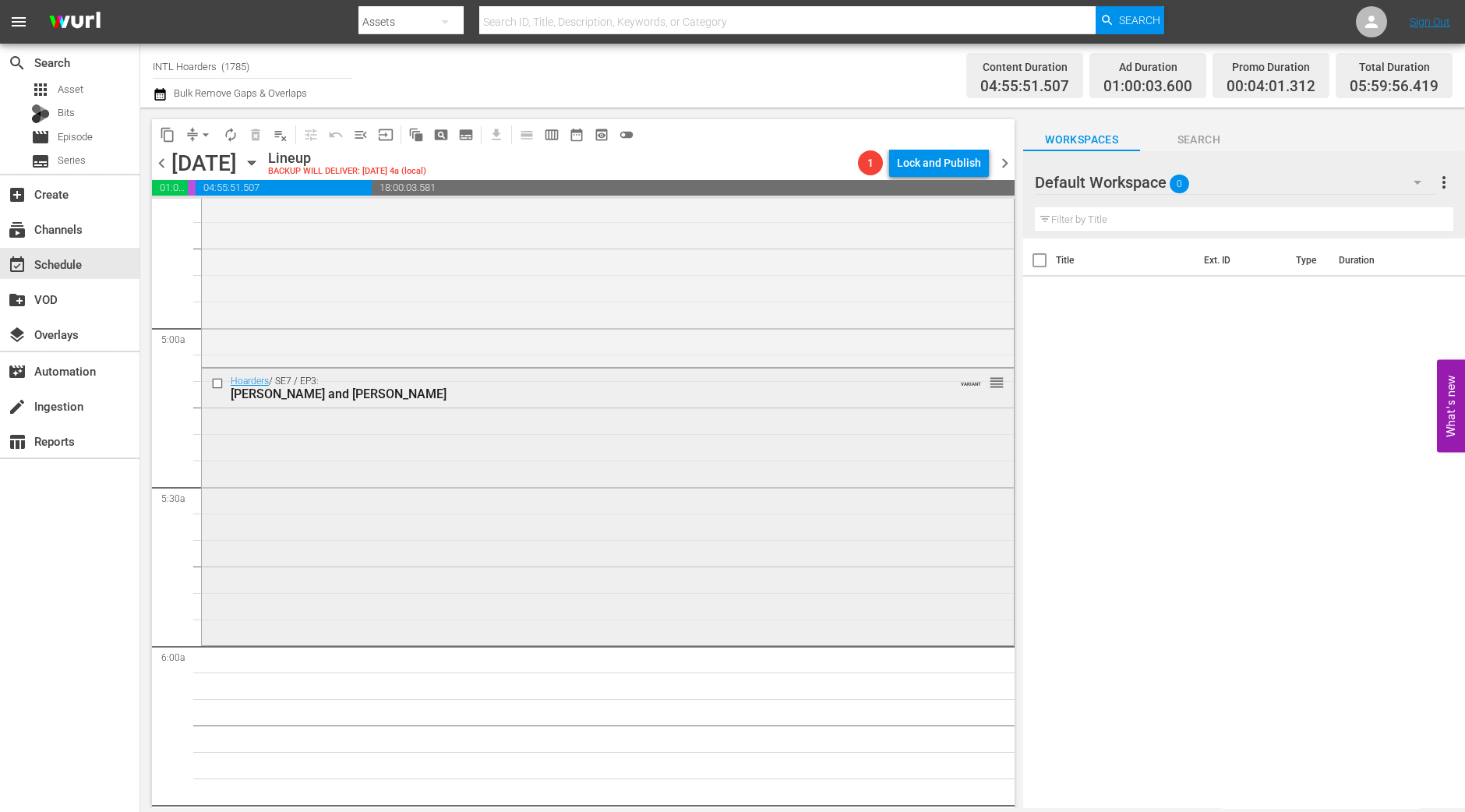
click at [530, 618] on div "Hoarders / SE7 / EP3: Michelle and Yama VARIANT reorder" at bounding box center [608, 505] width 812 height 273
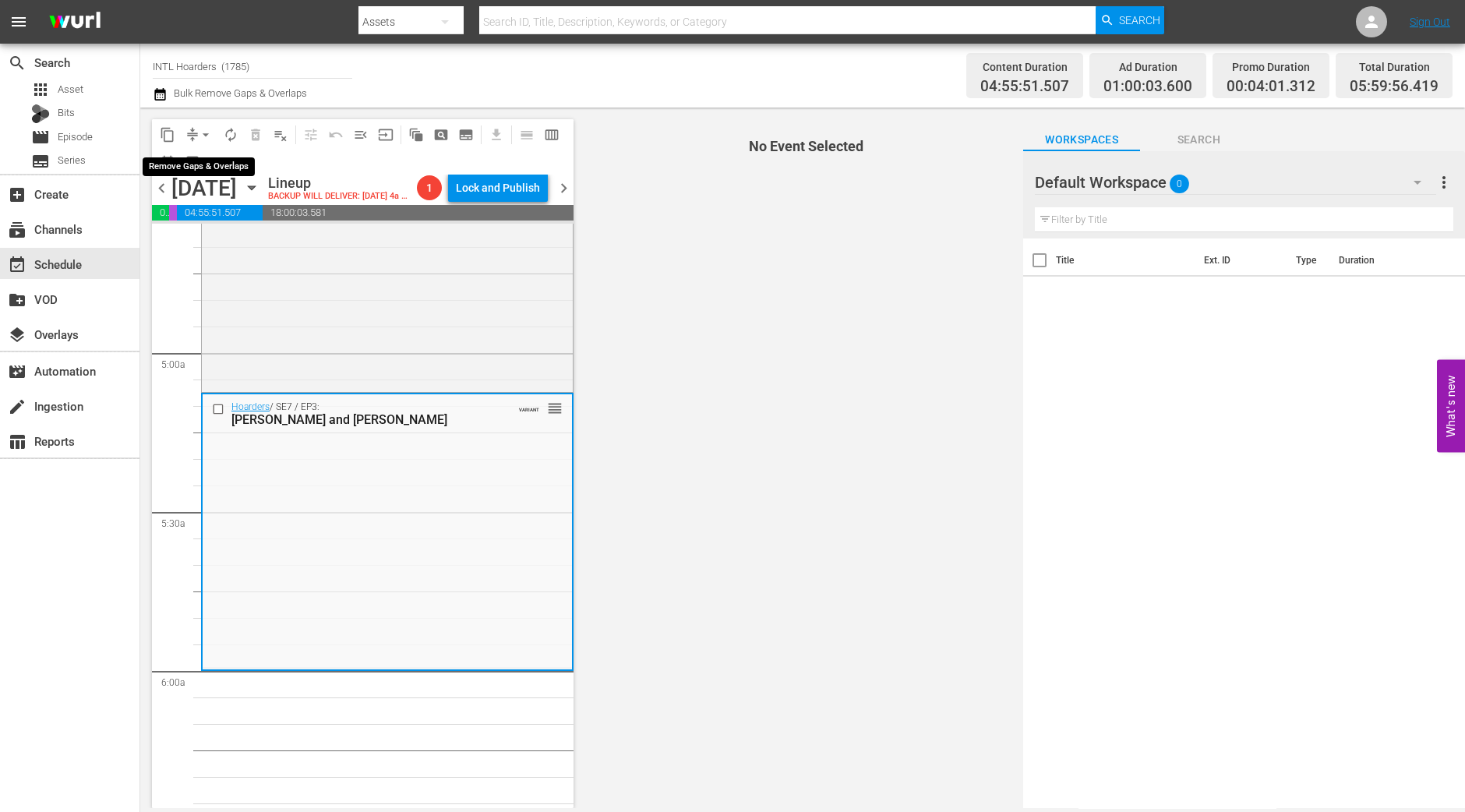
click at [209, 132] on span "arrow_drop_down" at bounding box center [205, 134] width 15 height 15
click at [215, 166] on li "Align to Midnight" at bounding box center [206, 165] width 129 height 26
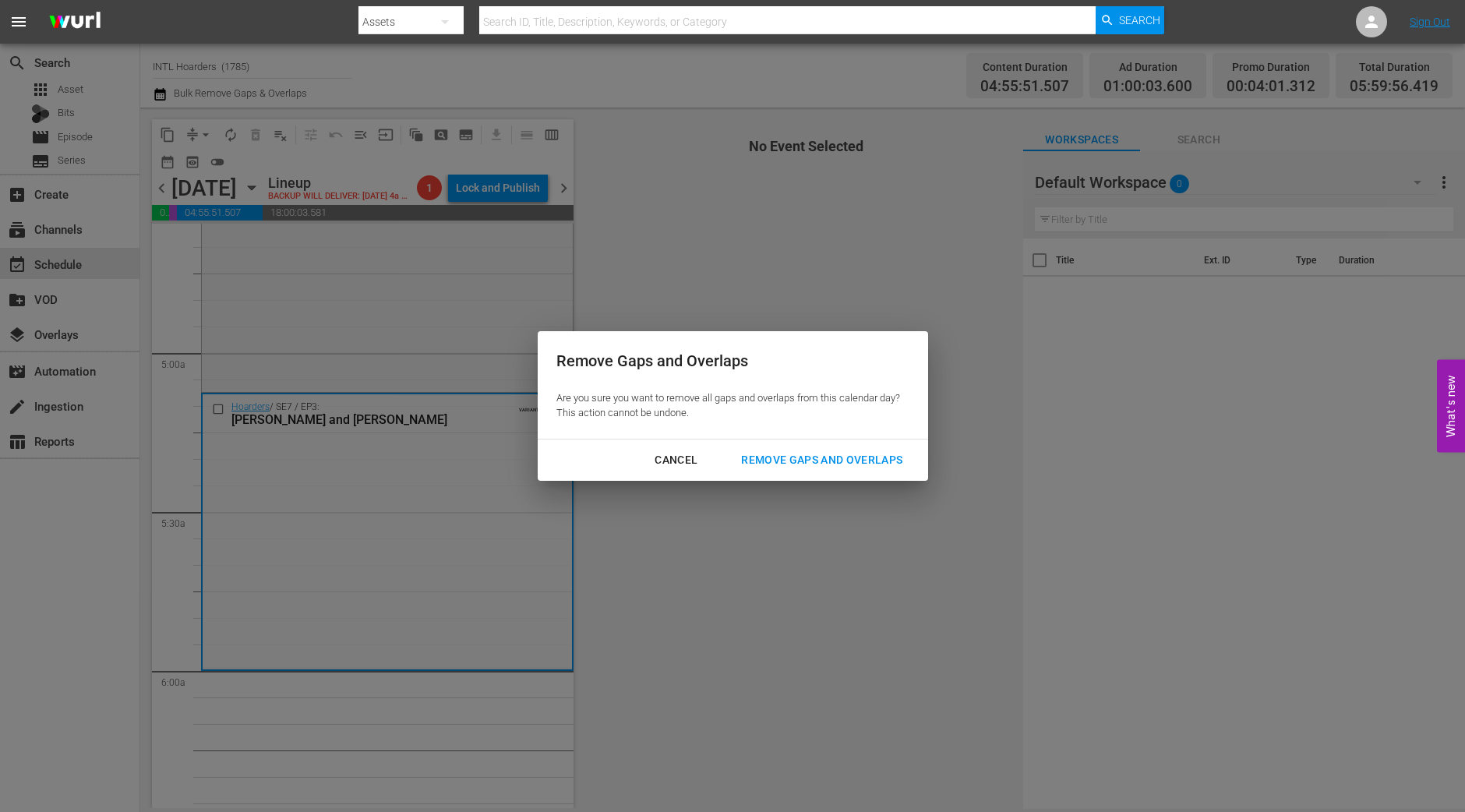
click at [822, 467] on div "Remove Gaps and Overlaps" at bounding box center [821, 460] width 186 height 20
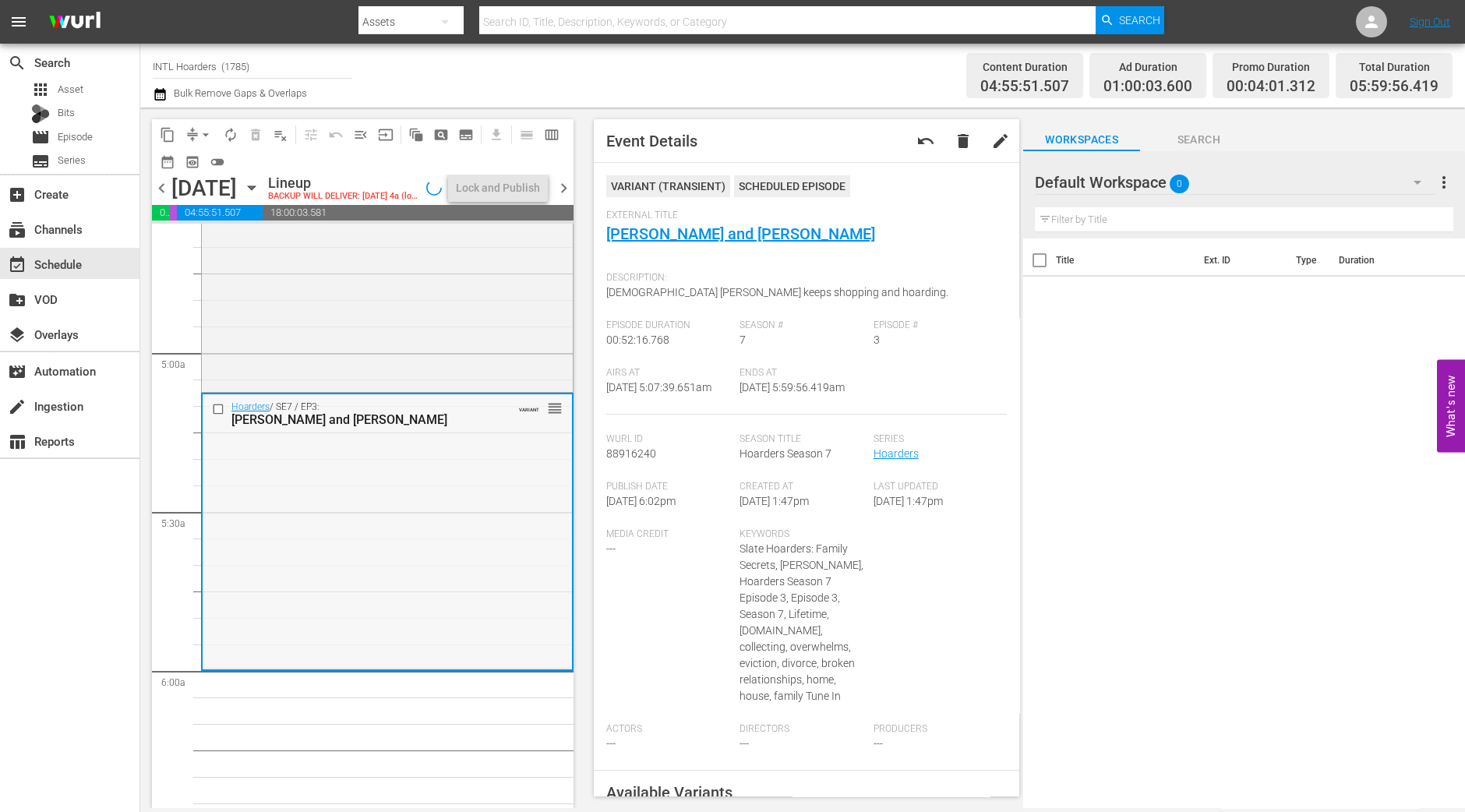
scroll to position [1435, 0]
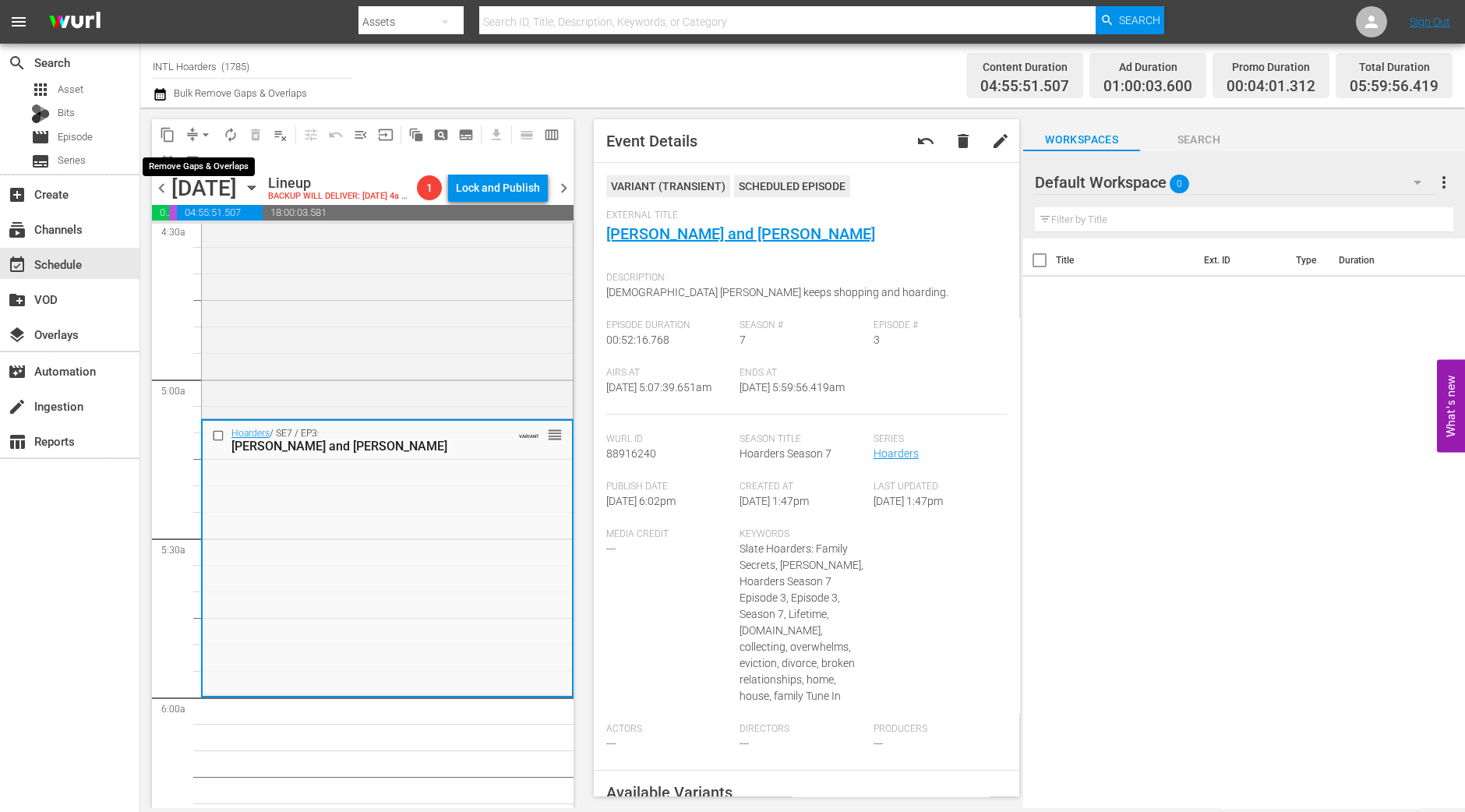
click at [203, 129] on span "arrow_drop_down" at bounding box center [205, 134] width 15 height 15
click at [215, 166] on li "Align to Midnight" at bounding box center [206, 165] width 164 height 26
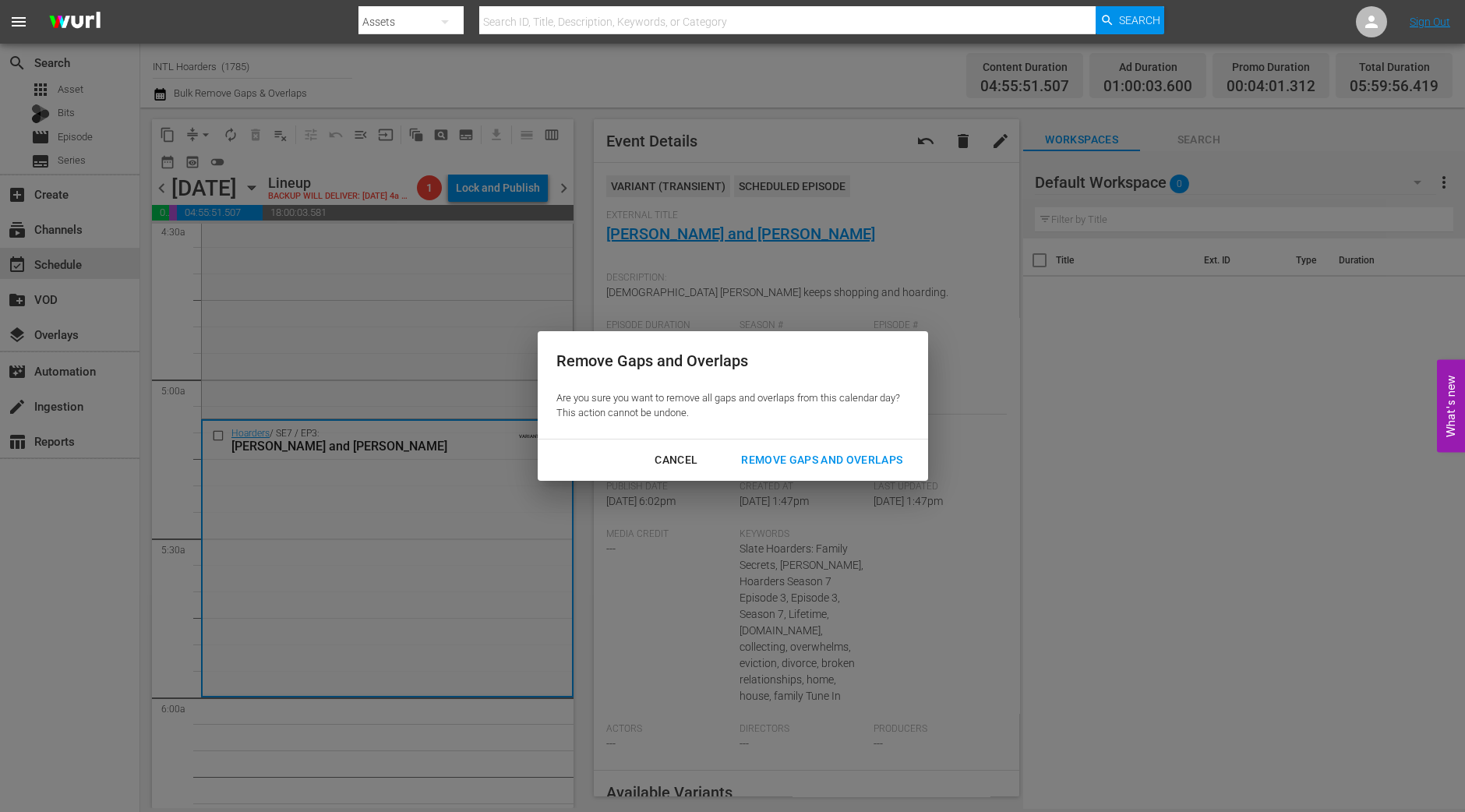
click at [835, 467] on div "Remove Gaps and Overlaps" at bounding box center [821, 460] width 186 height 20
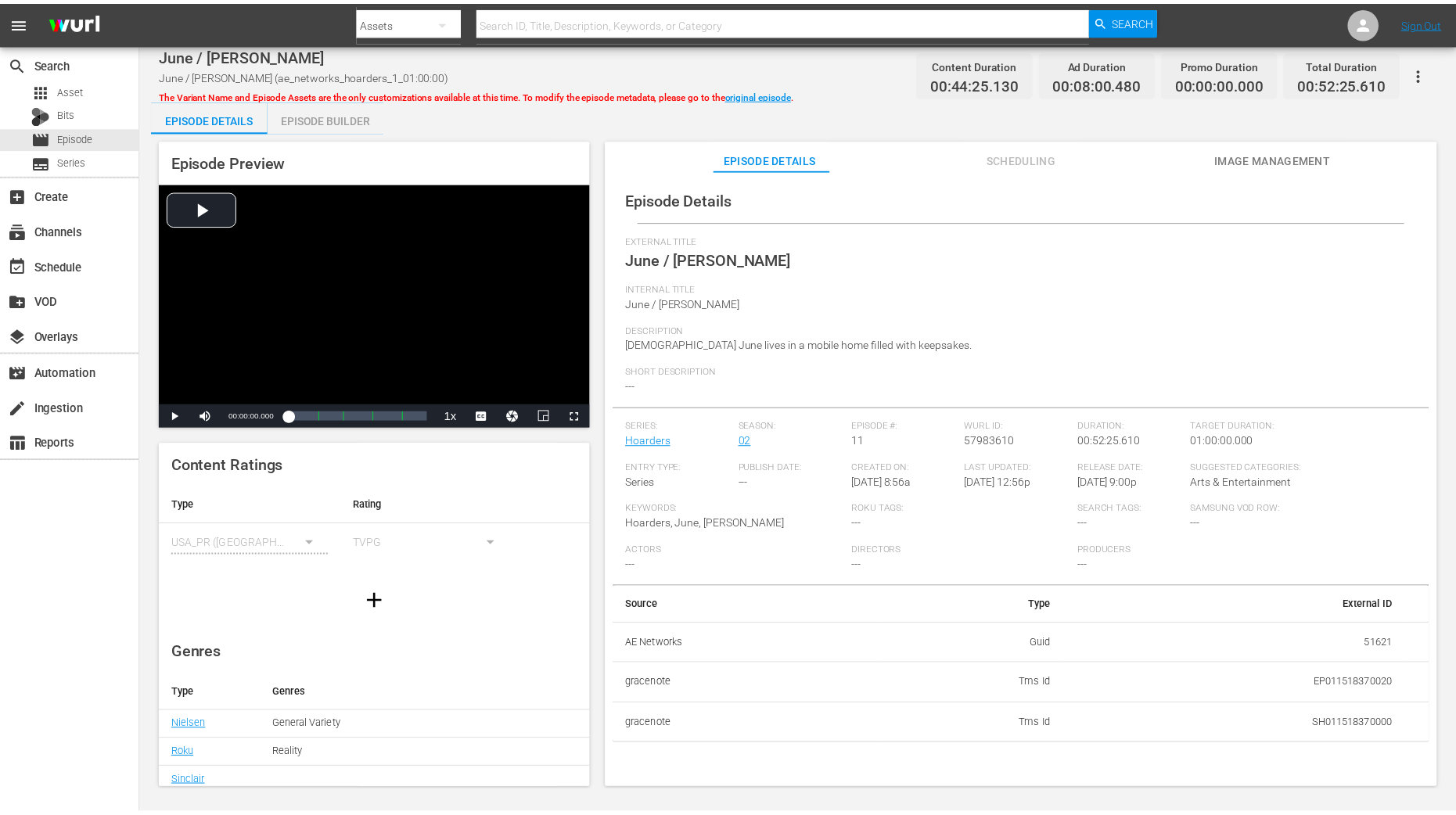
scroll to position [154, 0]
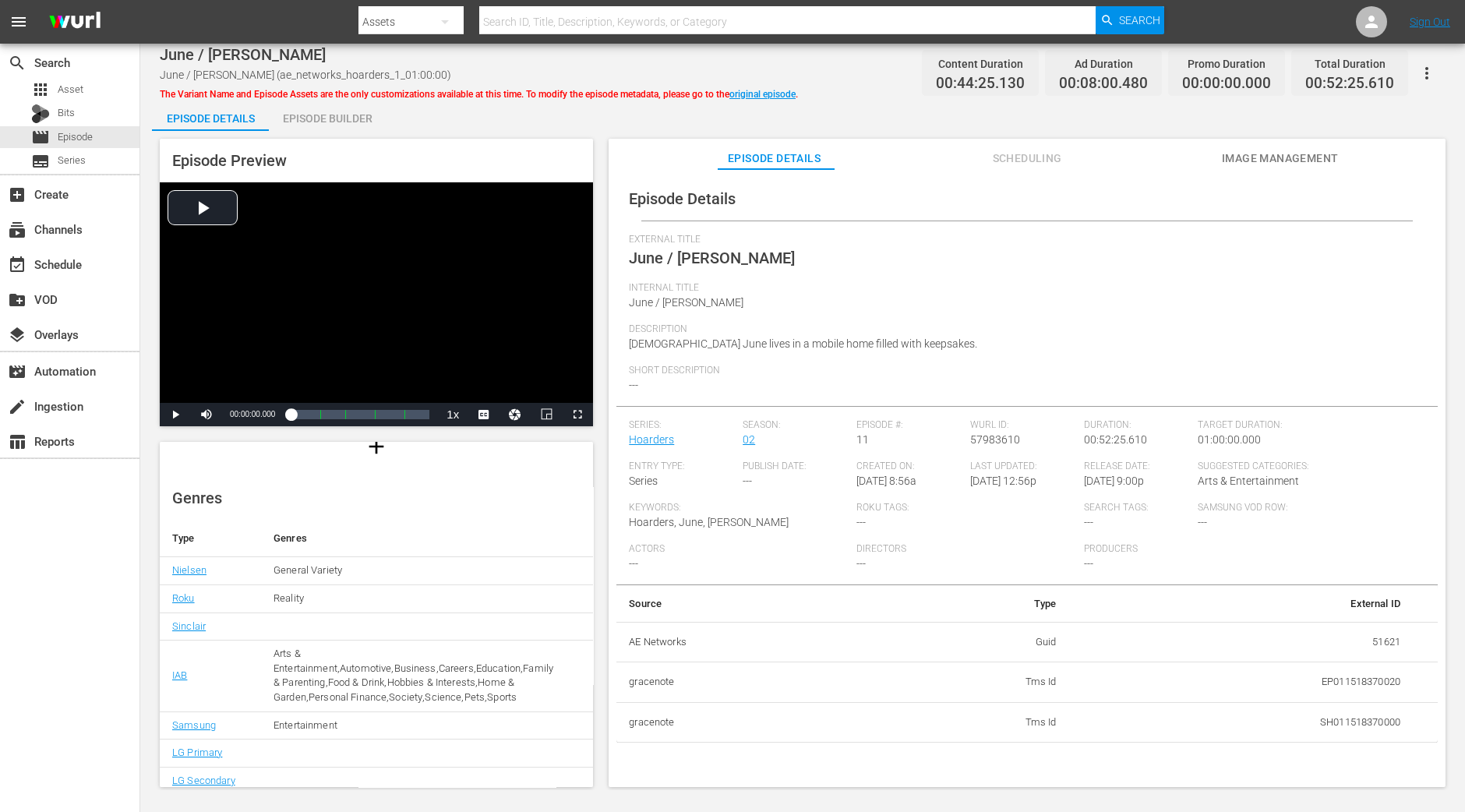
click at [1050, 153] on span "Scheduling" at bounding box center [1028, 158] width 117 height 20
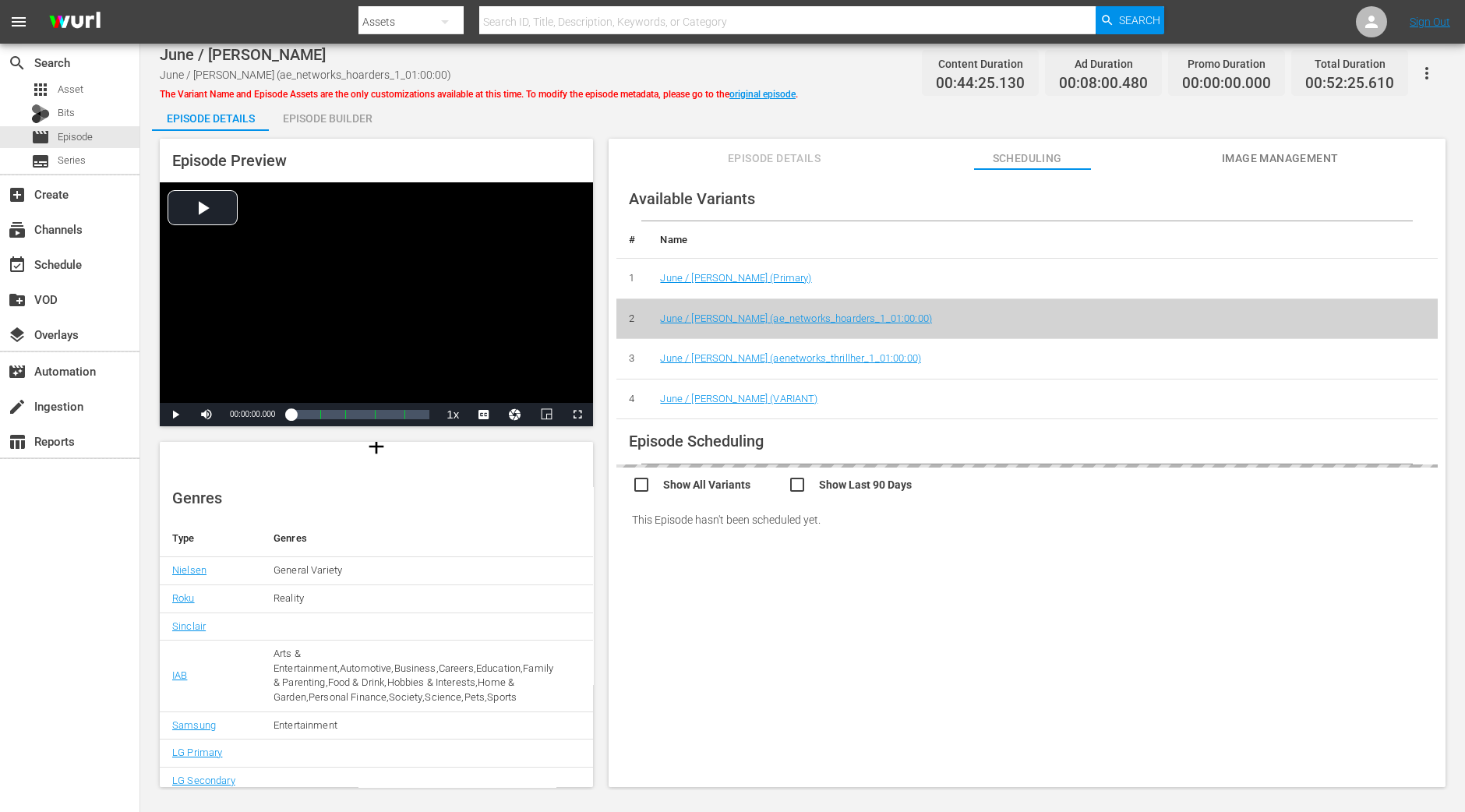
click at [350, 113] on div "Episode Builder" at bounding box center [327, 118] width 117 height 38
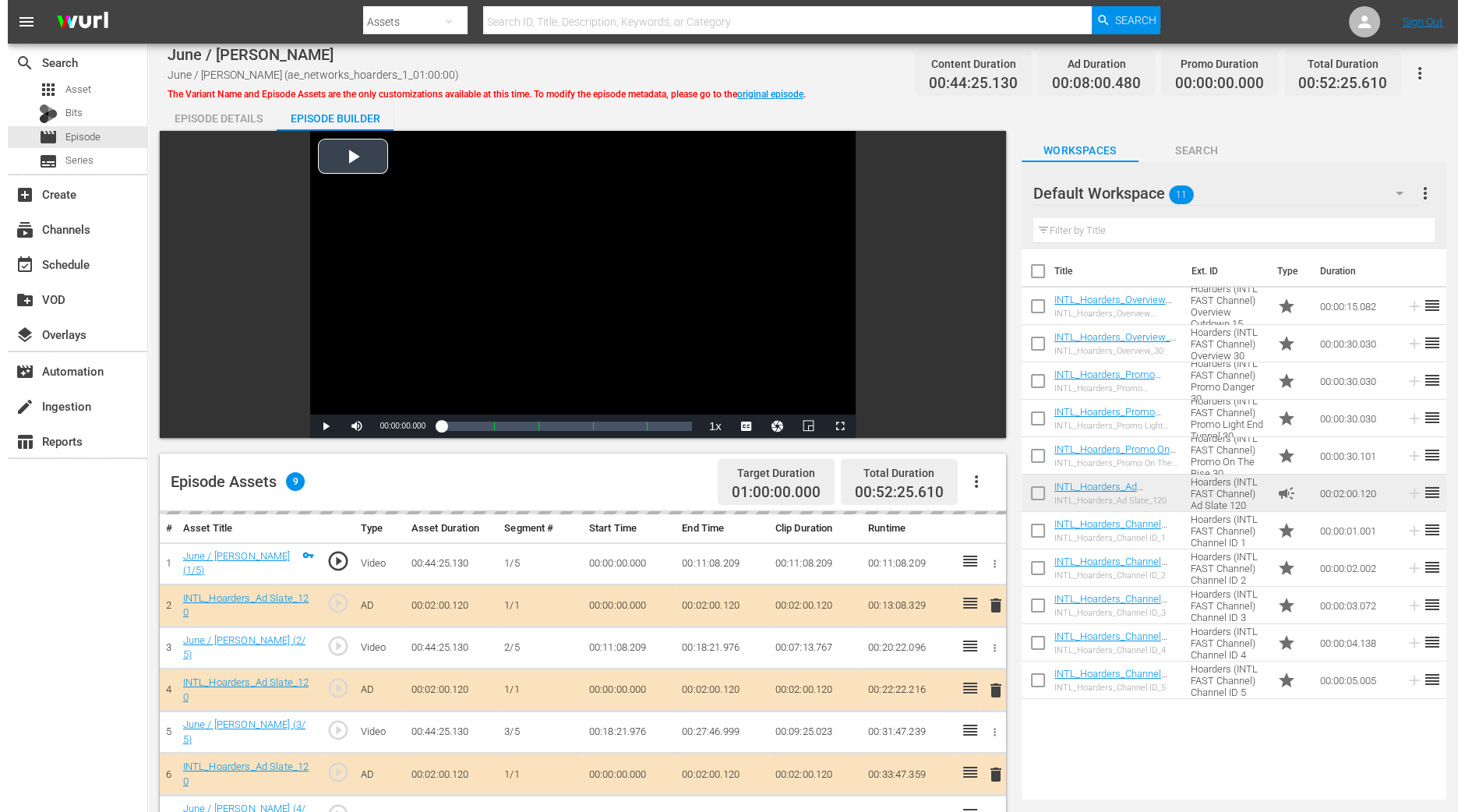
scroll to position [292, 0]
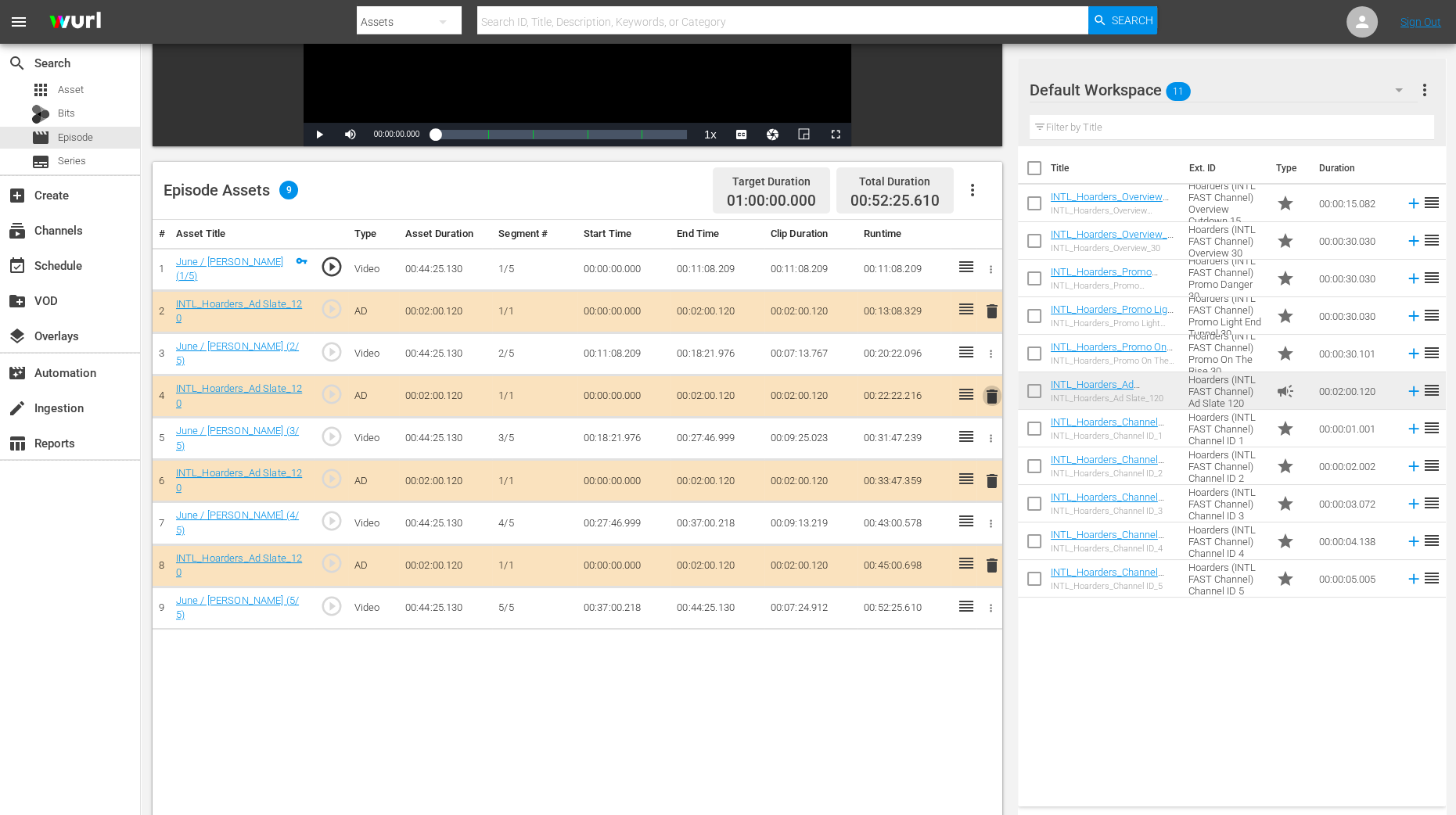
click at [993, 397] on span "delete" at bounding box center [993, 397] width 19 height 19
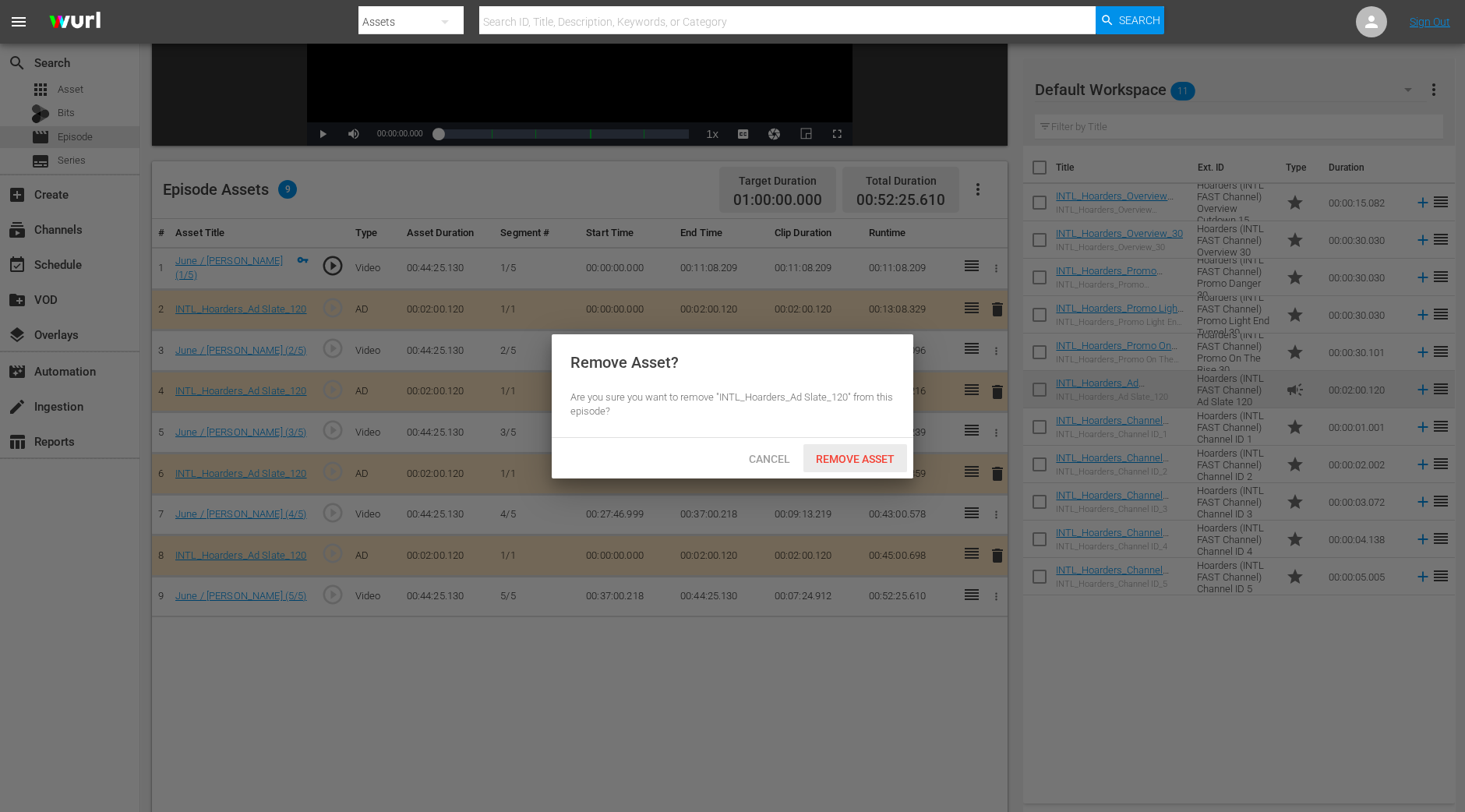
click at [870, 450] on div "Remove Asset" at bounding box center [856, 458] width 104 height 28
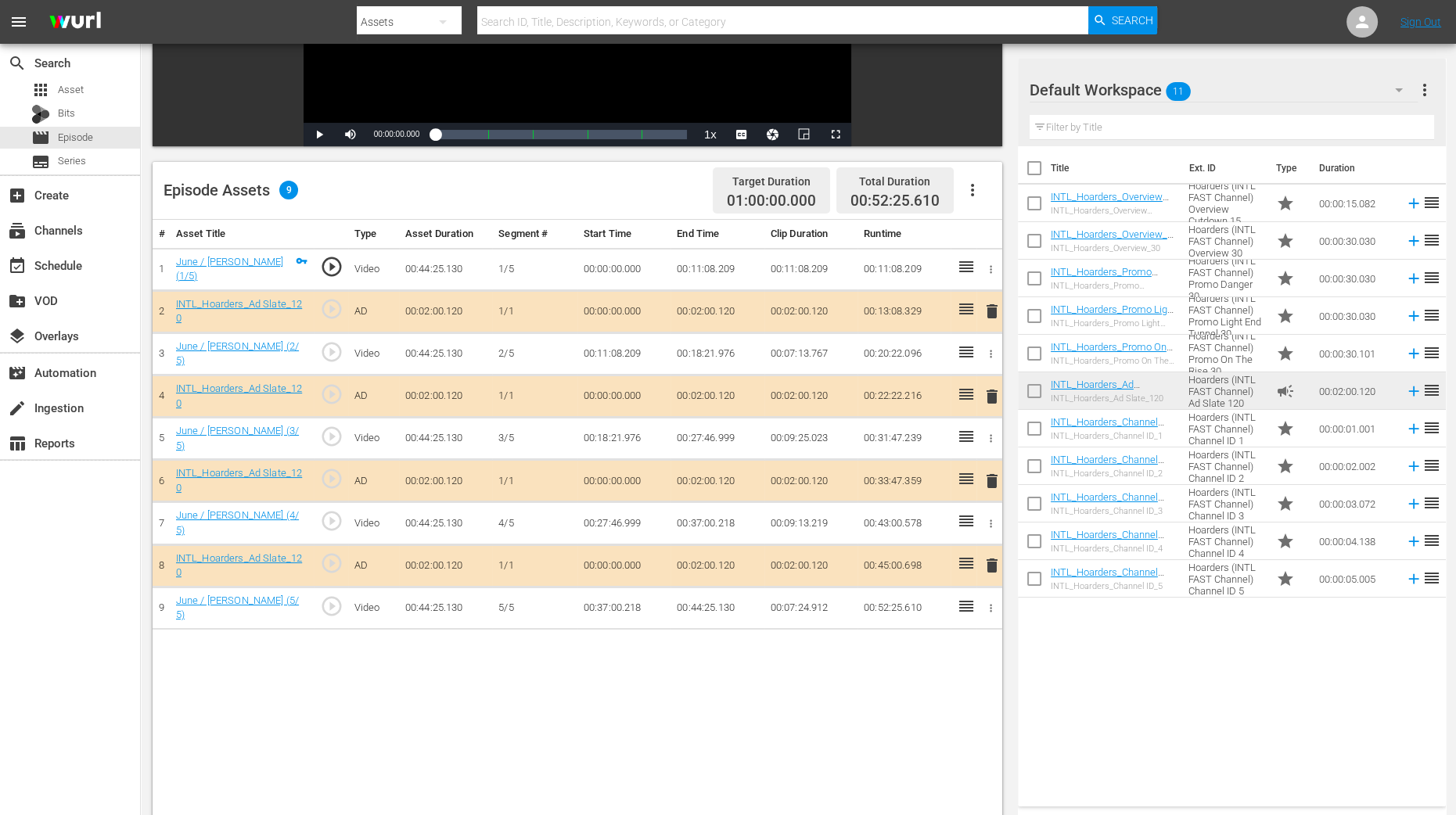
scroll to position [152, 0]
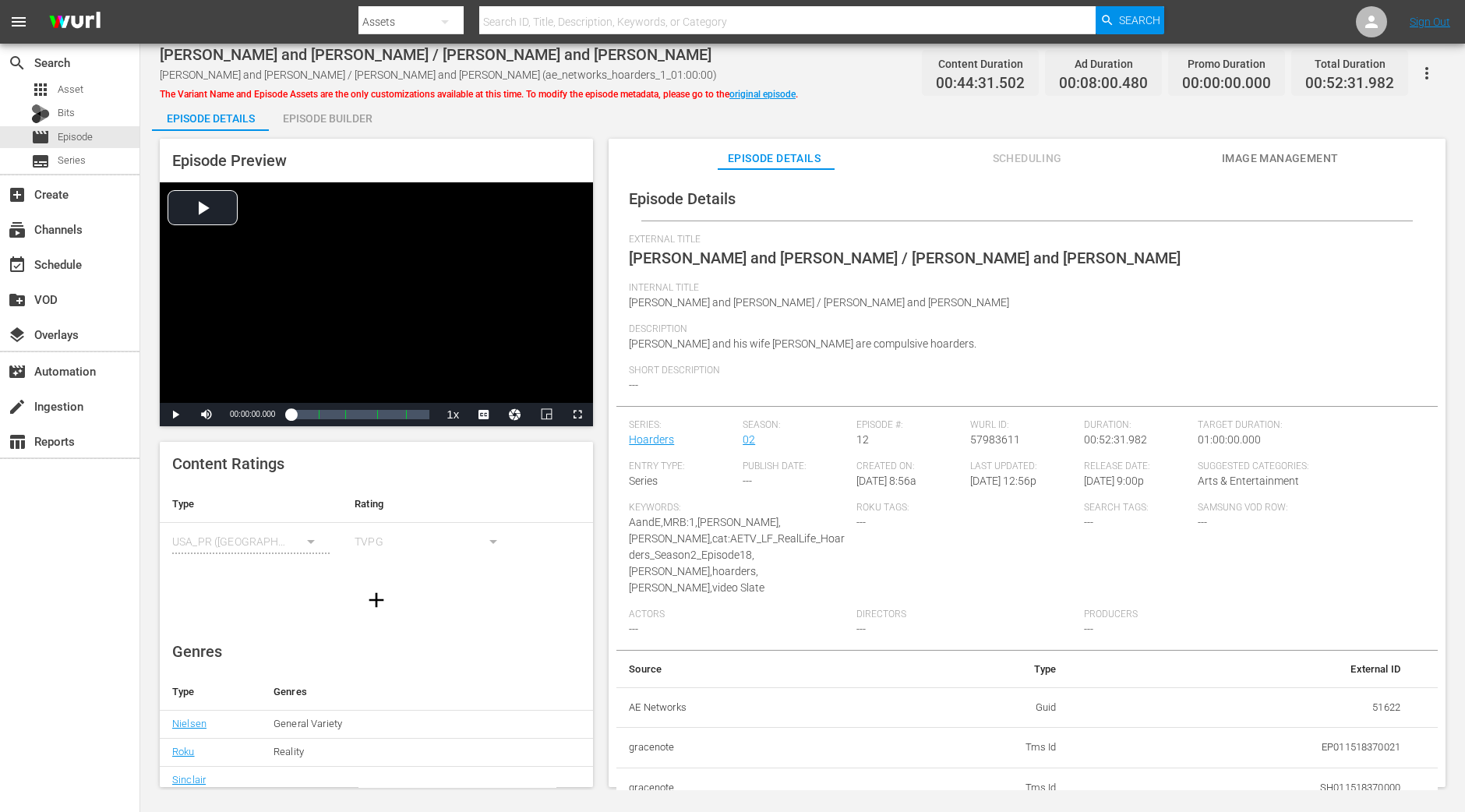
click at [344, 121] on div "Episode Builder" at bounding box center [327, 118] width 117 height 38
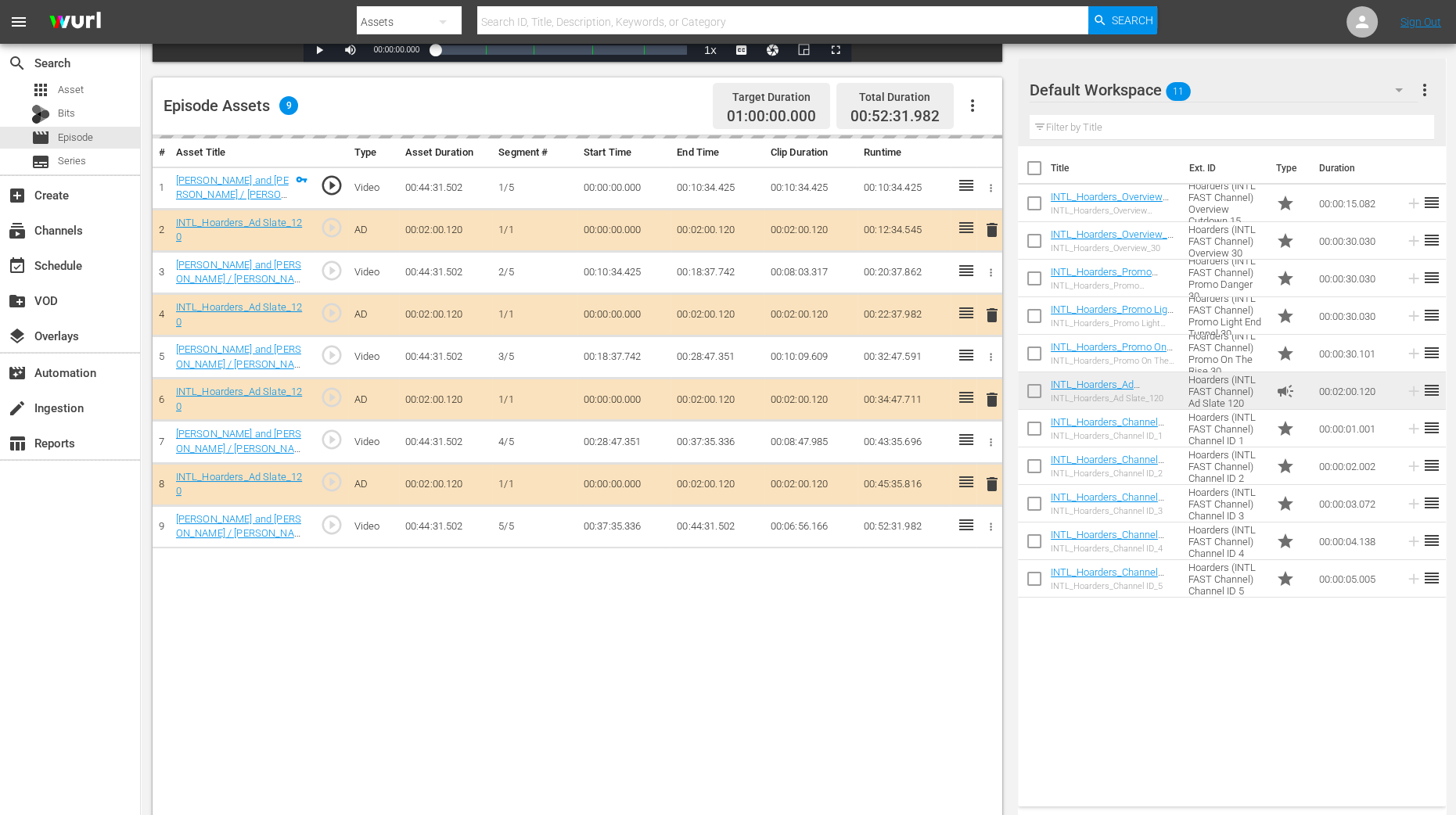
scroll to position [390, 0]
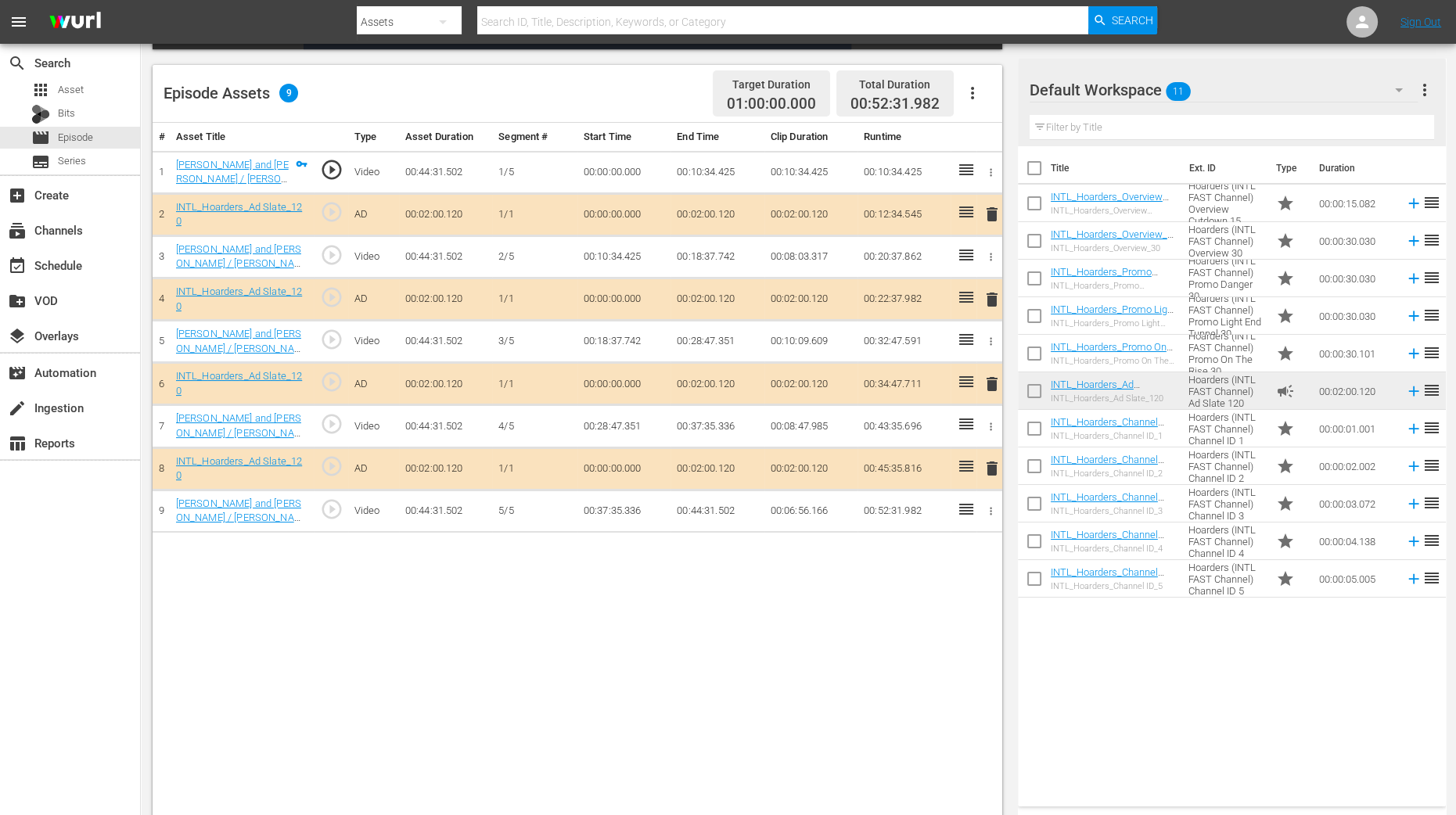
click at [994, 298] on span "delete" at bounding box center [993, 300] width 19 height 19
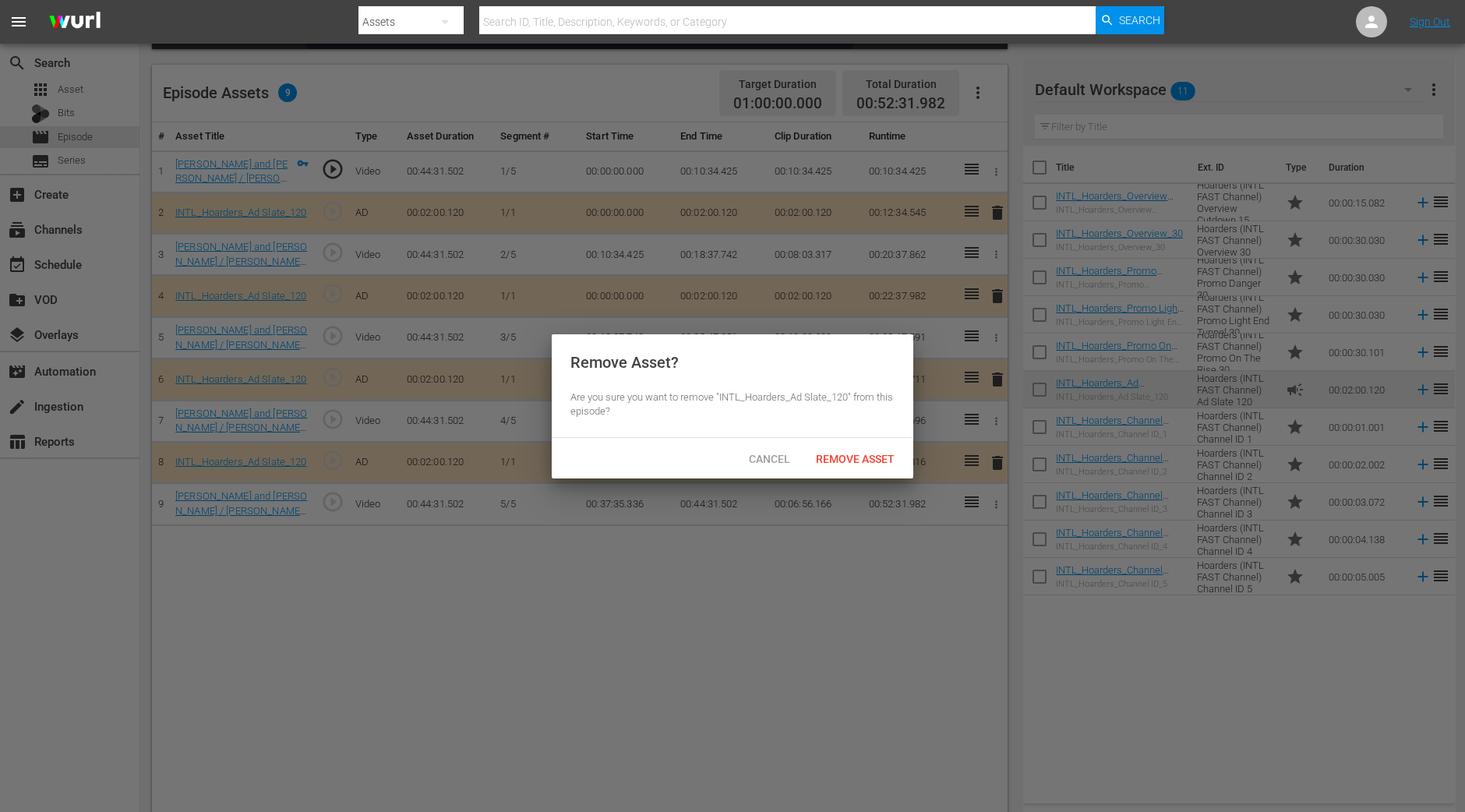
click at [860, 453] on span "Remove Asset" at bounding box center [856, 459] width 104 height 12
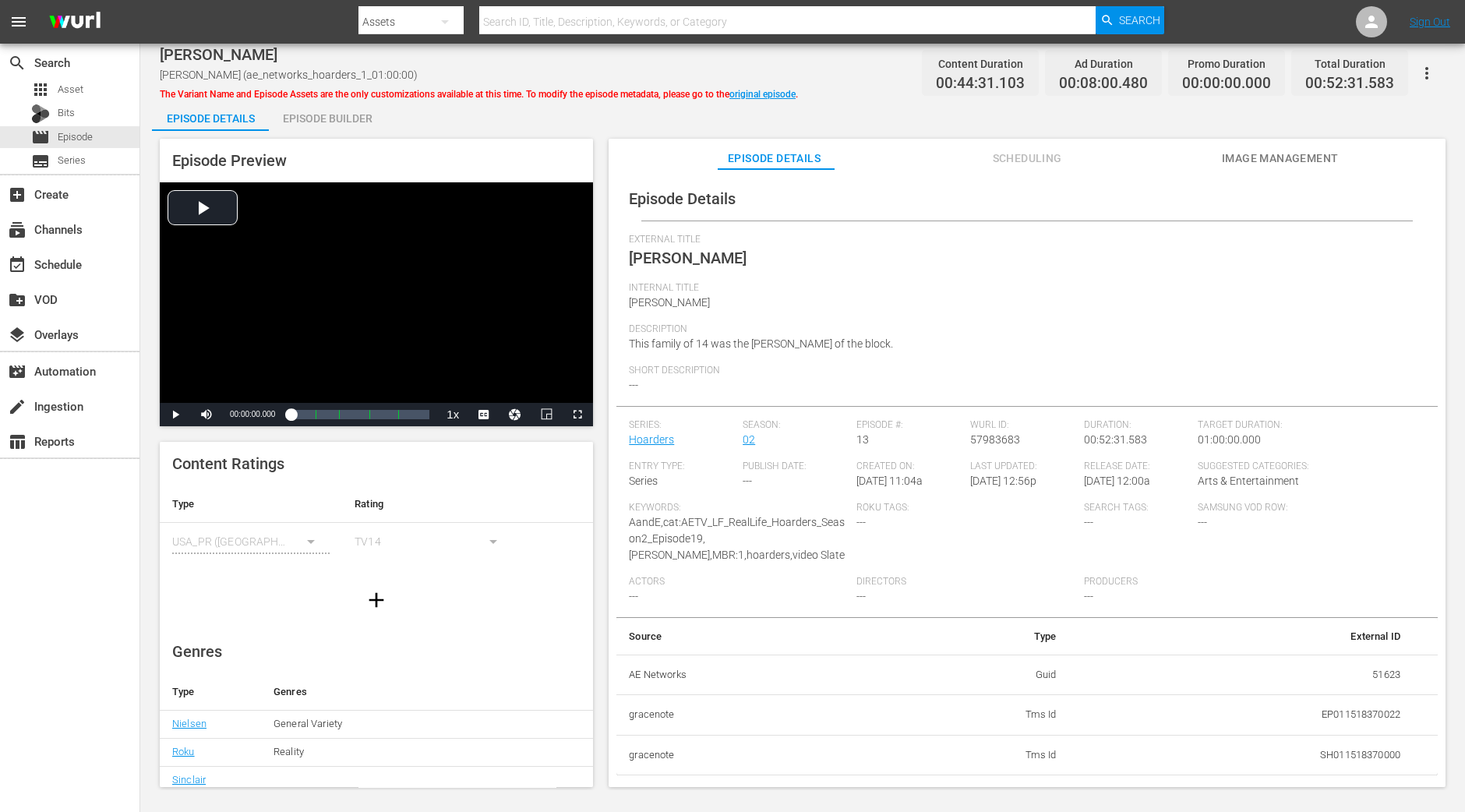
click at [344, 116] on div "Episode Builder" at bounding box center [327, 118] width 117 height 38
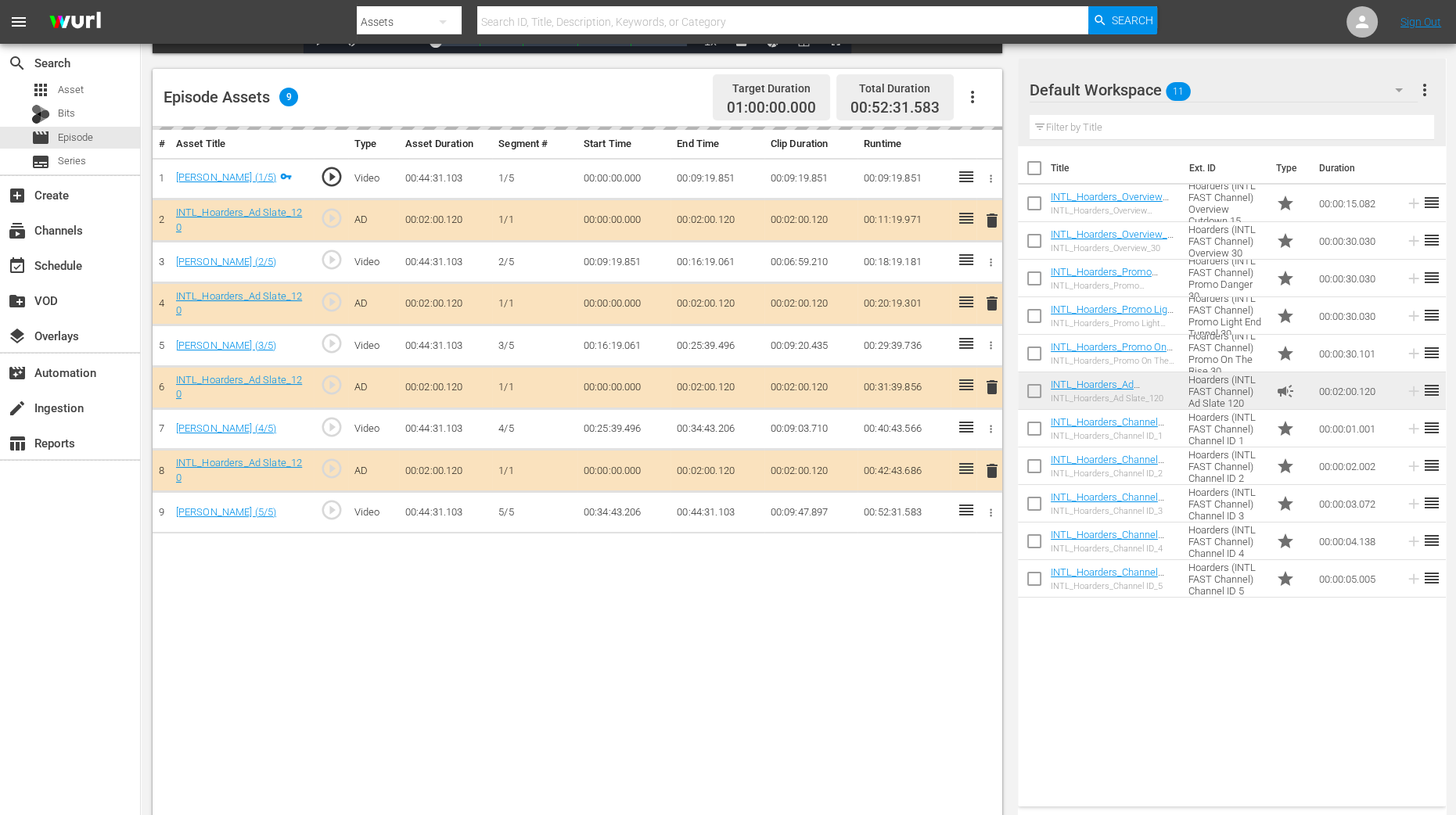
scroll to position [390, 0]
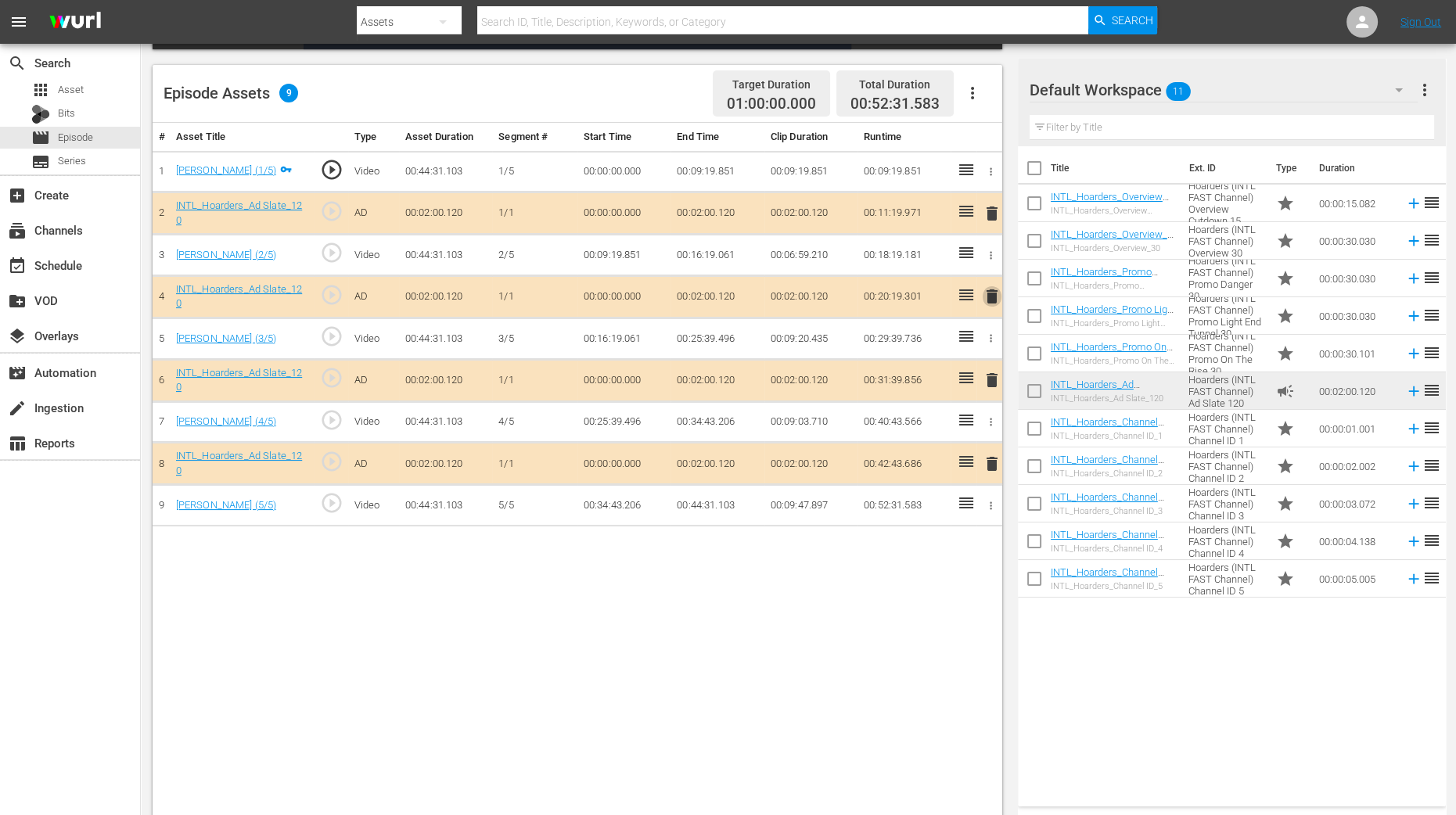
click at [992, 291] on span "delete" at bounding box center [993, 296] width 19 height 19
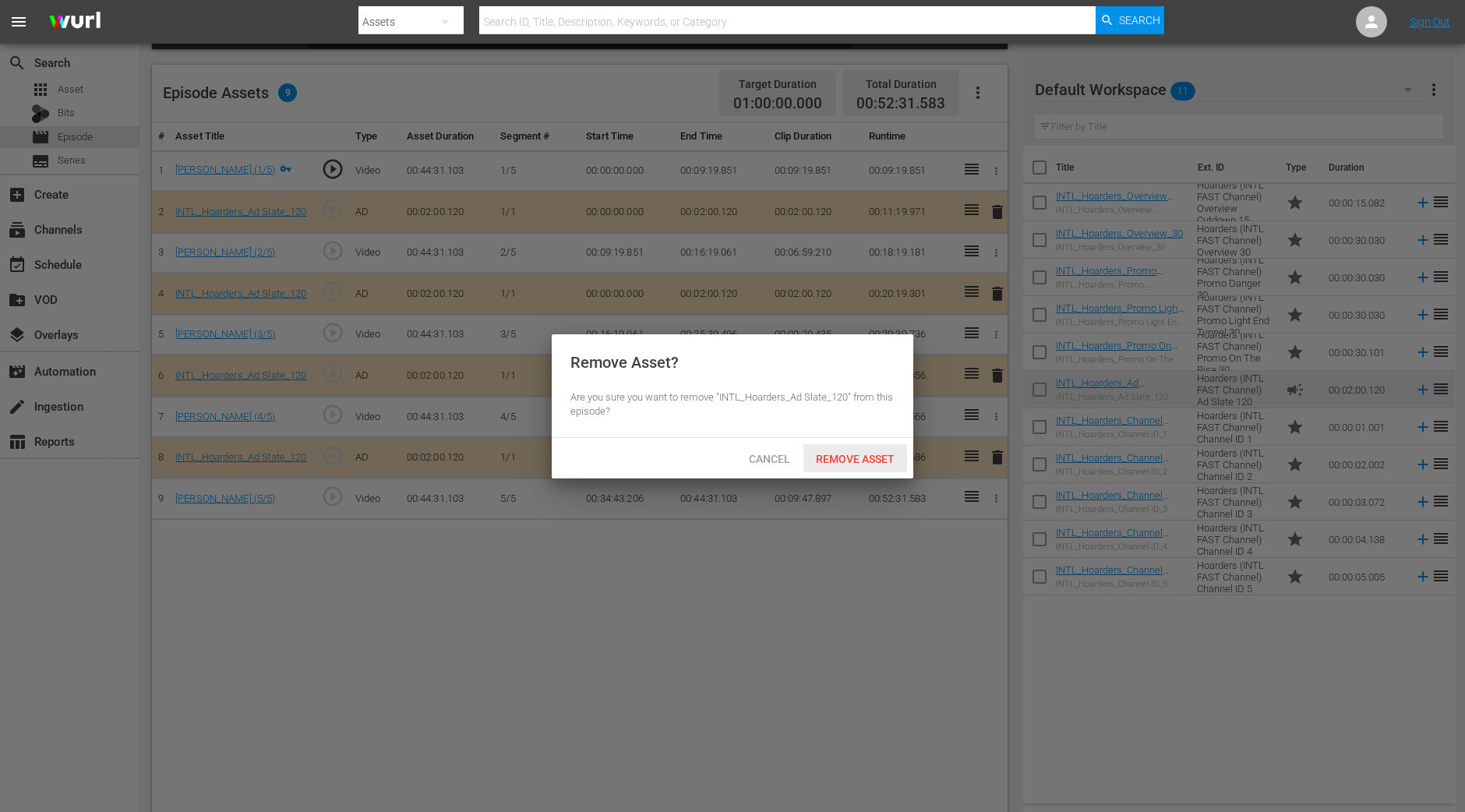
click at [850, 453] on span "Remove Asset" at bounding box center [856, 459] width 104 height 12
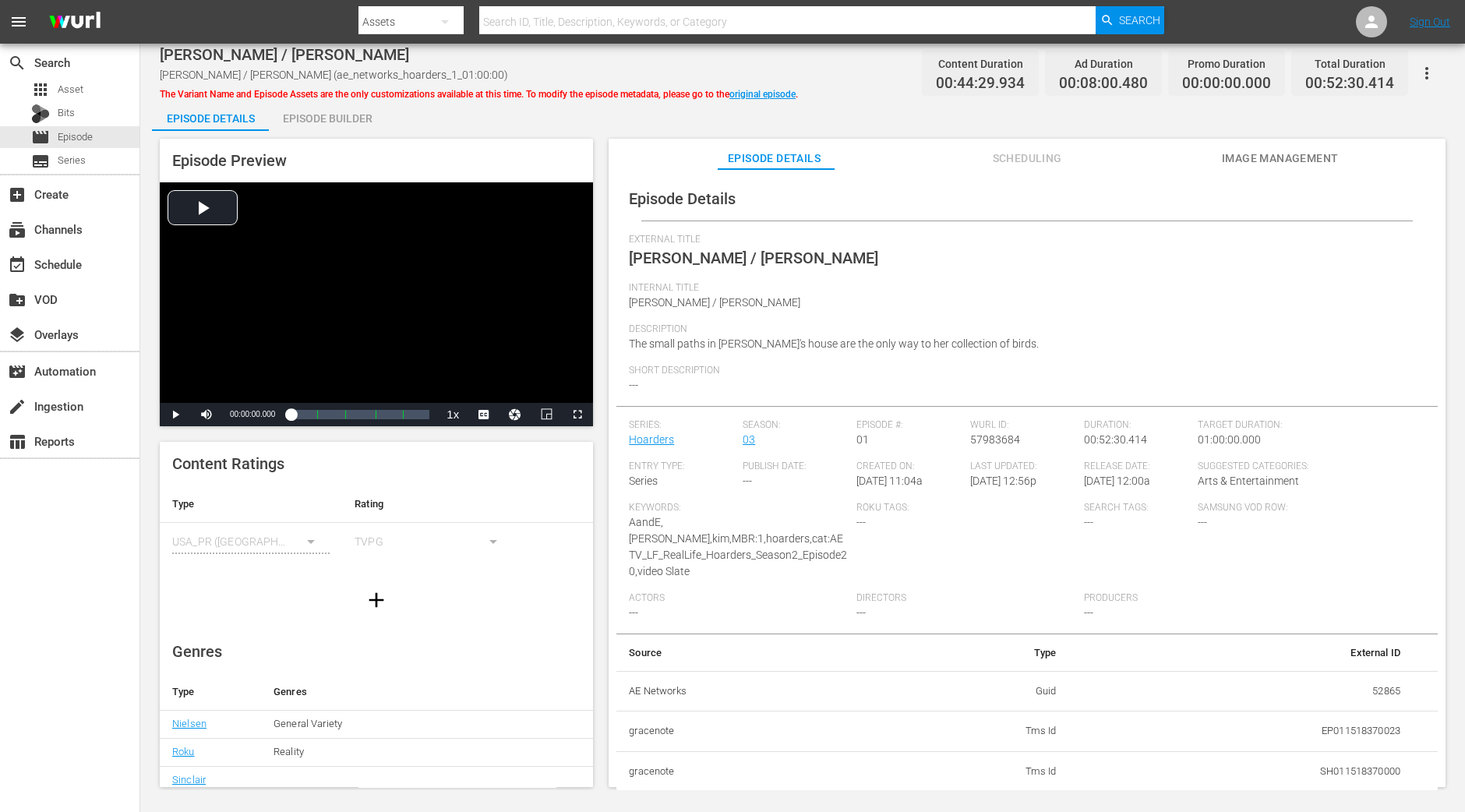
click at [322, 117] on div "Episode Builder" at bounding box center [327, 118] width 117 height 38
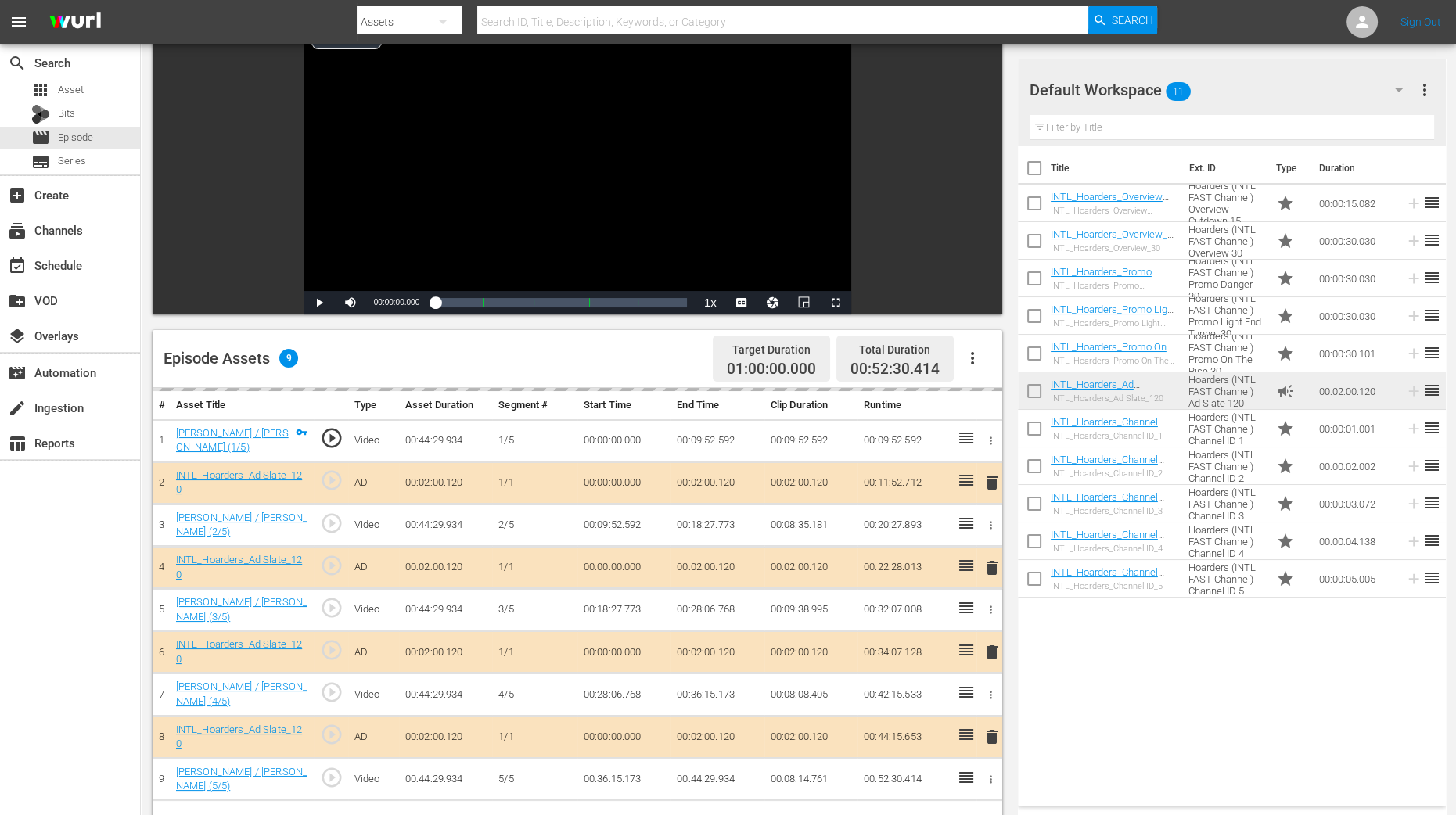
scroll to position [390, 0]
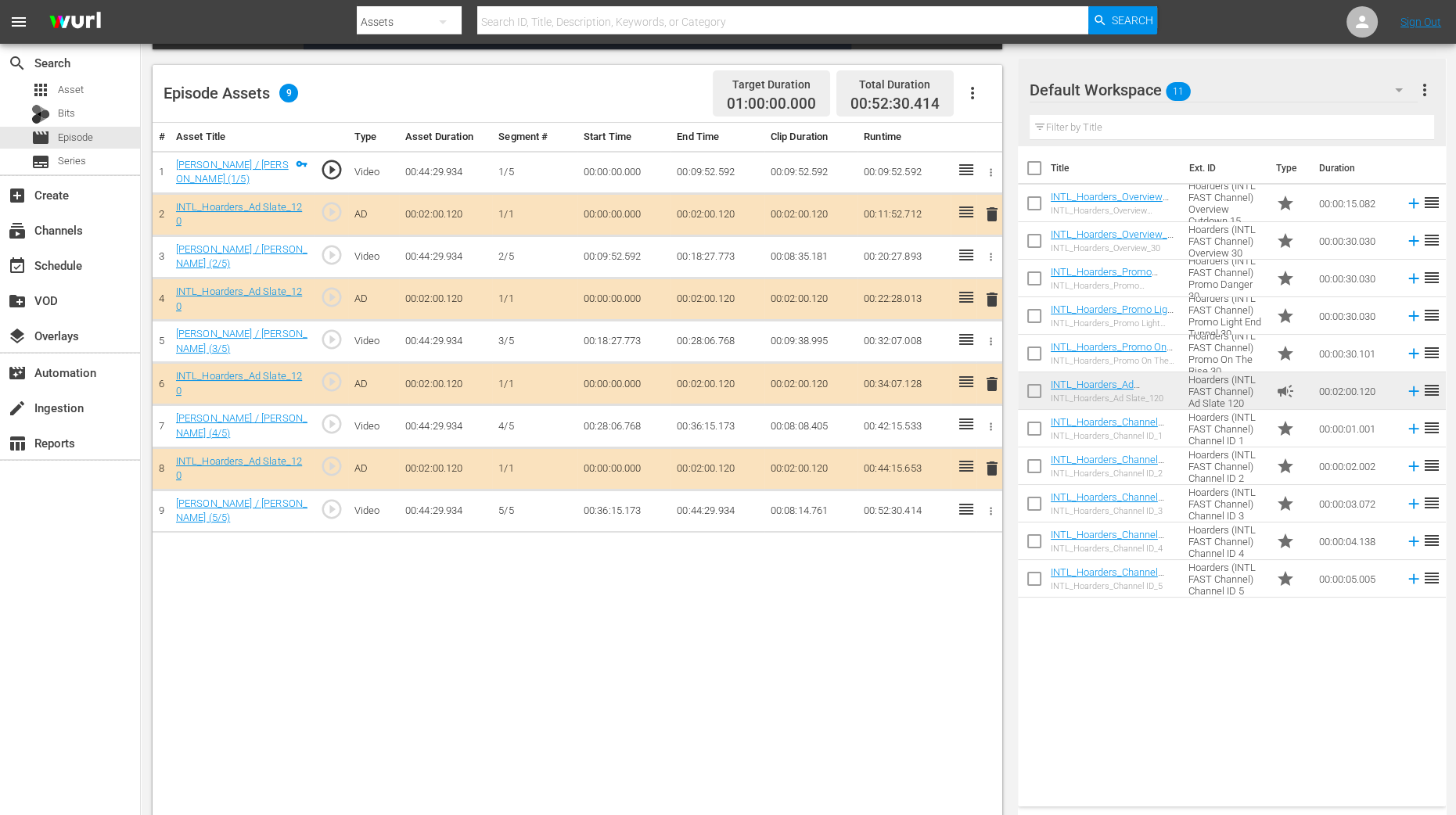
click at [991, 298] on span "delete" at bounding box center [993, 300] width 19 height 19
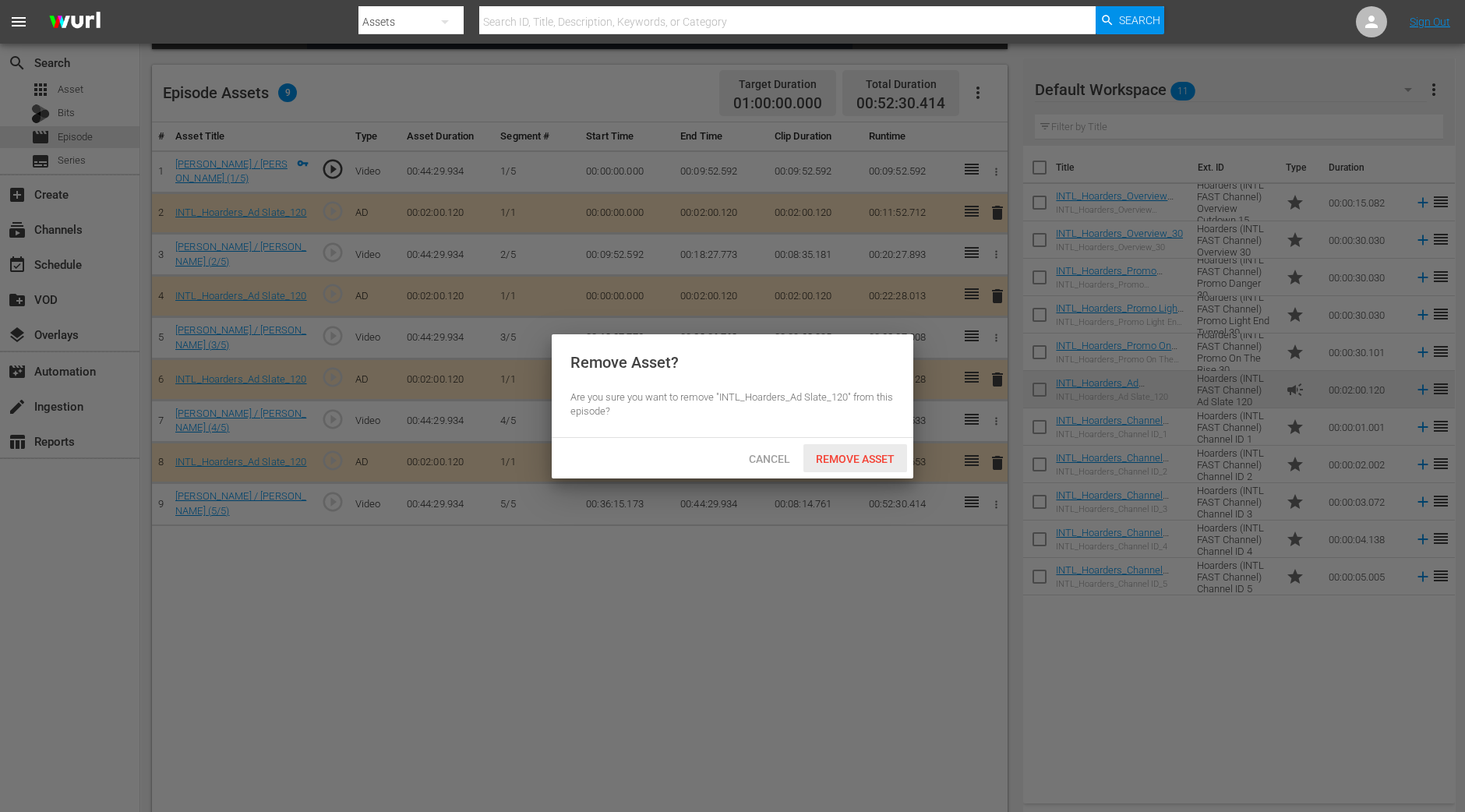
click at [866, 457] on span "Remove Asset" at bounding box center [856, 459] width 104 height 12
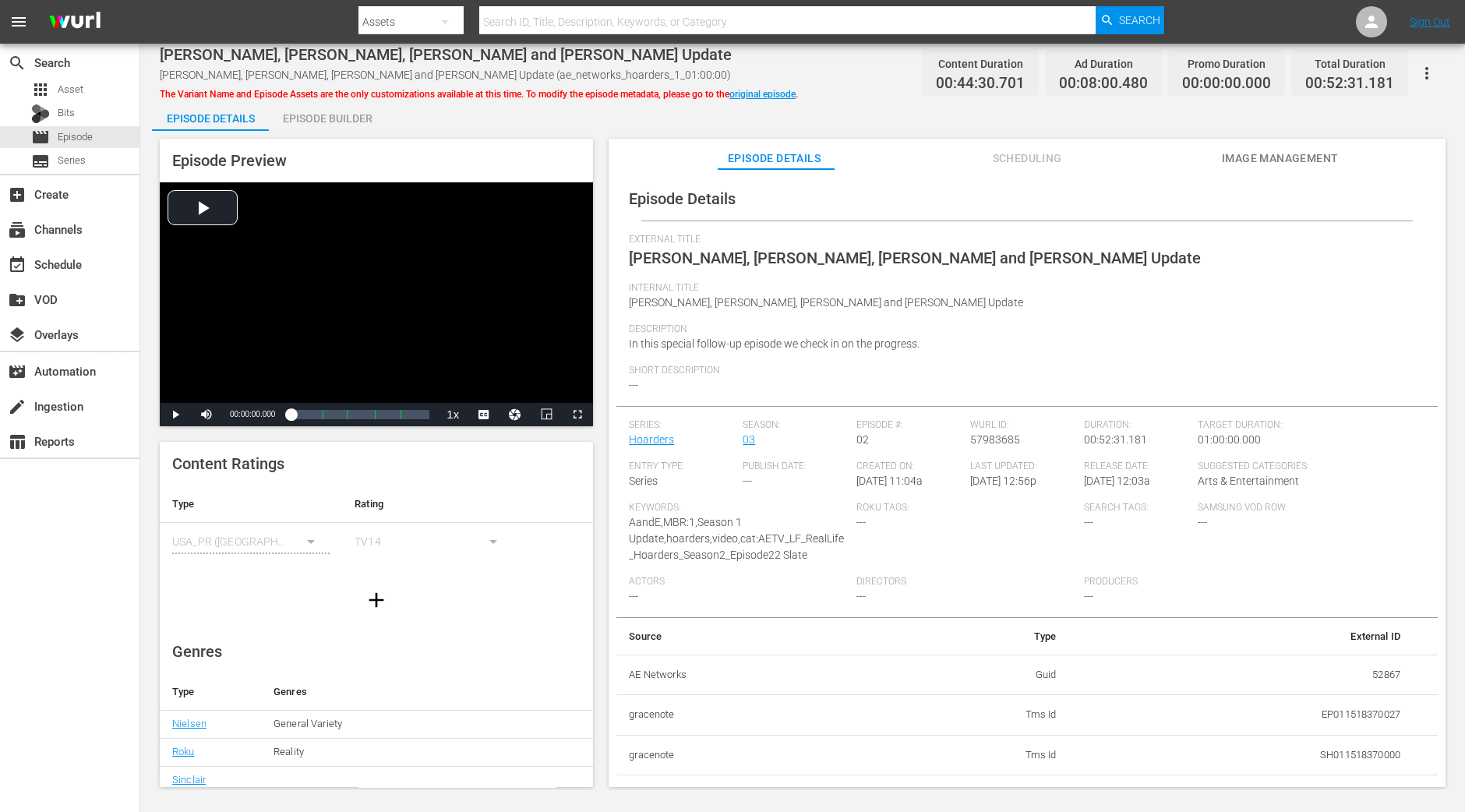
click at [338, 121] on div "Episode Builder" at bounding box center [327, 118] width 117 height 38
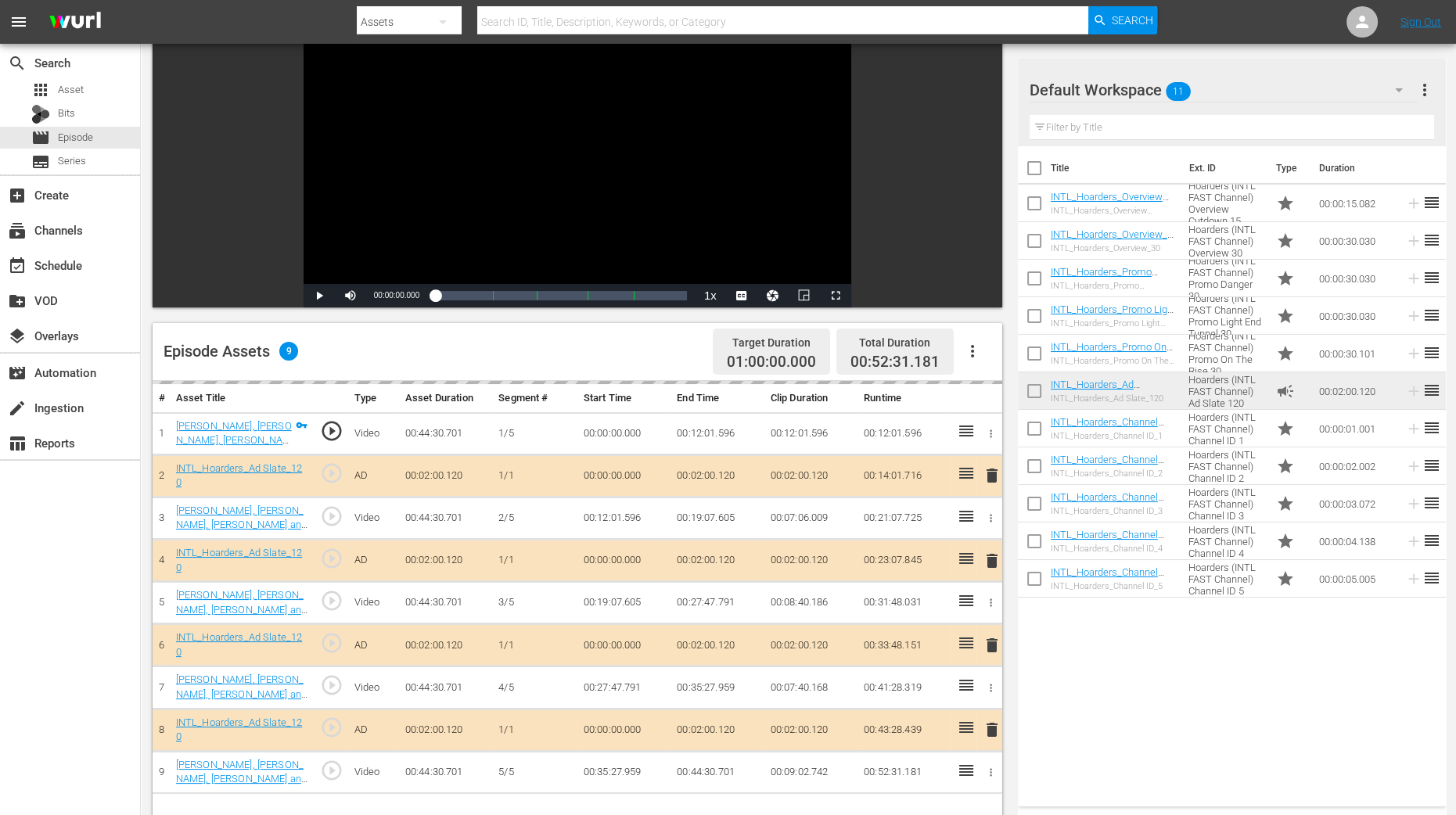
scroll to position [294, 0]
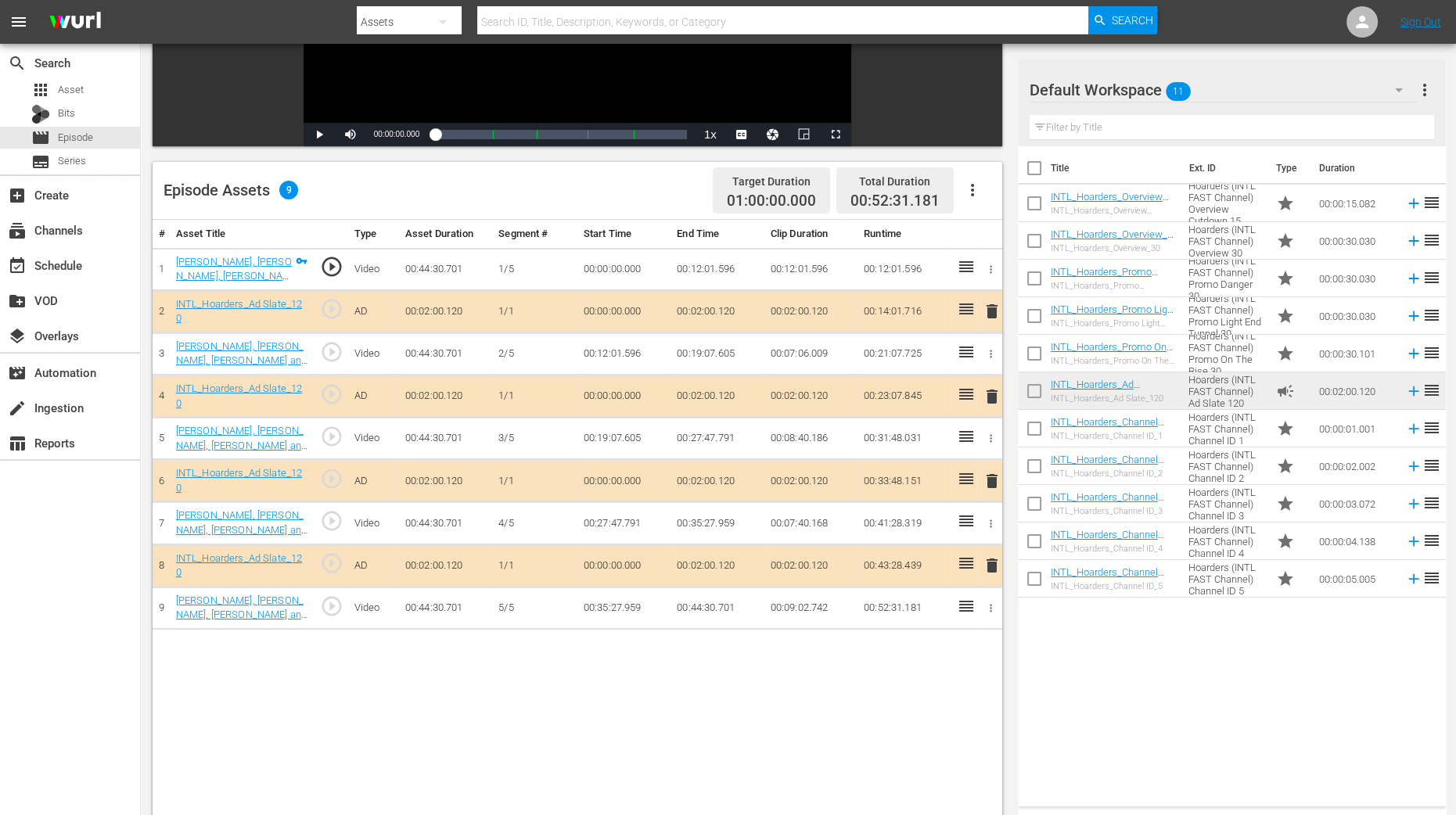
click at [990, 394] on span "delete" at bounding box center [993, 397] width 19 height 19
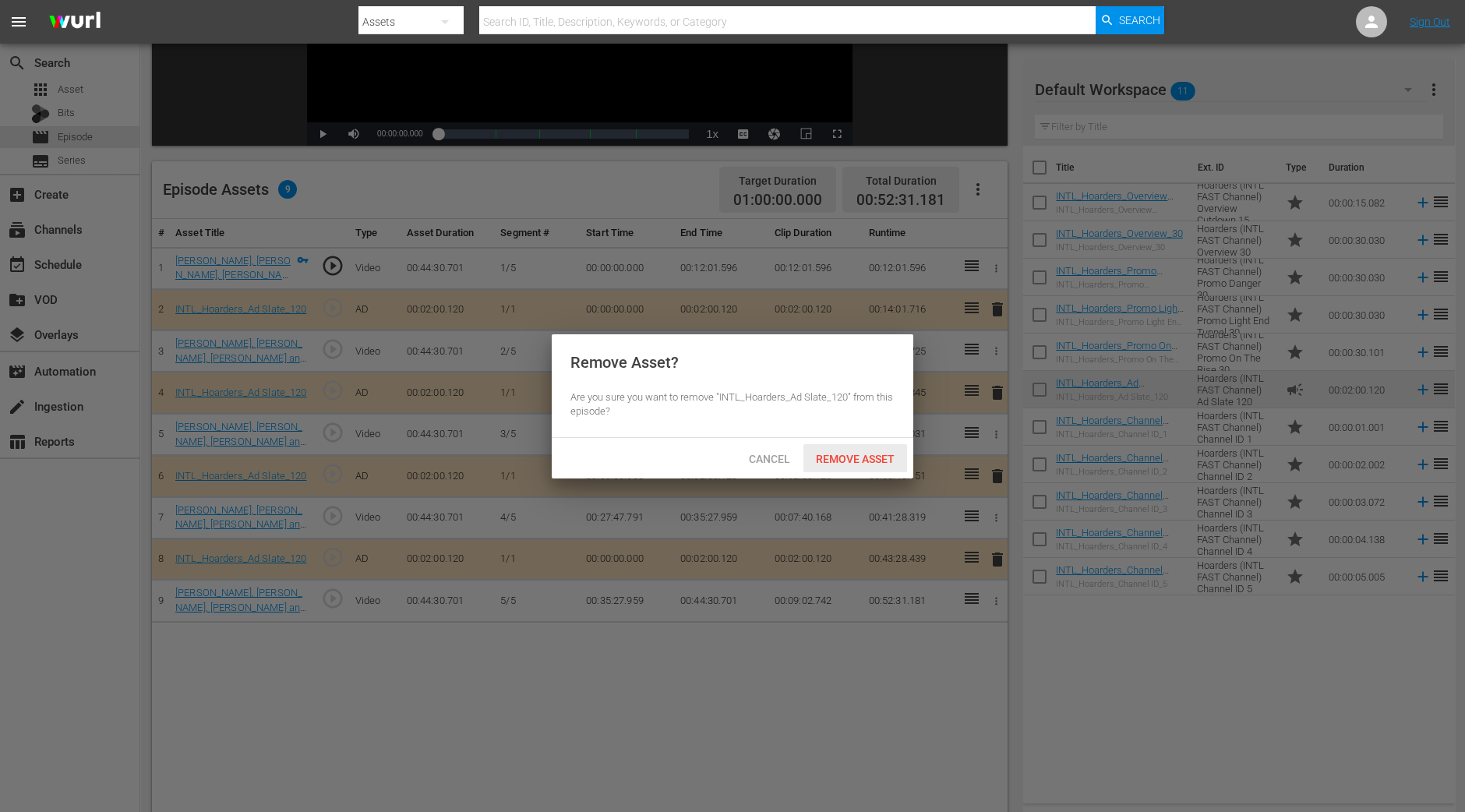
click at [877, 460] on span "Remove Asset" at bounding box center [856, 459] width 104 height 12
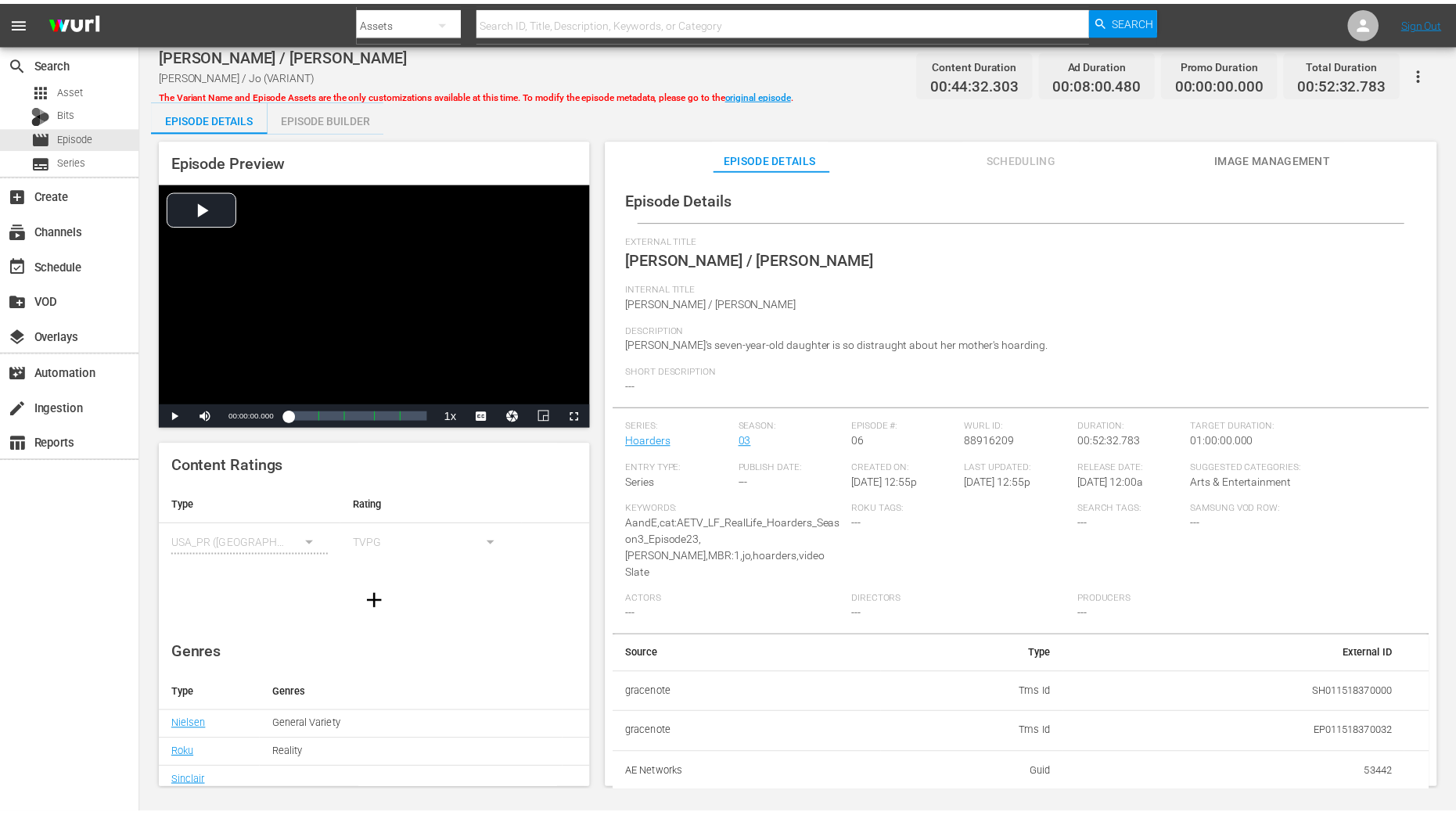
scroll to position [154, 0]
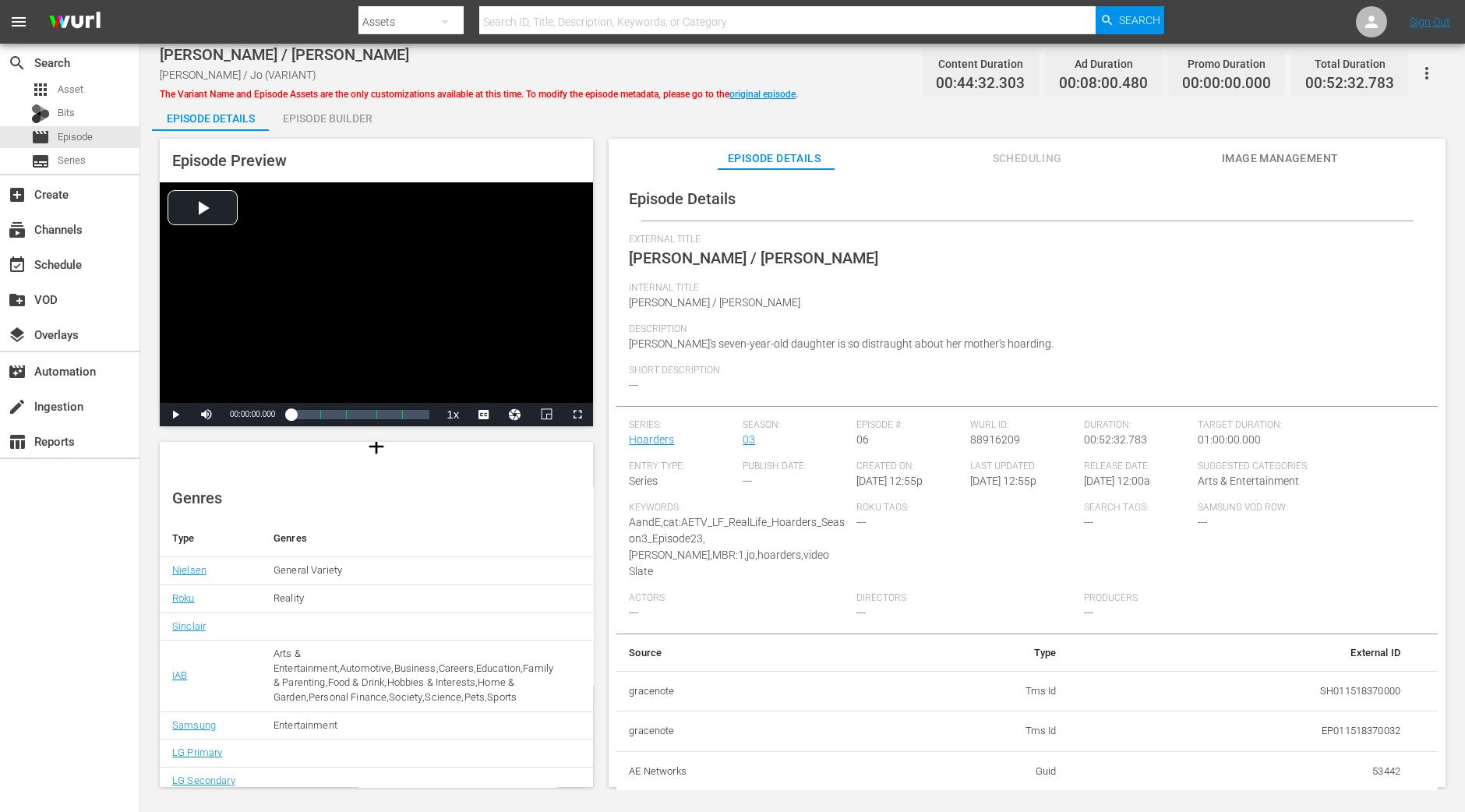
click at [326, 126] on div "Episode Builder" at bounding box center [327, 118] width 117 height 38
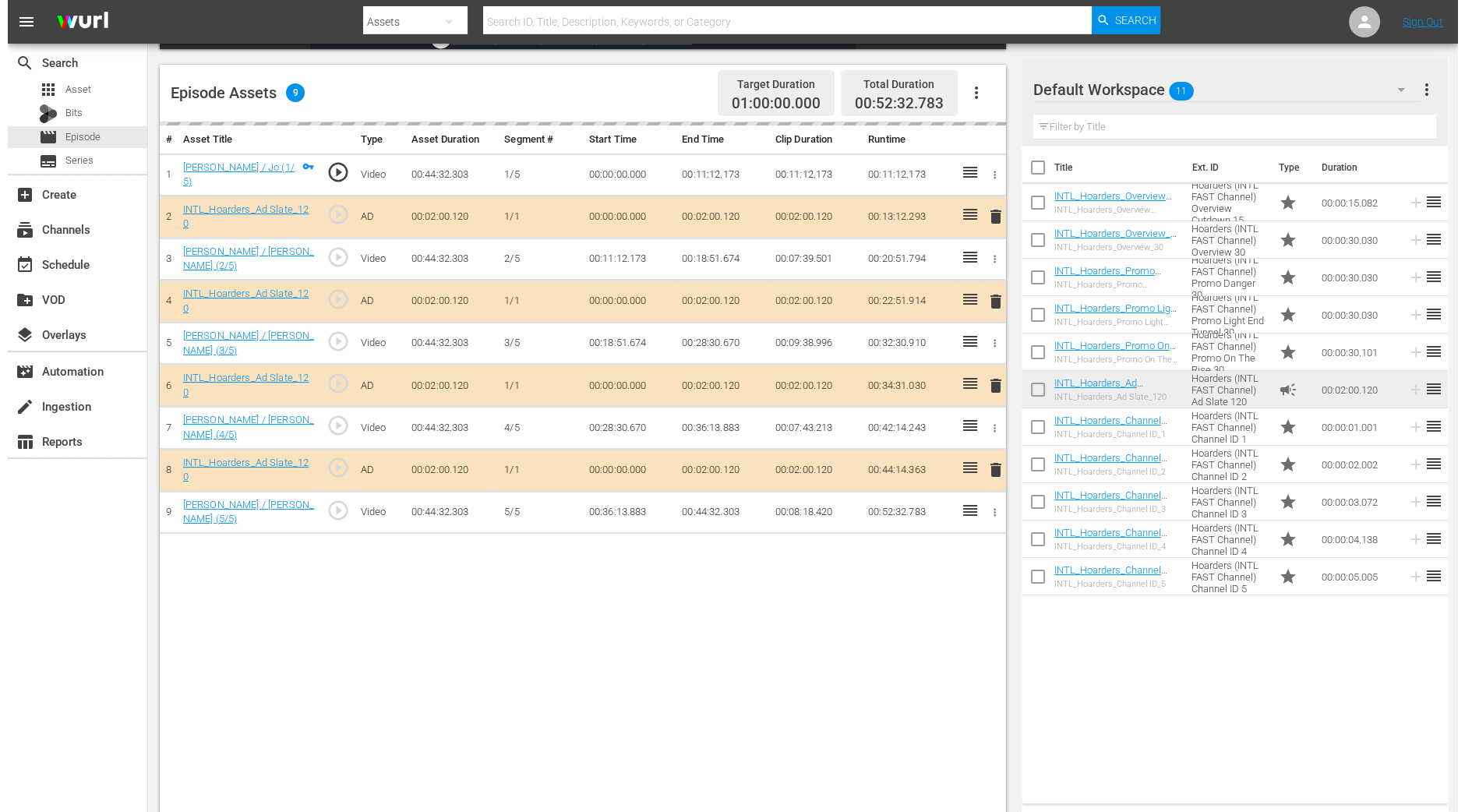
scroll to position [389, 0]
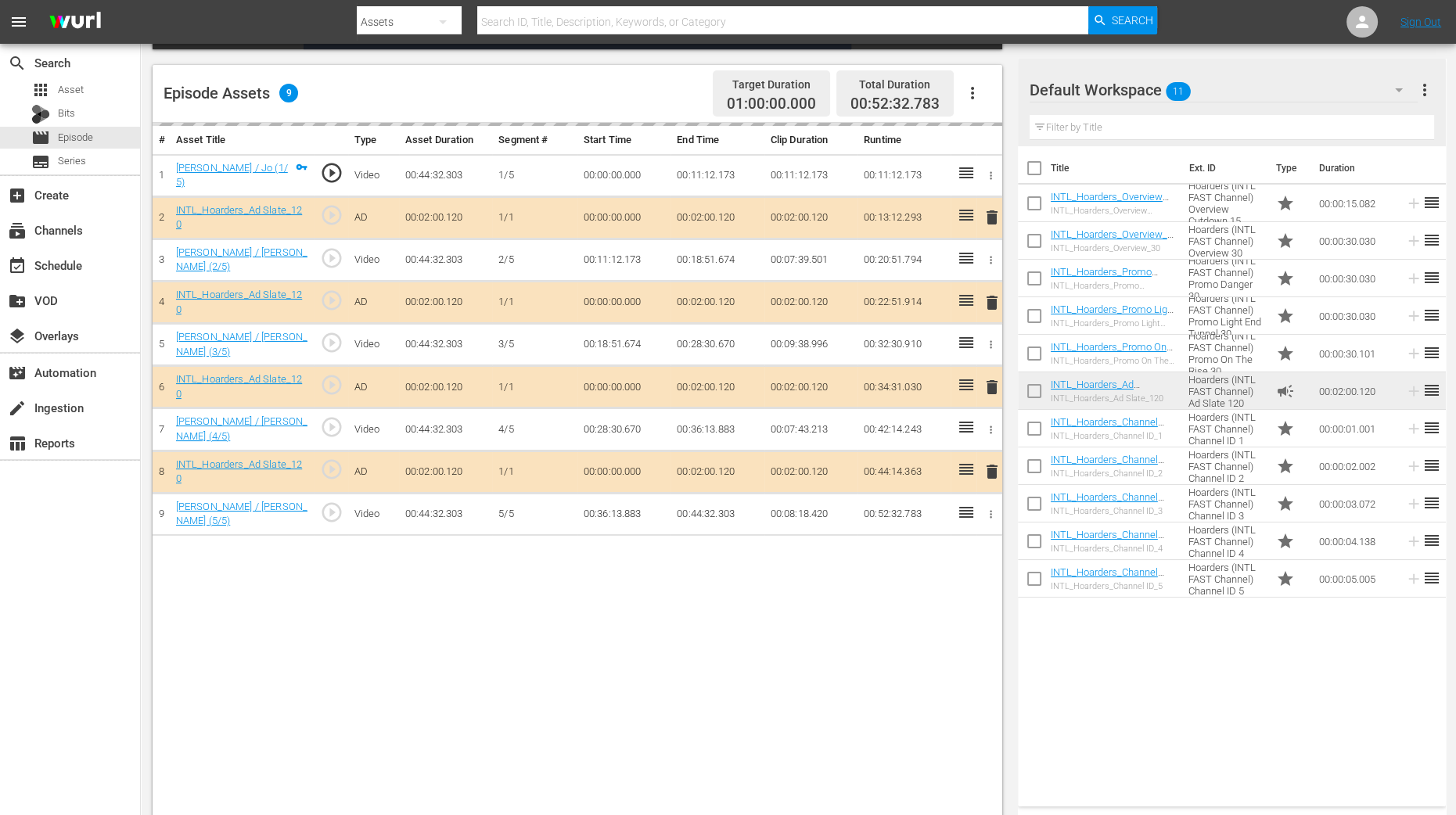
click at [989, 299] on div "delete" at bounding box center [990, 302] width 13 height 23
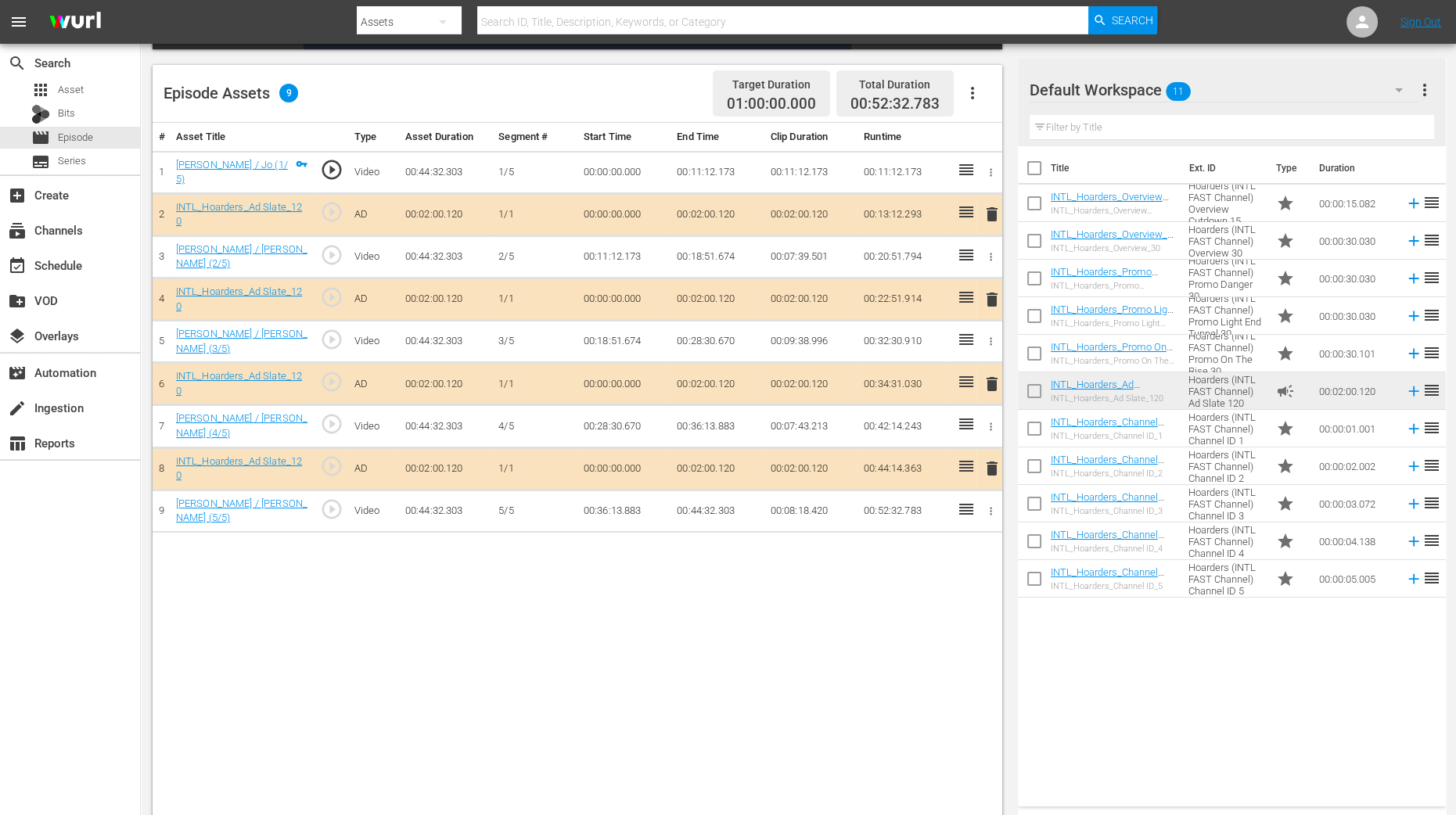
click at [987, 291] on span "delete" at bounding box center [993, 300] width 19 height 19
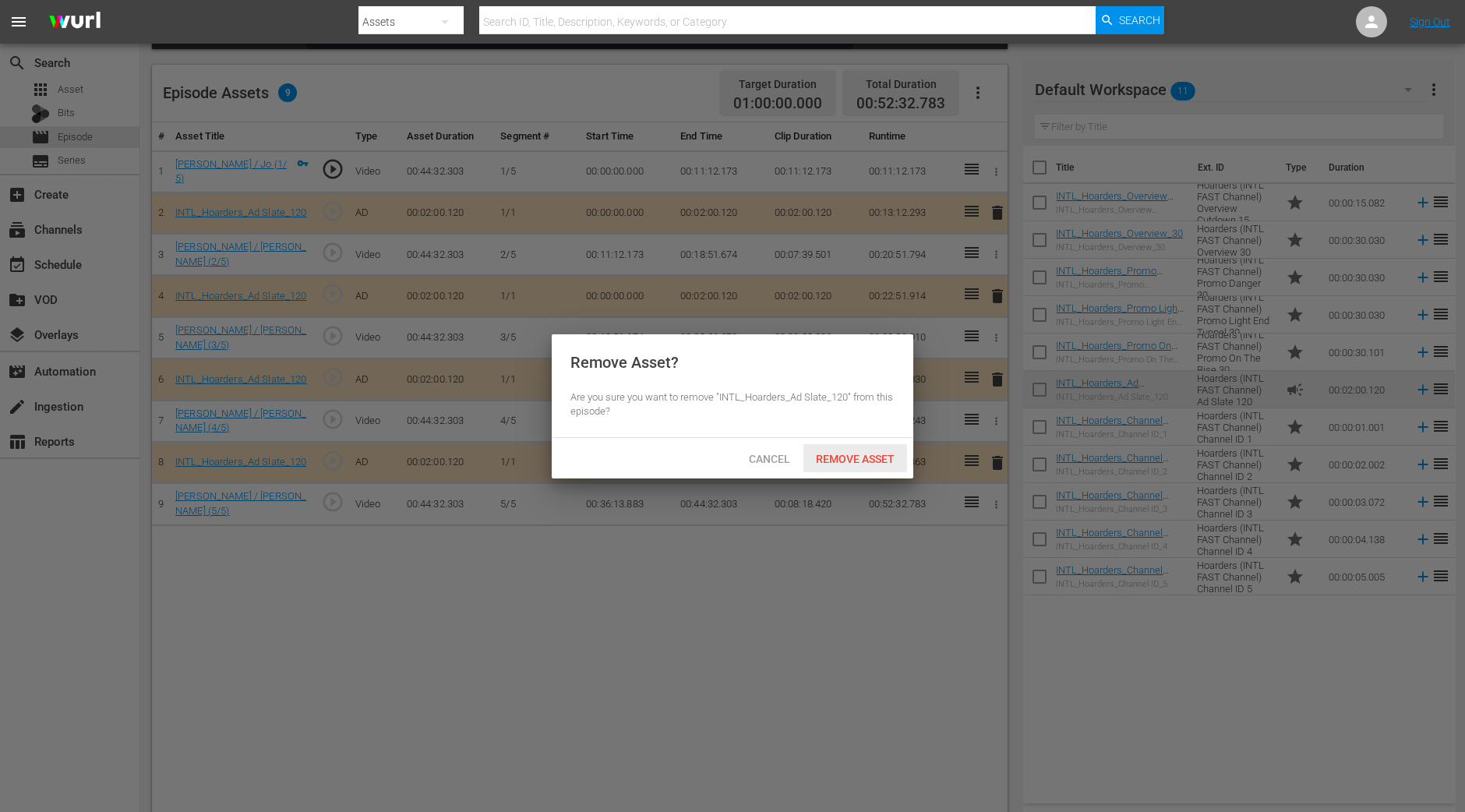
click at [881, 447] on div "Remove Asset" at bounding box center [856, 458] width 104 height 28
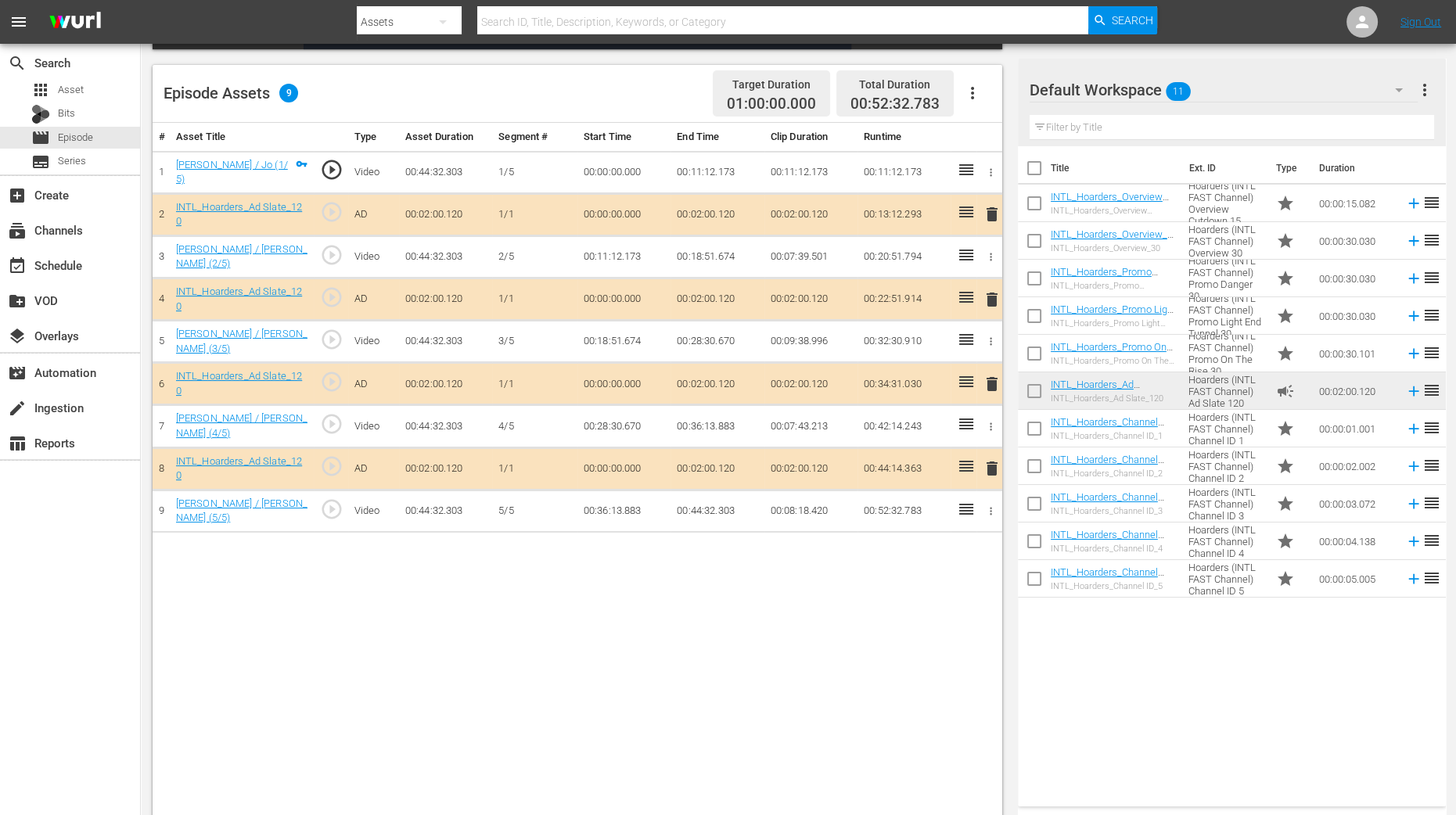
scroll to position [152, 0]
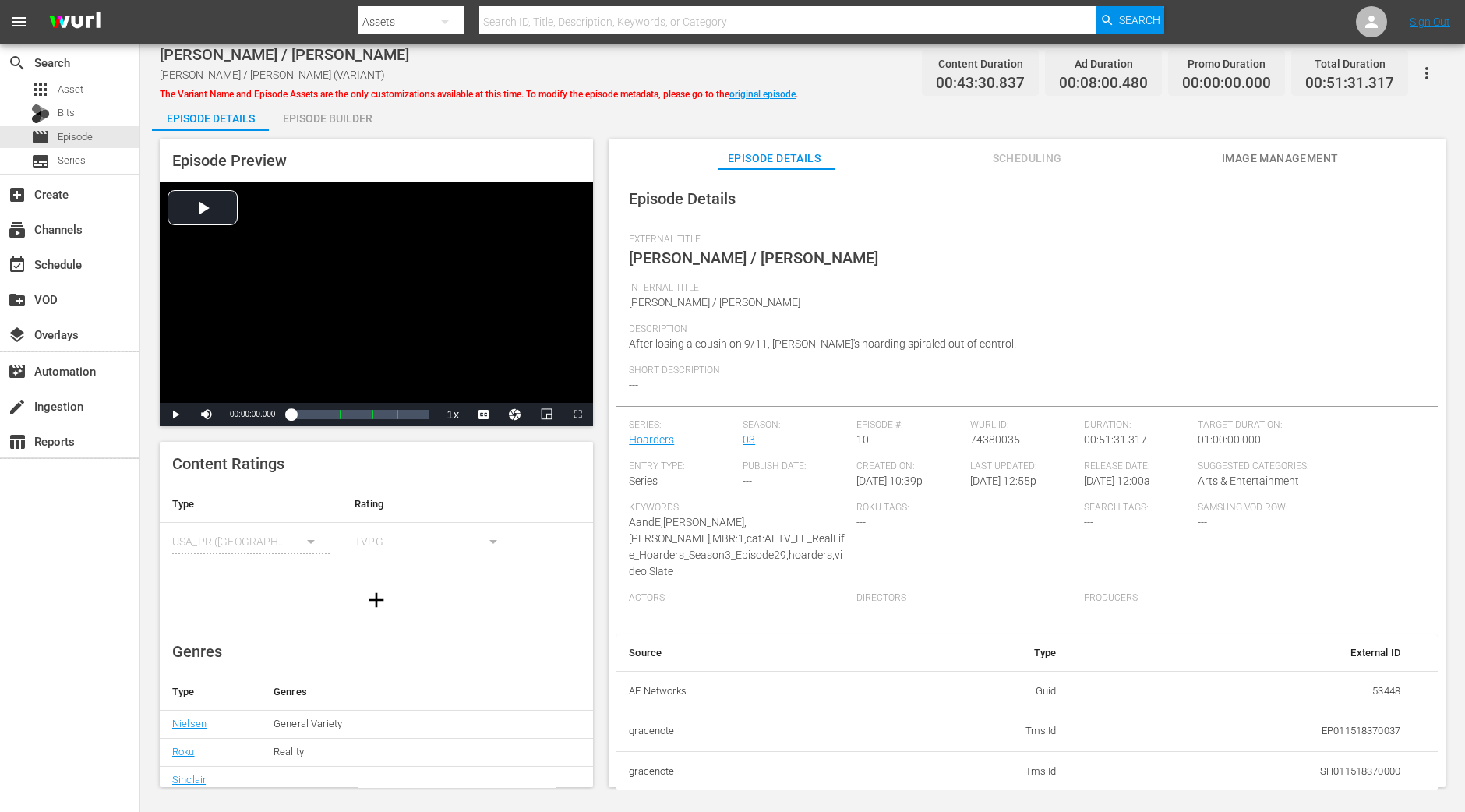
click at [361, 124] on div "Episode Builder" at bounding box center [327, 118] width 117 height 38
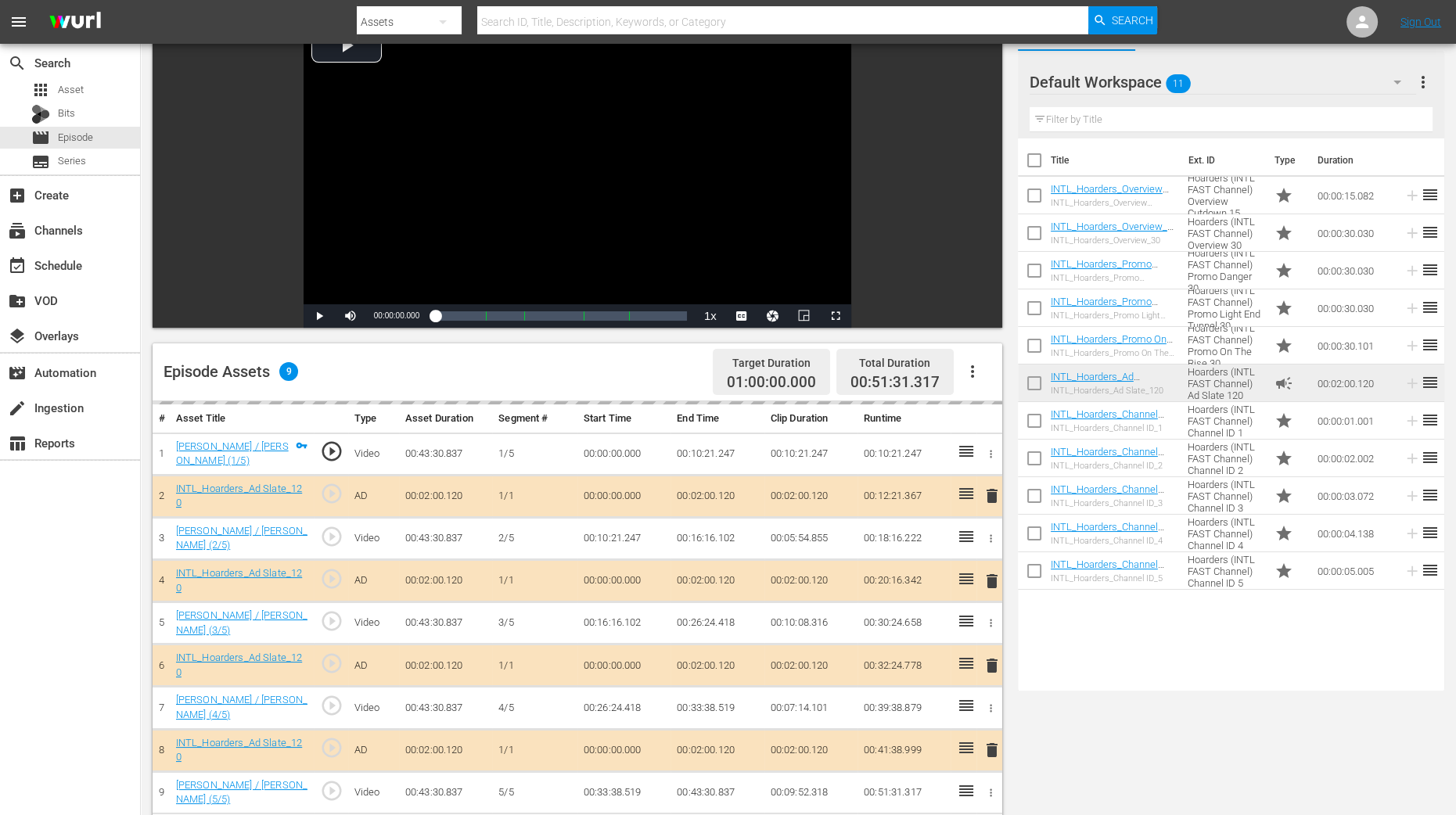
scroll to position [294, 0]
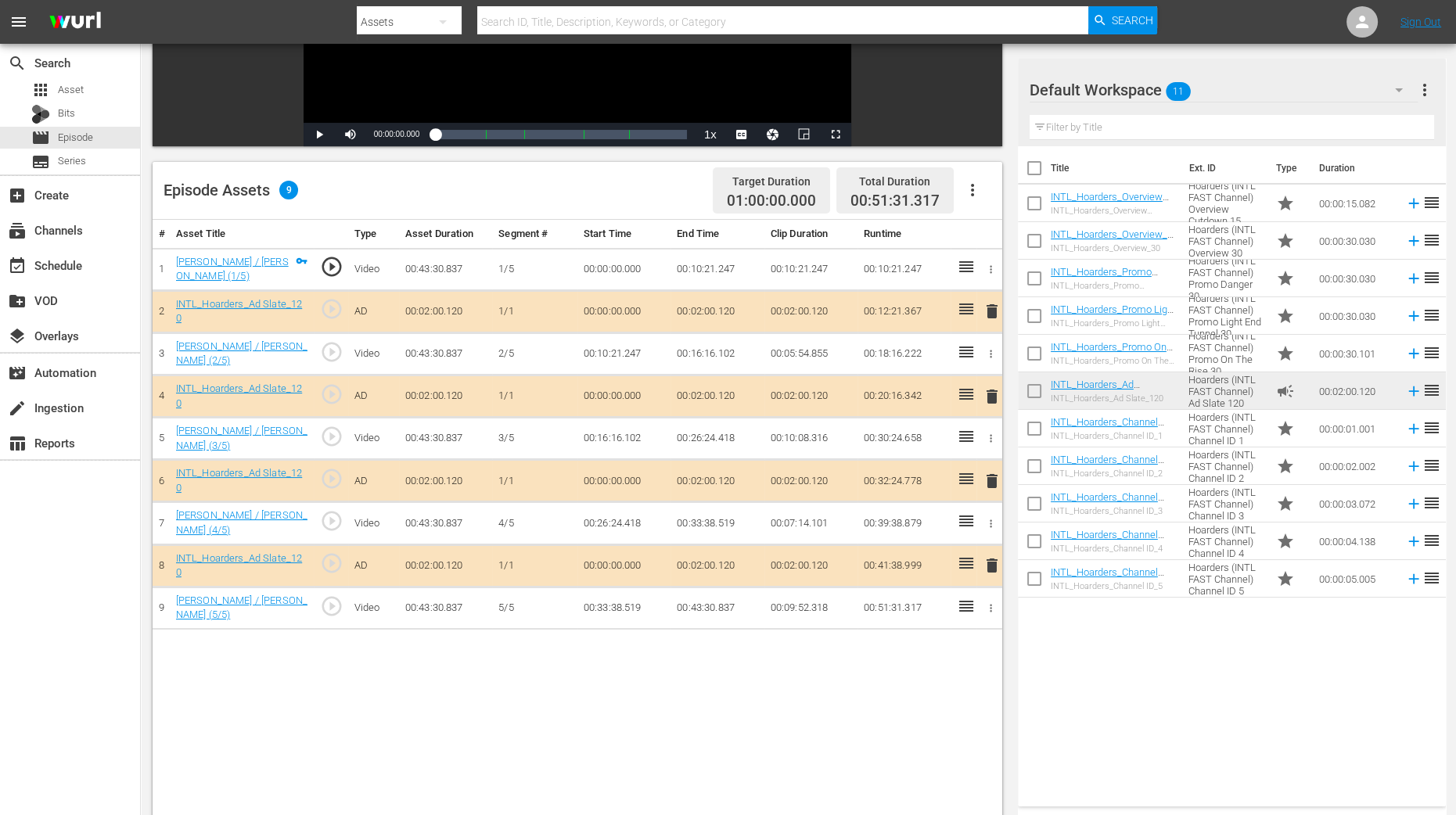
click at [993, 392] on span "delete" at bounding box center [993, 397] width 19 height 19
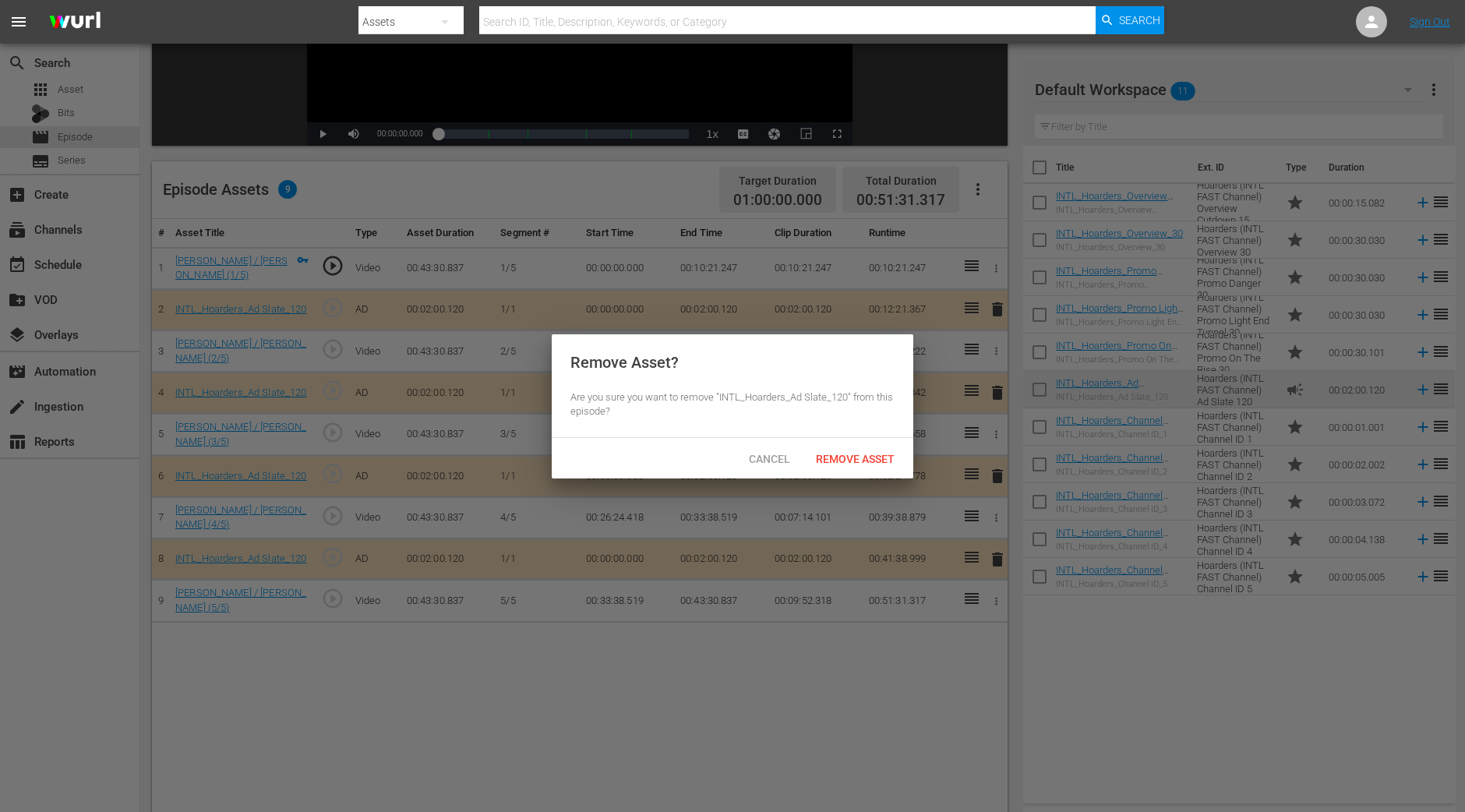
click at [877, 473] on div "Cancel Remove Asset" at bounding box center [732, 458] width 362 height 41
click at [877, 465] on div "Remove Asset" at bounding box center [856, 458] width 104 height 28
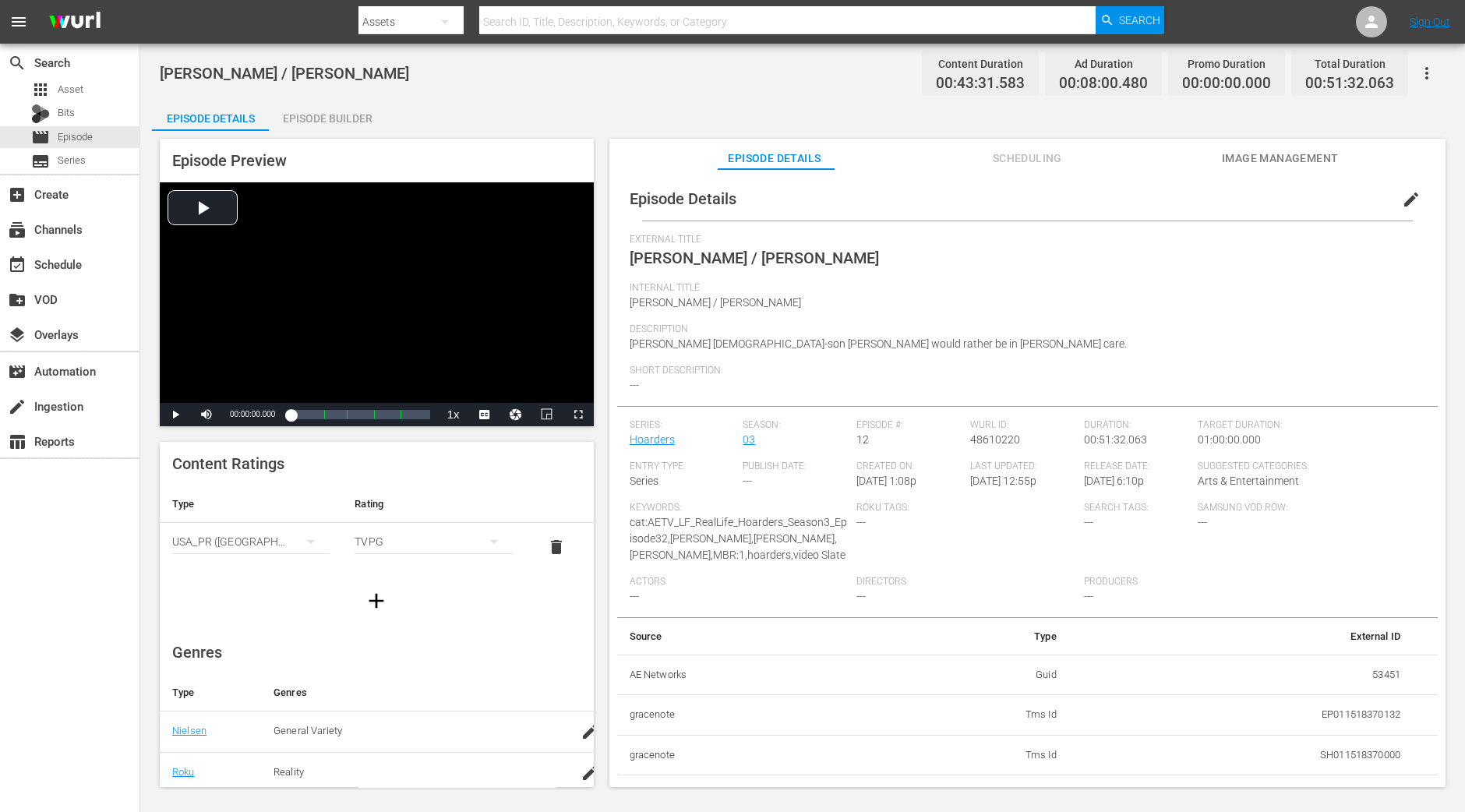
click at [343, 108] on div "Episode Builder" at bounding box center [327, 118] width 117 height 38
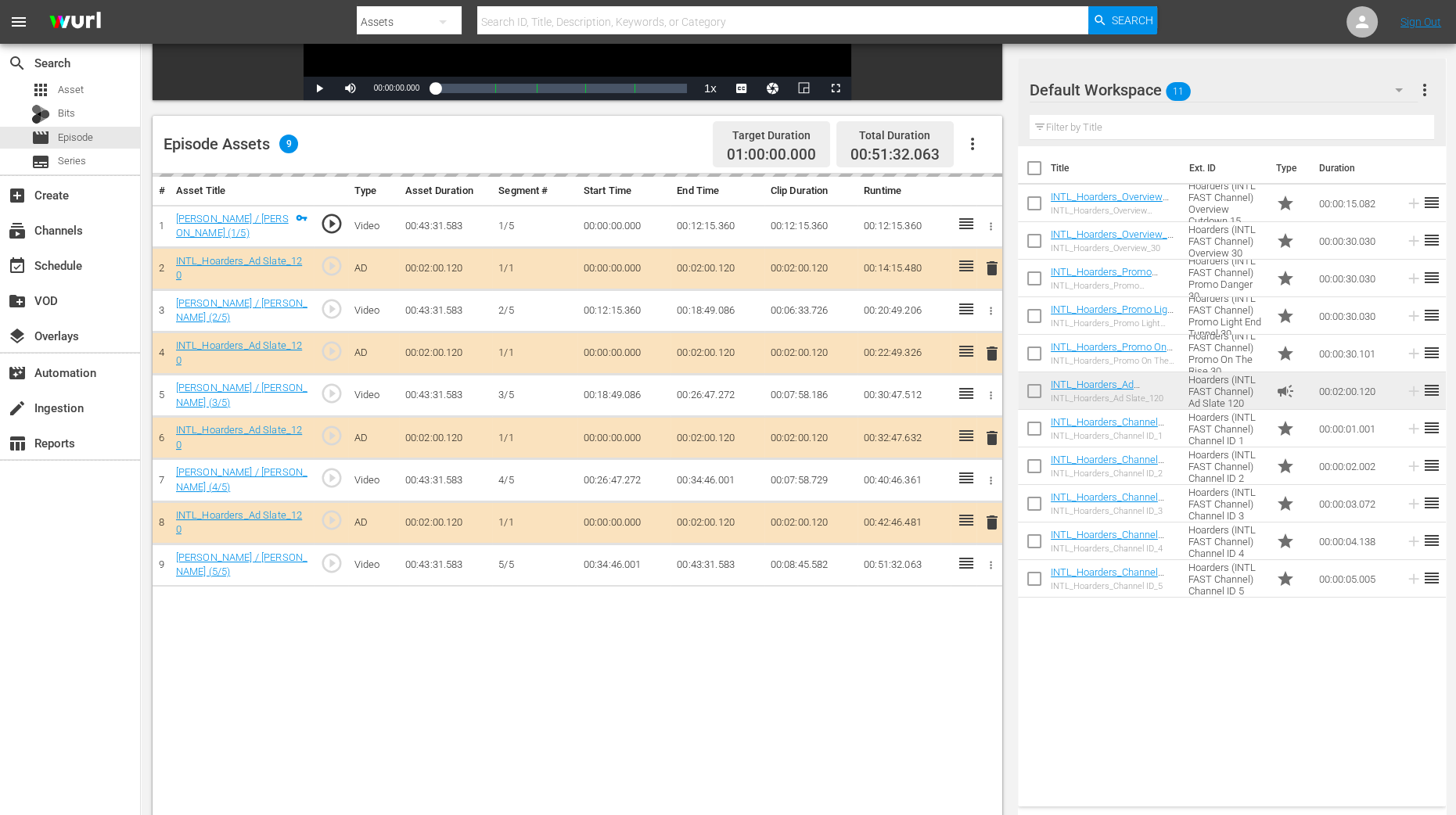
scroll to position [390, 0]
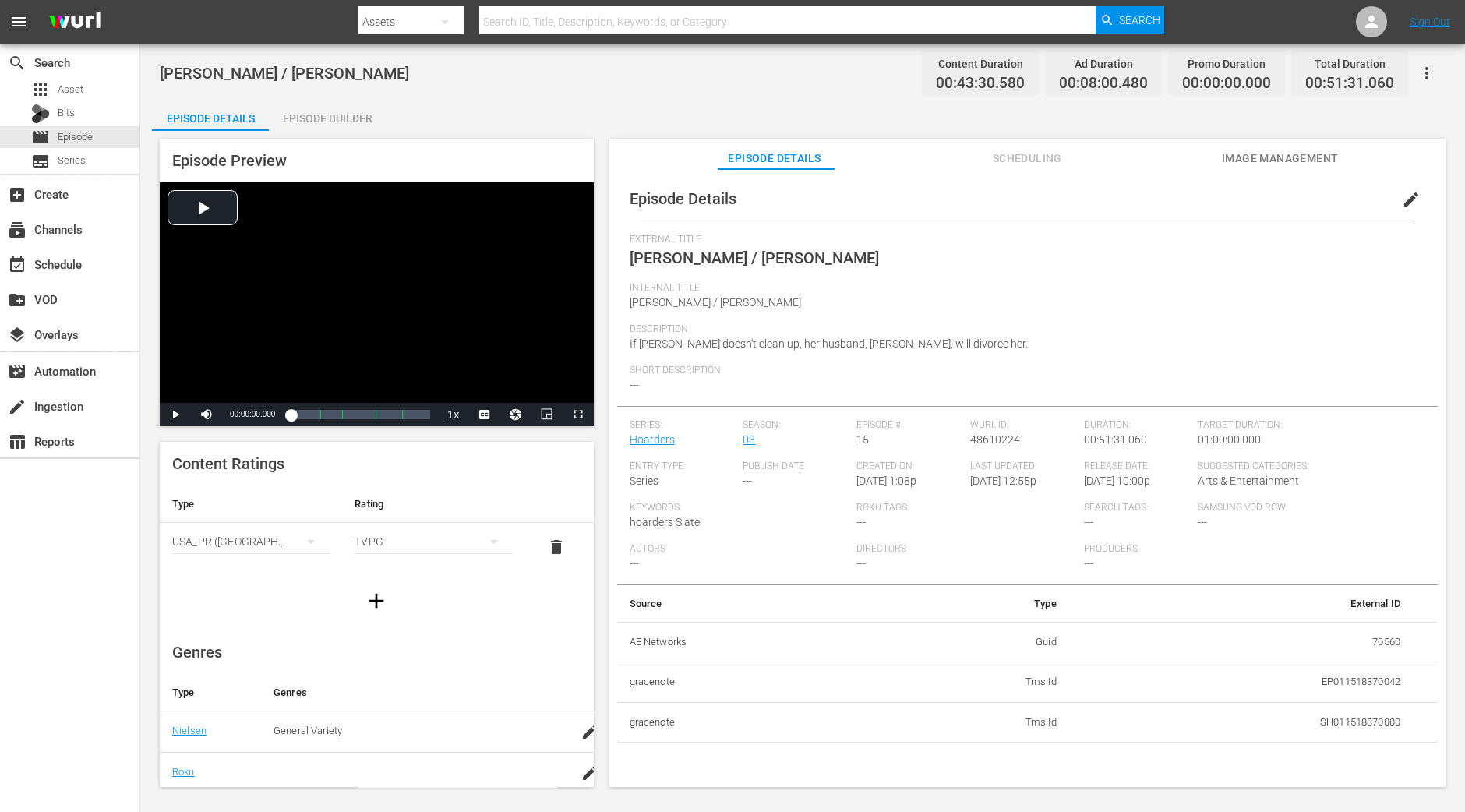
click at [299, 117] on div "Episode Builder" at bounding box center [327, 118] width 117 height 38
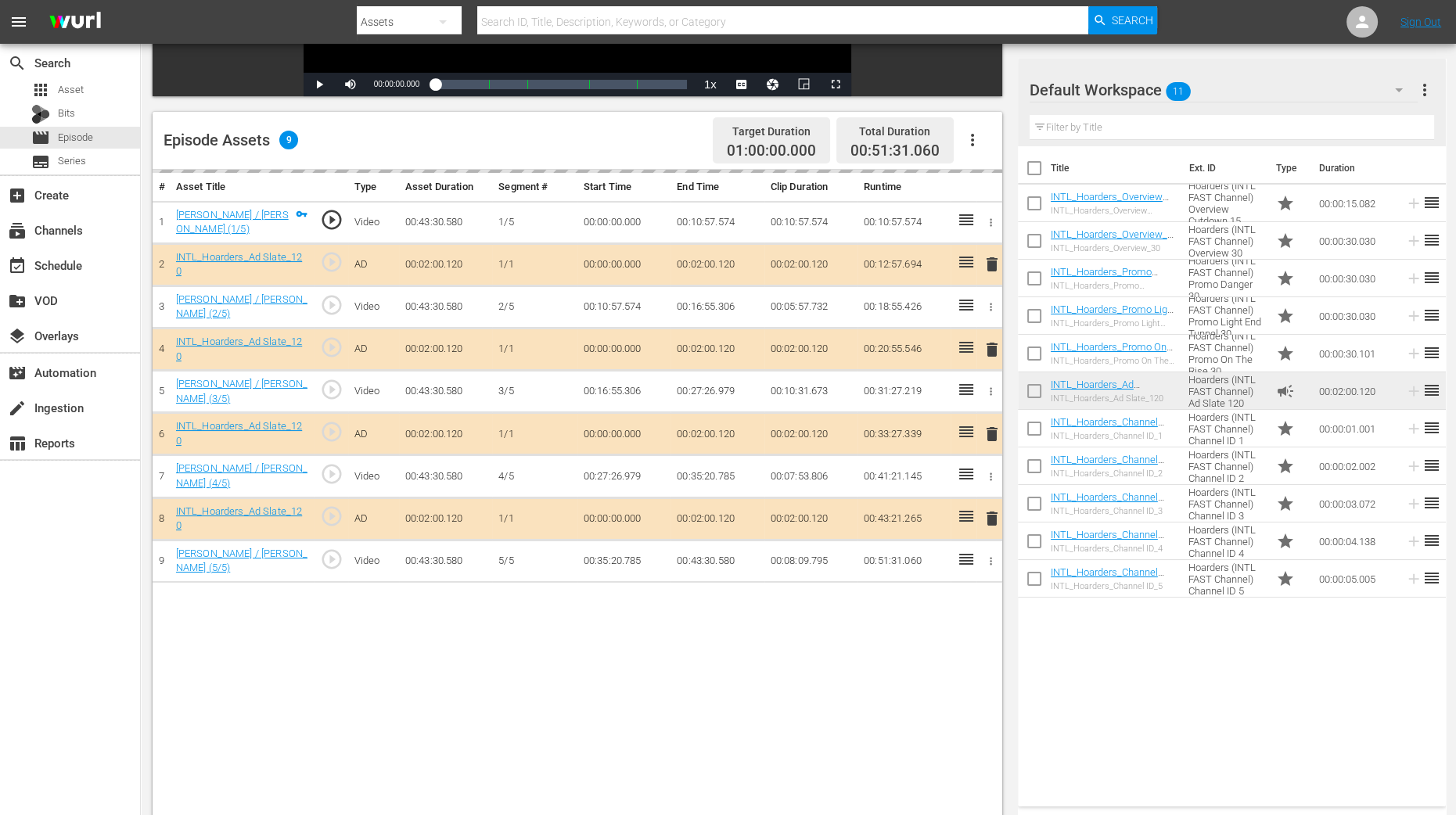
scroll to position [390, 0]
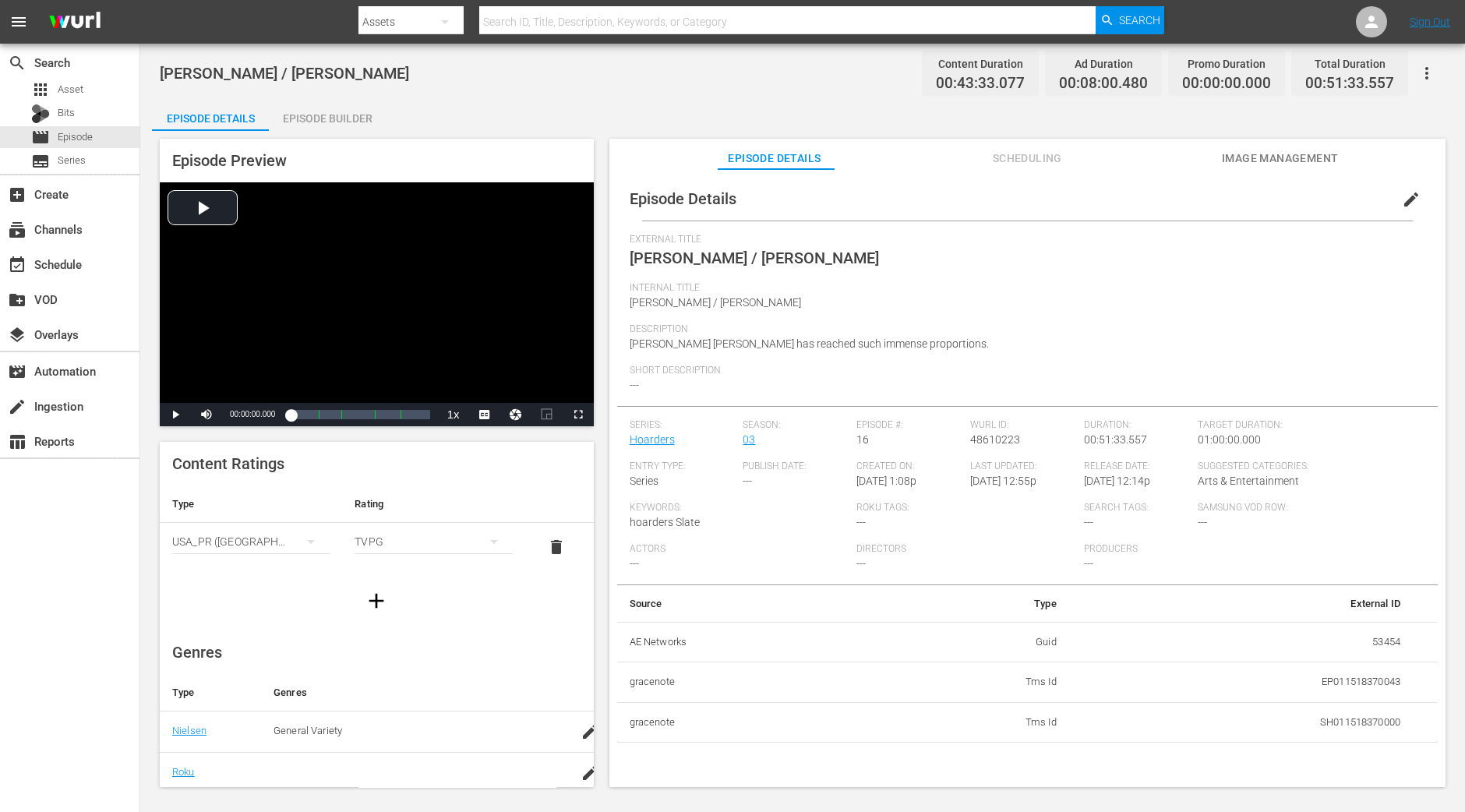
click at [353, 118] on div "Episode Builder" at bounding box center [327, 118] width 117 height 38
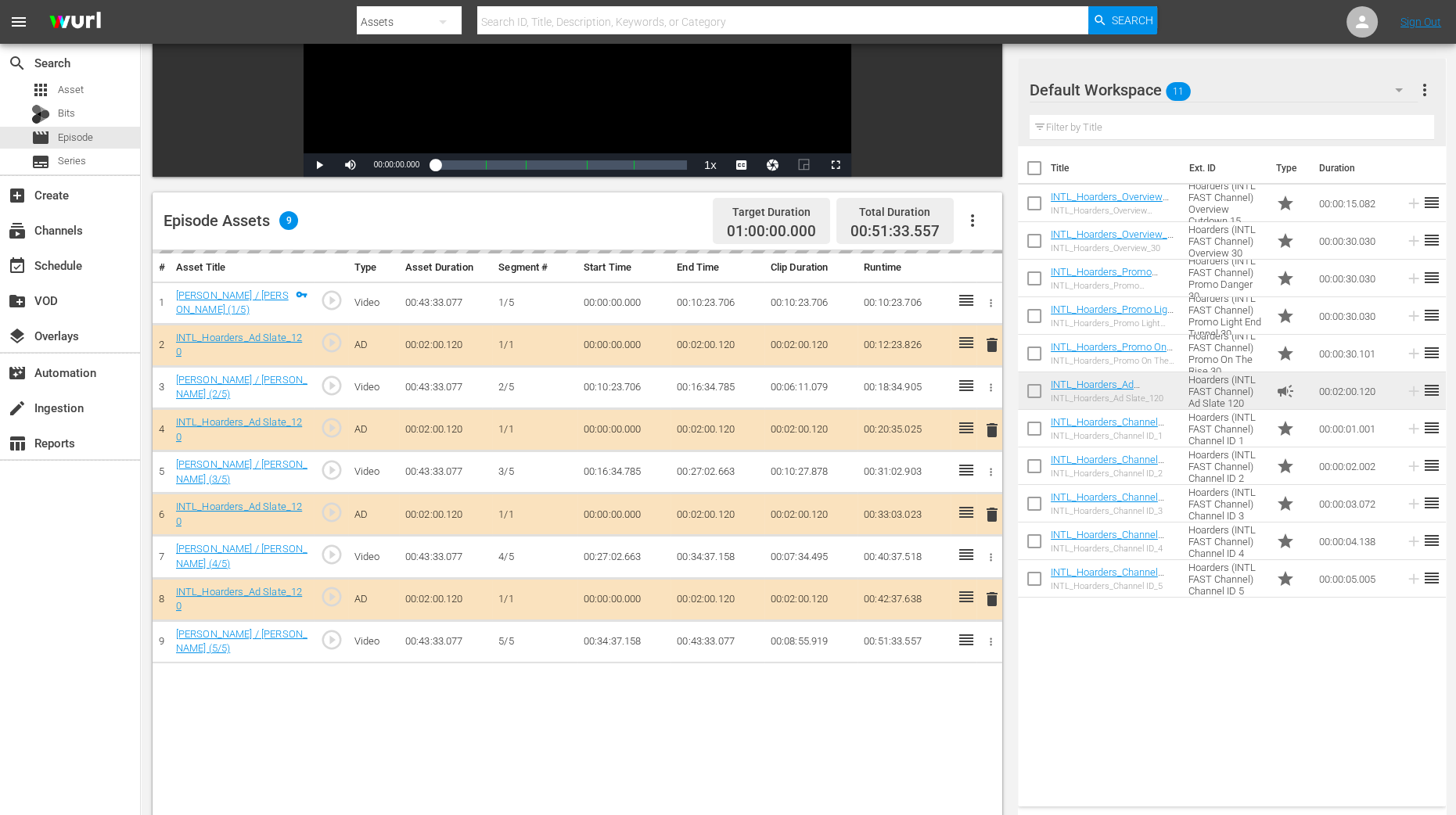
scroll to position [390, 0]
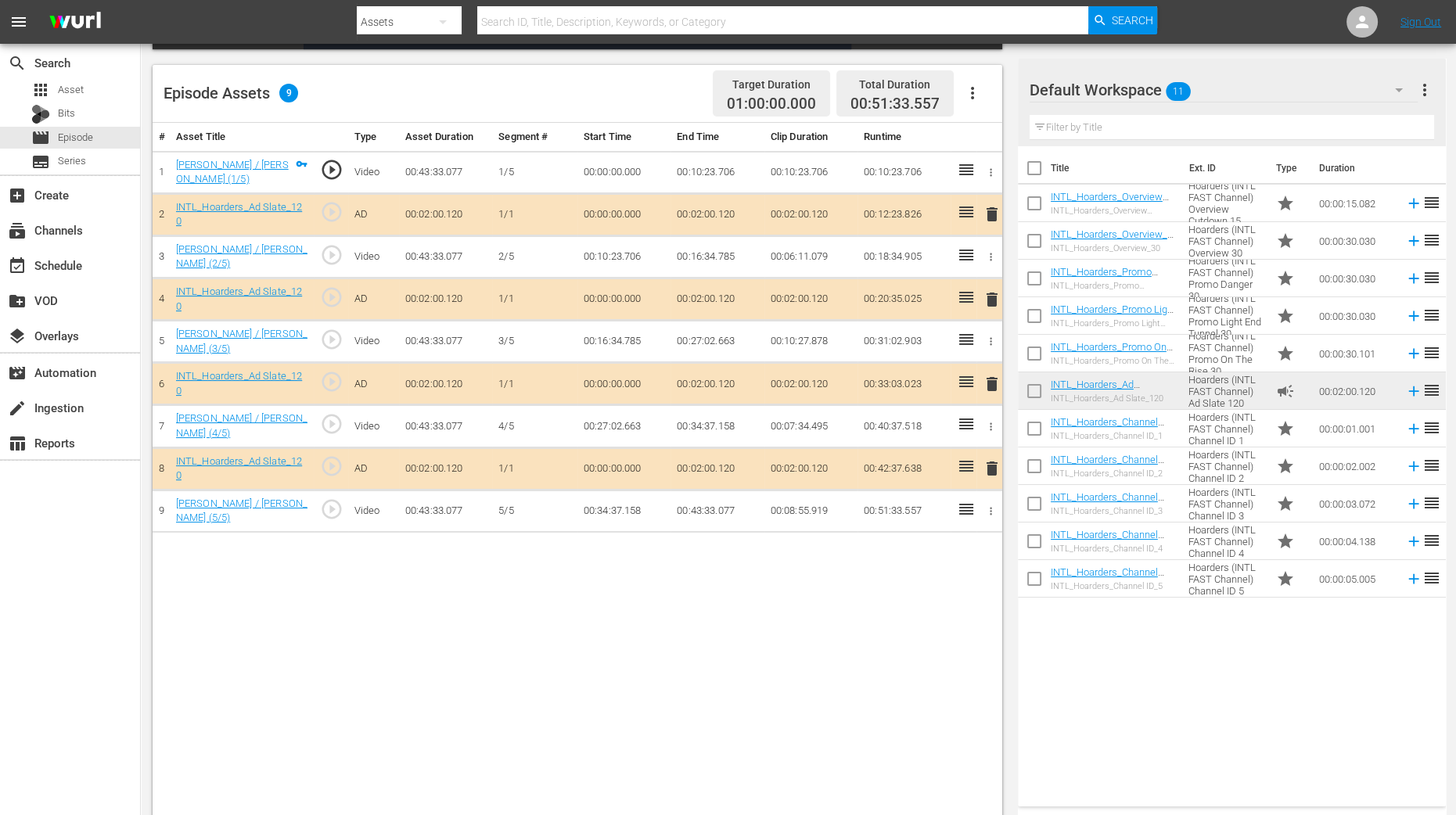
click at [992, 298] on span "delete" at bounding box center [993, 300] width 19 height 19
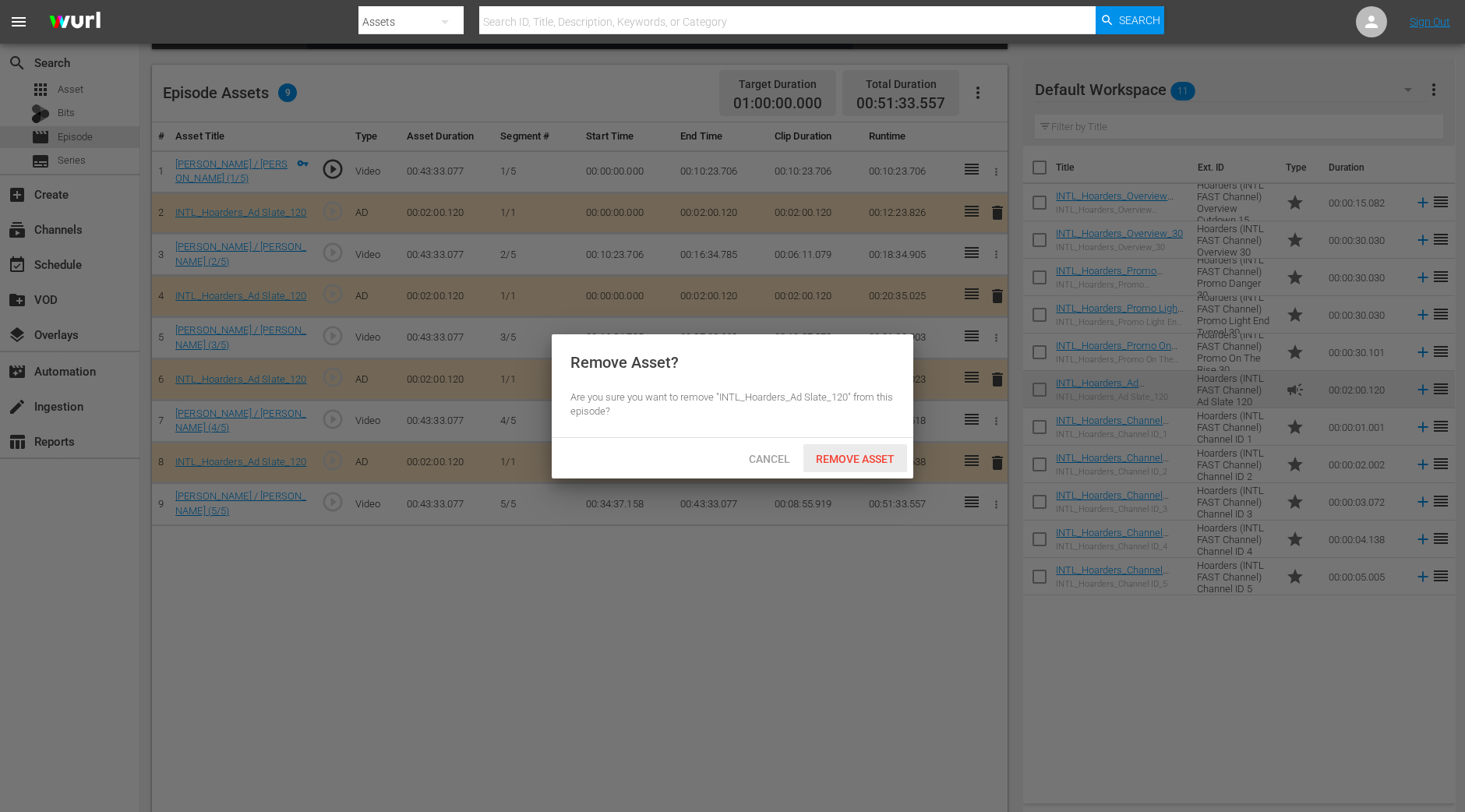
drag, startPoint x: 885, startPoint y: 457, endPoint x: 890, endPoint y: 449, distance: 9.4
click at [885, 456] on span "Remove Asset" at bounding box center [856, 459] width 104 height 12
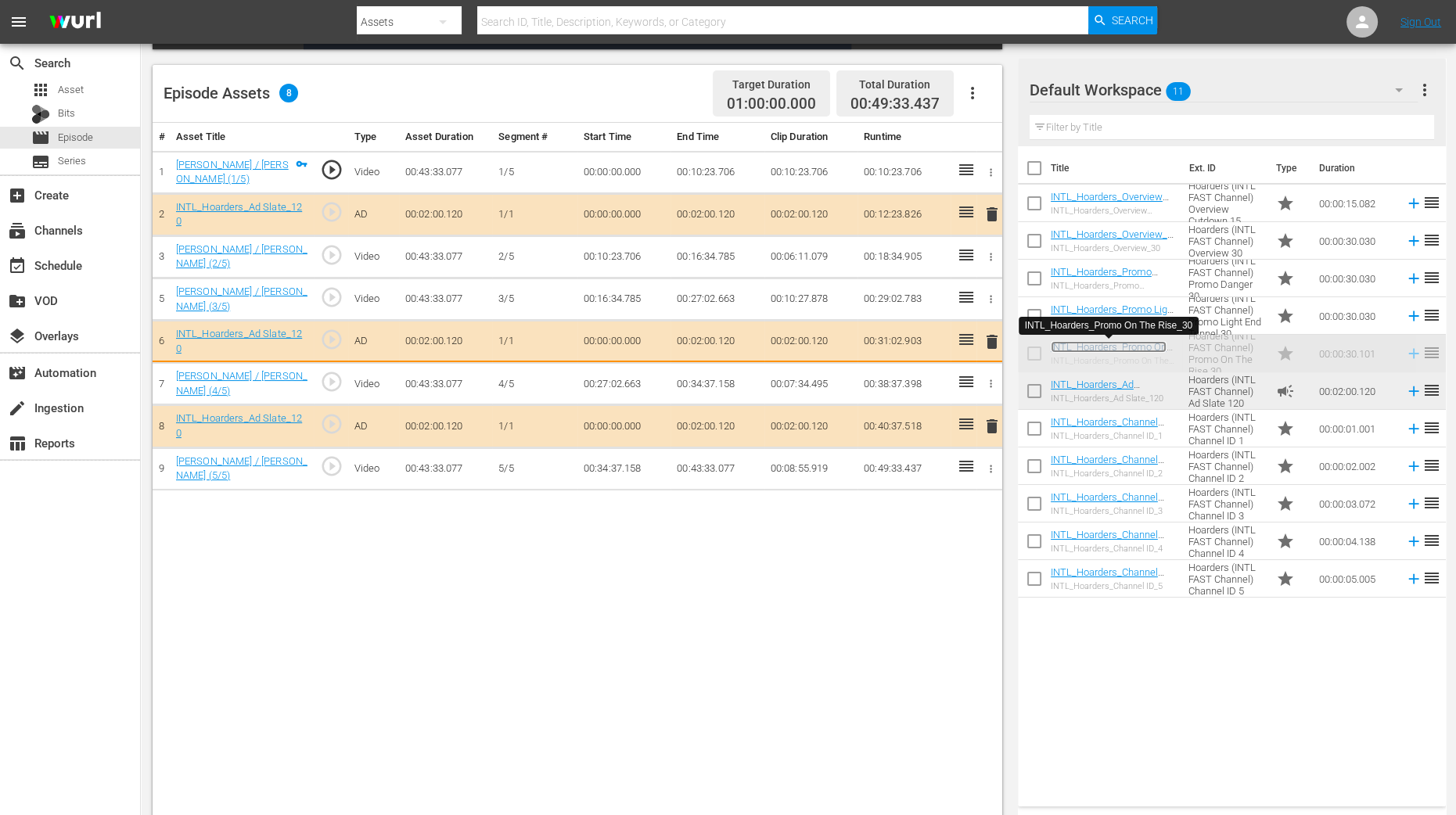
drag, startPoint x: 1087, startPoint y: 346, endPoint x: 733, endPoint y: 299, distance: 357.1
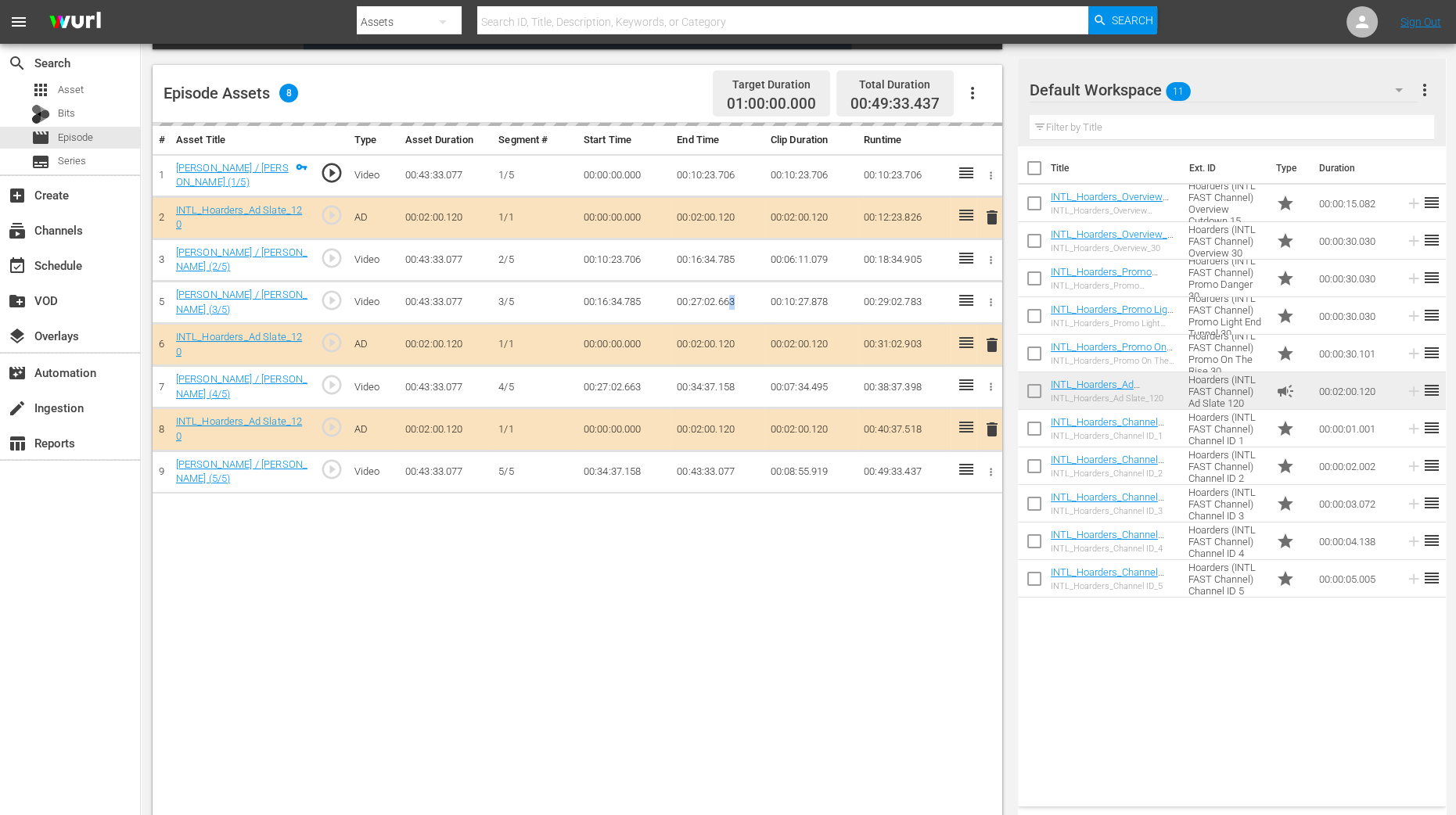
drag, startPoint x: 727, startPoint y: 287, endPoint x: 721, endPoint y: 280, distance: 9.2
click at [724, 284] on td "00:27:02.663" at bounding box center [717, 303] width 93 height 42
click at [720, 269] on td "00:16:34.785" at bounding box center [717, 259] width 93 height 42
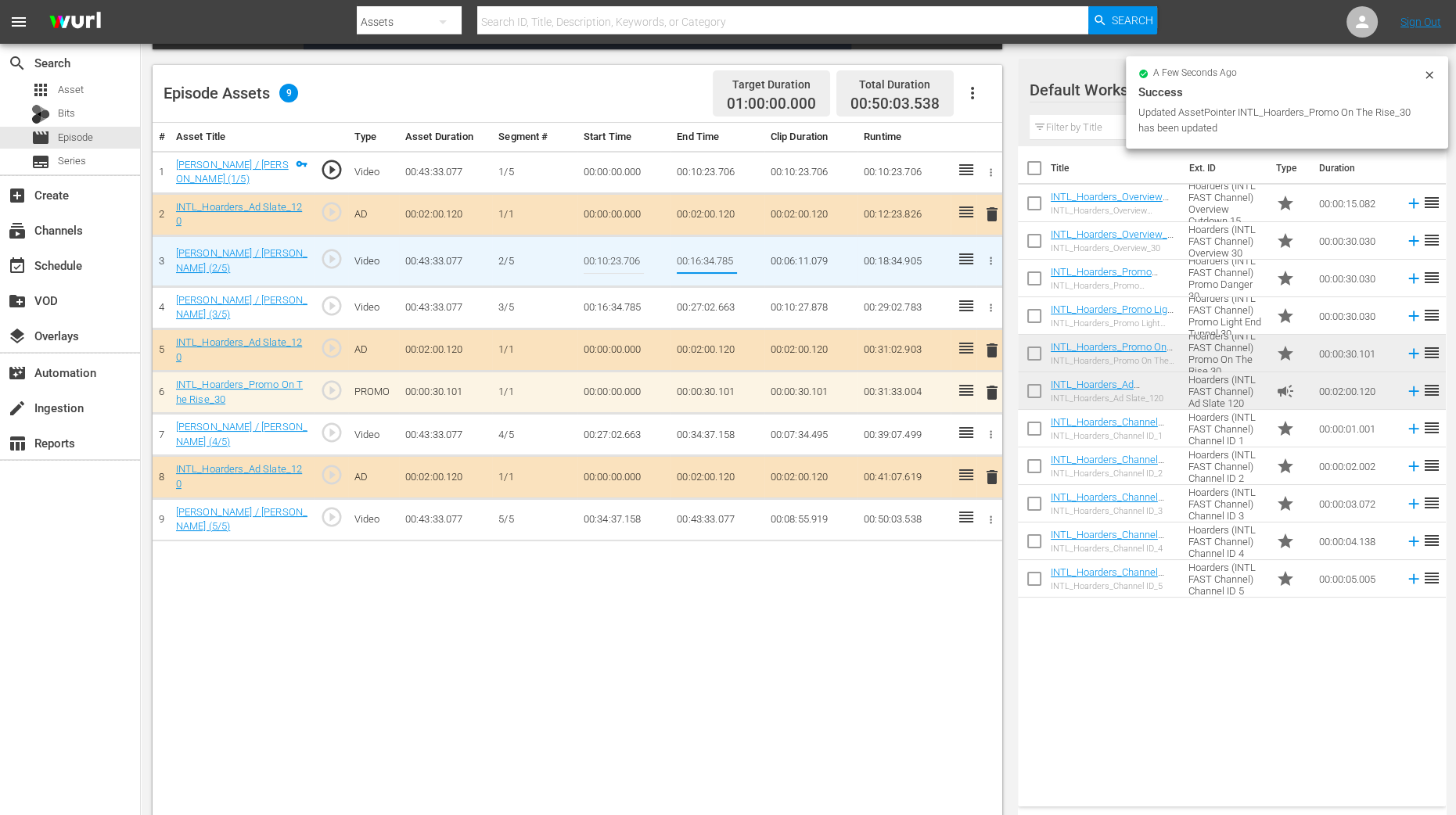
drag, startPoint x: 720, startPoint y: 269, endPoint x: 1206, endPoint y: 659, distance: 623.1
click at [1176, 652] on div "Video Player is loading. Play Video Play Mute Current Time 00:00:00.000 / Durat…" at bounding box center [799, 280] width 1292 height 1080
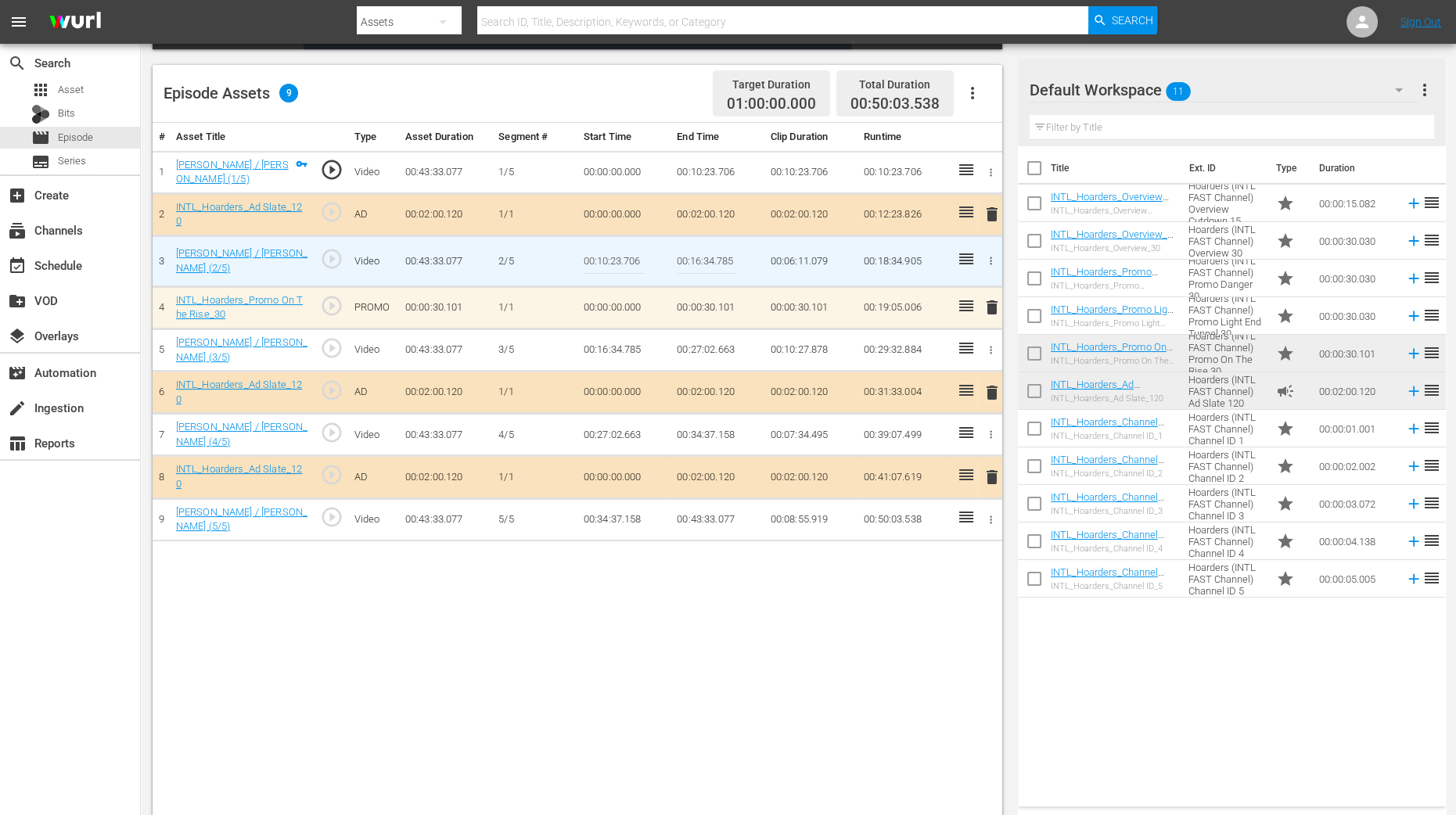
click at [792, 629] on div "# Asset Title Type Asset Duration Segment # Start Time End Time Clip Duration R…" at bounding box center [577, 471] width 850 height 698
click at [557, 264] on td "2/5" at bounding box center [535, 261] width 85 height 51
click at [550, 361] on td "3/5" at bounding box center [535, 351] width 85 height 42
click at [550, 348] on td "3/5" at bounding box center [535, 351] width 85 height 42
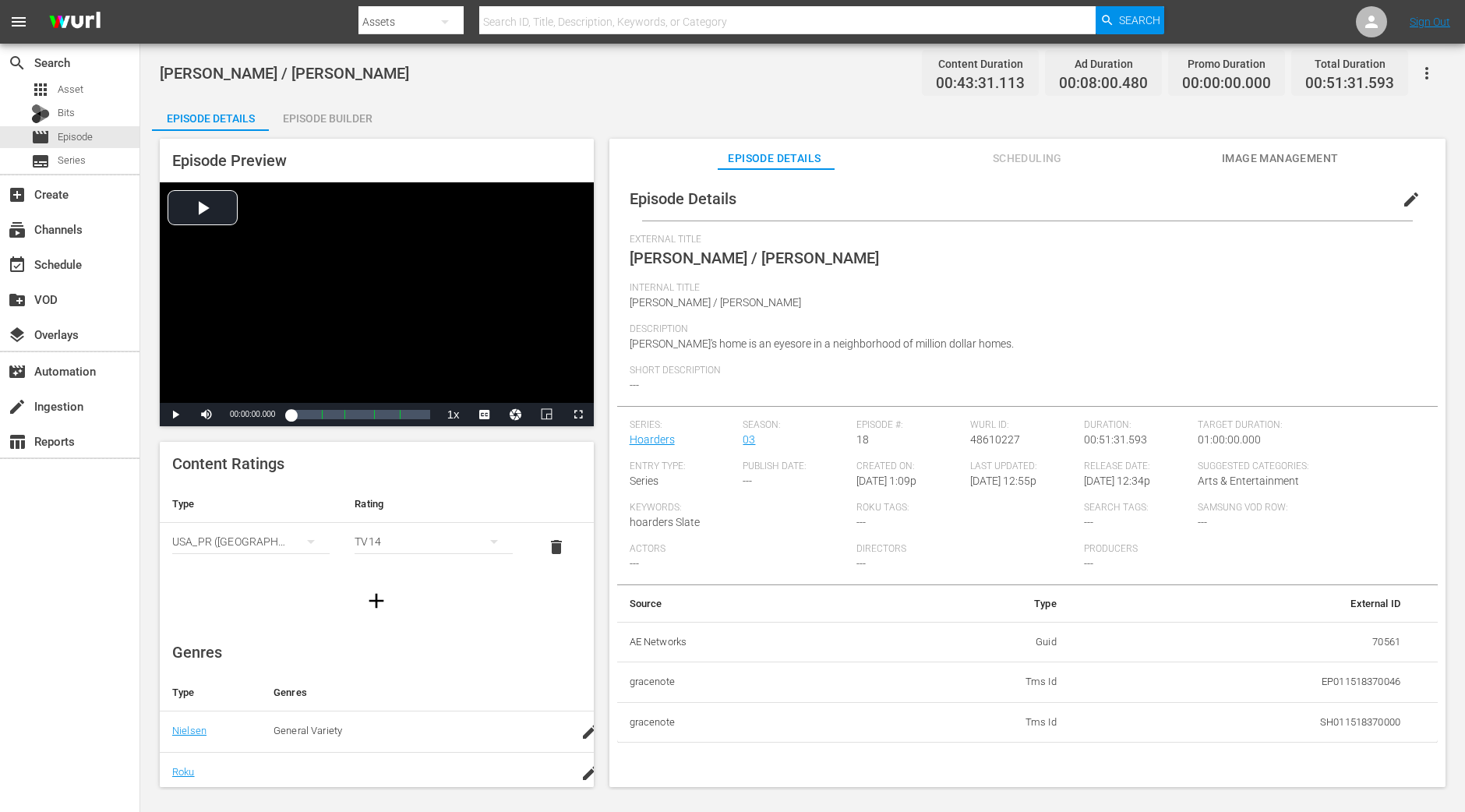
click at [308, 103] on div "Episode Builder" at bounding box center [327, 118] width 117 height 38
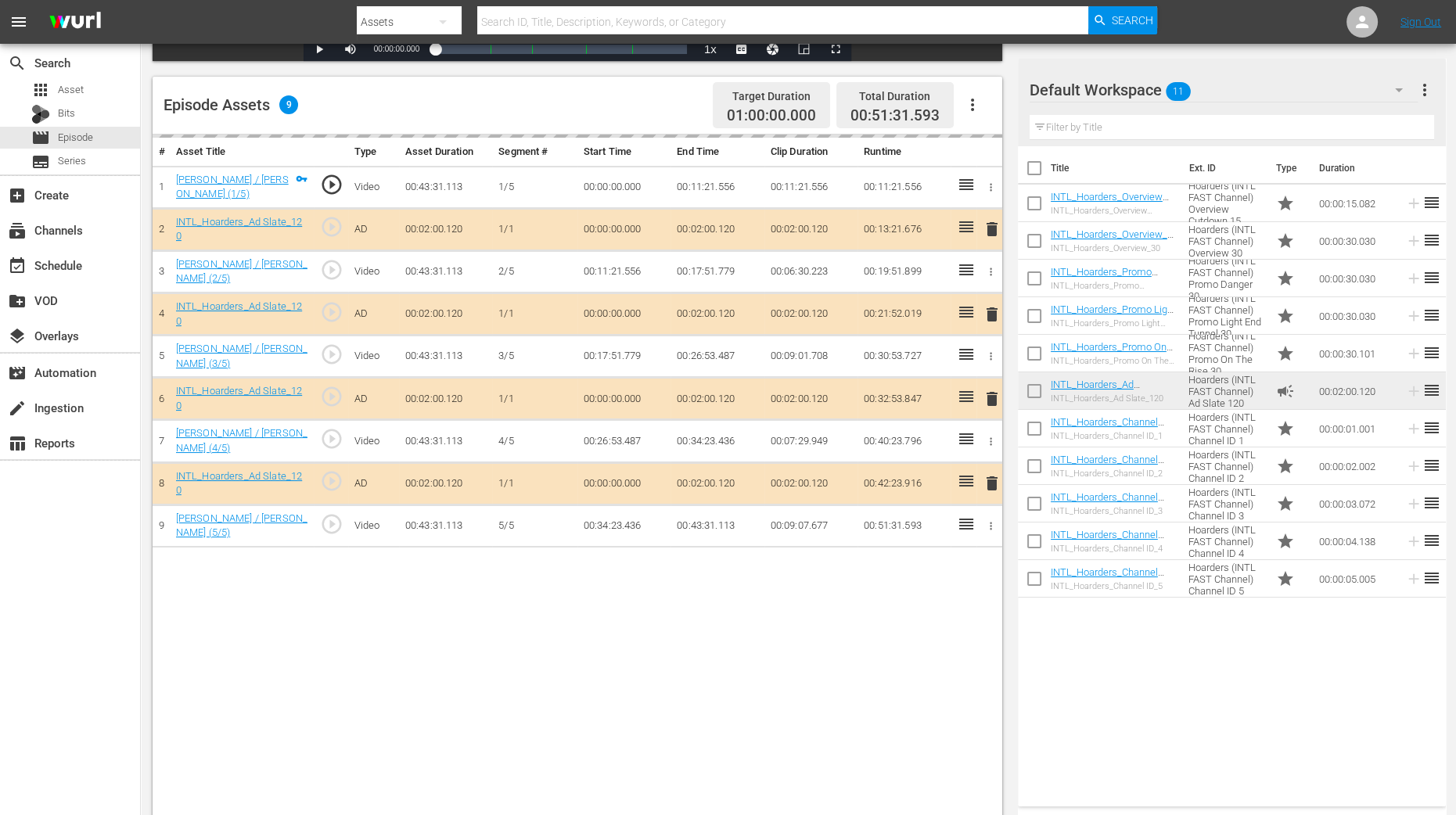
scroll to position [407, 0]
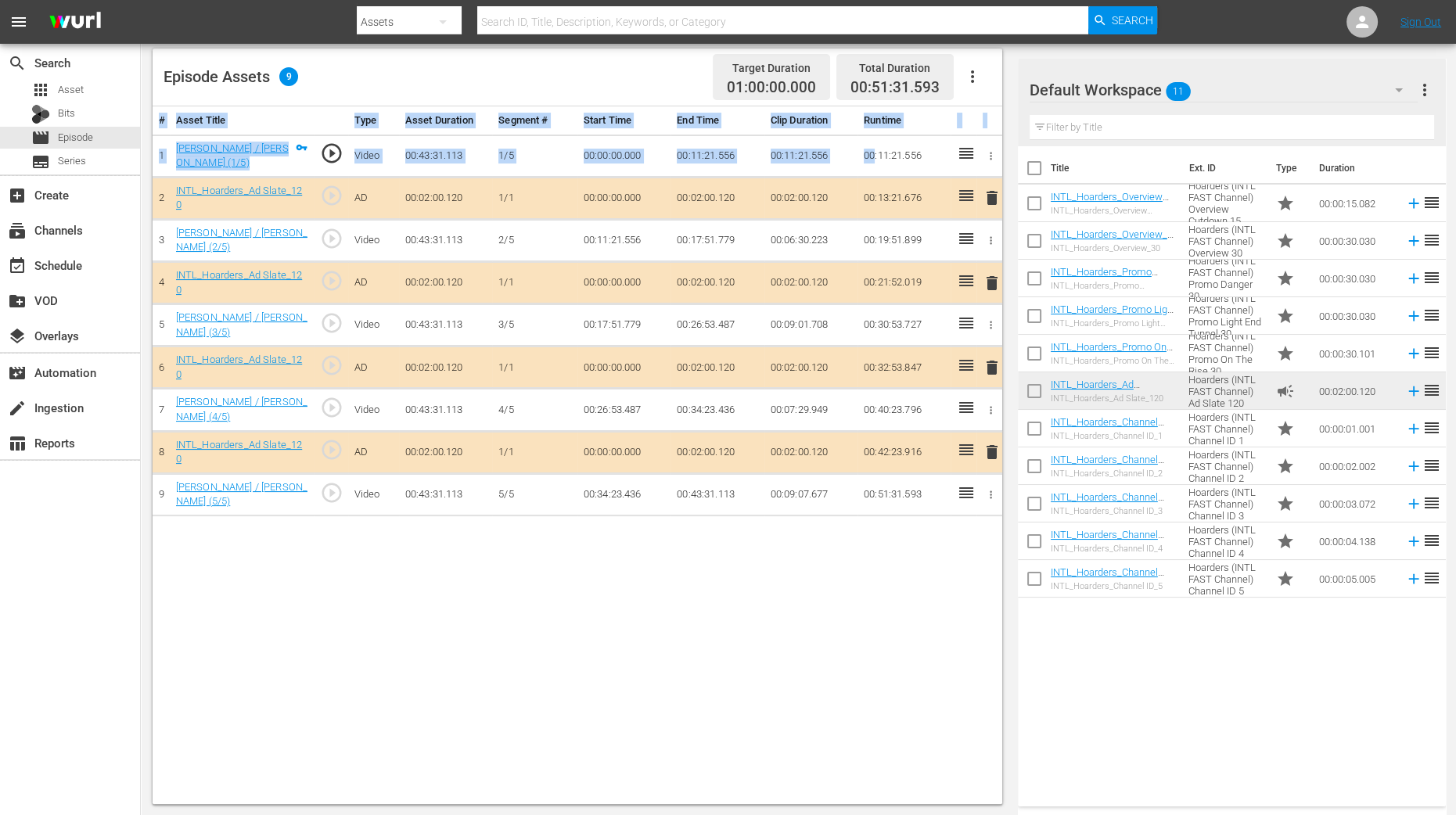
drag, startPoint x: 838, startPoint y: 158, endPoint x: 1167, endPoint y: 725, distance: 655.5
click at [1176, 408] on html "menu Search By Assets Search ID, Title, Description, Keywords, or Category Sear…" at bounding box center [728, 1] width 1456 height 815
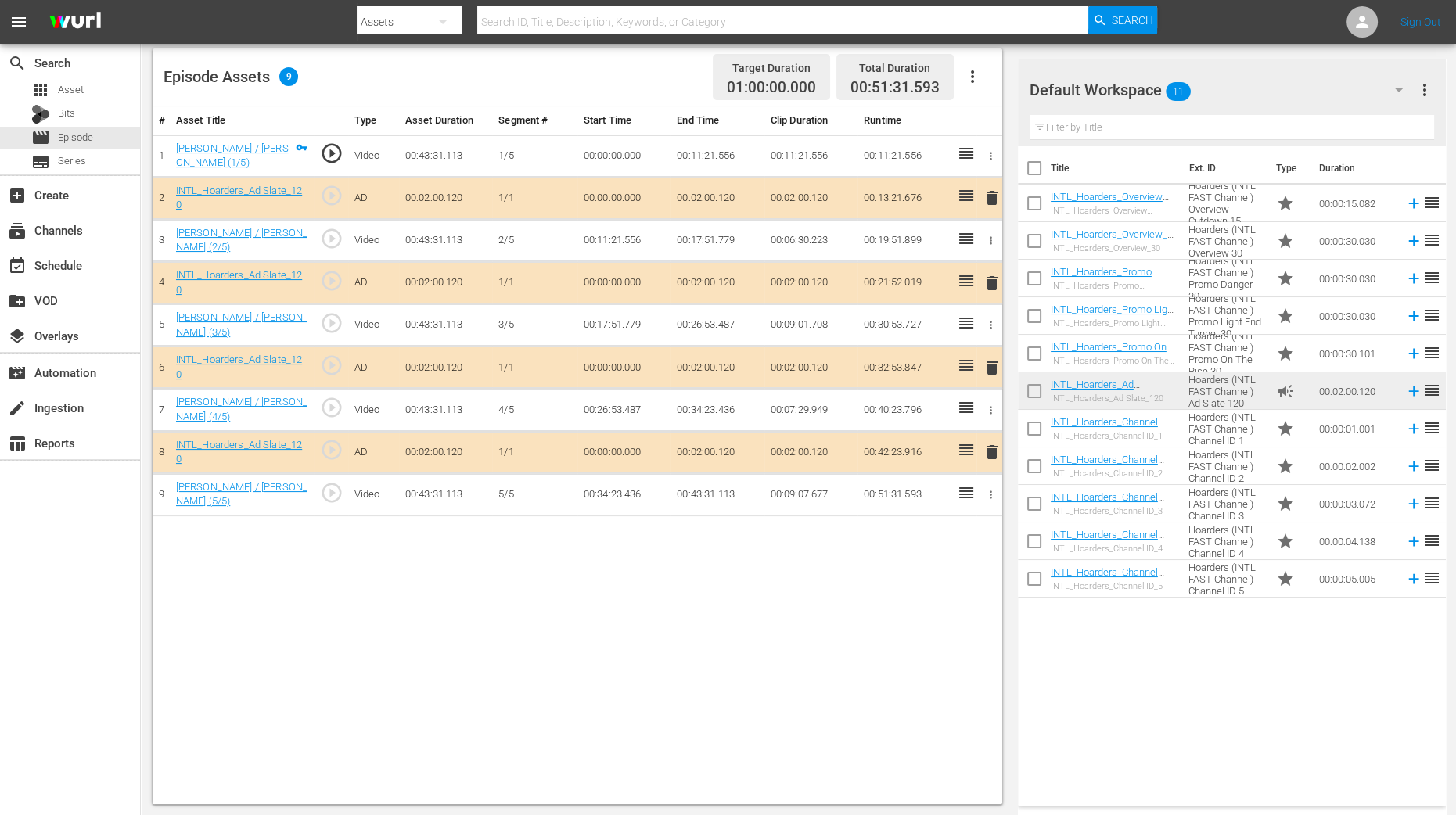
click at [1130, 652] on div "Title Ext. ID Type Duration INTL_Hoarders_Overview Cutdown_15 INTL_Hoarders_Ove…" at bounding box center [1232, 473] width 428 height 654
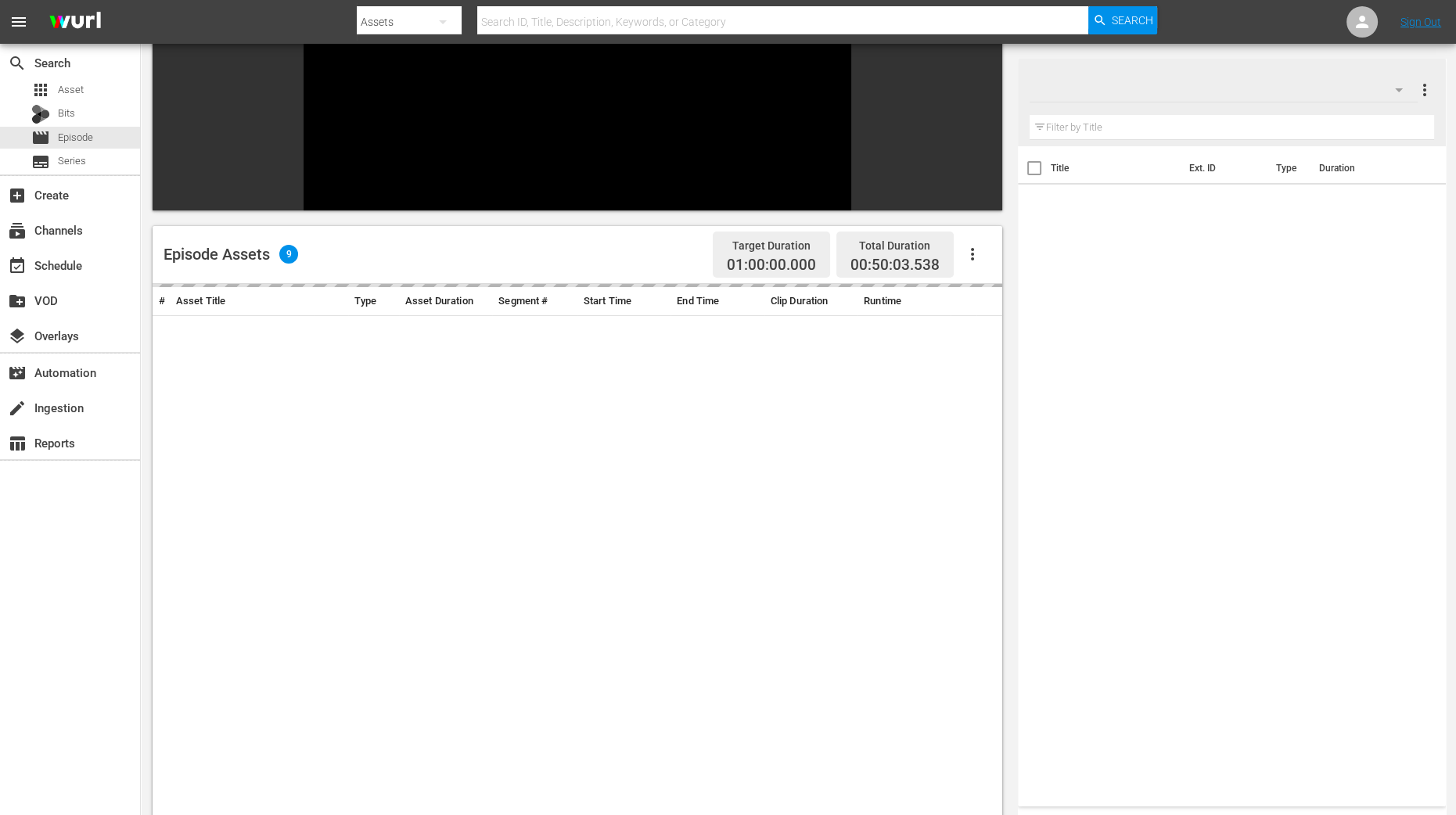
scroll to position [371, 0]
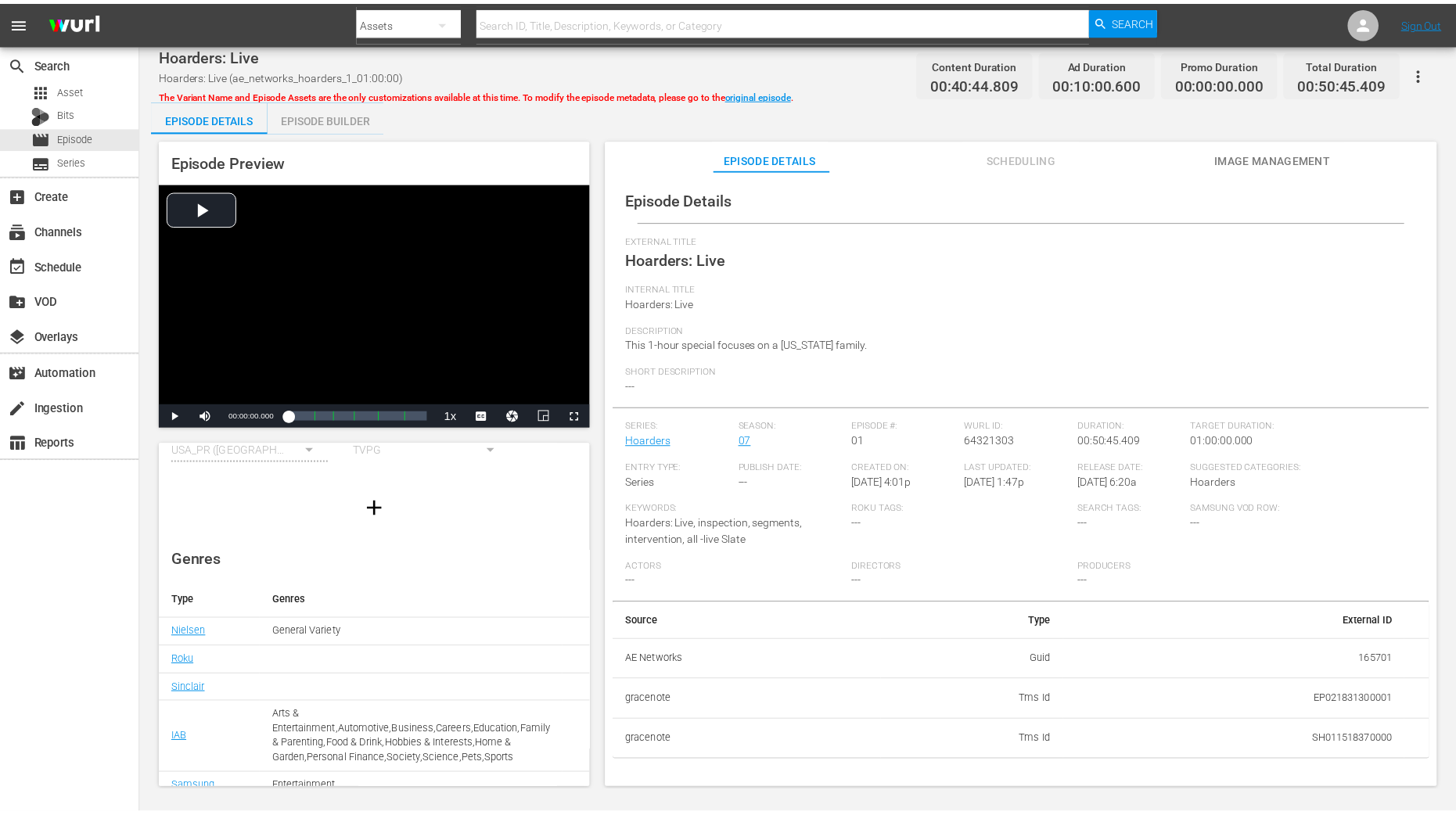
scroll to position [154, 0]
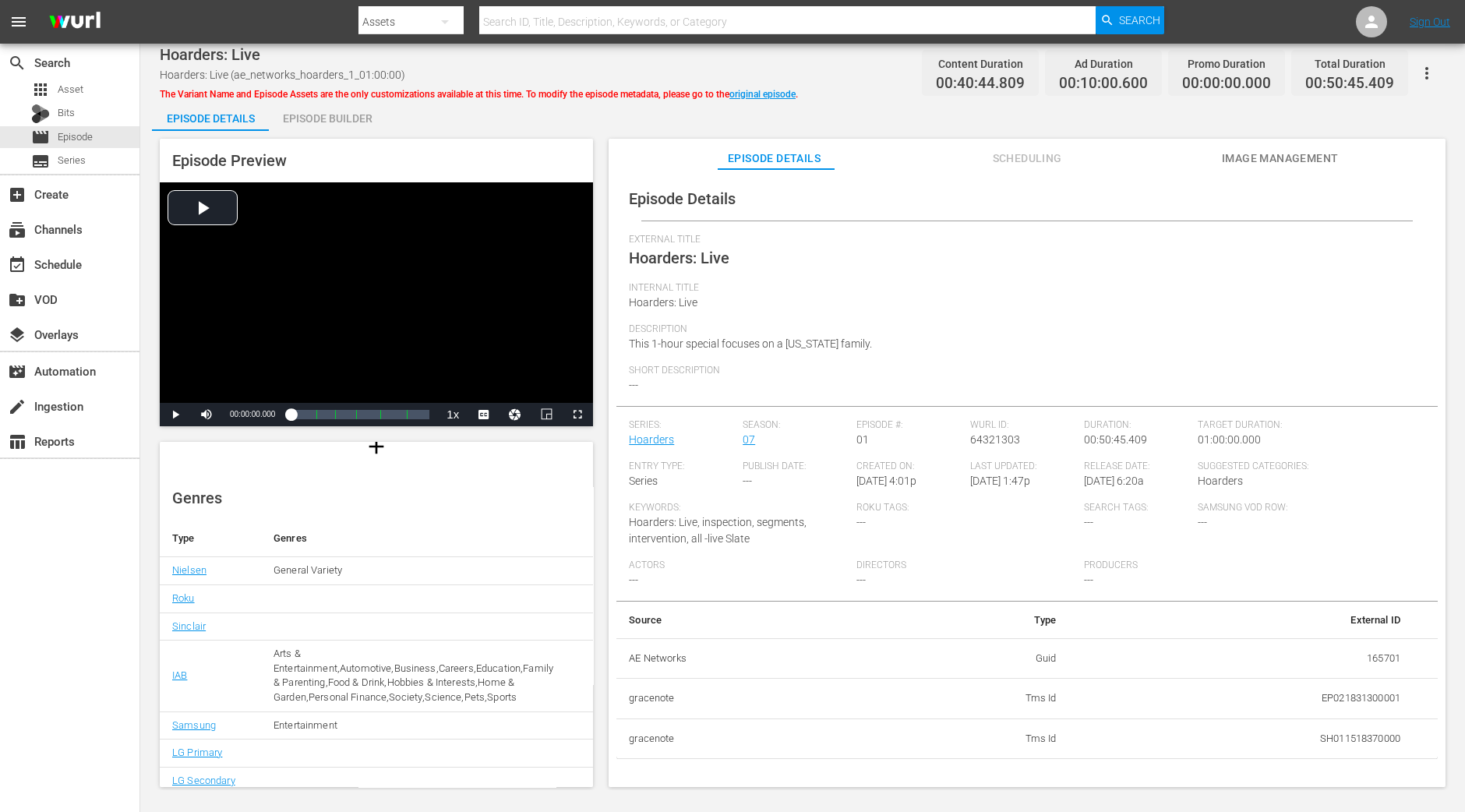
click at [351, 108] on div "Episode Builder" at bounding box center [327, 118] width 117 height 38
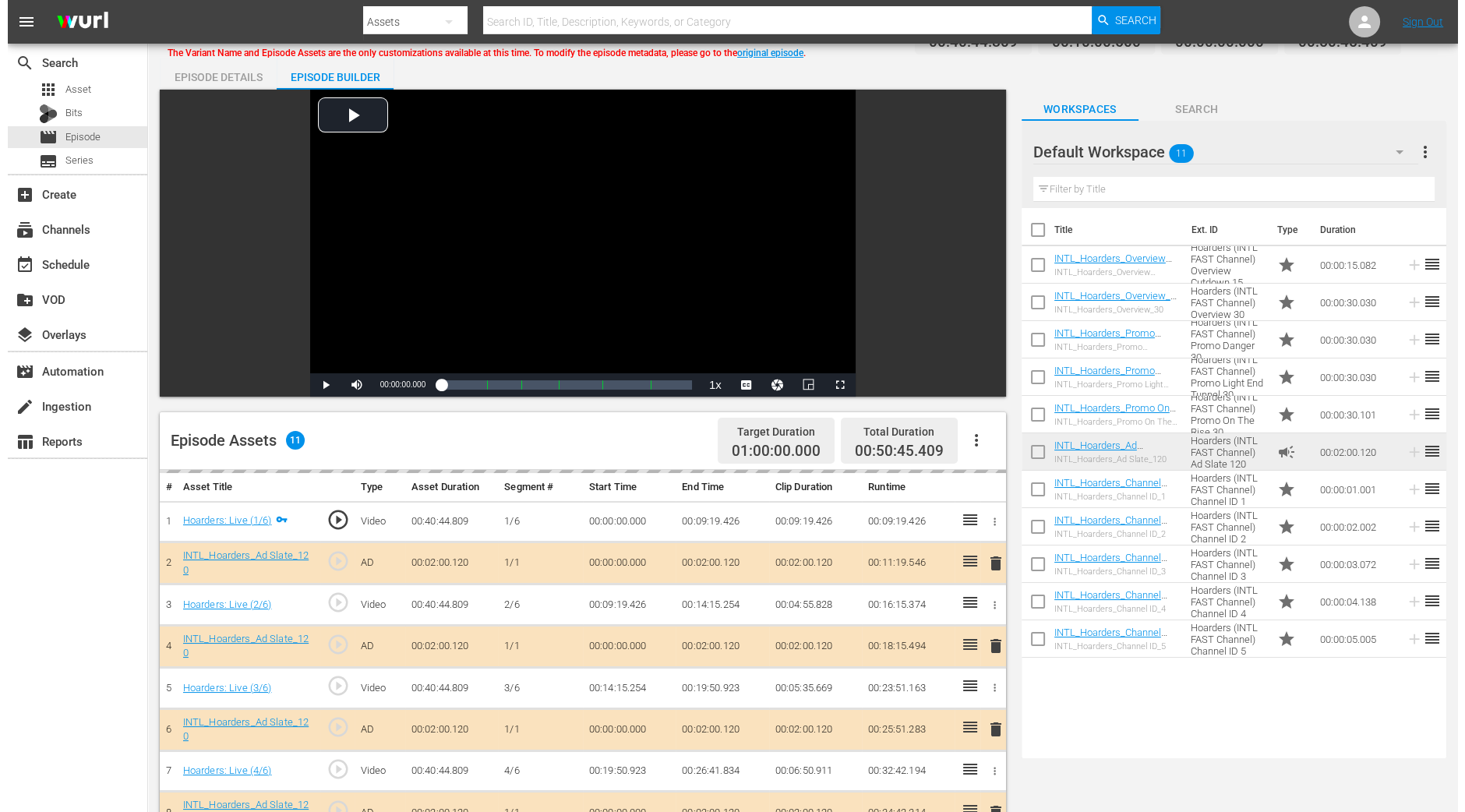
scroll to position [405, 0]
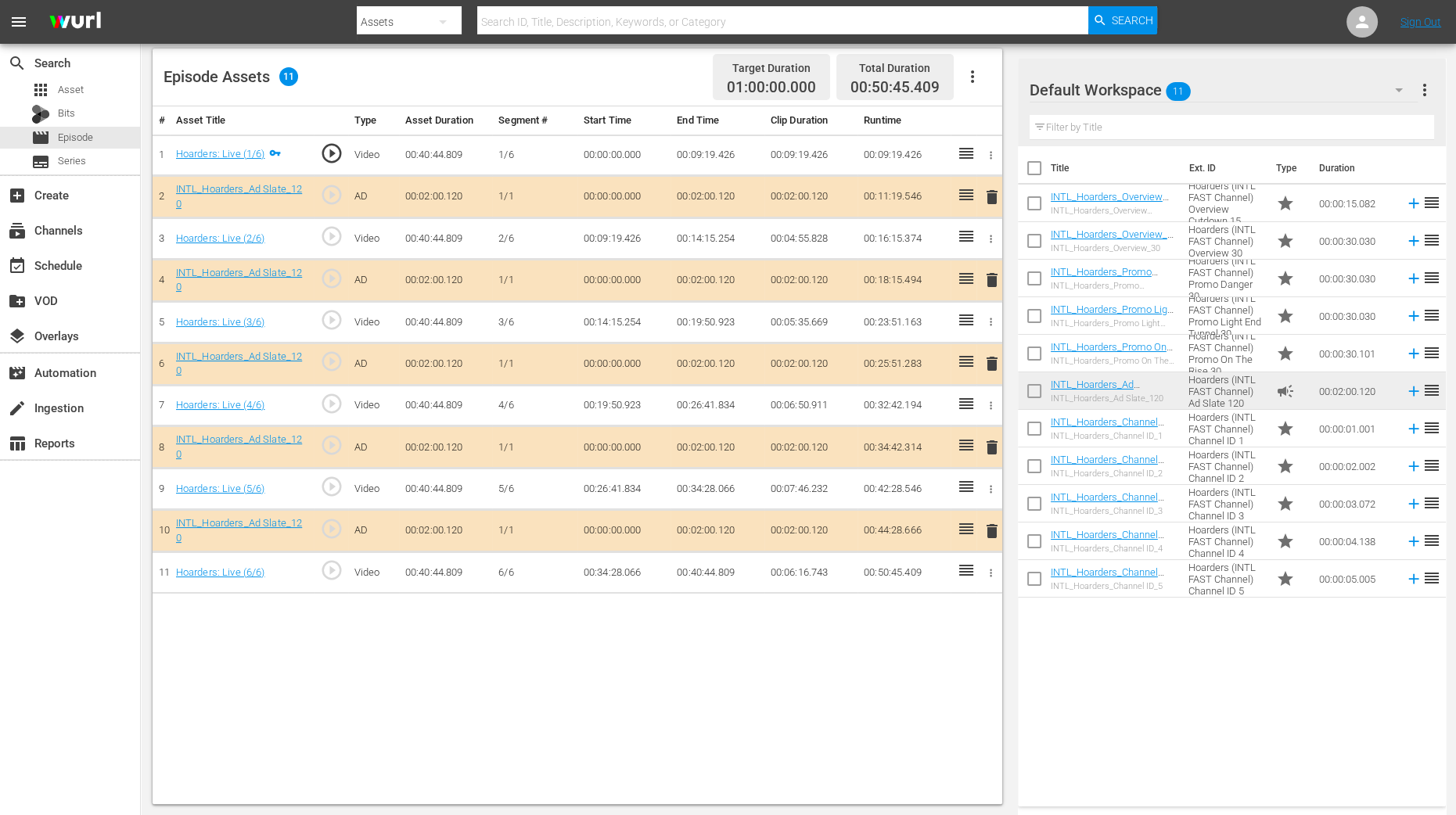
click at [991, 361] on span "delete" at bounding box center [993, 364] width 19 height 19
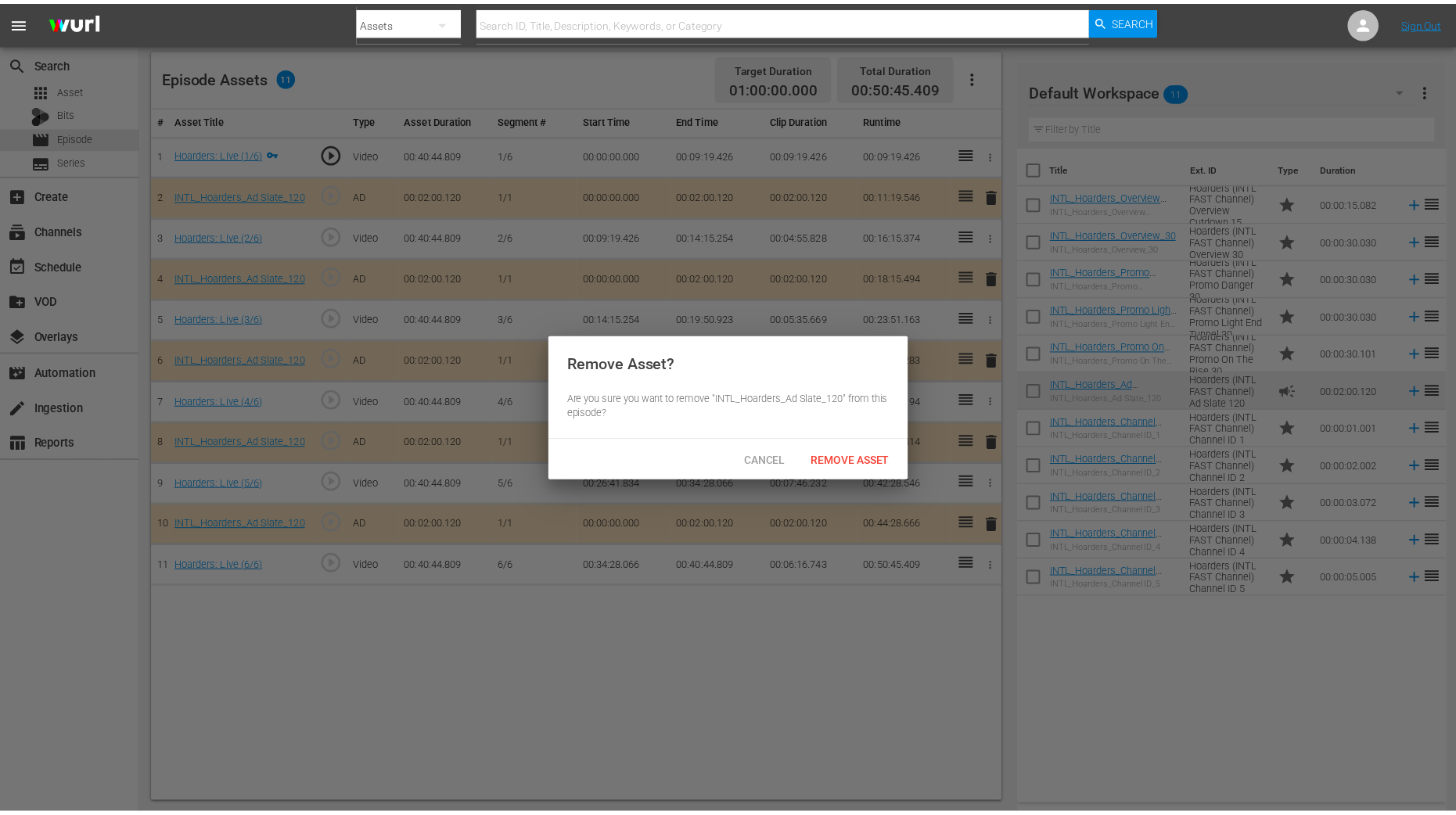
scroll to position [154, 0]
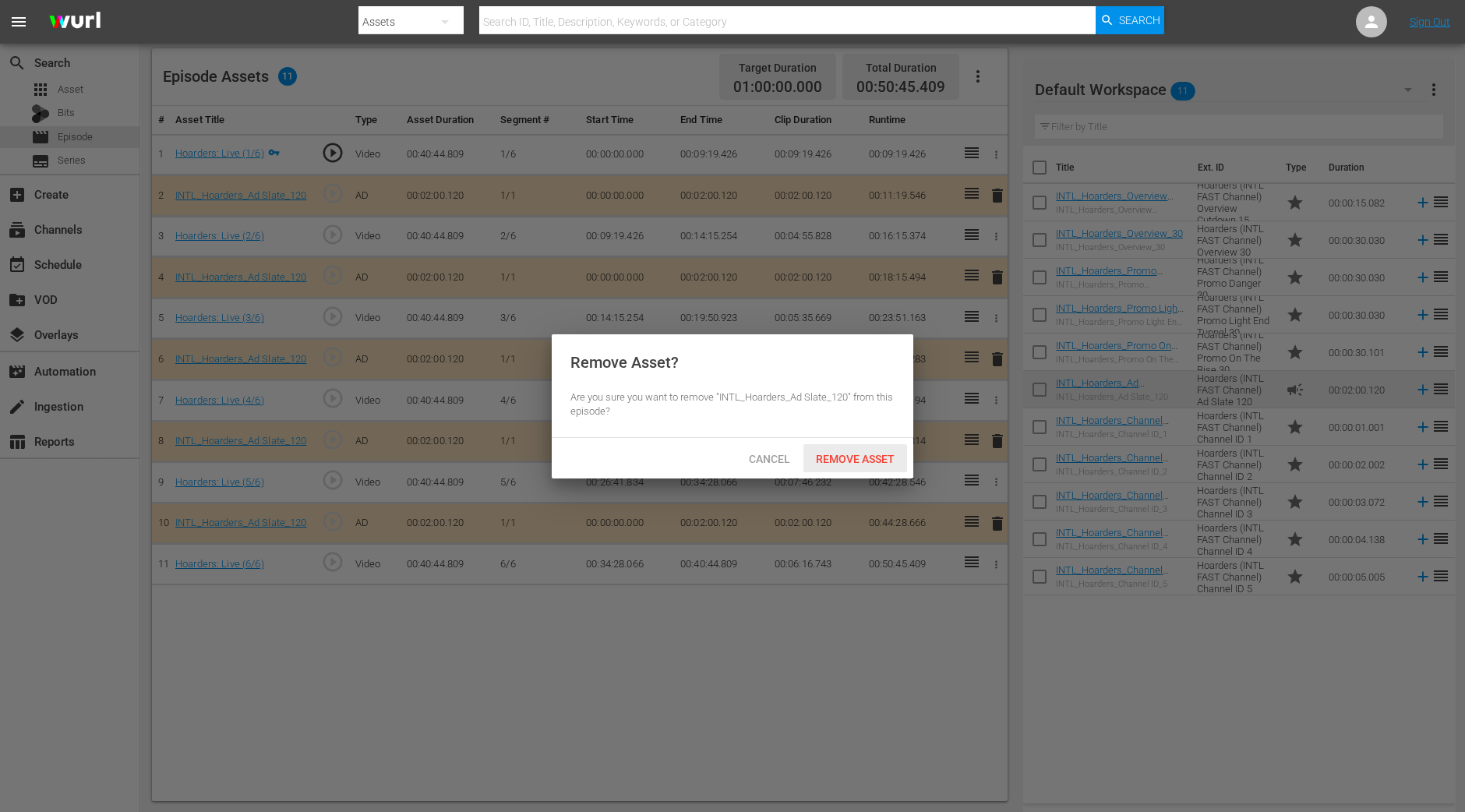
click at [841, 462] on span "Remove Asset" at bounding box center [856, 459] width 104 height 12
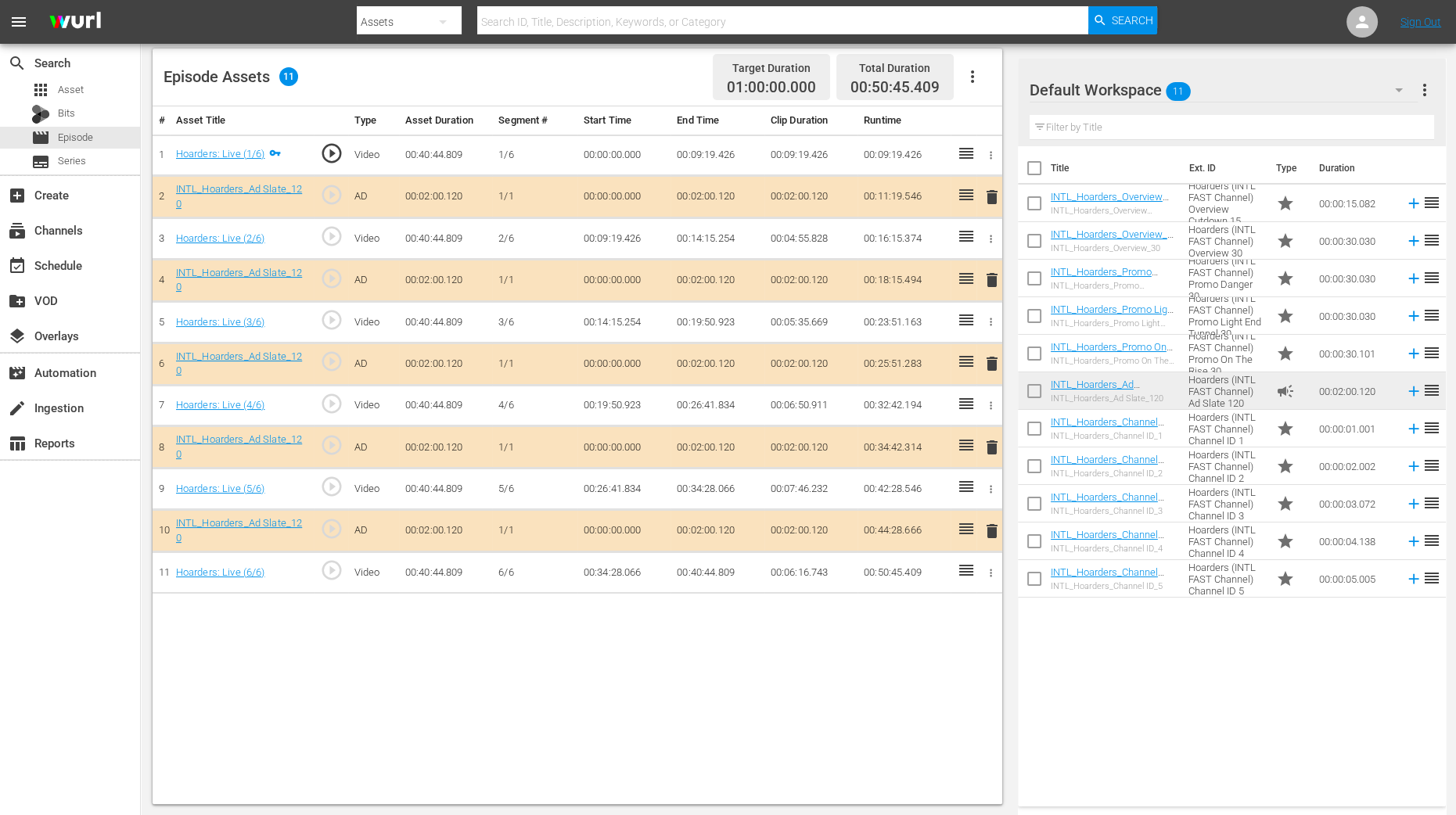
scroll to position [152, 0]
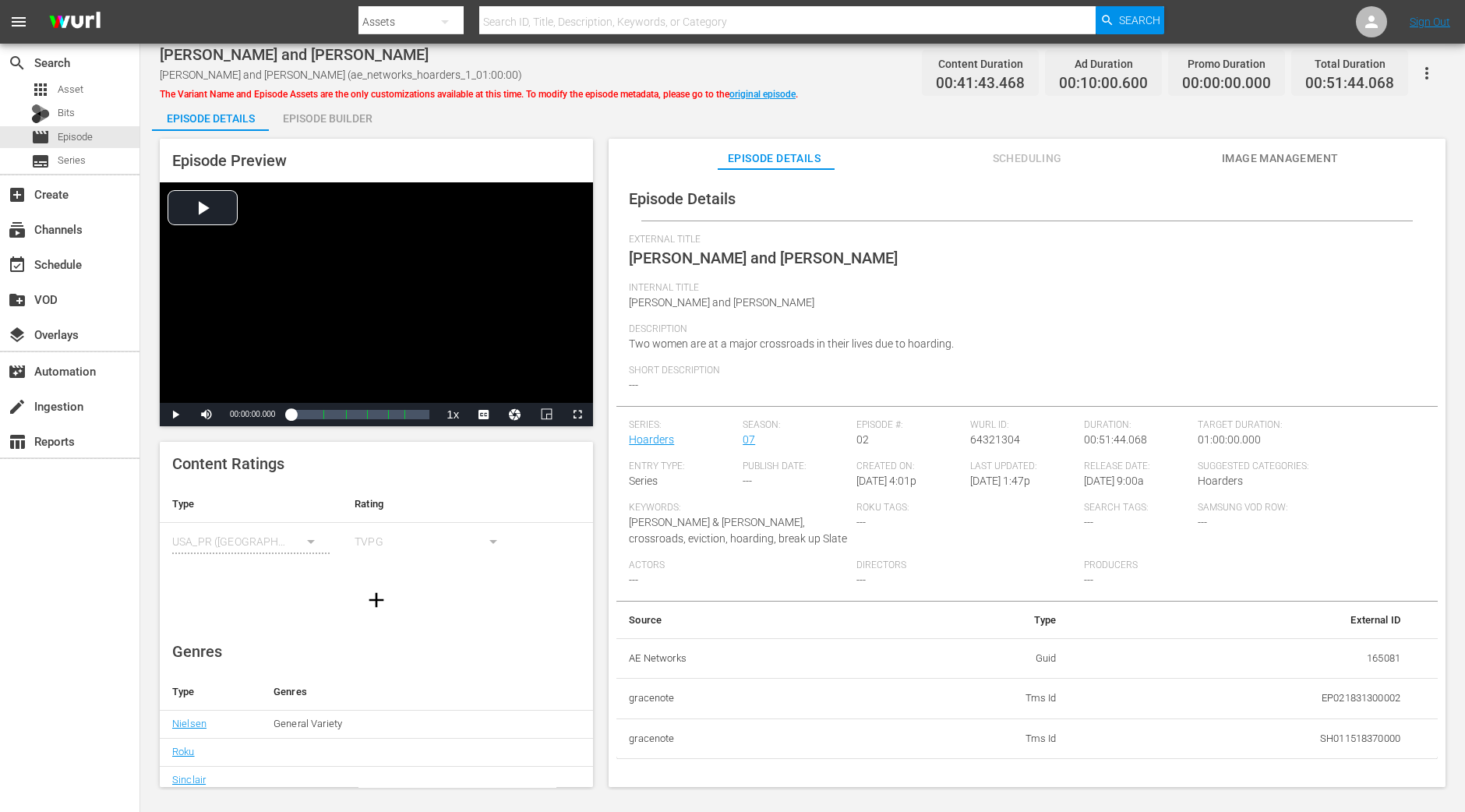
click at [333, 126] on div "Episode Builder" at bounding box center [327, 118] width 117 height 38
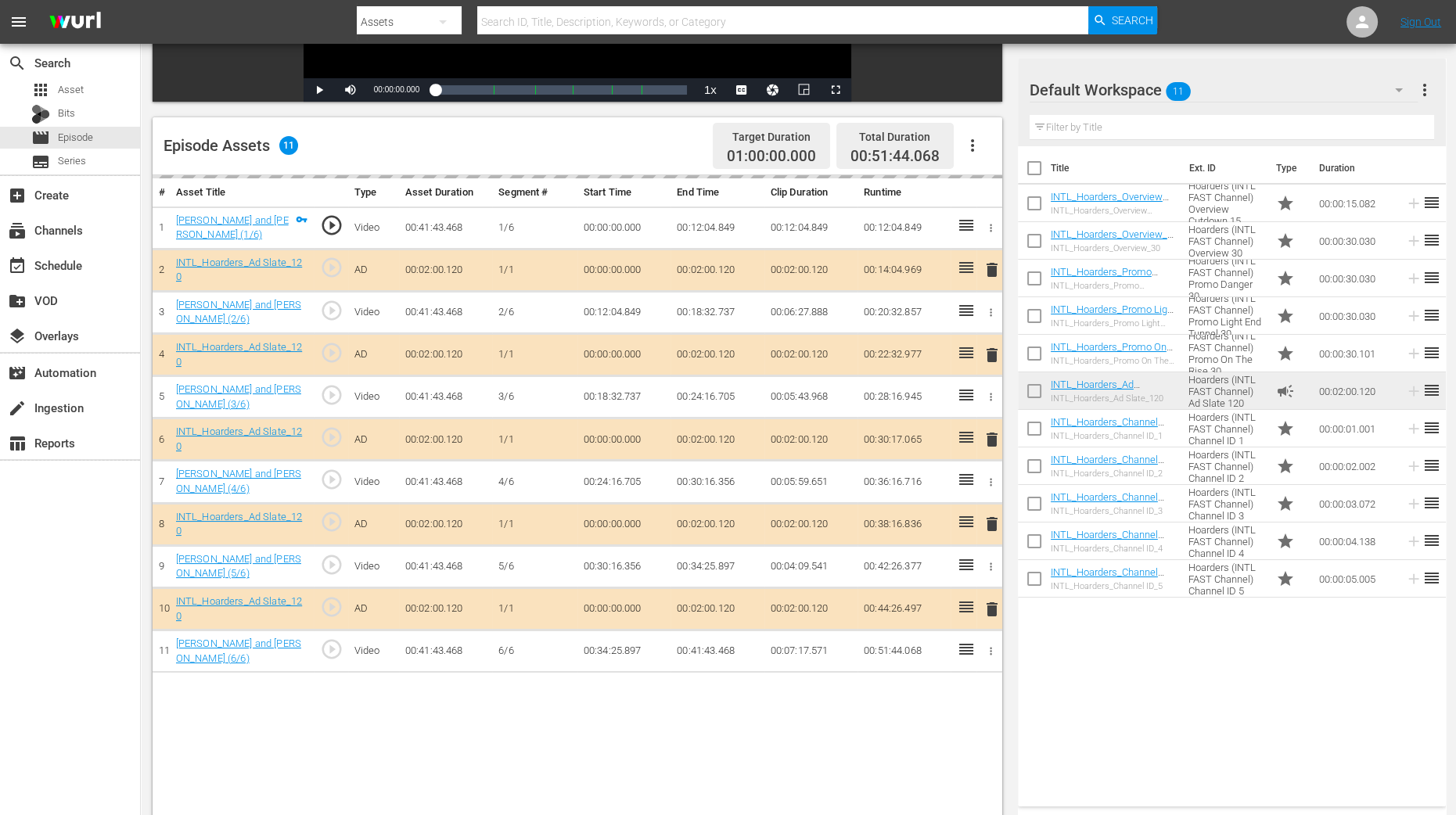
scroll to position [390, 0]
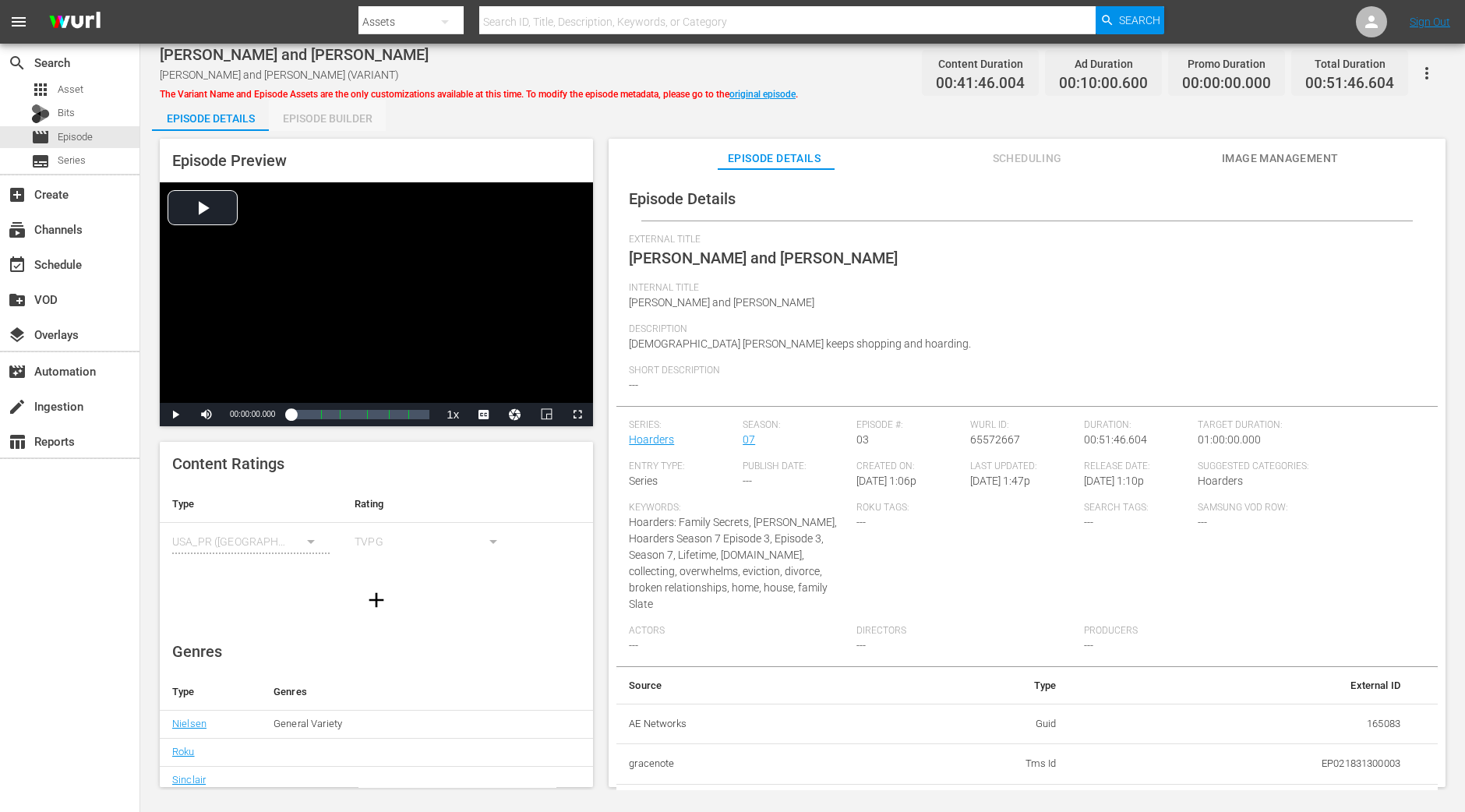
click at [362, 122] on div "Episode Builder" at bounding box center [327, 118] width 117 height 38
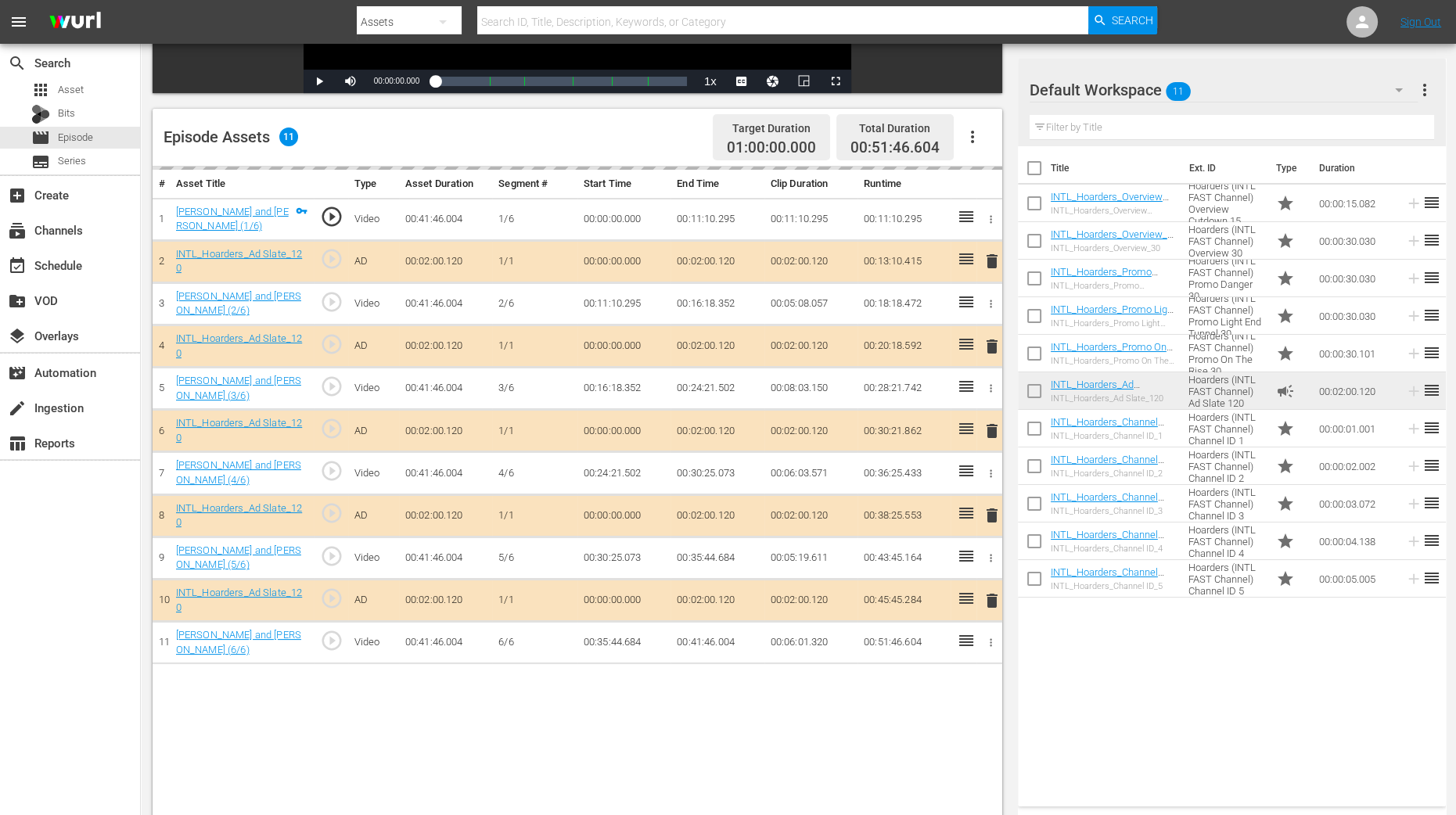
scroll to position [407, 0]
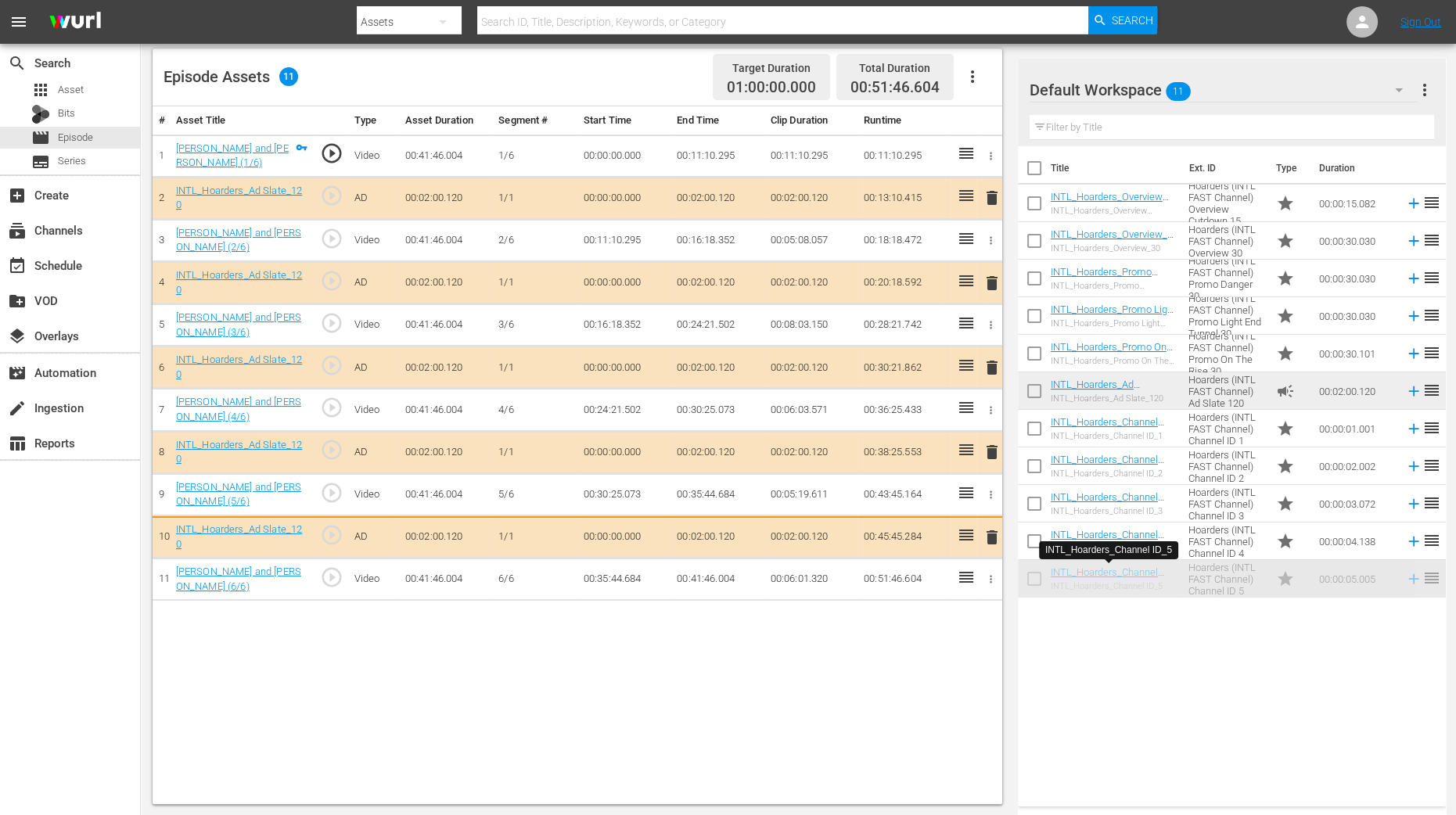
click at [857, 379] on tbody "1 Michelle and Yama (1/6) play_circle_outline Video 00:41:46.004 1/6 00:00:00.0…" at bounding box center [577, 368] width 850 height 466
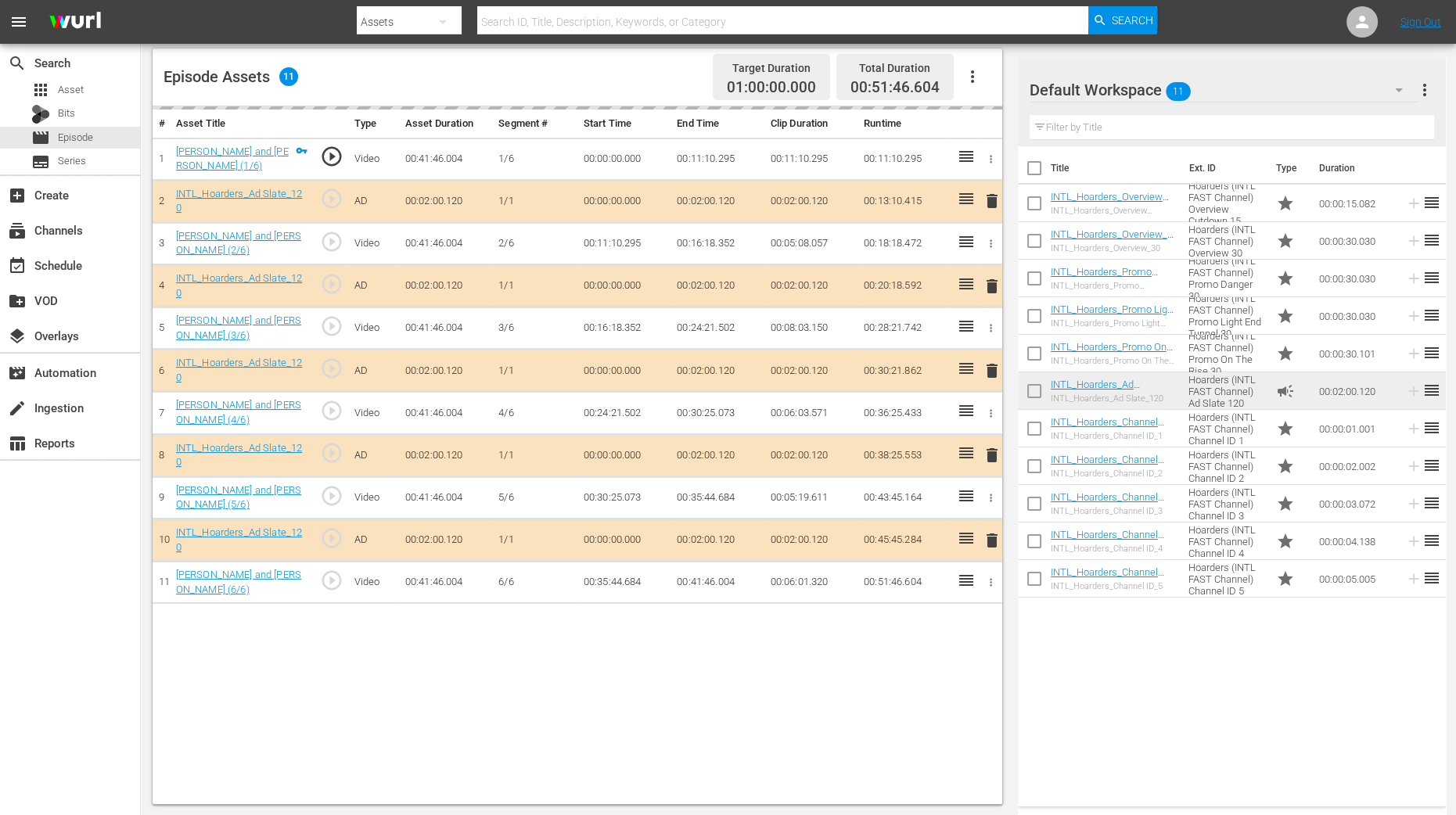
click at [837, 309] on td "00:08:03.150" at bounding box center [811, 329] width 93 height 42
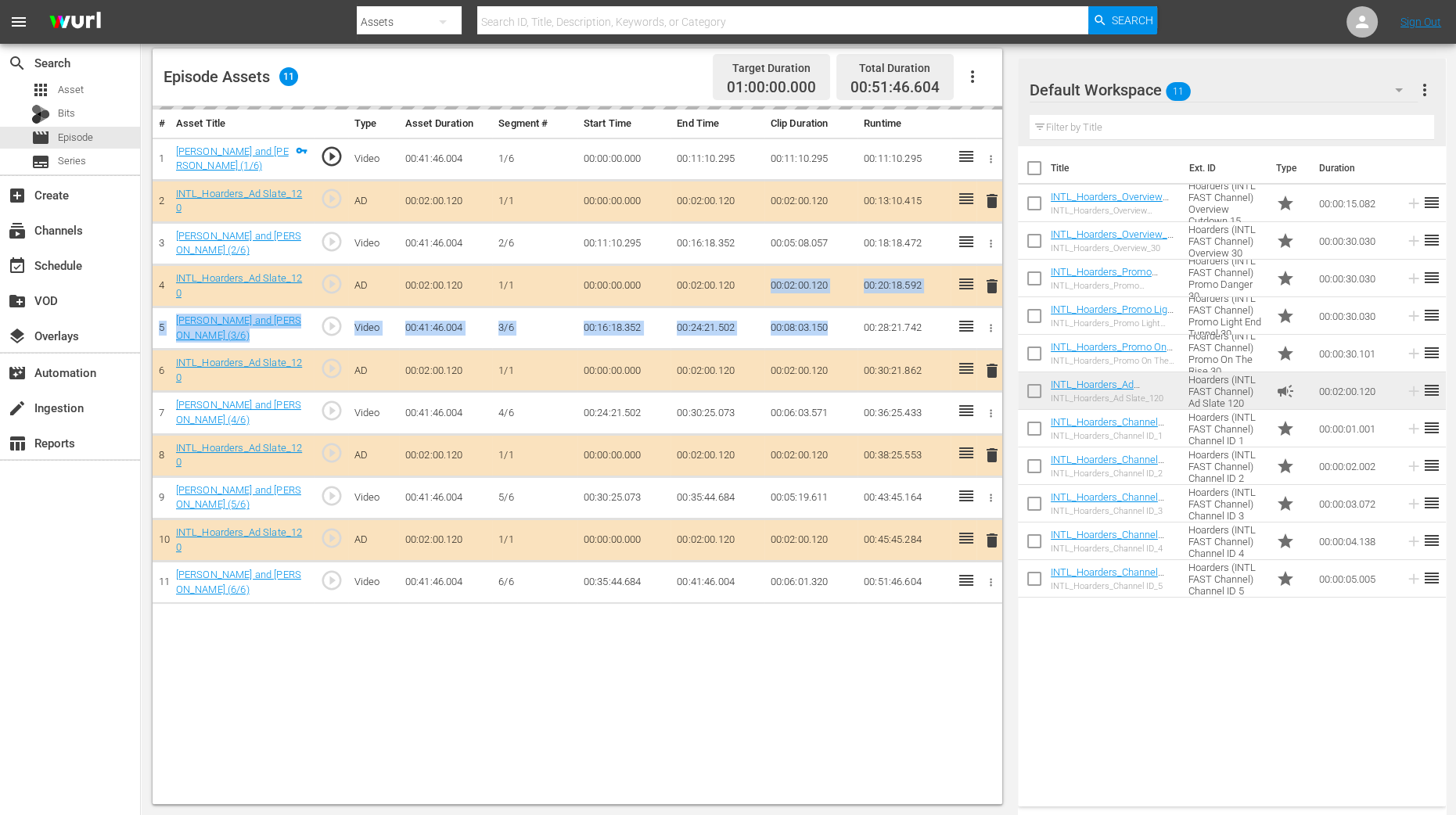
drag, startPoint x: 838, startPoint y: 310, endPoint x: 733, endPoint y: 277, distance: 110.1
click at [734, 278] on tbody "1 Michelle and Yama (1/6) play_circle_outline Video 00:41:46.004 1/6 00:00:00.0…" at bounding box center [577, 370] width 850 height 466
click at [732, 277] on td "00:02:00.120" at bounding box center [717, 286] width 93 height 42
click at [731, 273] on td "00:02:00.120" at bounding box center [717, 286] width 93 height 42
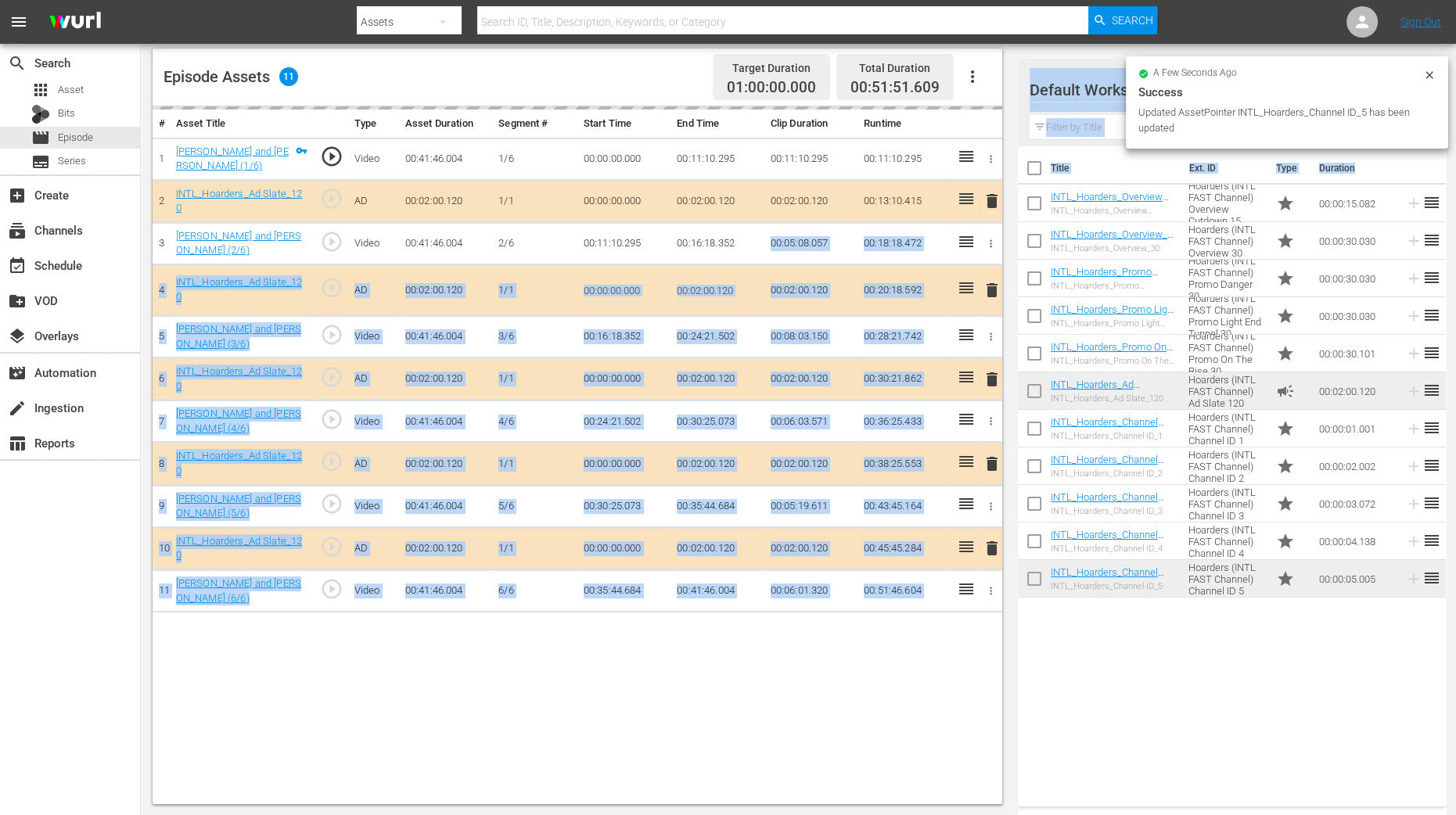
drag, startPoint x: 860, startPoint y: 561, endPoint x: 1156, endPoint y: 751, distance: 351.7
click at [1156, 652] on div "Video Player is loading. Play Video Play Mute Current Time 00:00:00.000 / Durat…" at bounding box center [799, 264] width 1292 height 1080
click at [1156, 652] on div "Title Ext. ID Type Duration INTL_Hoarders_Overview Cutdown_15 INTL_Hoarders_Ove…" at bounding box center [1232, 473] width 428 height 654
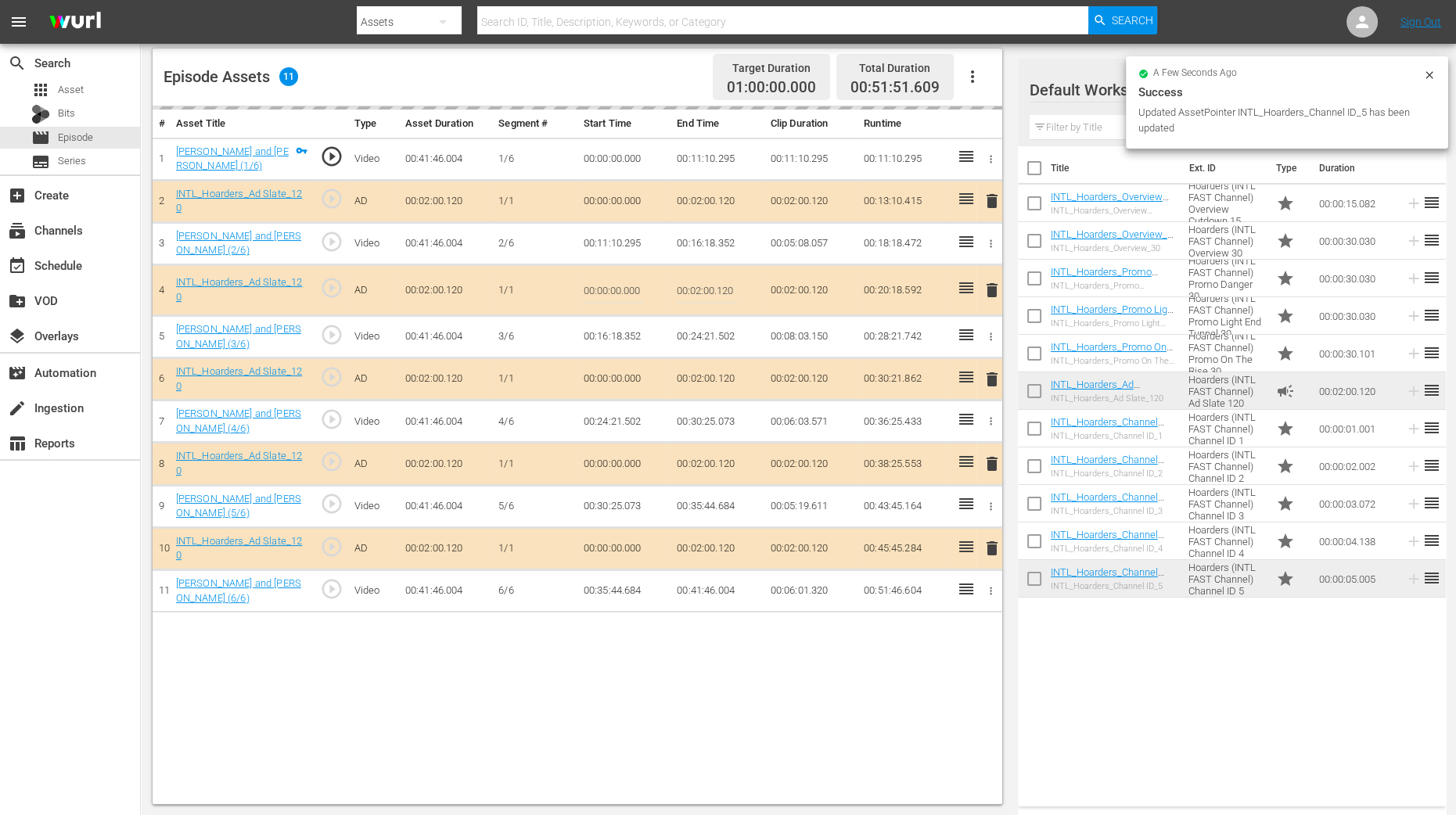
click at [1167, 652] on div "Title Ext. ID Type Duration INTL_Hoarders_Overview Cutdown_15 INTL_Hoarders_Ove…" at bounding box center [1232, 473] width 428 height 654
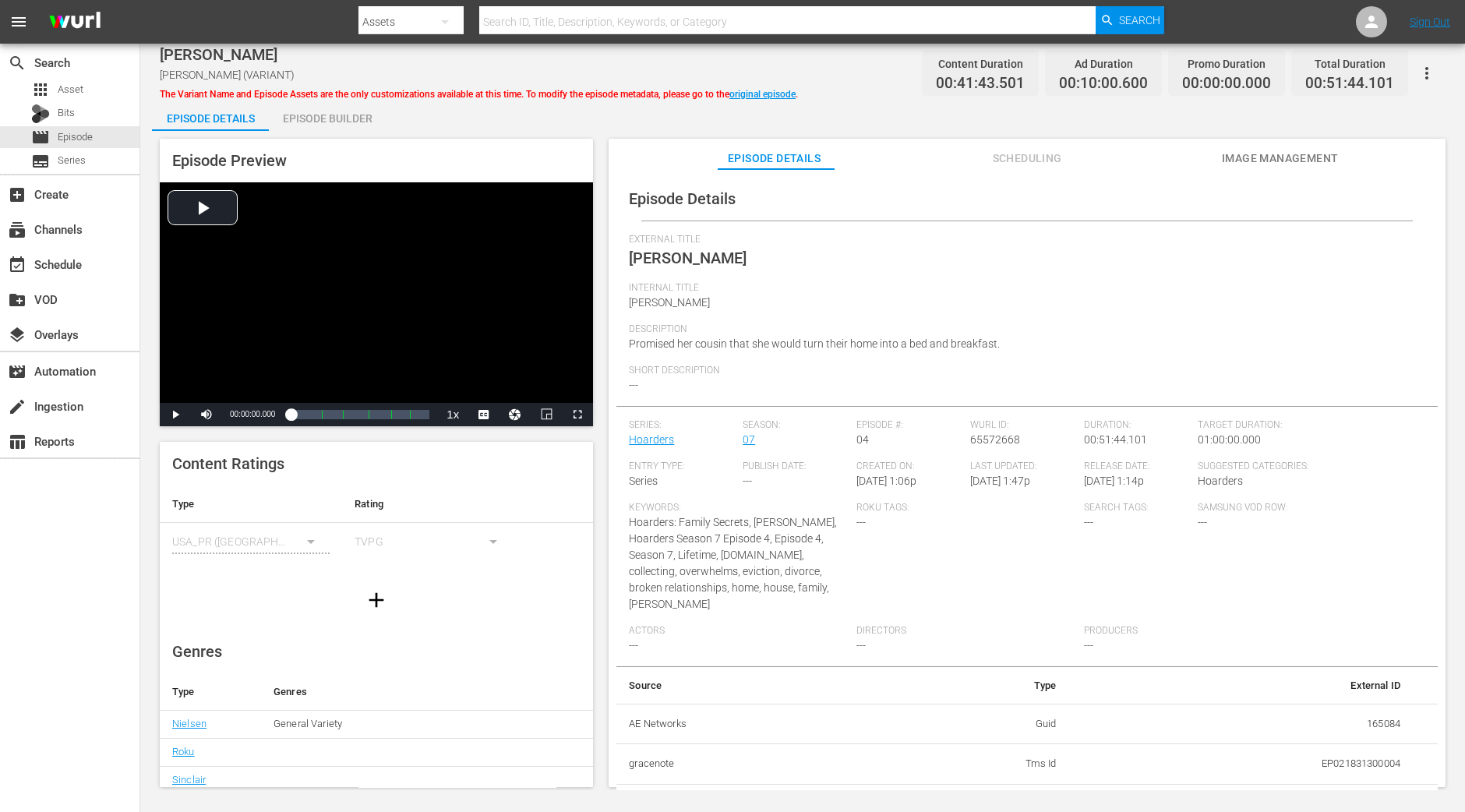
click at [316, 121] on div "Episode Builder" at bounding box center [327, 118] width 117 height 38
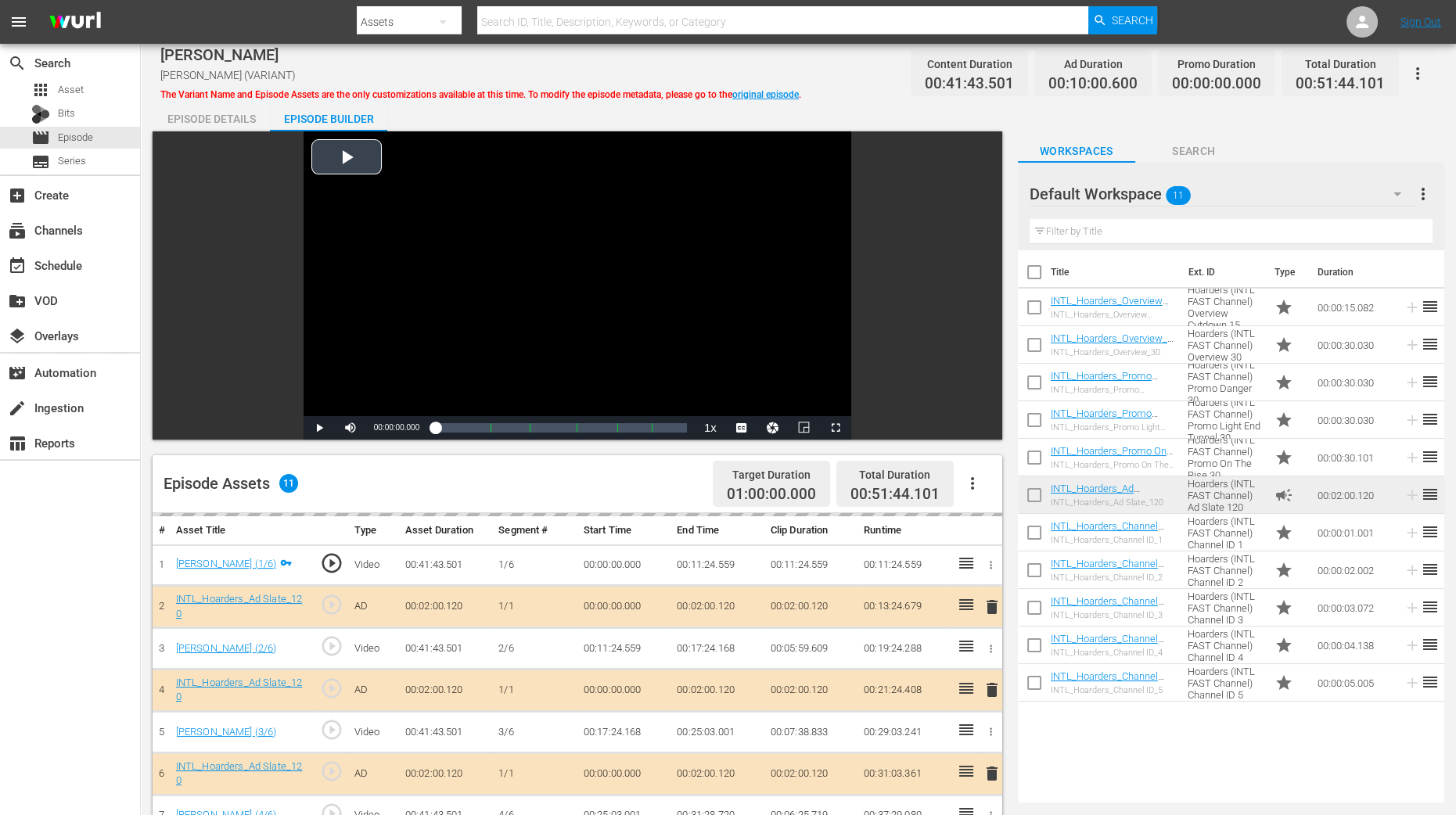
scroll to position [407, 0]
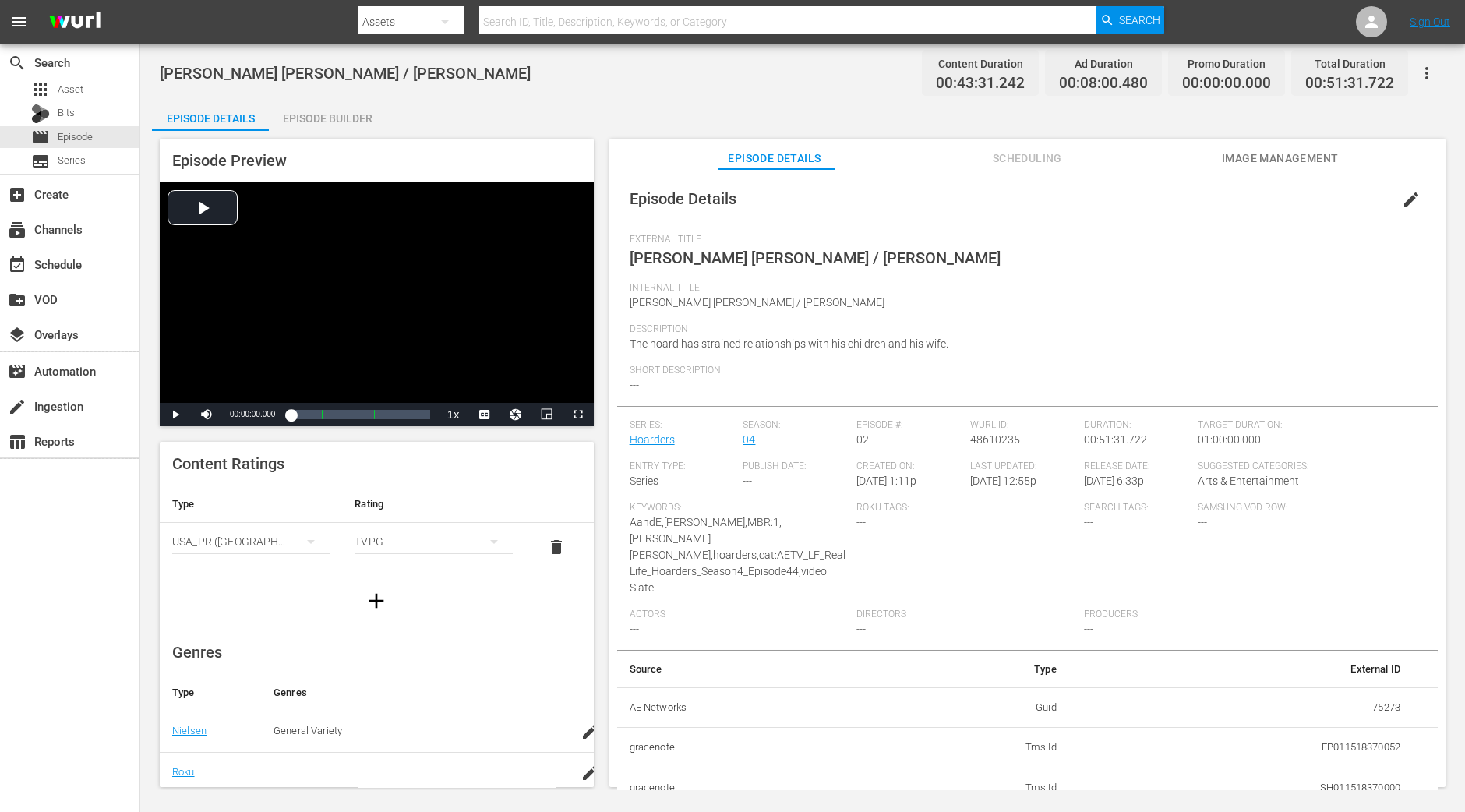
click at [369, 118] on div "Episode Builder" at bounding box center [327, 118] width 117 height 38
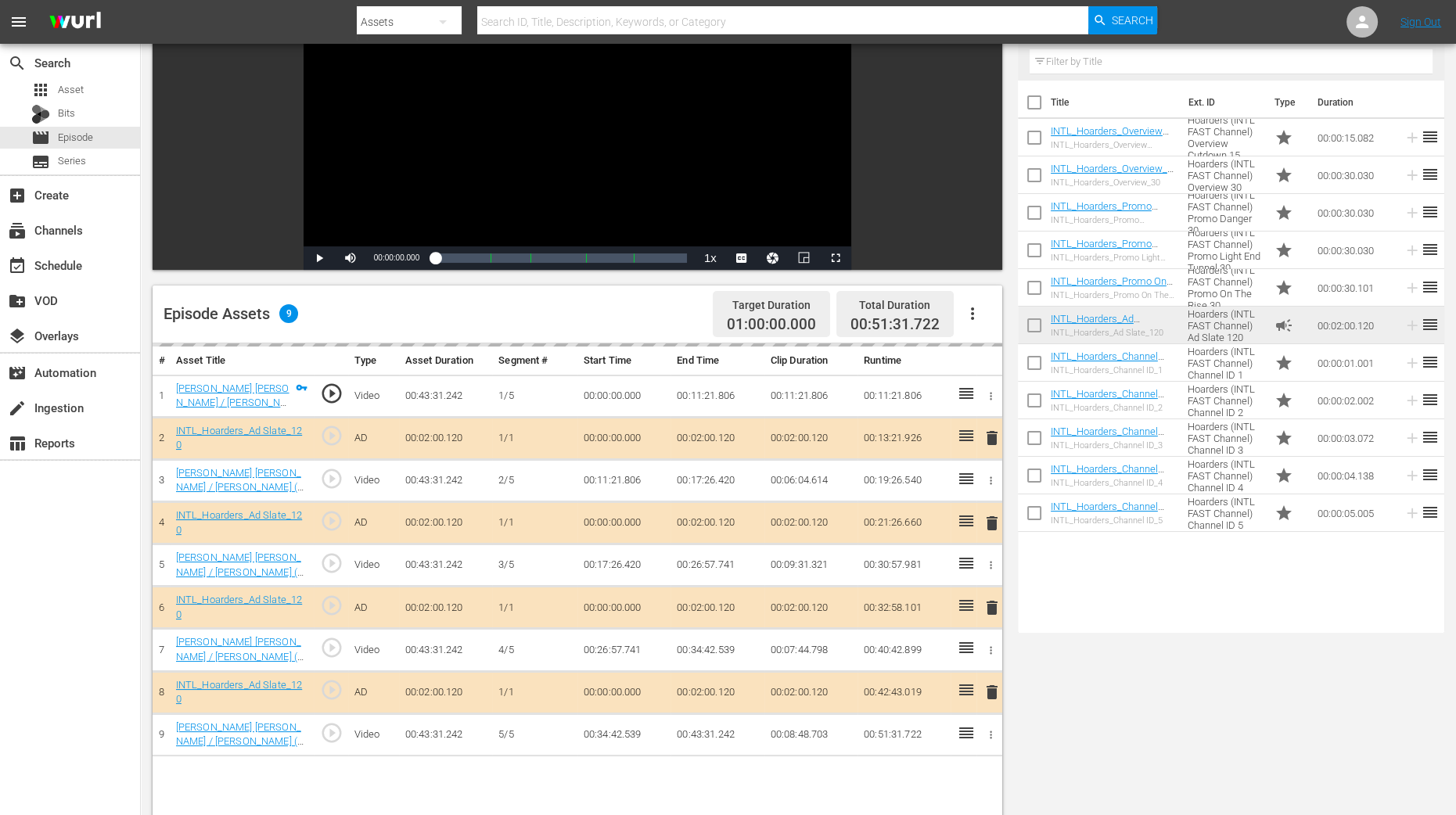
scroll to position [390, 0]
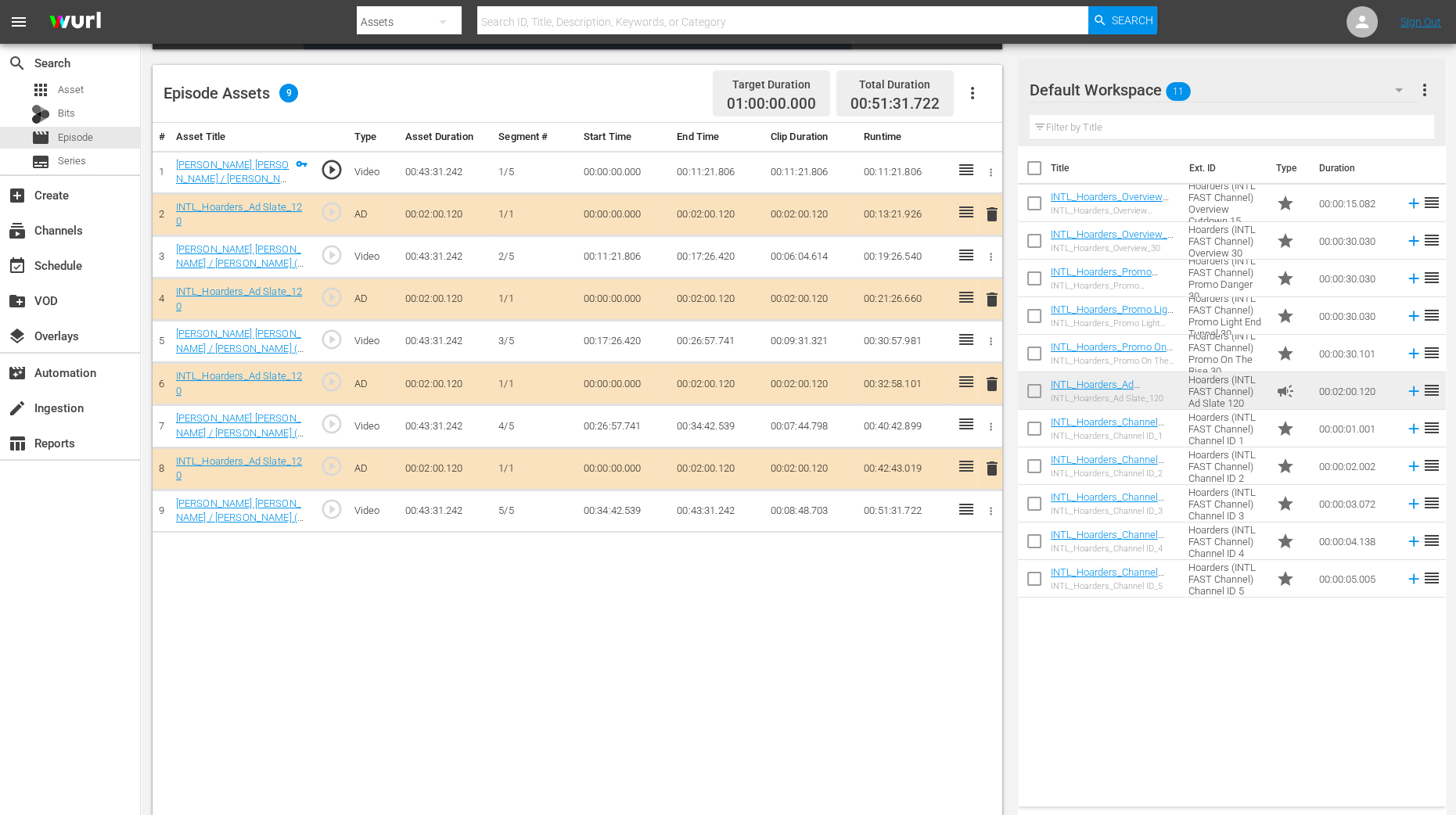
click at [996, 304] on span "delete" at bounding box center [993, 300] width 19 height 19
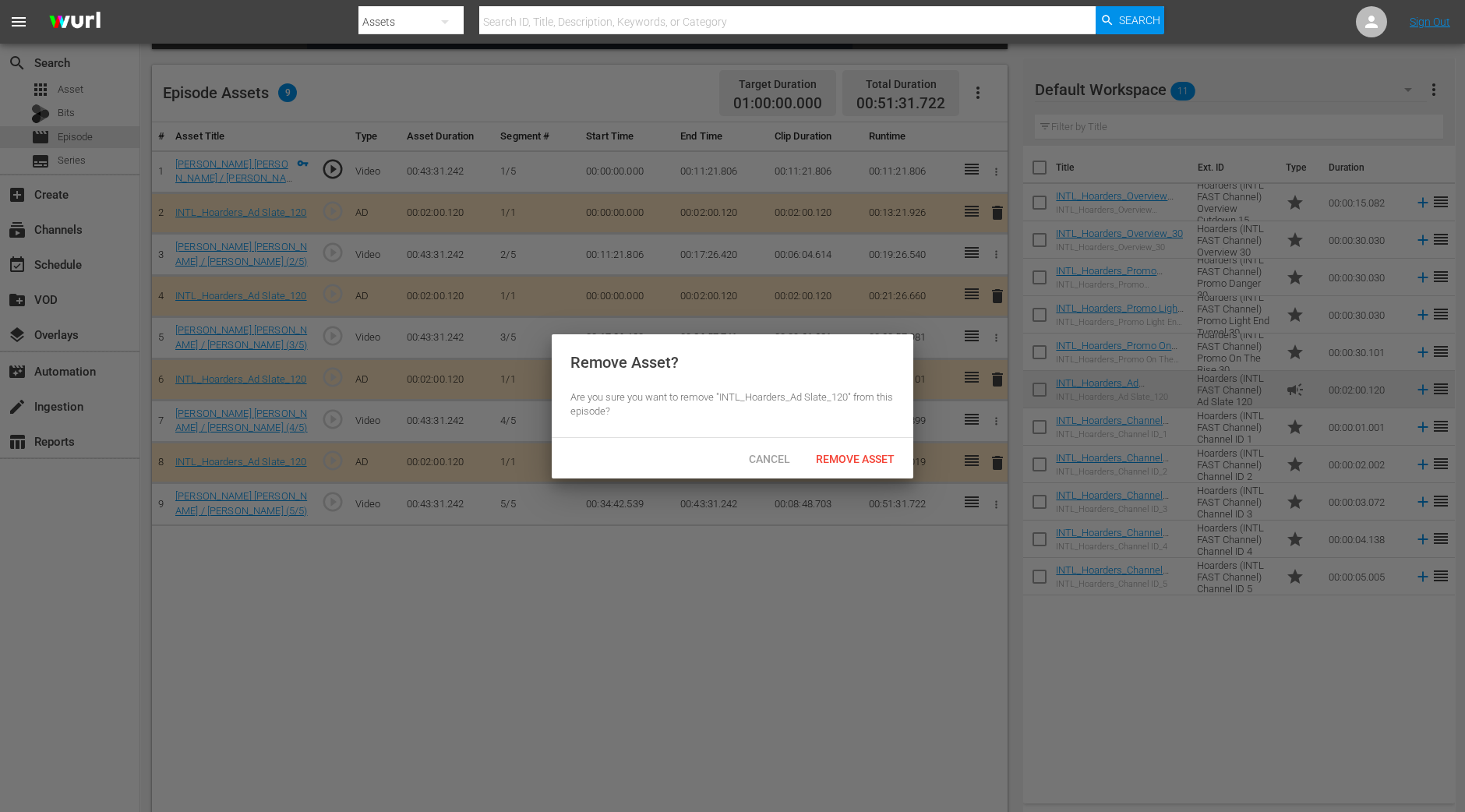
click at [988, 299] on div at bounding box center [732, 406] width 1465 height 812
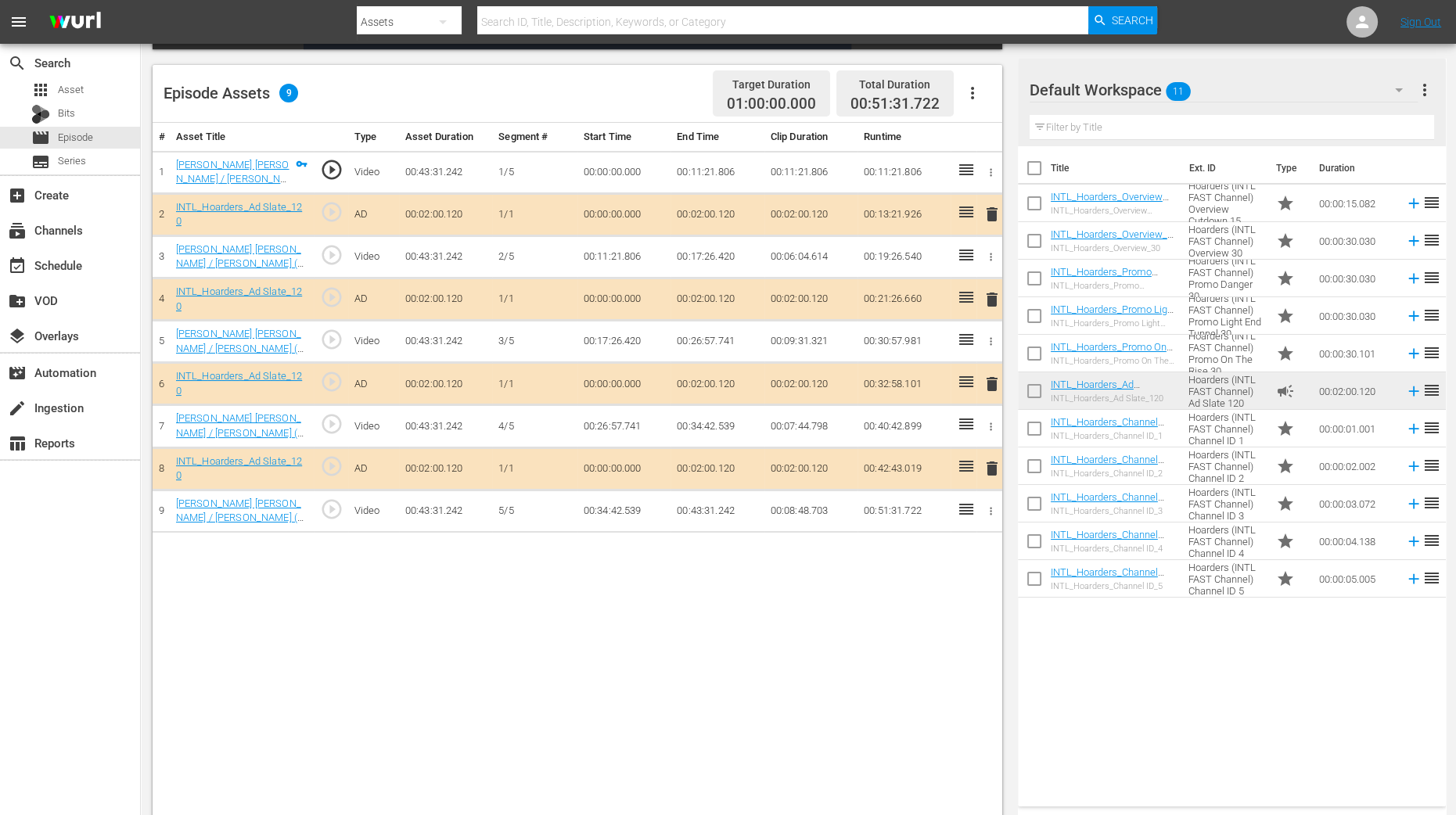
click at [989, 298] on span "delete" at bounding box center [993, 300] width 19 height 19
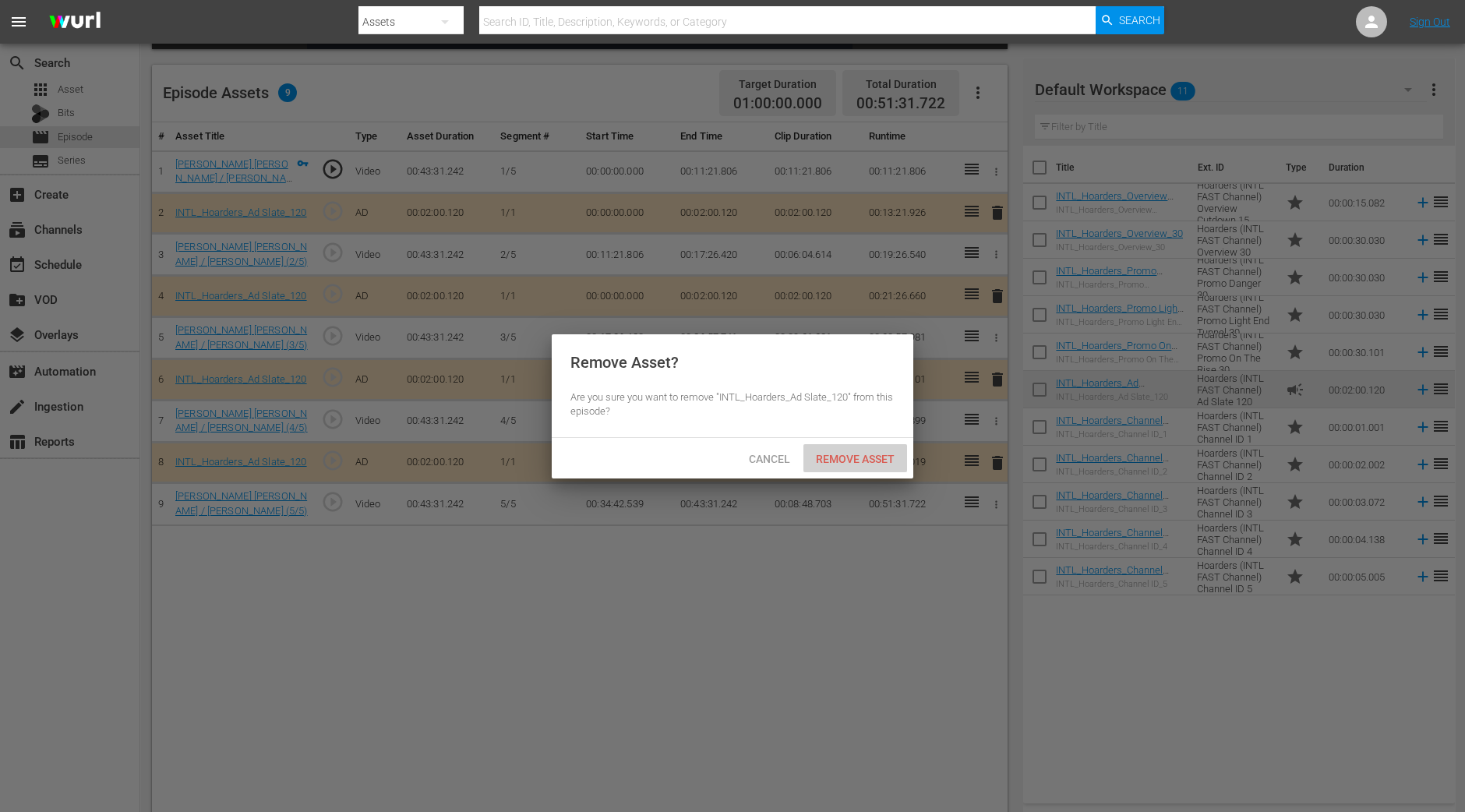
click at [877, 446] on div "Remove Asset" at bounding box center [856, 458] width 104 height 28
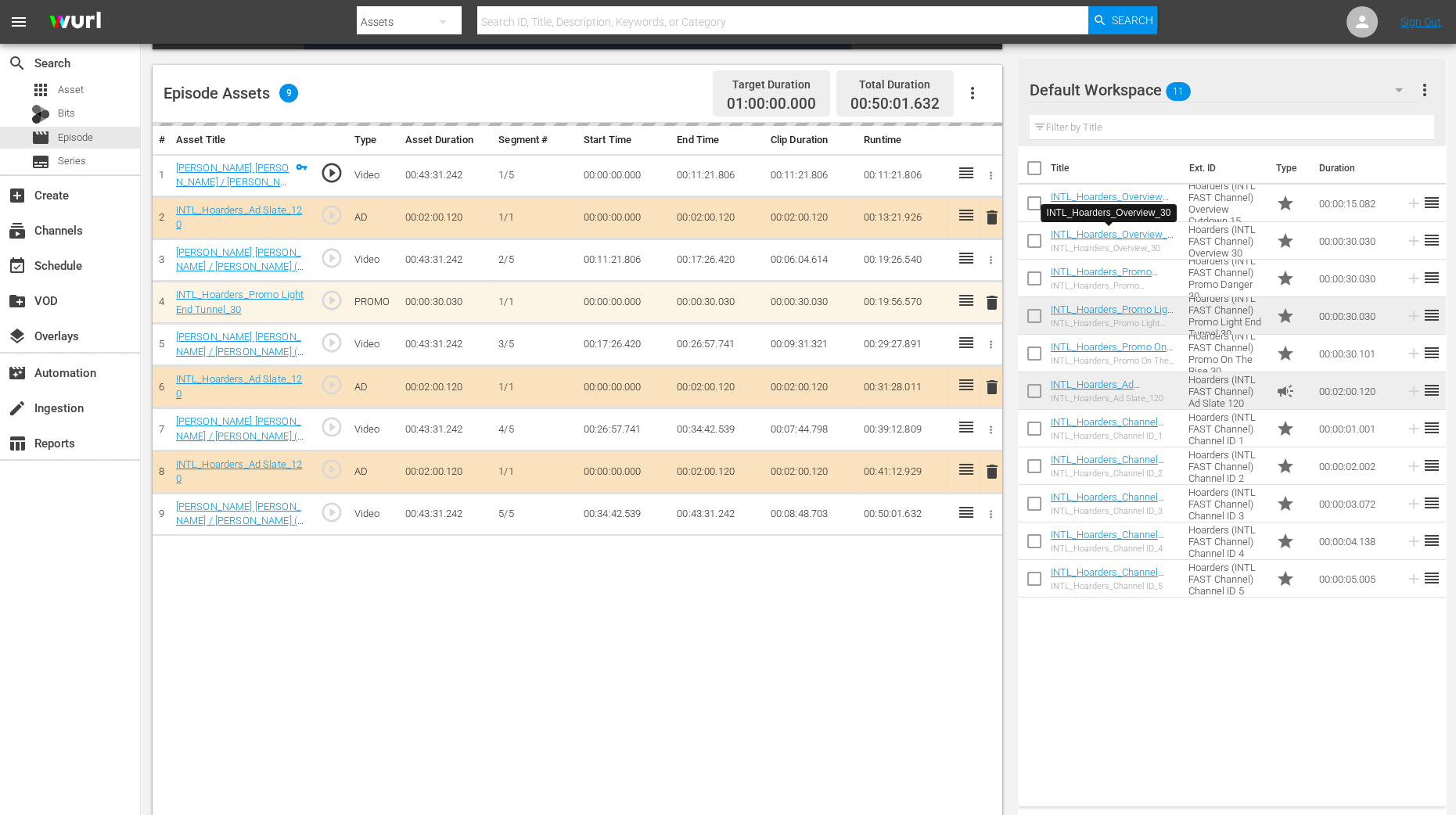
click at [763, 306] on td "00:00:30.030" at bounding box center [717, 303] width 93 height 42
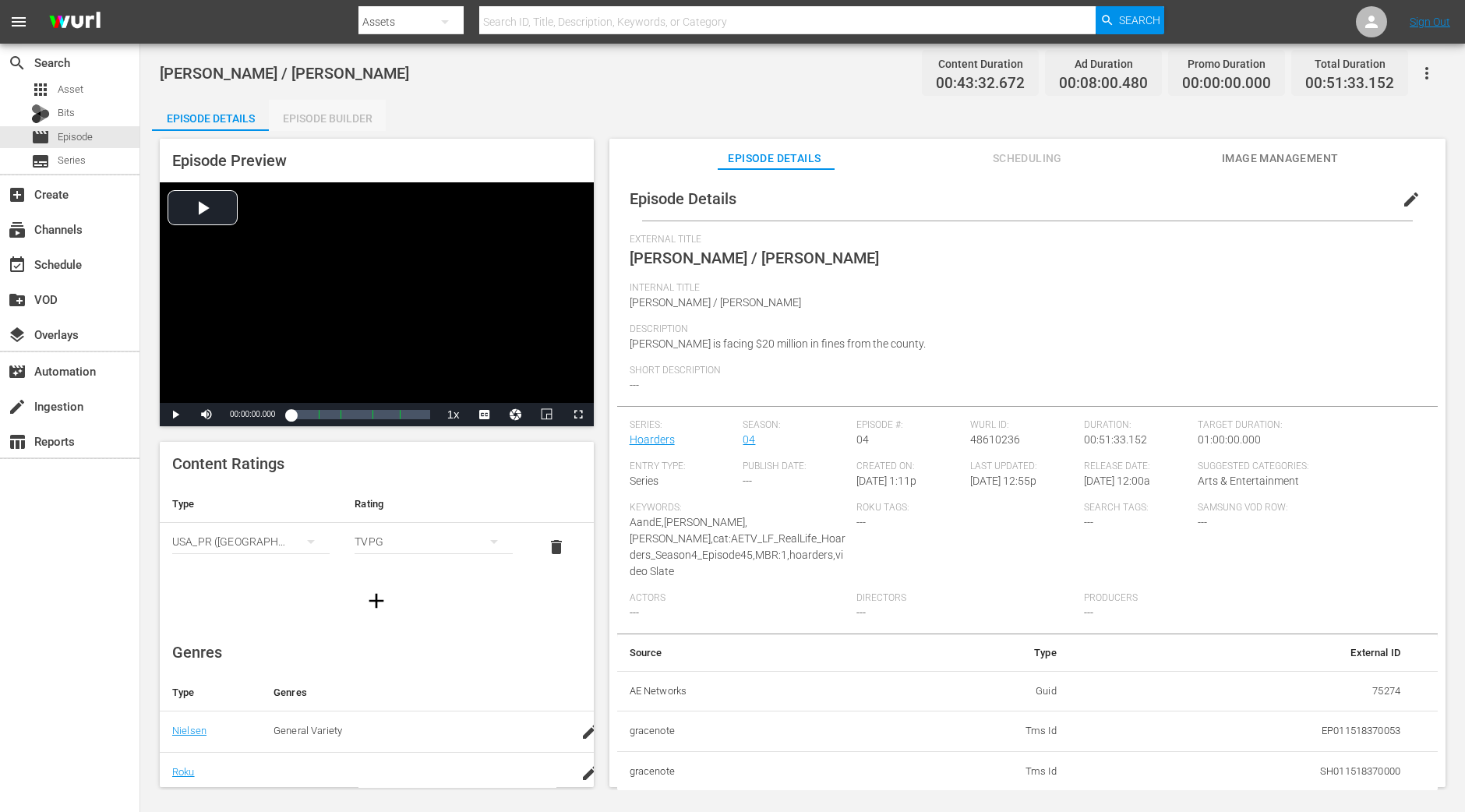
click at [323, 107] on div "Episode Builder" at bounding box center [327, 118] width 117 height 38
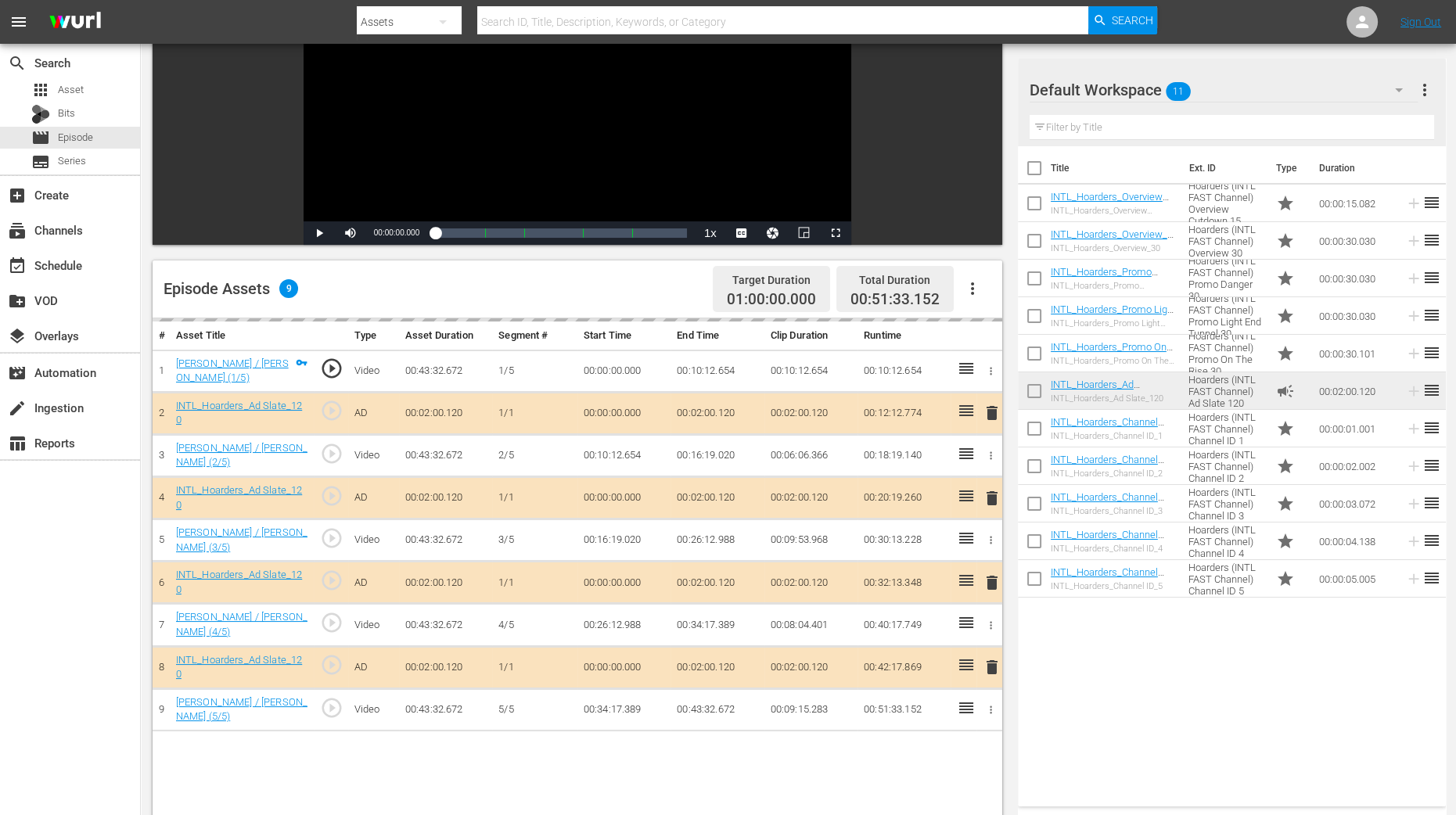
scroll to position [407, 0]
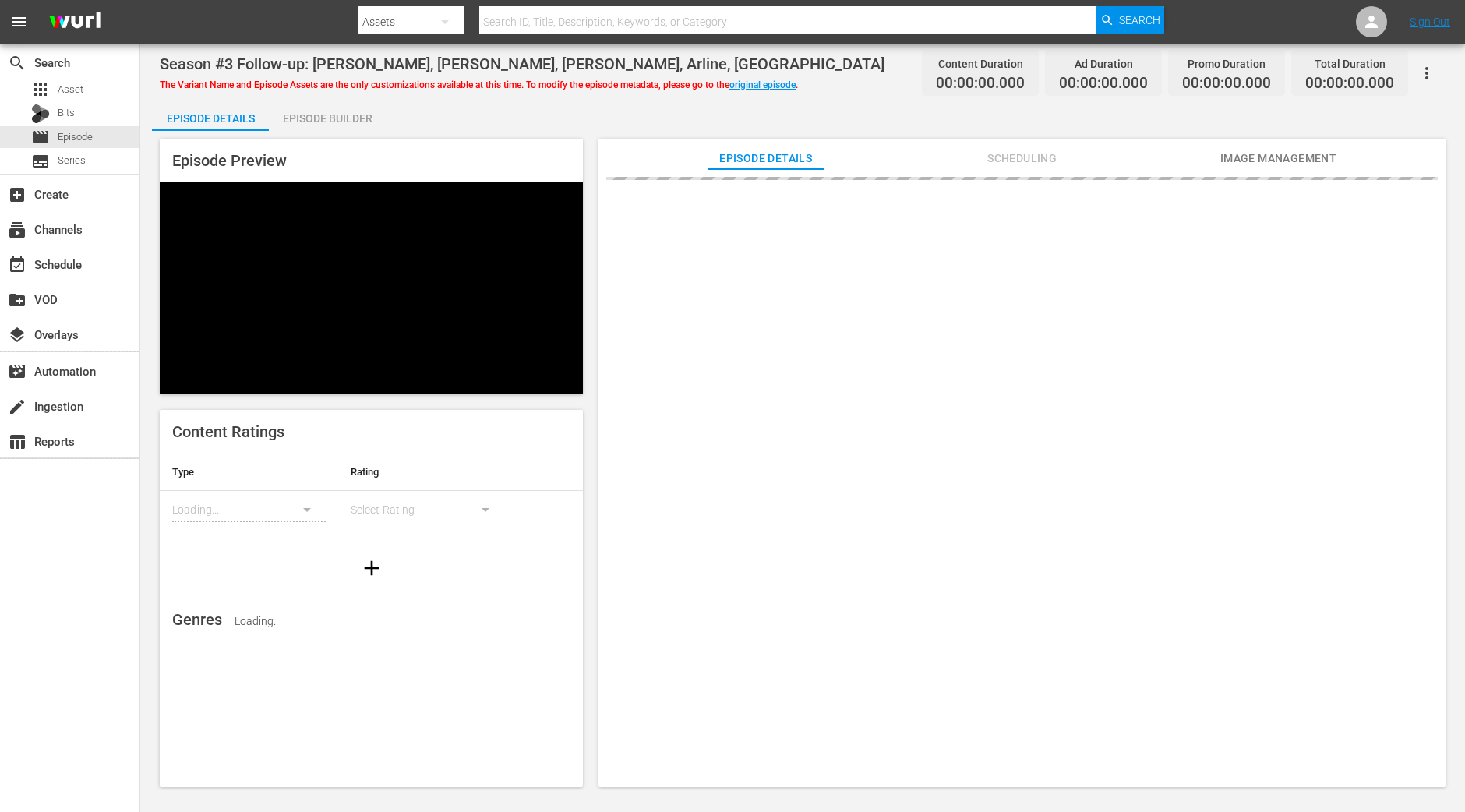
click at [301, 114] on div "Episode Builder" at bounding box center [327, 118] width 117 height 38
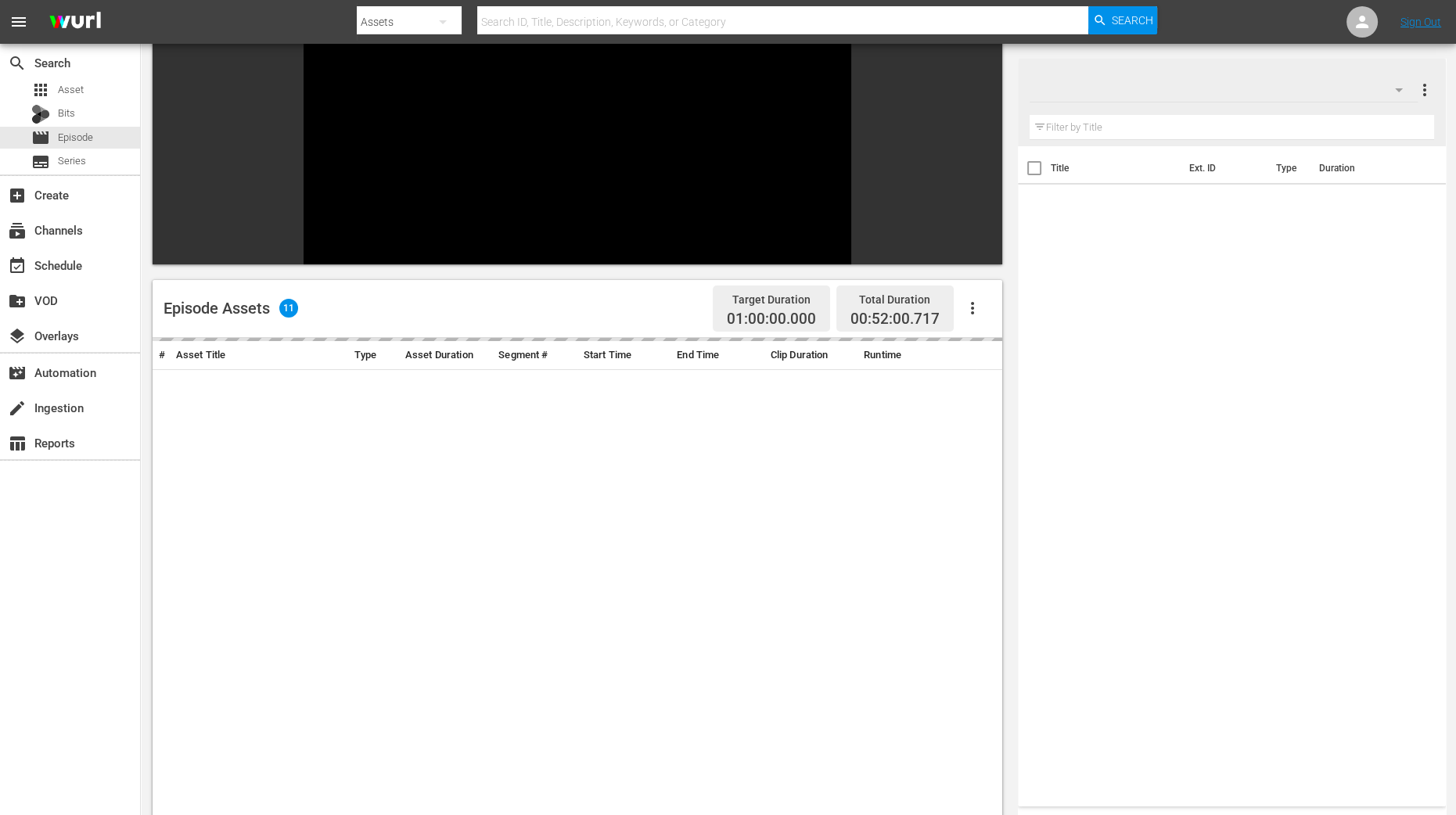
scroll to position [371, 0]
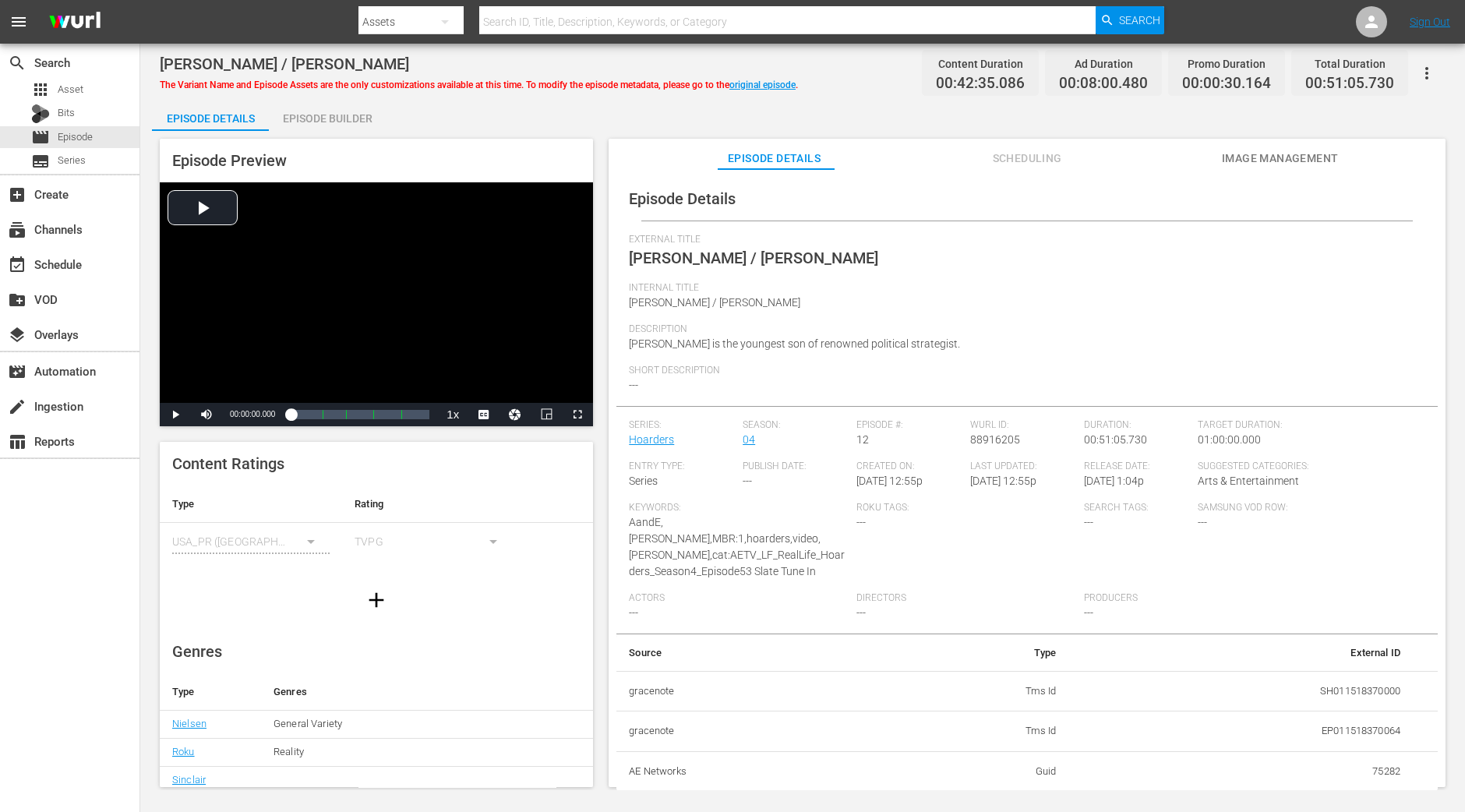
click at [364, 122] on div "Episode Builder" at bounding box center [327, 118] width 117 height 38
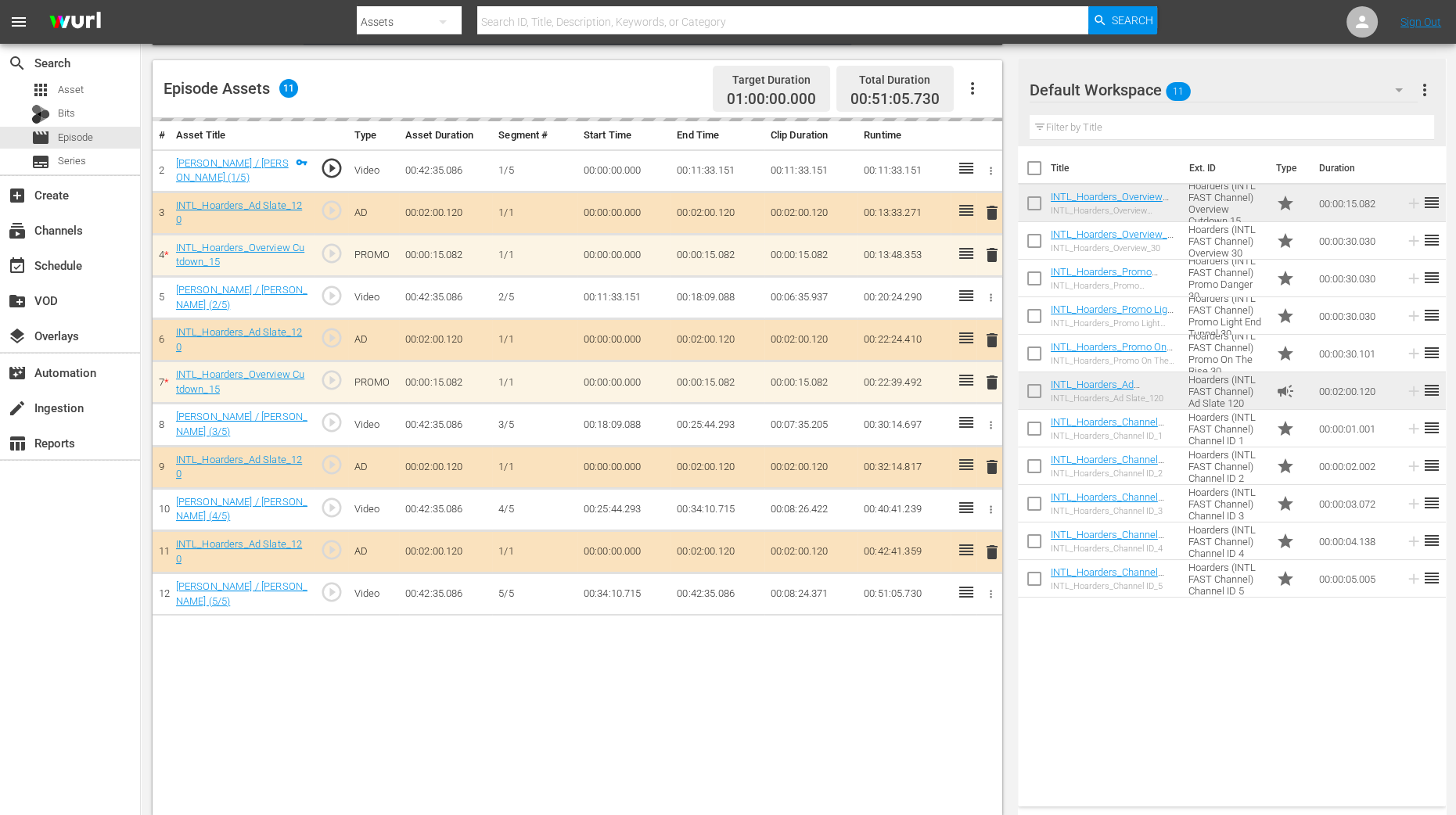
scroll to position [407, 0]
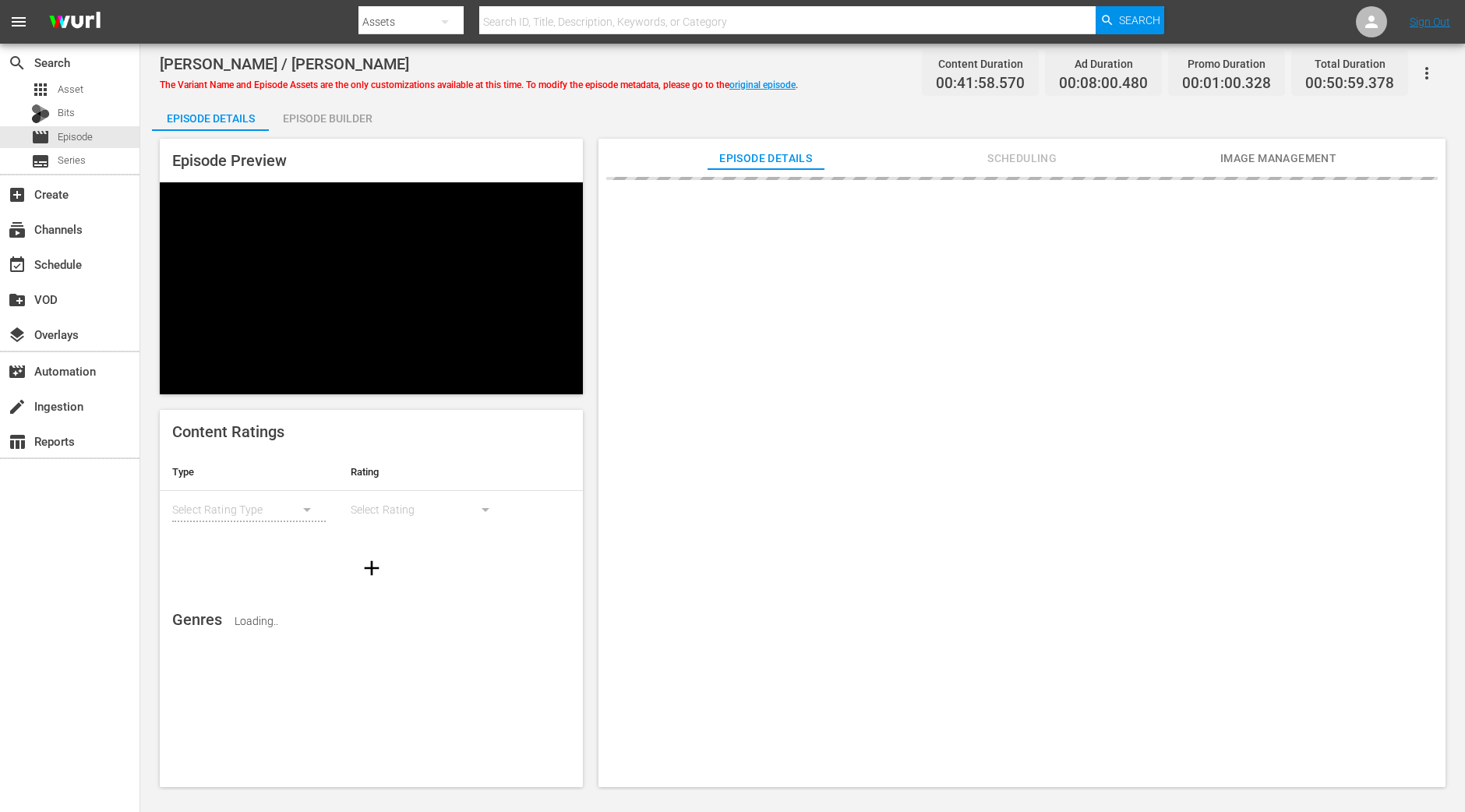
click at [334, 132] on div "Episode Preview Content Ratings Type Rating Select Rating Type Select Rating Ge…" at bounding box center [803, 465] width 1302 height 669
click at [334, 120] on div "Episode Builder" at bounding box center [327, 118] width 117 height 38
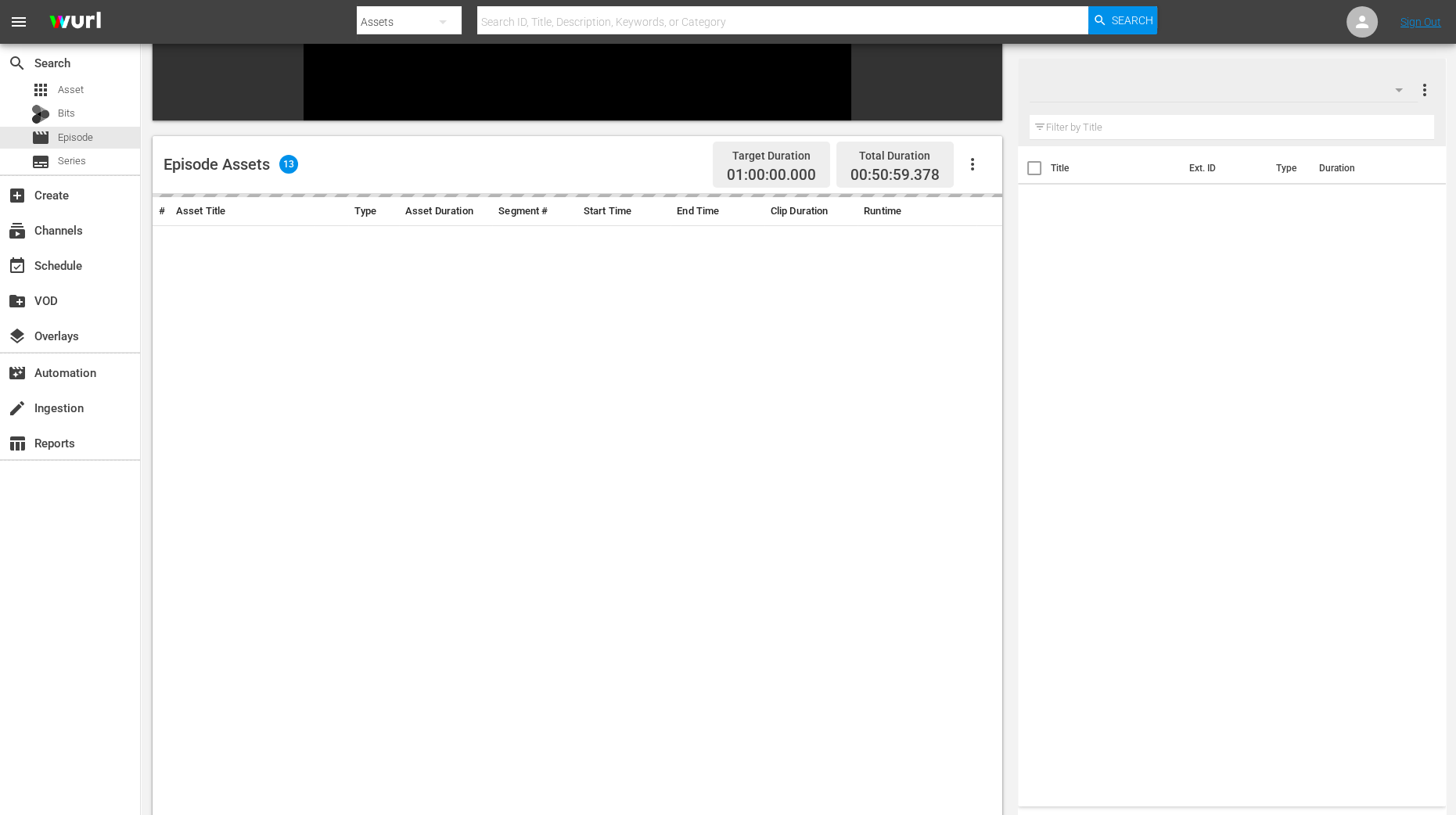
scroll to position [294, 0]
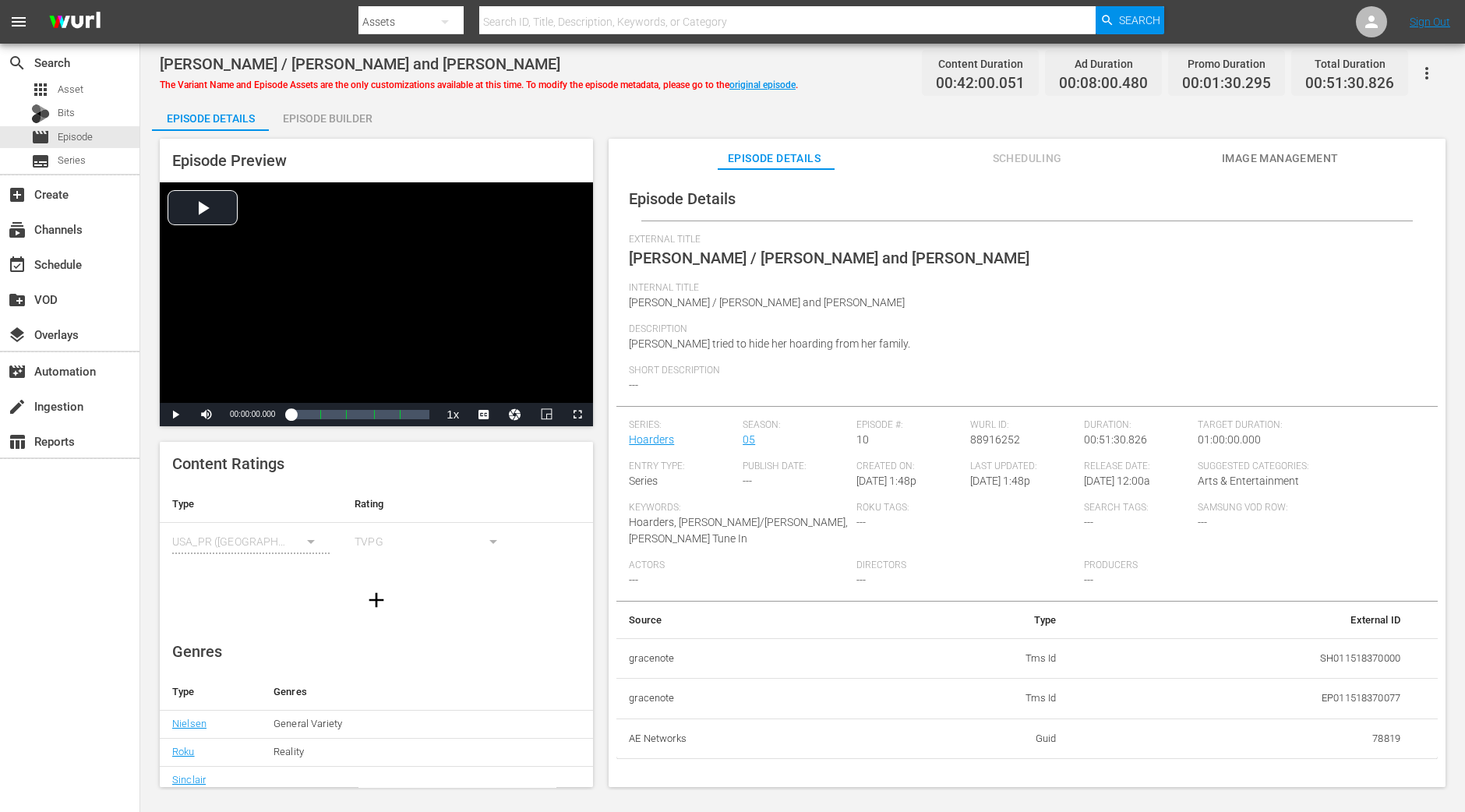
click at [343, 131] on div "Episode Builder" at bounding box center [327, 118] width 117 height 38
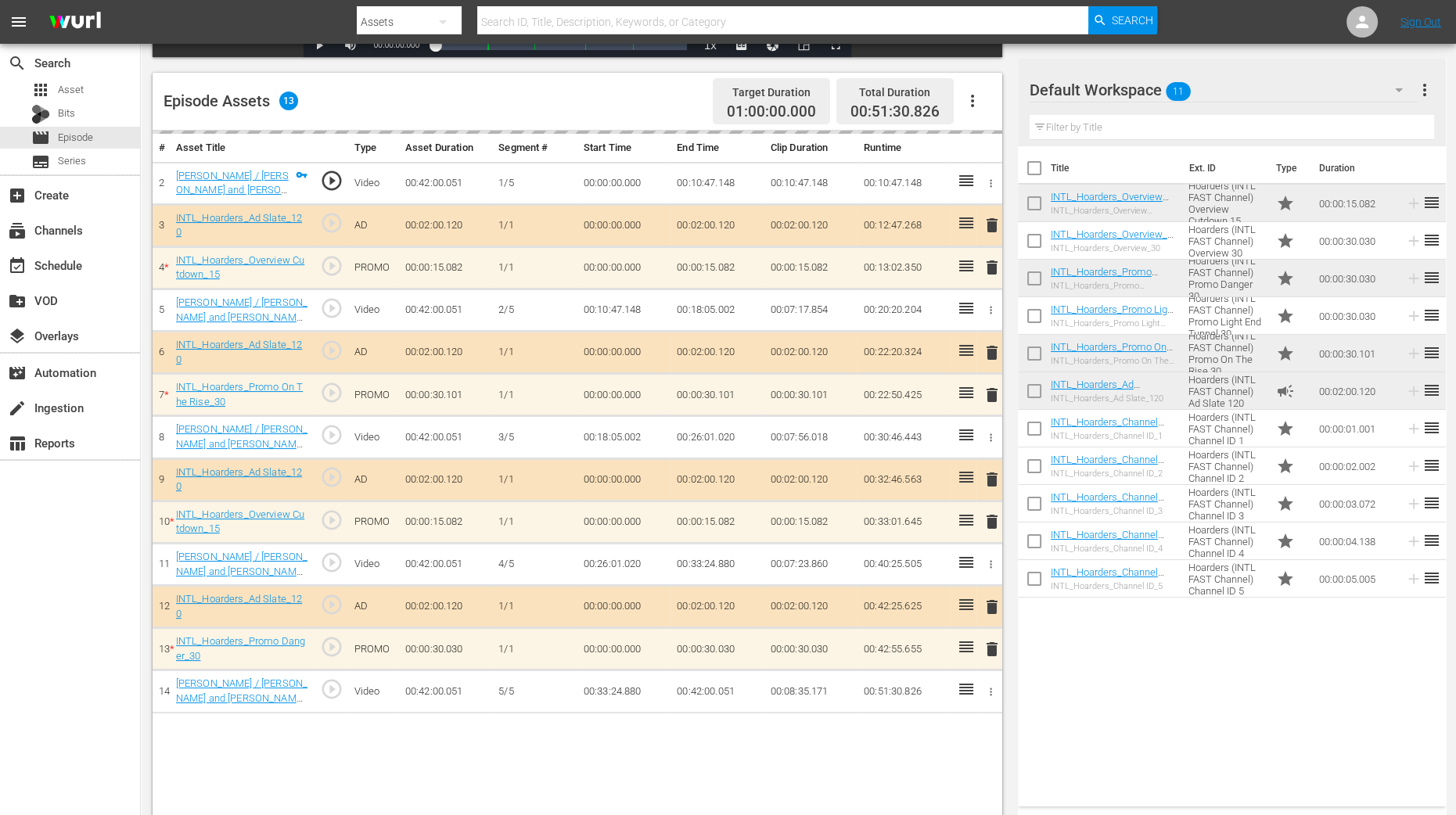
scroll to position [390, 0]
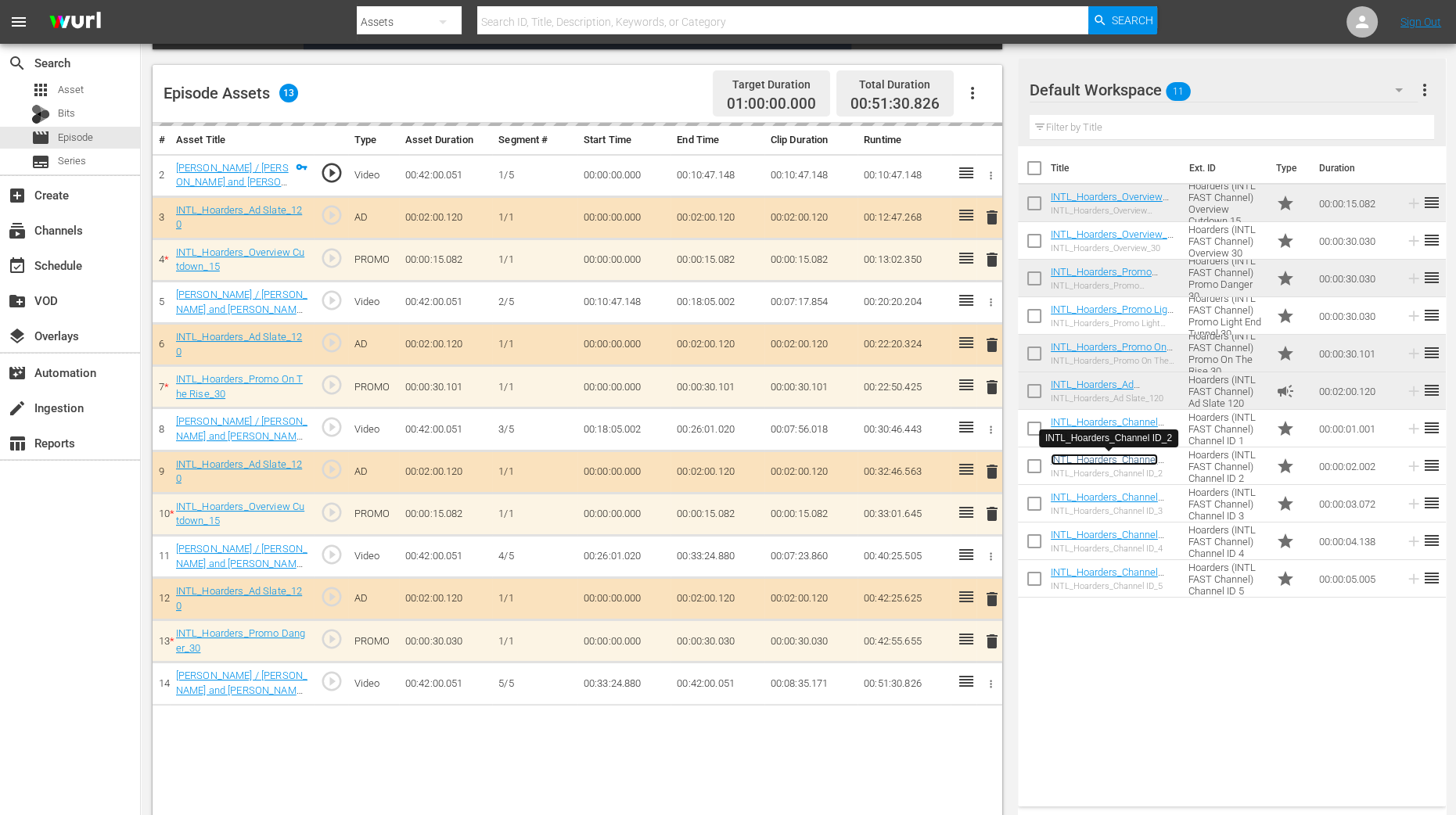
drag, startPoint x: 1106, startPoint y: 463, endPoint x: 771, endPoint y: 405, distance: 340.0
click at [771, 405] on td "00:00:30.101" at bounding box center [811, 387] width 93 height 42
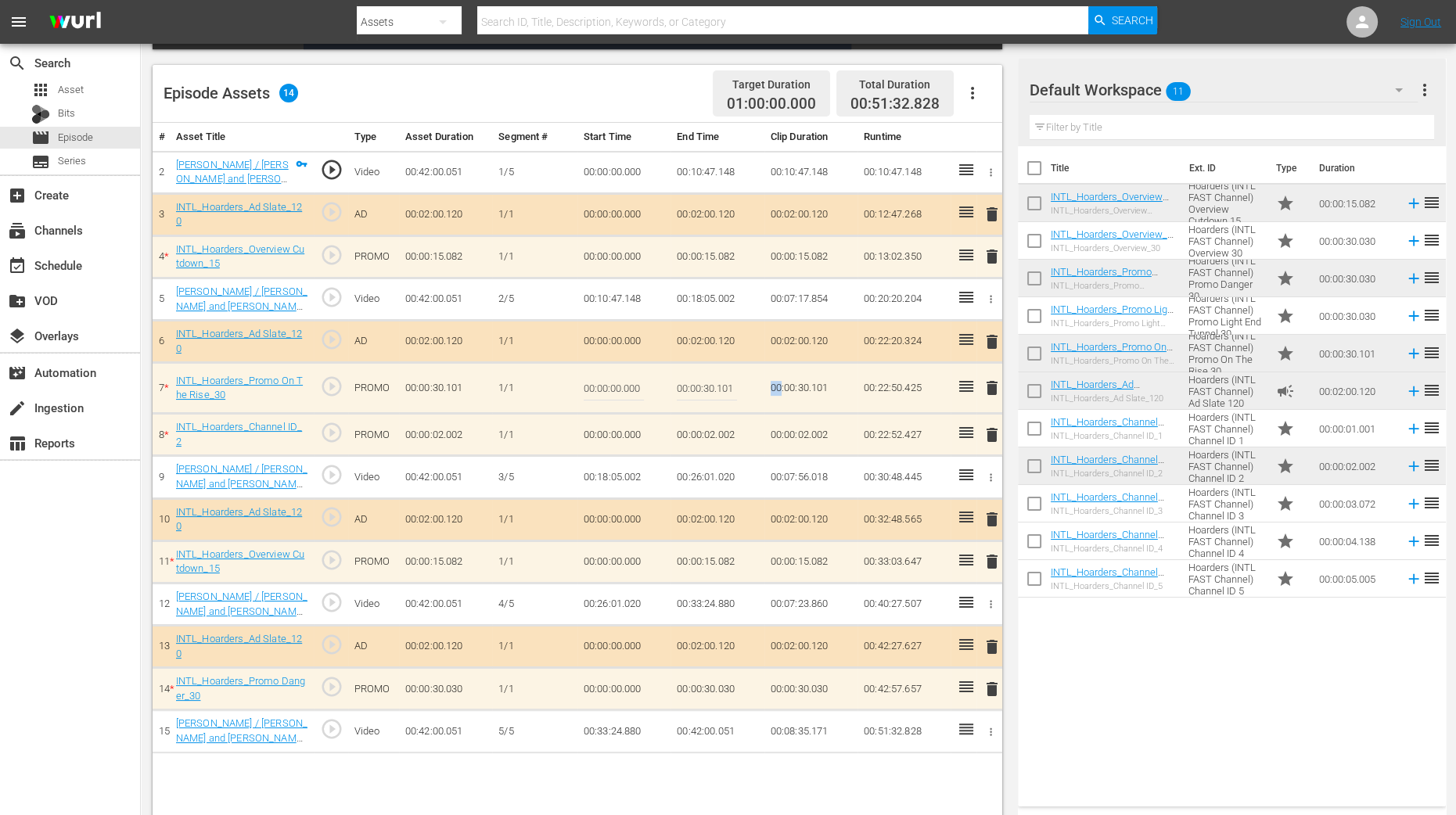
click at [989, 435] on span "delete" at bounding box center [993, 435] width 19 height 19
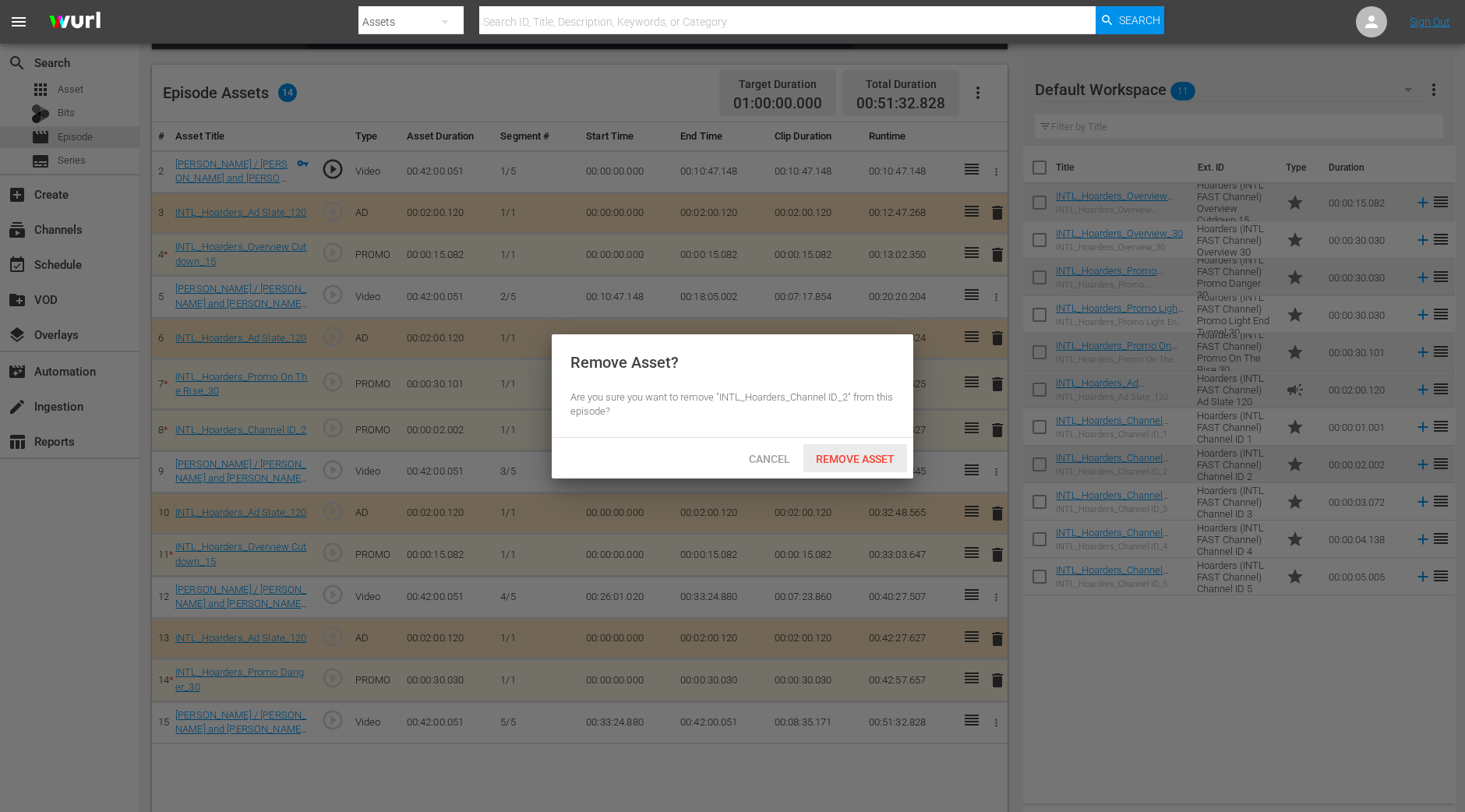
click at [876, 457] on span "Remove Asset" at bounding box center [856, 459] width 104 height 12
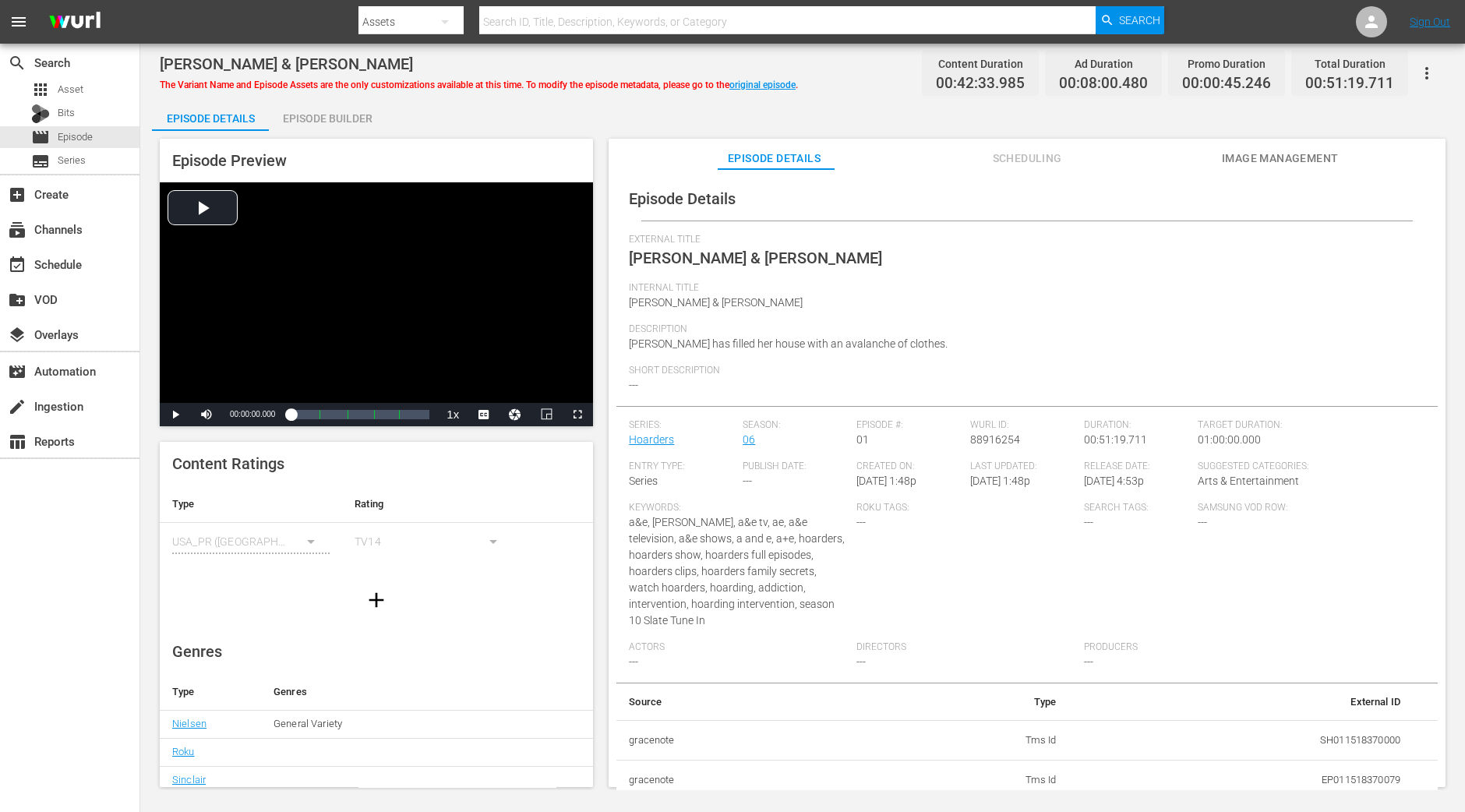
click at [352, 111] on div "Episode Builder" at bounding box center [327, 118] width 117 height 38
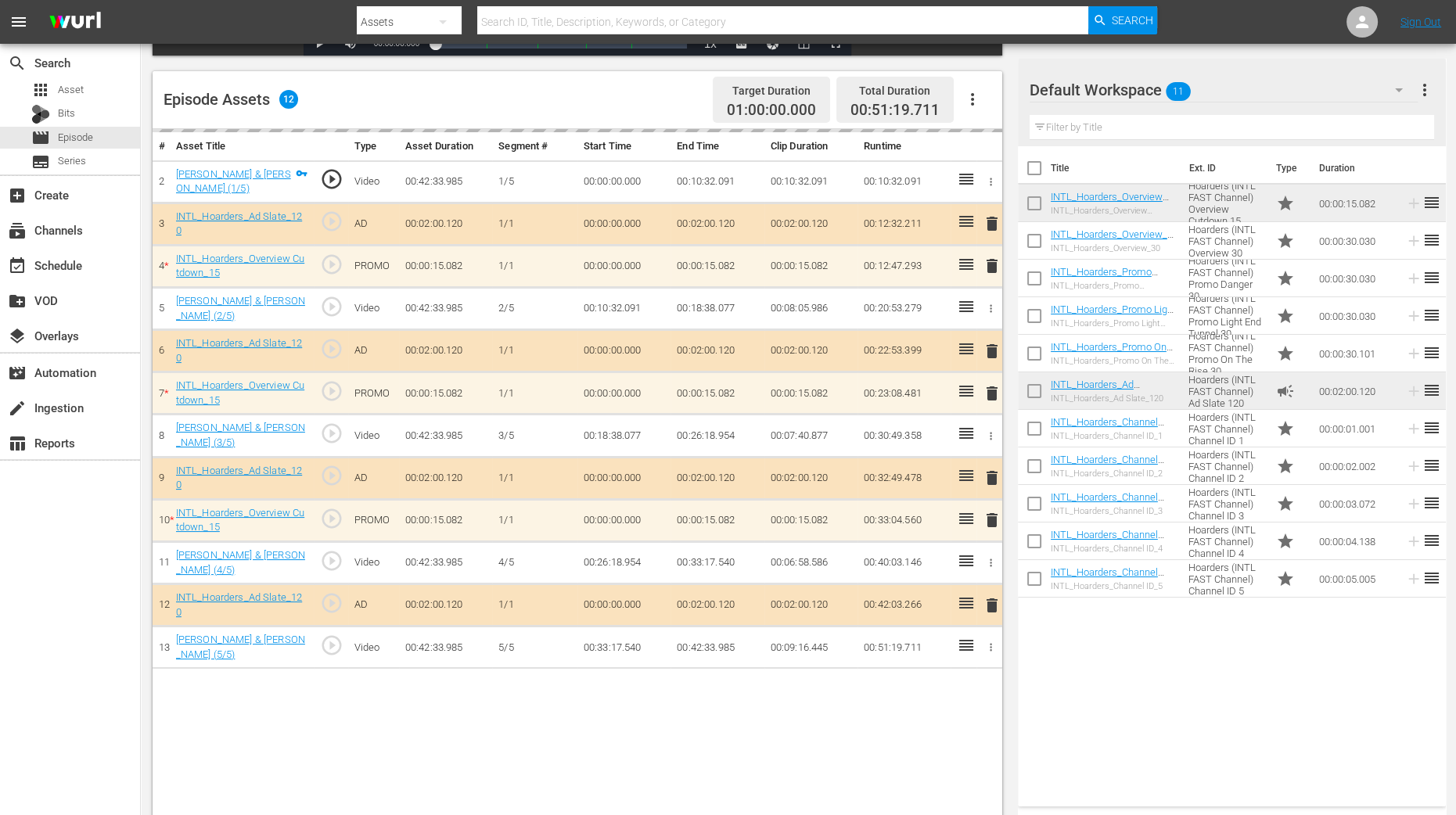
scroll to position [407, 0]
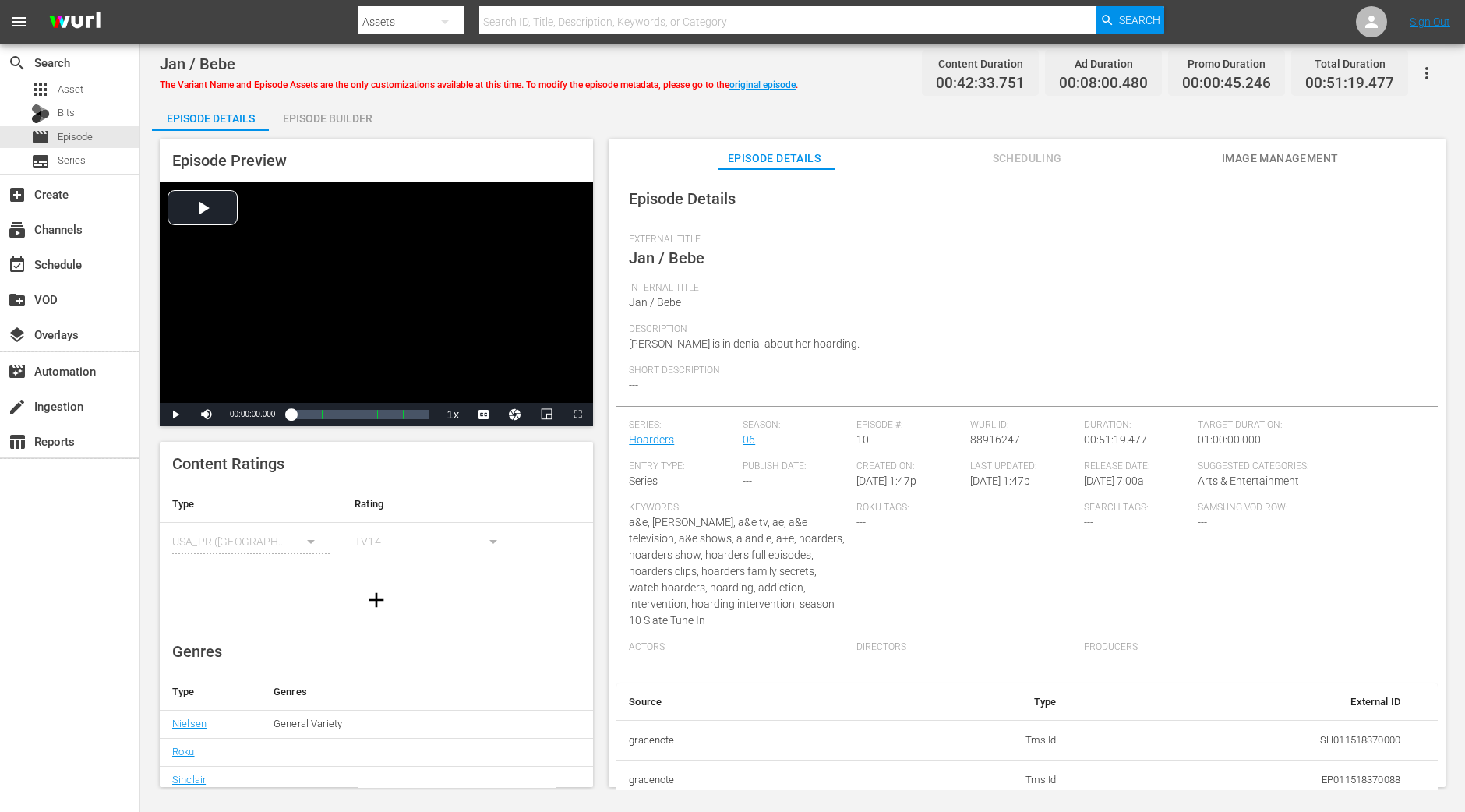
click at [303, 113] on div "Episode Builder" at bounding box center [327, 118] width 117 height 38
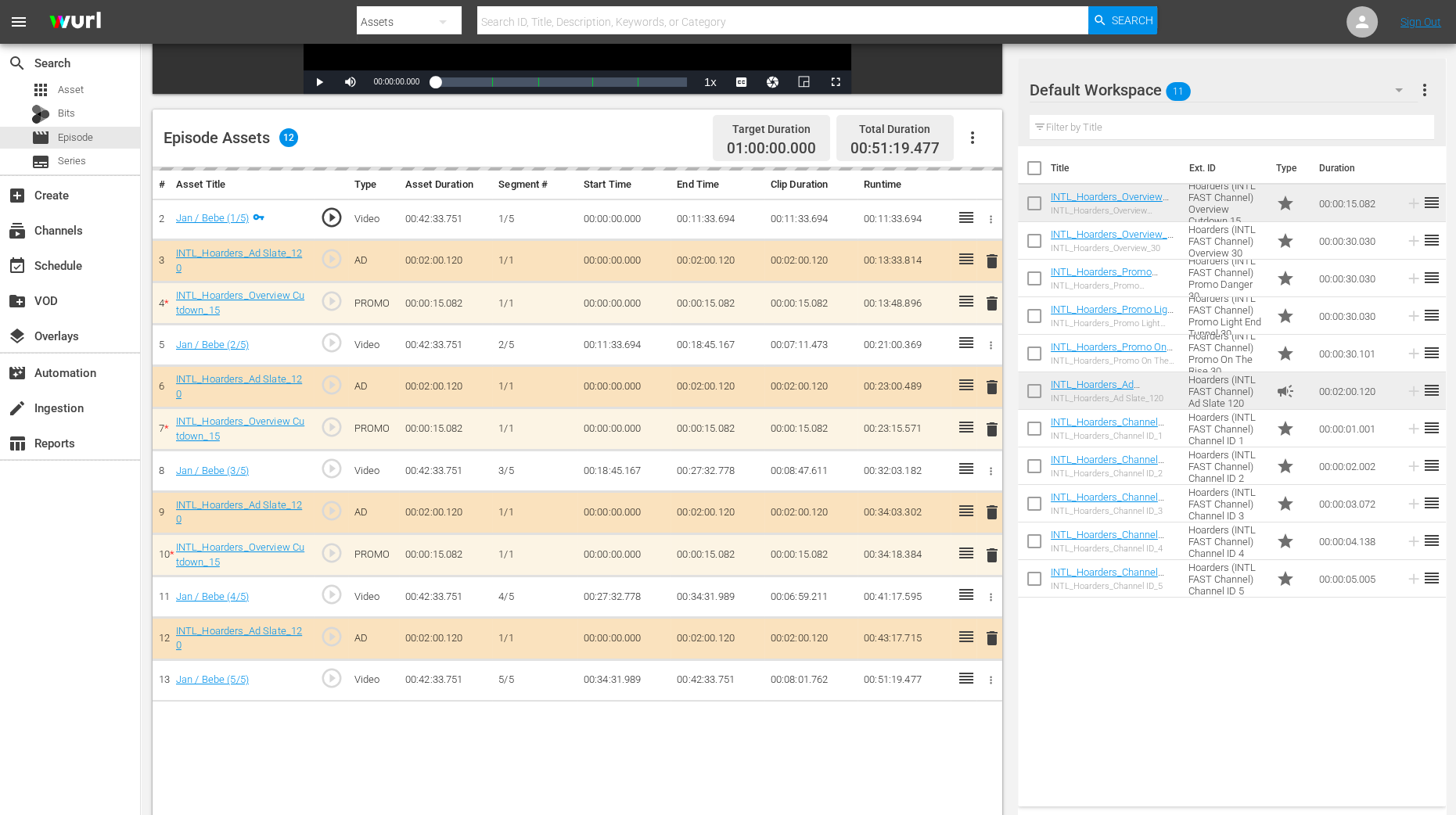
scroll to position [407, 0]
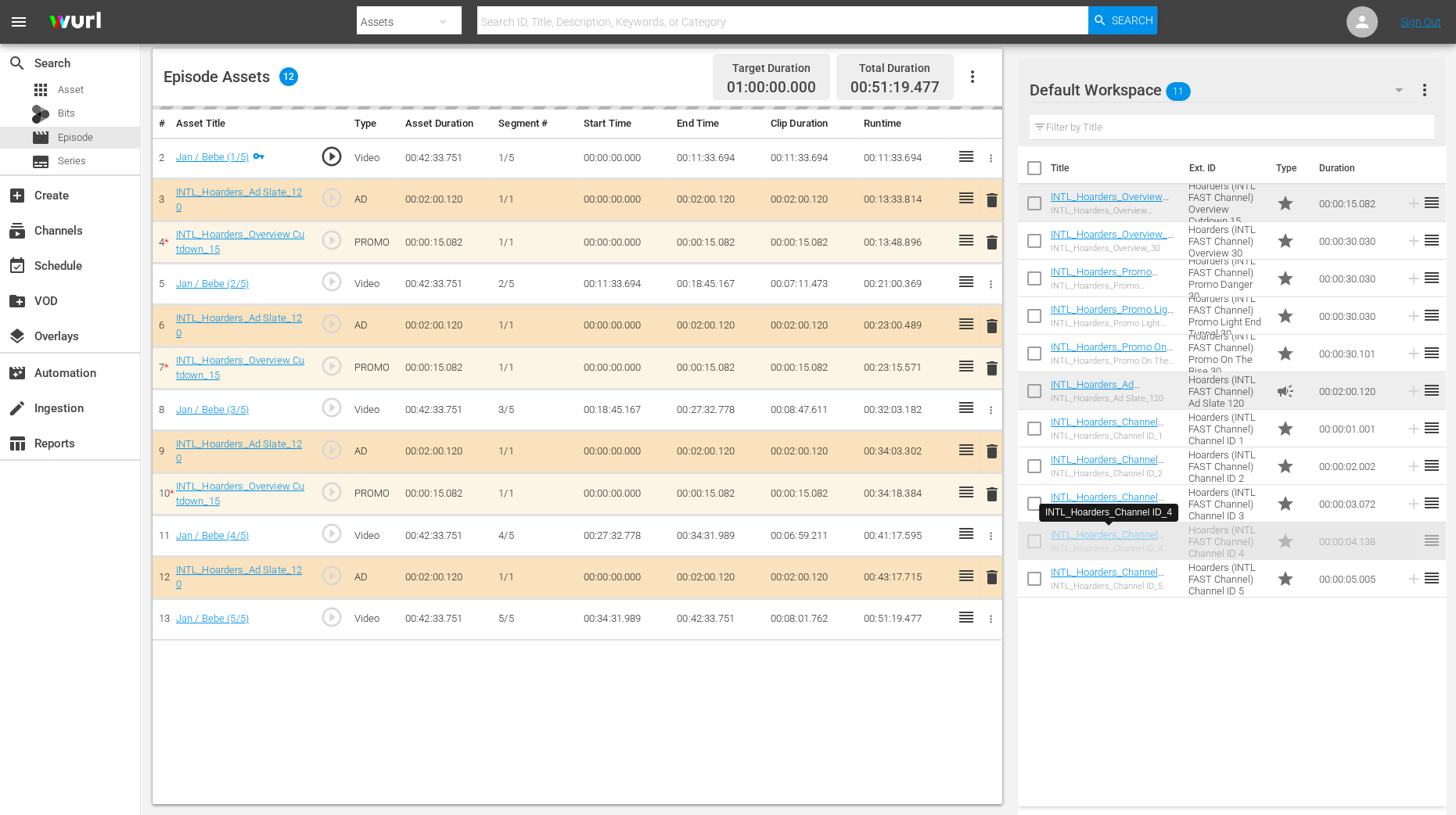
click at [766, 561] on tr "12 INTL_Hoarders_Ad Slate_120 play_circle_outline AD 00:02:00.120 [DATE] 00:00:…" at bounding box center [577, 578] width 850 height 42
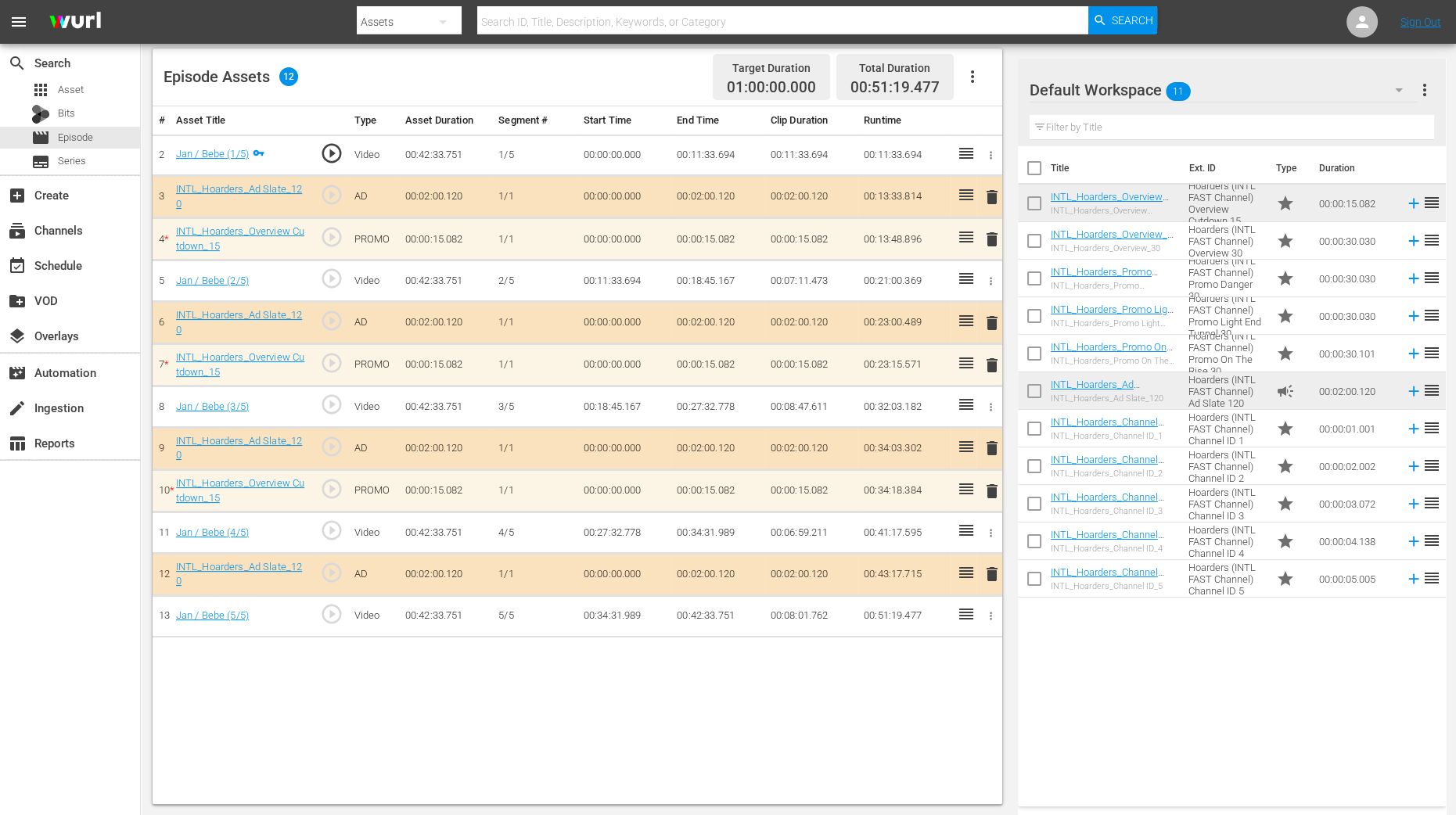
click at [772, 555] on td "00:02:00.120" at bounding box center [811, 574] width 93 height 42
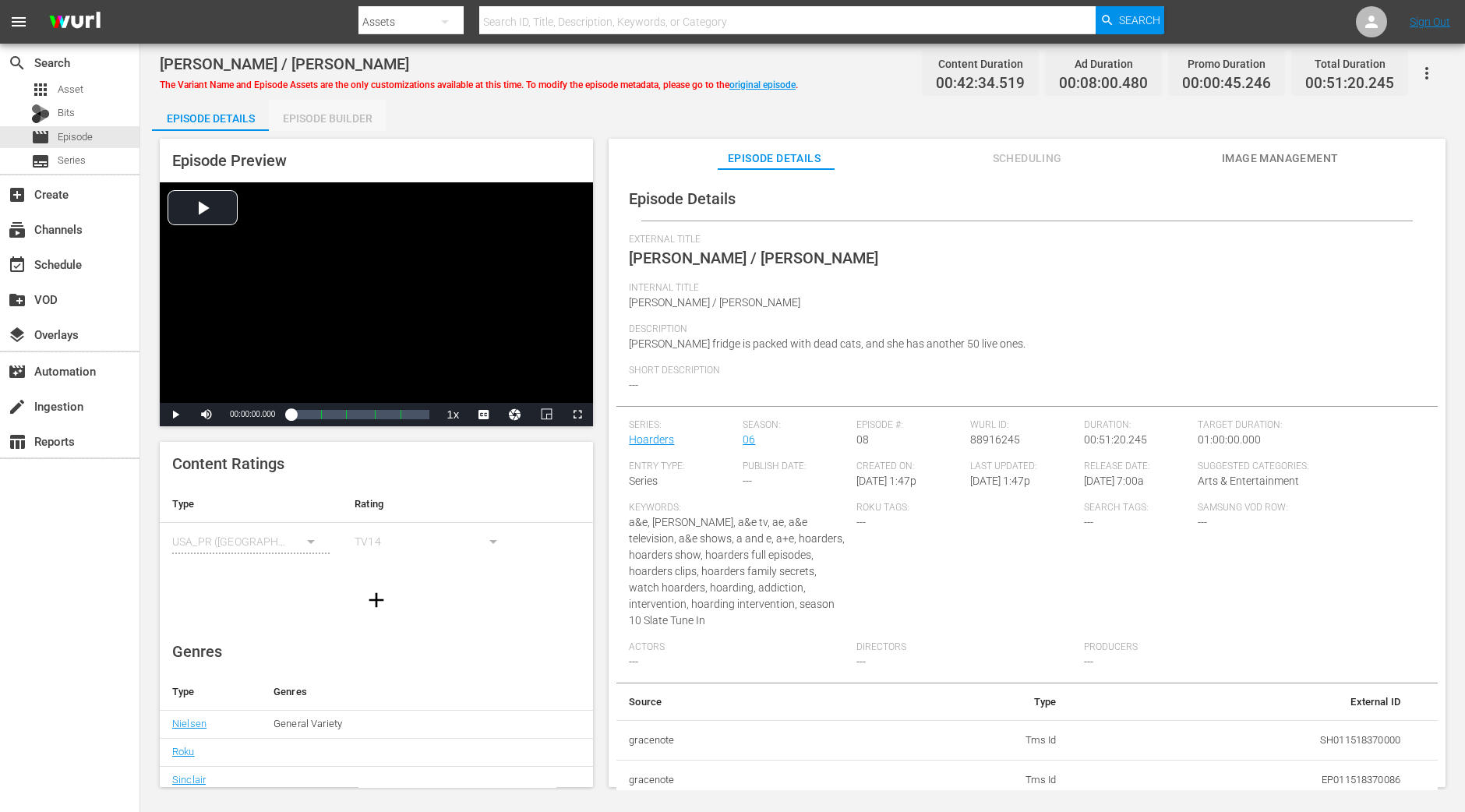
click at [344, 115] on div "Episode Builder" at bounding box center [327, 118] width 117 height 38
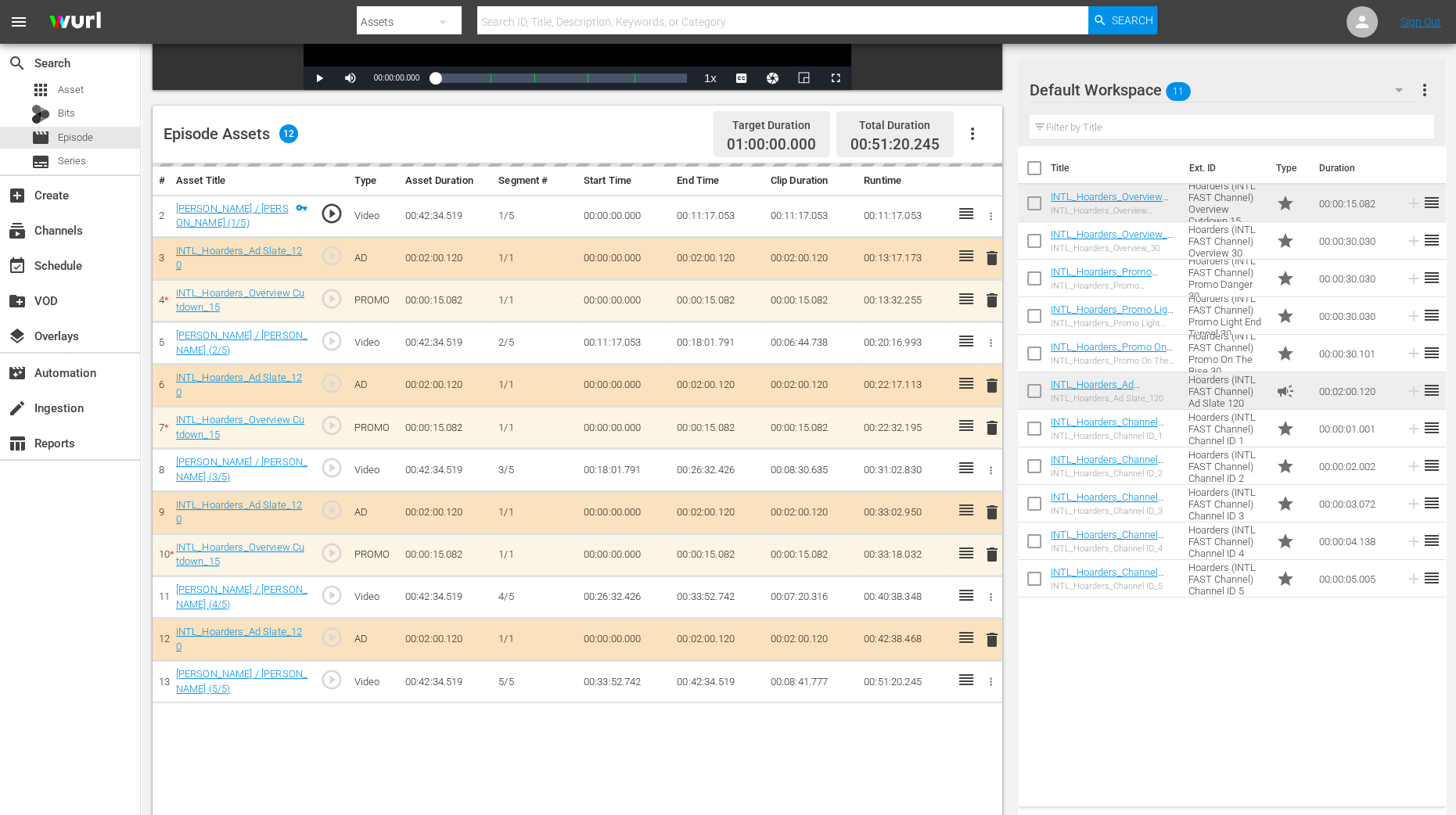
scroll to position [407, 0]
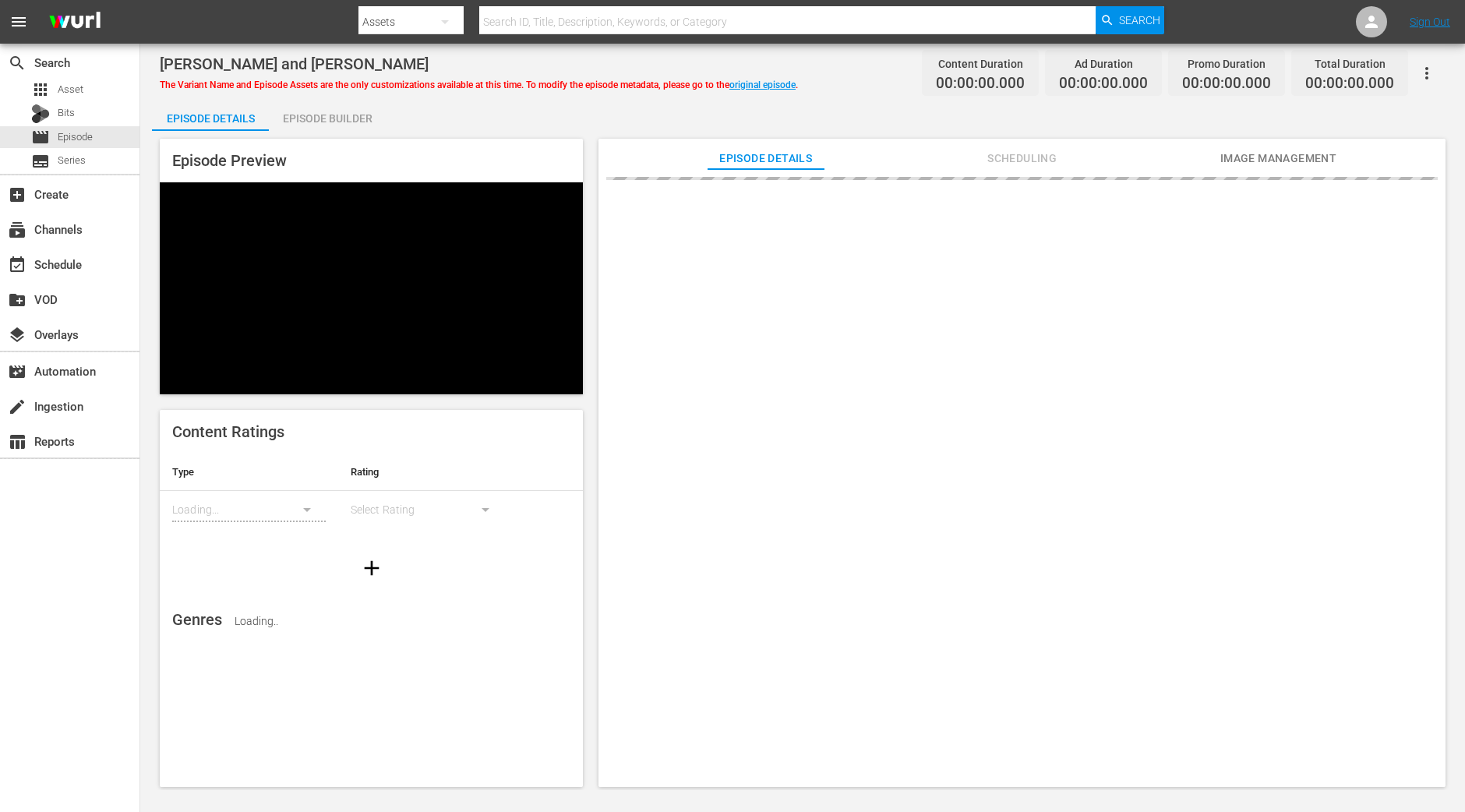
click at [322, 111] on div "Episode Builder" at bounding box center [327, 118] width 117 height 38
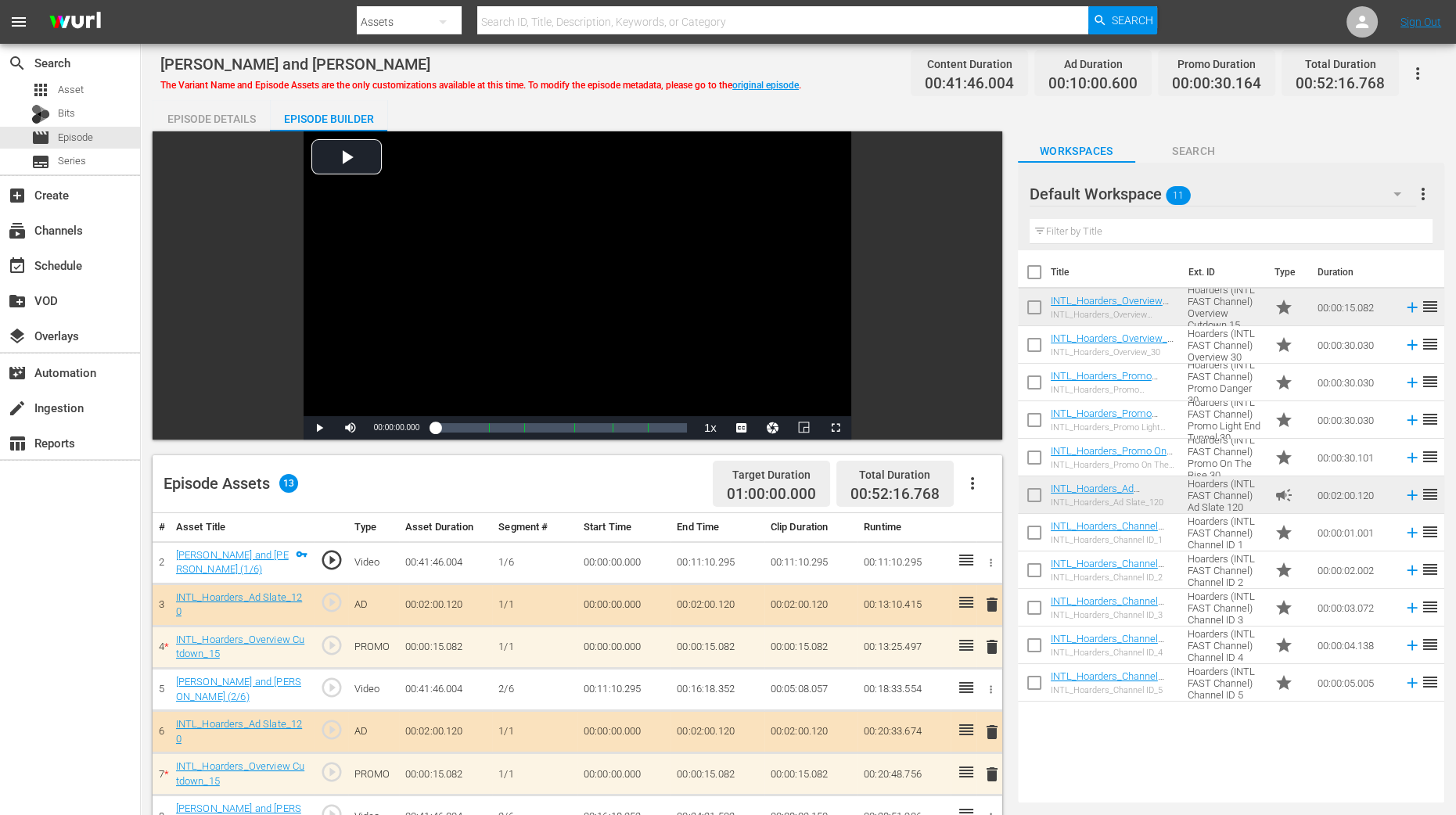
scroll to position [407, 0]
